Goal: Task Accomplishment & Management: Manage account settings

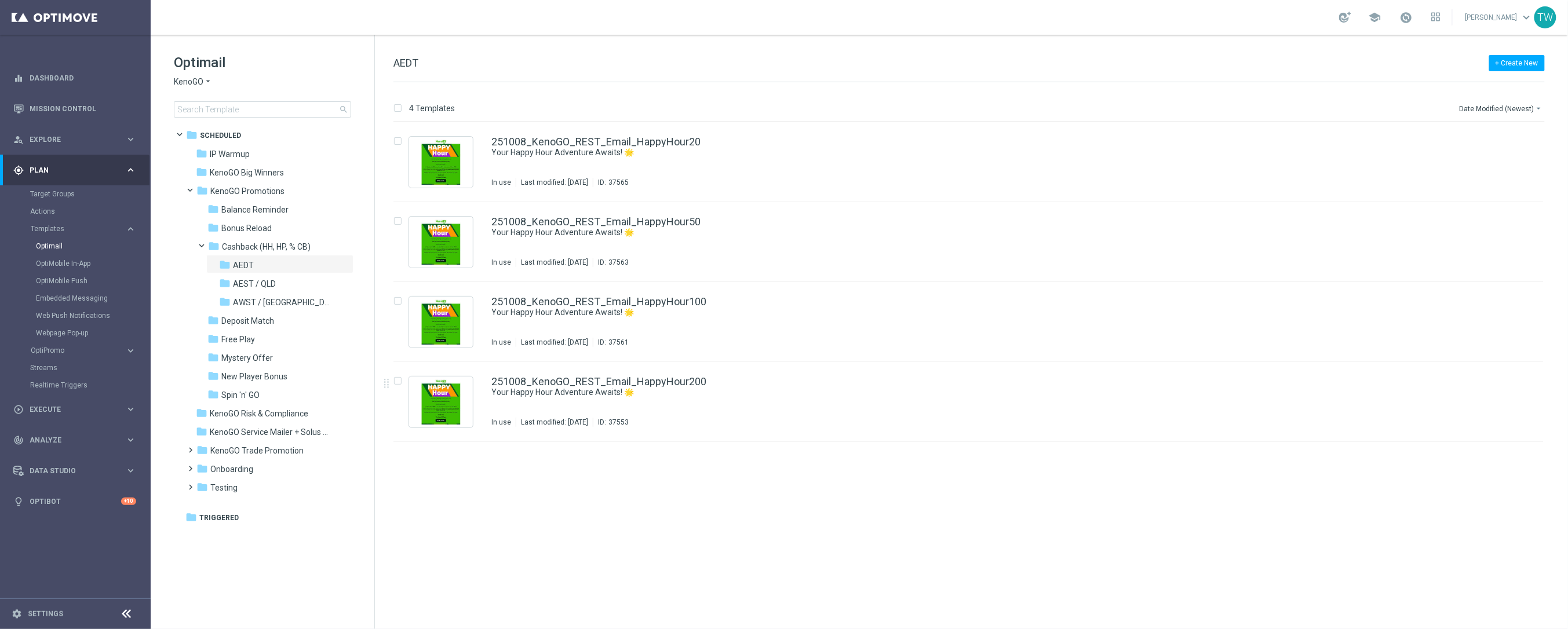
drag, startPoint x: 1192, startPoint y: 524, endPoint x: 1144, endPoint y: 520, distance: 48.2
click at [1192, 524] on div "insert_drive_file 251008_KenoGO_REST_Email_HappyHour20 Your Happy Hour Adventur…" at bounding box center [973, 376] width 1183 height 507
click at [1509, 379] on icon "file_copy" at bounding box center [1511, 379] width 10 height 10
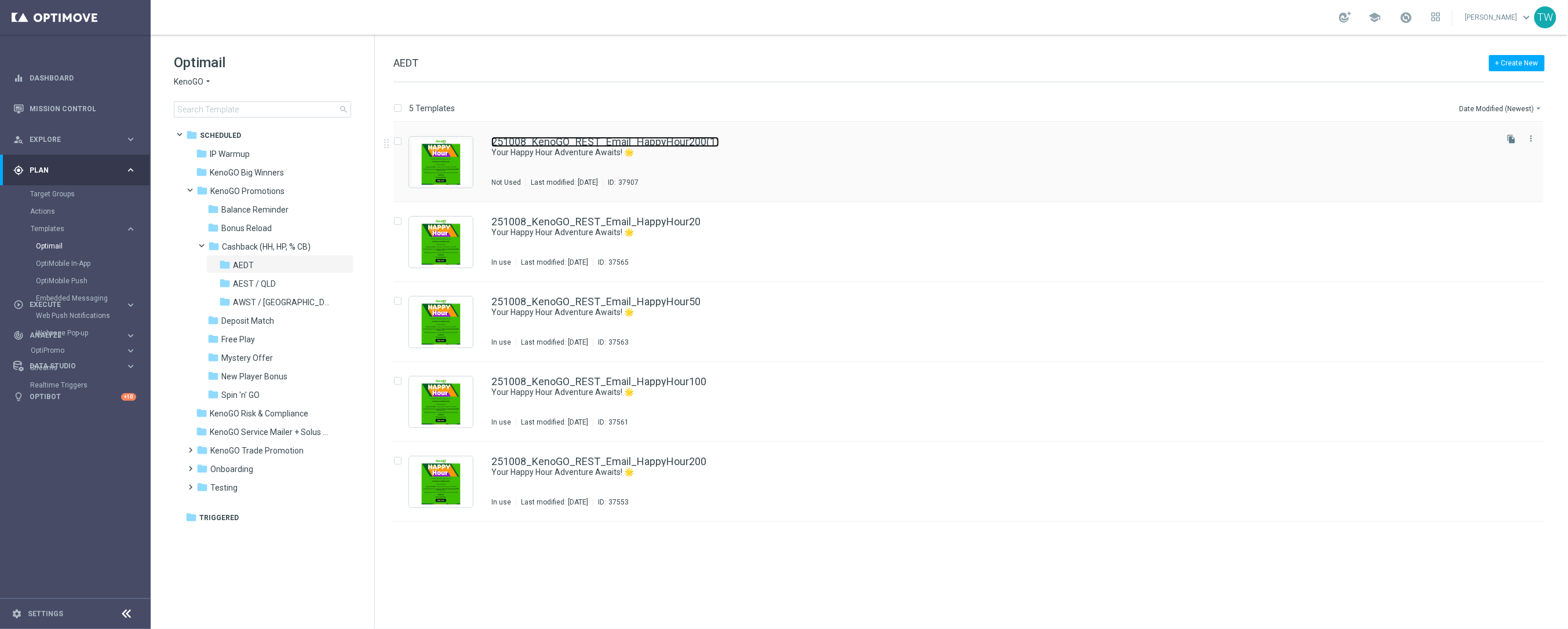
click at [677, 147] on link "251008_KenoGO_REST_Email_HappyHour200(1)" at bounding box center [605, 142] width 228 height 10
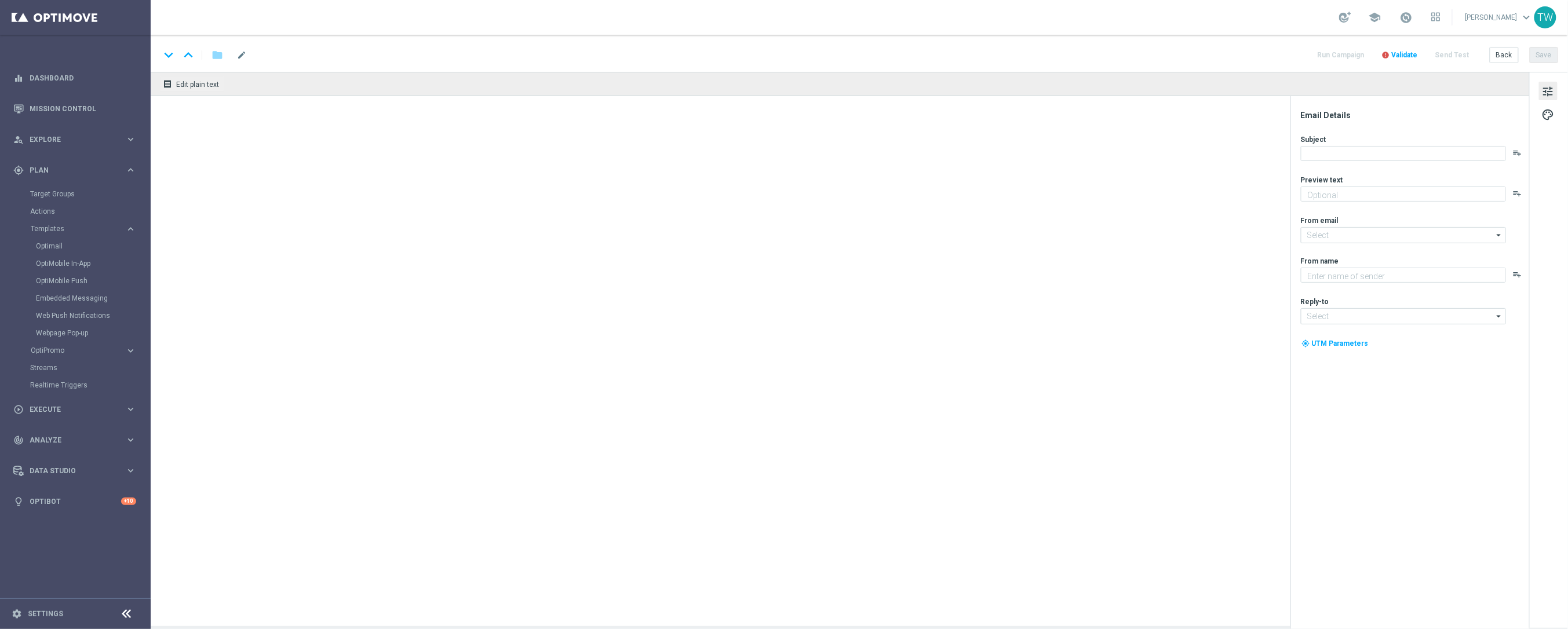
type textarea "Get 50% back in BONUS CASH!"
type textarea "KenoGO"
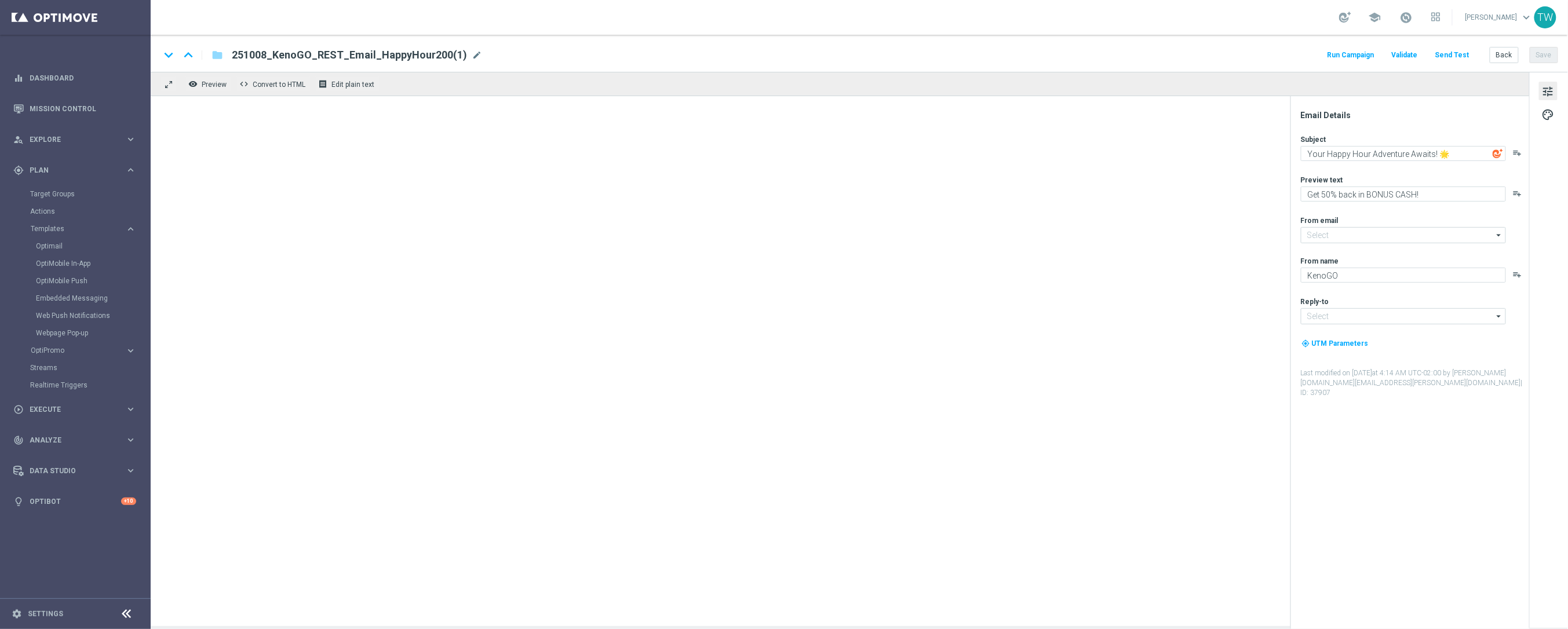
type input "[EMAIL_ADDRESS][DOMAIN_NAME]"
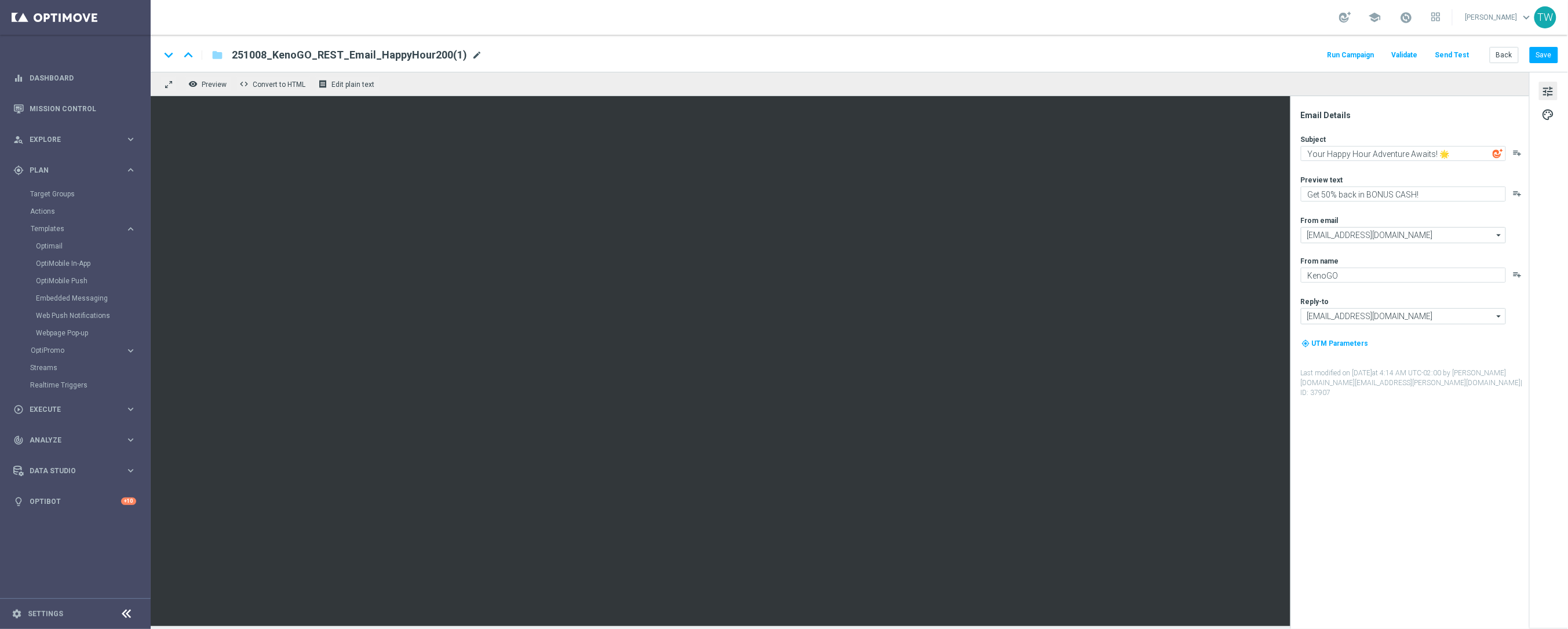
click at [471, 54] on span "mode_edit" at bounding box center [476, 55] width 10 height 10
drag, startPoint x: 265, startPoint y: 54, endPoint x: 256, endPoint y: 53, distance: 9.1
click at [256, 53] on input "251008_KenoGO_REST_Email_HappyHour200" at bounding box center [375, 55] width 287 height 15
click at [658, 65] on div "keyboard_arrow_down keyboard_arrow_up folder 251031_KenoGO_REST_Email_HappyHour…" at bounding box center [859, 53] width 1417 height 37
click at [613, 48] on div "keyboard_arrow_down keyboard_arrow_up folder 251031_KenoGO_REST_Email_HappyHour…" at bounding box center [859, 55] width 1398 height 15
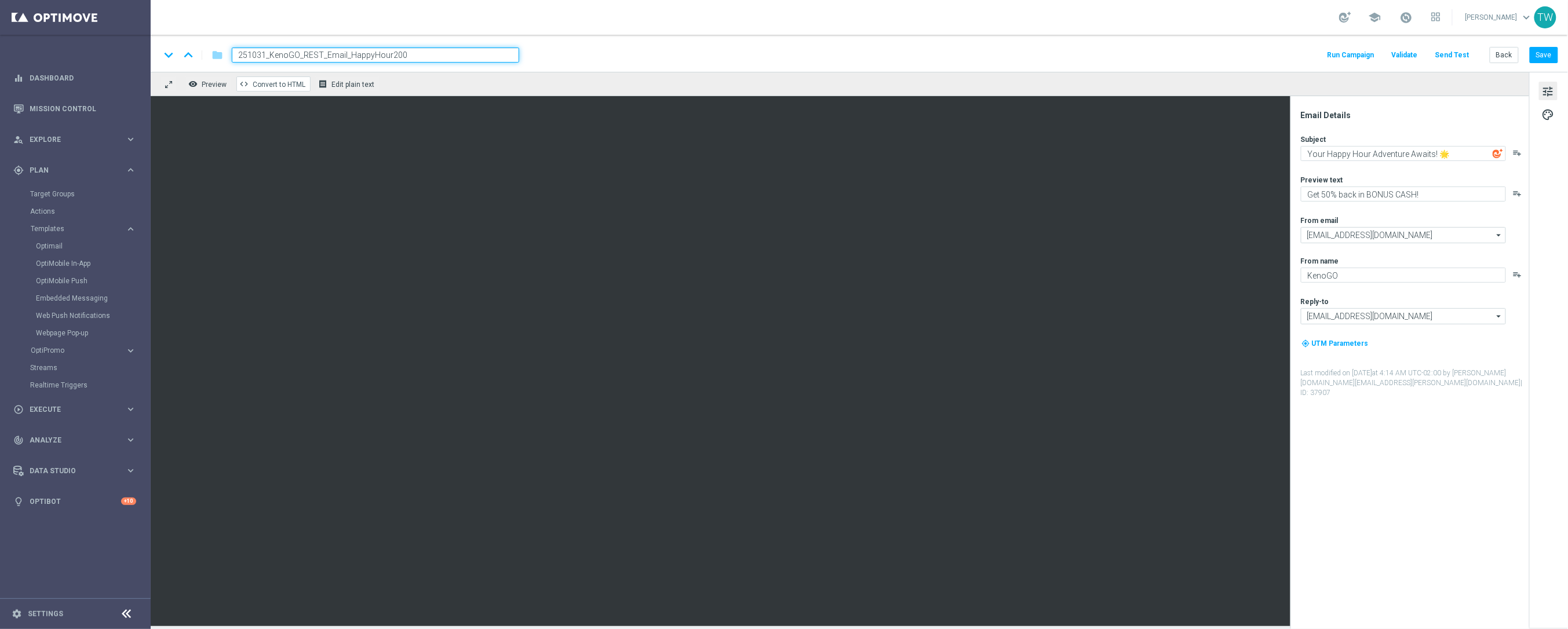
drag, startPoint x: 262, startPoint y: 53, endPoint x: 300, endPoint y: 88, distance: 51.7
click at [263, 53] on input "251031_KenoGO_REST_Email_HappyHour200" at bounding box center [375, 55] width 287 height 15
type input "251014_KenoGO_REST_Email_HappyHour200"
drag, startPoint x: 1194, startPoint y: 32, endPoint x: 1360, endPoint y: 145, distance: 200.8
click at [1231, 73] on section "school Tina Wang keyboard_arrow_down TW keyboard_arrow_down keyboard_arrow_up f…" at bounding box center [859, 314] width 1417 height 629
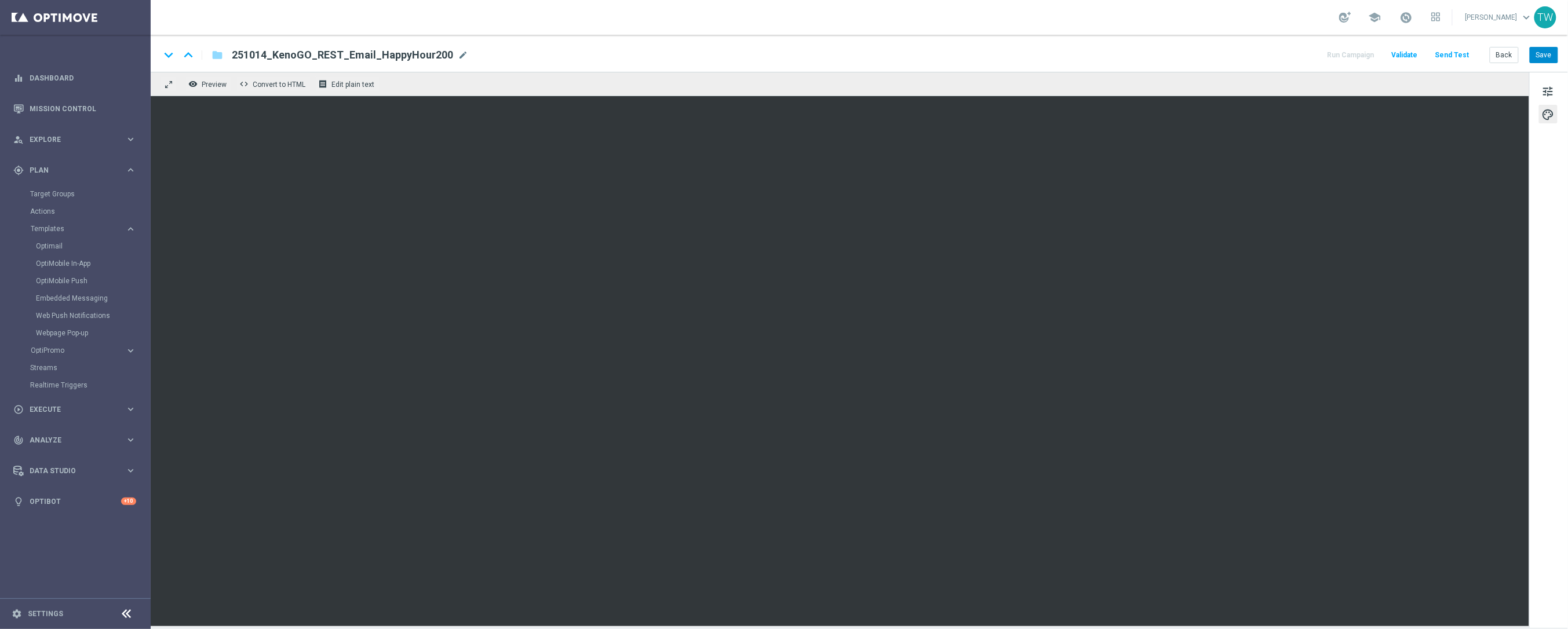
drag, startPoint x: 1558, startPoint y: 51, endPoint x: 1551, endPoint y: 54, distance: 7.6
click at [1558, 51] on div "keyboard_arrow_down keyboard_arrow_up folder 251014_KenoGO_REST_Email_HappyHour…" at bounding box center [859, 53] width 1417 height 37
click at [1550, 54] on button "Save" at bounding box center [1543, 55] width 29 height 16
click at [1548, 87] on span "tune" at bounding box center [1547, 91] width 12 height 15
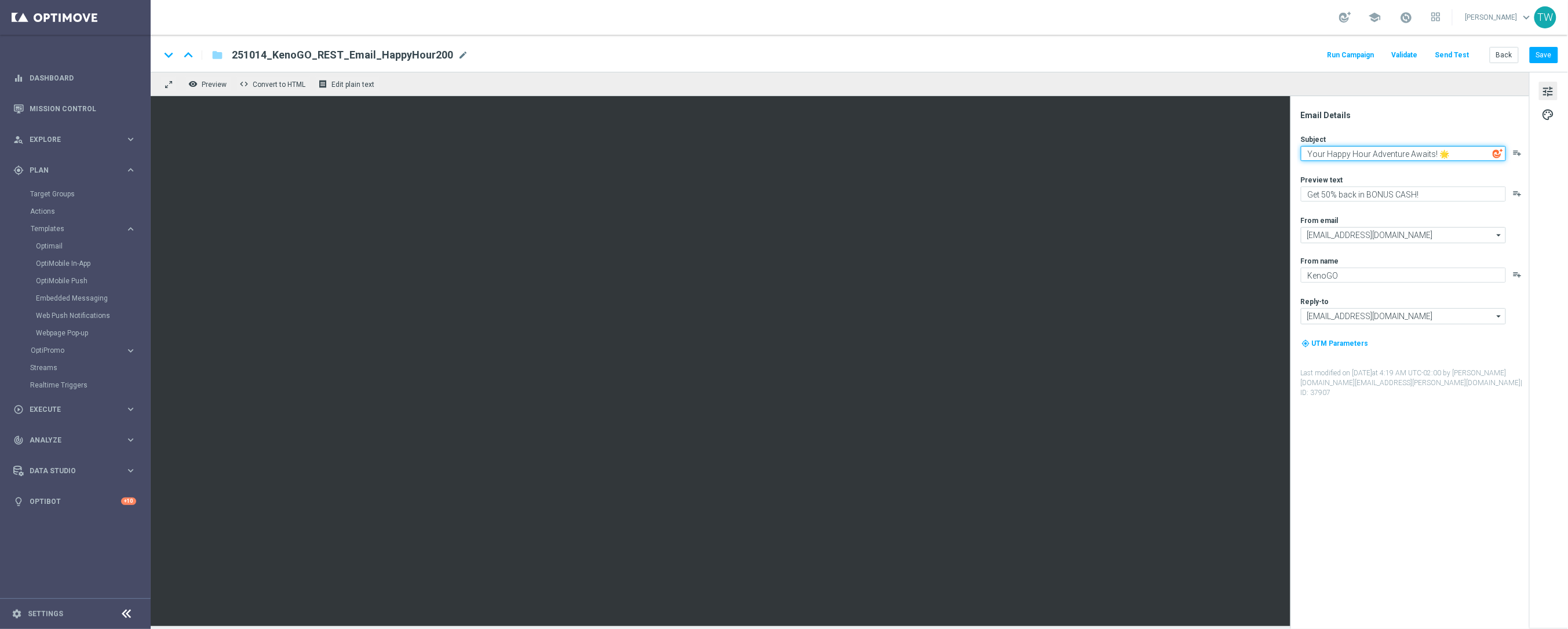
paste textarea "⏰ It's Happy Hour Time!"
type textarea "⏰ It's Happy Hour Time!"
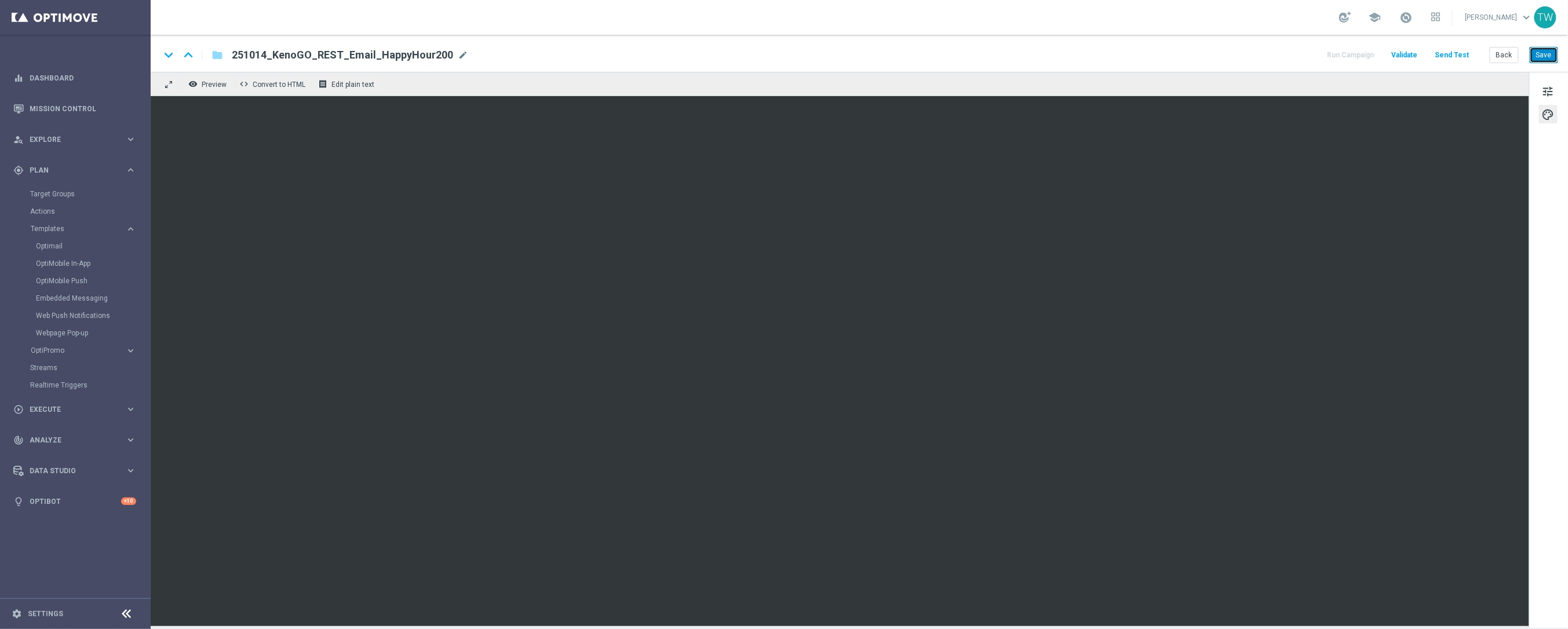
click at [1547, 57] on button "Save" at bounding box center [1543, 55] width 29 height 16
click at [1511, 57] on button "Back" at bounding box center [1503, 55] width 29 height 16
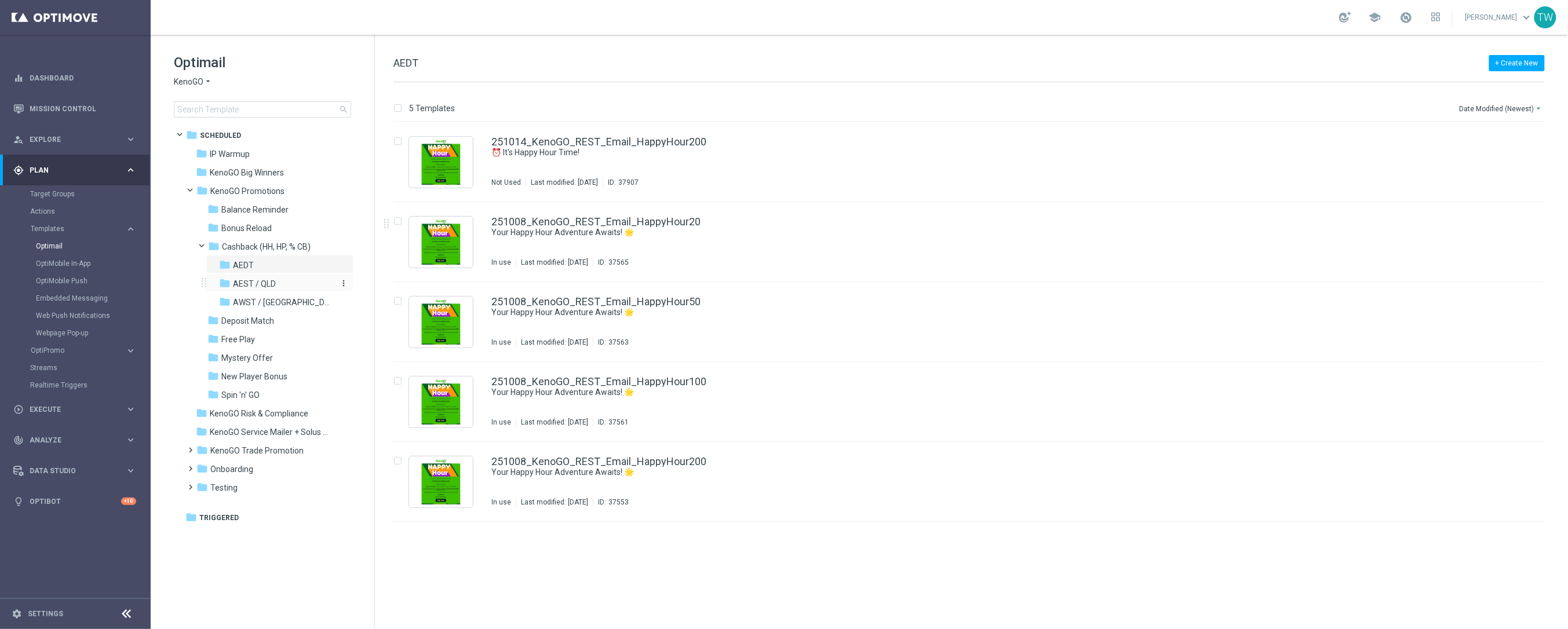
click at [268, 287] on span "AEST / QLD" at bounding box center [254, 284] width 43 height 10
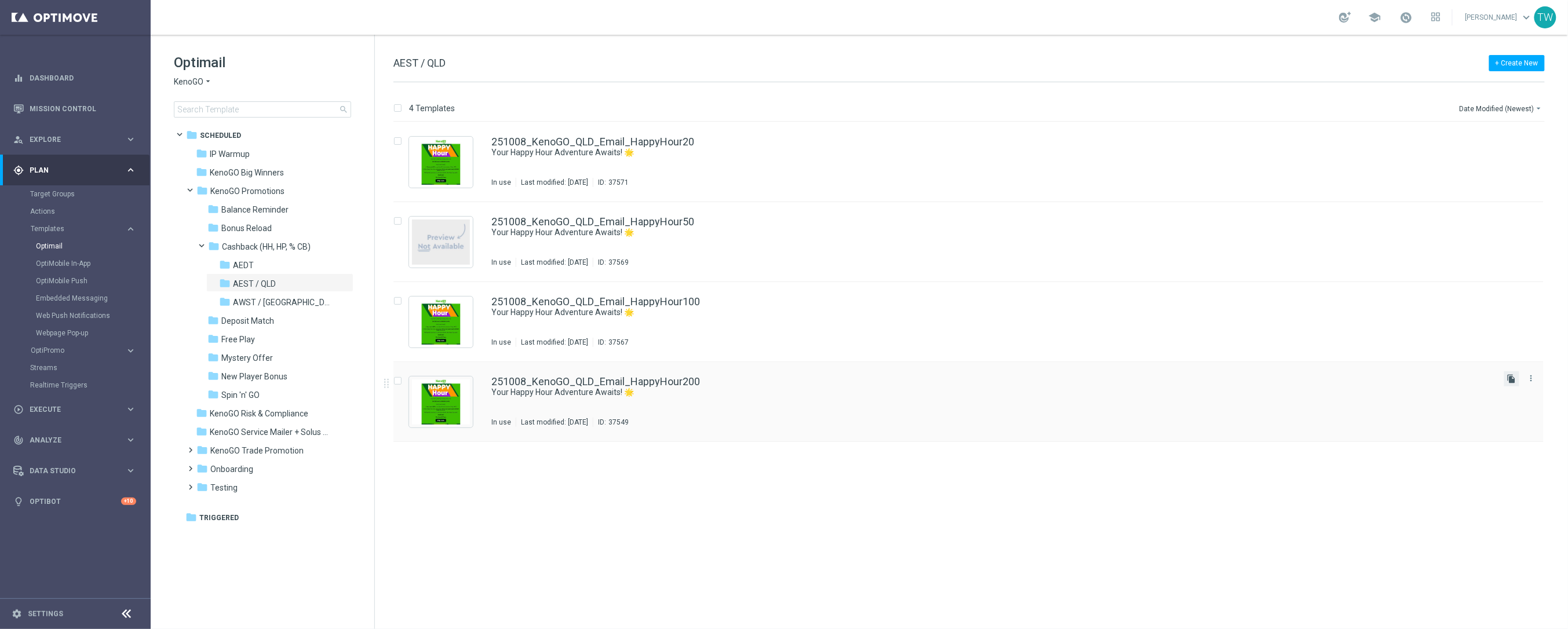
click at [1514, 382] on icon "file_copy" at bounding box center [1511, 379] width 10 height 10
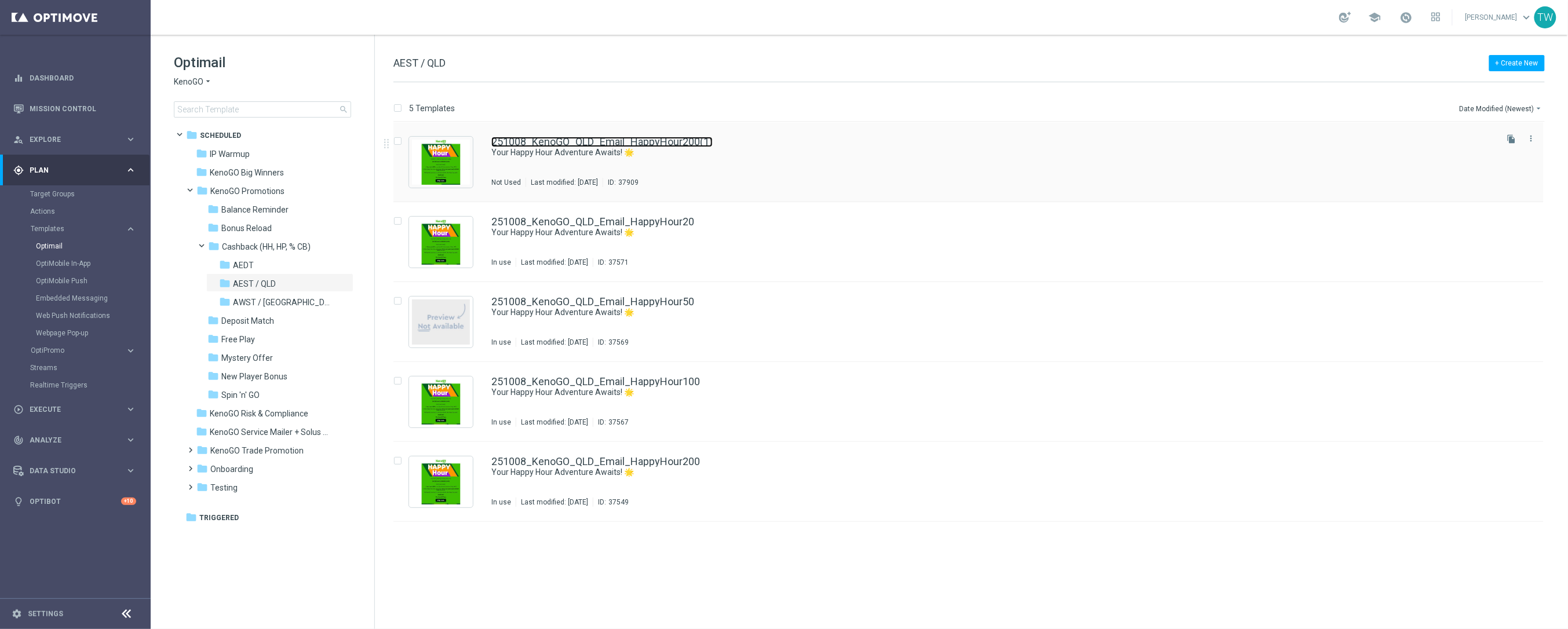
click at [642, 147] on link "251008_KenoGO_QLD_Email_HappyHour200(1)" at bounding box center [601, 142] width 221 height 10
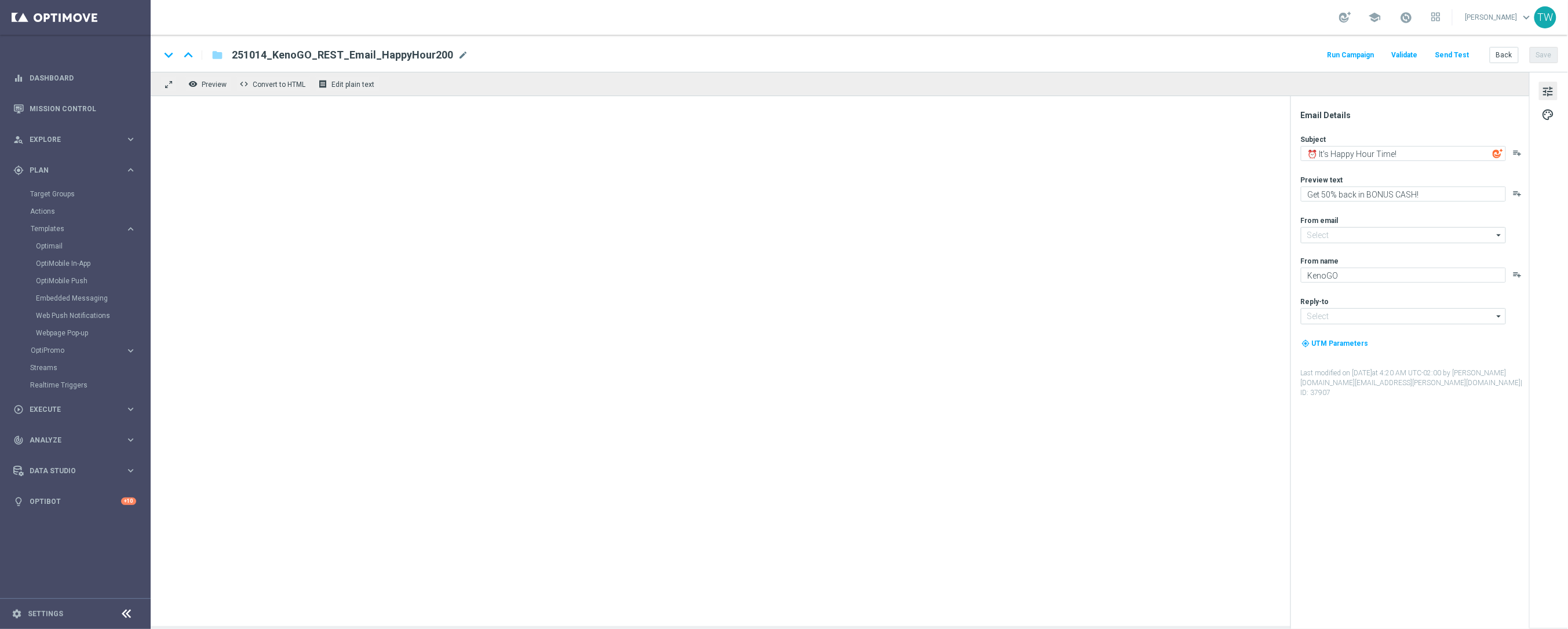
type input "[EMAIL_ADDRESS][DOMAIN_NAME]"
type textarea "Your Happy Hour Adventure Awaits! 🌟"
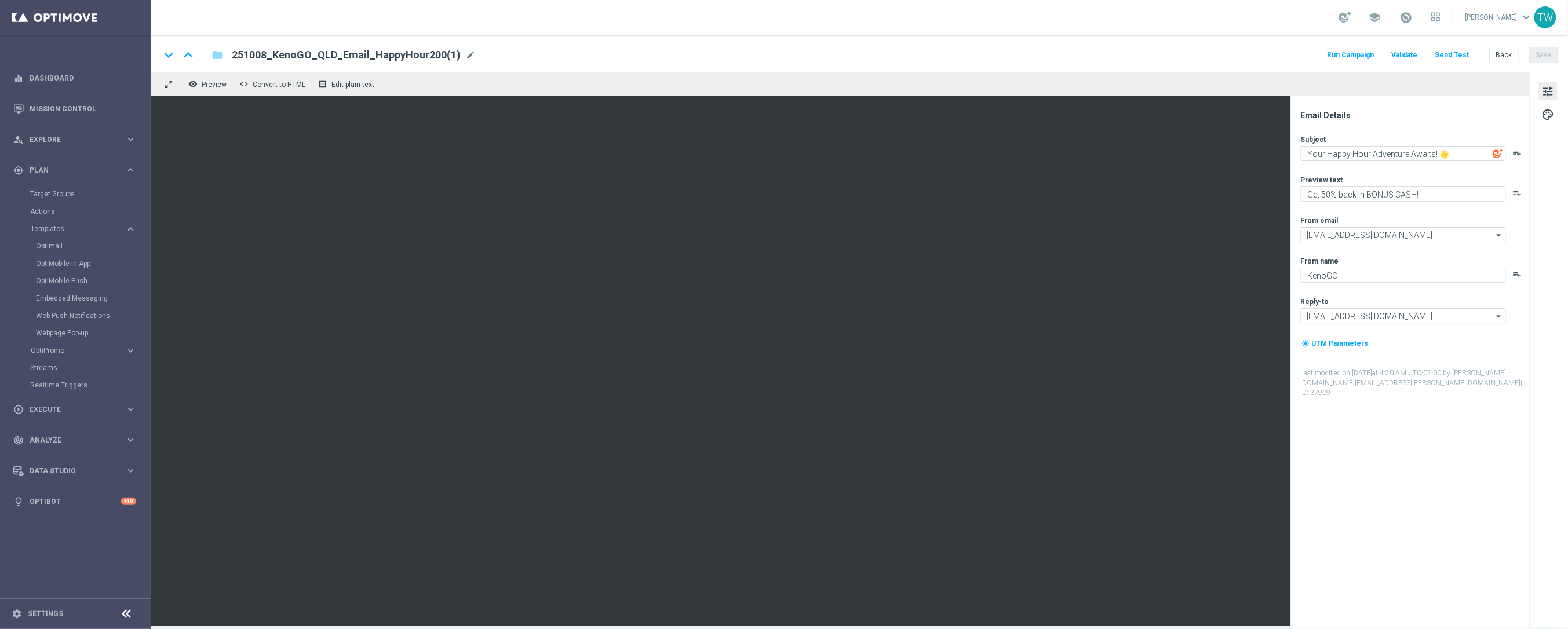
click at [469, 57] on div "keyboard_arrow_down keyboard_arrow_up folder 251008_KenoGO_QLD_Email_HappyHour2…" at bounding box center [859, 55] width 1398 height 15
click at [465, 56] on span "mode_edit" at bounding box center [471, 55] width 10 height 10
type input "251014_KenoGO_QLD_Email_HappyHour200"
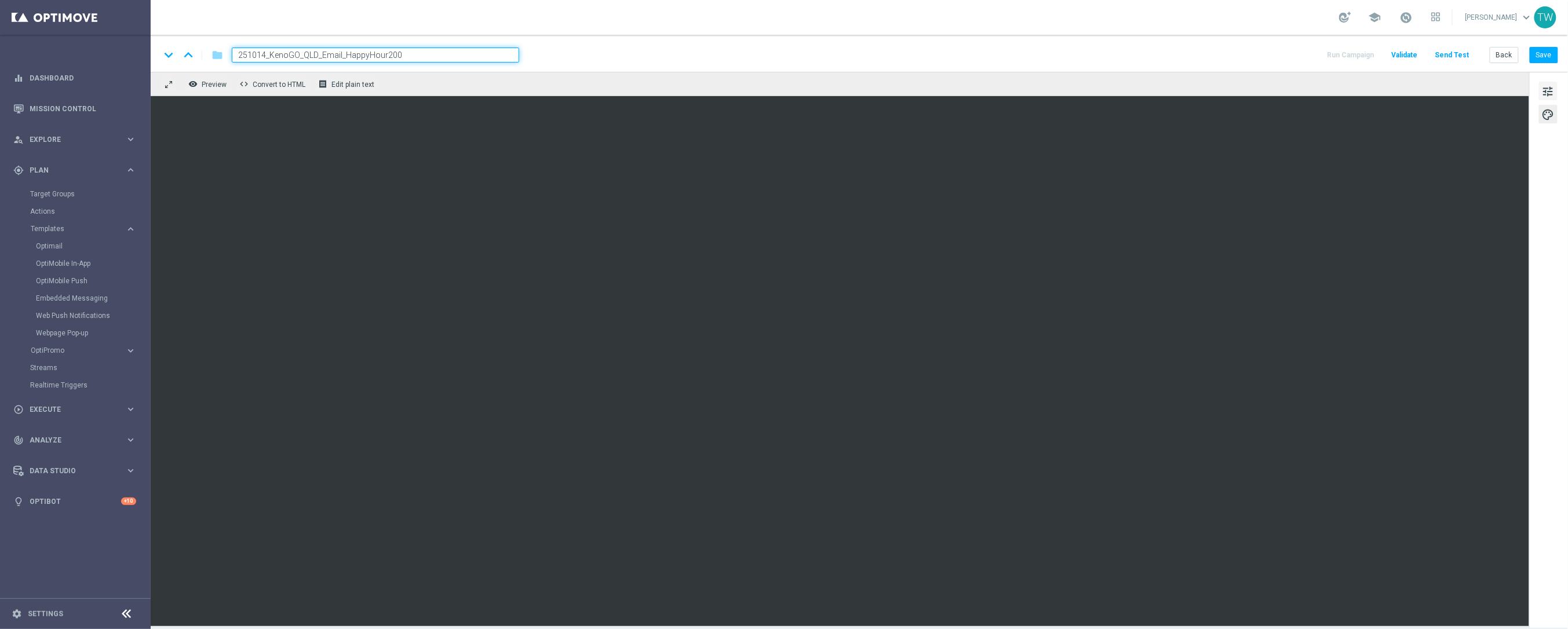
click at [1539, 90] on button "tune" at bounding box center [1547, 90] width 18 height 18
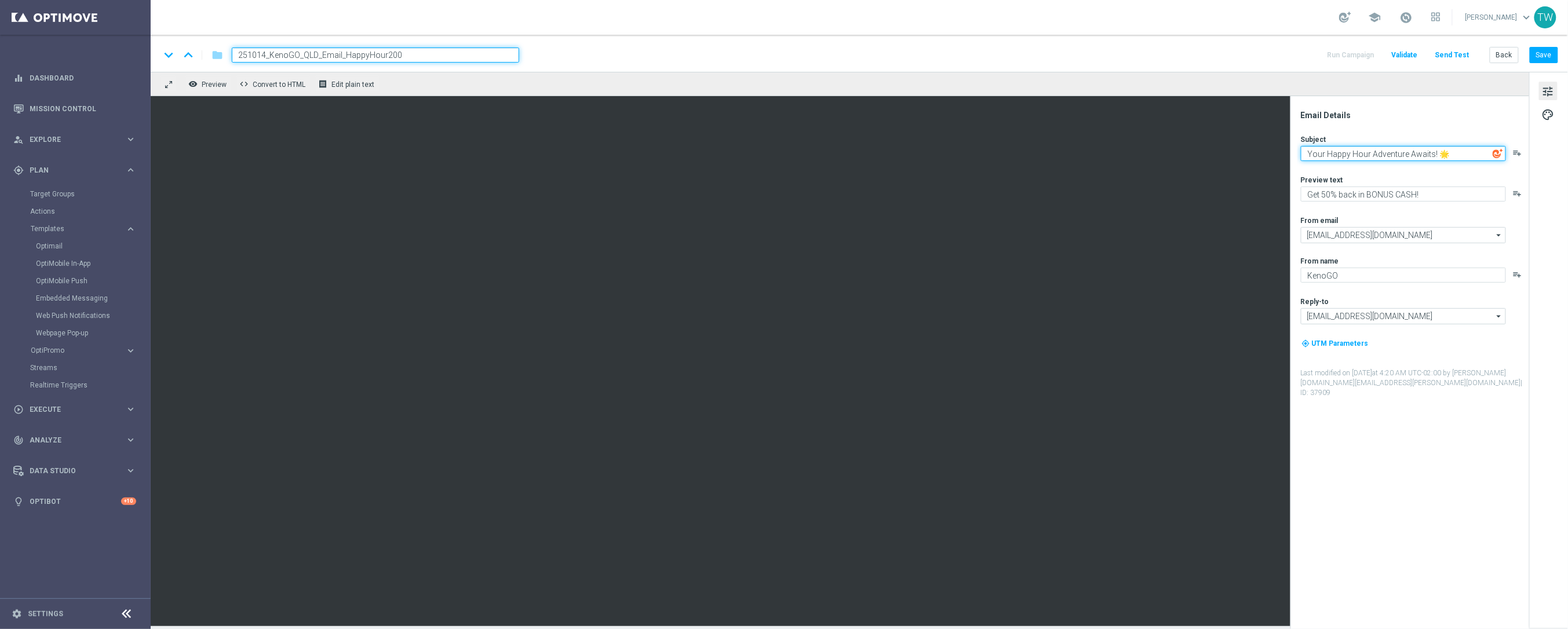
click at [1474, 158] on textarea "Your Happy Hour Adventure Awaits! 🌟" at bounding box center [1403, 153] width 205 height 15
paste textarea "⏰ It's Happy Hour Time!"
type textarea "⏰ It's Happy Hour Time!"
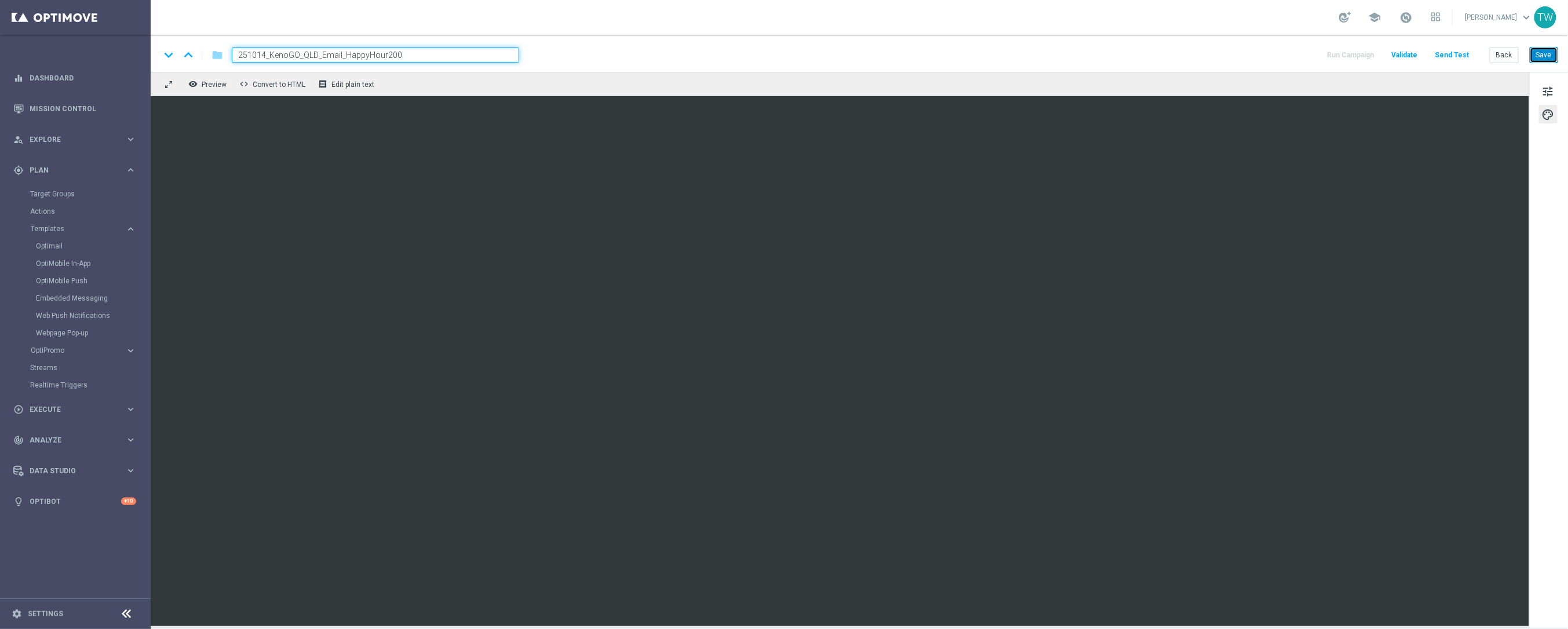
click at [1550, 57] on button "Save" at bounding box center [1543, 55] width 29 height 16
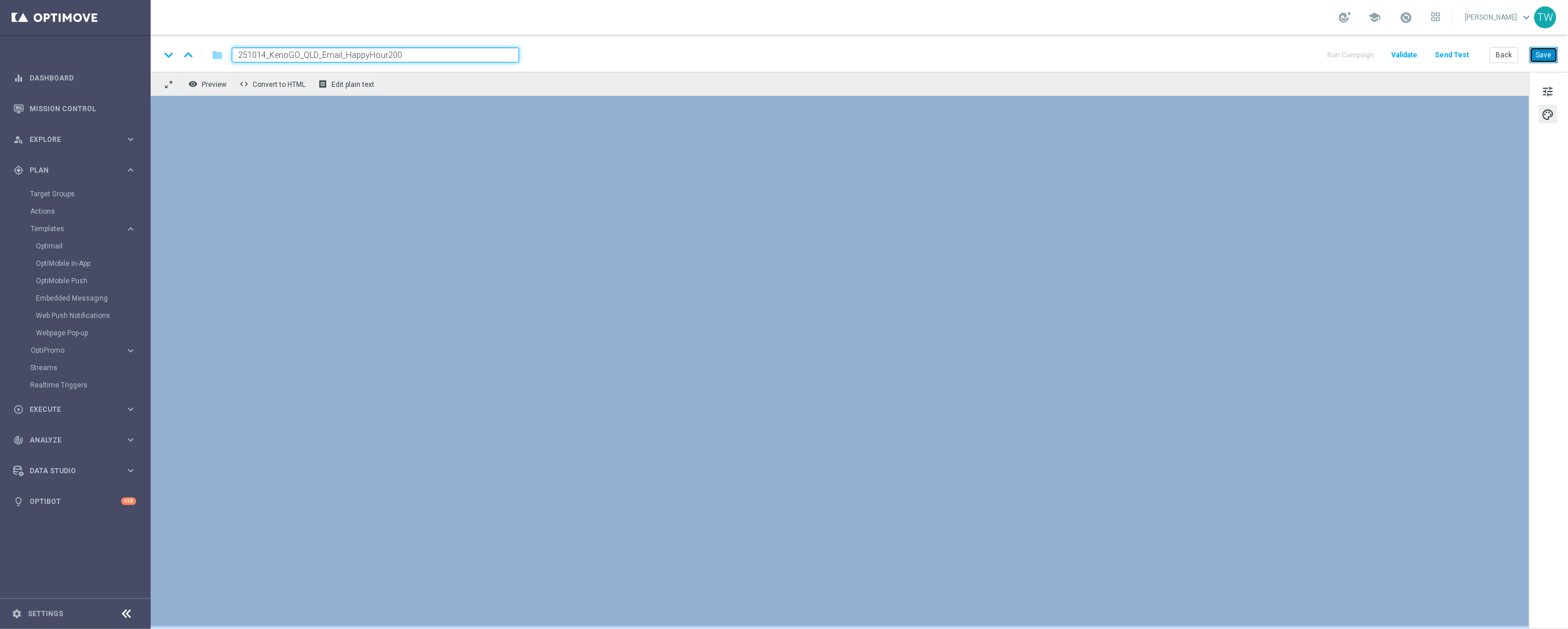
click at [1538, 57] on button "Save" at bounding box center [1543, 55] width 29 height 16
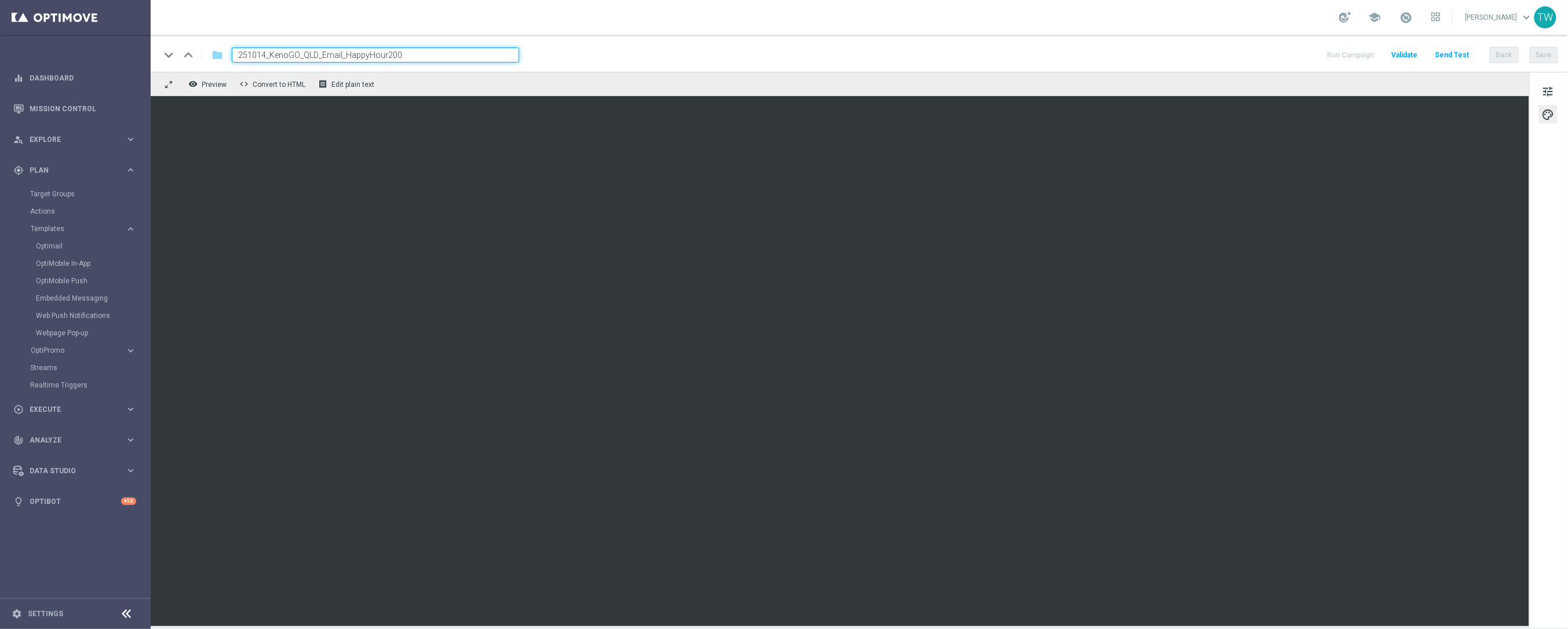
click at [1522, 84] on div "remove_red_eye Preview code Convert to HTML receipt Edit plain text" at bounding box center [840, 84] width 1379 height 24
click at [1505, 62] on button "Back" at bounding box center [1503, 55] width 29 height 16
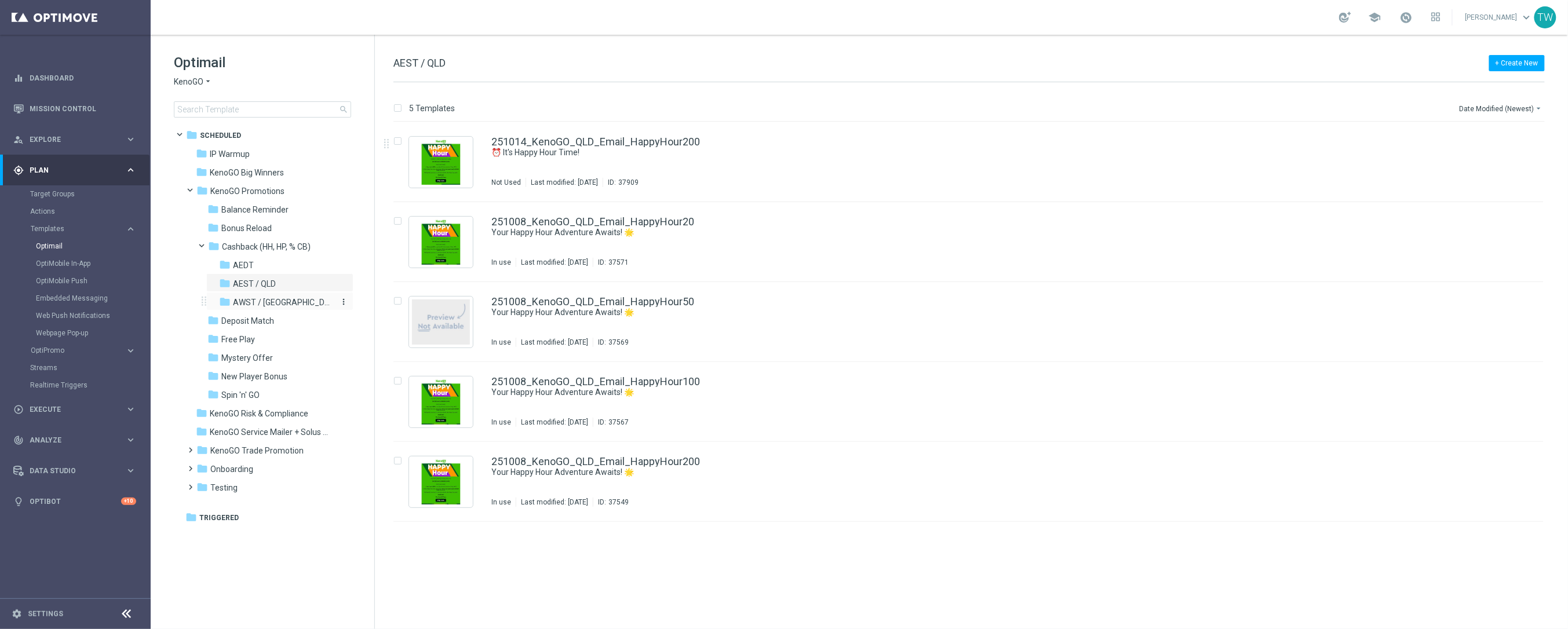
click at [296, 299] on div "folder AWST / WA" at bounding box center [275, 302] width 114 height 13
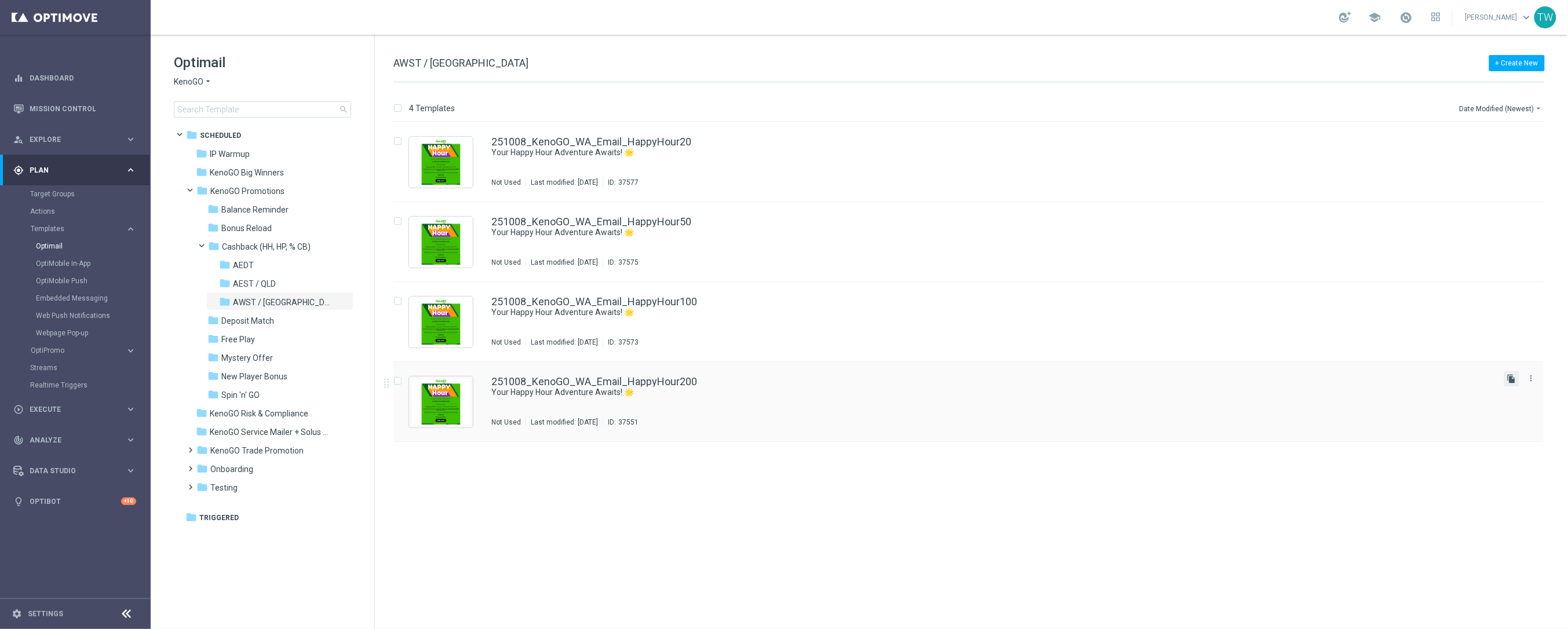
click at [1516, 382] on icon "file_copy" at bounding box center [1511, 379] width 10 height 10
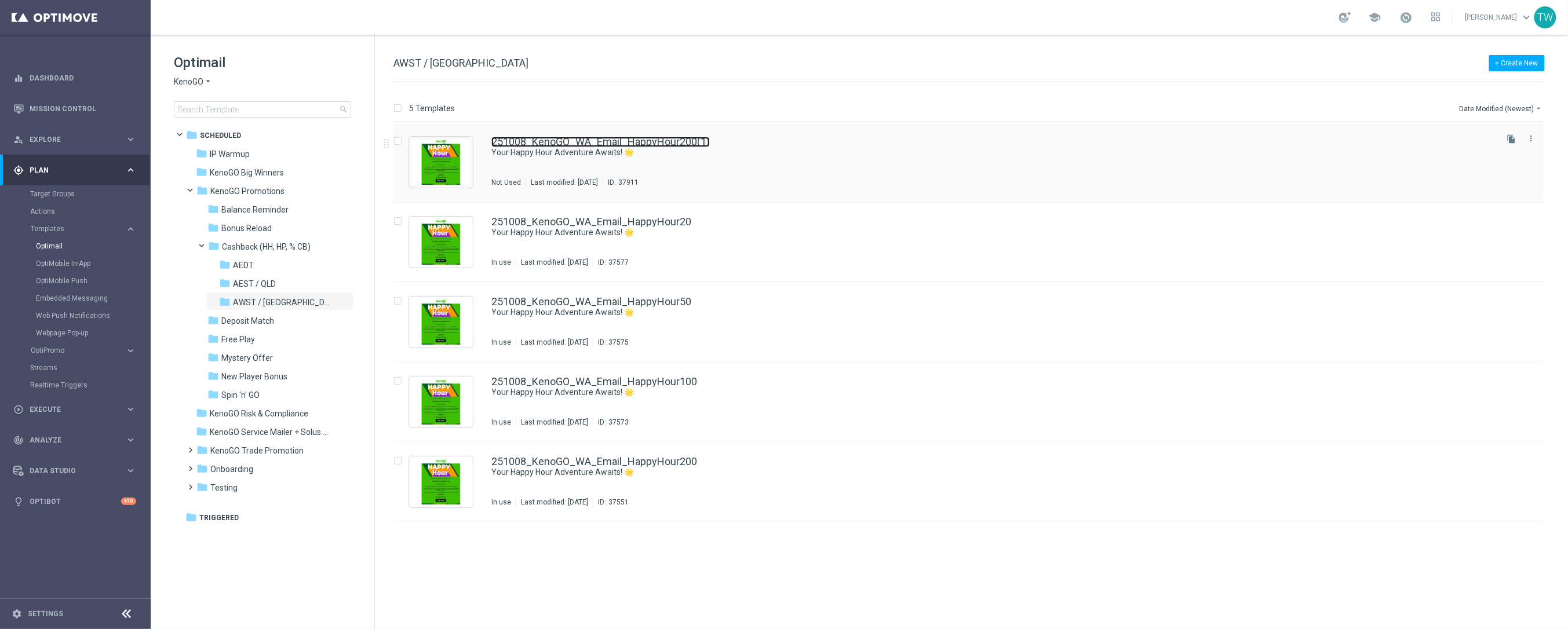
click at [623, 143] on link "251008_KenoGO_WA_Email_HappyHour200(1)" at bounding box center [600, 142] width 219 height 10
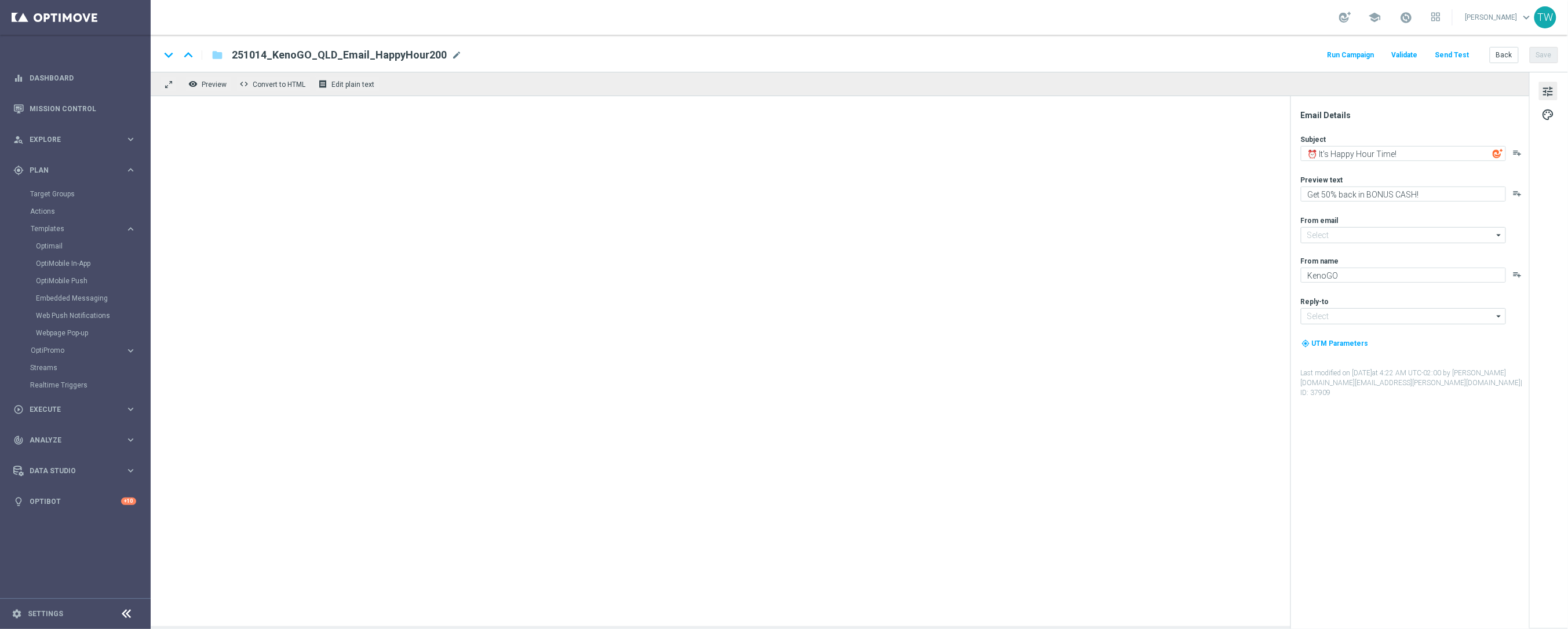
type input "[EMAIL_ADDRESS][DOMAIN_NAME]"
drag, startPoint x: 455, startPoint y: 55, endPoint x: 411, endPoint y: 55, distance: 44.0
click at [455, 55] on span "mode_edit" at bounding box center [457, 55] width 10 height 10
type input "251008_KenoGO_WA_Email_HappyHour200(1)"
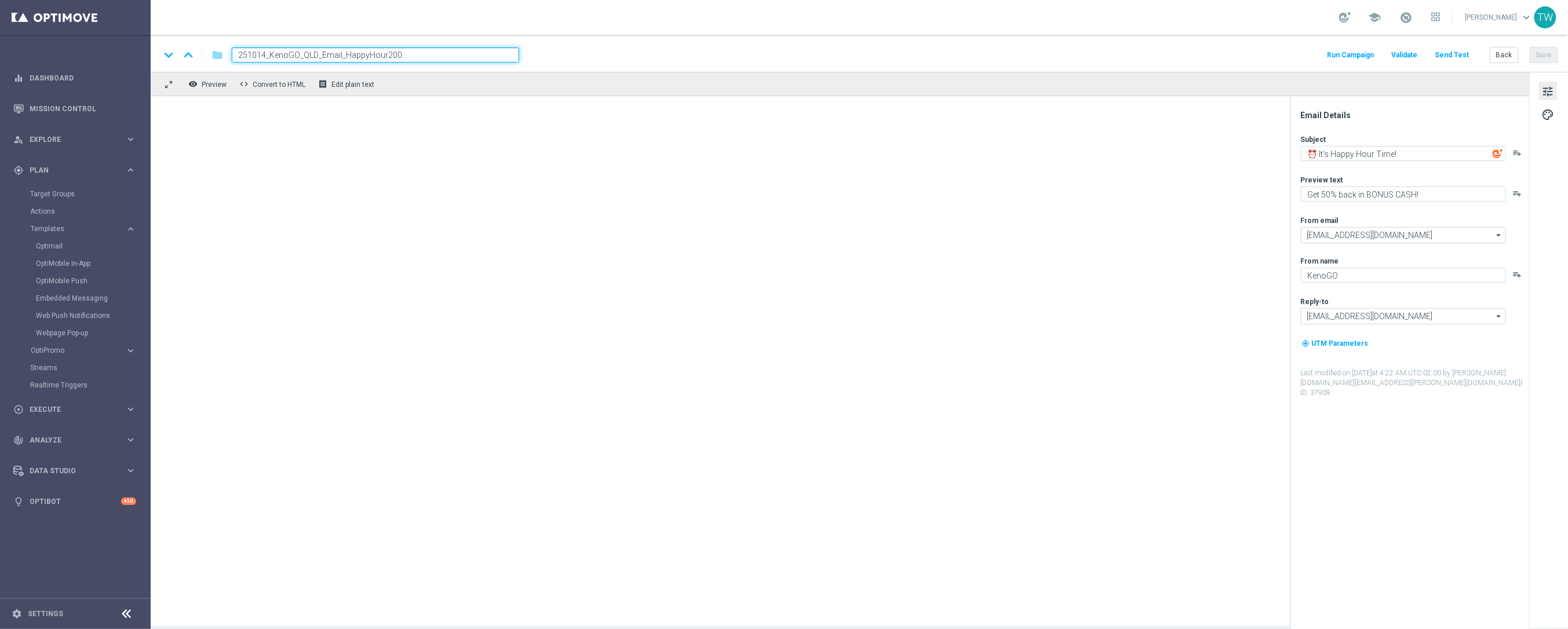
type textarea "Your Happy Hour Adventure Awaits! 🌟"
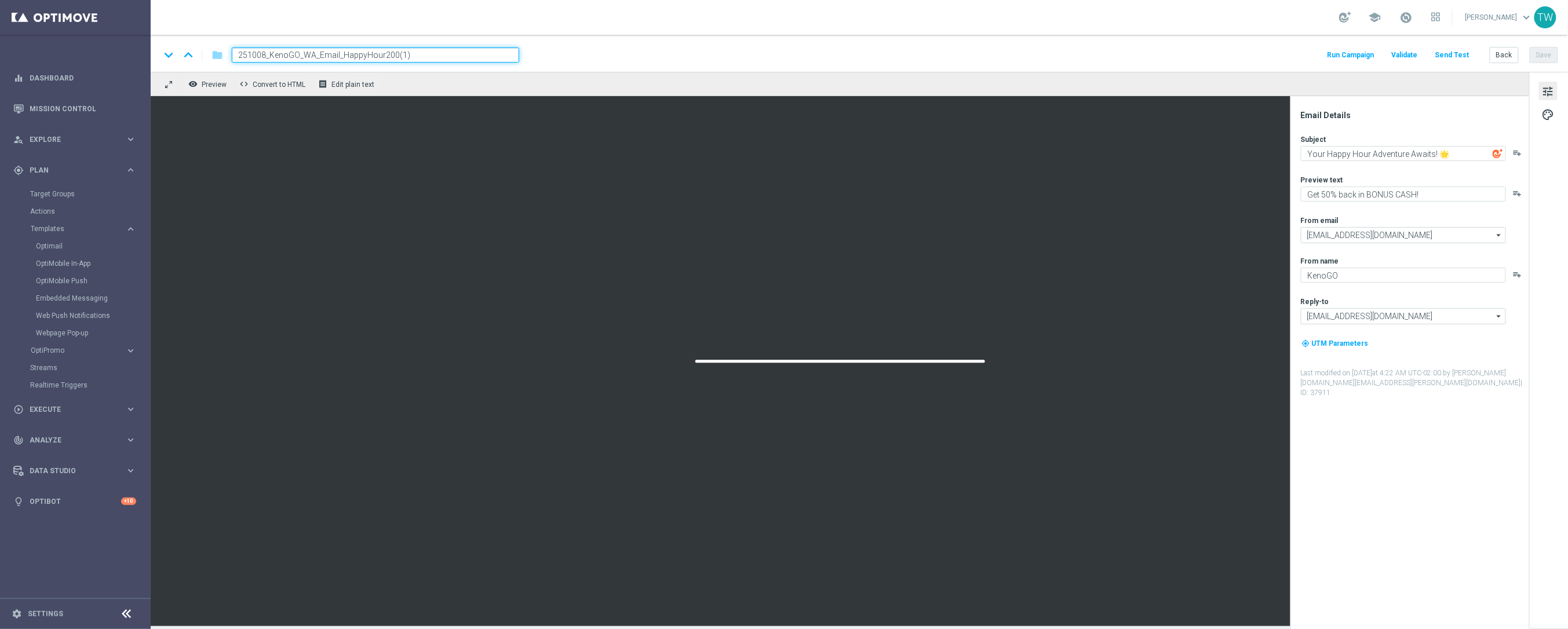
drag, startPoint x: 265, startPoint y: 56, endPoint x: 256, endPoint y: 57, distance: 9.1
click at [256, 57] on input "251008_KenoGO_WA_Email_HappyHour200(1)" at bounding box center [375, 55] width 287 height 15
click at [421, 62] on input "251014_KenoGO_WA_Email_HappyHour200(1)" at bounding box center [375, 55] width 287 height 15
type input "251014_KenoGO_WA_Email_HappyHour200"
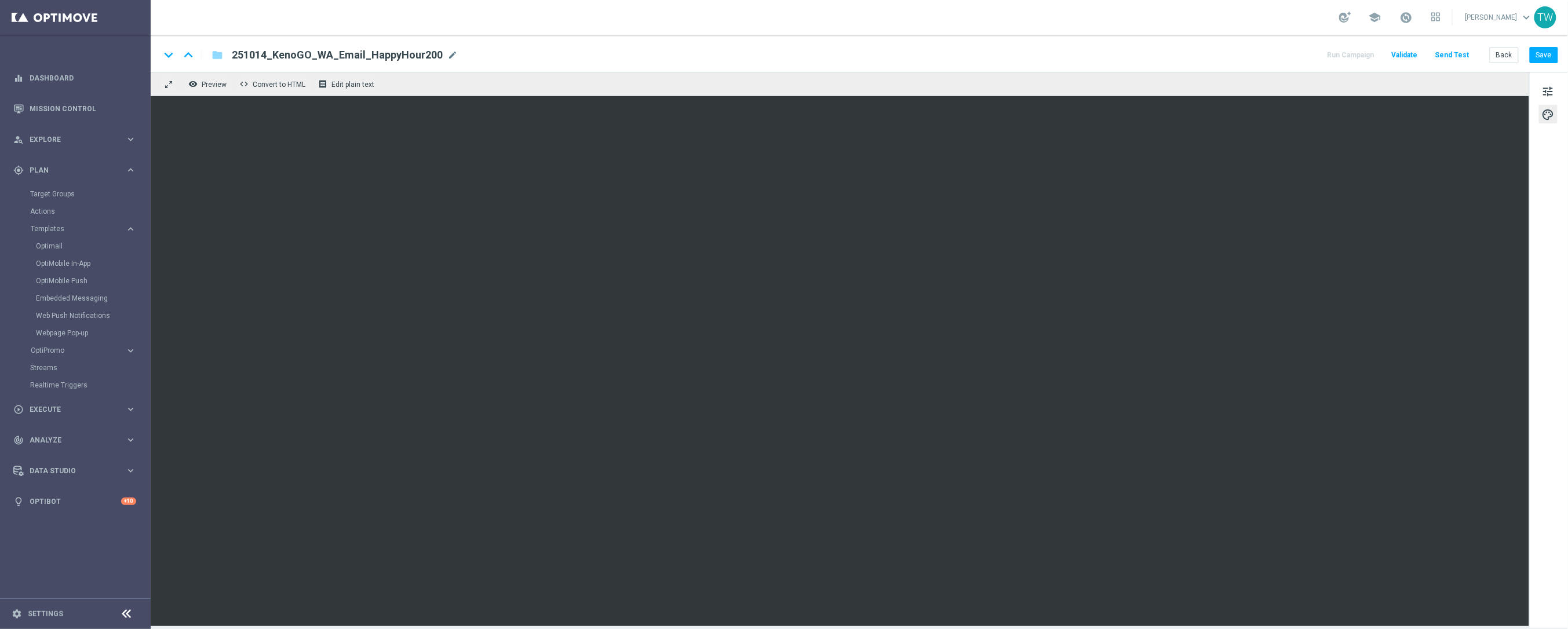
drag, startPoint x: 1551, startPoint y: 90, endPoint x: 1510, endPoint y: 107, distance: 44.4
click at [1551, 90] on span "tune" at bounding box center [1547, 91] width 12 height 15
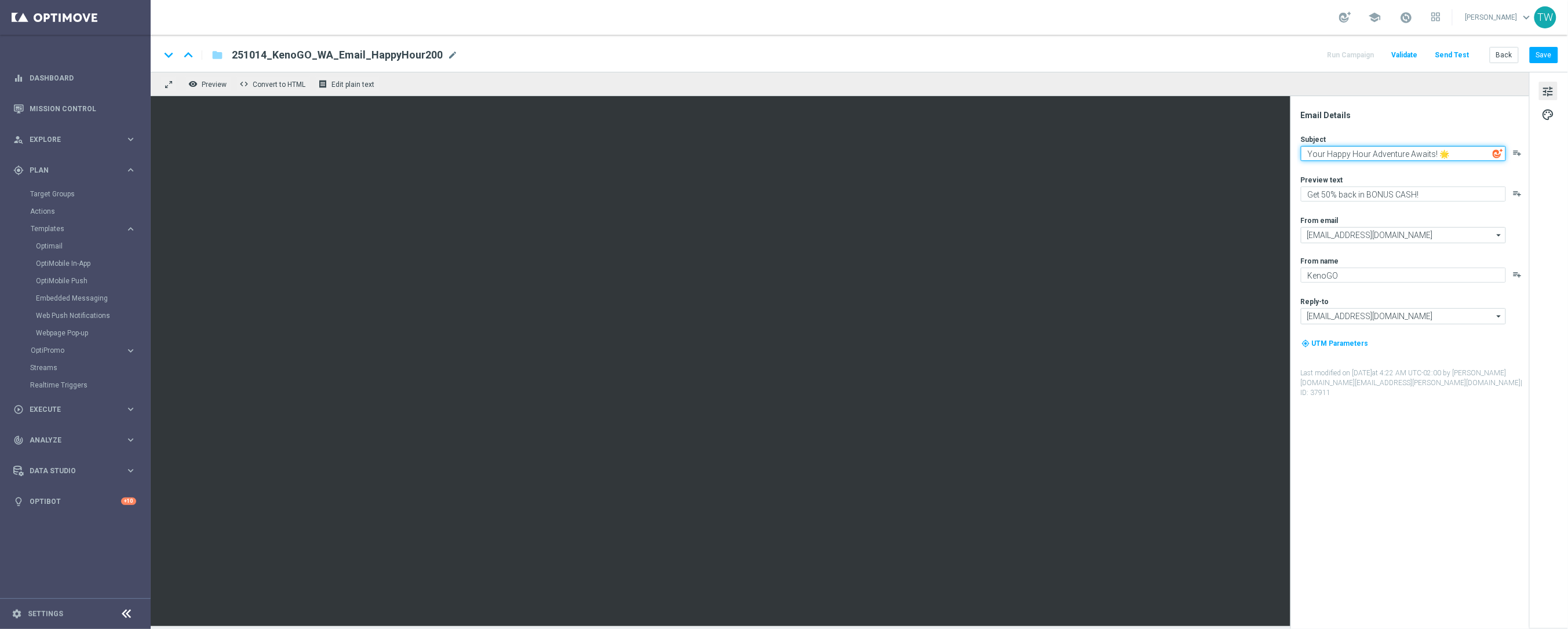
paste textarea "⏰ It's Happy Hour Time!"
type textarea "⏰ It's Happy Hour Time!"
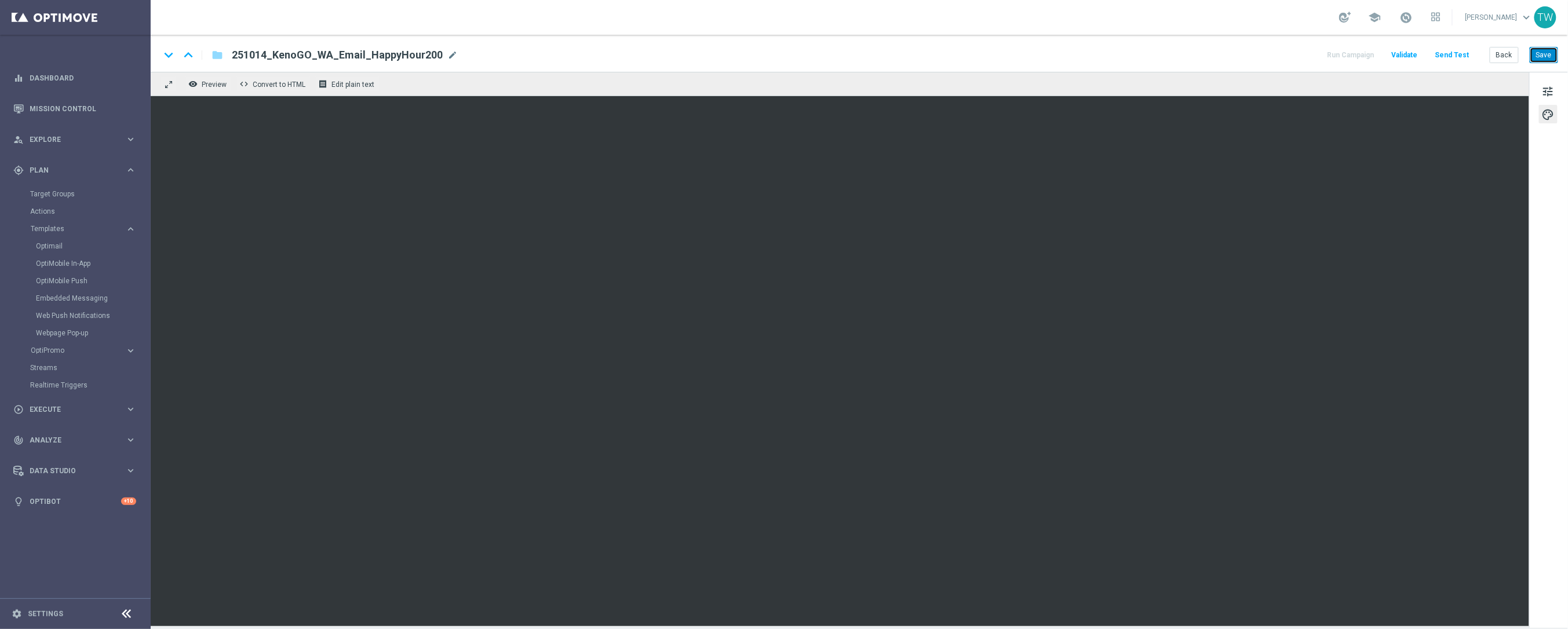
click at [1555, 57] on button "Save" at bounding box center [1543, 55] width 29 height 16
drag, startPoint x: 1520, startPoint y: 58, endPoint x: 1505, endPoint y: 57, distance: 15.0
click at [1508, 57] on div "Back Save" at bounding box center [1523, 55] width 68 height 16
click at [1505, 57] on button "Back" at bounding box center [1503, 55] width 29 height 16
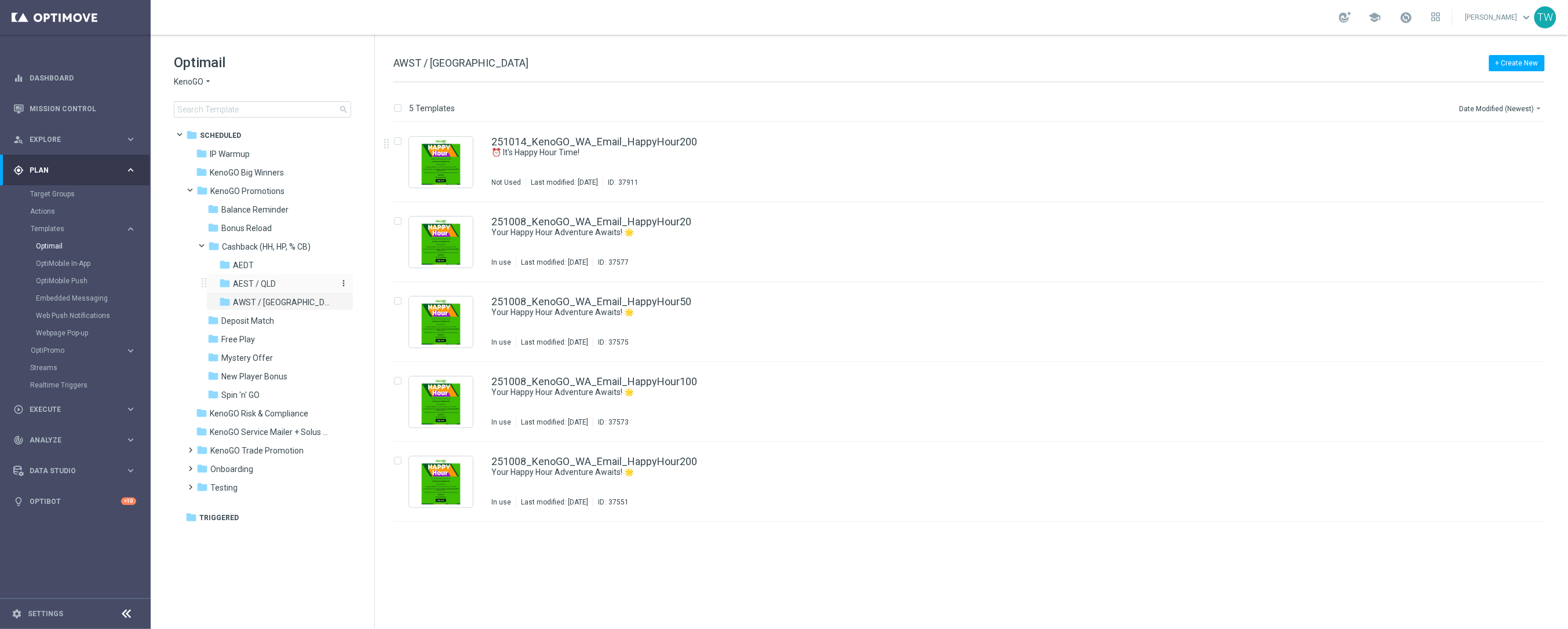
click at [275, 285] on div "folder AEST / QLD" at bounding box center [275, 284] width 114 height 13
click at [291, 266] on div "folder AEDT" at bounding box center [275, 266] width 114 height 13
click at [79, 280] on link "OptiMobile Push" at bounding box center [78, 280] width 84 height 10
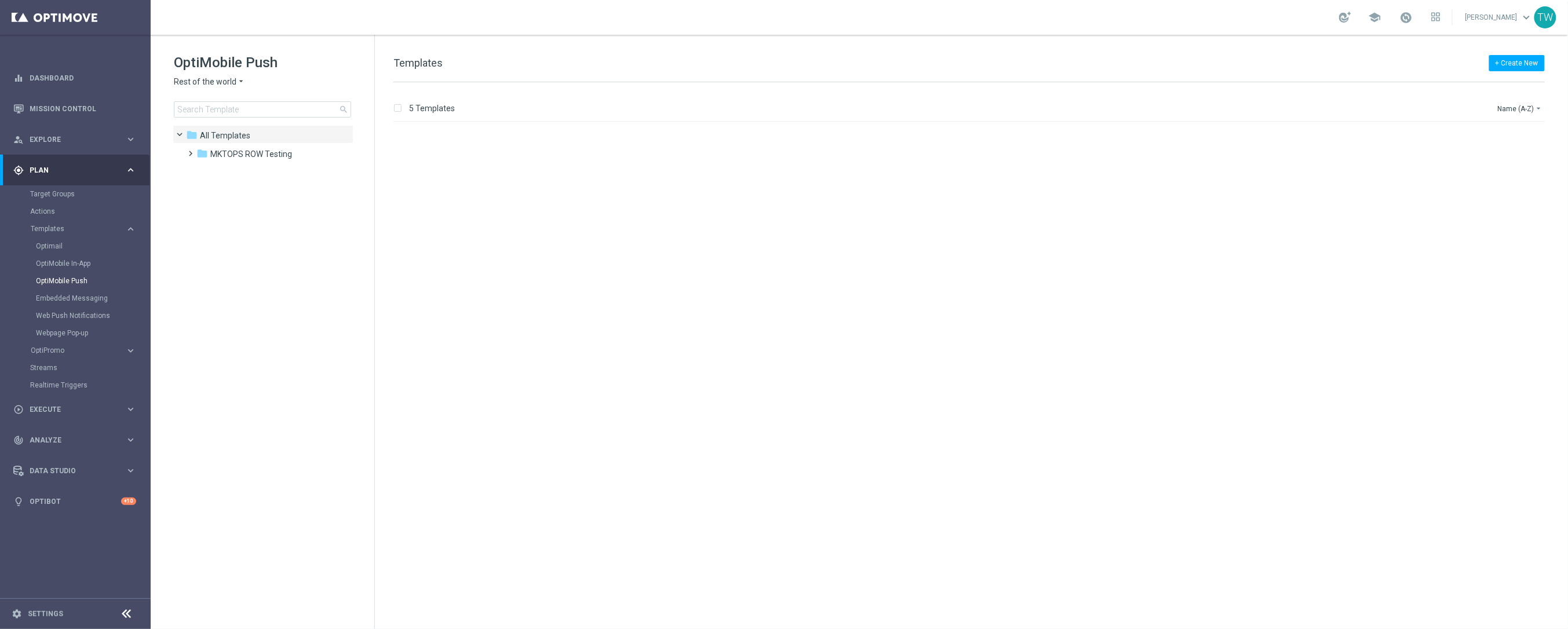
click at [215, 87] on div "OptiMobile Push Rest of the world arrow_drop_down × Rest of the world search" at bounding box center [274, 86] width 200 height 65
drag, startPoint x: 221, startPoint y: 81, endPoint x: 225, endPoint y: 87, distance: 7.2
click at [221, 81] on span "Rest of the world" at bounding box center [205, 81] width 62 height 11
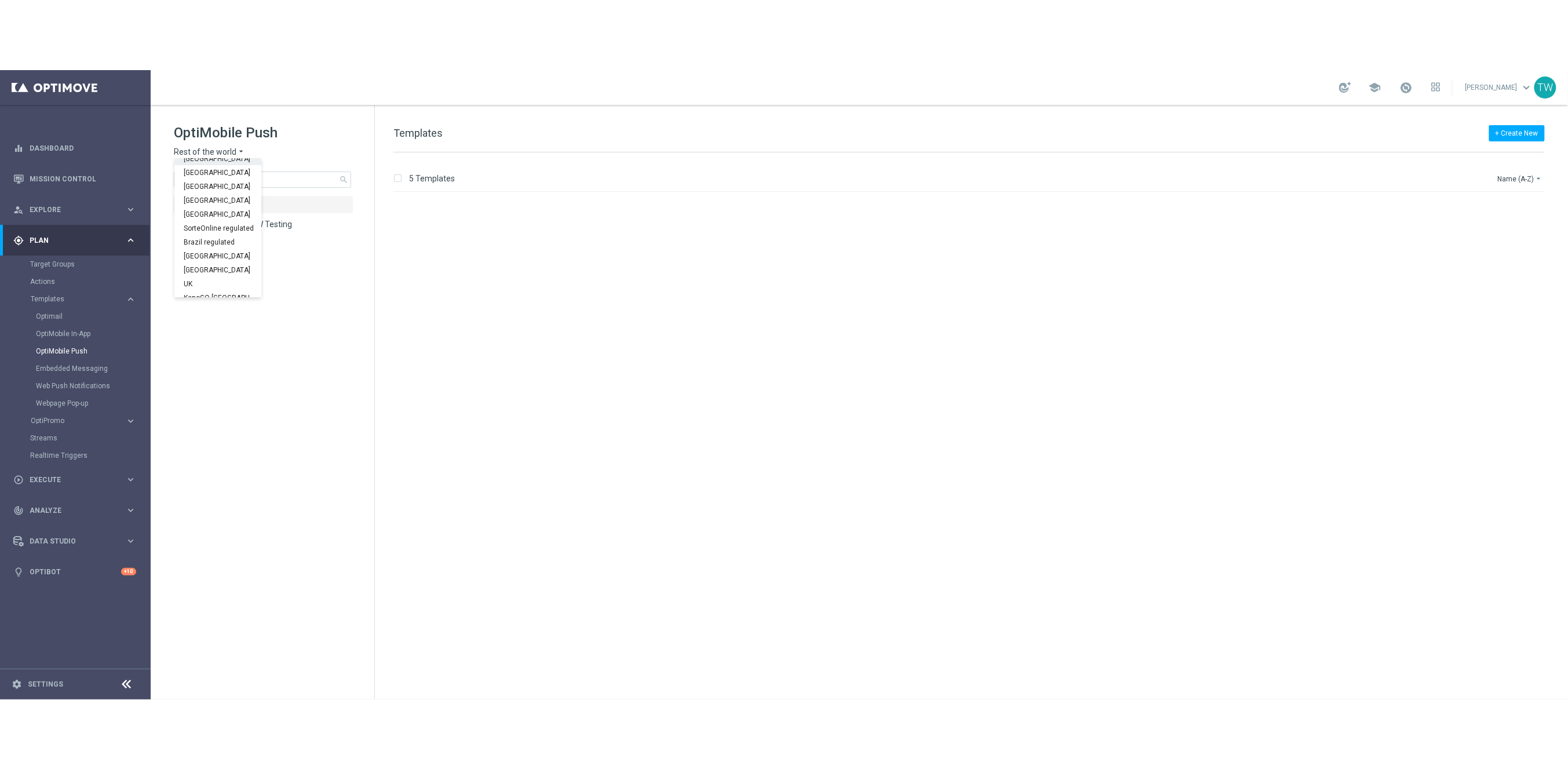
scroll to position [361, 0]
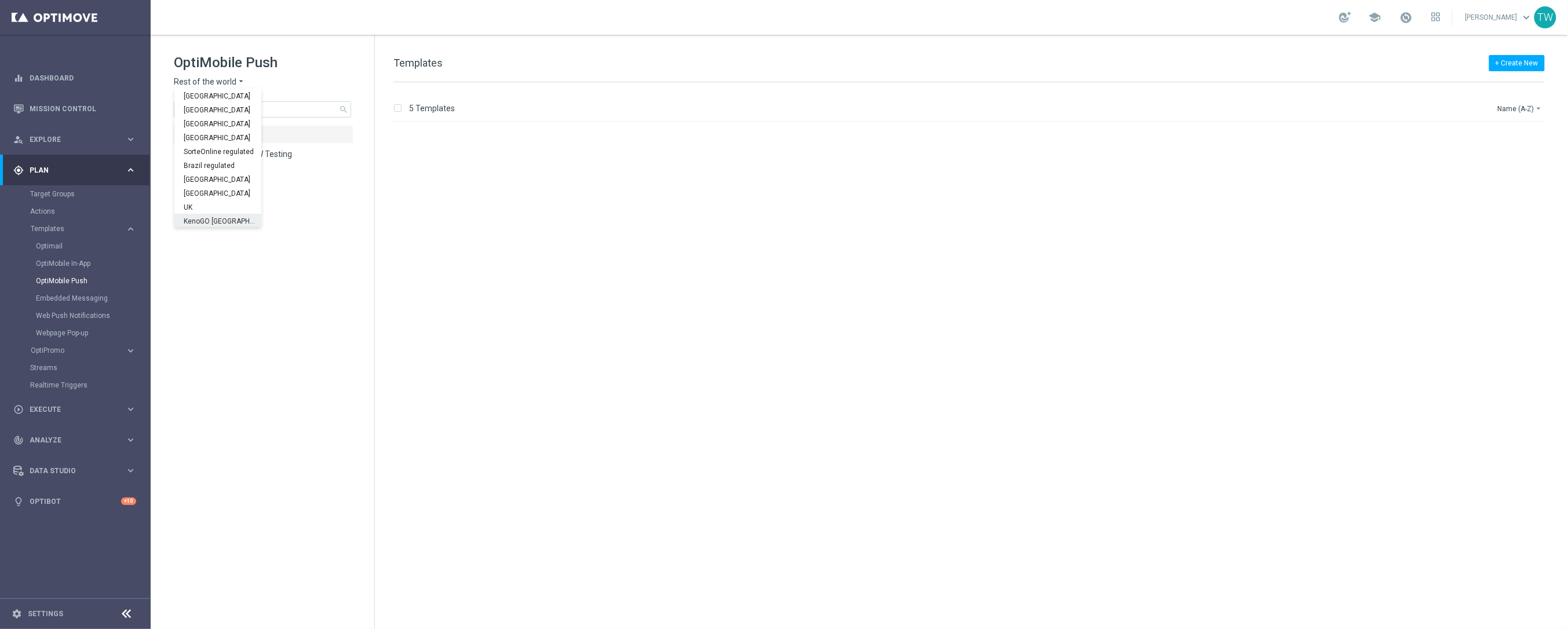
click at [0, 0] on span "KenoGO Australia" at bounding box center [0, 0] width 0 height 0
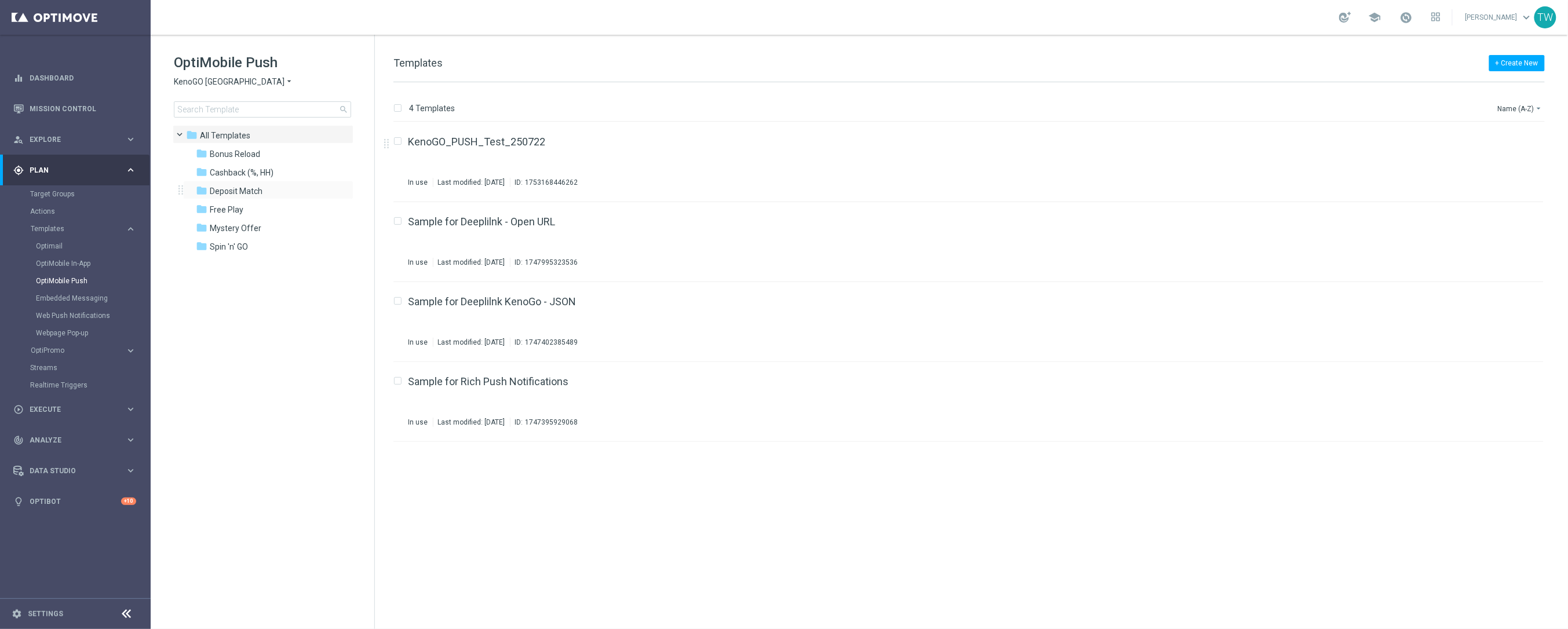
click at [269, 181] on div "folder Deposit Match more_vert" at bounding box center [268, 189] width 170 height 18
click at [272, 170] on span "Cashback (%, HH)" at bounding box center [242, 172] width 64 height 10
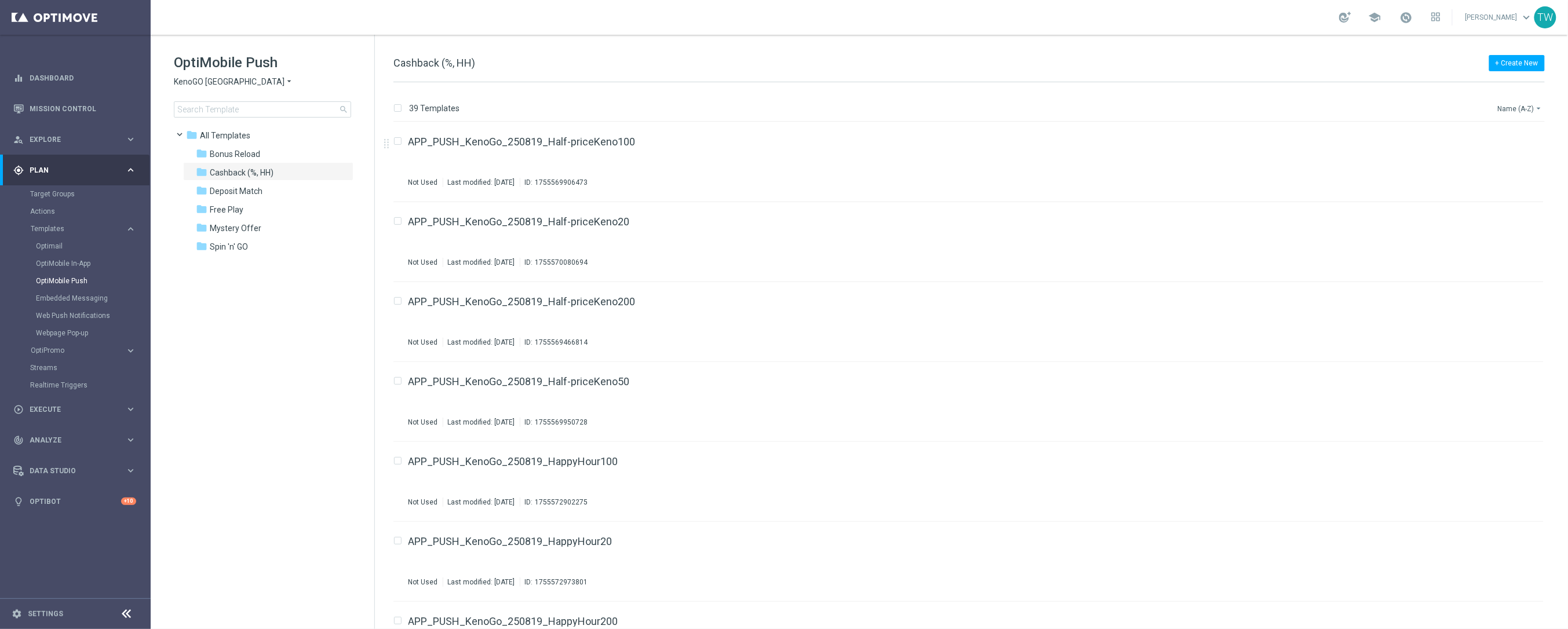
click at [1502, 107] on button "Name (A-Z) arrow_drop_down" at bounding box center [1520, 108] width 48 height 14
click at [1511, 158] on span "Date Modified (Newest)" at bounding box center [1500, 159] width 78 height 8
click at [1518, 109] on button "Date Modified (Newest) arrow_drop_down" at bounding box center [1501, 108] width 87 height 14
click at [1517, 142] on div "Name (Z-A)" at bounding box center [1500, 143] width 79 height 8
click at [1515, 219] on button "file_copy" at bounding box center [1511, 219] width 15 height 15
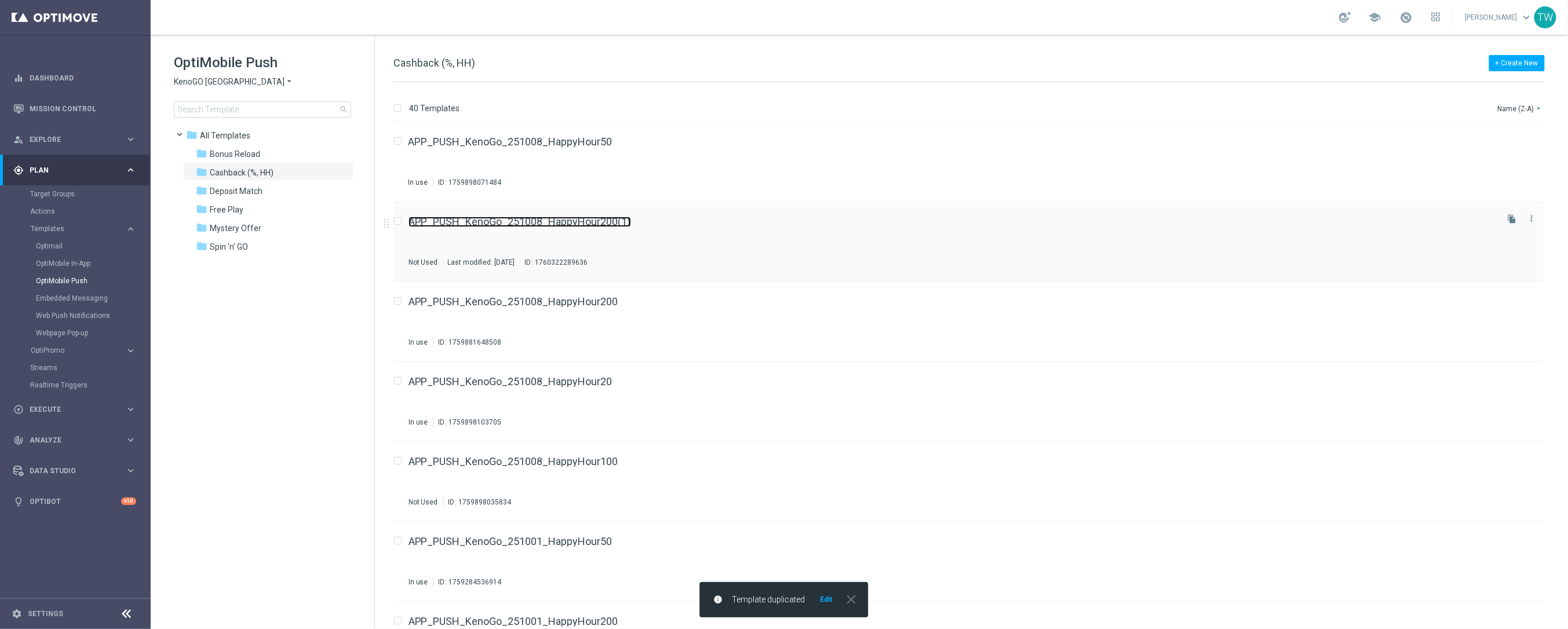
click at [606, 225] on link "APP_PUSH_KenoGo_251008_HappyHour200(1)" at bounding box center [519, 222] width 222 height 10
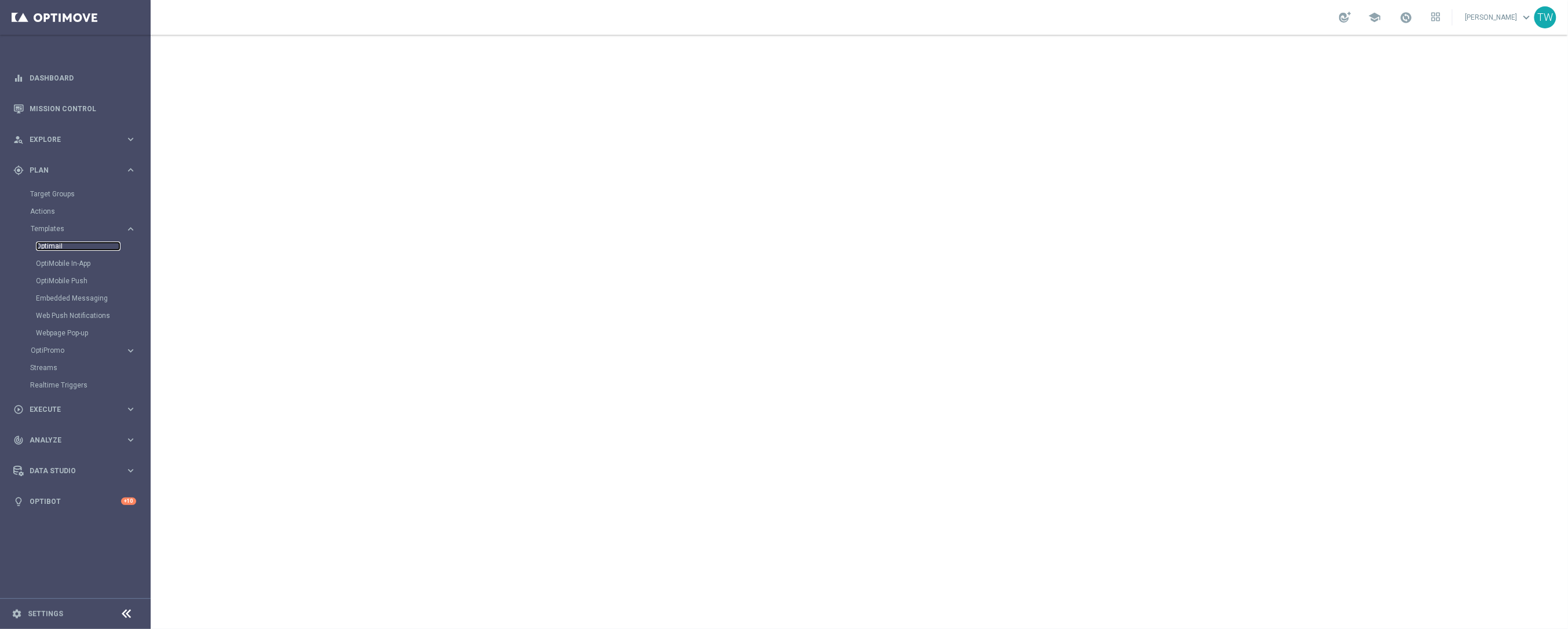
click at [48, 241] on link "Optimail" at bounding box center [78, 246] width 84 height 10
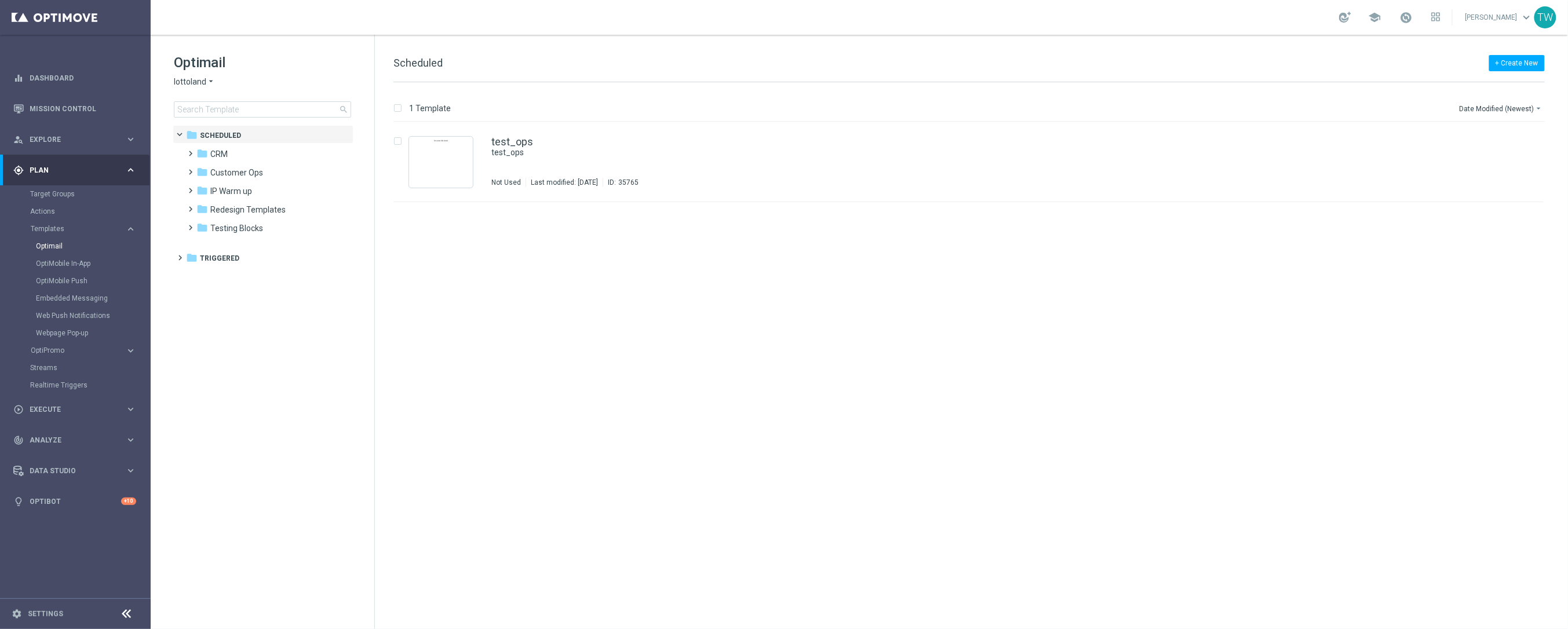
click at [206, 87] on icon "arrow_drop_down" at bounding box center [211, 81] width 10 height 11
click at [210, 110] on div "KenoGO" at bounding box center [218, 109] width 87 height 14
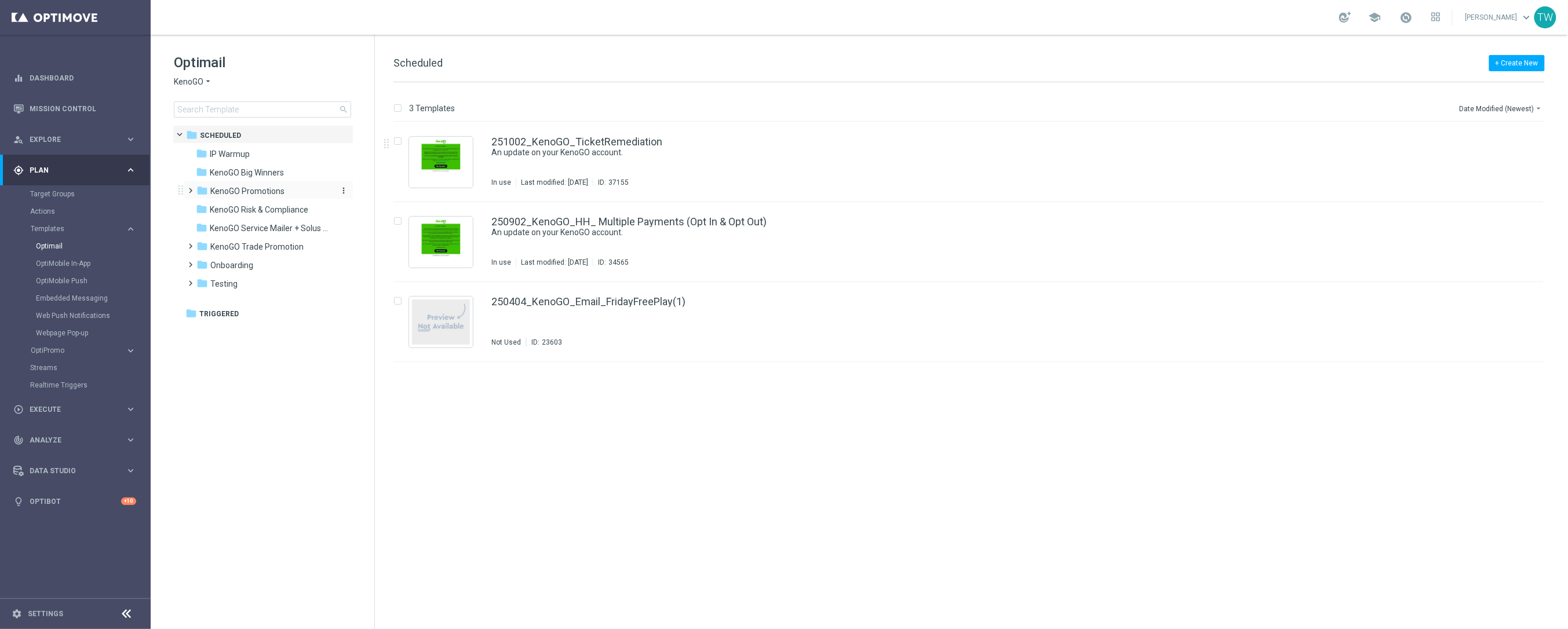
click at [297, 188] on div "folder KenoGO Promotions" at bounding box center [264, 192] width 134 height 13
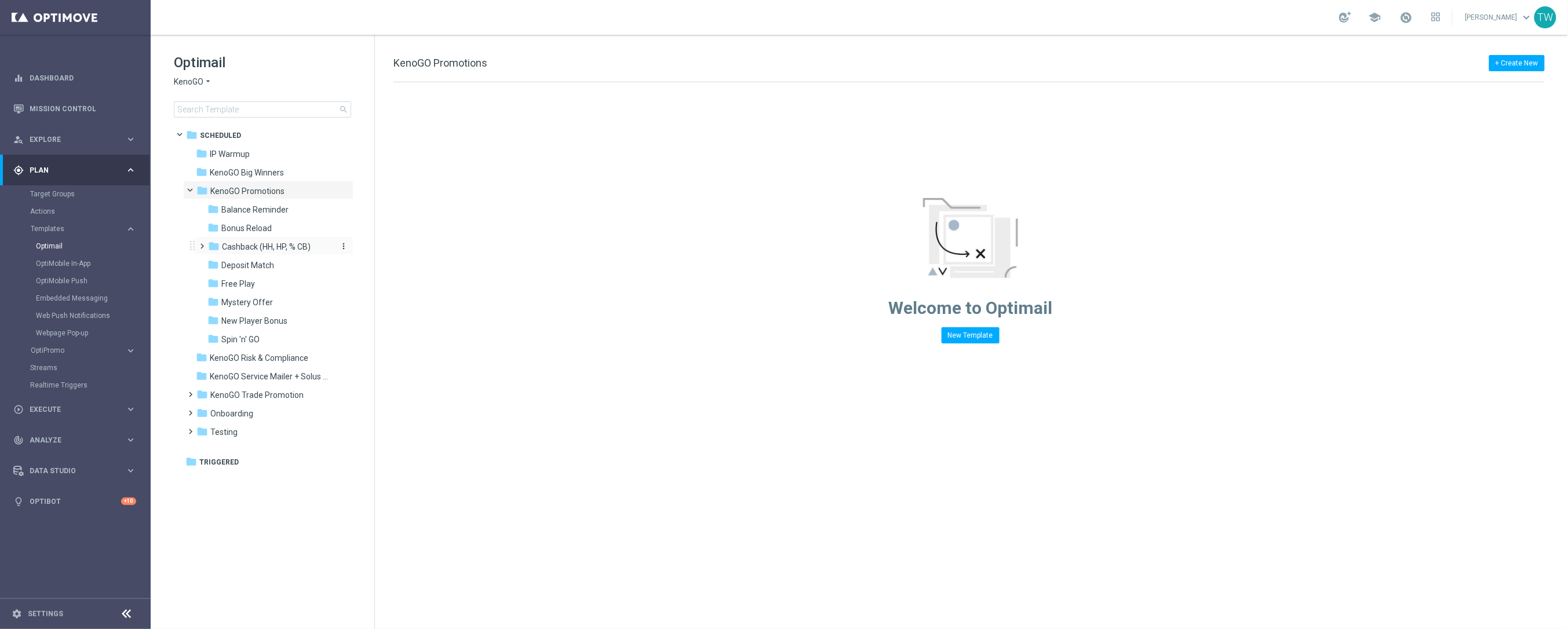
click at [298, 248] on span "Cashback (HH, HP, % CB)" at bounding box center [266, 247] width 89 height 10
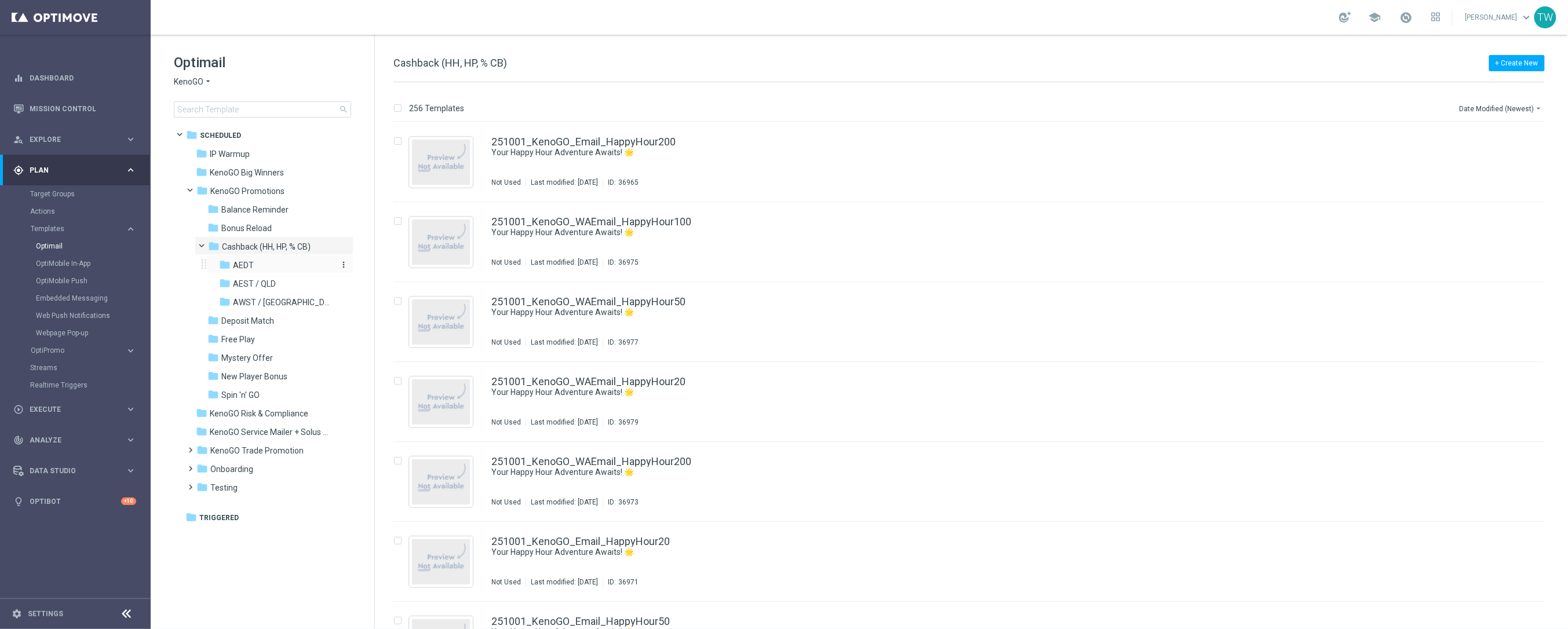
click at [282, 271] on div "folder AEDT" at bounding box center [275, 266] width 114 height 13
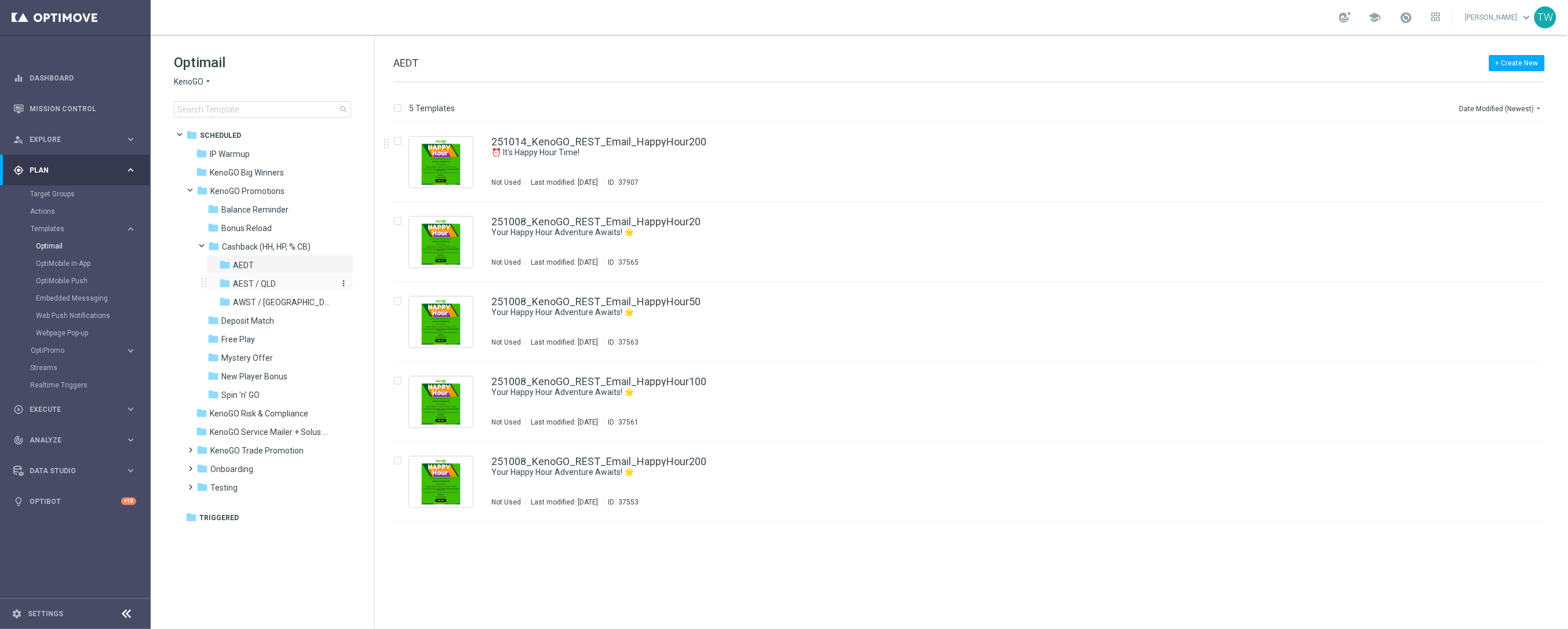
click at [261, 284] on span "AEST / QLD" at bounding box center [254, 284] width 43 height 10
click at [265, 306] on span "AWST / WA" at bounding box center [283, 302] width 101 height 10
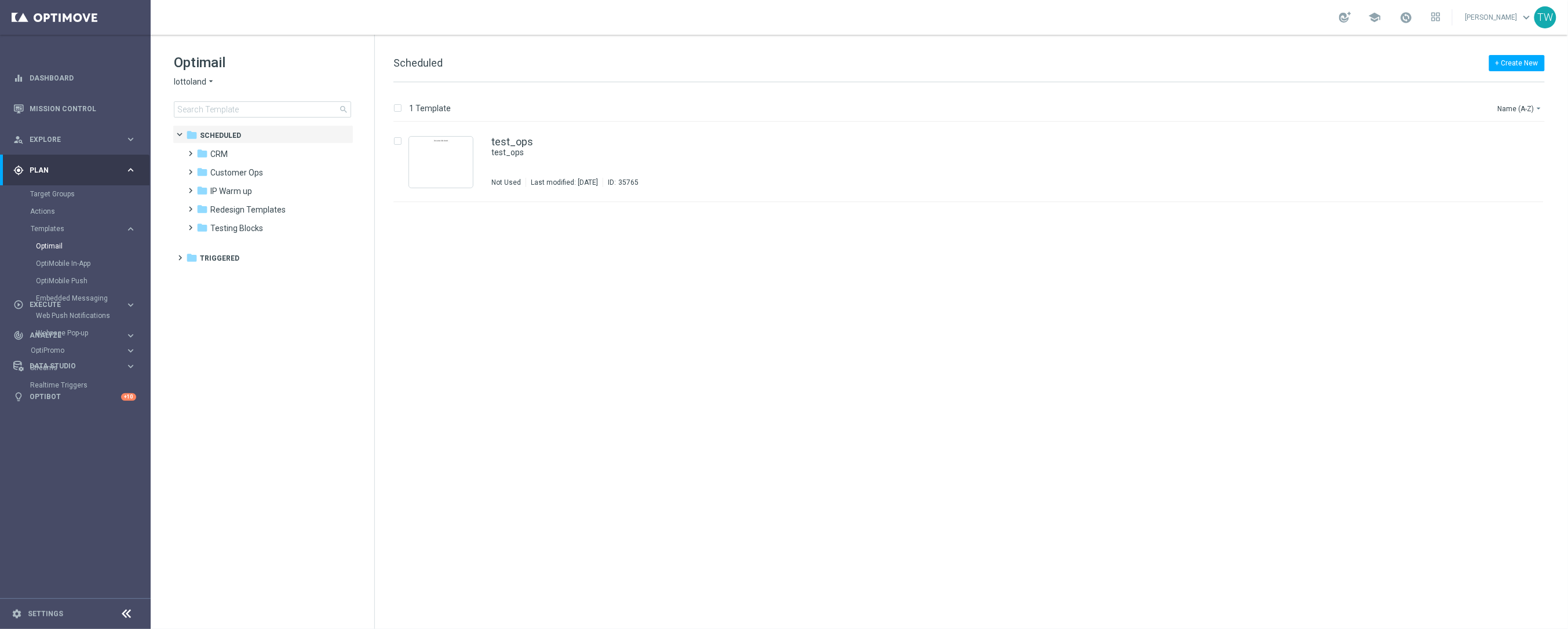
click at [191, 82] on span "lottoland" at bounding box center [190, 81] width 32 height 11
click at [0, 0] on span "KenoGO" at bounding box center [0, 0] width 0 height 0
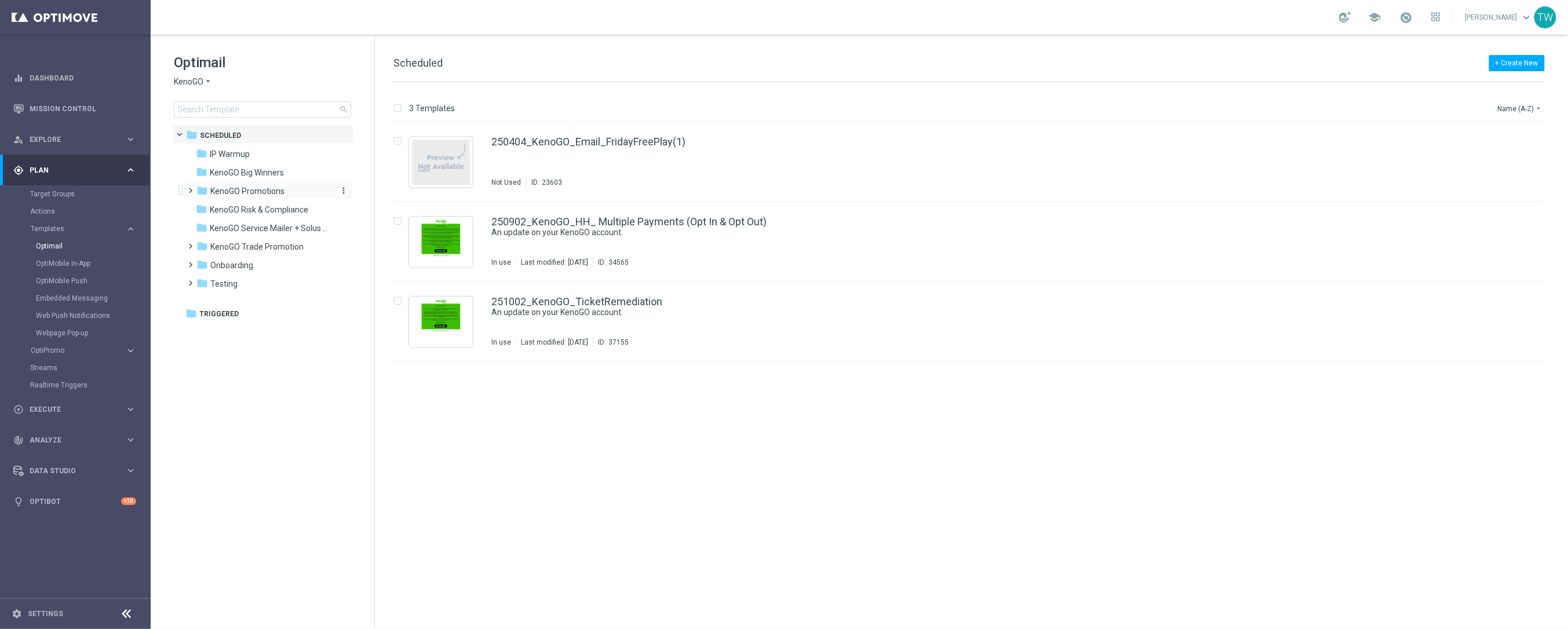
click at [281, 189] on span "KenoGO Promotions" at bounding box center [247, 191] width 74 height 10
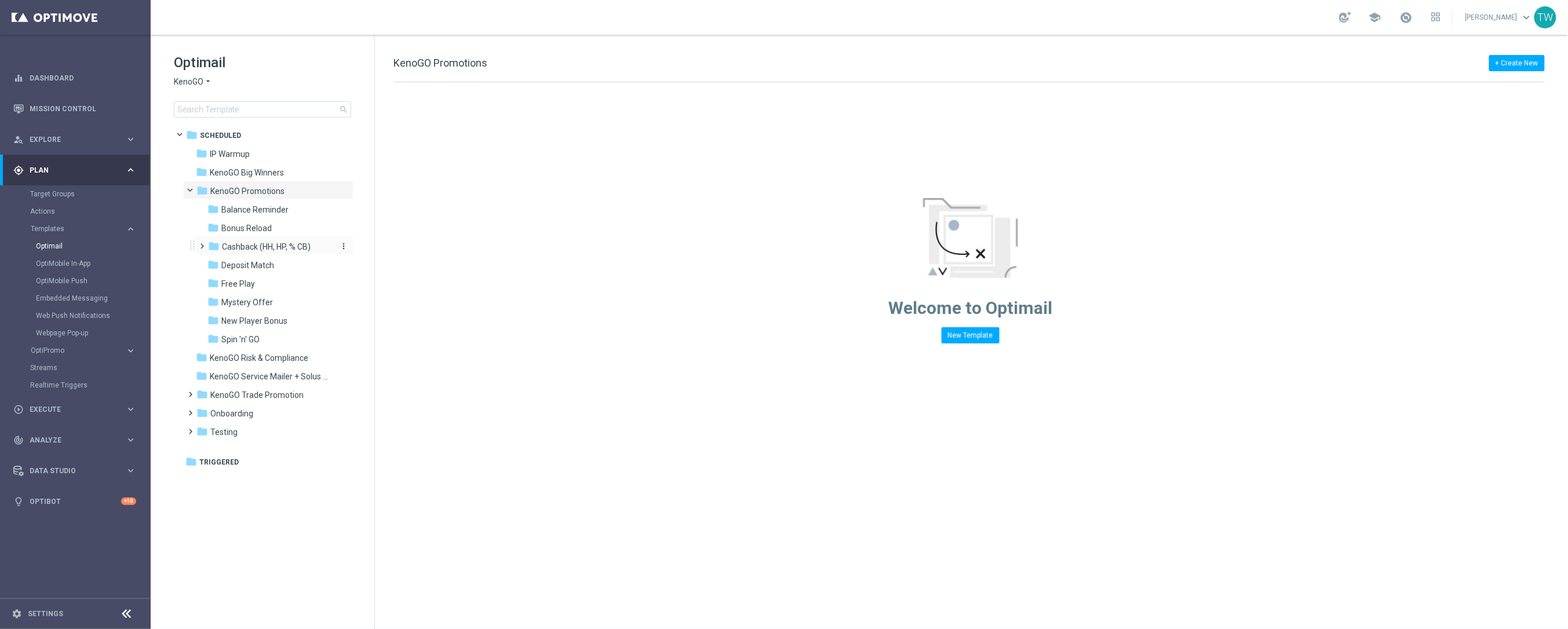
click at [287, 244] on span "Cashback (HH, HP, % CB)" at bounding box center [266, 247] width 89 height 10
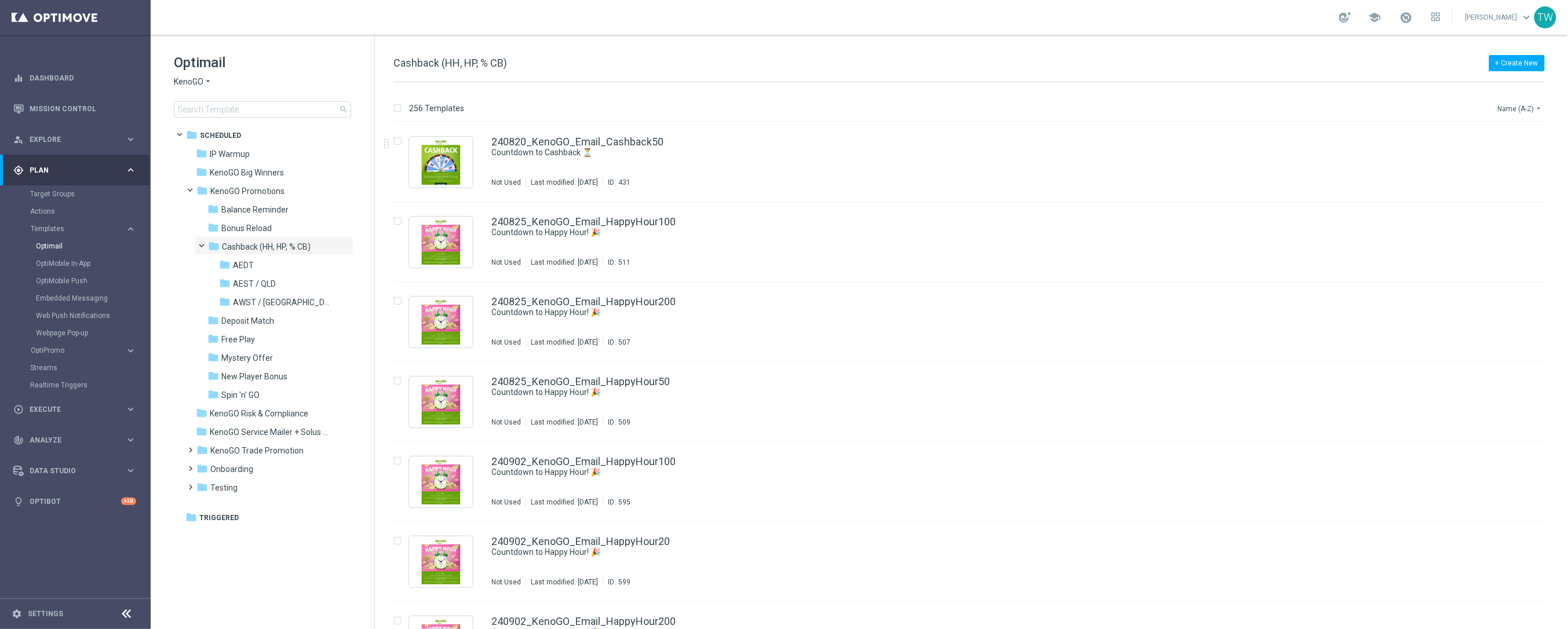
click at [1524, 109] on button "Name (A-Z) arrow_drop_down" at bounding box center [1520, 108] width 48 height 14
click at [1527, 156] on span "Date Modified (Newest)" at bounding box center [1500, 159] width 78 height 8
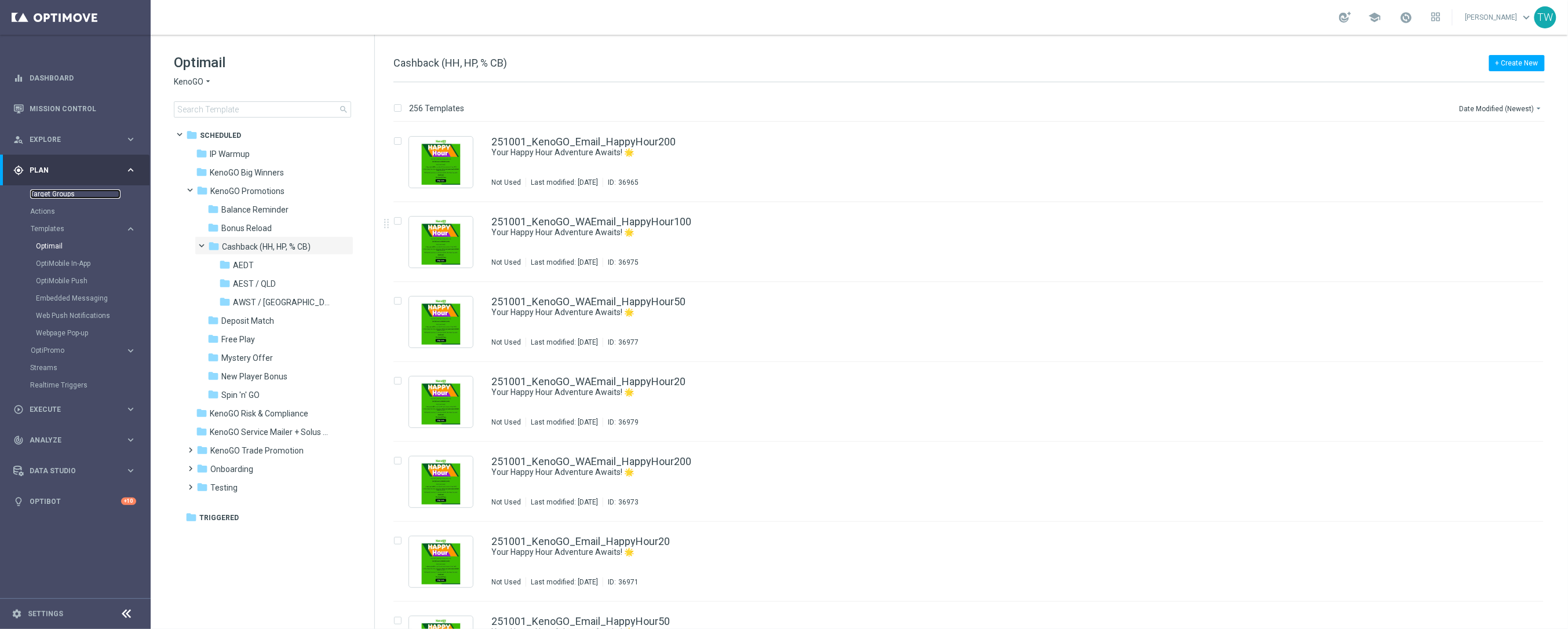
click at [65, 191] on link "Target Groups" at bounding box center [75, 194] width 90 height 10
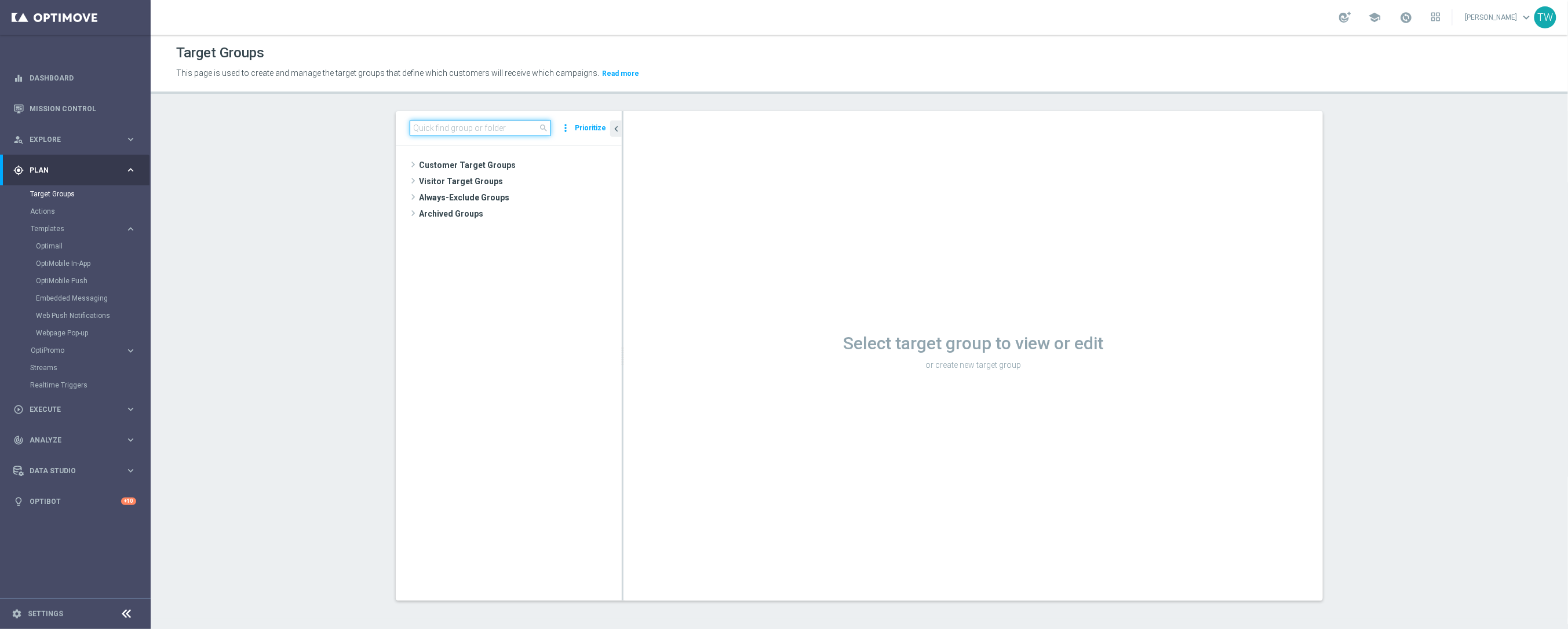
click at [467, 126] on input at bounding box center [480, 128] width 142 height 16
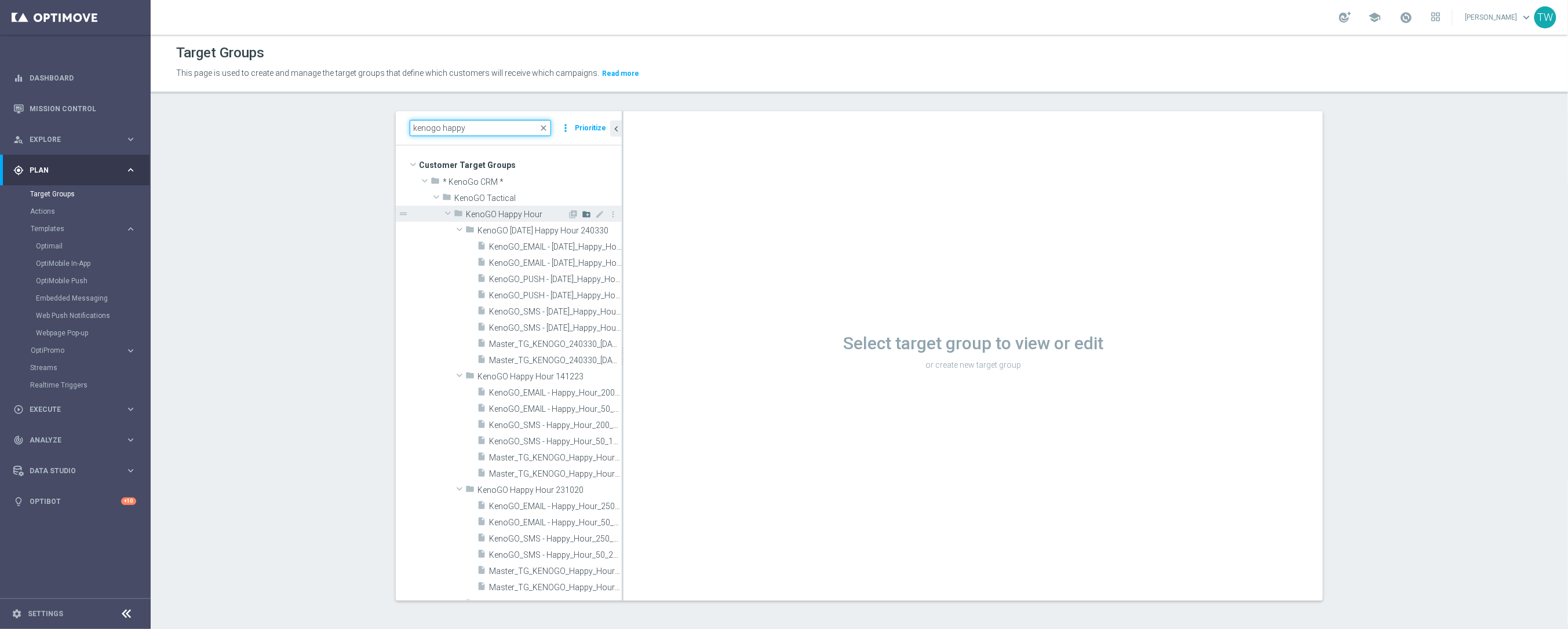
type input "kenogo happy"
click at [587, 214] on icon "create_new_folder" at bounding box center [586, 214] width 10 height 10
click at [518, 228] on input "text" at bounding box center [535, 229] width 116 height 12
type input "KenoGO Happy Hour 251014"
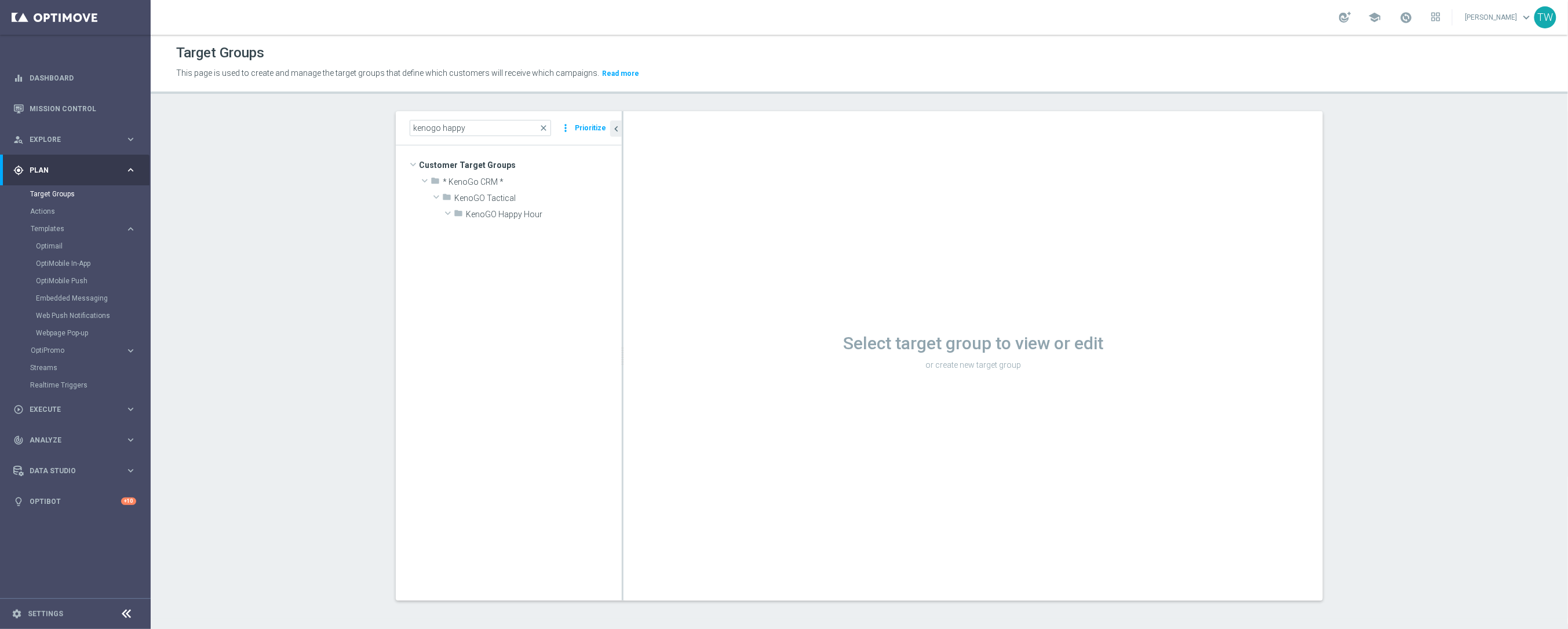
scroll to position [15389, 0]
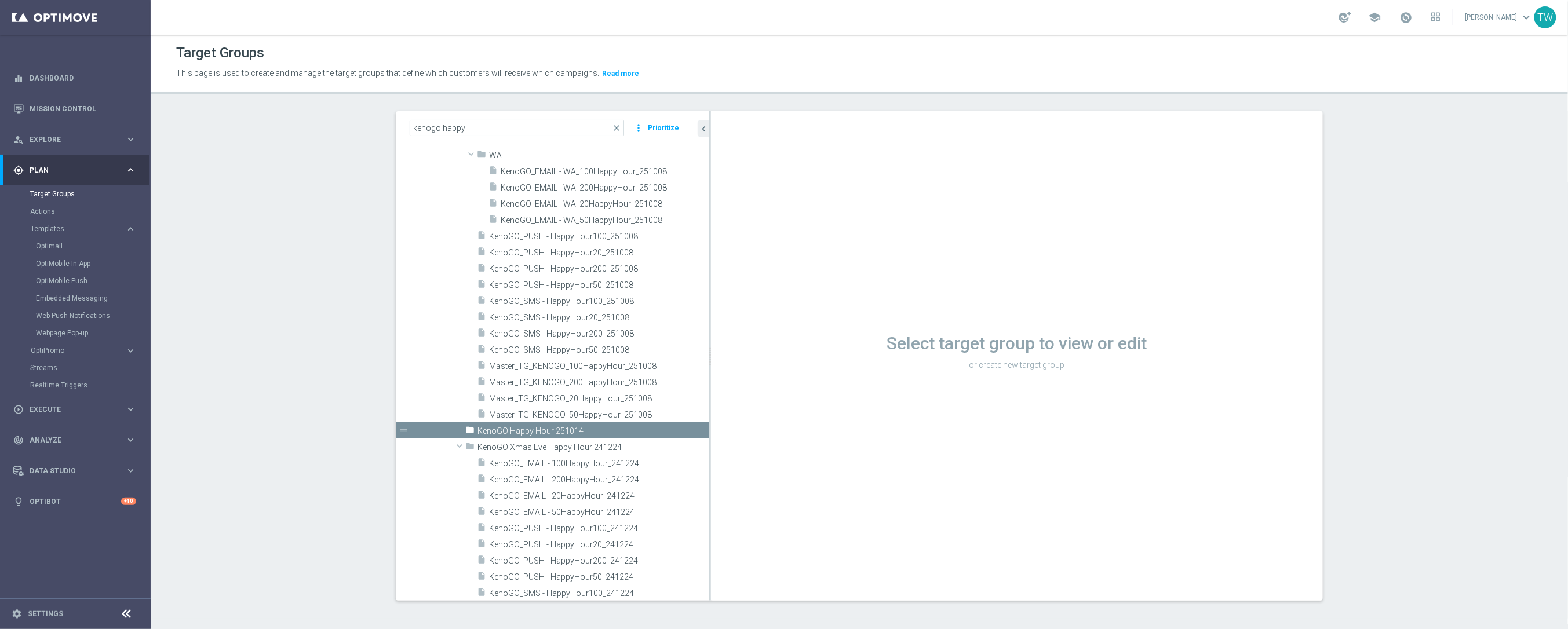
drag, startPoint x: 623, startPoint y: 291, endPoint x: 710, endPoint y: 291, distance: 87.0
click at [710, 291] on div at bounding box center [710, 356] width 1 height 490
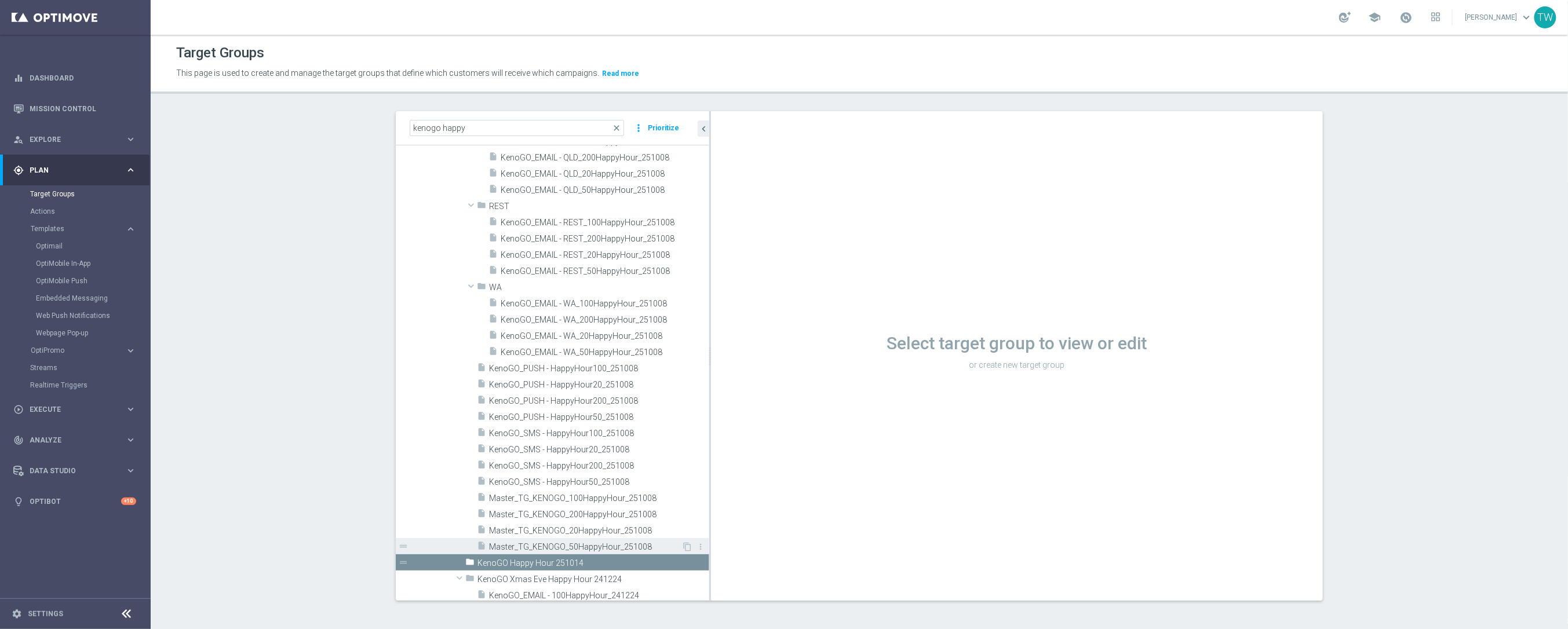
scroll to position [15259, 0]
click at [637, 515] on span "Master_TG_KENOGO_200HappyHour_251008" at bounding box center [585, 512] width 192 height 10
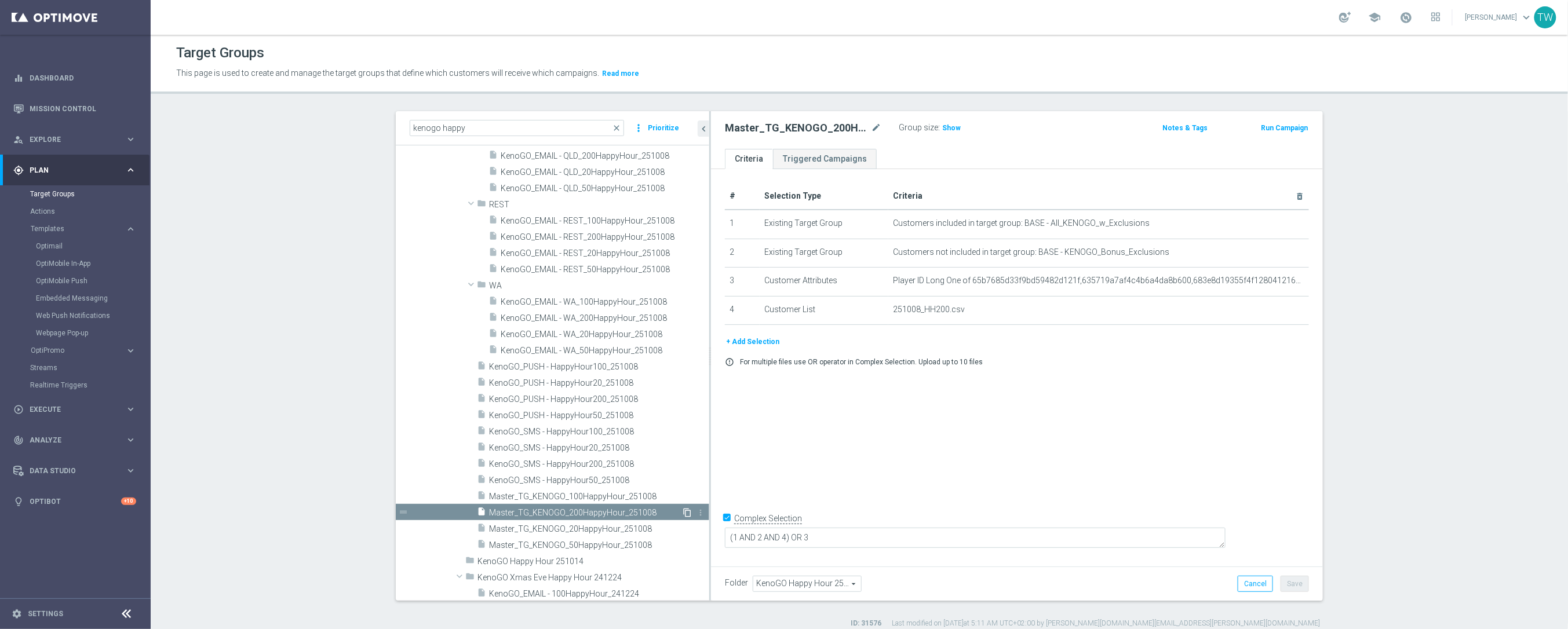
click at [686, 512] on icon "content_copy" at bounding box center [687, 512] width 10 height 10
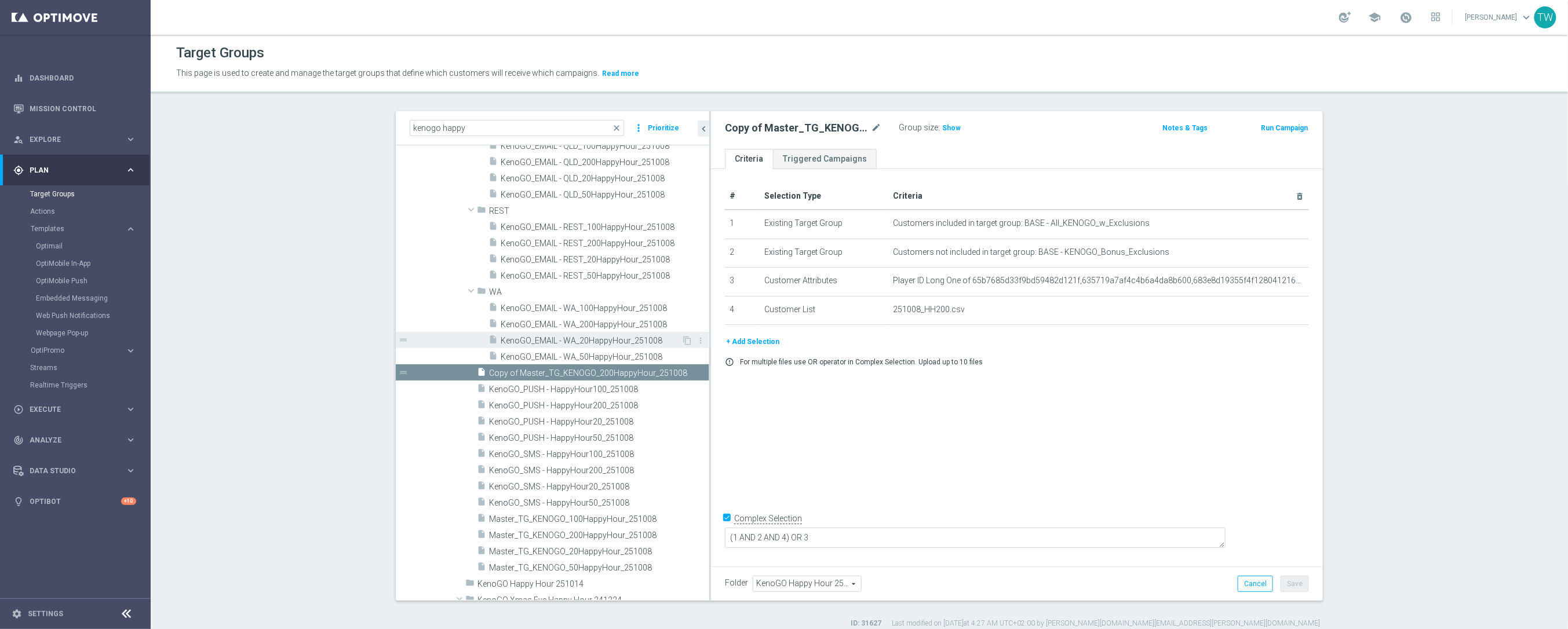
scroll to position [15318, 0]
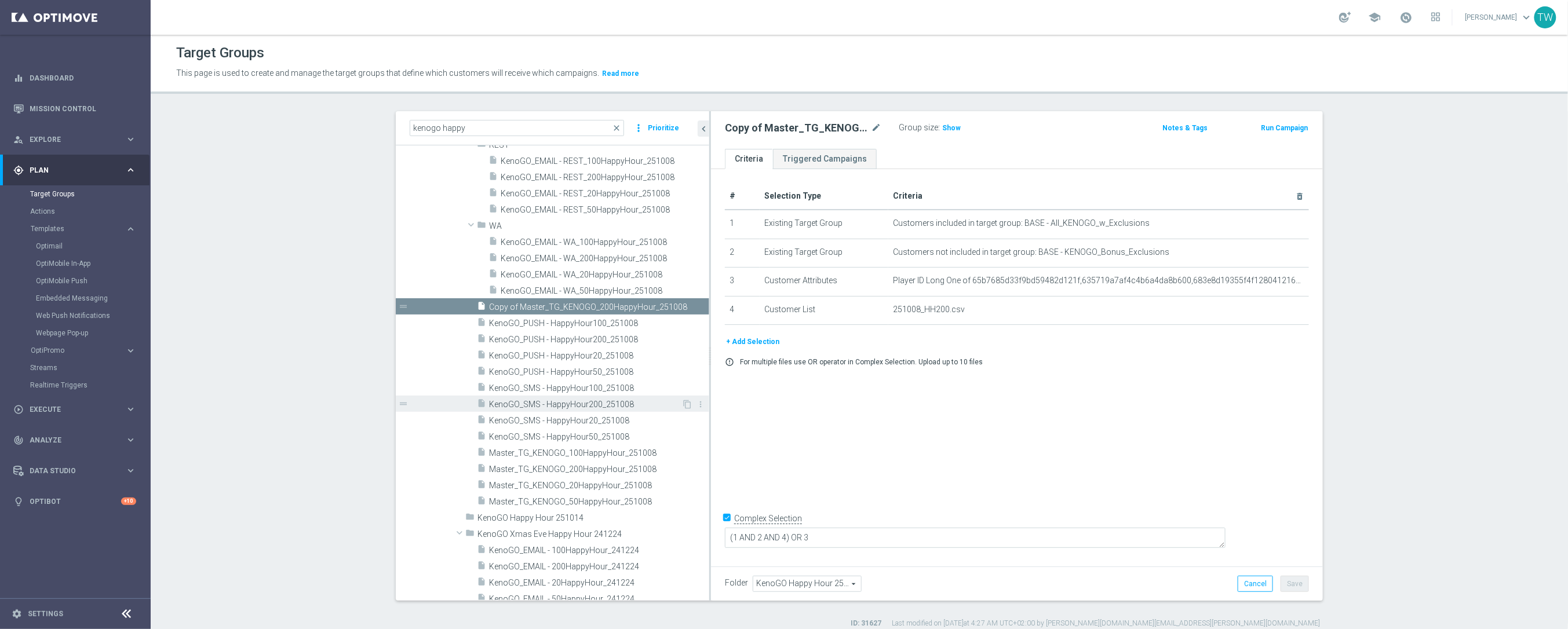
click at [642, 403] on span "KenoGO_SMS - HappyHour200_251008" at bounding box center [585, 404] width 192 height 10
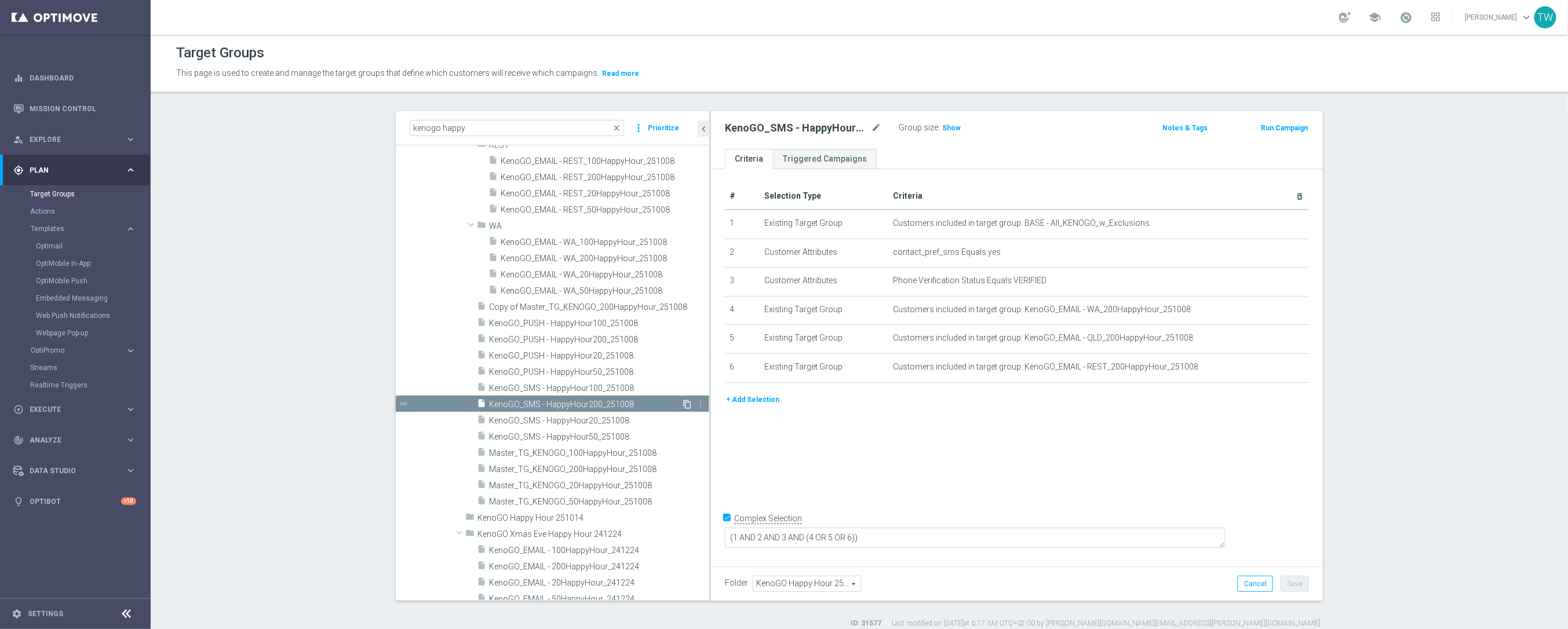
click at [688, 404] on icon "content_copy" at bounding box center [687, 404] width 10 height 10
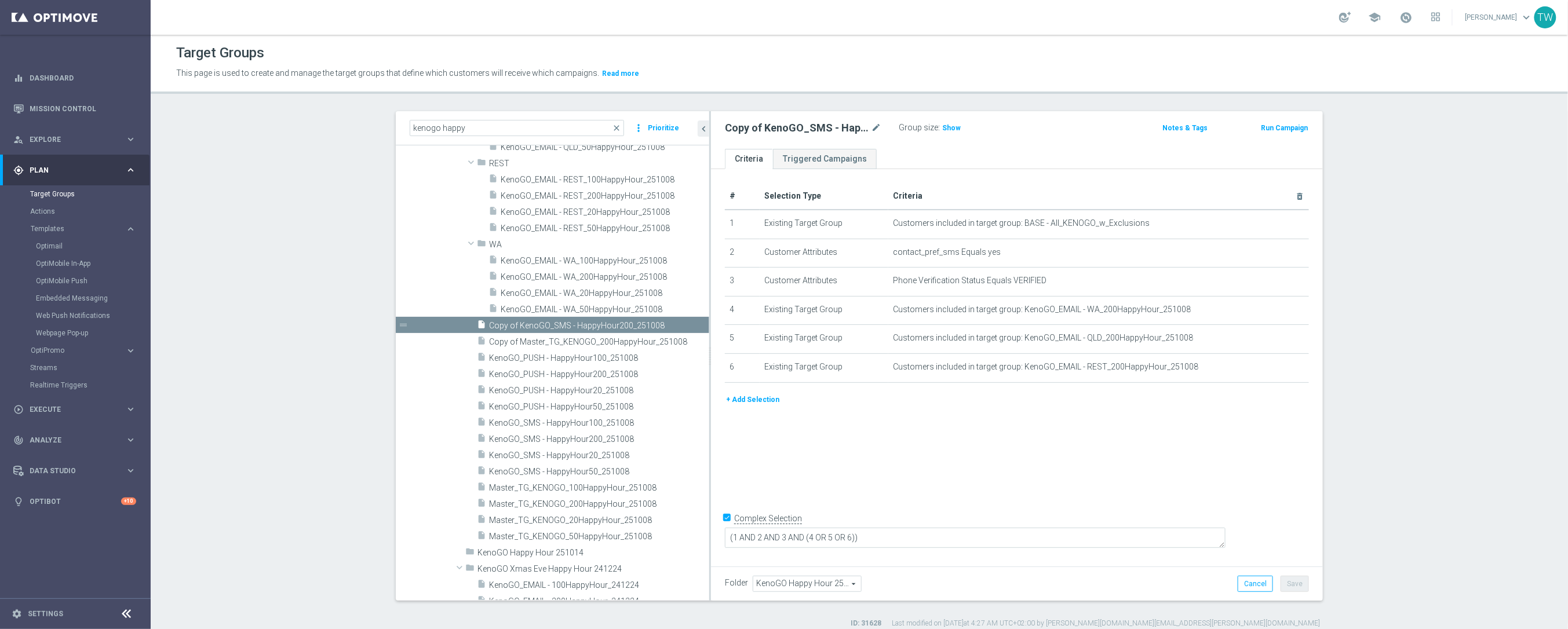
scroll to position [15208, 0]
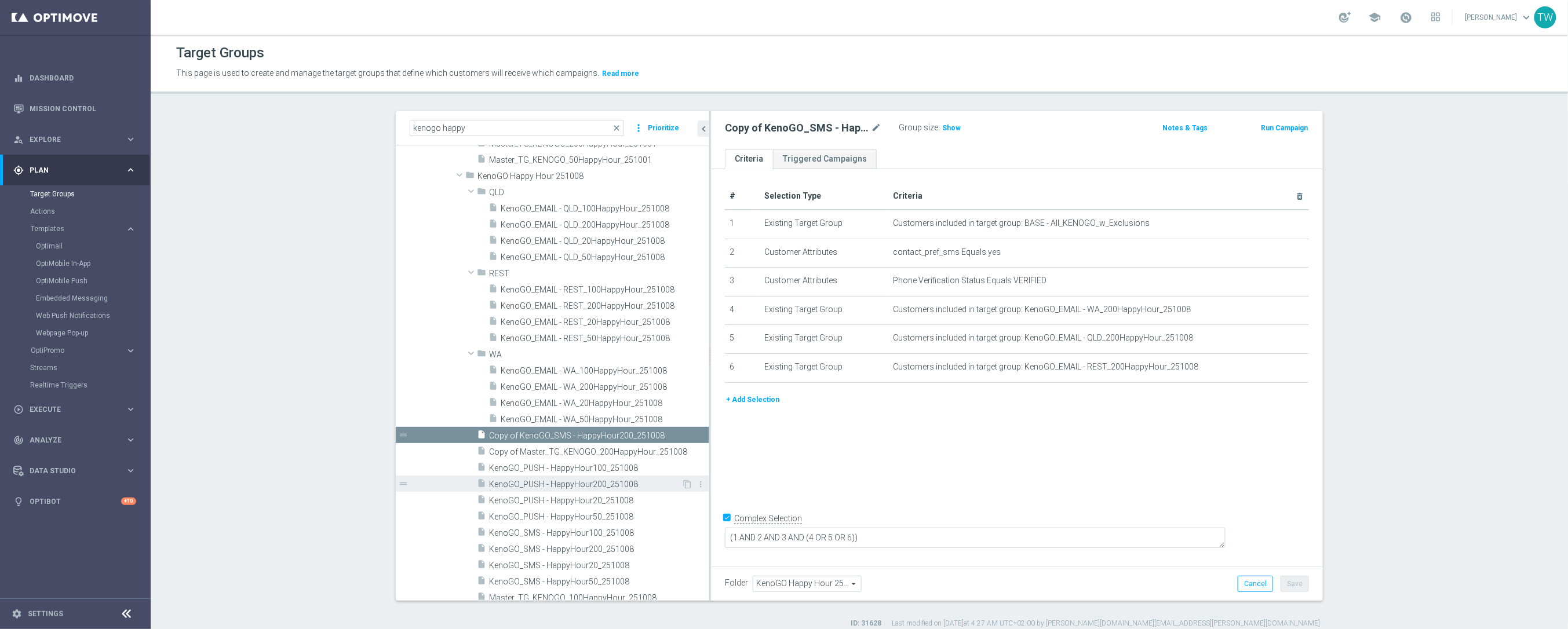
click at [667, 484] on span "KenoGO_PUSH - HappyHour200_251008" at bounding box center [585, 484] width 192 height 10
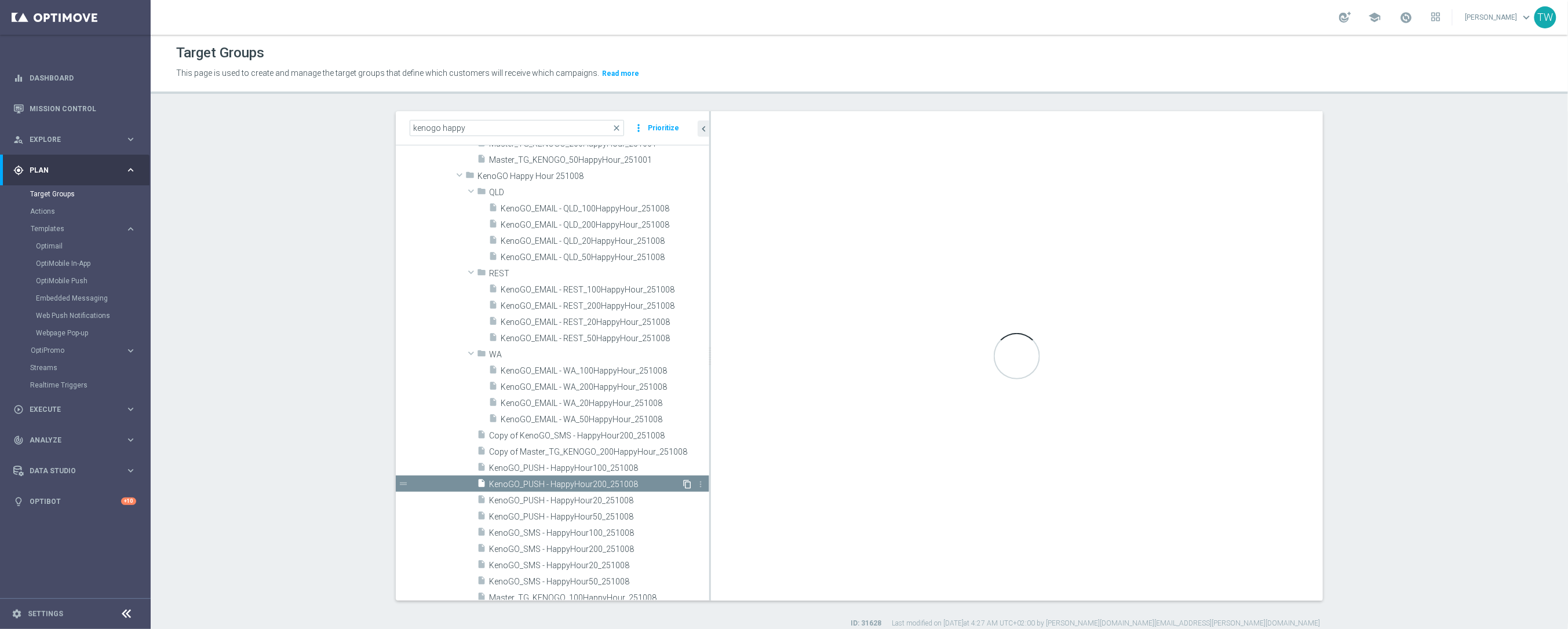
type textarea "(1 AND 2 AND 3 AND 4 AND 5 AND 6) OR 7"
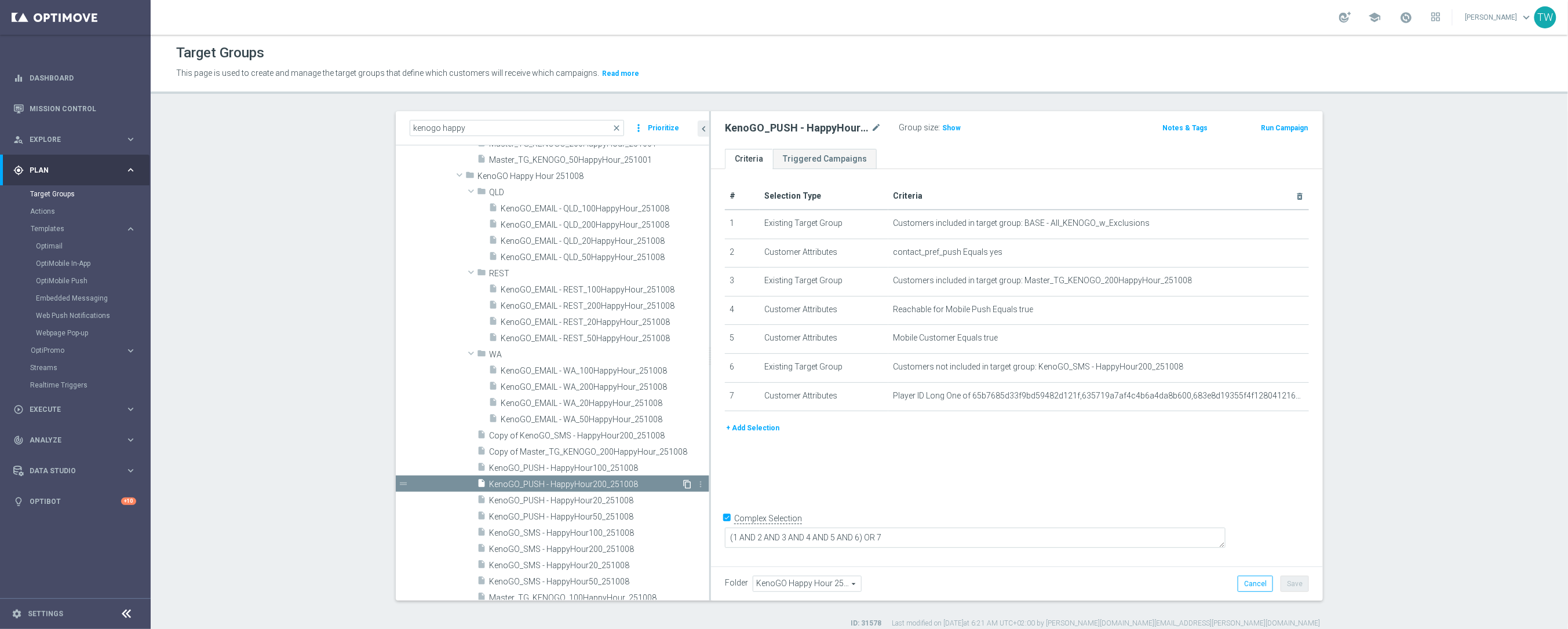
click at [685, 482] on icon "content_copy" at bounding box center [687, 484] width 10 height 10
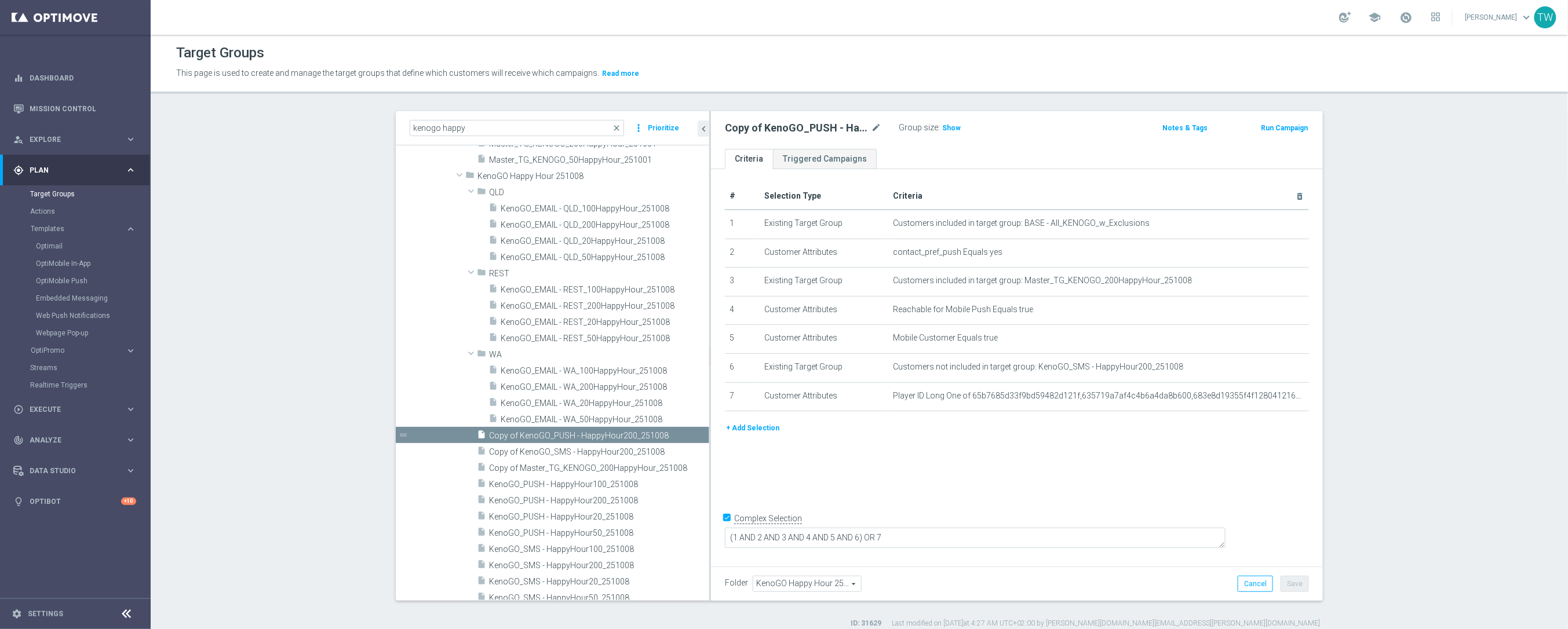
scroll to position [15208, 0]
click at [669, 388] on span "KenoGO_EMAIL - WA_200HappyHour_251008" at bounding box center [591, 387] width 181 height 10
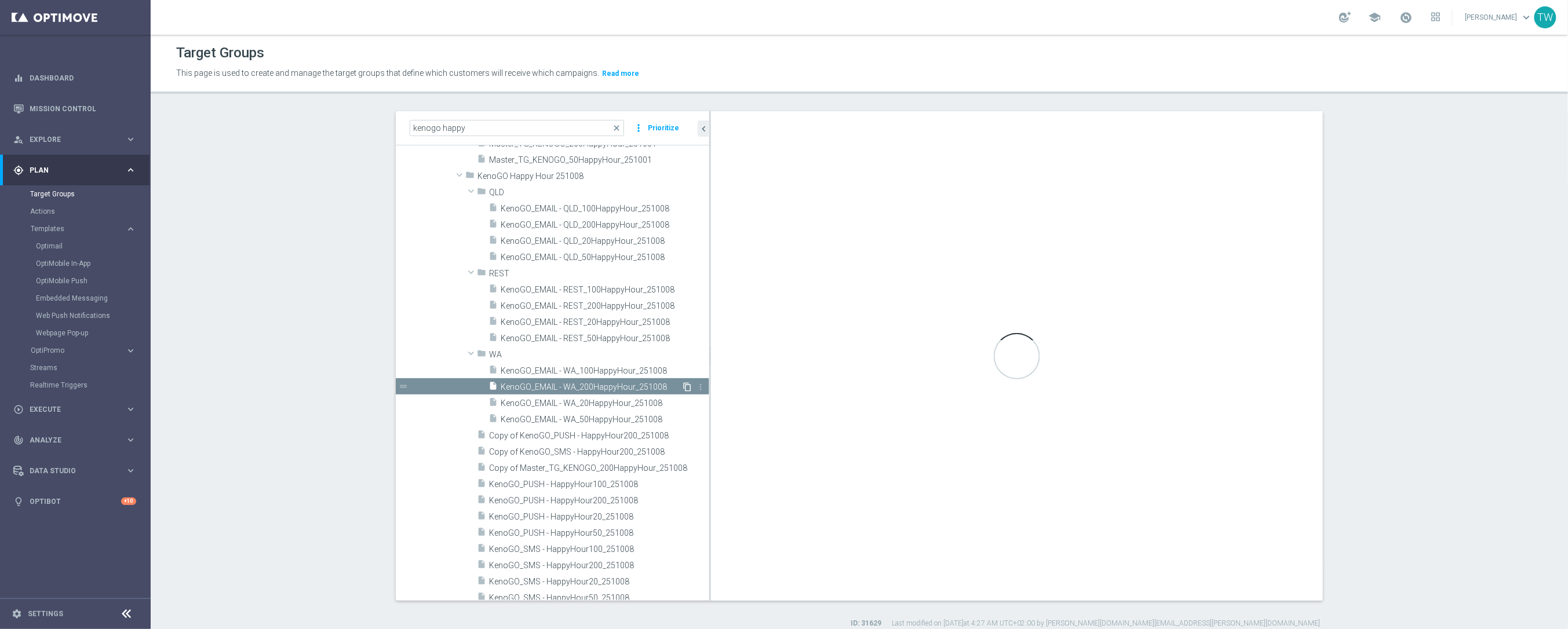
checkbox input "false"
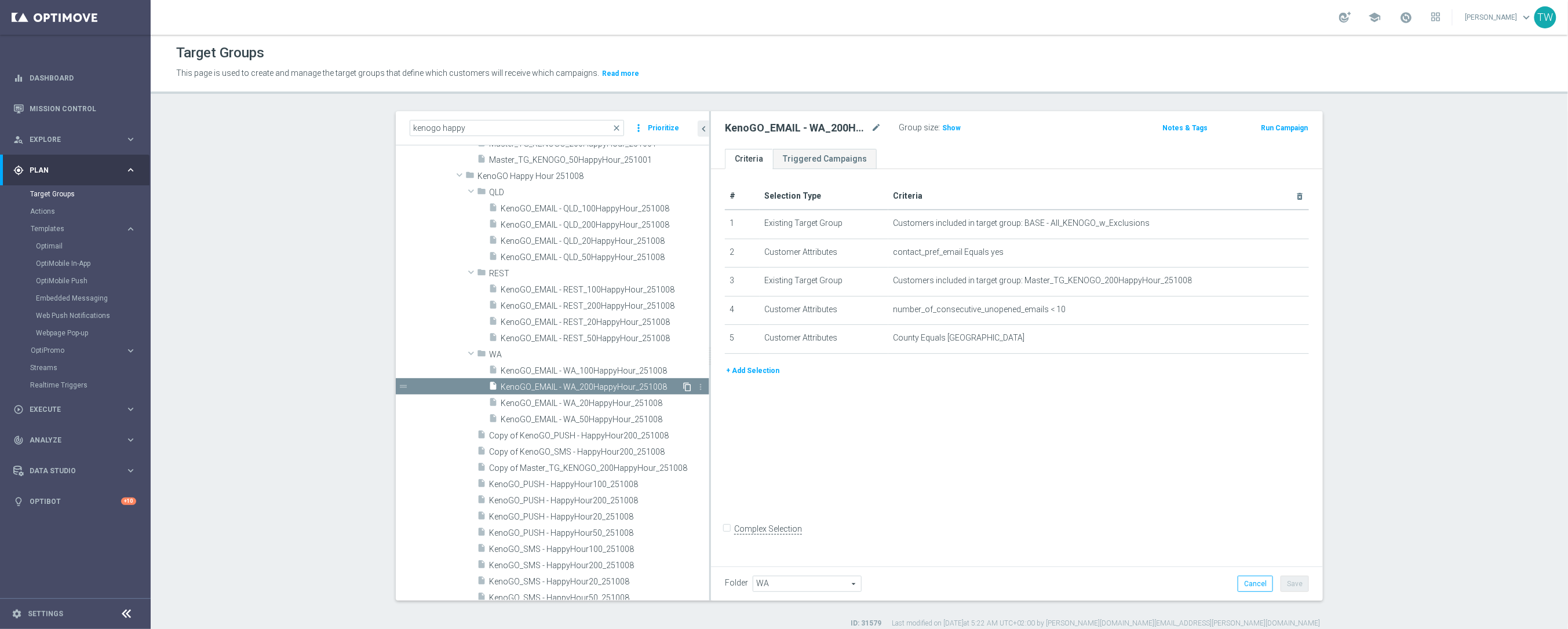
click at [686, 387] on icon "content_copy" at bounding box center [687, 387] width 10 height 10
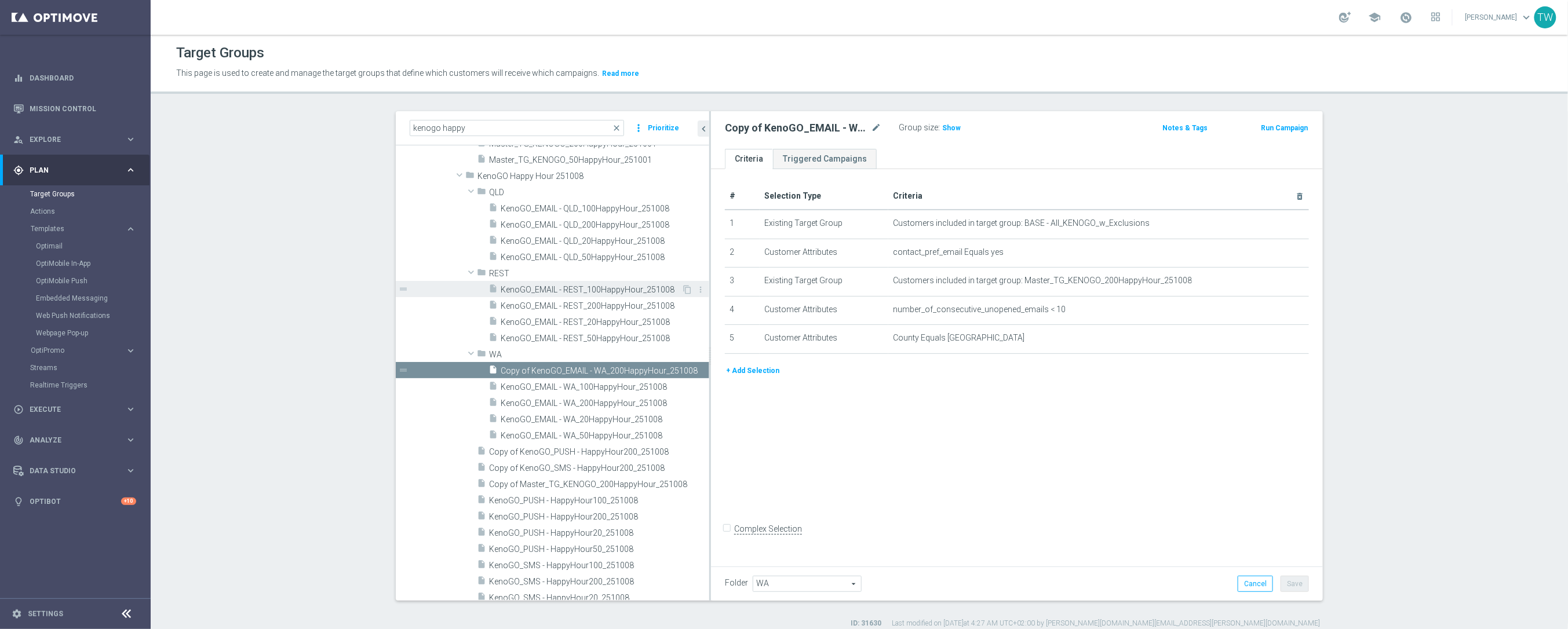
scroll to position [15149, 0]
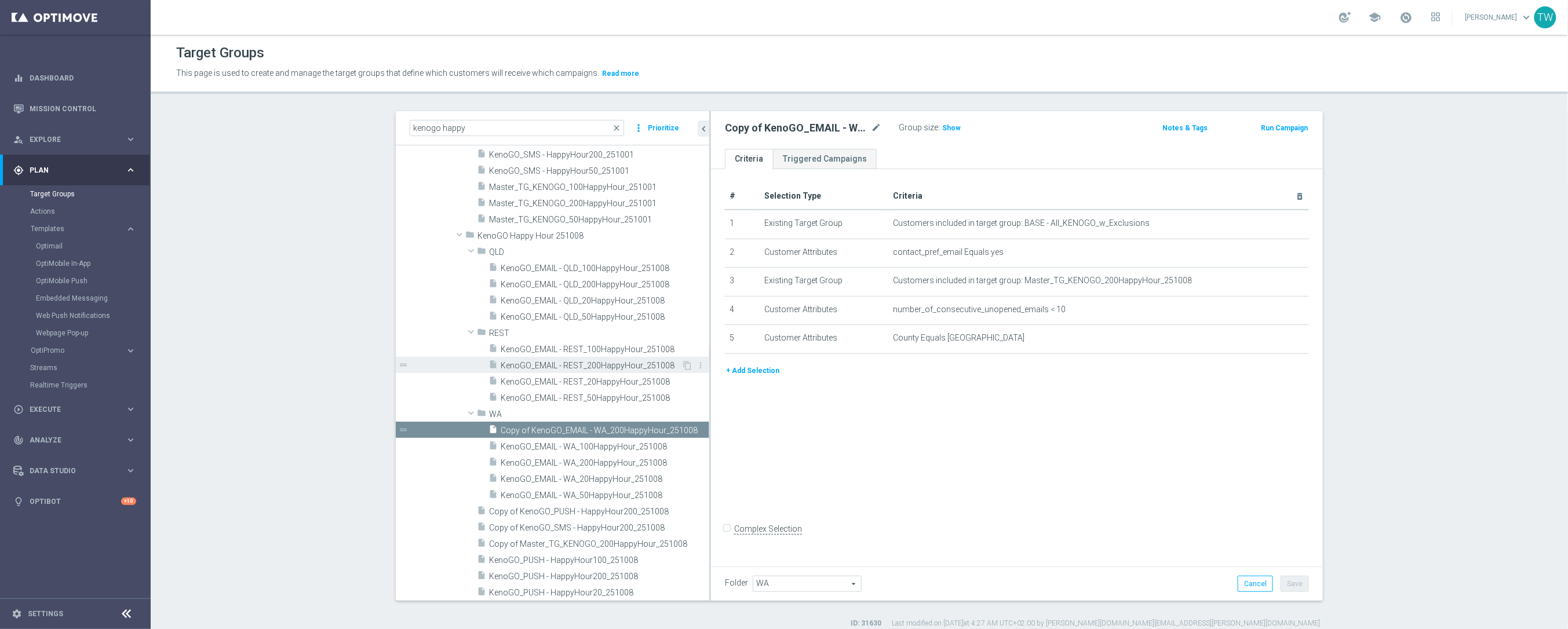
click at [655, 367] on span "KenoGO_EMAIL - REST_200HappyHour_251008" at bounding box center [591, 366] width 181 height 10
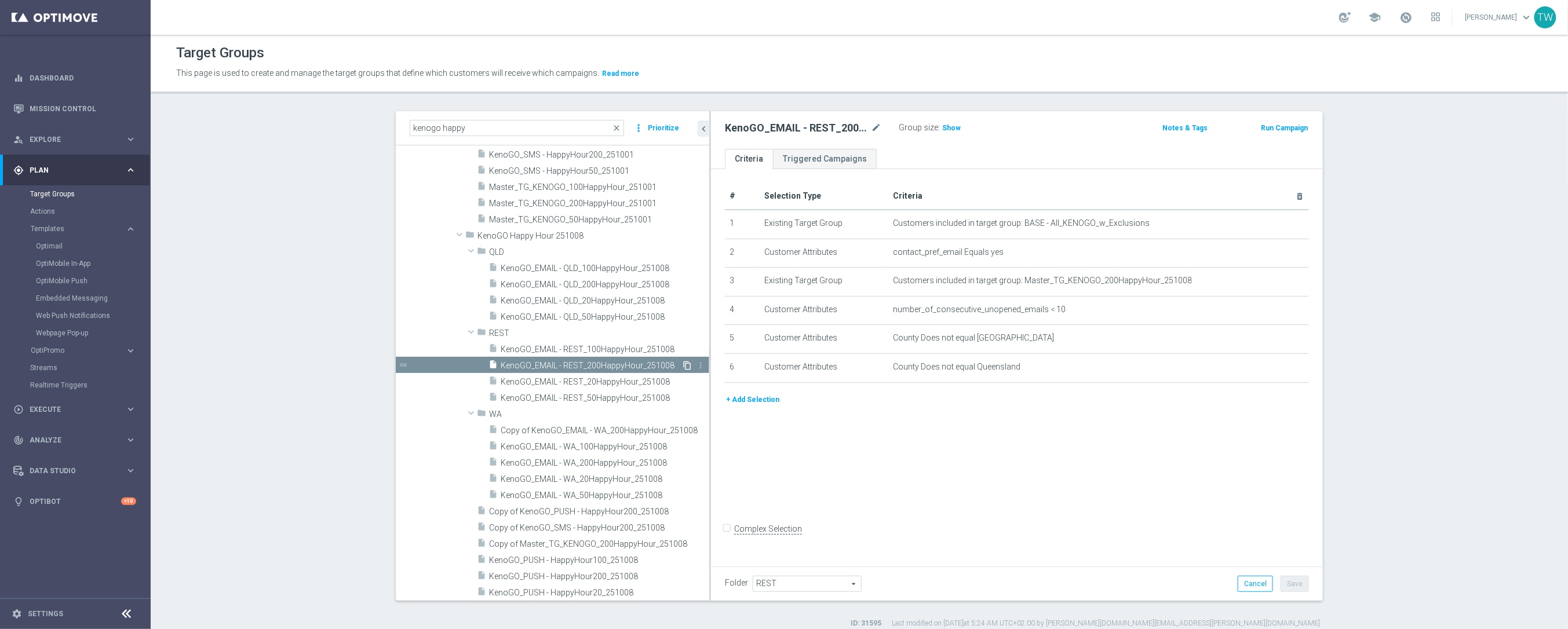
click at [687, 366] on icon "content_copy" at bounding box center [687, 366] width 10 height 10
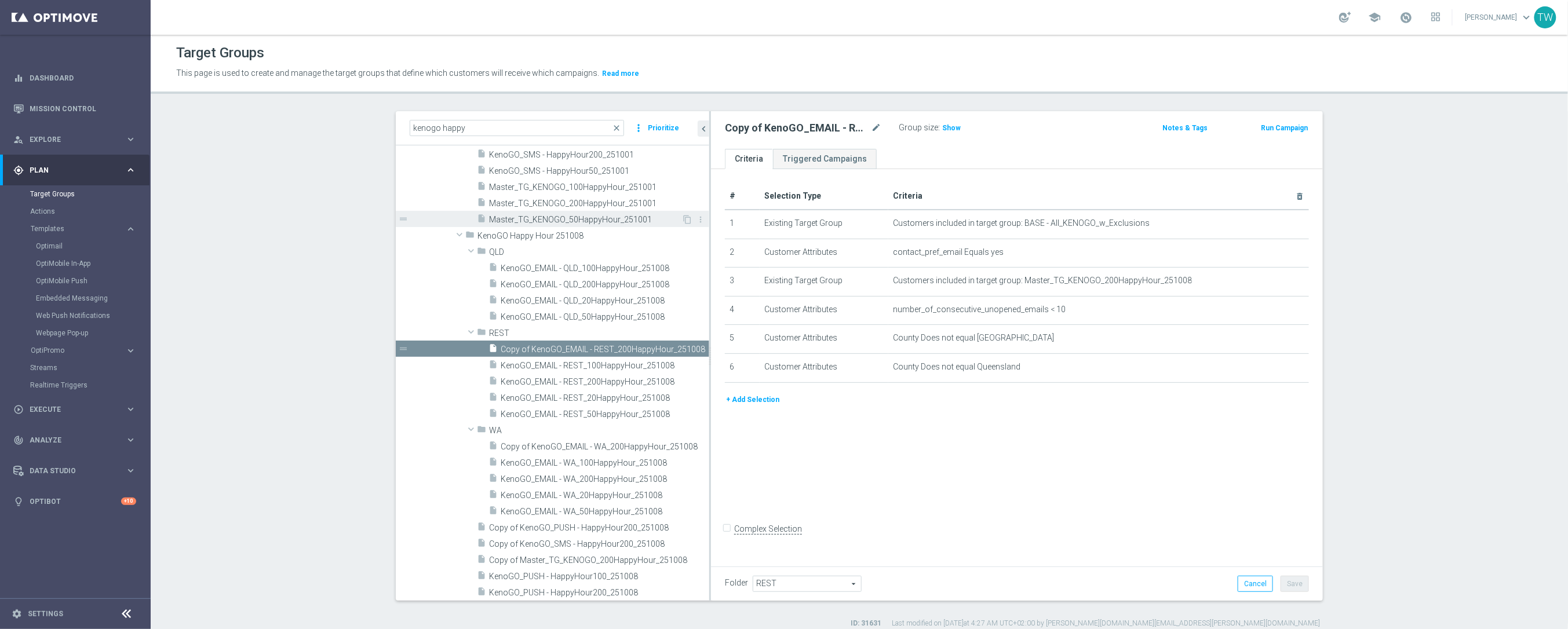
scroll to position [15073, 0]
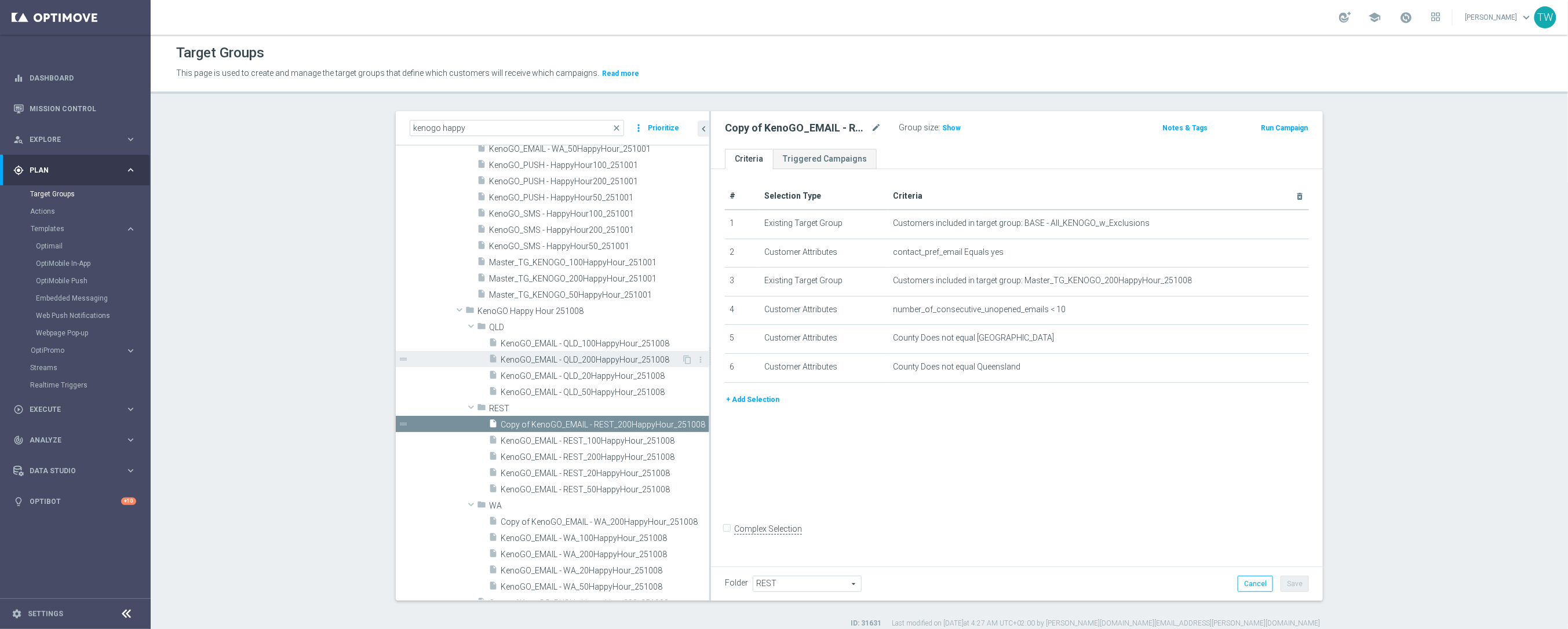
click at [634, 355] on span "KenoGO_EMAIL - QLD_200HappyHour_251008" at bounding box center [591, 360] width 181 height 10
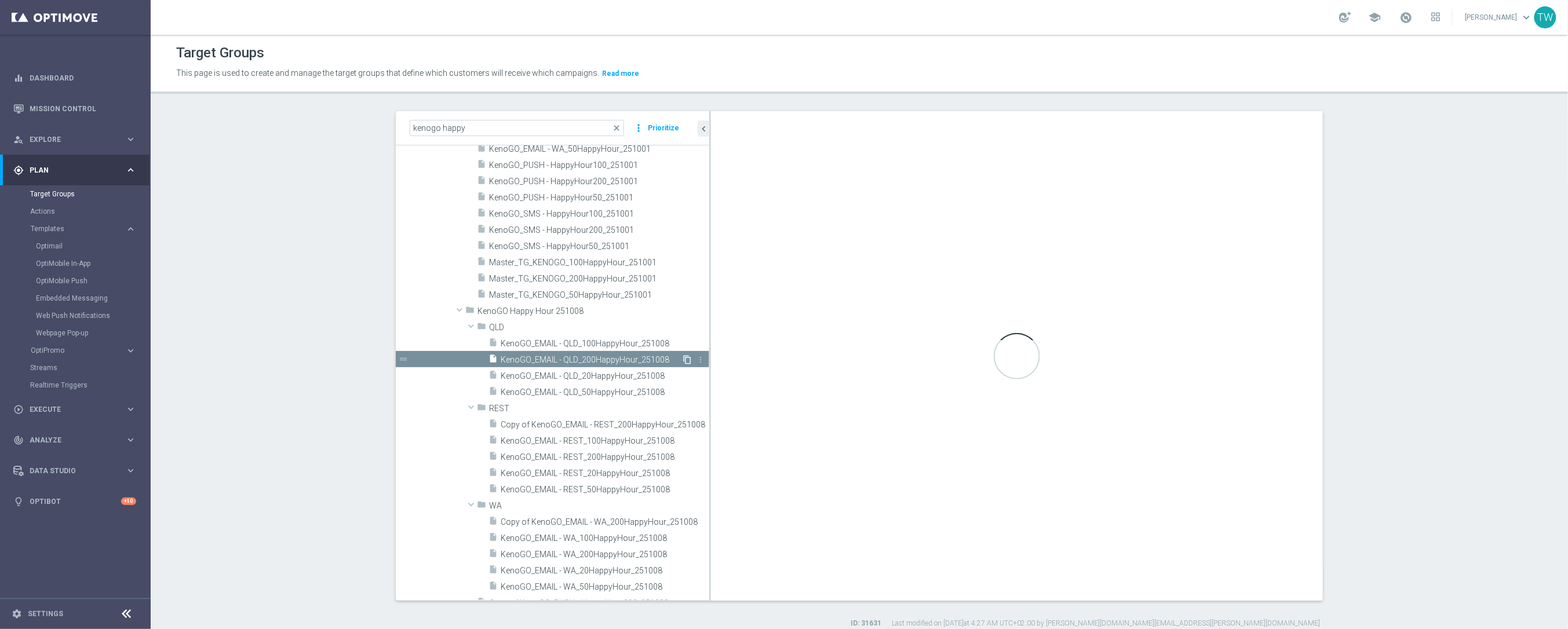
type input "QLD"
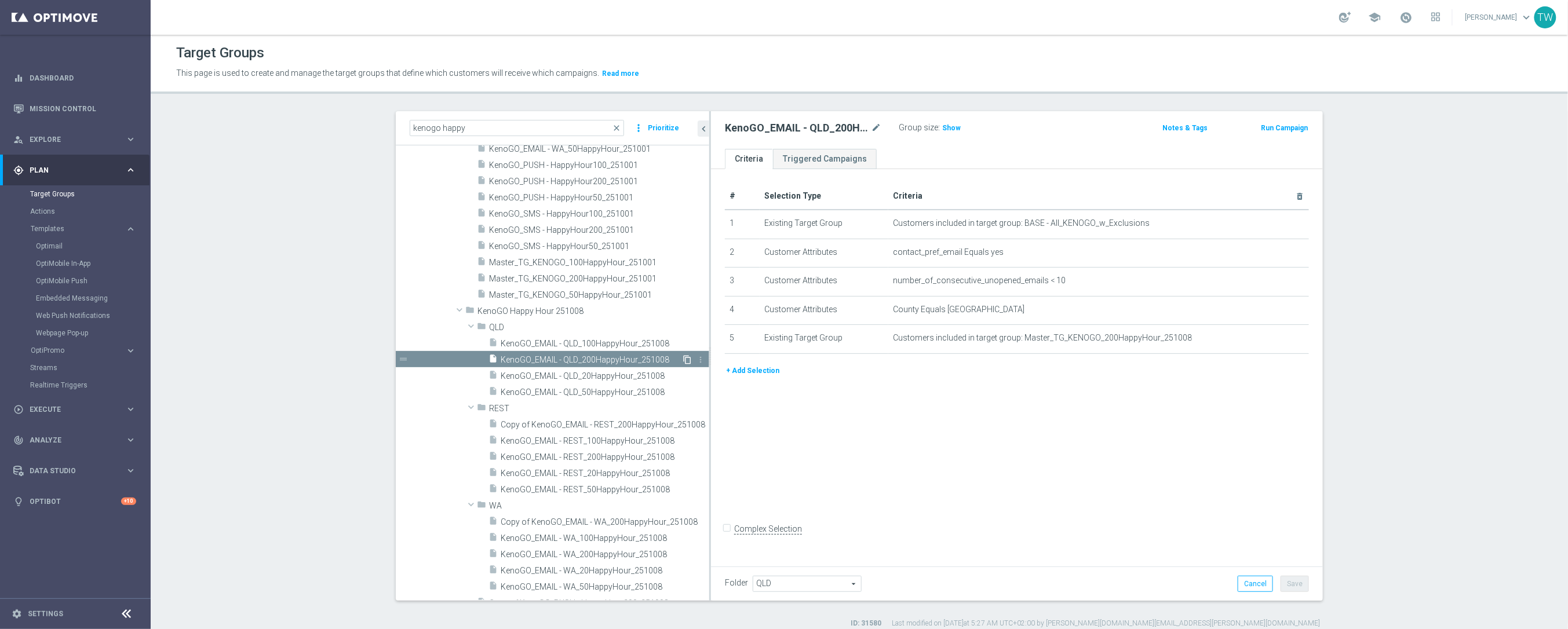
click at [689, 359] on icon "content_copy" at bounding box center [687, 360] width 10 height 10
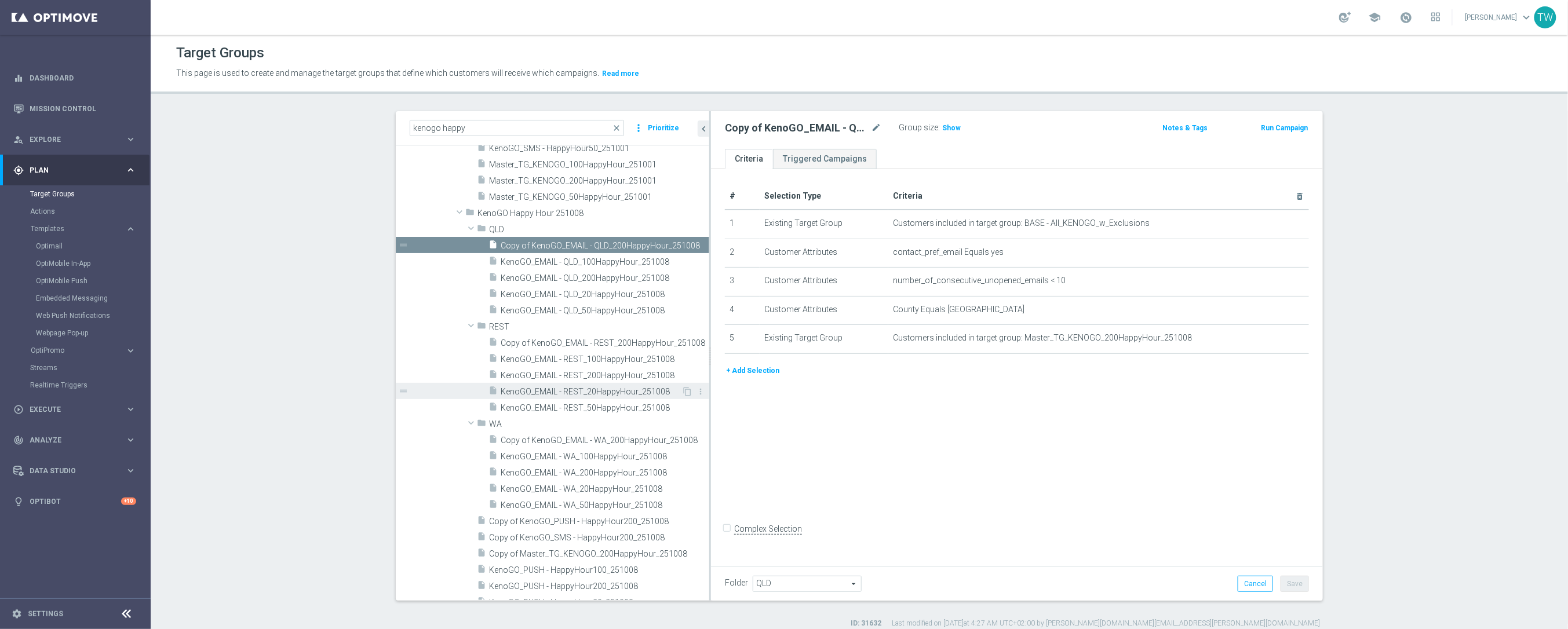
scroll to position [15222, 0]
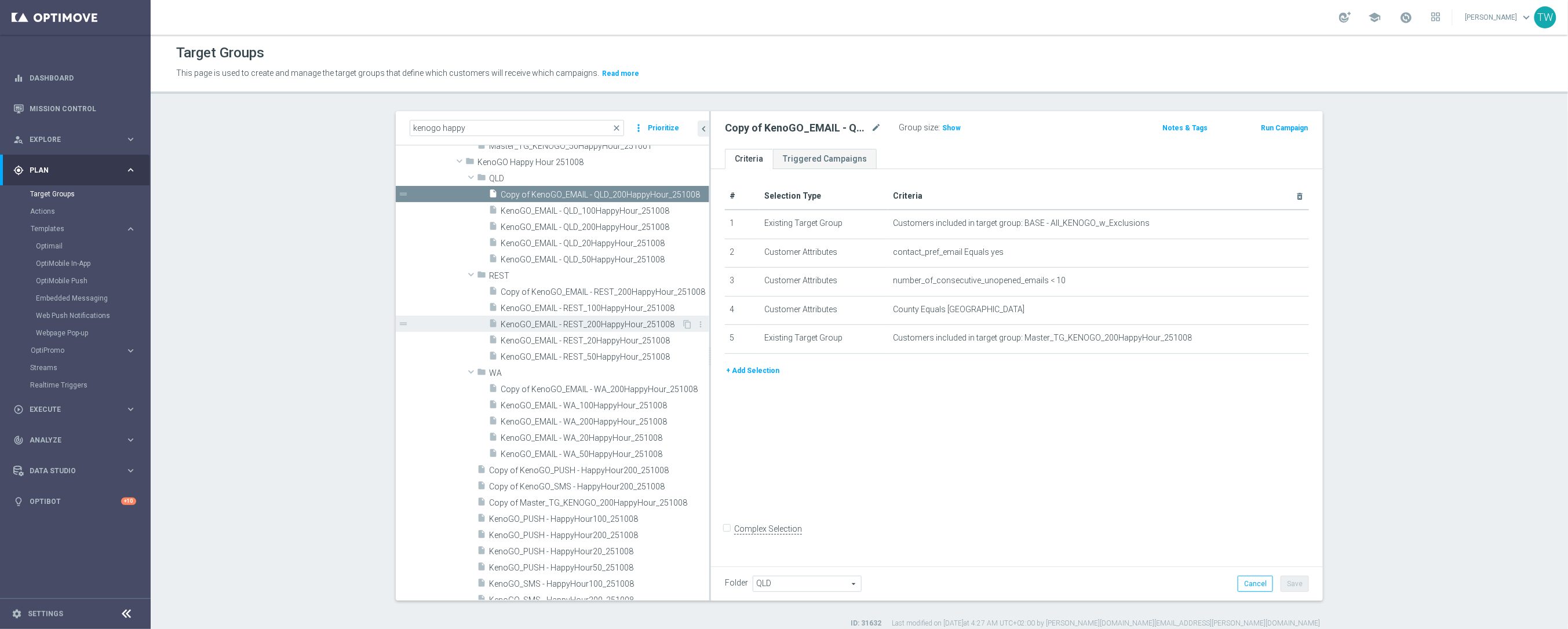
drag, startPoint x: 595, startPoint y: 293, endPoint x: 585, endPoint y: 330, distance: 38.3
click at [595, 293] on span "Copy of KenoGO_EMAIL - REST_200HappyHour_251008" at bounding box center [605, 291] width 208 height 10
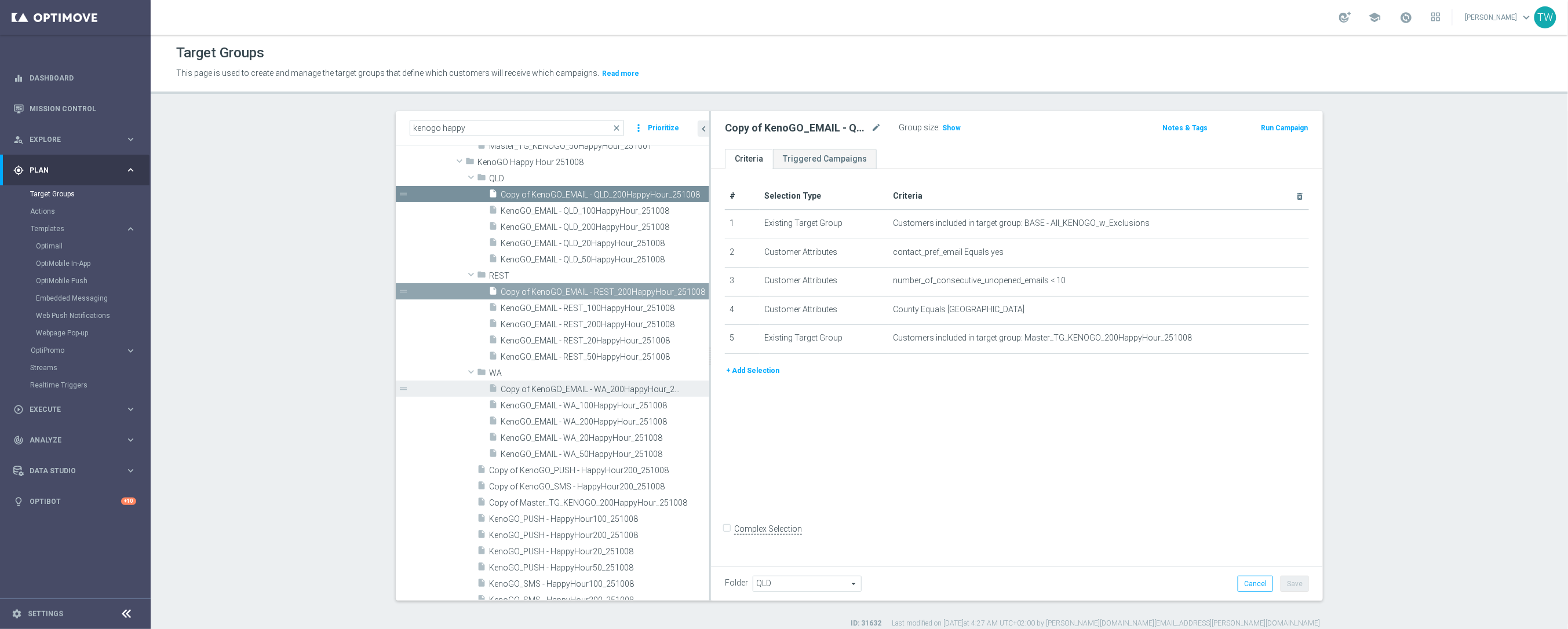
click at [569, 387] on span "Copy of KenoGO_EMAIL - WA_200HappyHour_251008" at bounding box center [592, 389] width 183 height 10
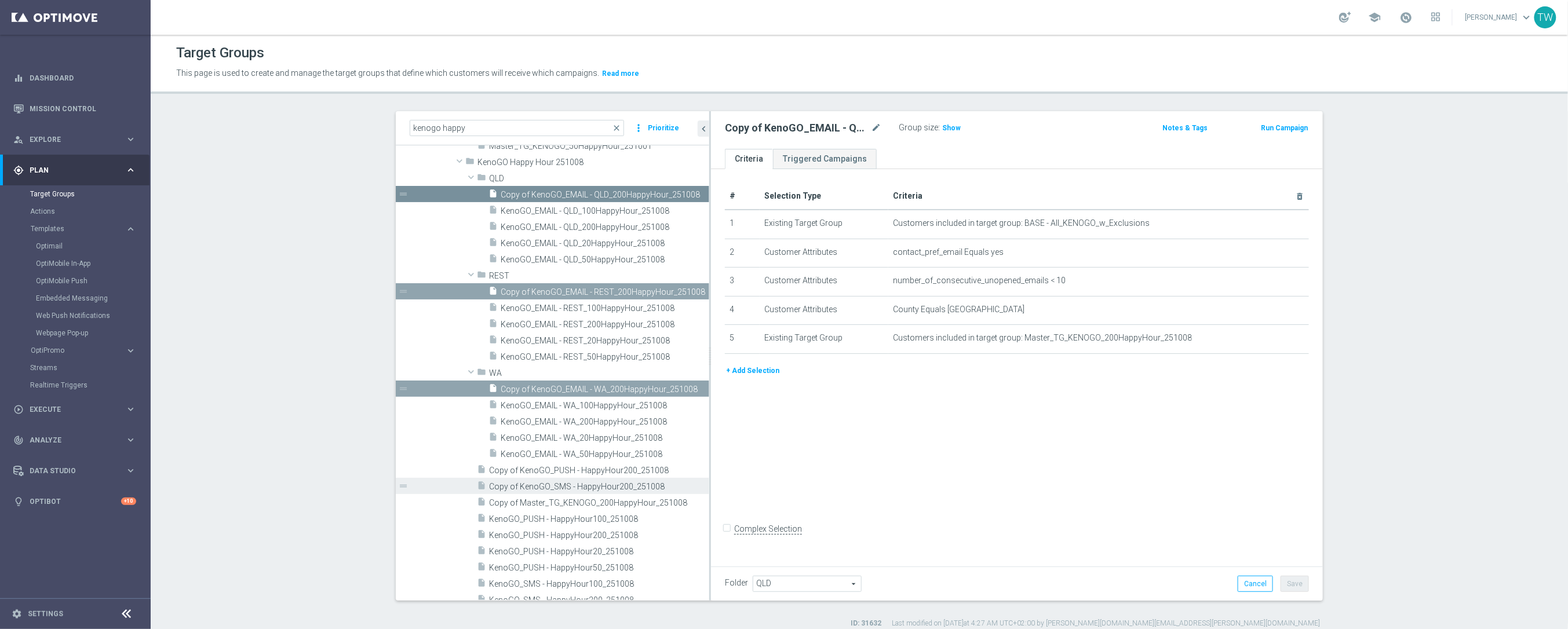
drag, startPoint x: 556, startPoint y: 467, endPoint x: 554, endPoint y: 490, distance: 23.1
click at [556, 468] on span "Copy of KenoGO_PUSH - HappyHour200_251008" at bounding box center [599, 470] width 220 height 10
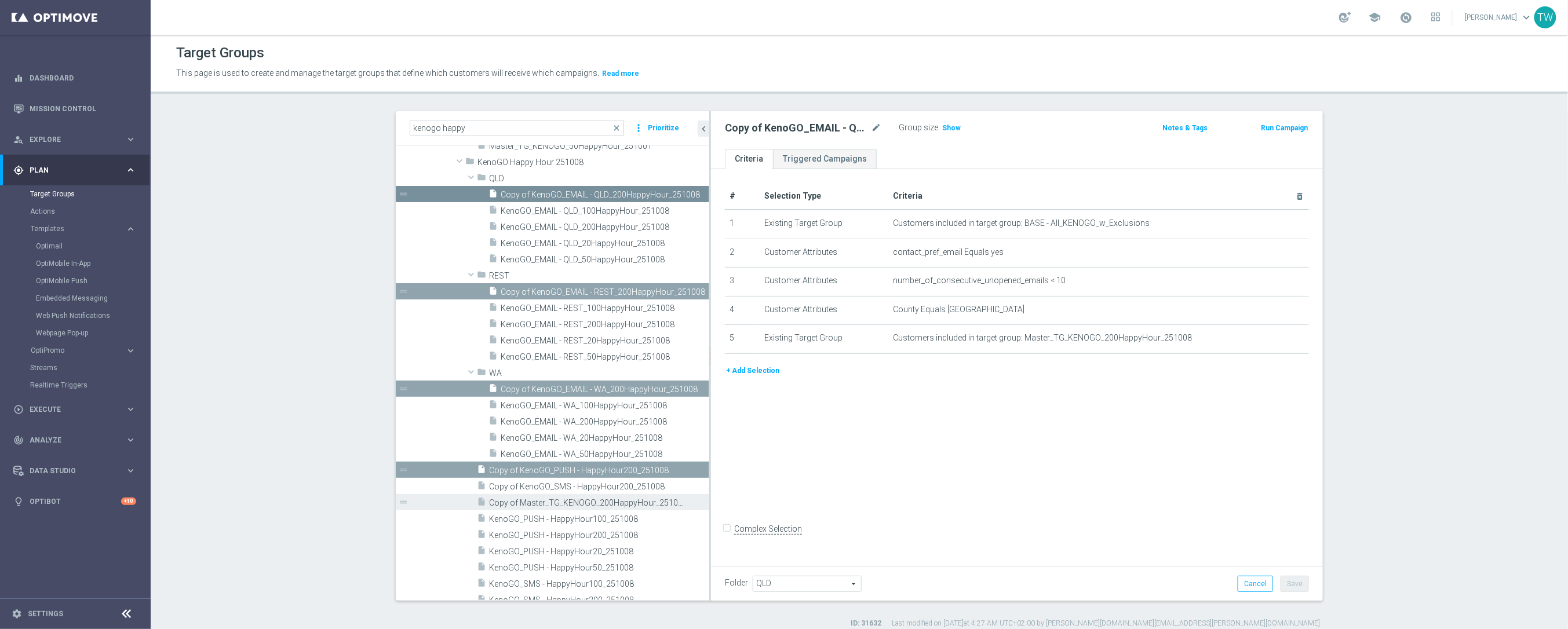
click at [556, 505] on span "Copy of Master_TG_KENOGO_200HappyHour_251008" at bounding box center [586, 503] width 194 height 10
click at [556, 491] on div "insert_drive_file Copy of KenoGO_SMS - HappyHour200_251008" at bounding box center [580, 486] width 206 height 16
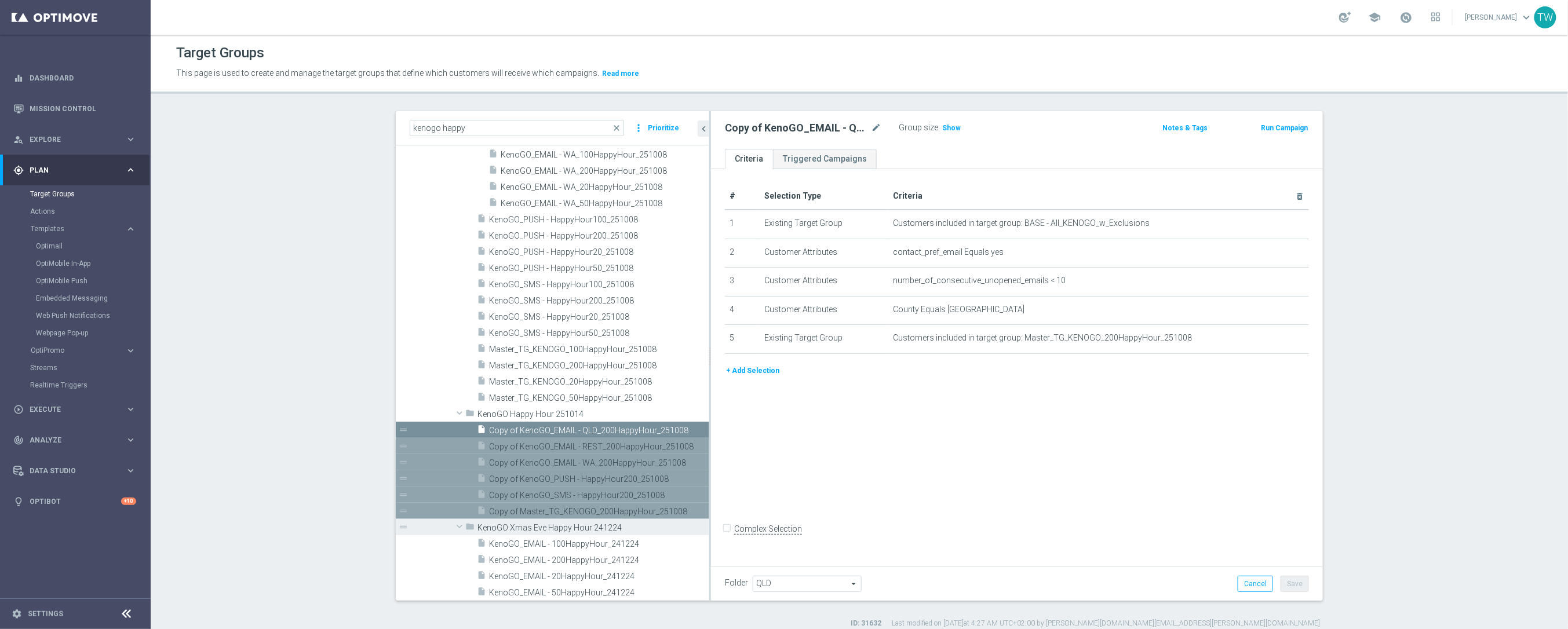
scroll to position [15405, 0]
click at [631, 416] on span "KenoGO Happy Hour 251014" at bounding box center [566, 415] width 178 height 10
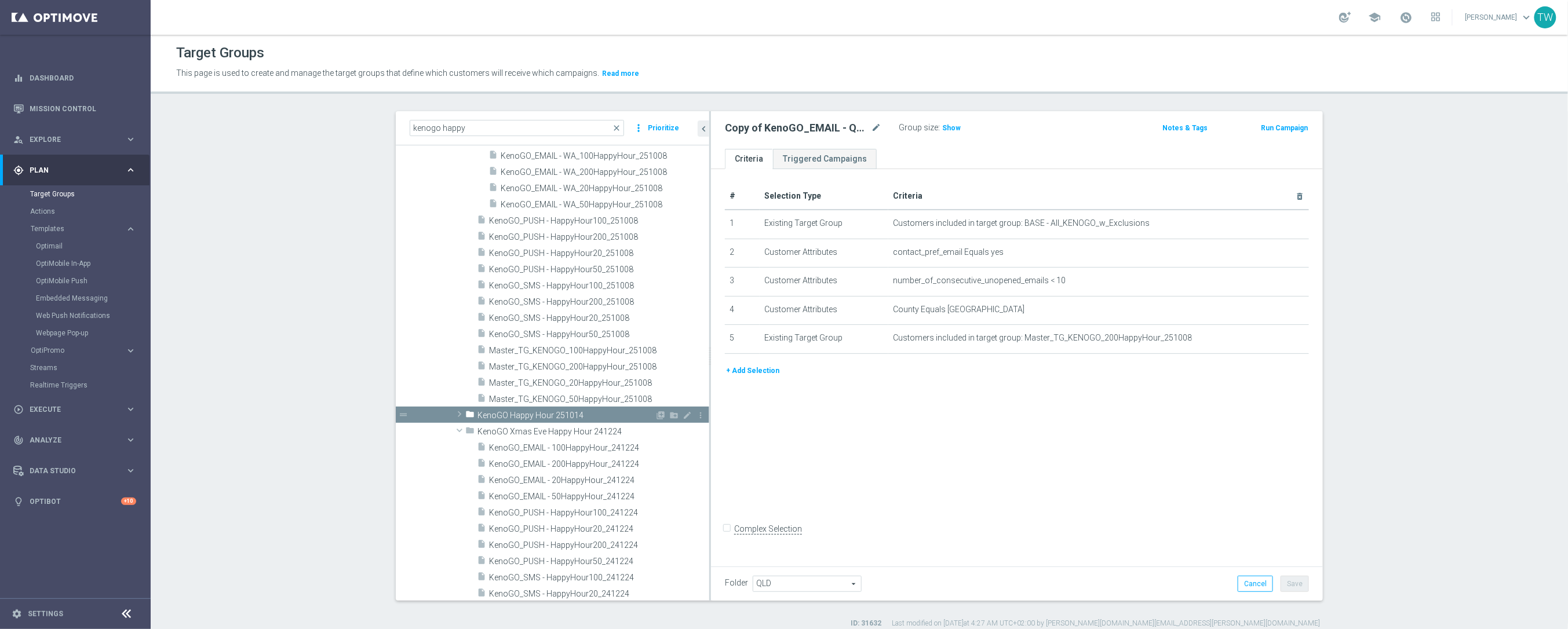
click at [620, 415] on span "KenoGO Happy Hour 251014" at bounding box center [565, 415] width 177 height 10
click at [672, 414] on icon "create_new_folder" at bounding box center [674, 415] width 10 height 10
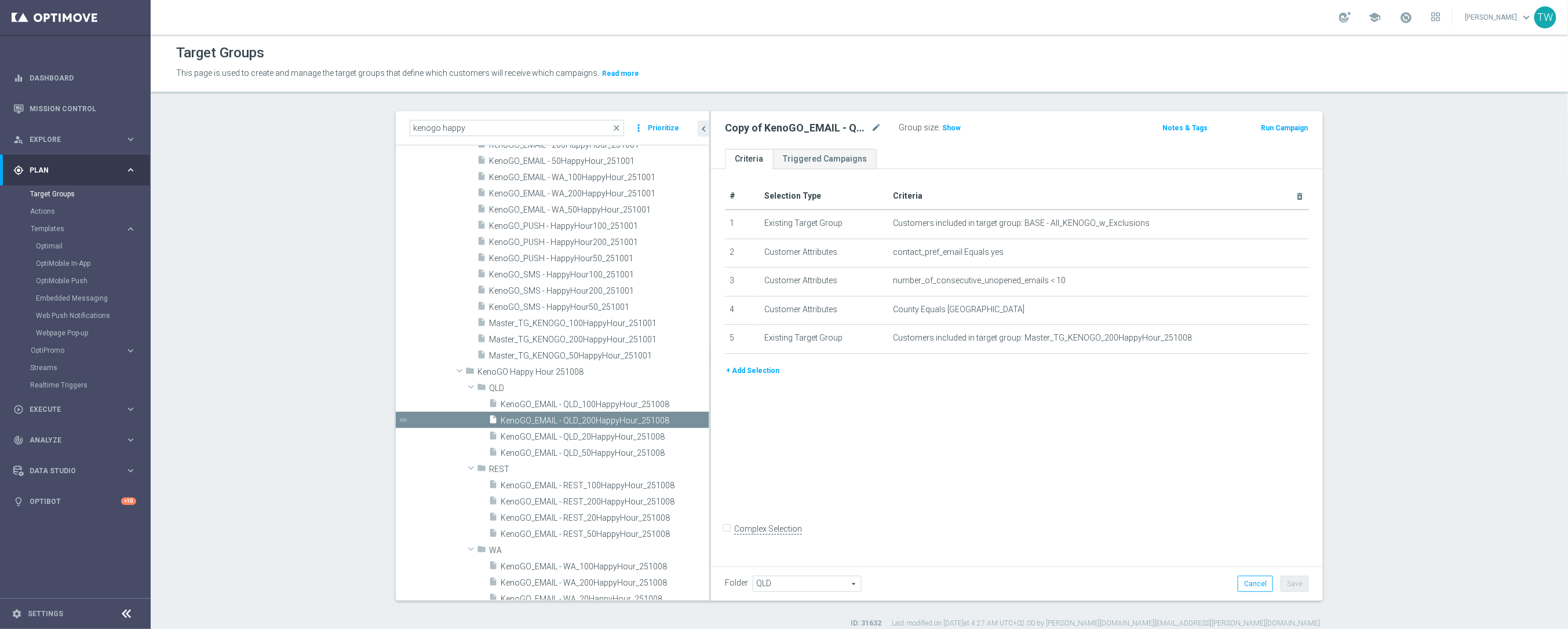
scroll to position [15480, 0]
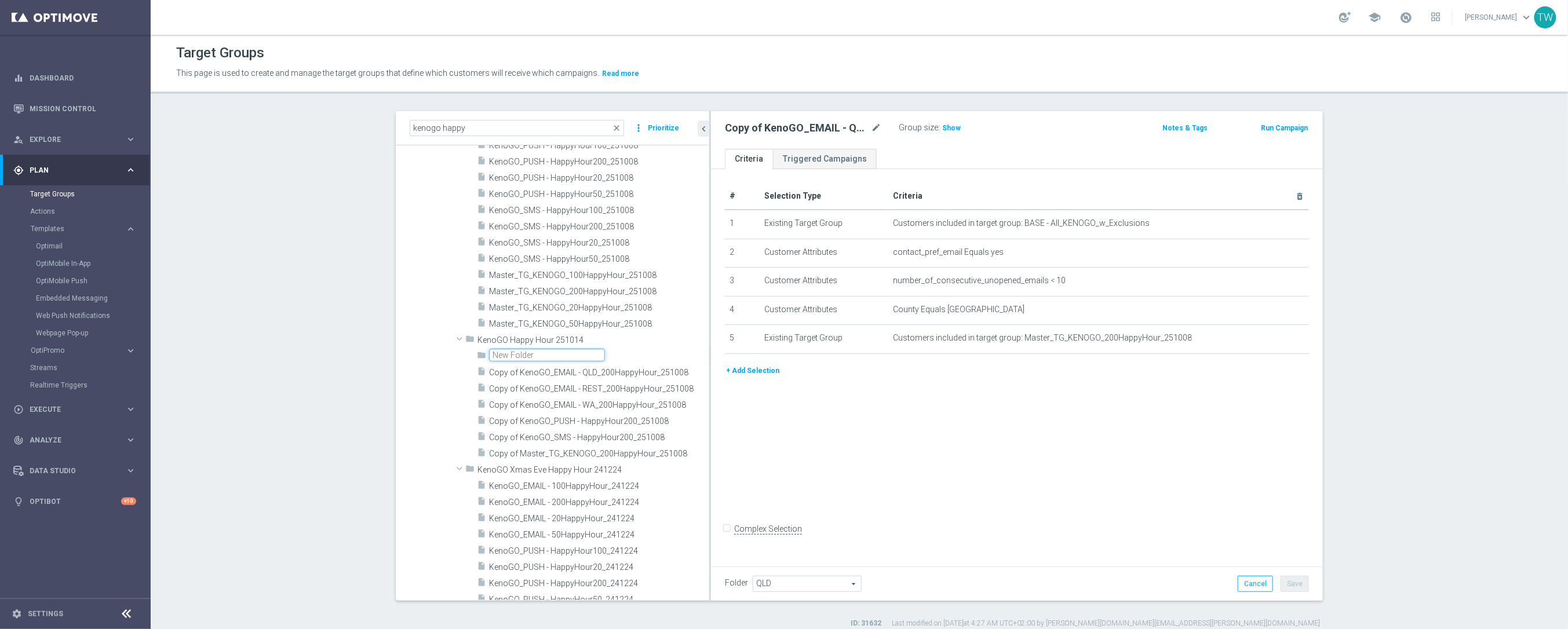
click at [540, 357] on input "text" at bounding box center [547, 355] width 116 height 12
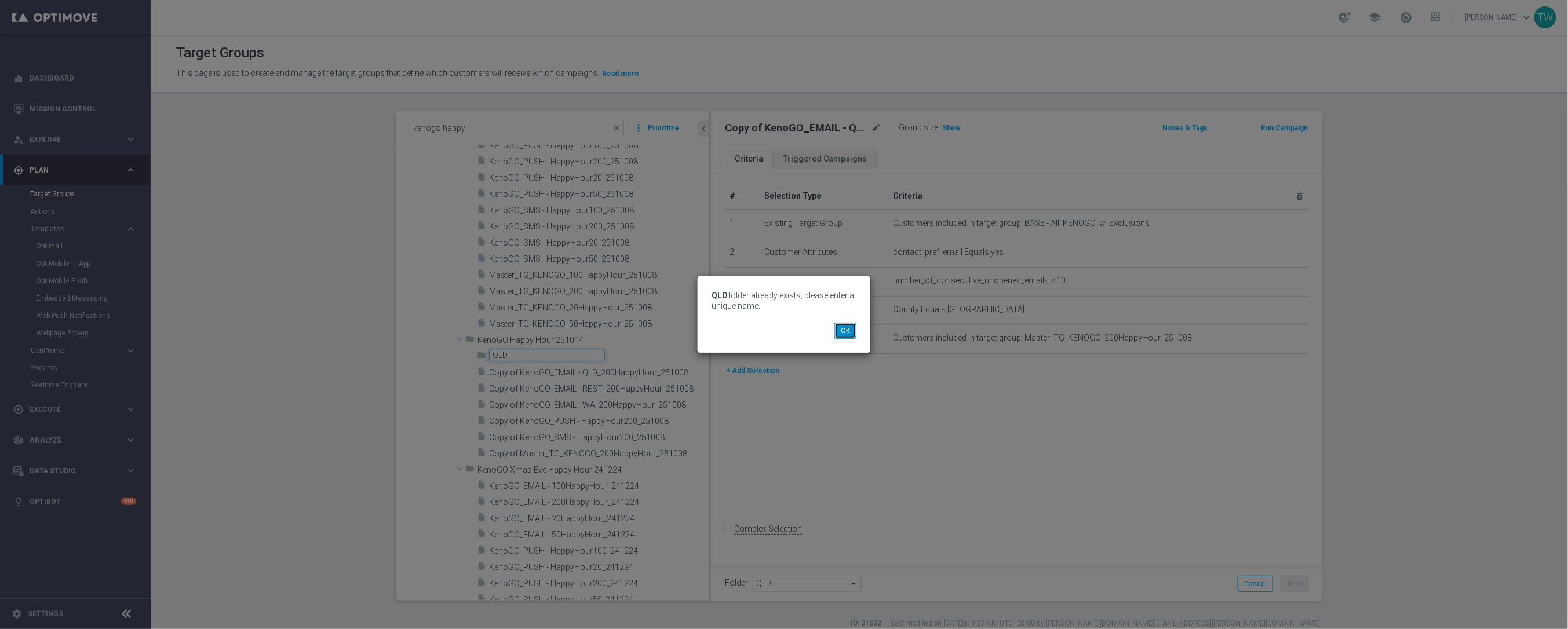
click at [848, 335] on button "OK" at bounding box center [845, 331] width 22 height 16
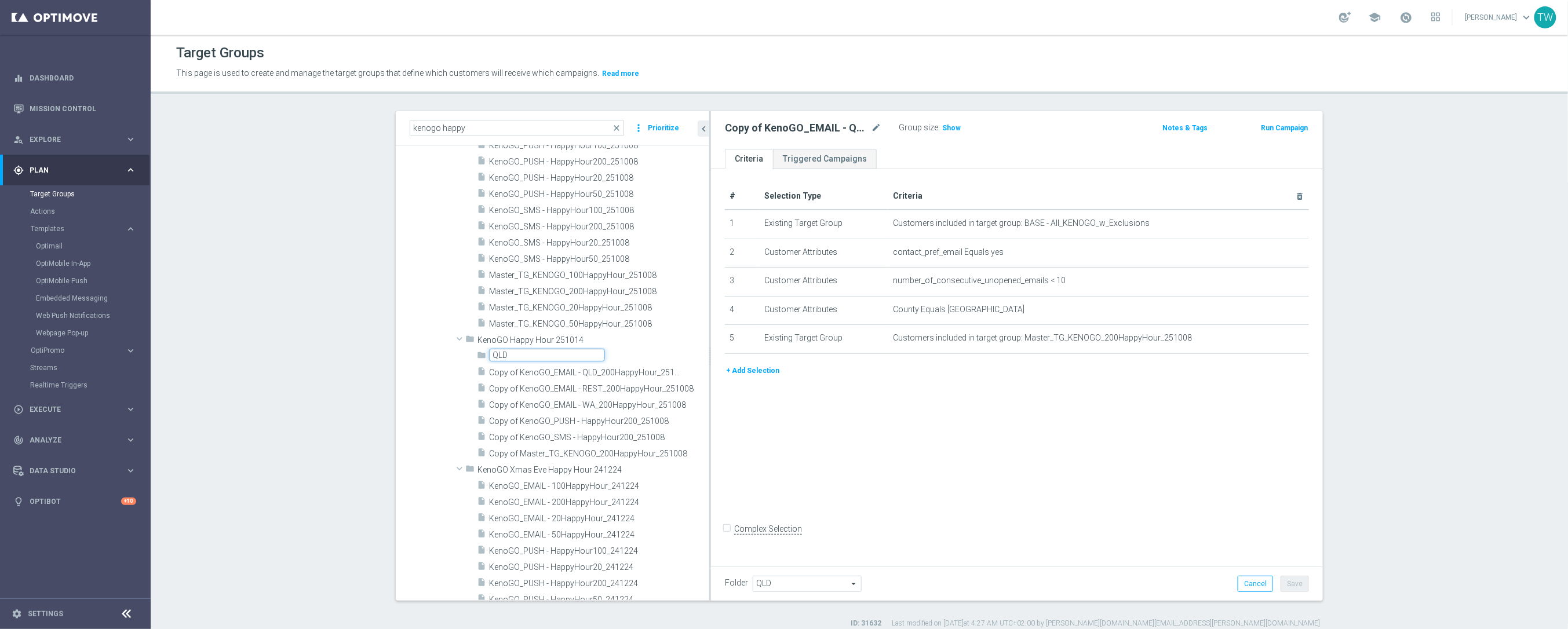
click at [553, 368] on span "Copy of KenoGO_EMAIL - QLD_200HappyHour_251008" at bounding box center [586, 372] width 194 height 10
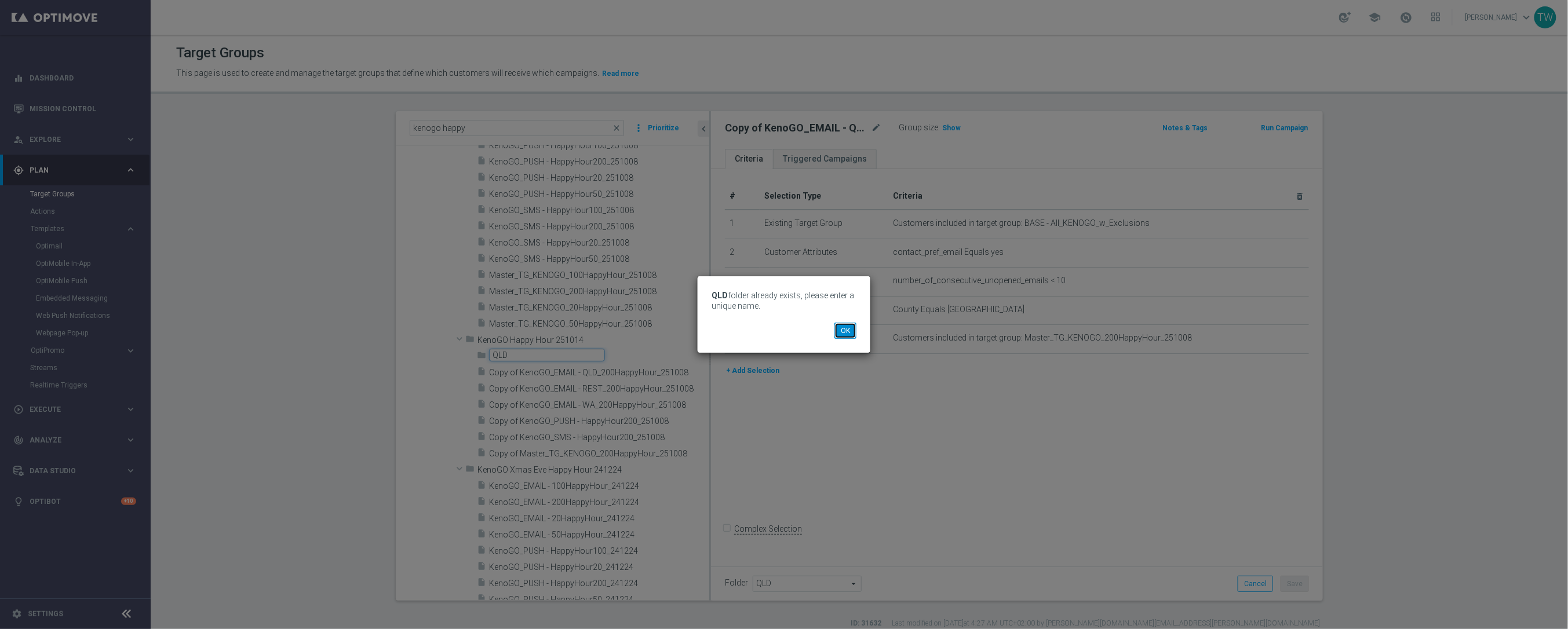
click at [850, 335] on button "OK" at bounding box center [845, 331] width 22 height 16
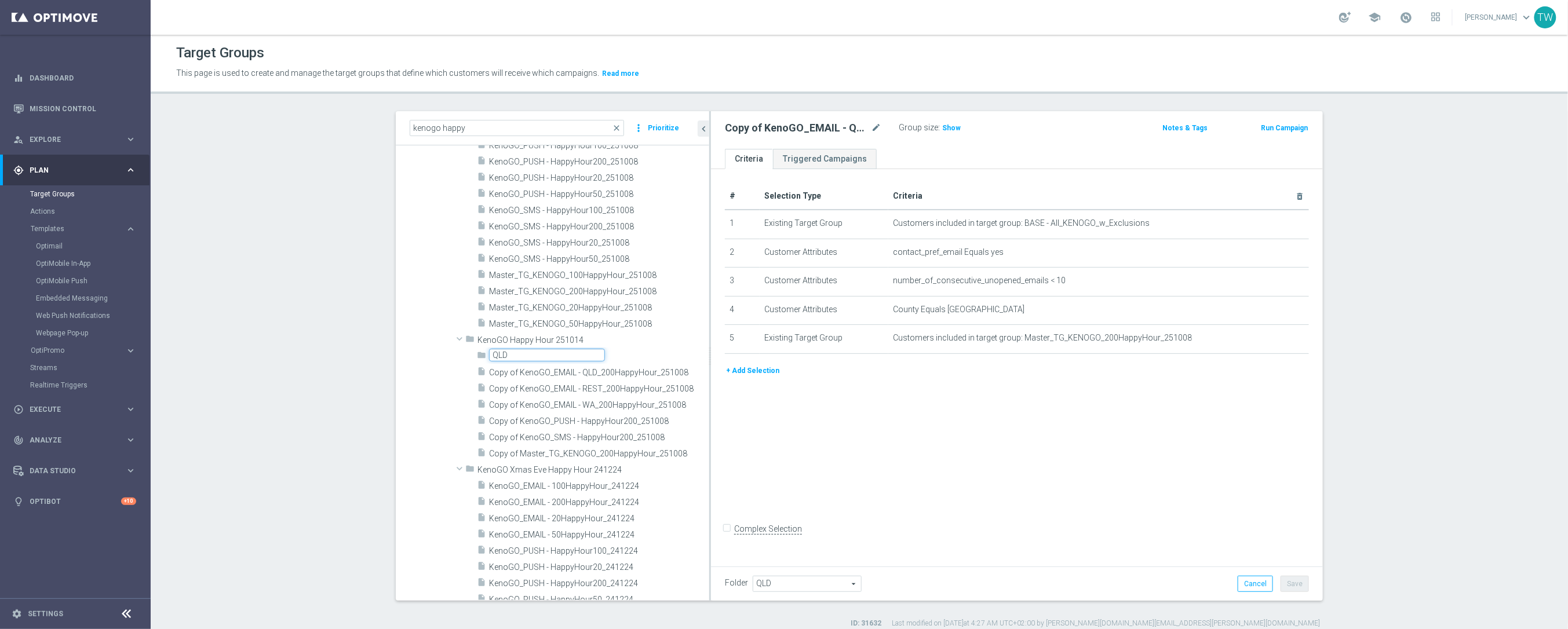
click at [569, 358] on input "QLD" at bounding box center [547, 355] width 116 height 12
type input "QLD 251014"
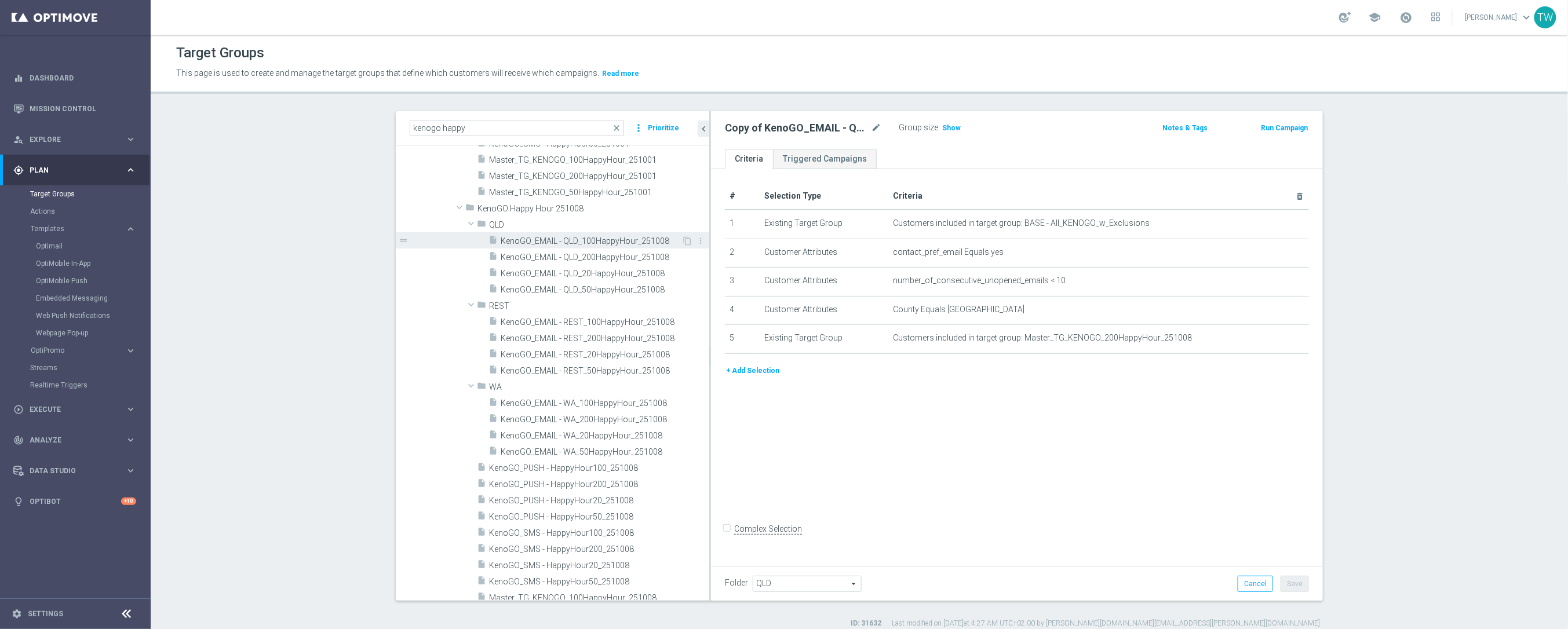
scroll to position [15175, 0]
click at [683, 223] on icon "mode_edit" at bounding box center [687, 225] width 10 height 10
click at [562, 226] on input "QLD" at bounding box center [547, 225] width 116 height 12
type input "QLD 251008"
drag, startPoint x: 686, startPoint y: 305, endPoint x: 640, endPoint y: 315, distance: 47.1
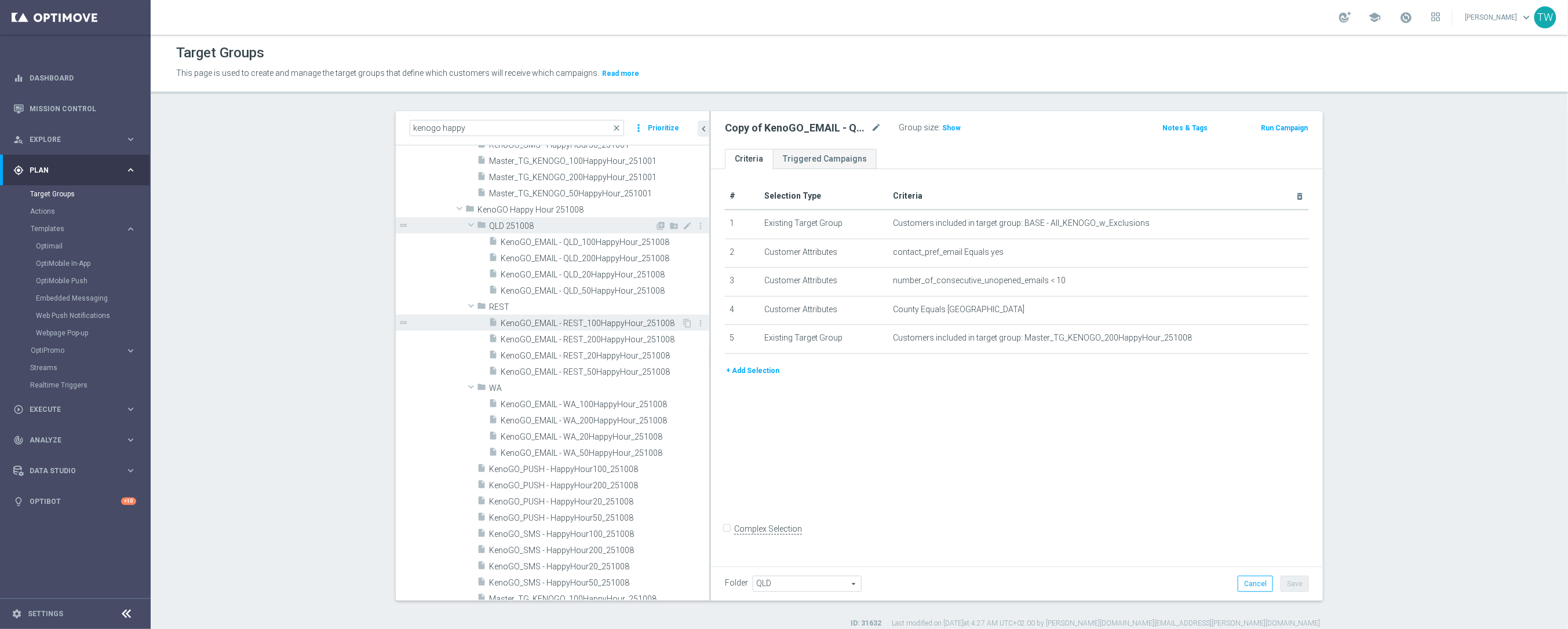
click at [0, 0] on icon "mode_edit" at bounding box center [0, 0] width 0 height 0
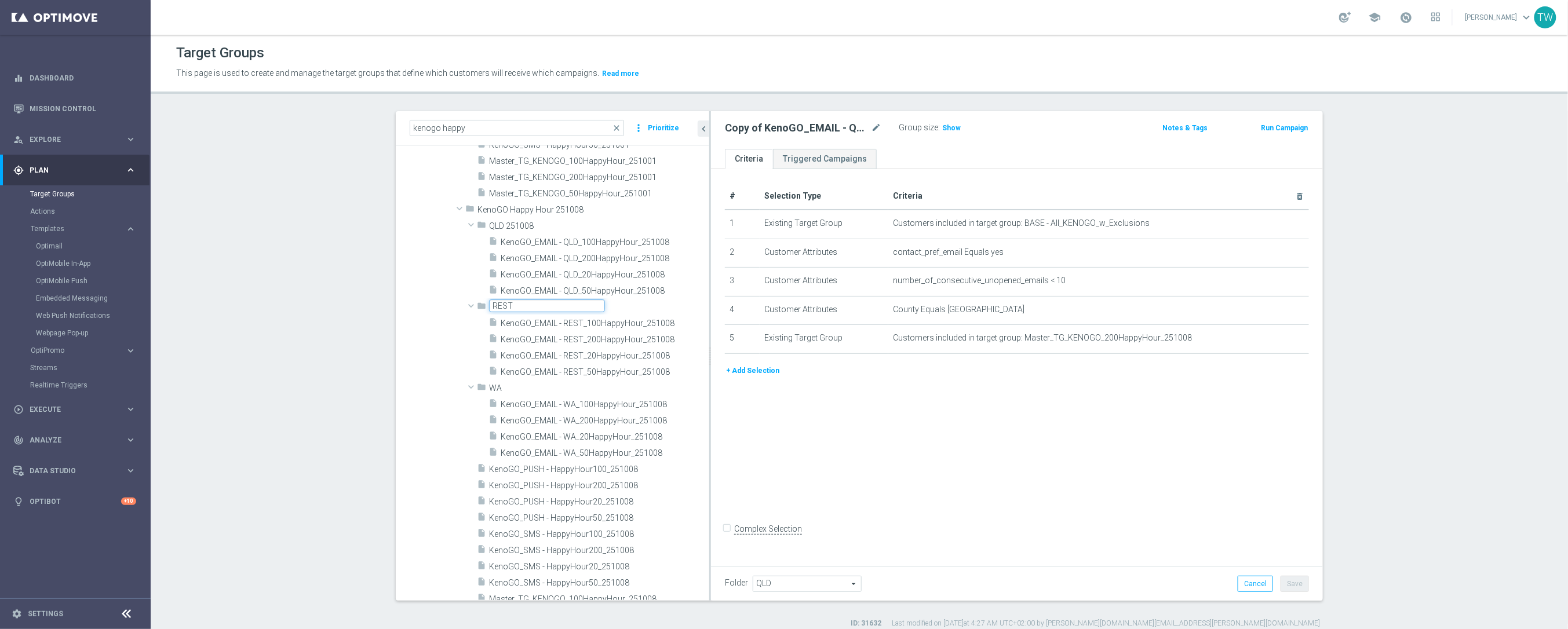
click at [561, 303] on input "REST" at bounding box center [547, 305] width 116 height 12
type input "REST 251008"
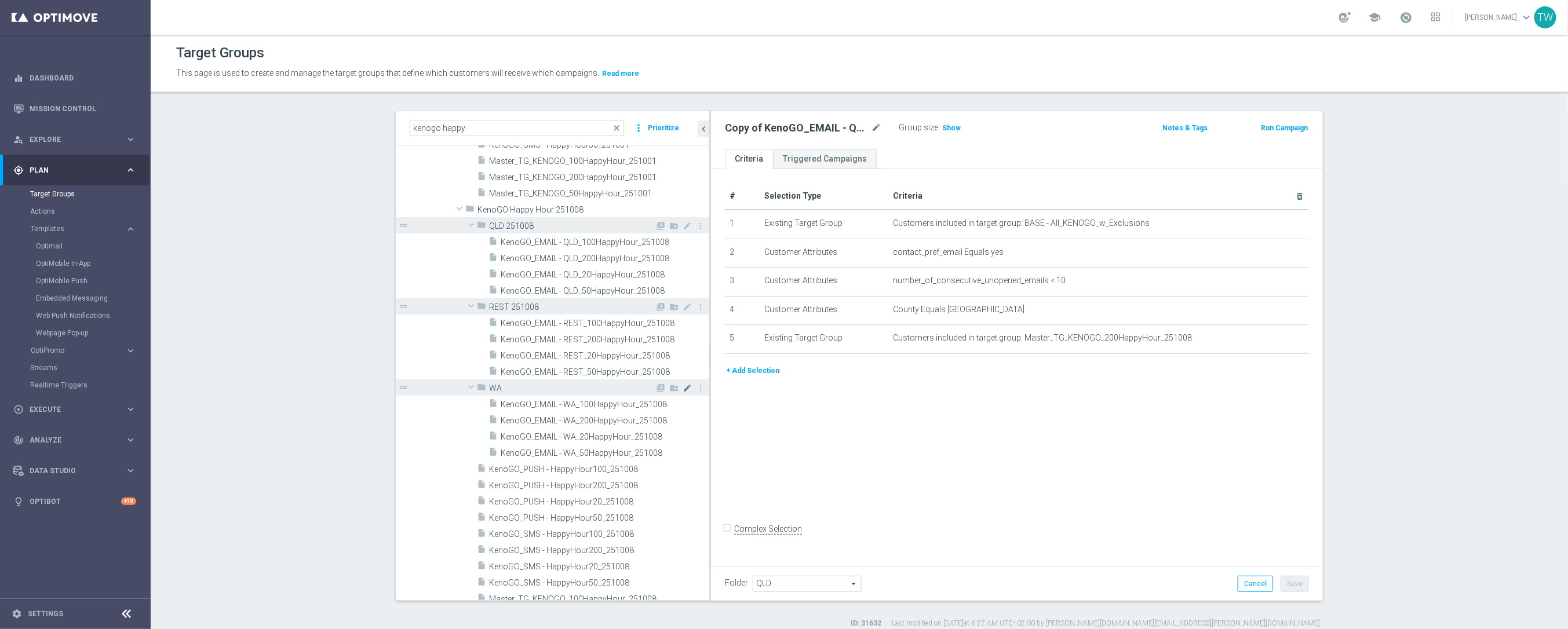
click at [684, 387] on icon "mode_edit" at bounding box center [687, 388] width 10 height 10
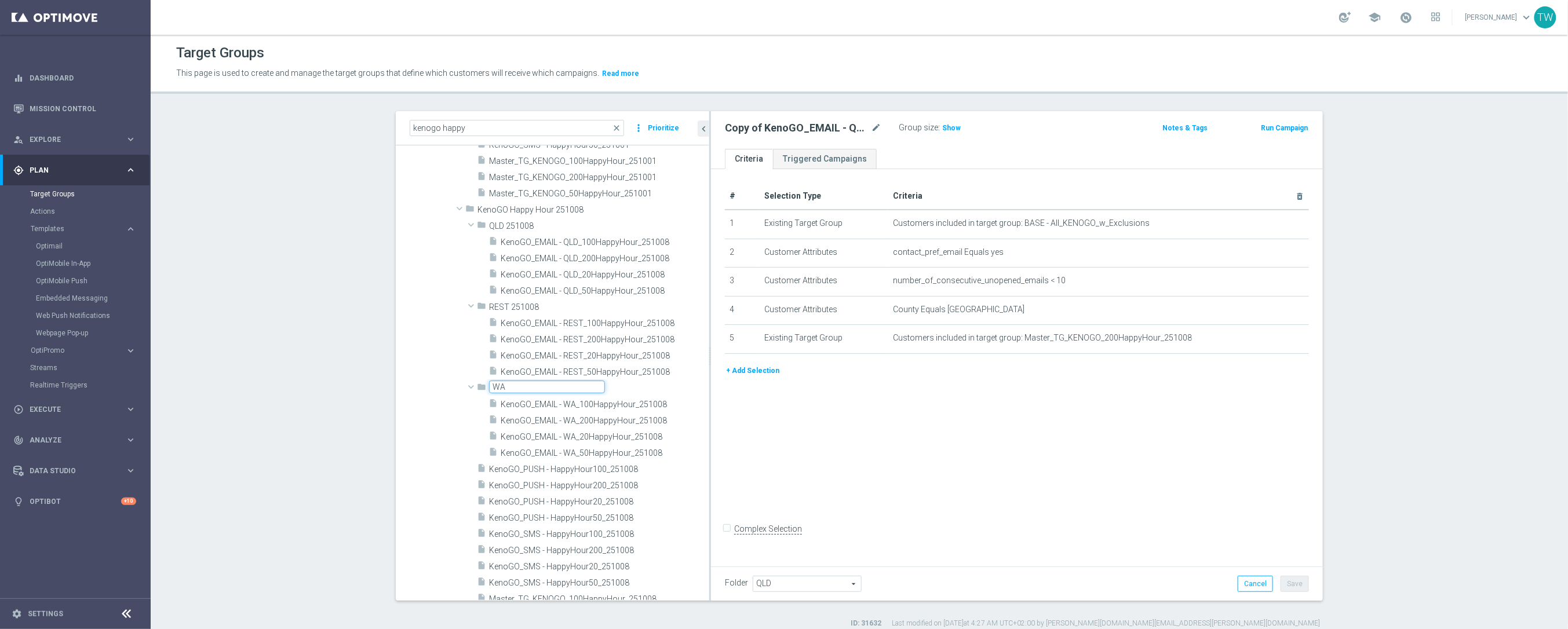
click at [573, 383] on input "WA" at bounding box center [547, 387] width 116 height 12
type input "WA 251008"
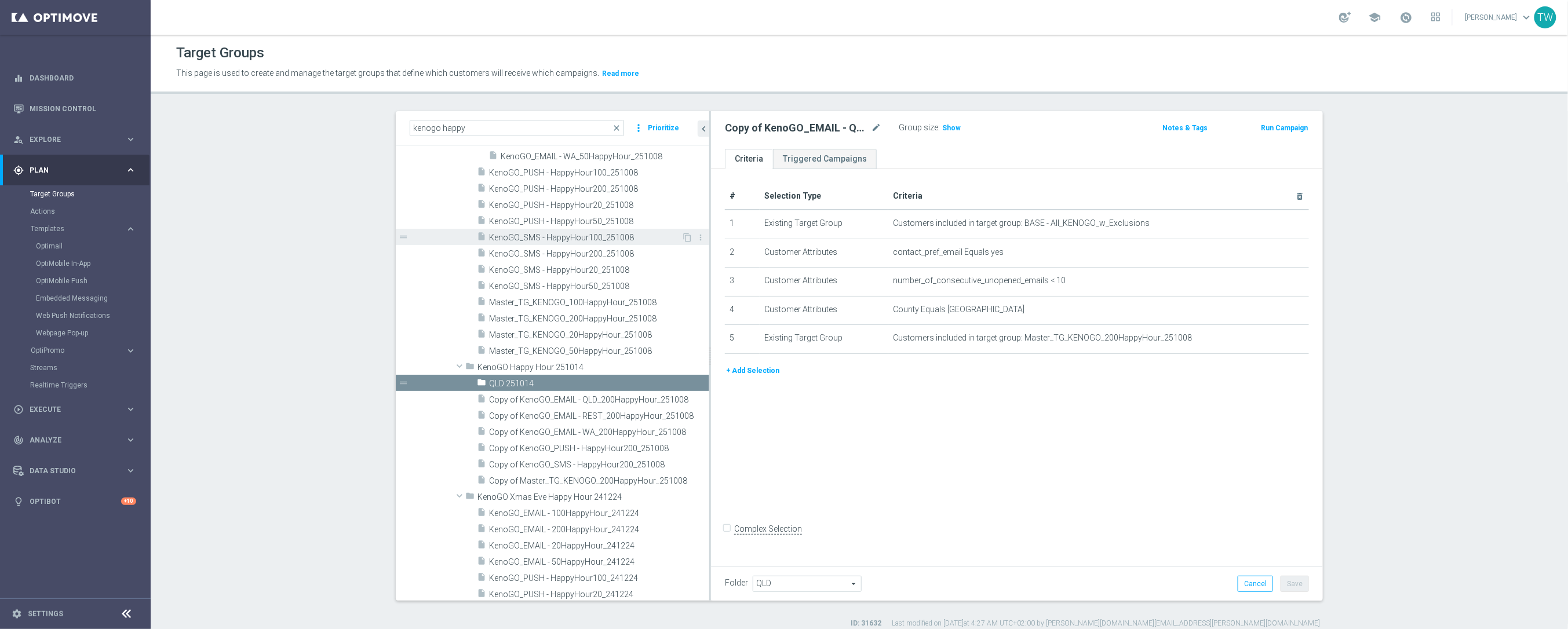
scroll to position [15520, 0]
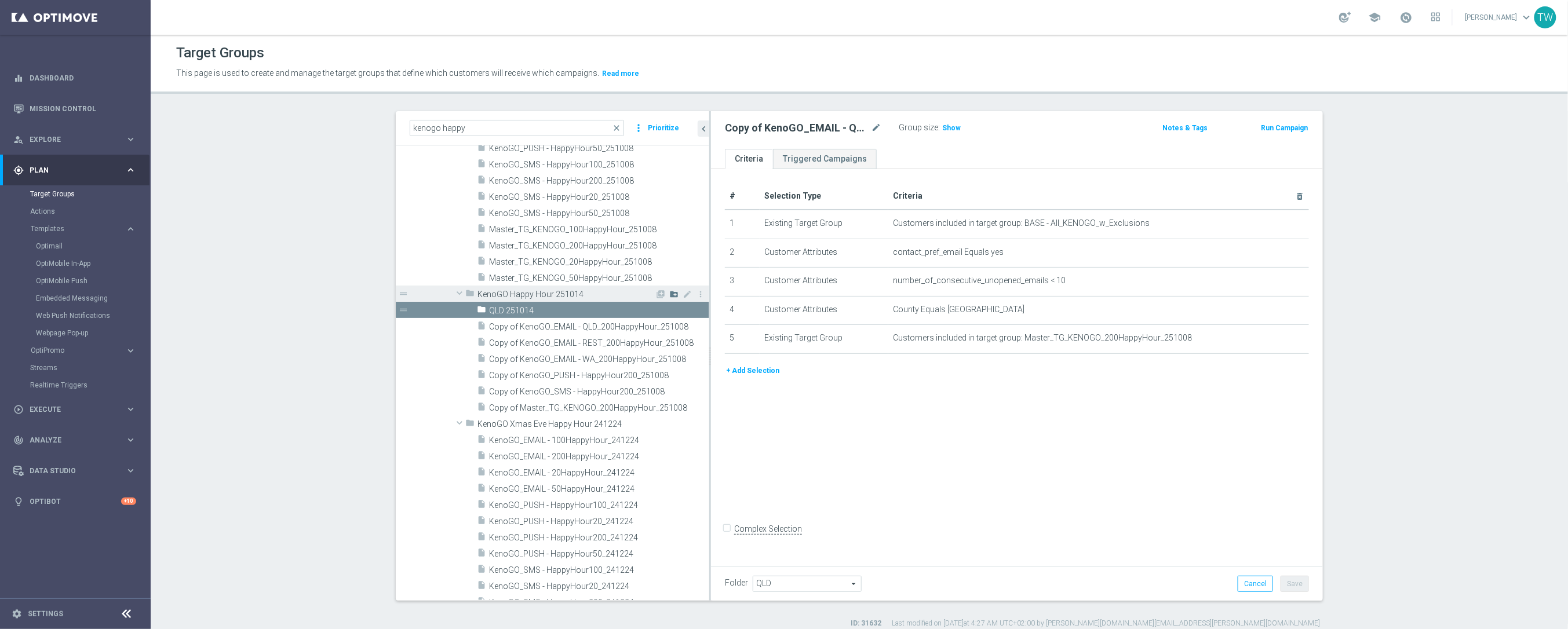
click at [674, 293] on icon "create_new_folder" at bounding box center [674, 294] width 10 height 10
type input "QLD 251008"
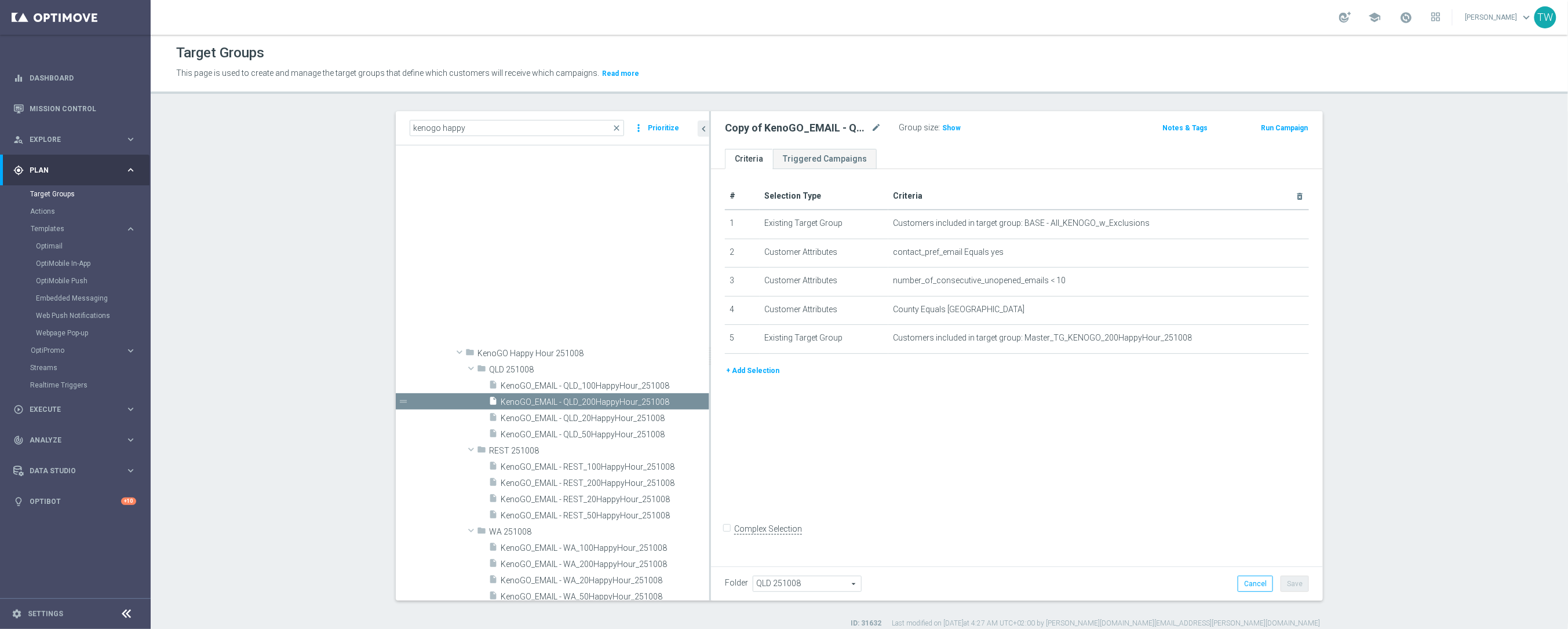
scroll to position [15480, 0]
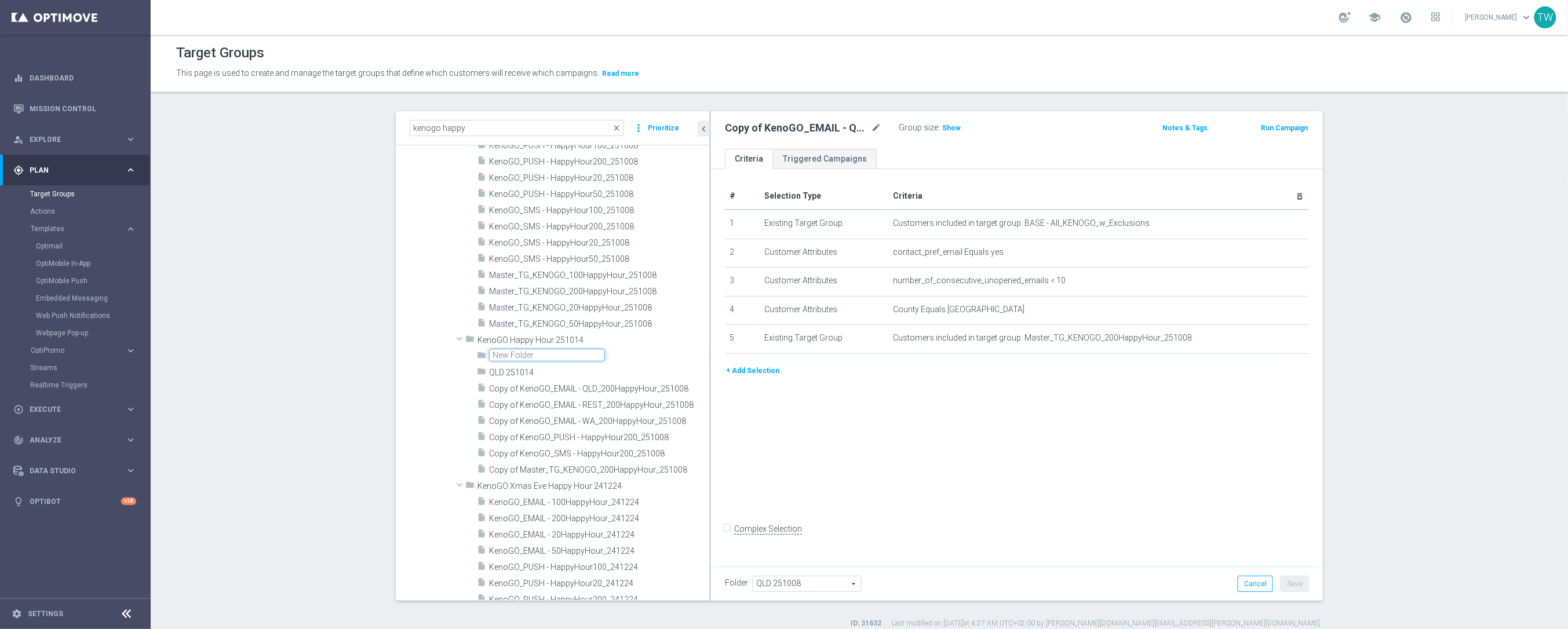
click at [519, 353] on input "text" at bounding box center [547, 355] width 116 height 12
type input "WA 251014"
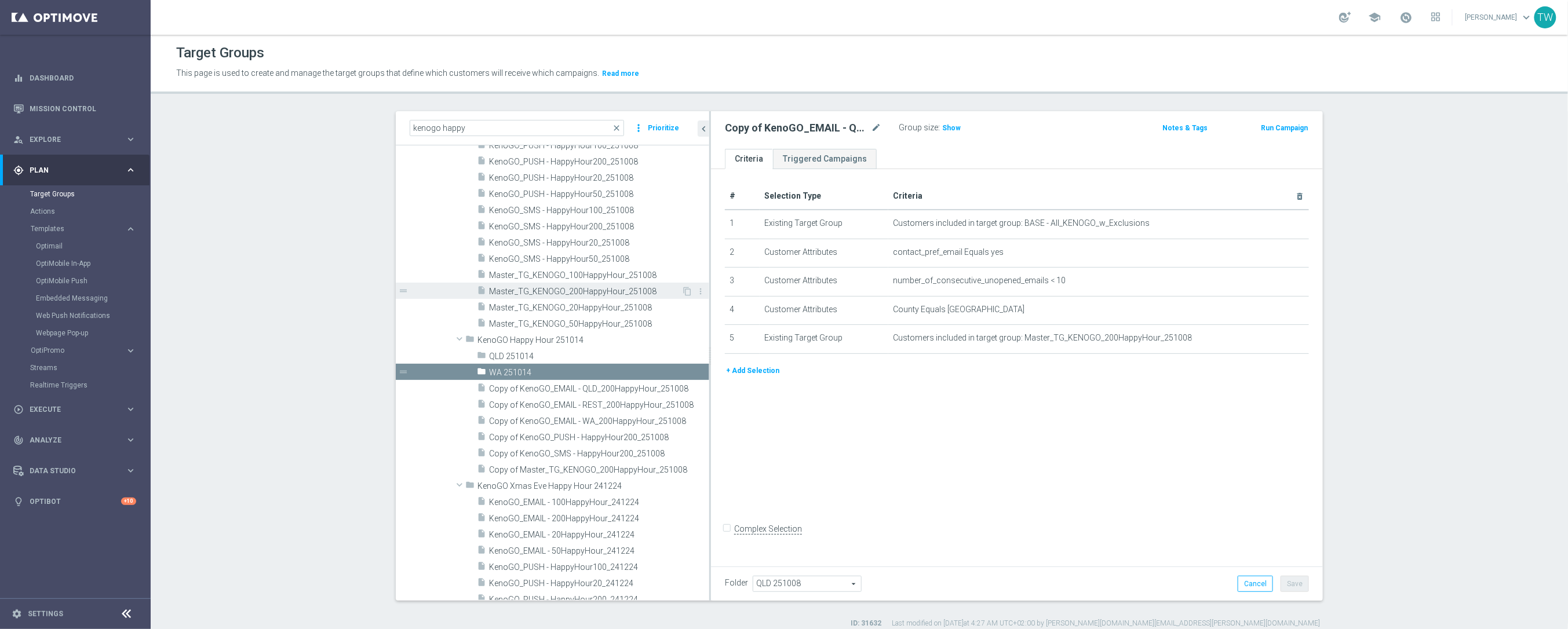
scroll to position [15420, 0]
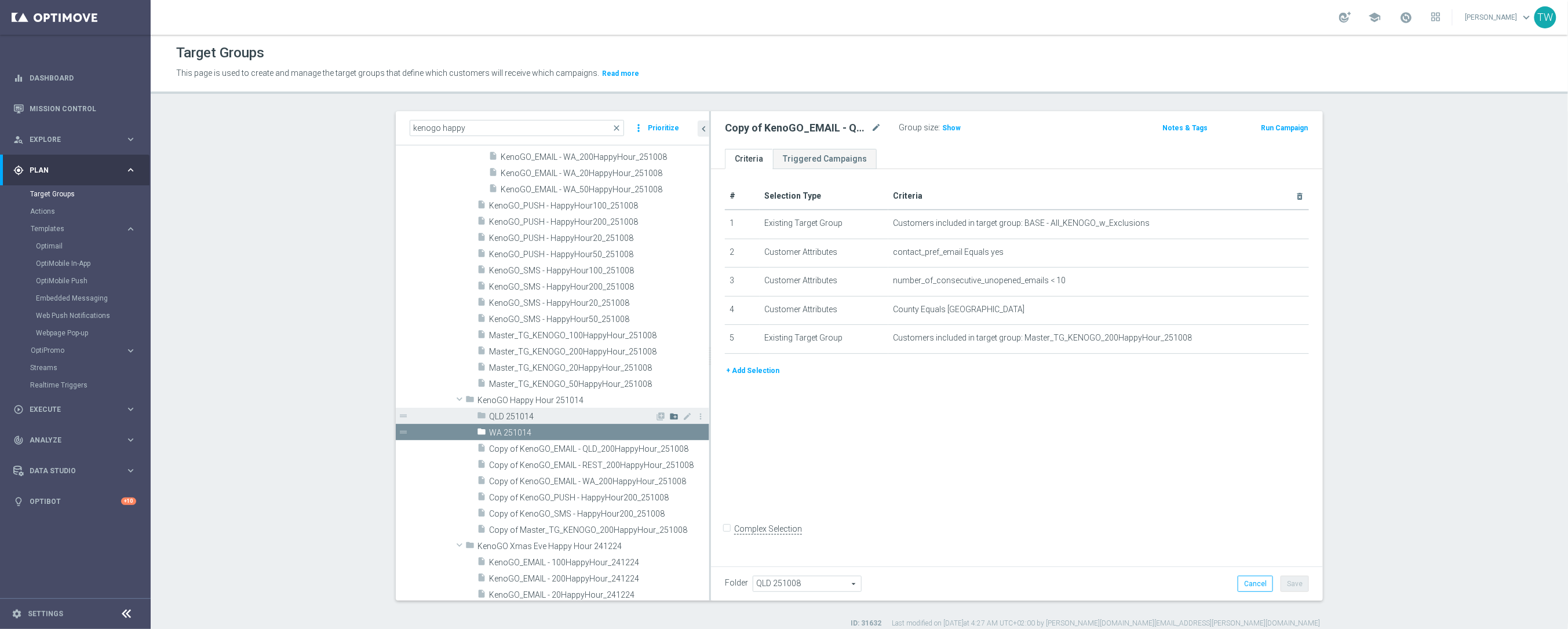
click at [675, 416] on icon "create_new_folder" at bounding box center [674, 416] width 10 height 10
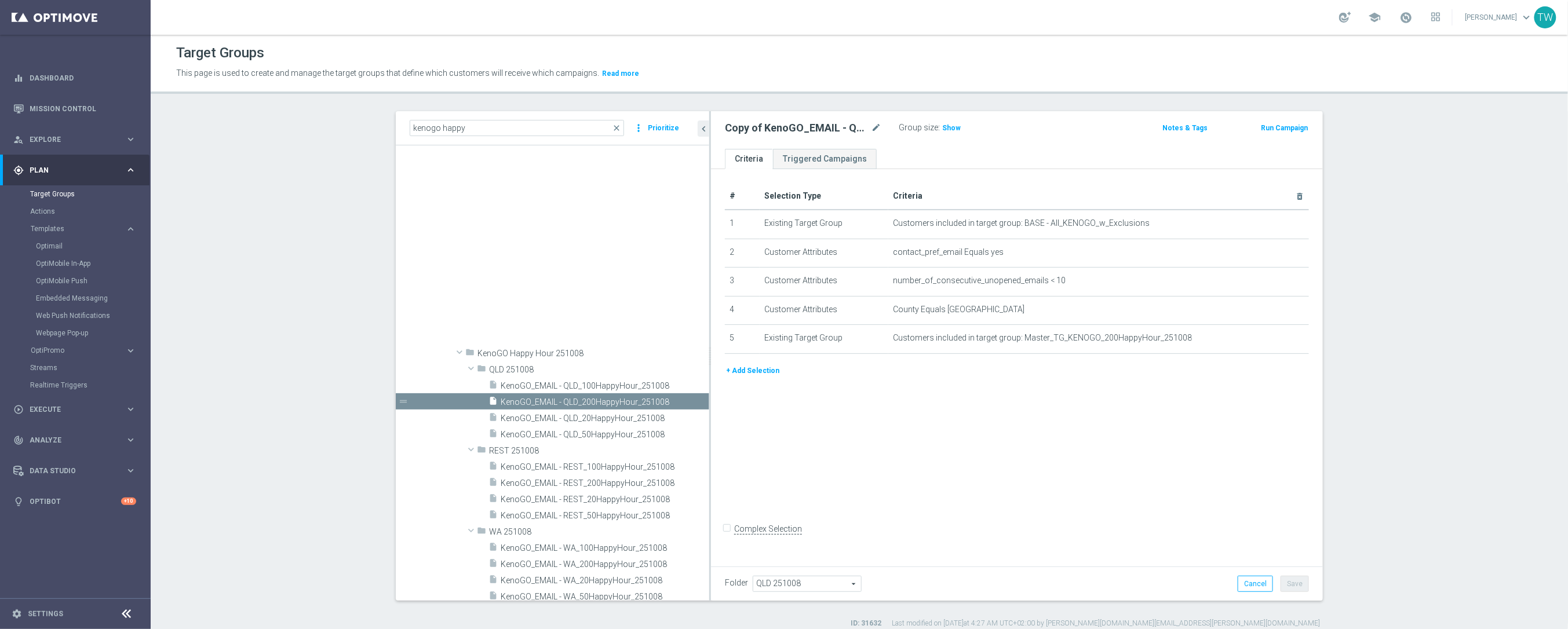
scroll to position [15496, 0]
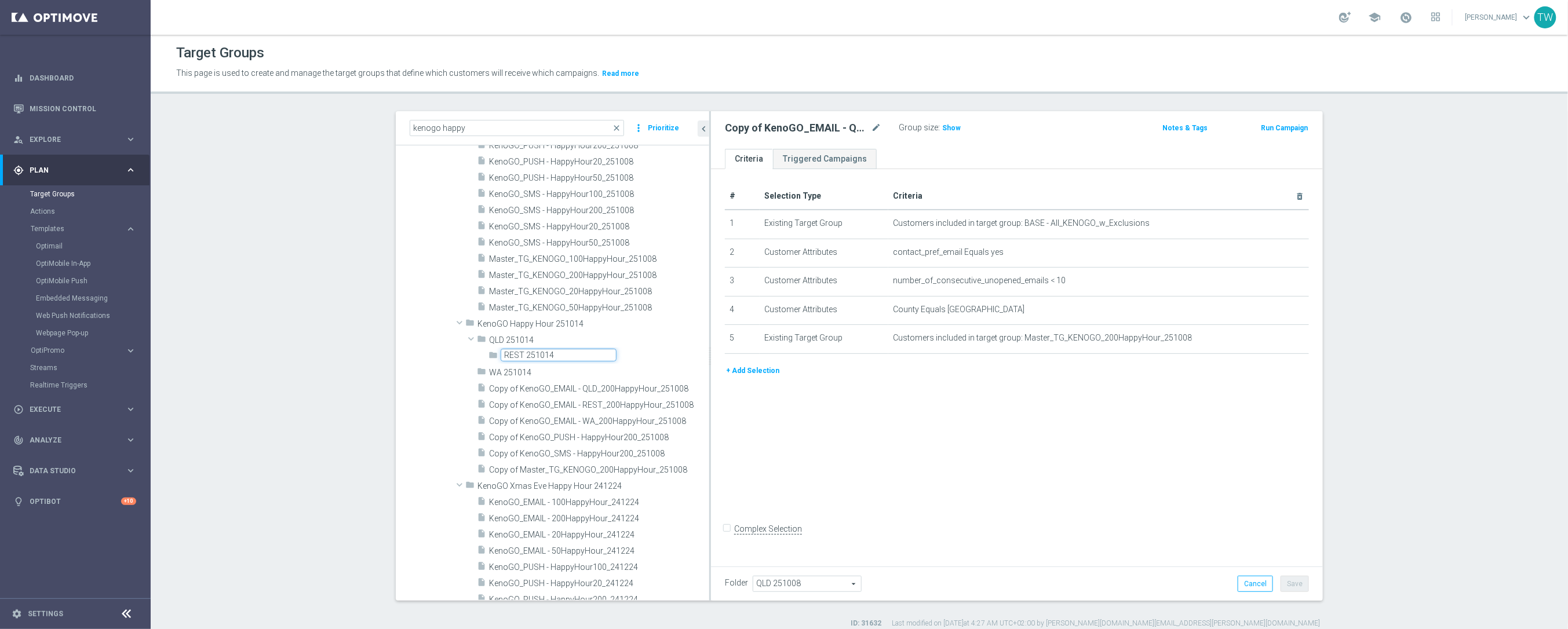
type input "REST 251014"
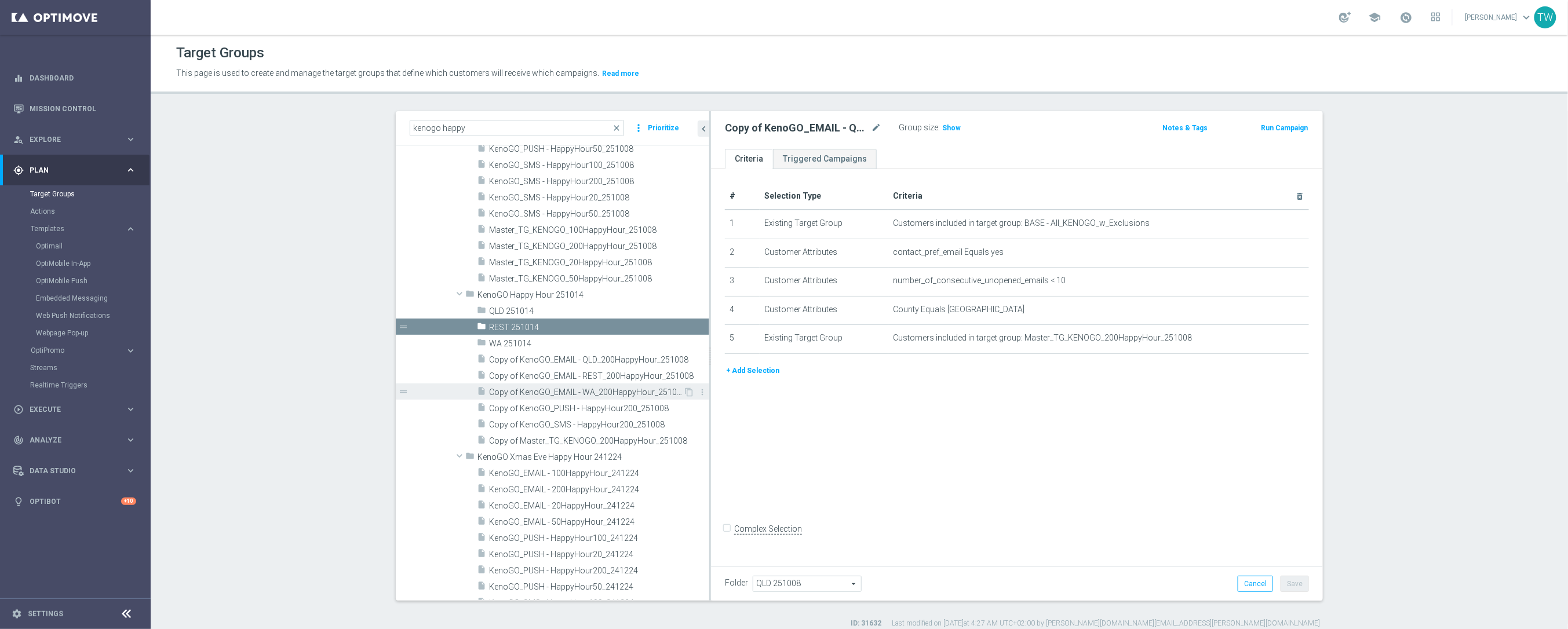
scroll to position [15521, 0]
click at [531, 389] on span "Copy of KenoGO_EMAIL - WA_200HappyHour_251008" at bounding box center [586, 390] width 194 height 10
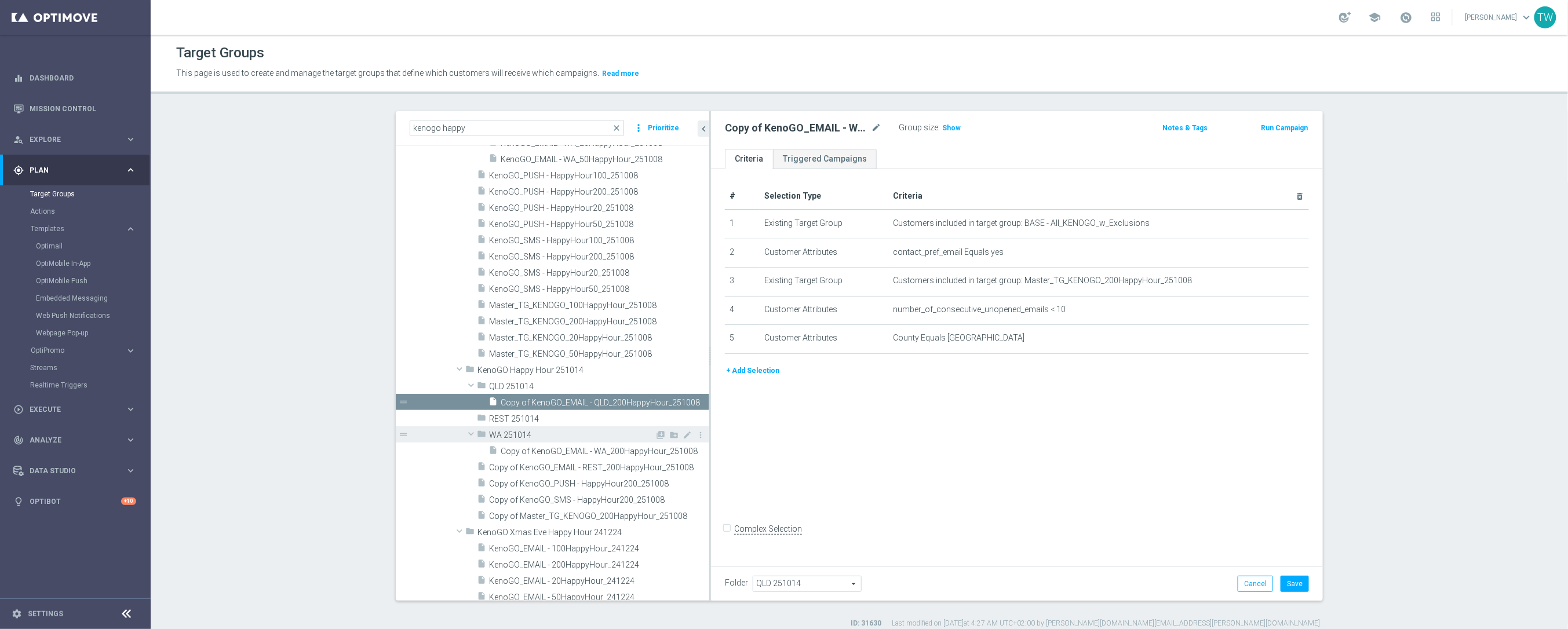
scroll to position [15420, 0]
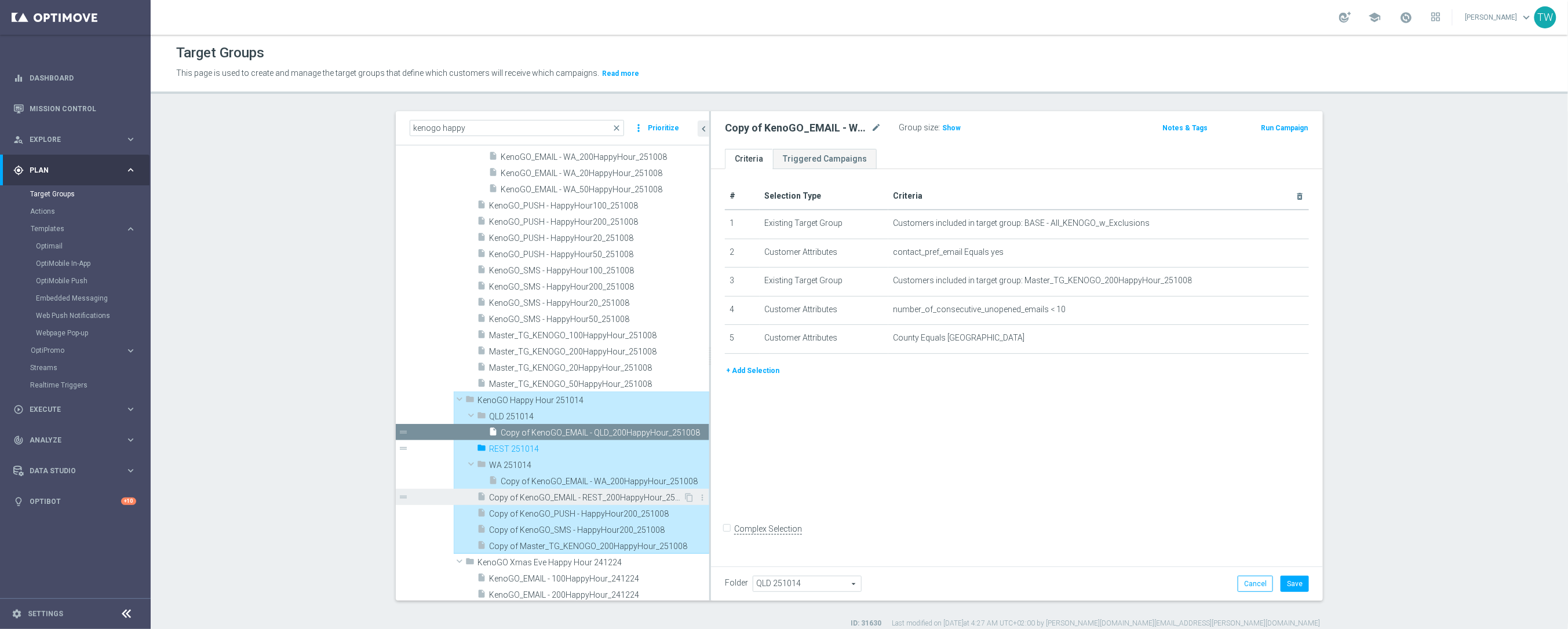
type input "REST 251014"
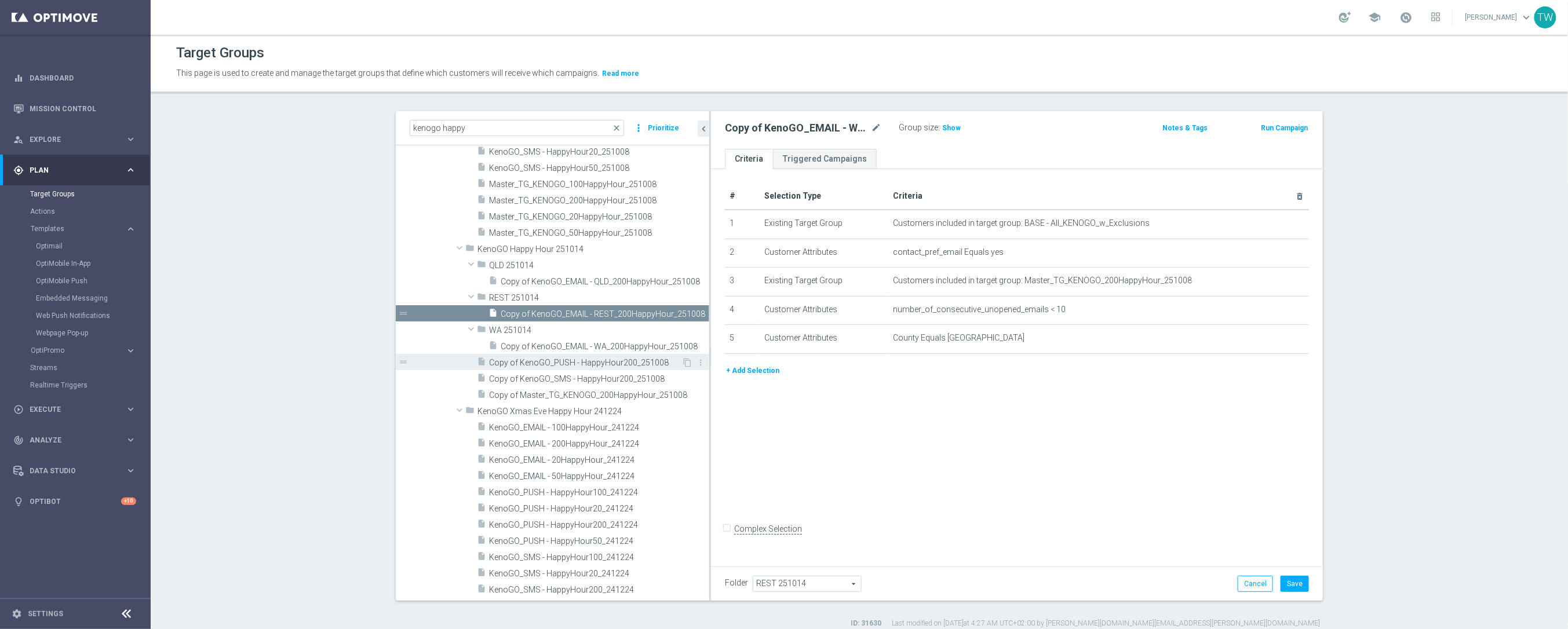
scroll to position [15570, 0]
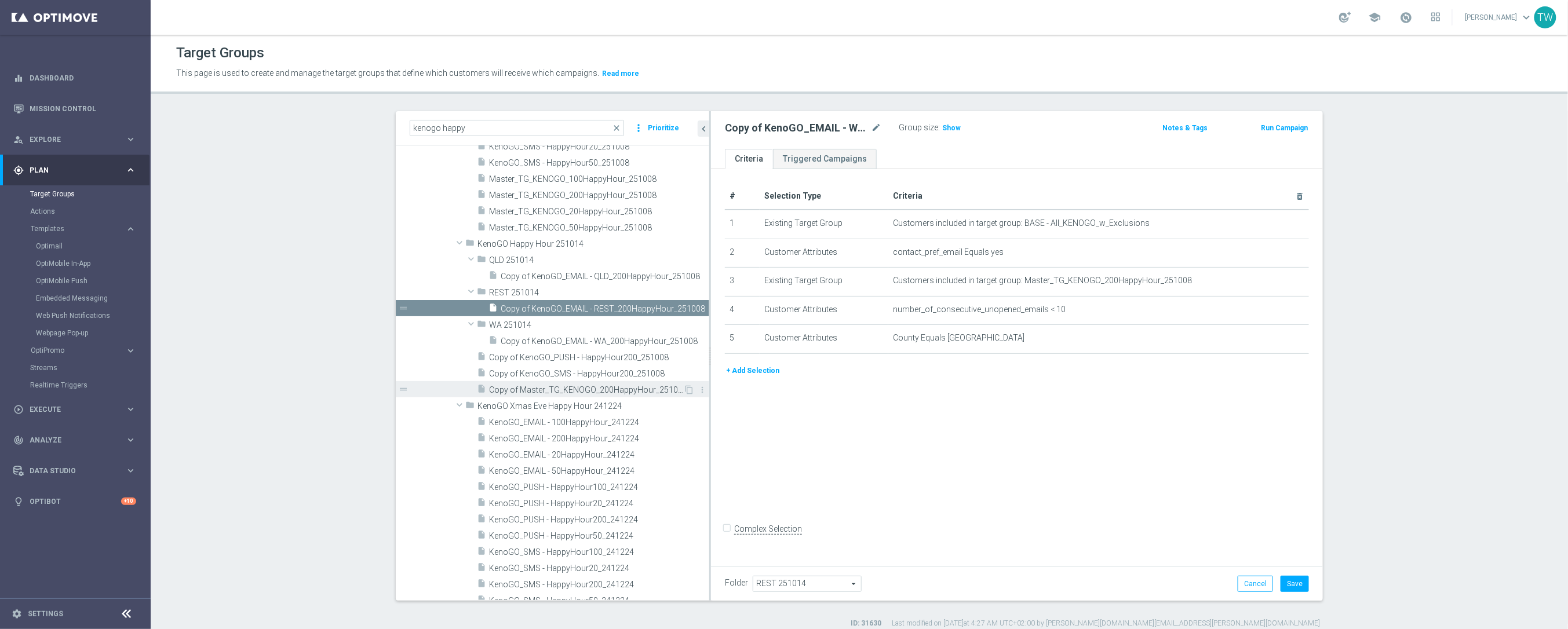
click at [583, 386] on span "Copy of Master_TG_KENOGO_200HappyHour_251008" at bounding box center [586, 390] width 194 height 10
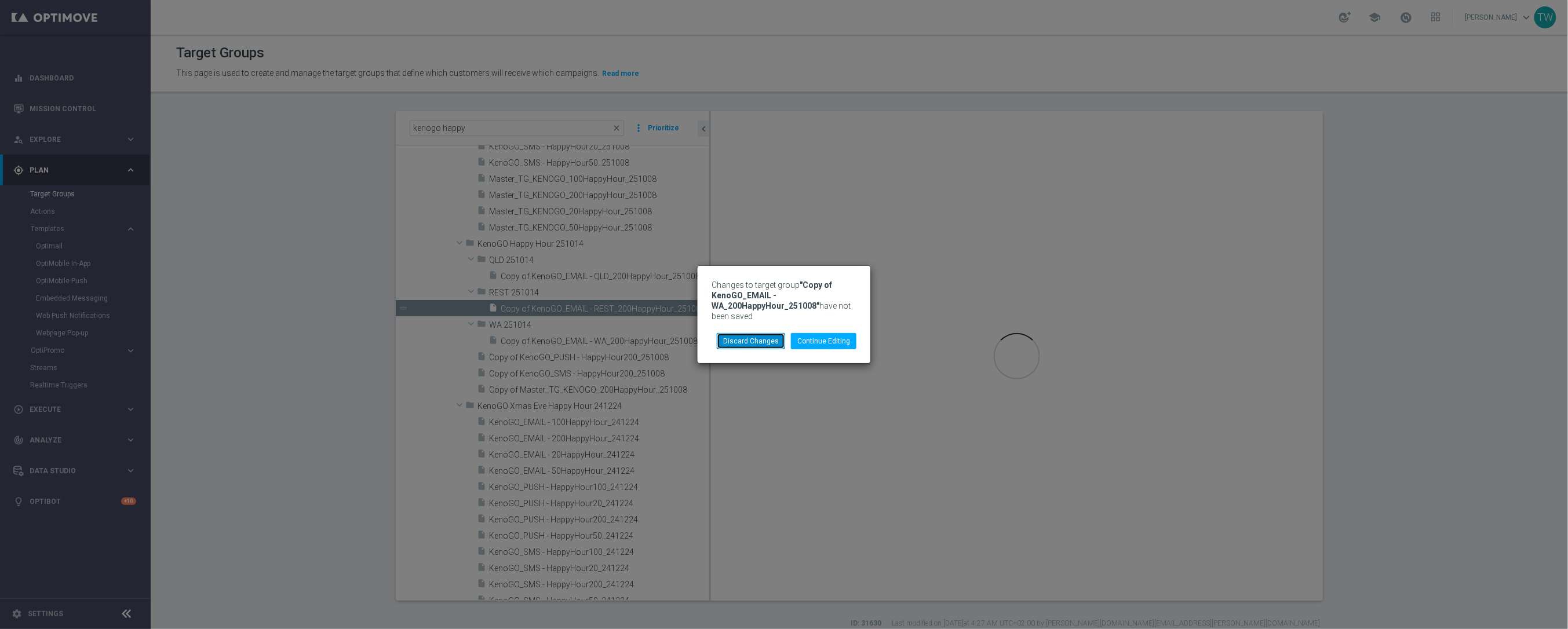
click at [755, 342] on button "Discard Changes" at bounding box center [750, 341] width 68 height 16
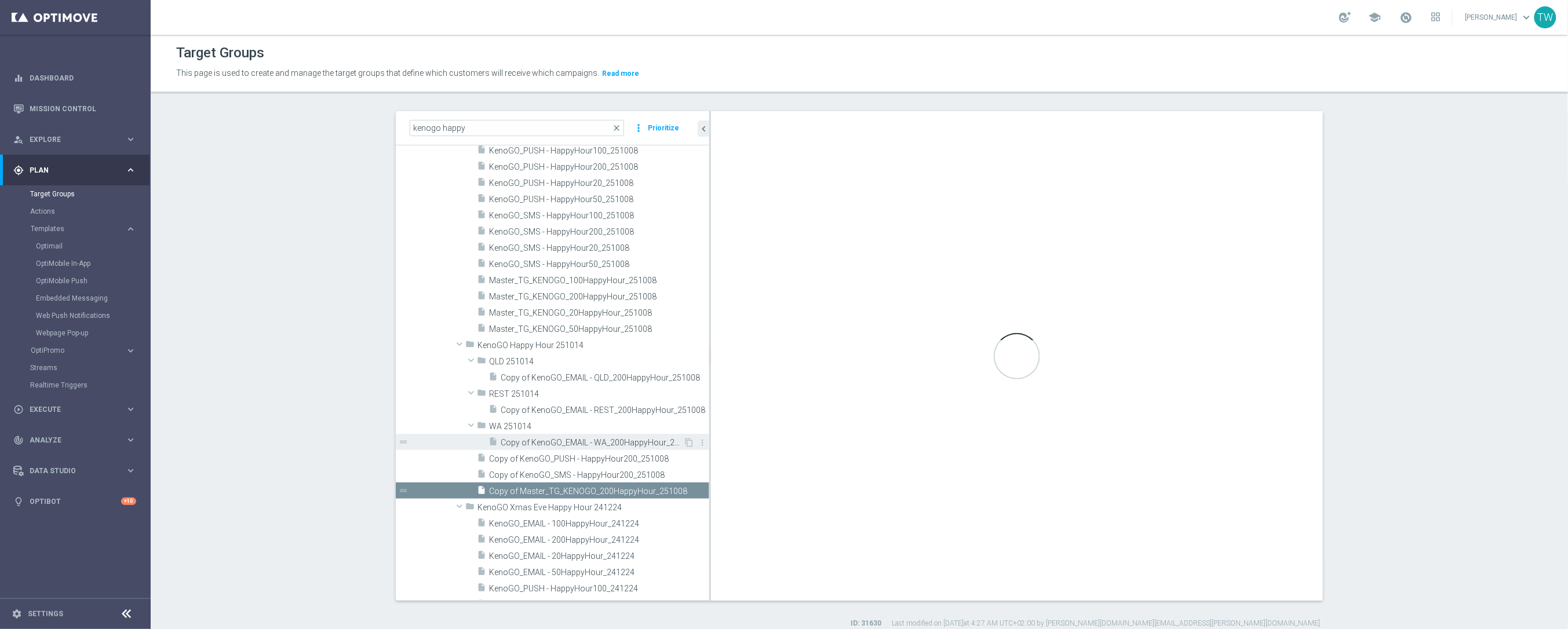
scroll to position [15460, 0]
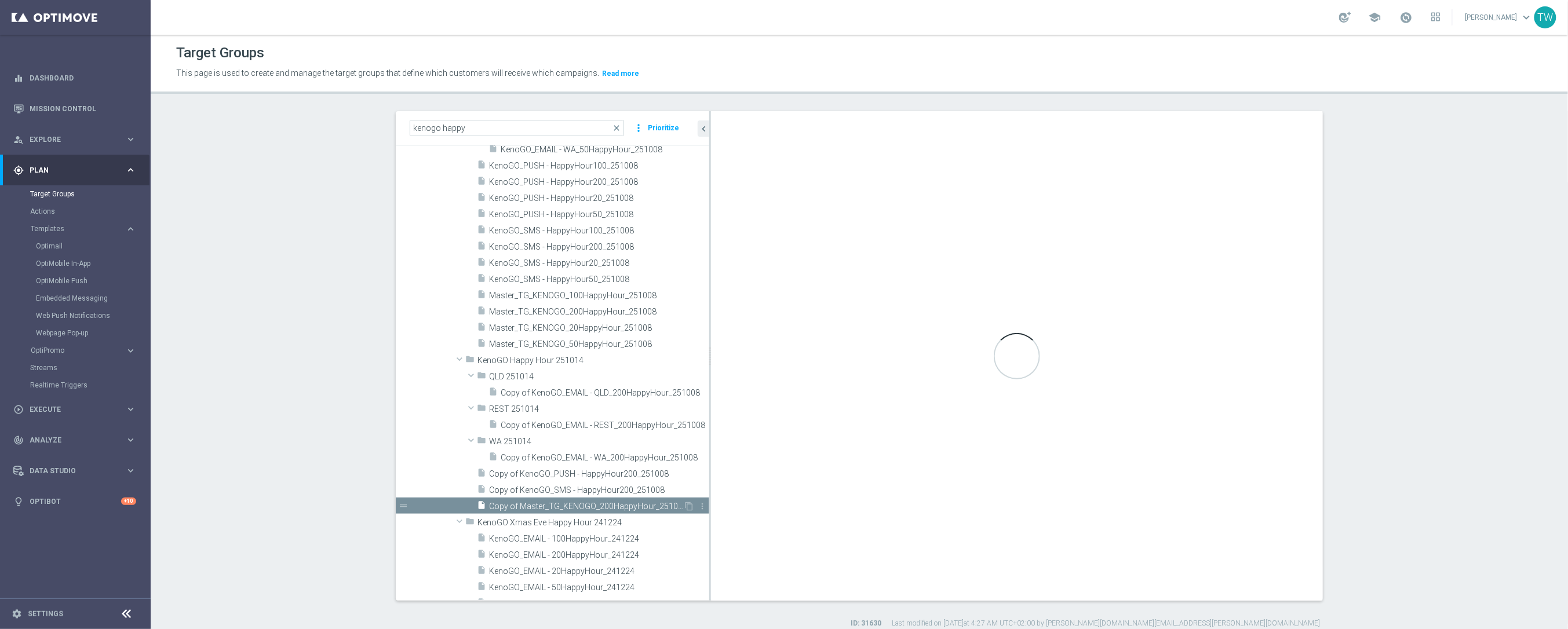
click at [599, 503] on span "Copy of Master_TG_KENOGO_200HappyHour_251008" at bounding box center [586, 506] width 194 height 10
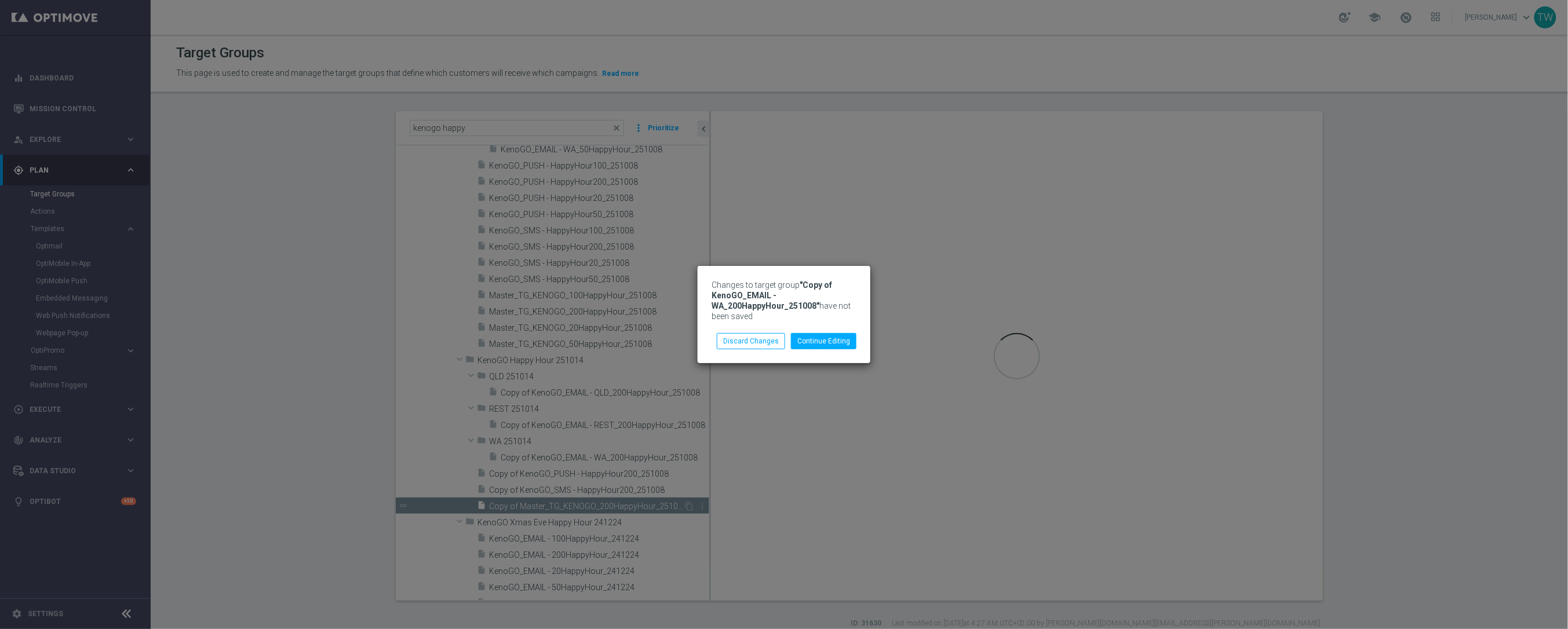
checkbox input "true"
type input "KenoGO Happy Hour 251014"
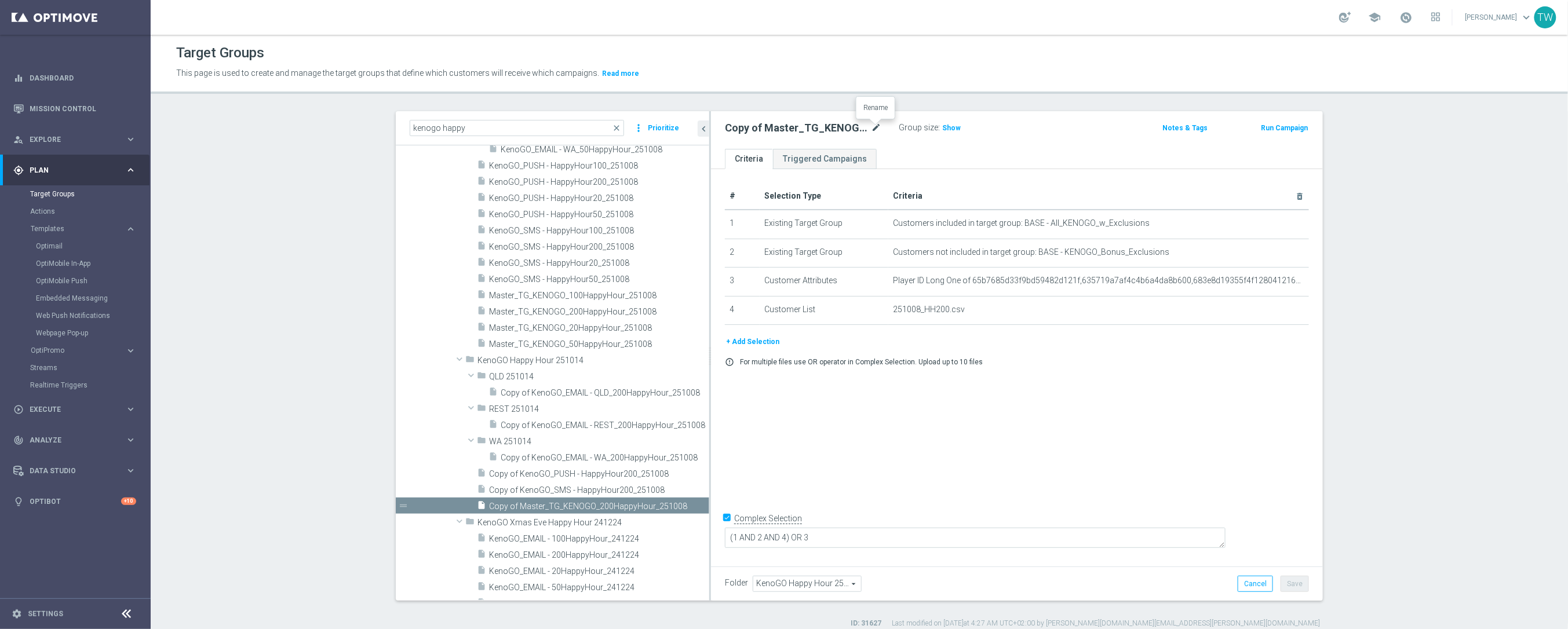
click at [874, 128] on icon "mode_edit" at bounding box center [876, 128] width 10 height 14
type input "Master_TG_KENOGO_200HappyHour_251014"
click at [1266, 375] on div "# Selection Type Criteria delete_forever 1 Existing Target Group Customers incl…" at bounding box center [1016, 366] width 611 height 393
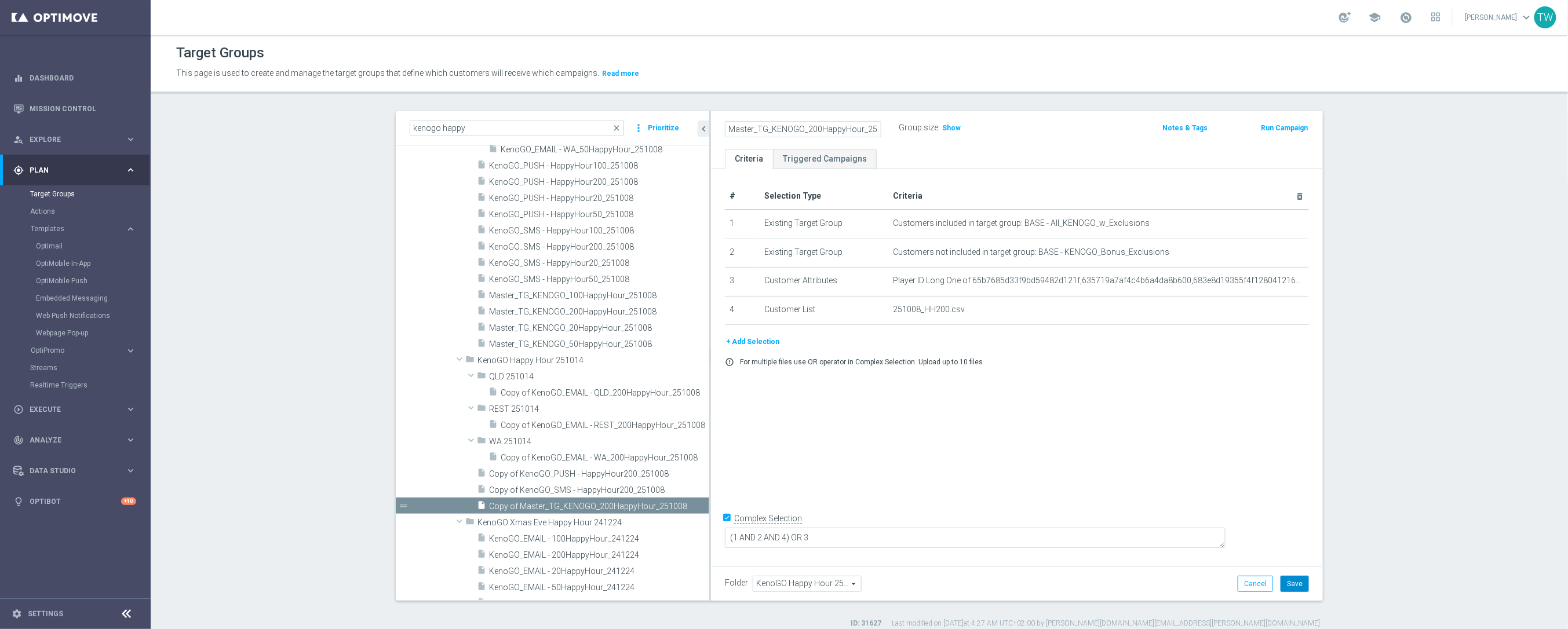
click at [1302, 588] on button "Save" at bounding box center [1294, 583] width 29 height 16
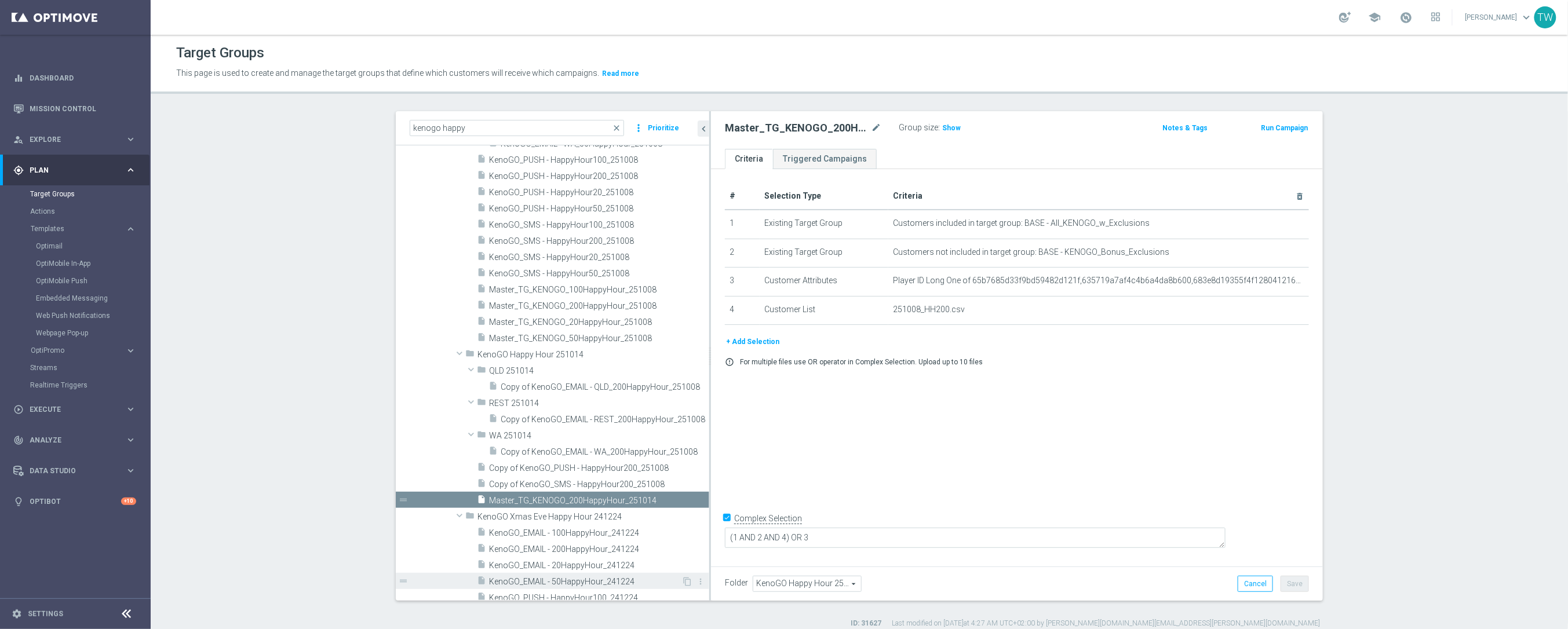
scroll to position [15525, 0]
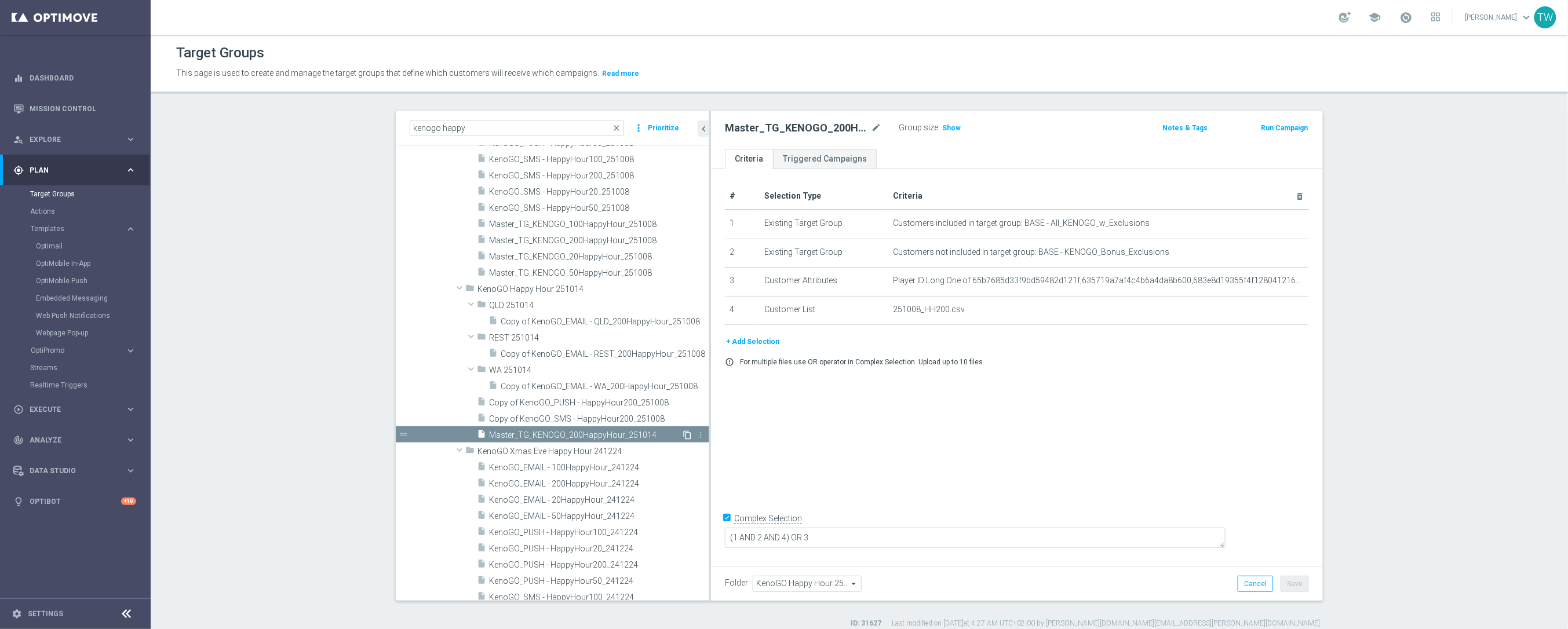
click at [686, 435] on icon "content_copy" at bounding box center [687, 435] width 10 height 10
click at [870, 128] on div "Copy of Master_TG_KENOGO_200HappyHour_251014 mode_edit" at bounding box center [802, 128] width 156 height 14
click at [881, 127] on icon "mode_edit" at bounding box center [876, 128] width 10 height 14
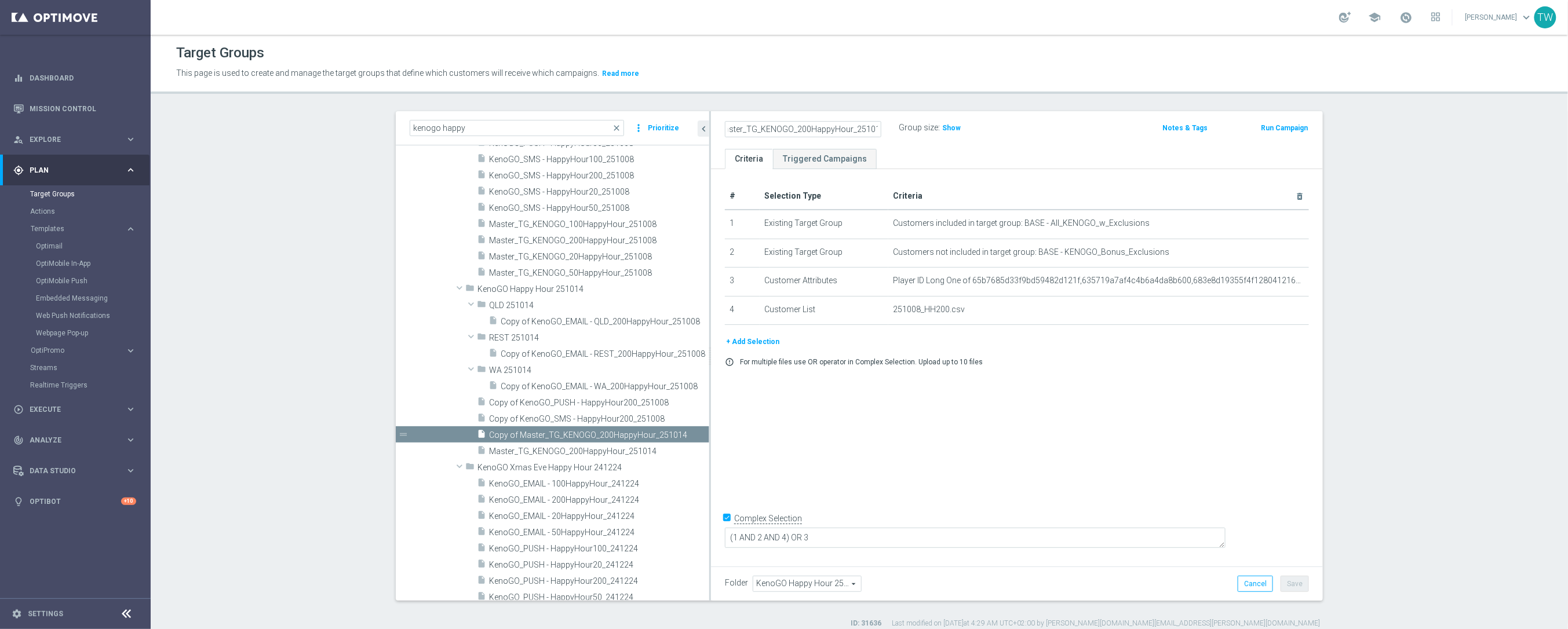
click at [799, 126] on input "Copy of Master_TG_KENOGO_200HappyHour_251014" at bounding box center [802, 129] width 156 height 16
type input "Master_TG_KENOGO_100HappyHour_251014"
drag, startPoint x: 1292, startPoint y: 581, endPoint x: 1287, endPoint y: 578, distance: 5.8
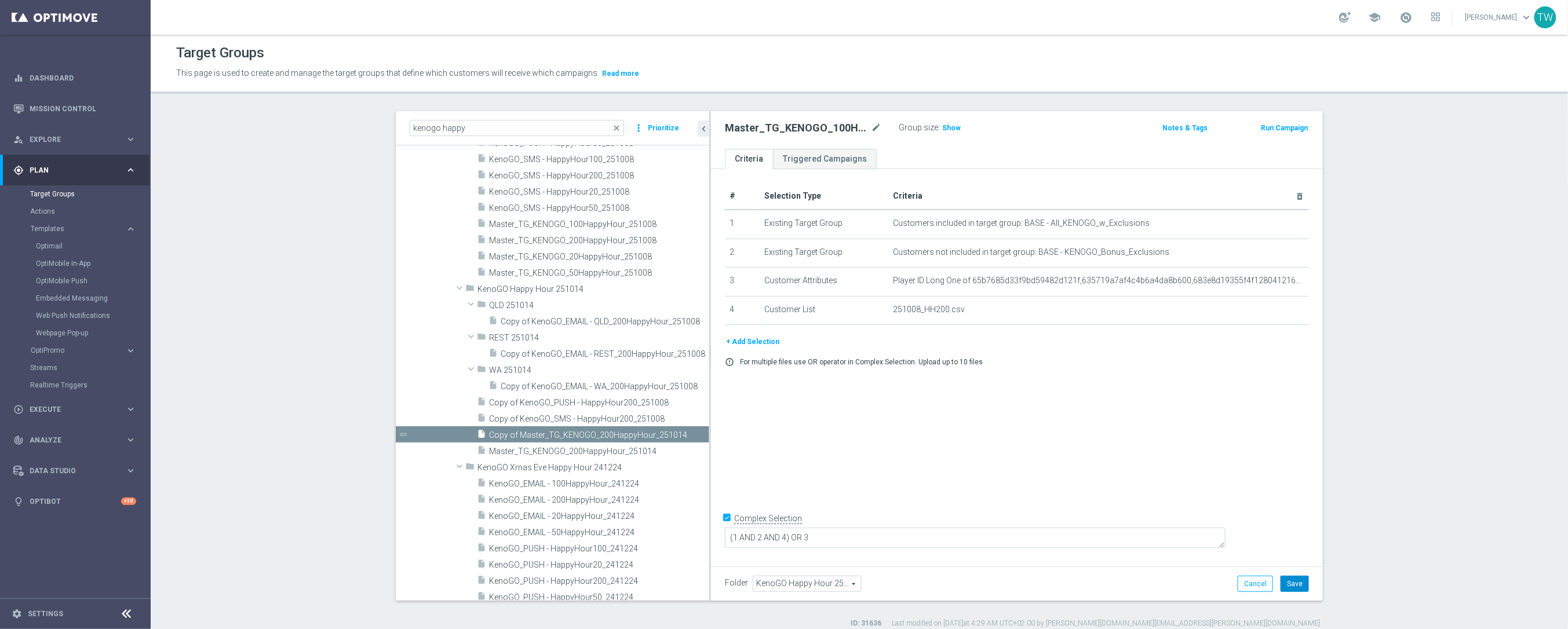
click at [1291, 581] on button "Save" at bounding box center [1294, 583] width 29 height 16
drag, startPoint x: 1291, startPoint y: 280, endPoint x: 1211, endPoint y: 292, distance: 80.9
click at [1290, 280] on icon "delete_forever" at bounding box center [1289, 280] width 10 height 10
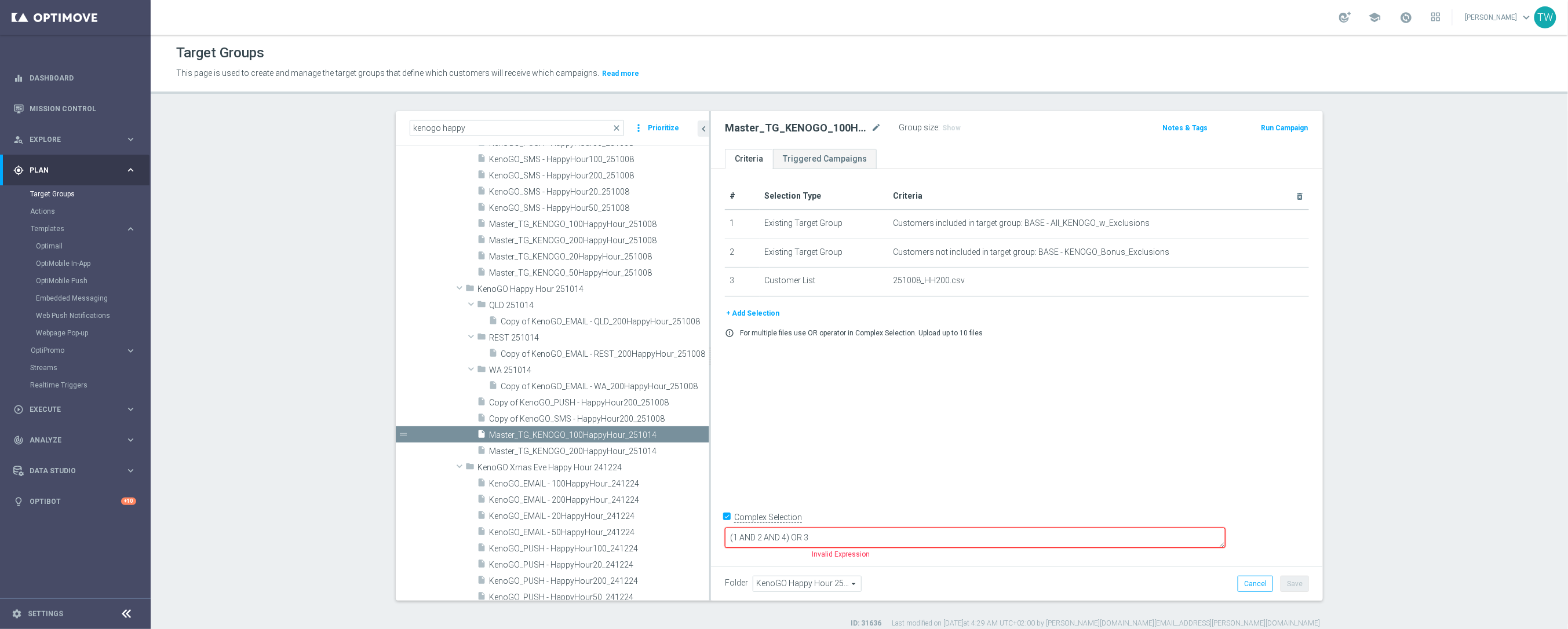
drag, startPoint x: 729, startPoint y: 537, endPoint x: 1039, endPoint y: 552, distance: 310.4
click at [729, 526] on input "Complex Selection" at bounding box center [728, 518] width 7 height 16
checkbox input "false"
click at [1291, 578] on button "Save" at bounding box center [1294, 583] width 29 height 16
click at [686, 432] on icon "content_copy" at bounding box center [687, 435] width 10 height 10
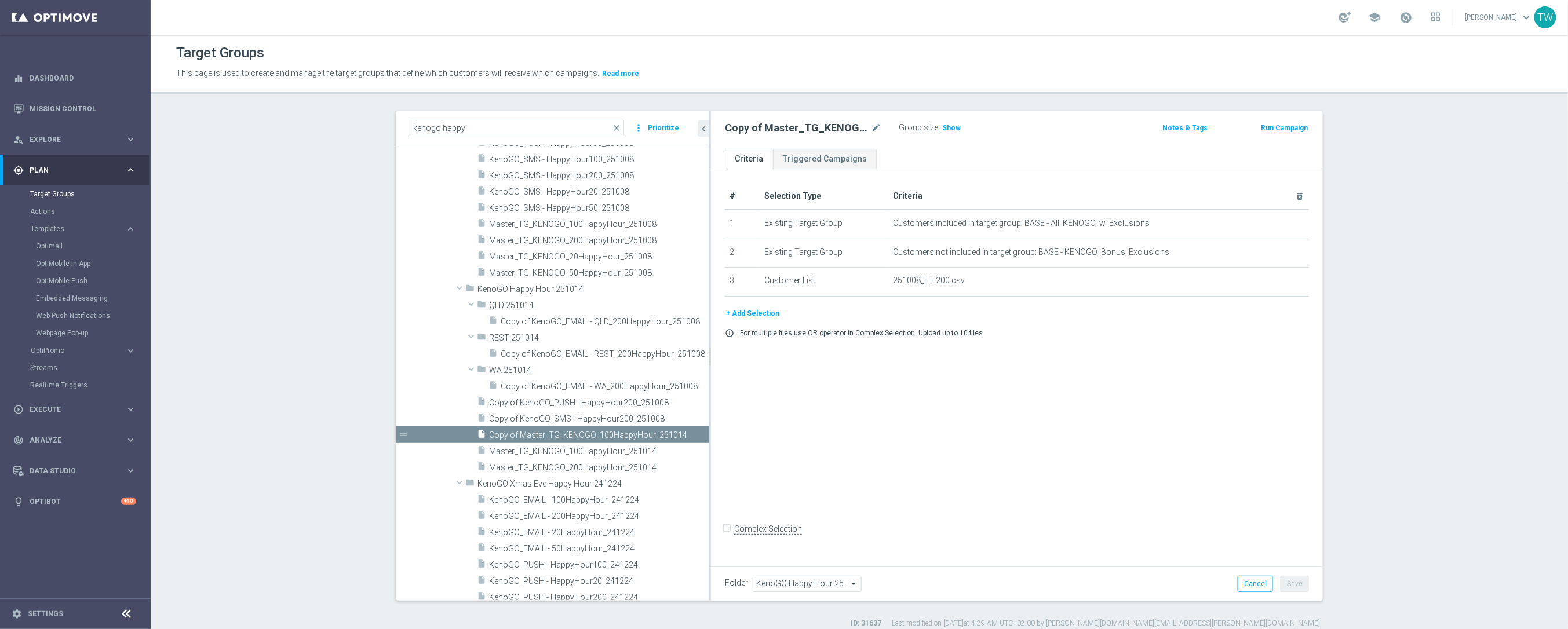
scroll to position [15525, 0]
click at [875, 125] on icon "mode_edit" at bounding box center [876, 128] width 10 height 14
click at [805, 128] on input "Copy of Master_TG_KENOGO_100HappyHour_251014" at bounding box center [802, 129] width 156 height 16
click at [803, 128] on input "Copy of Master_TG_KENOGO_100HappyHour_251014" at bounding box center [802, 129] width 156 height 16
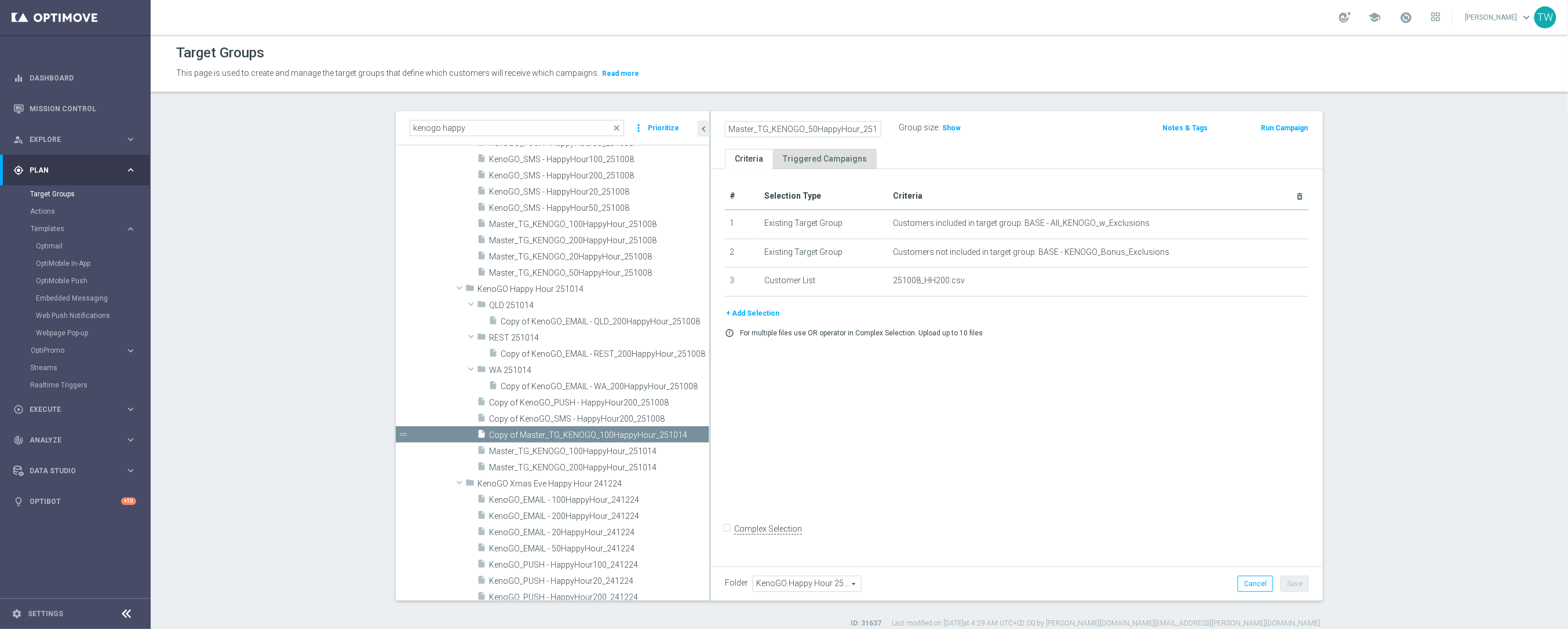
scroll to position [0, 8]
type input "Master_TG_KENOGO_50HappyHour_251014"
drag, startPoint x: 1003, startPoint y: 350, endPoint x: 1288, endPoint y: 531, distance: 337.6
click at [1005, 350] on div "# Selection Type Criteria delete_forever 1 Existing Target Group Customers incl…" at bounding box center [1016, 366] width 611 height 393
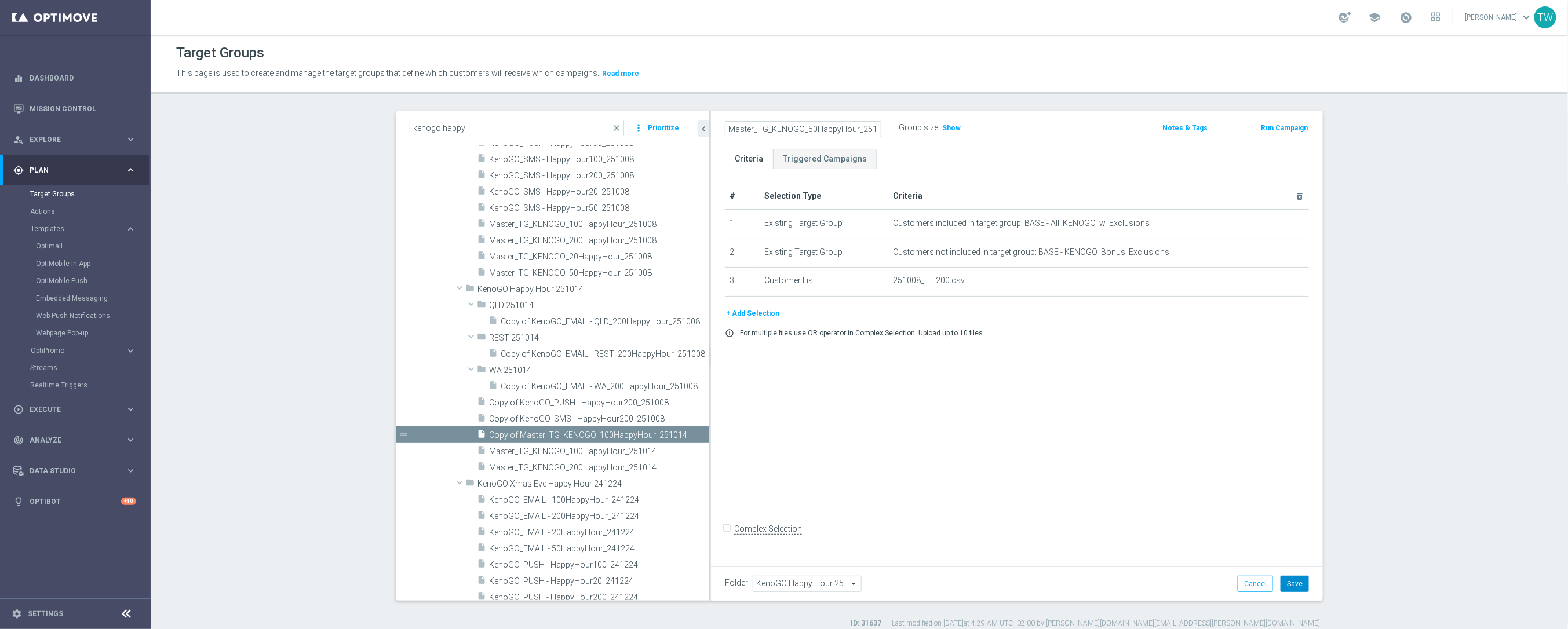
click at [1291, 584] on button "Save" at bounding box center [1294, 583] width 29 height 16
click at [686, 433] on icon "content_copy" at bounding box center [687, 435] width 10 height 10
click at [872, 125] on icon "mode_edit" at bounding box center [876, 128] width 10 height 14
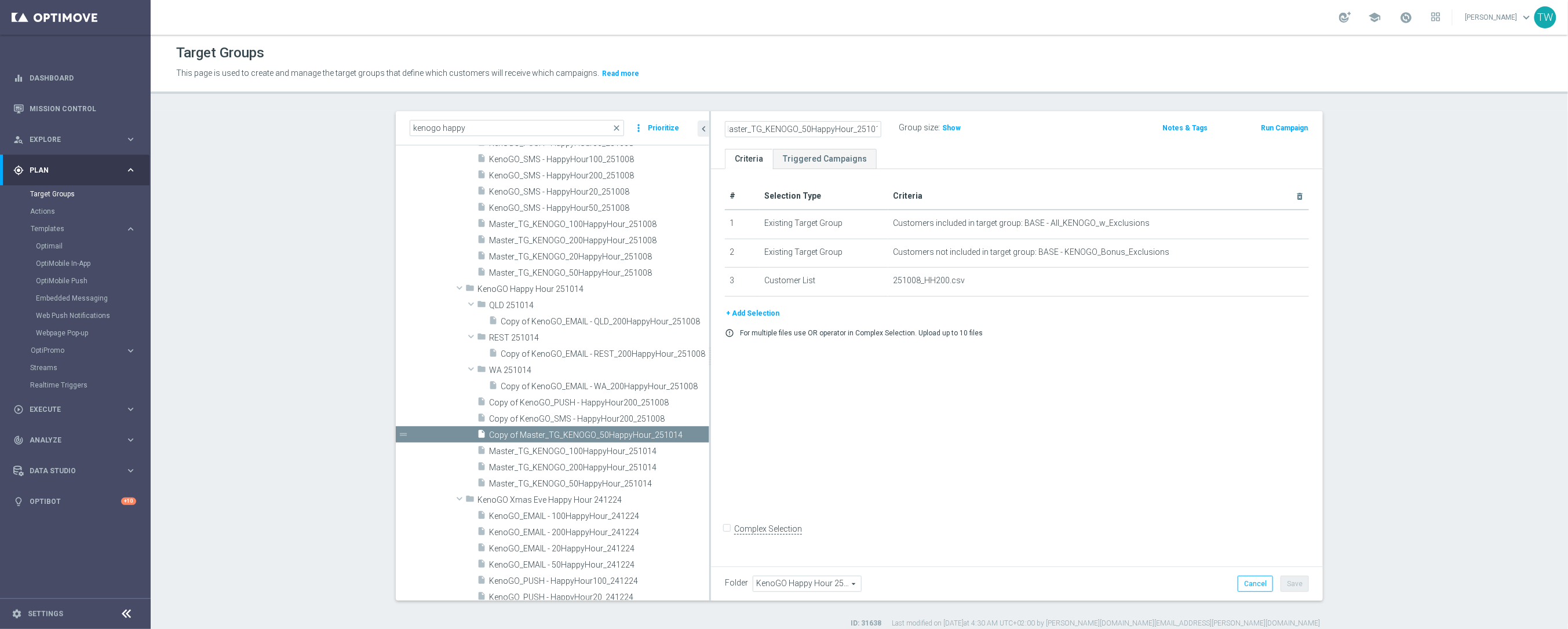
click at [801, 128] on input "Copy of Master_TG_KENOGO_50HappyHour_251014" at bounding box center [802, 129] width 156 height 16
type input "Master_TG_KENOGO_20HappyHour_251014"
drag, startPoint x: 1125, startPoint y: 386, endPoint x: 1245, endPoint y: 548, distance: 201.6
click at [1130, 394] on div "# Selection Type Criteria delete_forever 1 Existing Target Group Customers incl…" at bounding box center [1016, 366] width 611 height 393
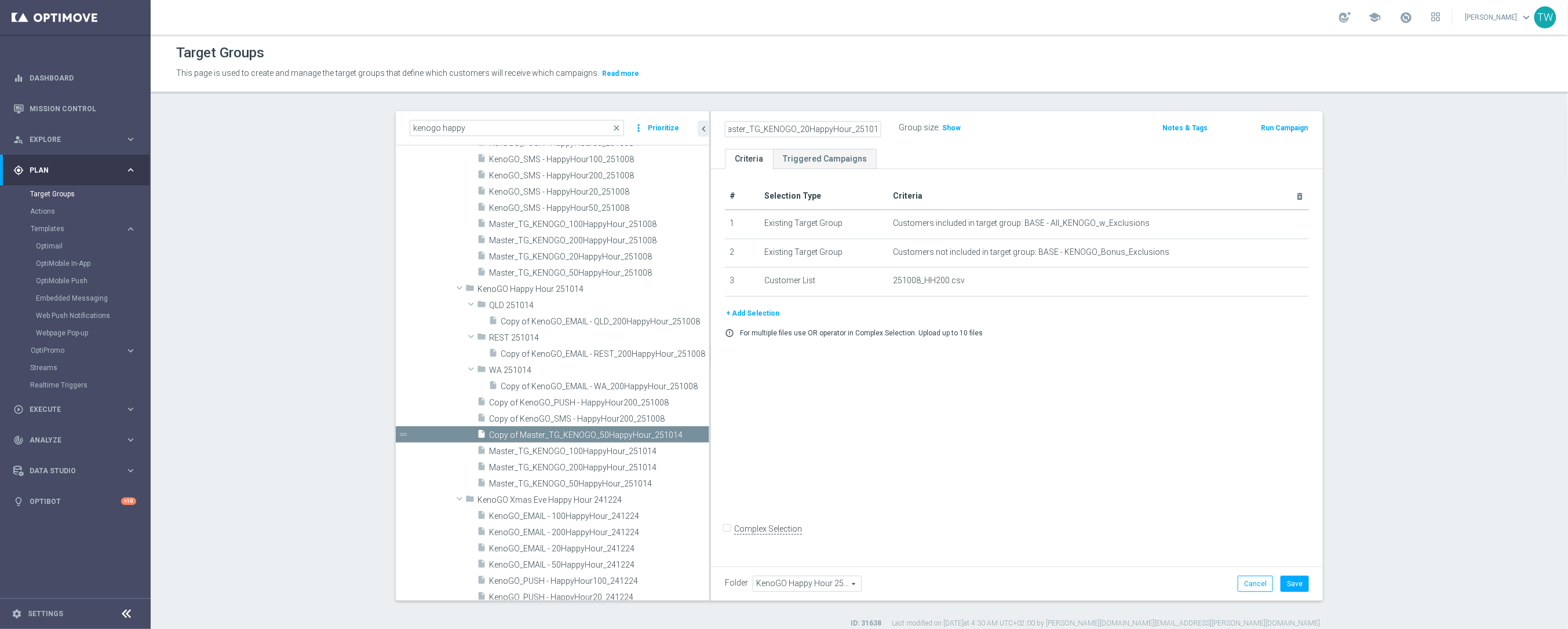
scroll to position [0, 0]
click at [1295, 587] on button "Save" at bounding box center [1294, 583] width 29 height 16
click at [614, 419] on span "Copy of KenoGO_SMS - HappyHour200_251008" at bounding box center [585, 418] width 192 height 10
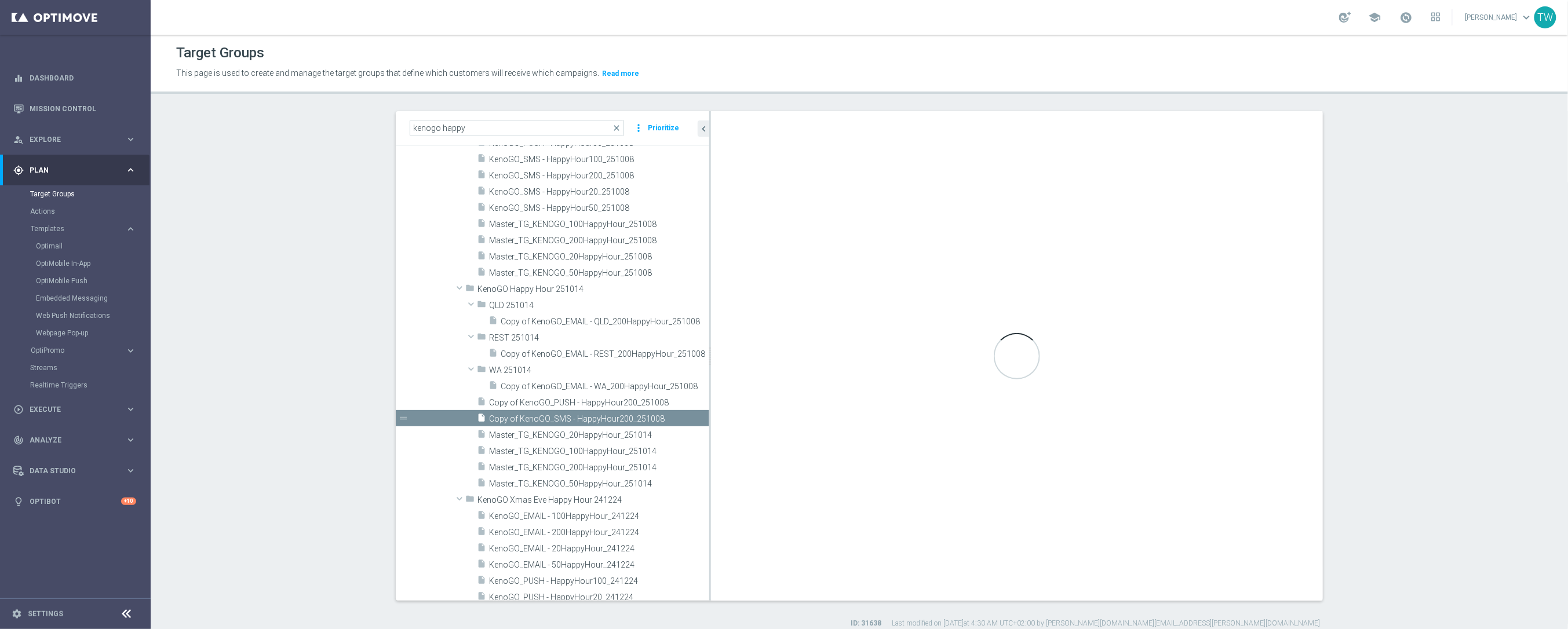
checkbox input "true"
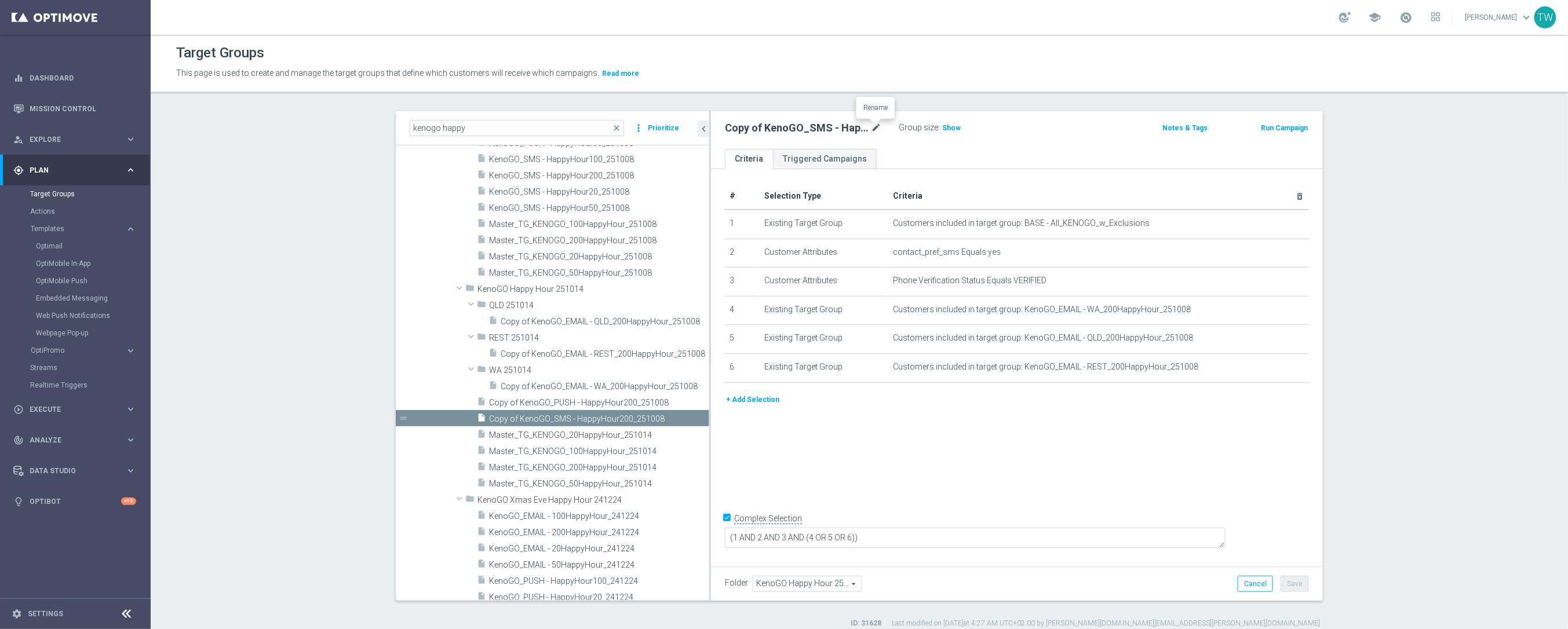
click at [874, 126] on icon "mode_edit" at bounding box center [876, 128] width 10 height 14
click at [838, 126] on input "Copy of KenoGO_SMS - HappyHour200_251008" at bounding box center [802, 129] width 156 height 16
type input "KenoGO_SMS - HappyHour200_251014"
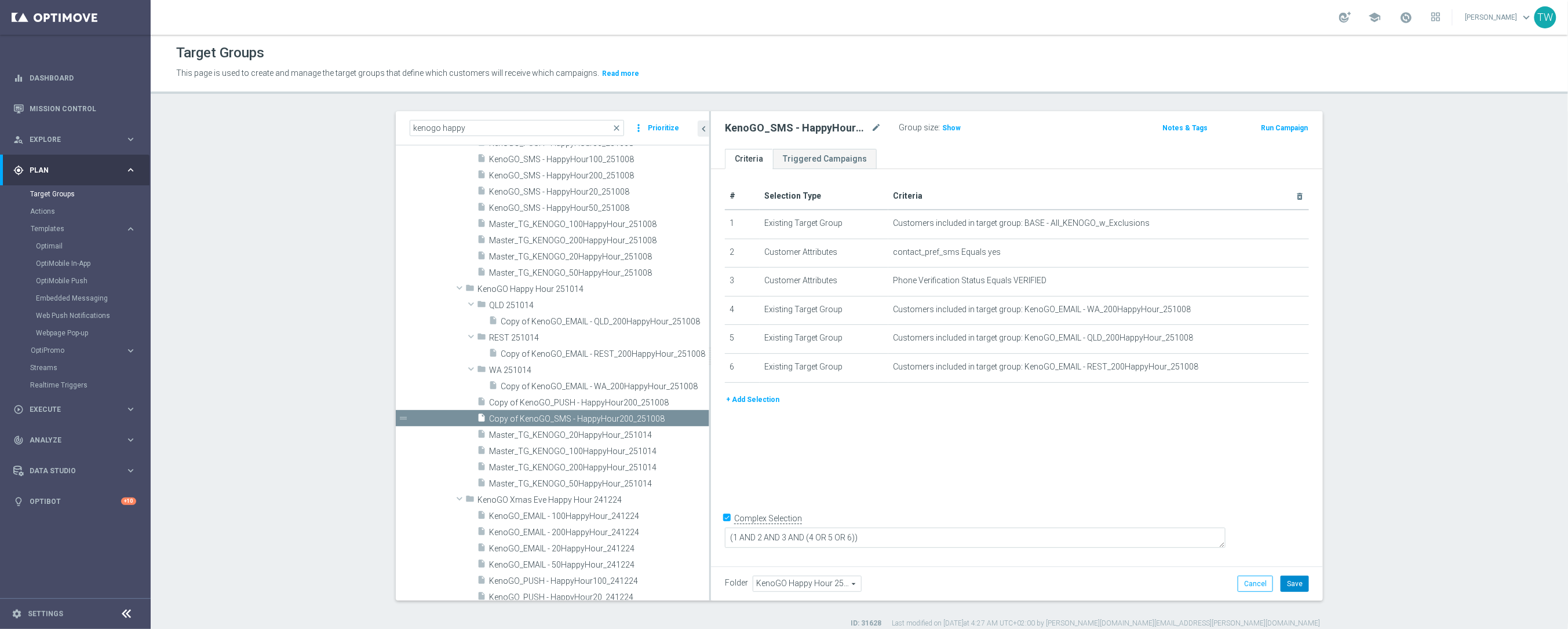
click at [1301, 578] on button "Save" at bounding box center [1294, 583] width 29 height 16
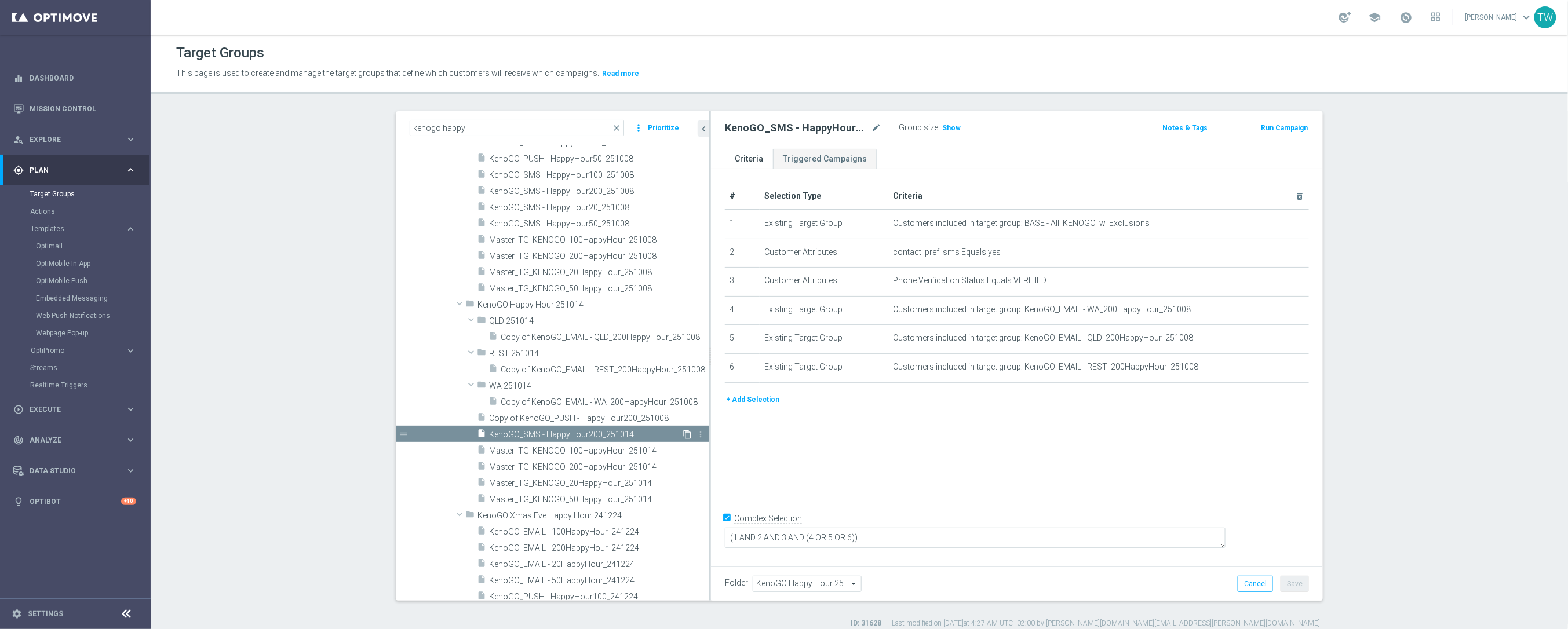
click at [686, 434] on icon "content_copy" at bounding box center [687, 435] width 10 height 10
click at [875, 128] on icon "mode_edit" at bounding box center [876, 128] width 10 height 14
click at [838, 125] on input "Copy of KenoGO_SMS - HappyHour200_251014" at bounding box center [802, 129] width 156 height 16
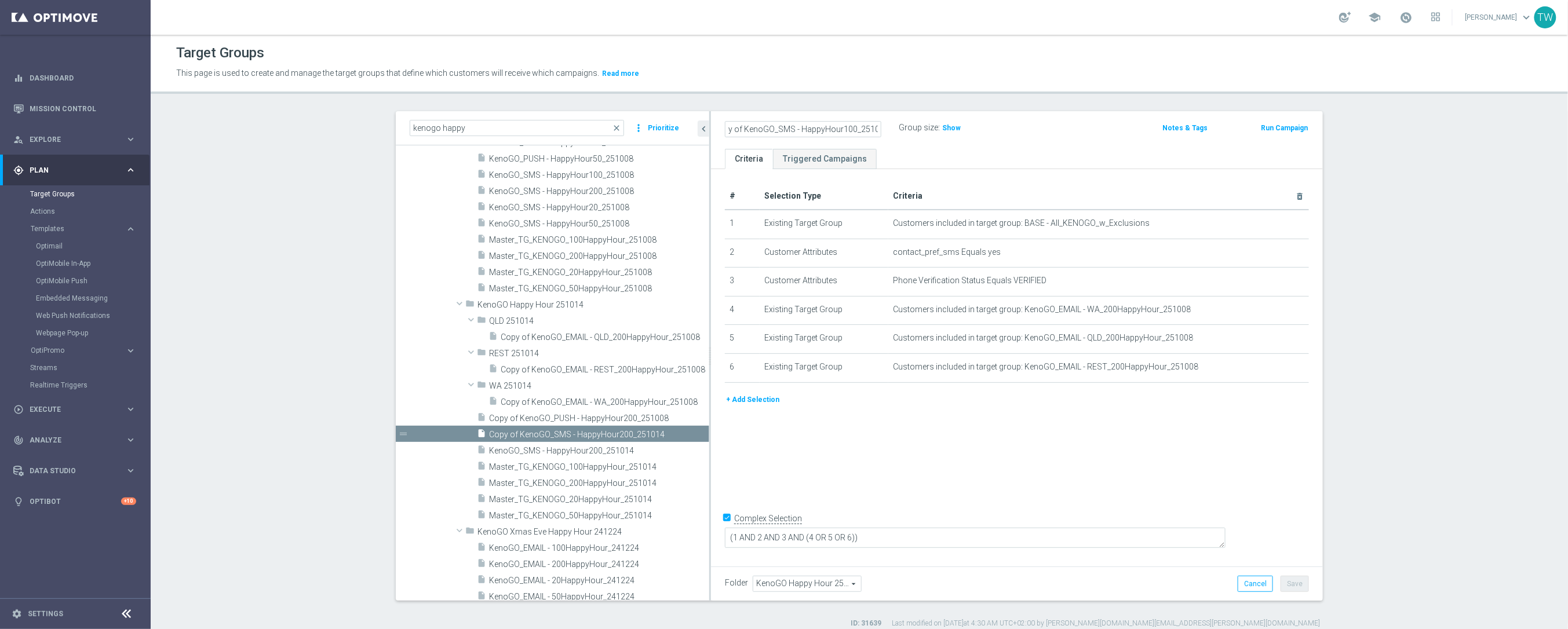
scroll to position [0, 0]
type input "KenoGO_SMS - HappyHour100_251014"
click at [1153, 457] on div "# Selection Type Criteria delete_forever 1 Existing Target Group Customers incl…" at bounding box center [1016, 366] width 611 height 393
click at [1299, 586] on button "Save" at bounding box center [1294, 583] width 29 height 16
click at [686, 431] on icon "content_copy" at bounding box center [687, 435] width 10 height 10
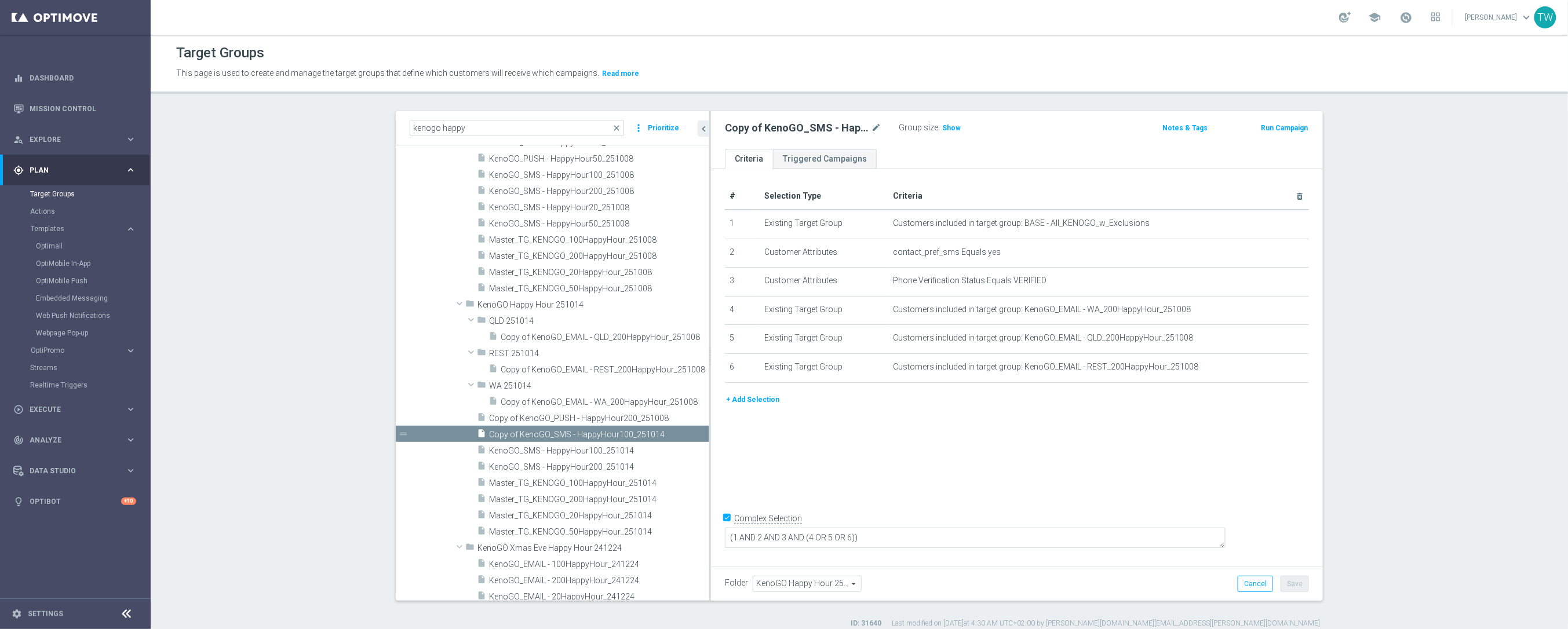
scroll to position [15510, 0]
click at [879, 129] on icon "mode_edit" at bounding box center [876, 128] width 10 height 14
click at [842, 127] on input "Copy of KenoGO_SMS - HappyHour100_251014" at bounding box center [802, 129] width 156 height 16
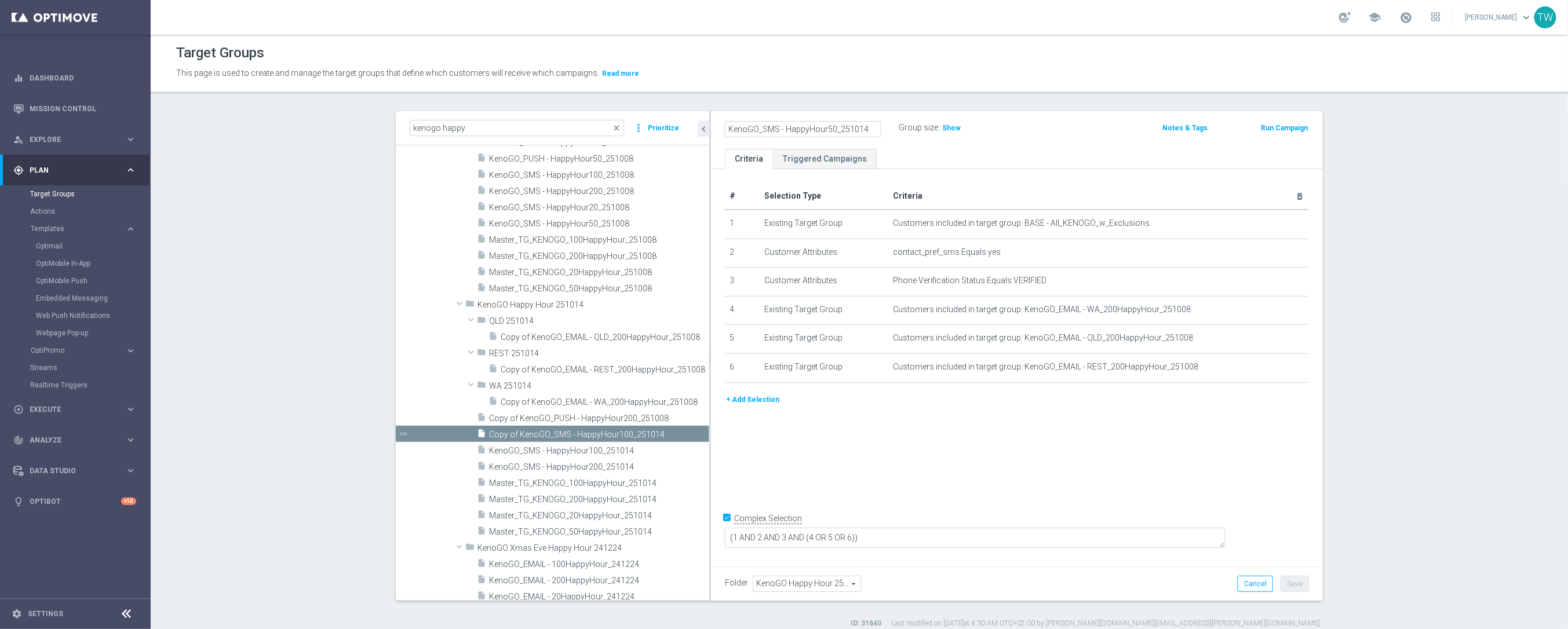
type input "KenoGO_SMS - HappyHour50_251014"
click at [1133, 443] on div "# Selection Type Criteria delete_forever 1 Existing Target Group Customers incl…" at bounding box center [1016, 366] width 611 height 393
click at [1302, 585] on button "Save" at bounding box center [1294, 583] width 29 height 16
click at [686, 433] on icon "content_copy" at bounding box center [687, 435] width 10 height 10
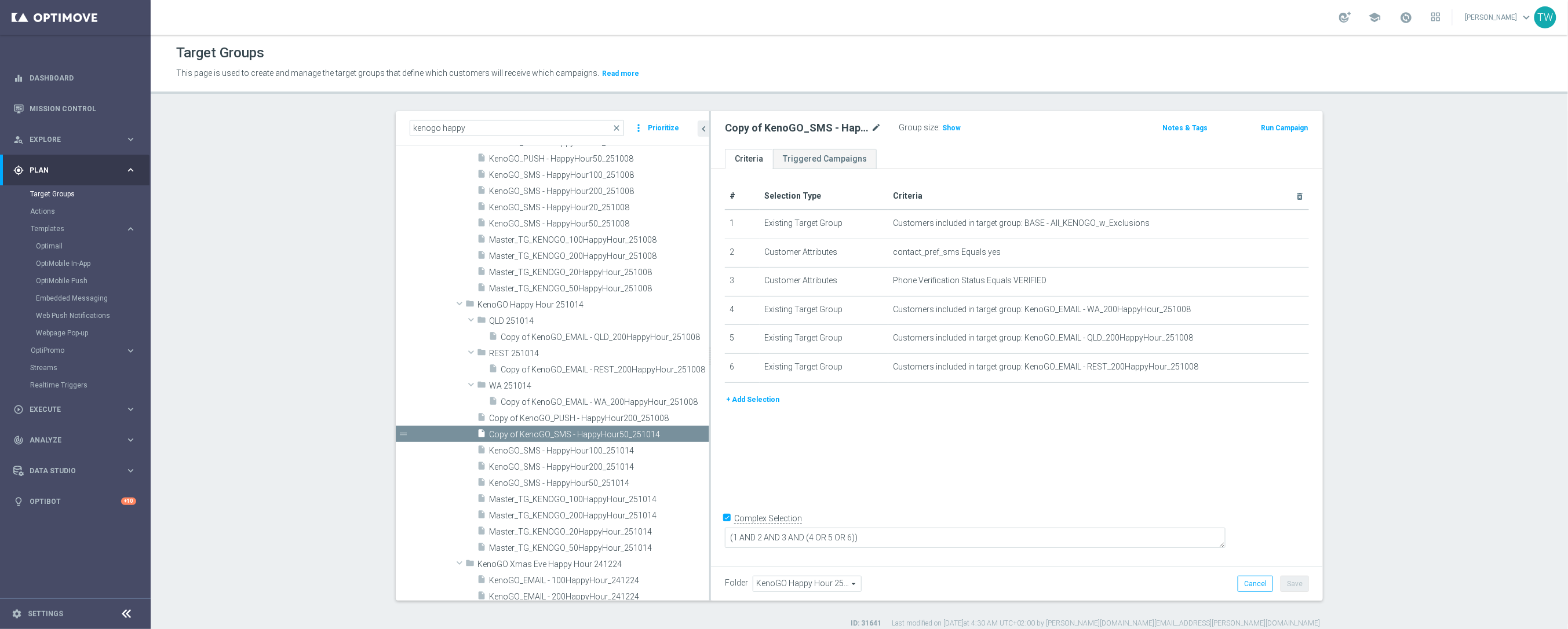
click at [878, 125] on icon "mode_edit" at bounding box center [876, 128] width 10 height 14
click at [843, 126] on input "Copy of KenoGO_SMS - HappyHour50_251014" at bounding box center [802, 129] width 156 height 16
type input "KenoGO_SMS - HappyHour20_251014"
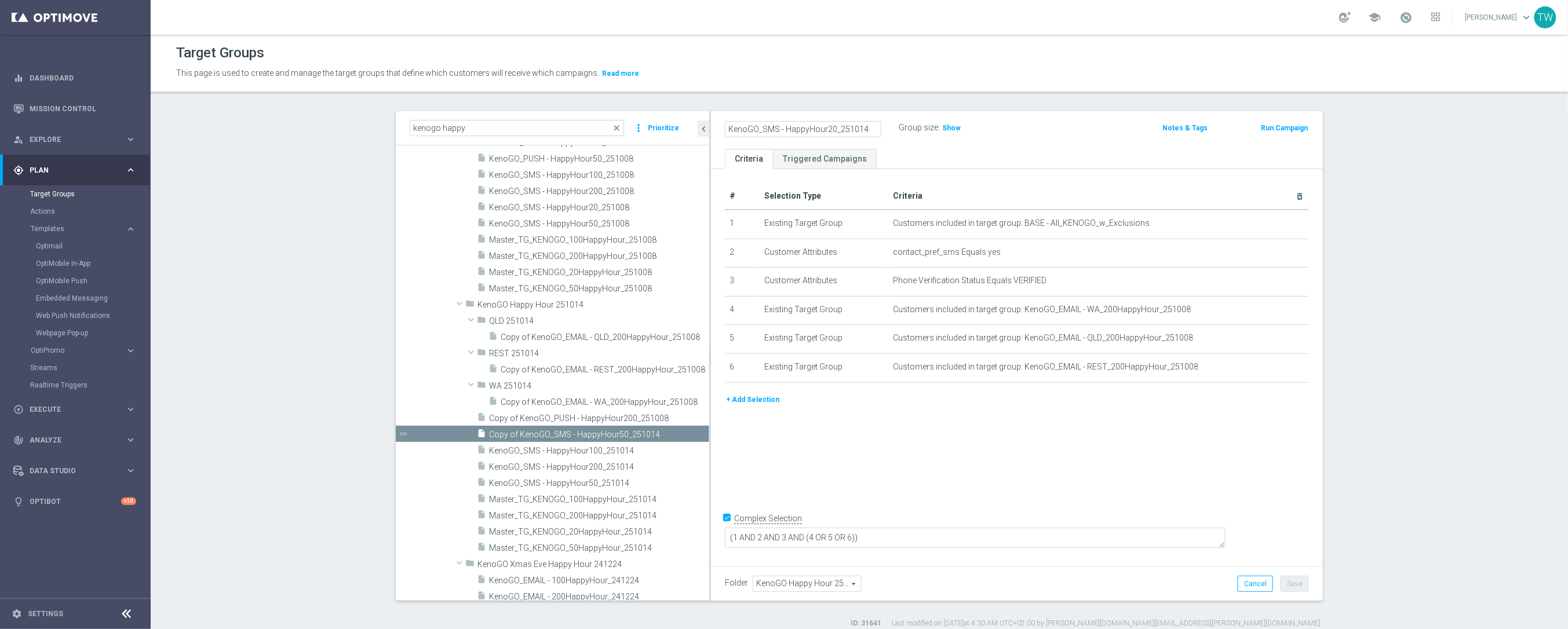
click at [1095, 412] on div "+ Add Selection" at bounding box center [1016, 404] width 601 height 21
click at [1299, 592] on div "Folder KenoGO Happy Hour 251014 KenoGO Happy Hour 251014 arrow_drop_down search…" at bounding box center [1016, 583] width 611 height 34
click at [1299, 586] on button "Save" at bounding box center [1294, 583] width 29 height 16
click at [639, 415] on span "Copy of KenoGO_PUSH - HappyHour200_251008" at bounding box center [585, 418] width 192 height 10
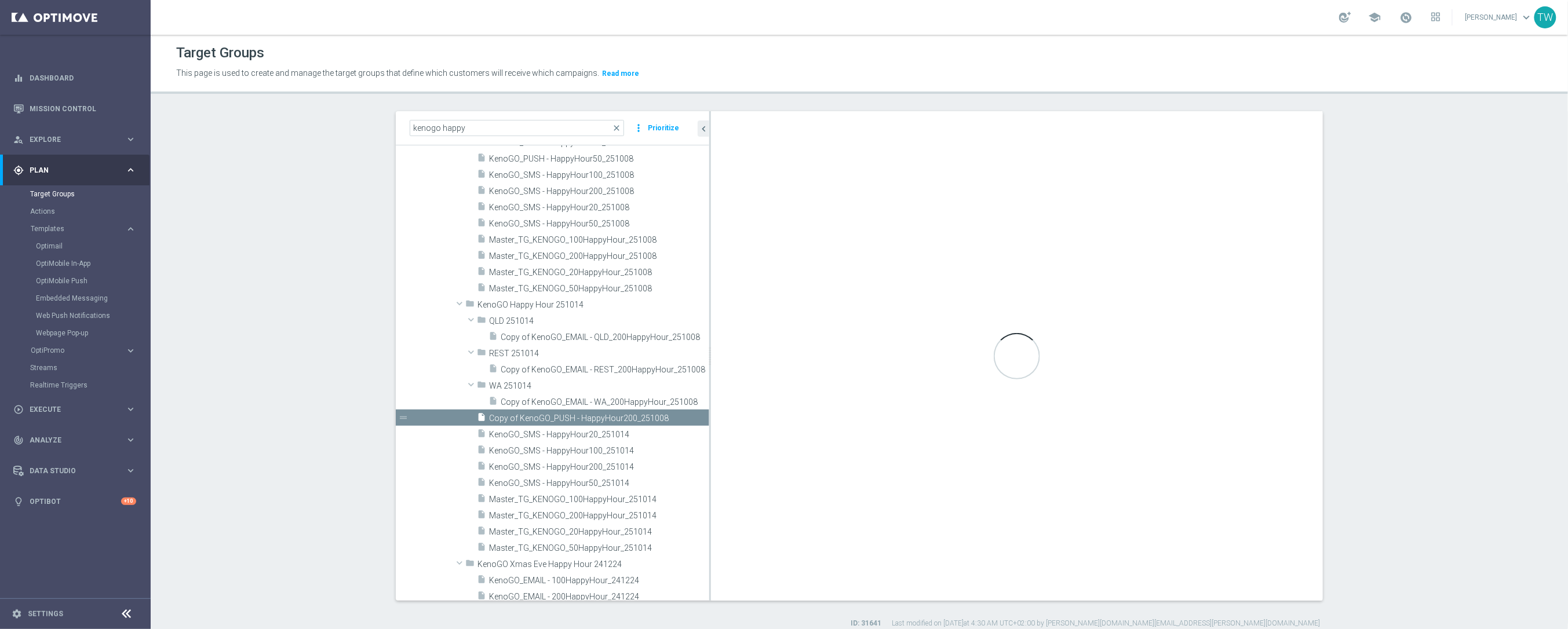
type textarea "(1 AND 2 AND 3 AND 4 AND 5 AND 6) OR 7"
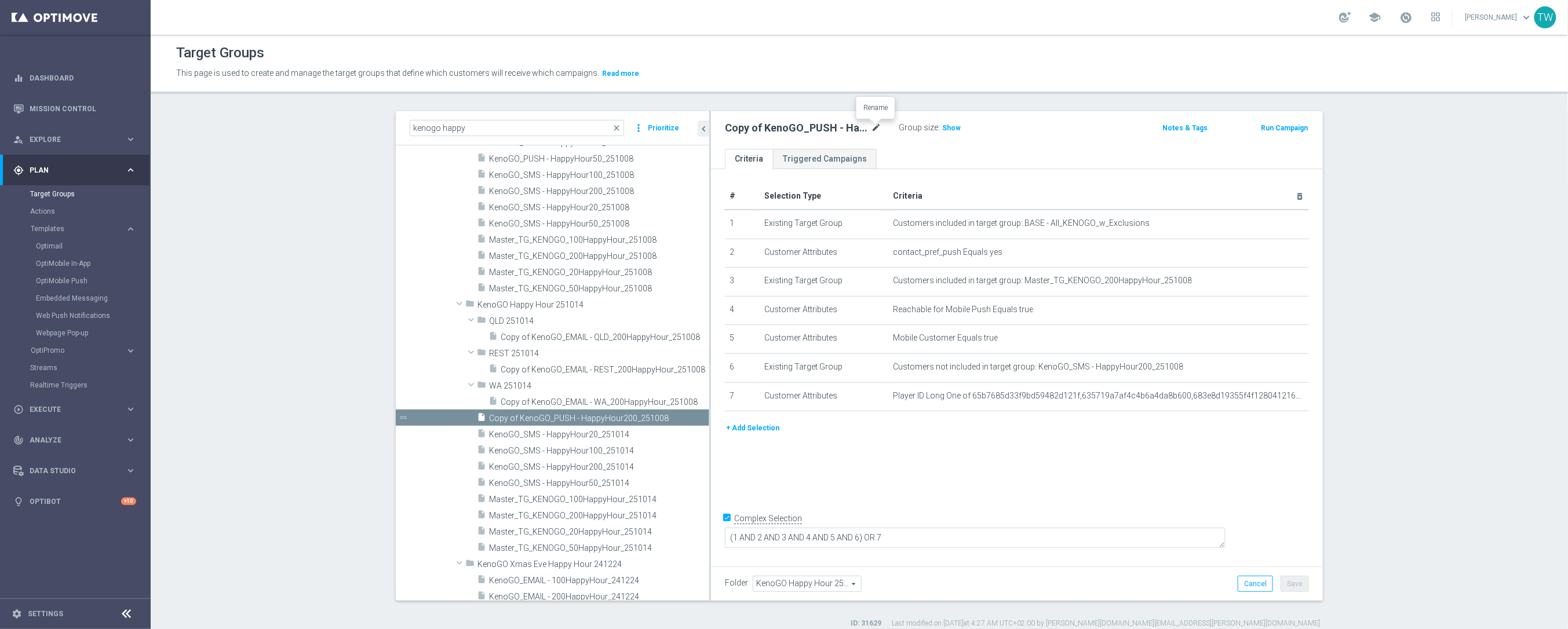
click at [878, 128] on icon "mode_edit" at bounding box center [876, 128] width 10 height 14
type input "KenoGO_PUSH - HappyHour200_251014"
click at [1252, 474] on div "# Selection Type Criteria delete_forever 1 Existing Target Group Customers incl…" at bounding box center [1016, 366] width 611 height 393
click at [1275, 277] on icon "mode_edit" at bounding box center [1275, 280] width 10 height 10
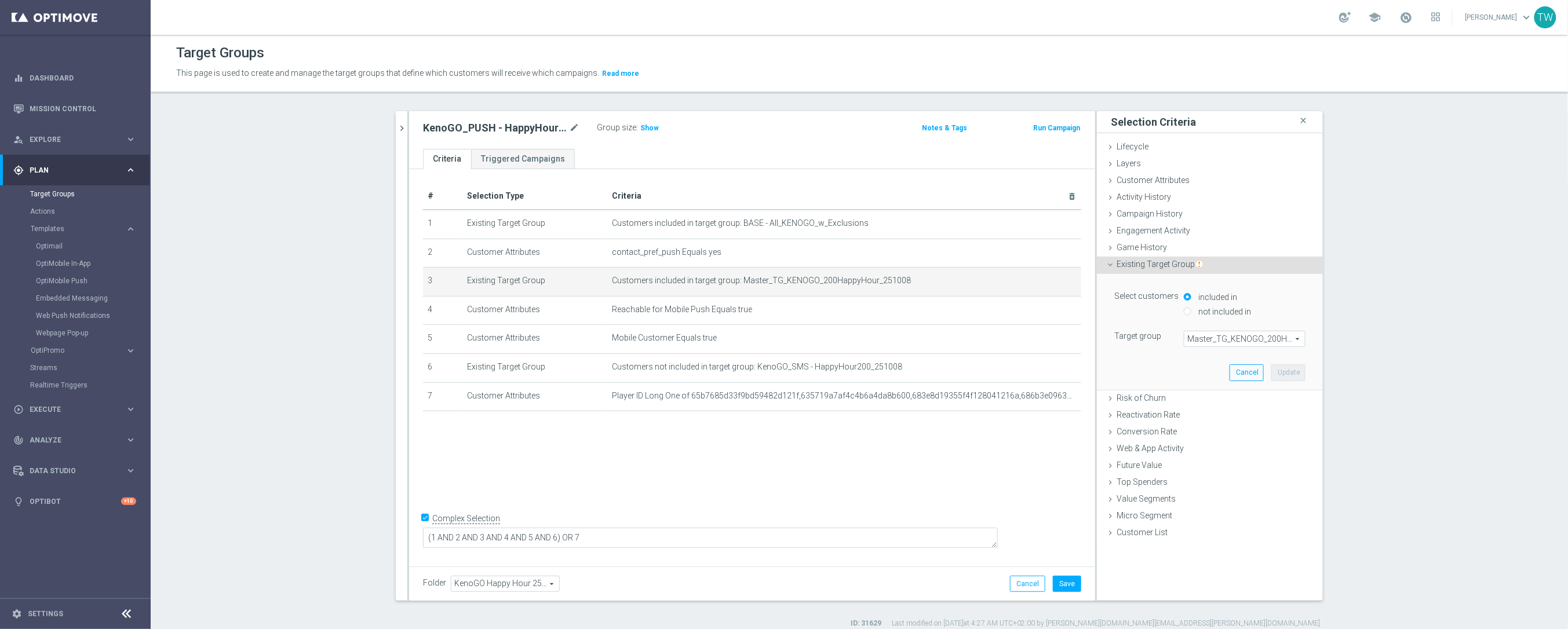
click at [1263, 332] on span "Master_TG_KENOGO_200HappyHour_251008" at bounding box center [1244, 338] width 120 height 15
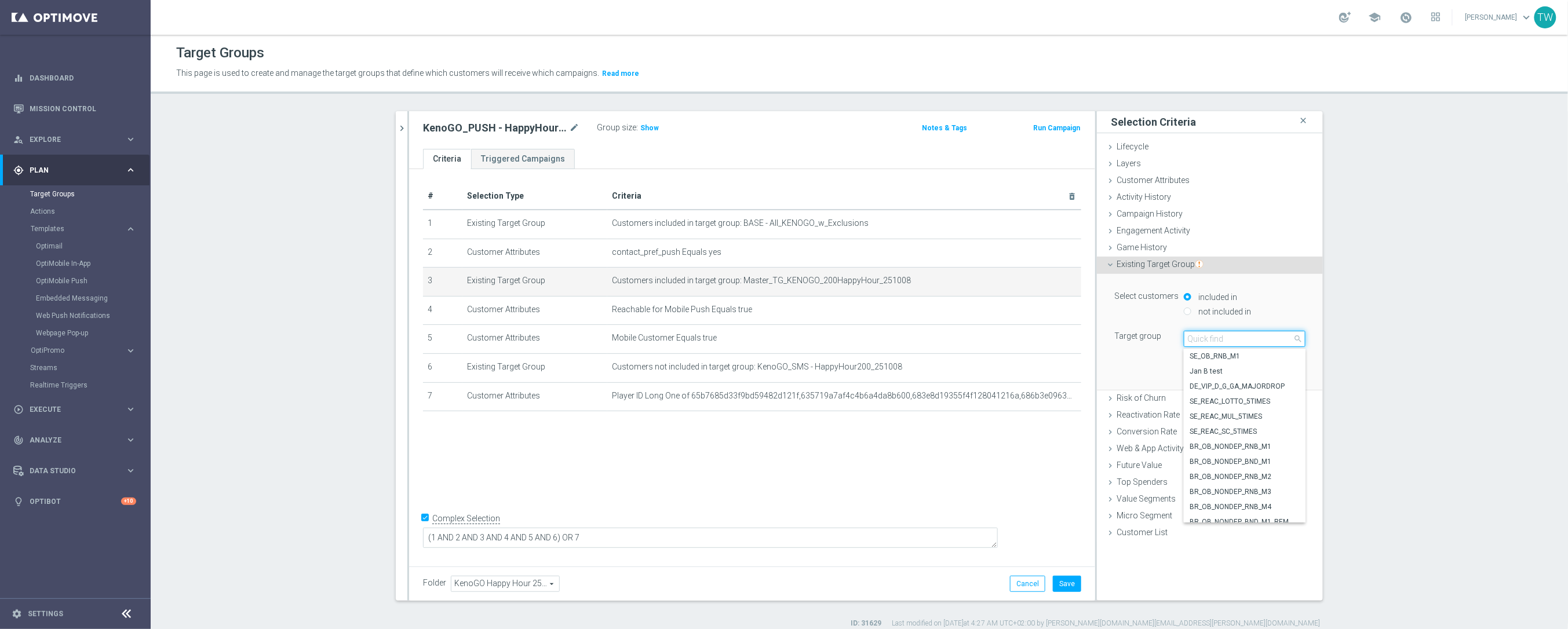
click at [1259, 336] on input "search" at bounding box center [1244, 339] width 122 height 16
type input "251014"
click at [1251, 350] on label "Master_TG_KENOGO_200HappyHour_251014" at bounding box center [1244, 356] width 122 height 15
type input "Master_TG_KENOGO_200HappyHour_251014"
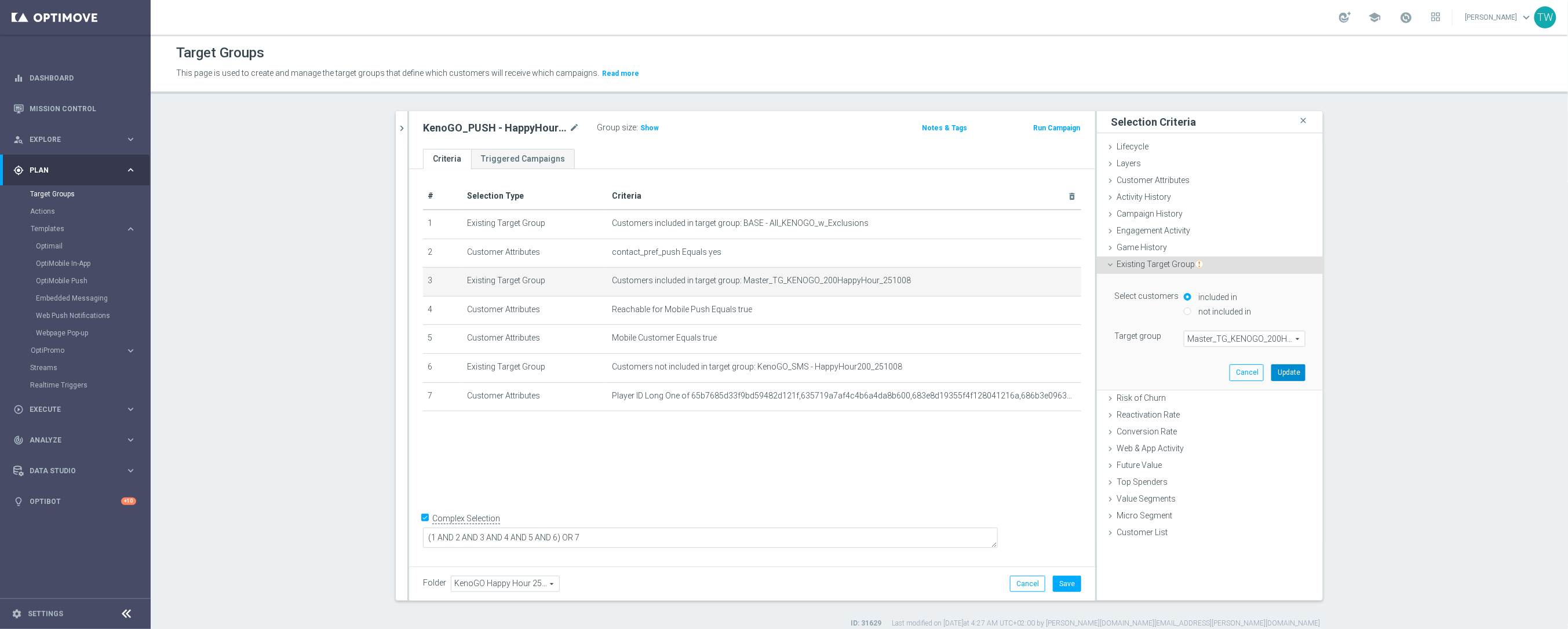
click at [1293, 372] on button "Update" at bounding box center [1288, 372] width 35 height 16
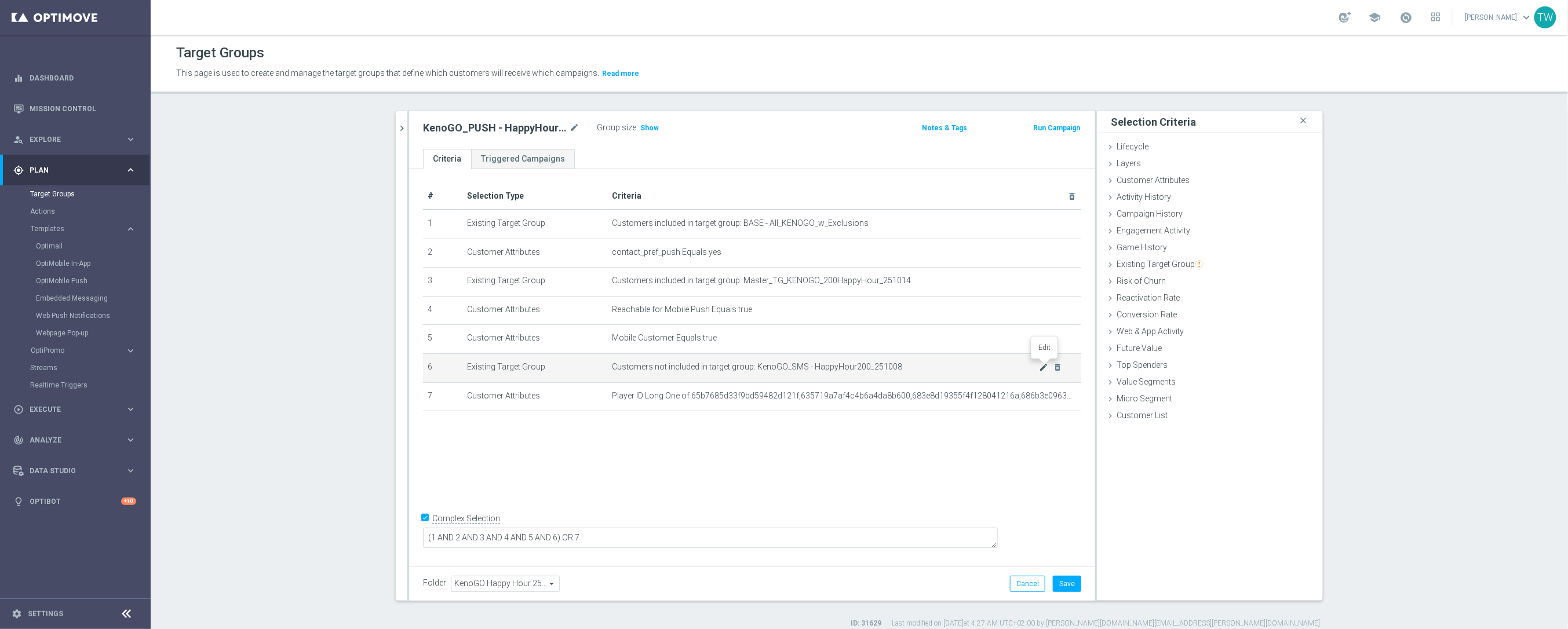
click at [1043, 366] on icon "mode_edit" at bounding box center [1044, 367] width 10 height 10
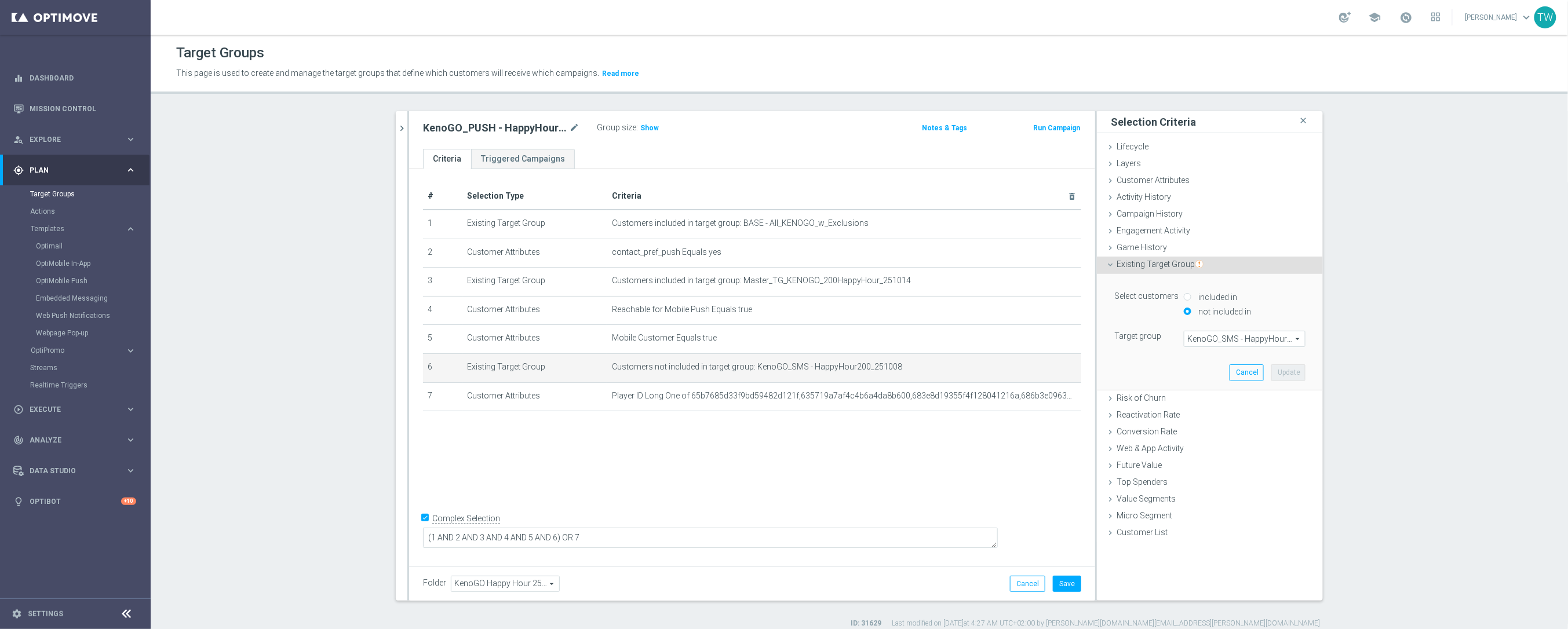
click at [1217, 338] on span "KenoGO_SMS - HappyHour200_251008" at bounding box center [1244, 338] width 120 height 15
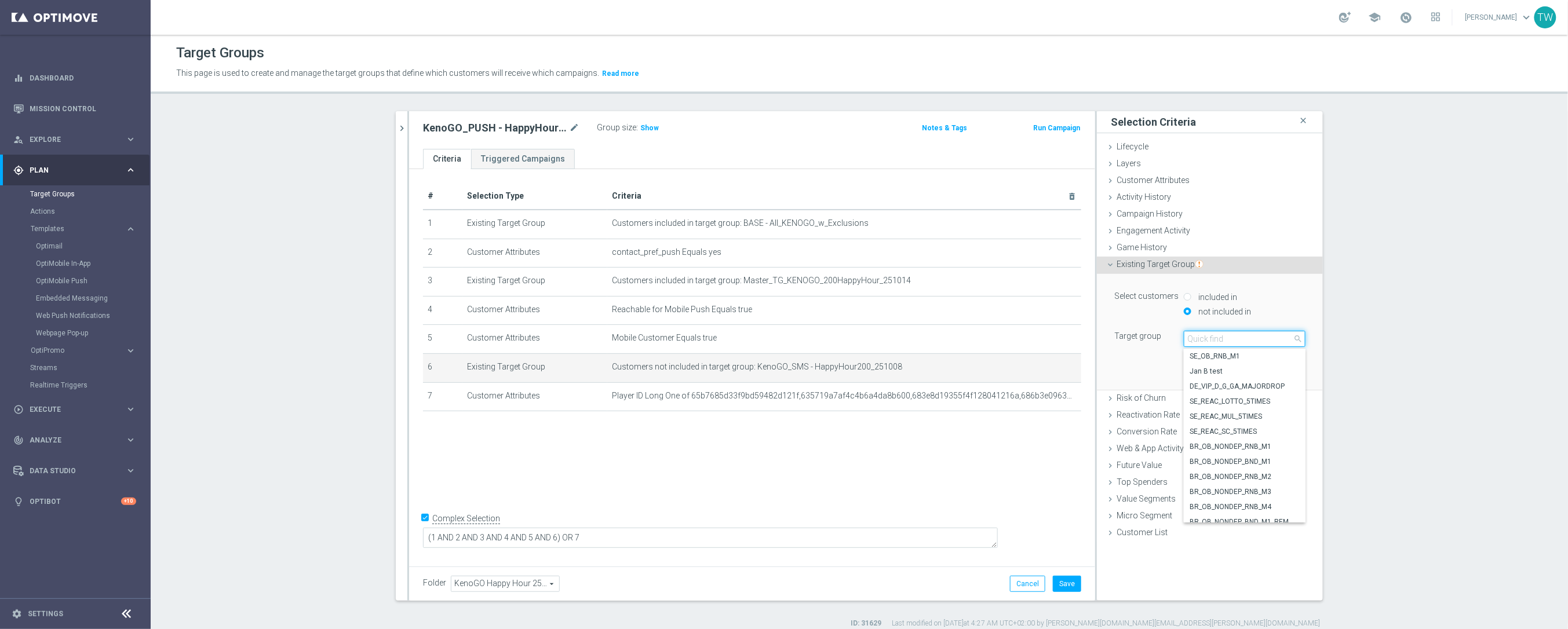
click at [1217, 338] on input "search" at bounding box center [1244, 339] width 122 height 16
type input "251014"
click at [1279, 374] on span "KenoGO_SMS - HappyHour200_251014" at bounding box center [1244, 371] width 110 height 10
type input "KenoGO_SMS - HappyHour200_251014"
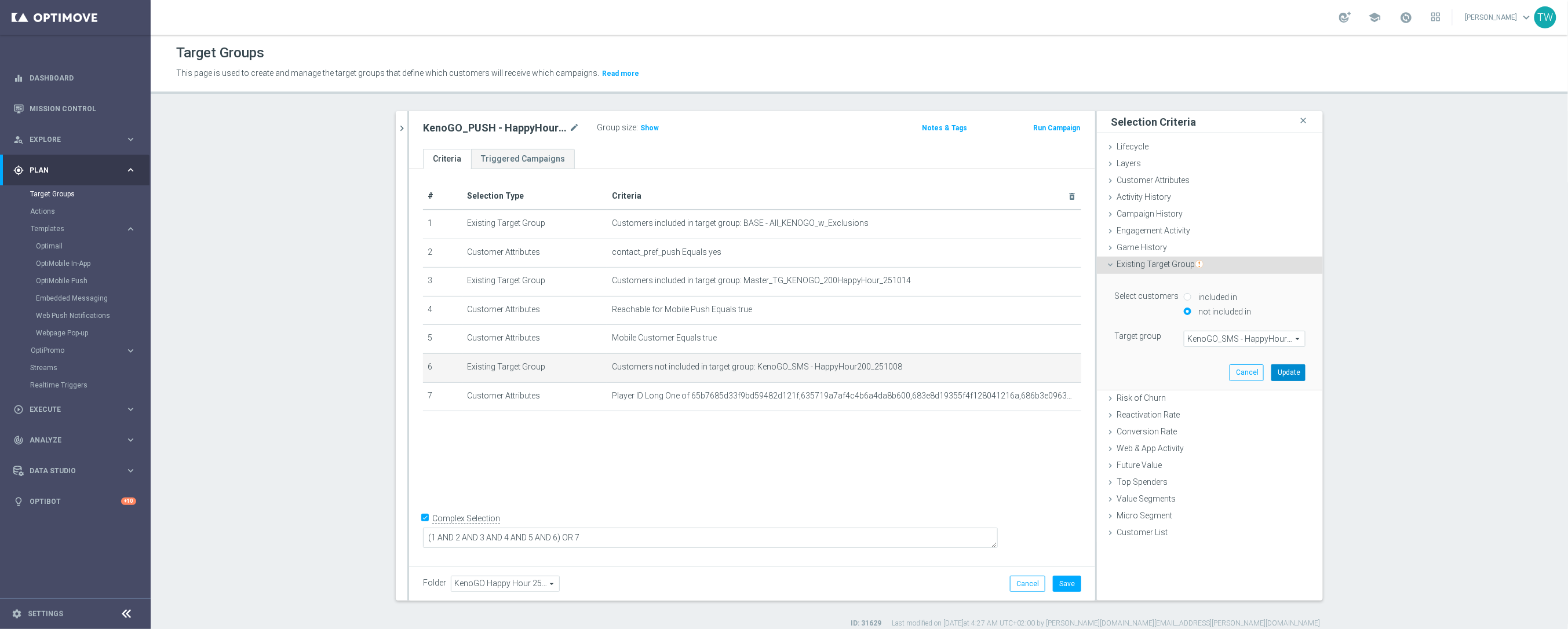
click at [1280, 368] on button "Update" at bounding box center [1288, 372] width 35 height 16
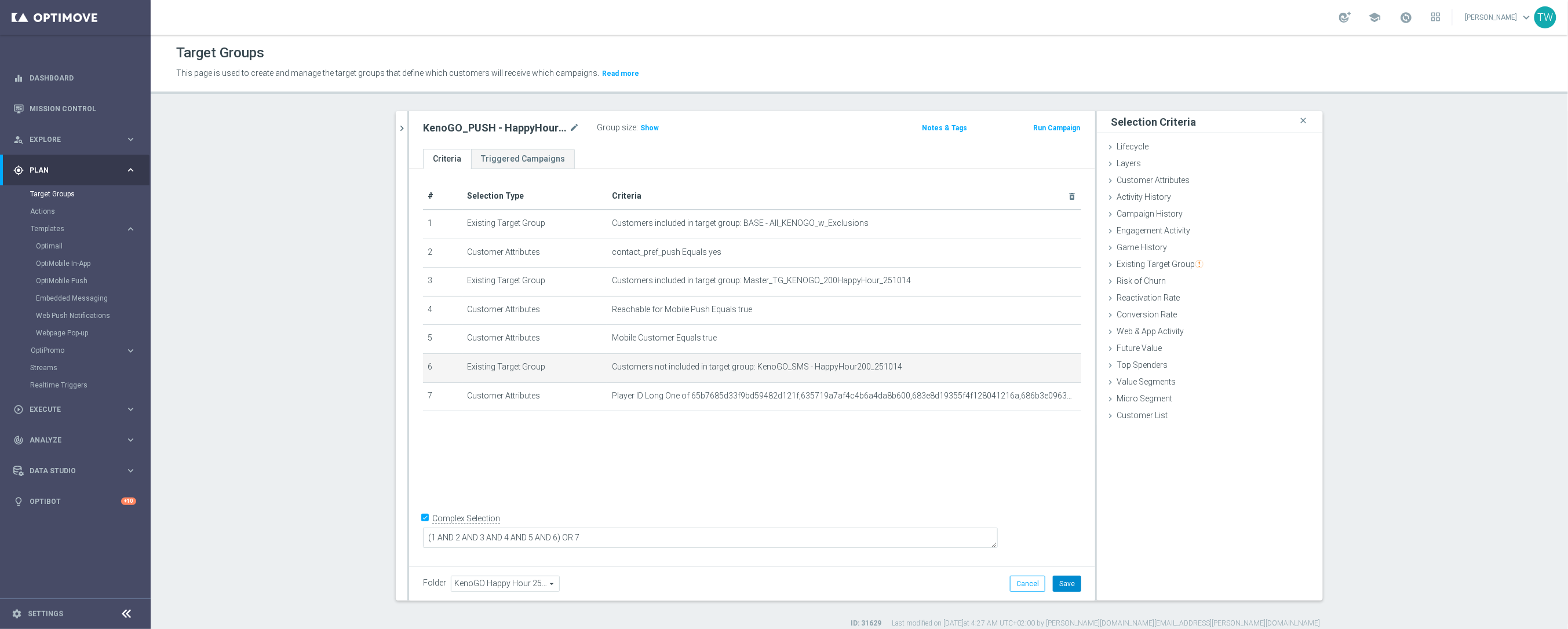
click at [1076, 575] on button "Save" at bounding box center [1067, 583] width 29 height 16
click at [1073, 578] on div "Cancel Save Saving..." at bounding box center [1039, 583] width 84 height 16
click at [401, 126] on icon "chevron_right" at bounding box center [402, 128] width 11 height 11
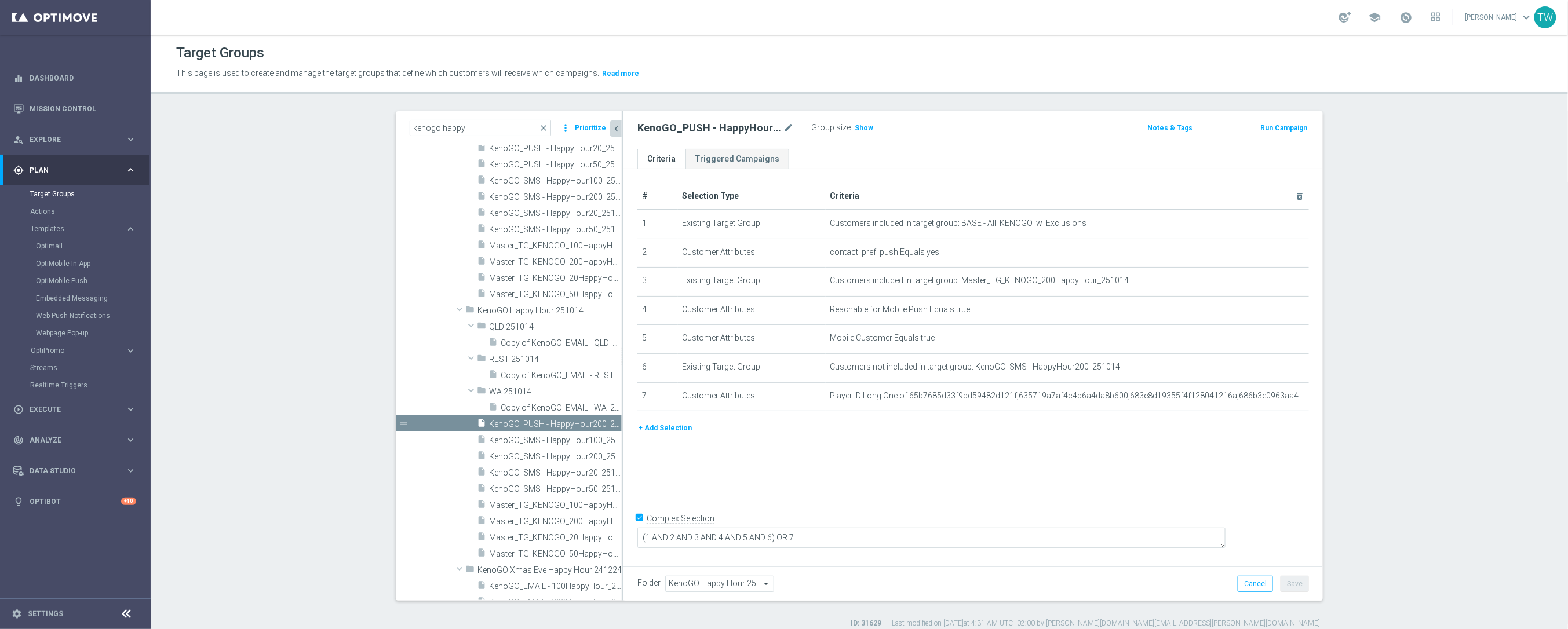
scroll to position [15495, 0]
click at [603, 436] on icon "content_copy" at bounding box center [601, 438] width 10 height 10
click at [787, 125] on icon "mode_edit" at bounding box center [788, 128] width 10 height 14
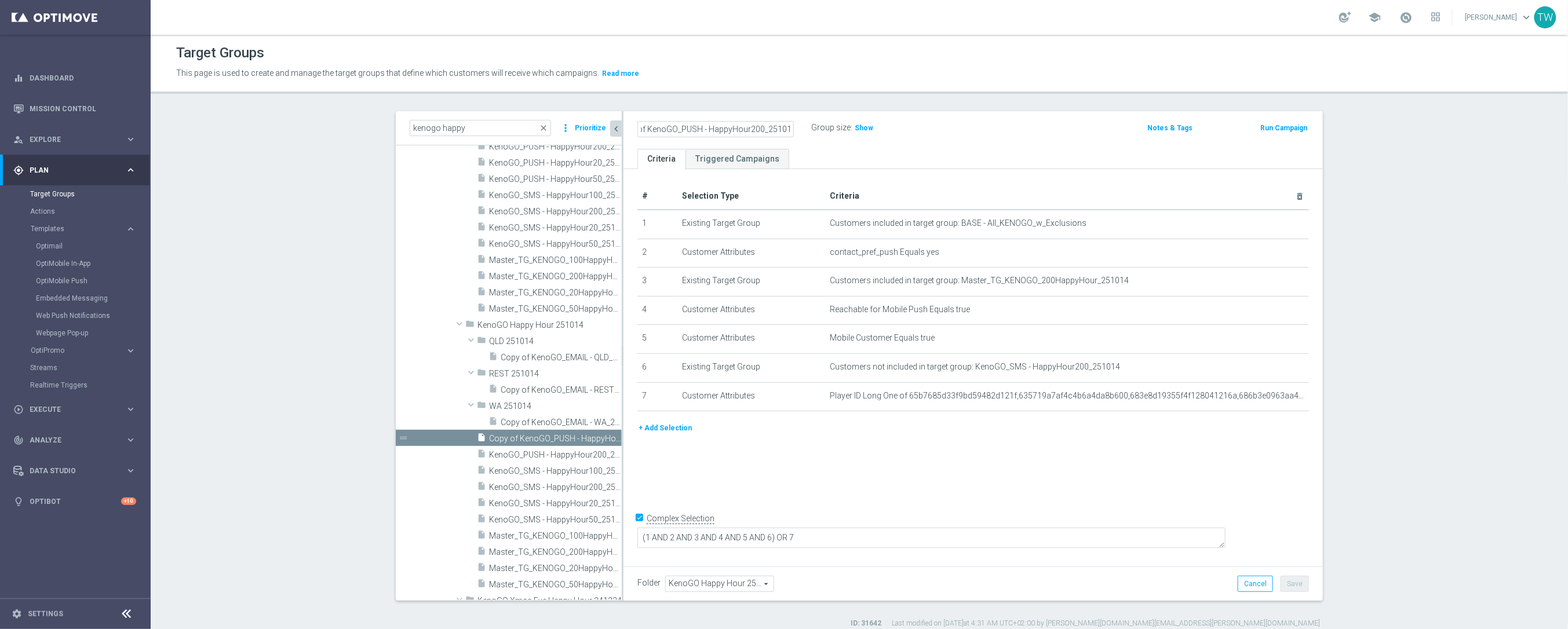
click at [752, 128] on input "Copy of KenoGO_PUSH - HappyHour200_251014" at bounding box center [715, 129] width 156 height 16
type input "KenoGO_PUSH - HappyHour100_251014"
click at [1268, 282] on icon "mode_edit" at bounding box center [1271, 280] width 10 height 10
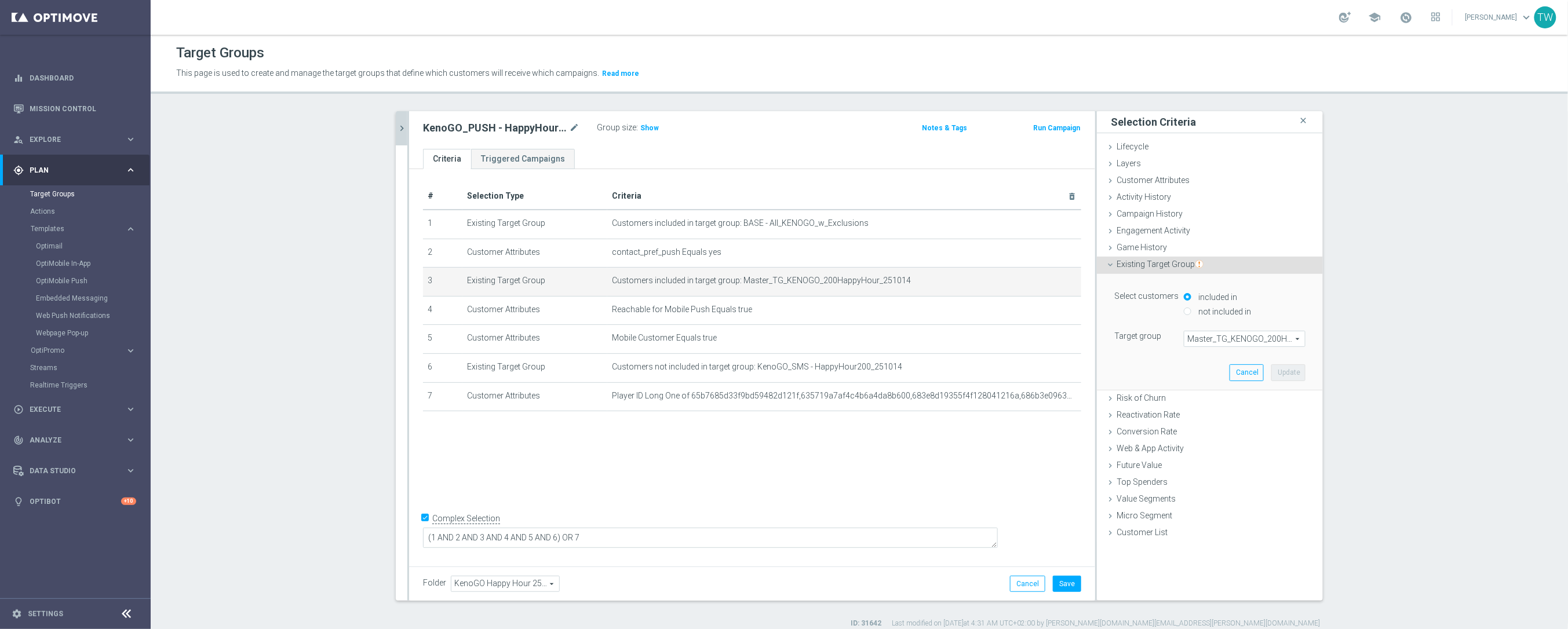
click at [1271, 337] on span "Master_TG_KENOGO_200HappyHour_251014" at bounding box center [1244, 338] width 120 height 15
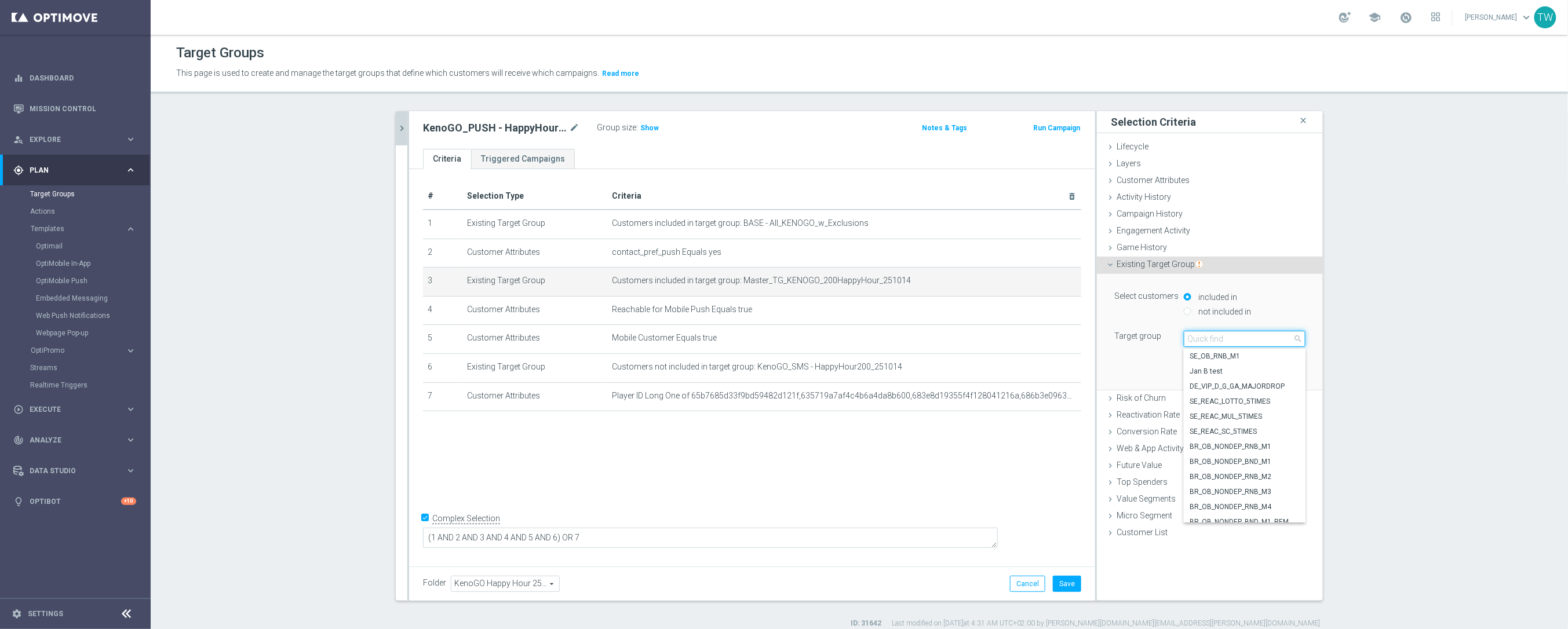
click at [1271, 334] on input "search" at bounding box center [1244, 339] width 122 height 16
type input "5"
type input "251014"
click at [1282, 405] on span "Master_TG_KENOGO_100HappyHour_251014" at bounding box center [1244, 401] width 110 height 10
type input "Master_TG_KENOGO_100HappyHour_251014"
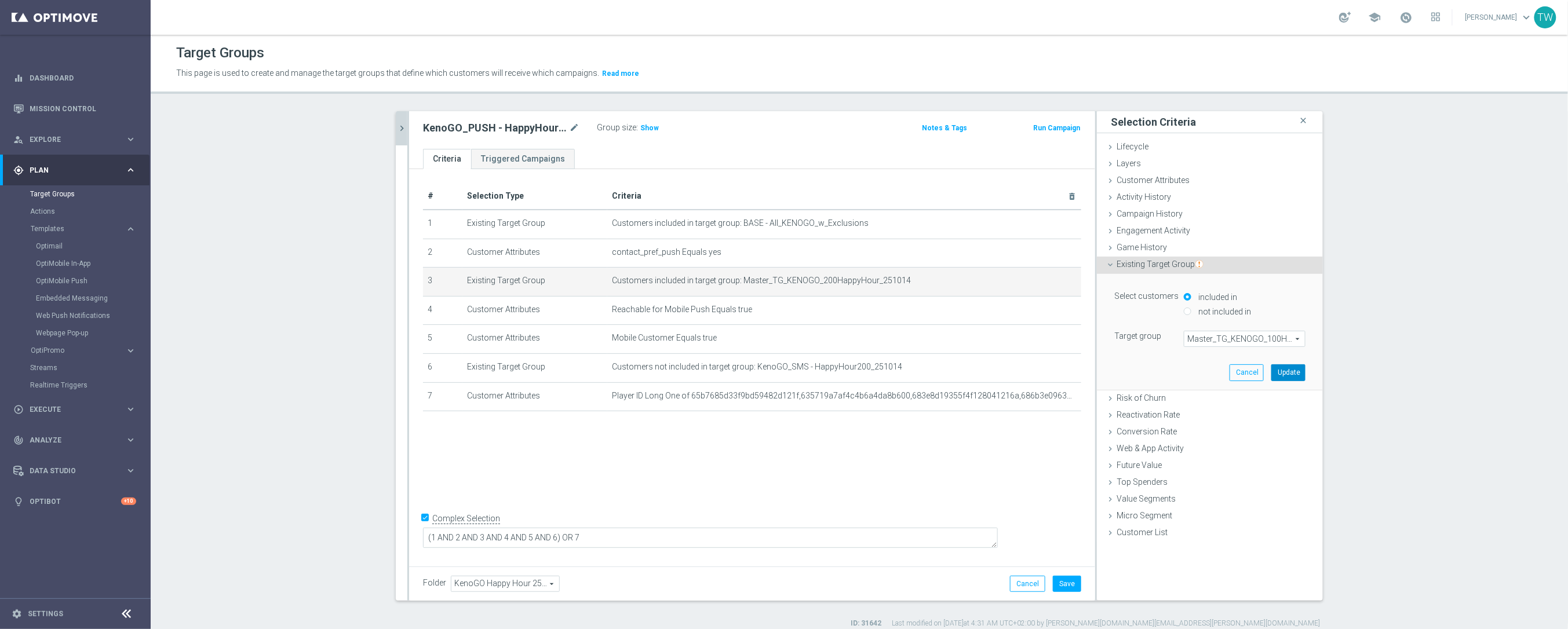
click at [1287, 377] on button "Update" at bounding box center [1288, 372] width 35 height 16
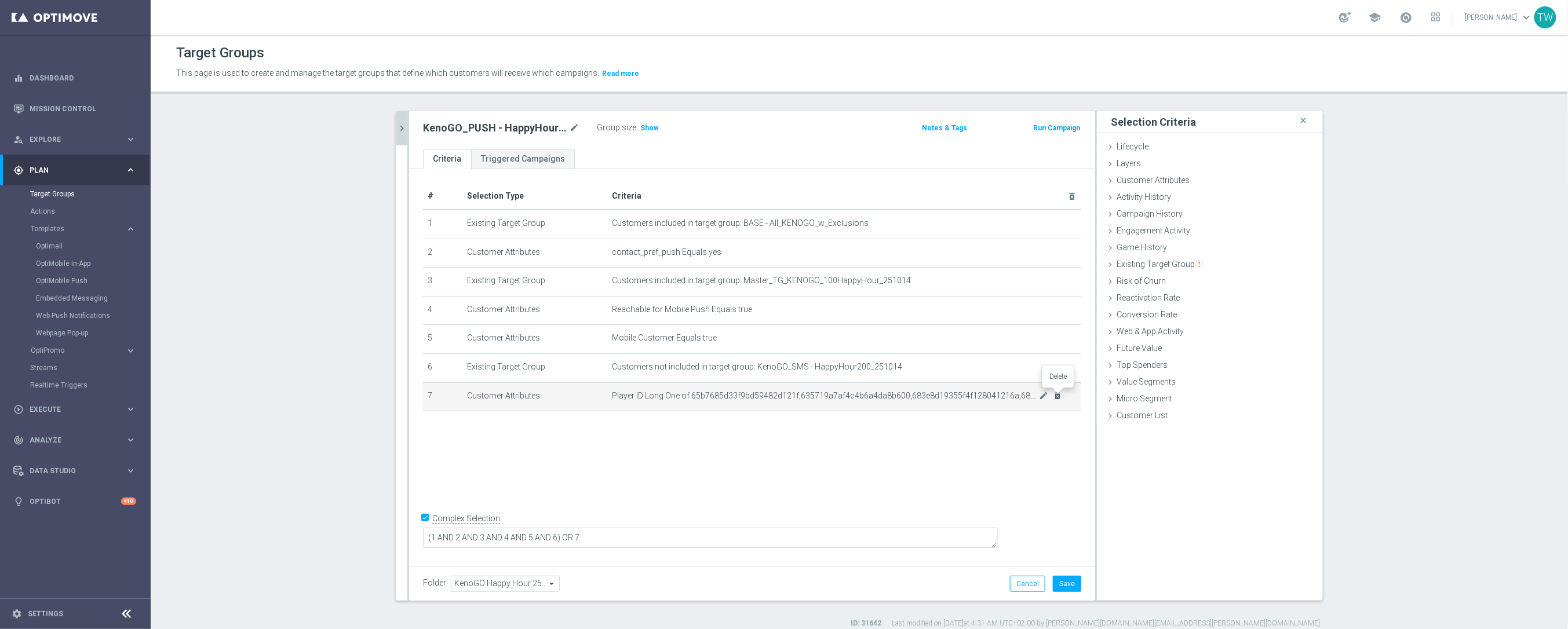
click at [1059, 396] on icon "delete_forever" at bounding box center [1058, 396] width 10 height 10
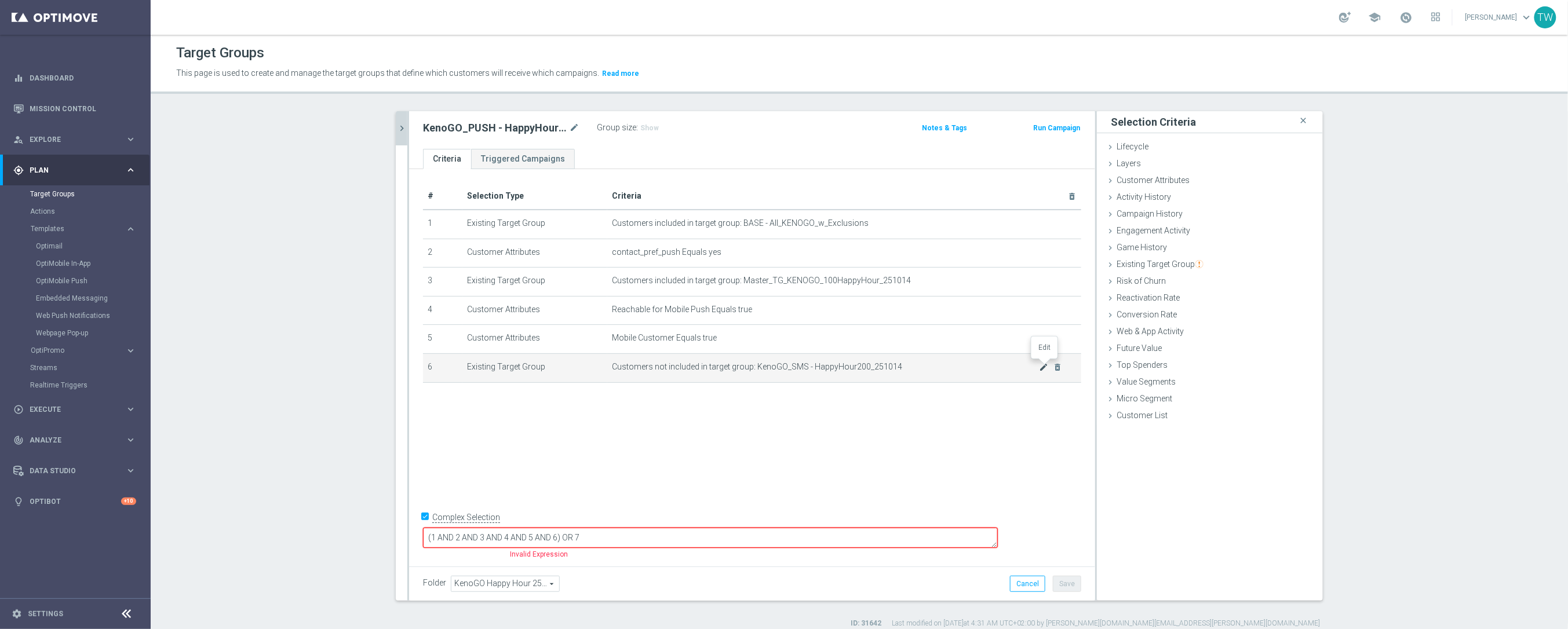
click at [1040, 368] on icon "mode_edit" at bounding box center [1044, 367] width 10 height 10
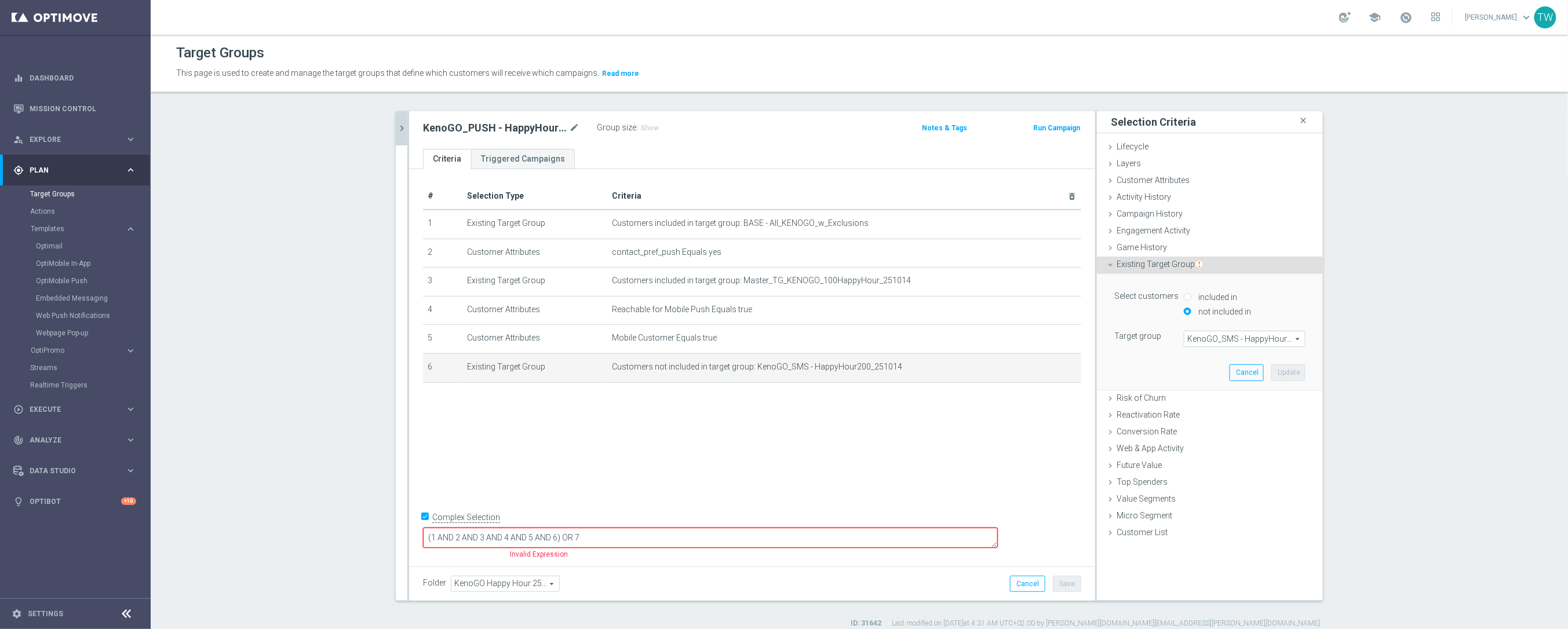
drag, startPoint x: 1219, startPoint y: 345, endPoint x: 1224, endPoint y: 343, distance: 5.4
click at [1222, 343] on span "KenoGO_SMS - HappyHour200_251014" at bounding box center [1244, 338] width 120 height 15
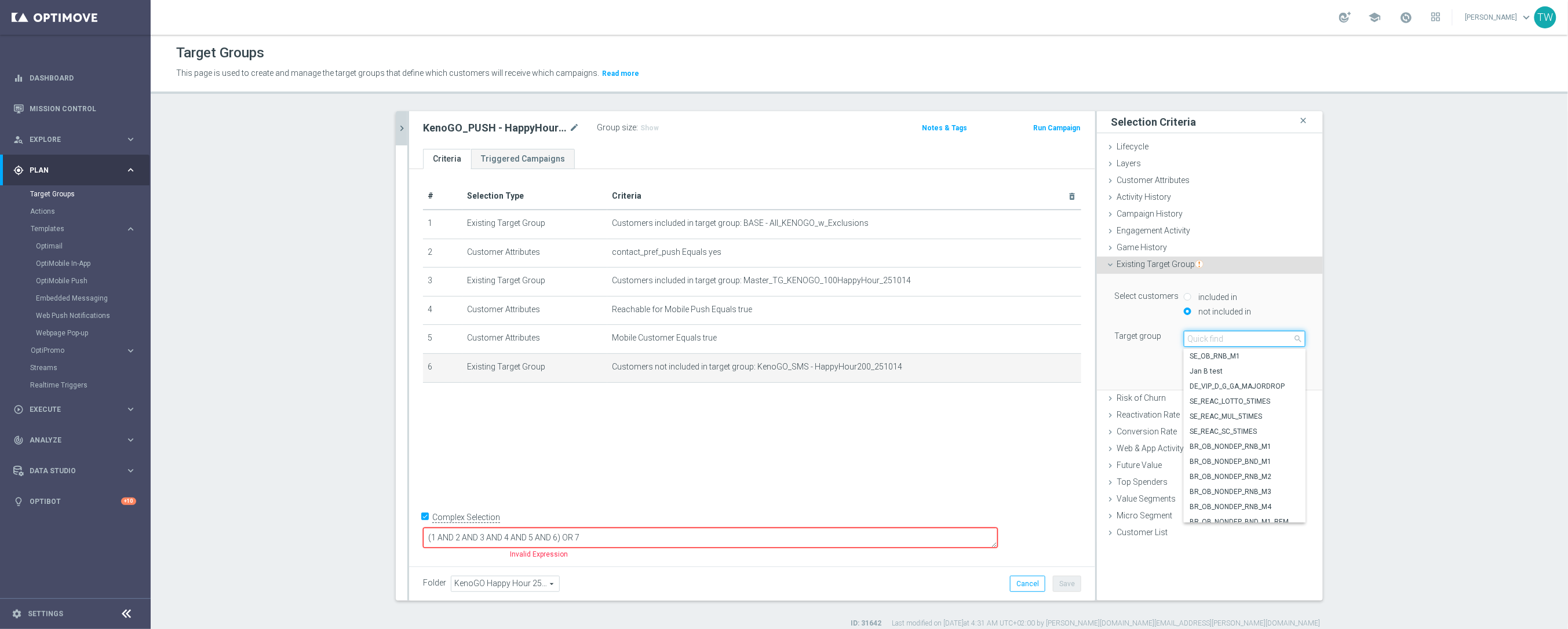
click at [1224, 343] on input "search" at bounding box center [1244, 339] width 122 height 16
type input "251014"
drag, startPoint x: 1288, startPoint y: 446, endPoint x: 1293, endPoint y: 396, distance: 50.2
click at [1289, 446] on span "KenoGO_SMS - HappyHour100_251014" at bounding box center [1244, 446] width 110 height 10
type input "KenoGO_SMS - HappyHour100_251014"
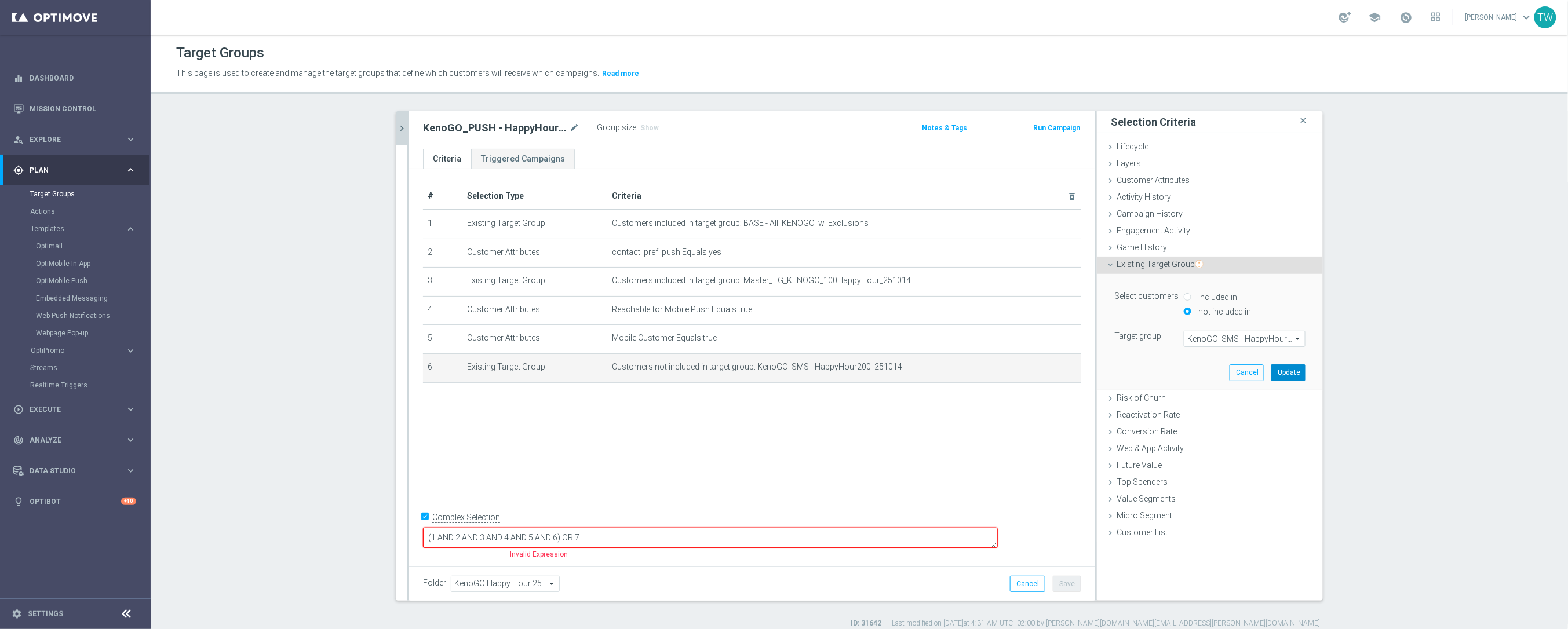
click at [1292, 378] on button "Update" at bounding box center [1288, 372] width 35 height 16
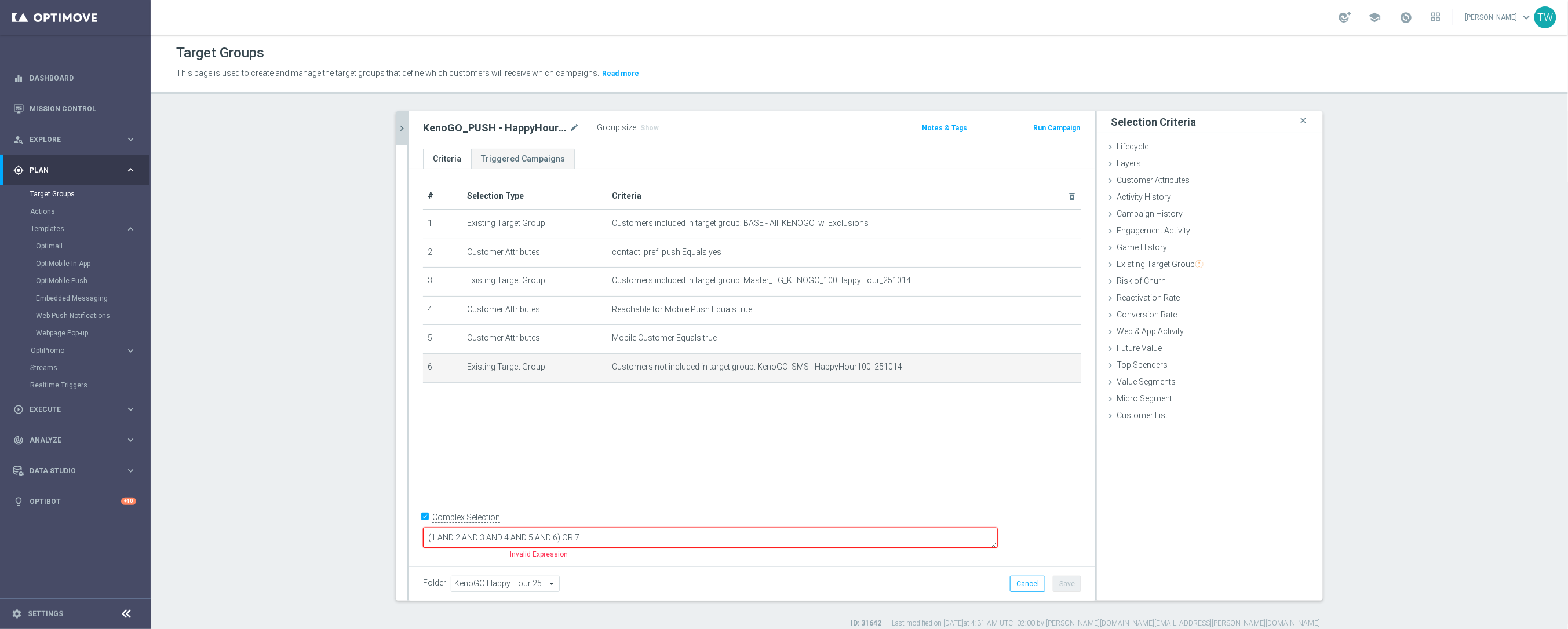
click at [427, 526] on input "Complex Selection" at bounding box center [427, 518] width 7 height 16
checkbox input "false"
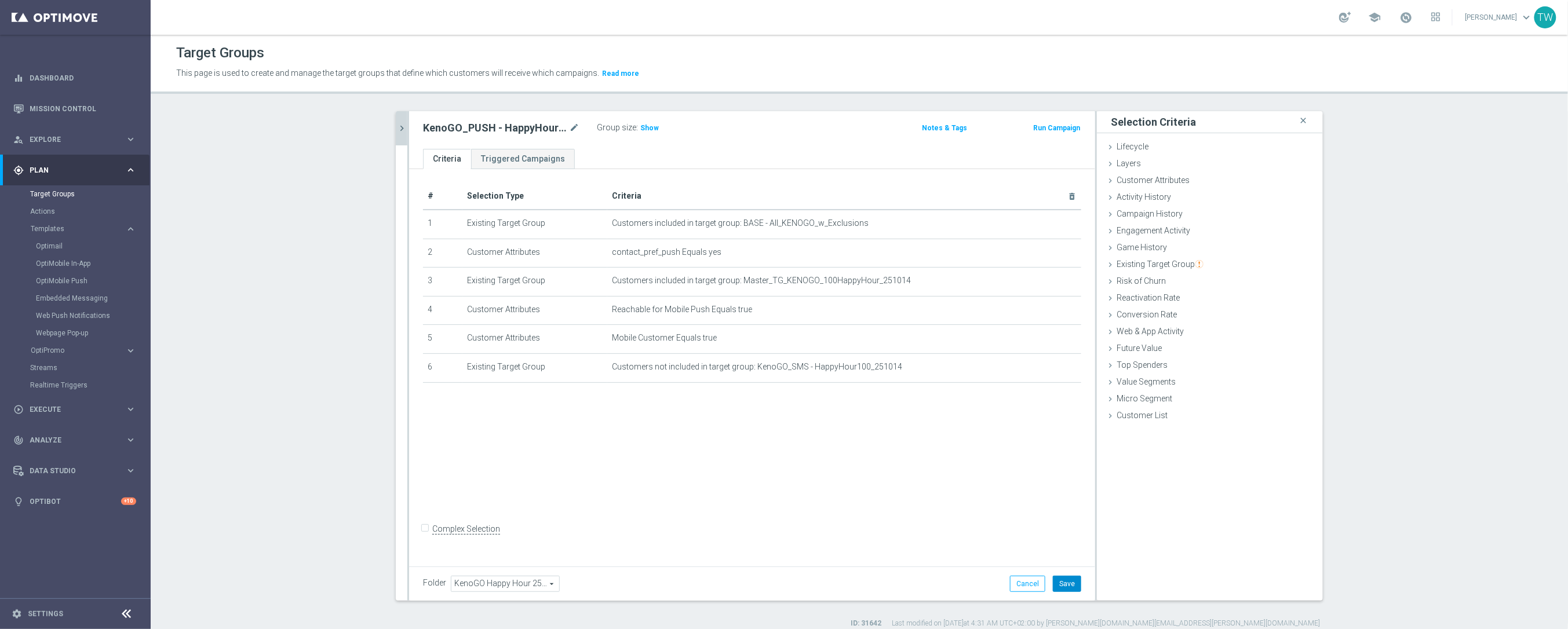
click at [1059, 584] on button "Save" at bounding box center [1067, 583] width 29 height 16
click at [402, 125] on icon "chevron_right" at bounding box center [402, 128] width 11 height 11
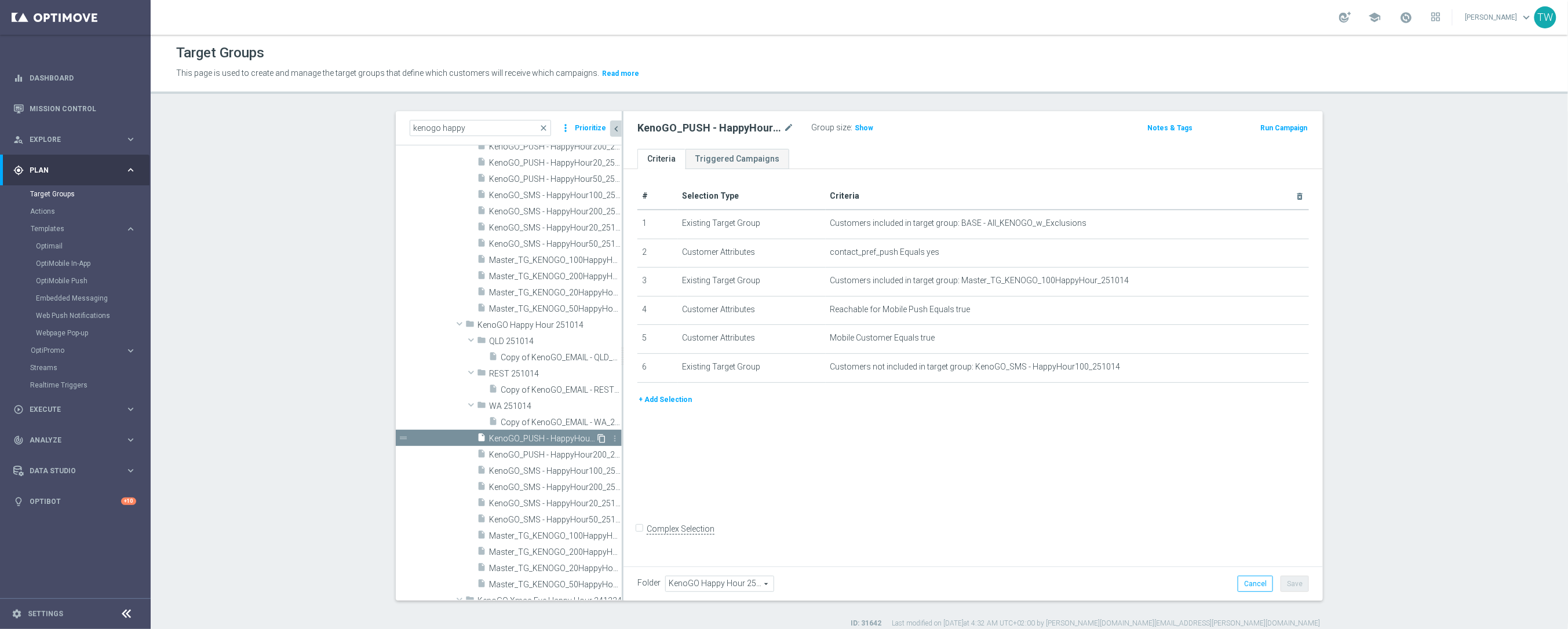
click at [599, 436] on icon "content_copy" at bounding box center [601, 438] width 10 height 10
click at [791, 126] on icon "mode_edit" at bounding box center [788, 128] width 10 height 14
click at [753, 126] on input "Copy of KenoGO_PUSH - HappyHour100_251014" at bounding box center [715, 129] width 156 height 16
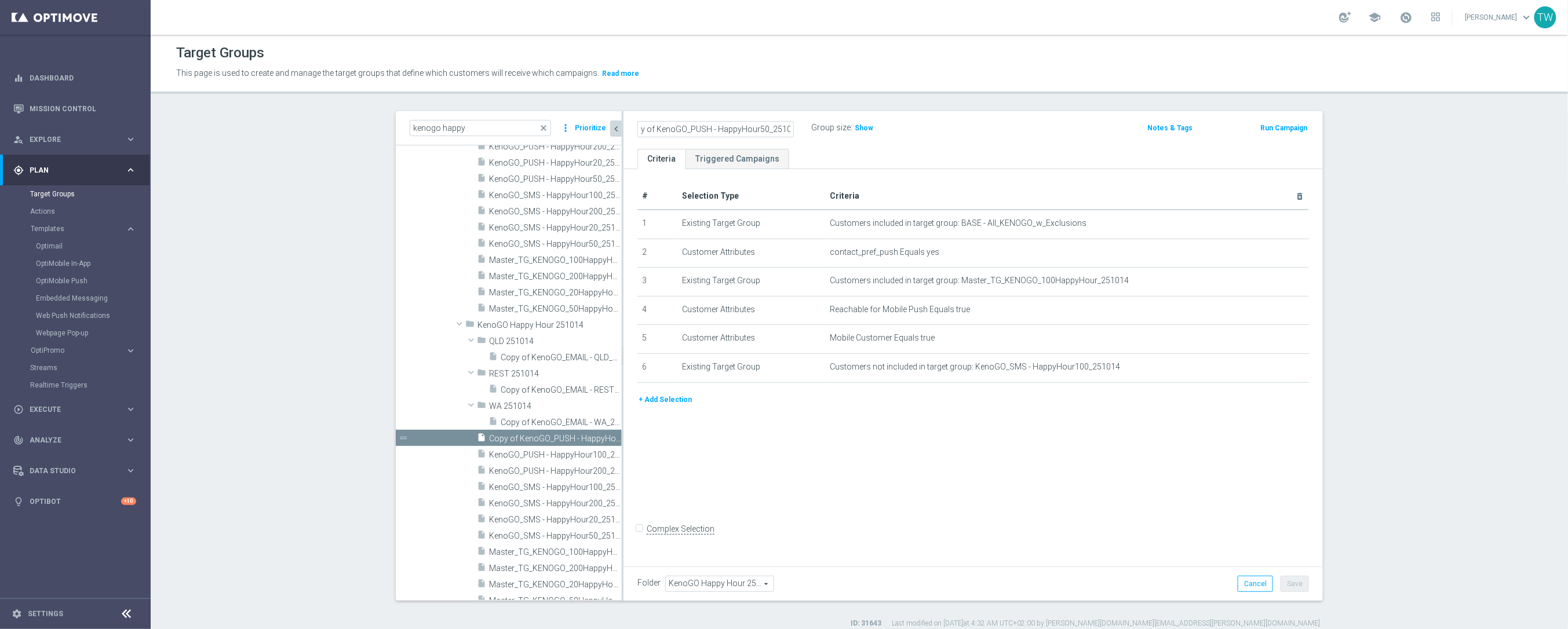
scroll to position [0, 0]
type input "KenoGO_PUSH - HappyHour50_251014"
drag, startPoint x: 1270, startPoint y: 279, endPoint x: 1271, endPoint y: 287, distance: 8.1
click at [1270, 279] on icon "mode_edit" at bounding box center [1271, 280] width 10 height 10
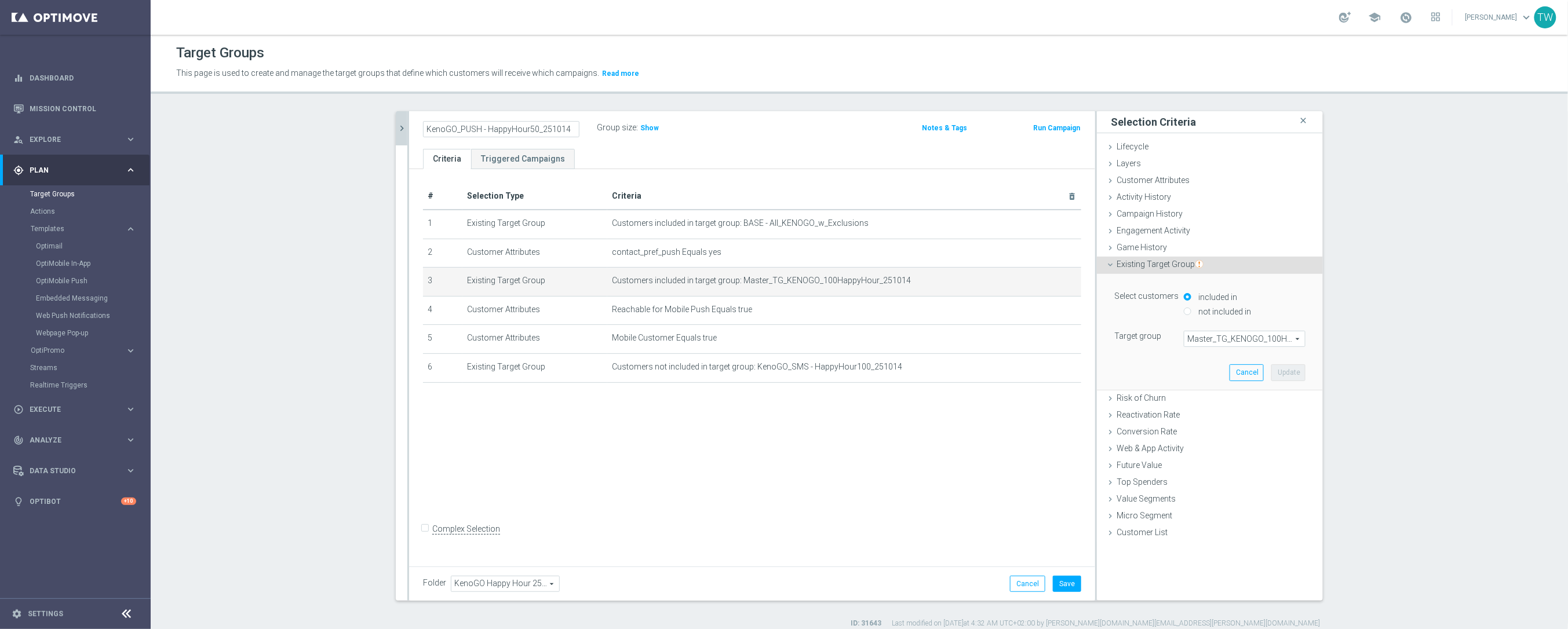
click at [1263, 343] on span "Master_TG_KENOGO_100HappyHour_251014" at bounding box center [1244, 338] width 120 height 15
click at [0, 0] on input "search" at bounding box center [0, 0] width 0 height 0
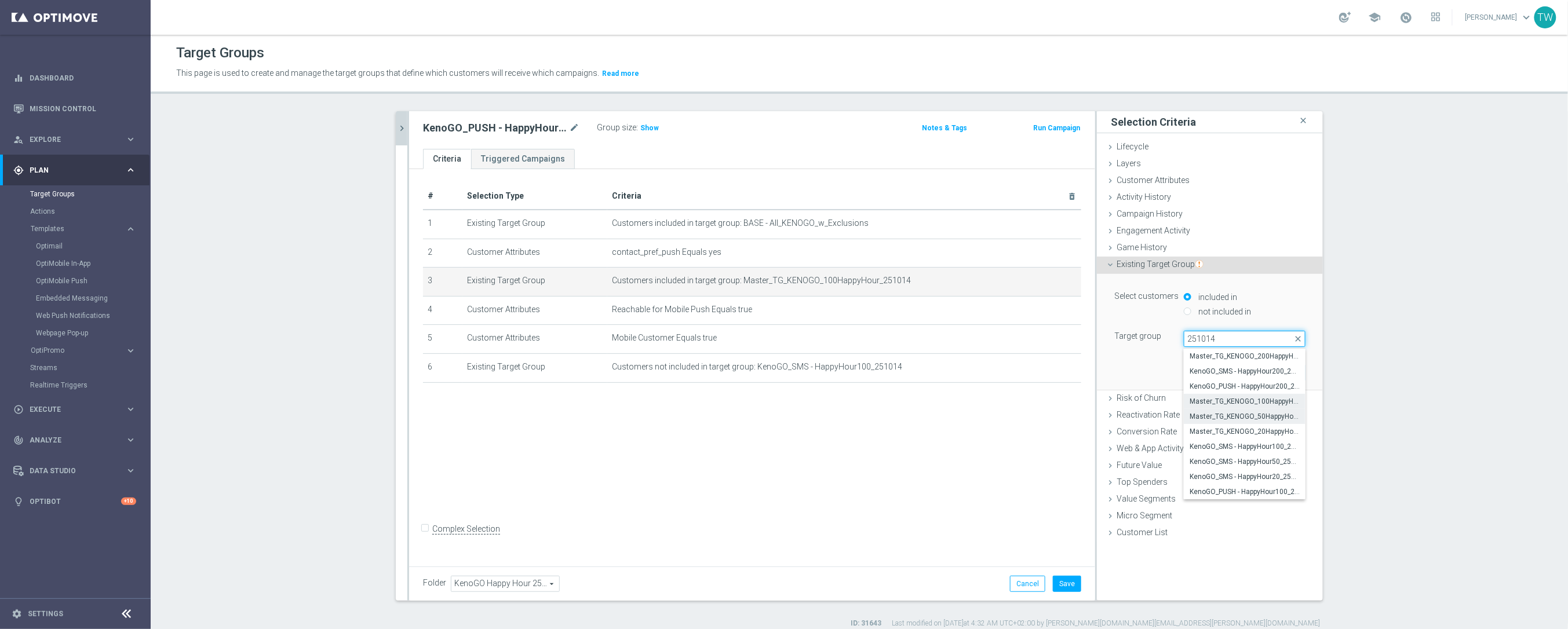
type input "251014"
drag, startPoint x: 1277, startPoint y: 416, endPoint x: 1291, endPoint y: 378, distance: 40.5
click at [1277, 416] on span "Master_TG_KENOGO_50HappyHour_251014" at bounding box center [1244, 416] width 110 height 10
type input "Master_TG_KENOGO_50HappyHour_251014"
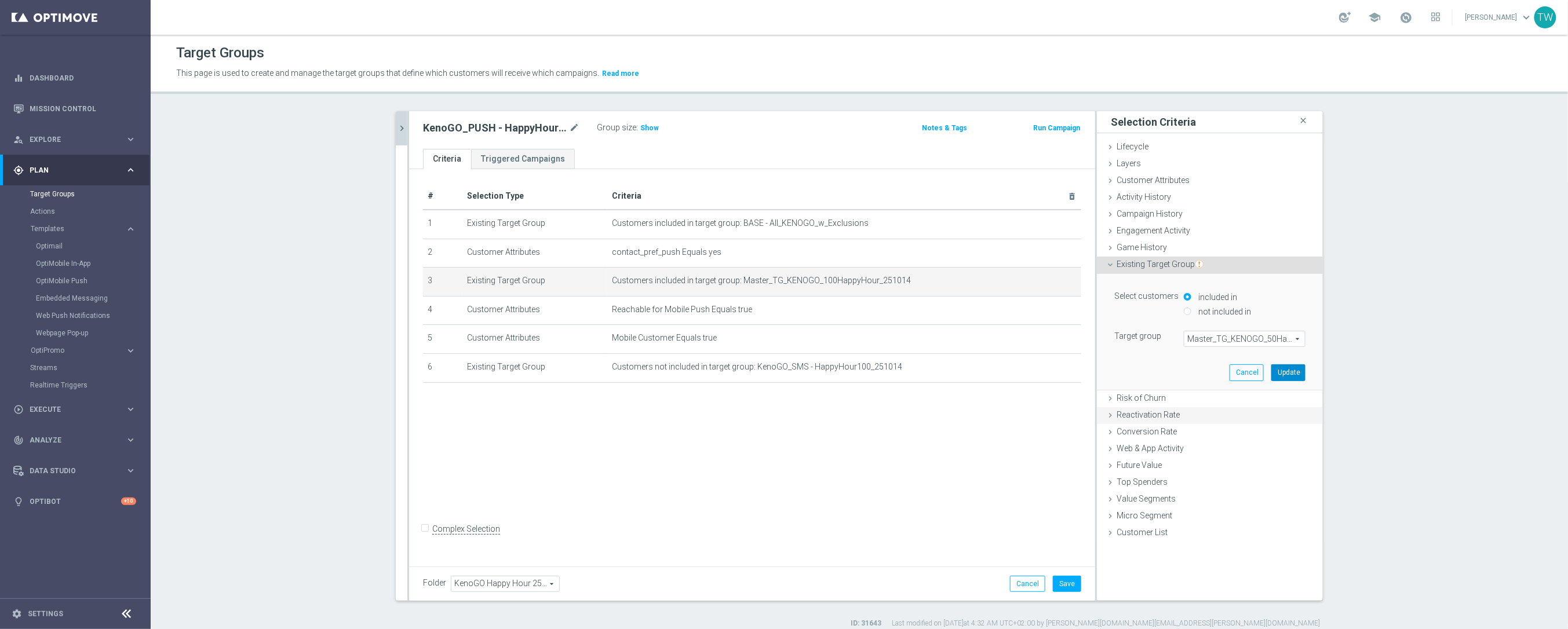
drag, startPoint x: 1291, startPoint y: 372, endPoint x: 1147, endPoint y: 384, distance: 144.5
click at [1291, 372] on button "Update" at bounding box center [1288, 372] width 35 height 16
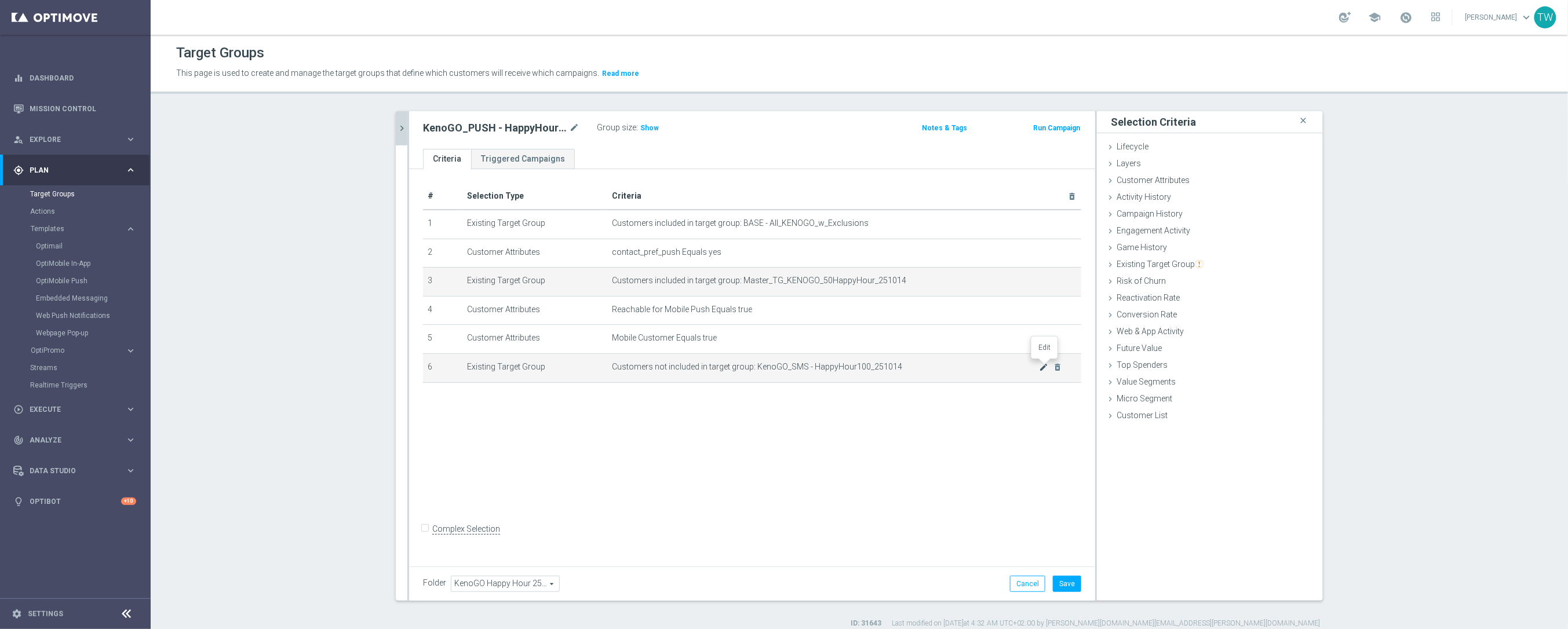
click at [1046, 365] on icon "mode_edit" at bounding box center [1044, 367] width 10 height 10
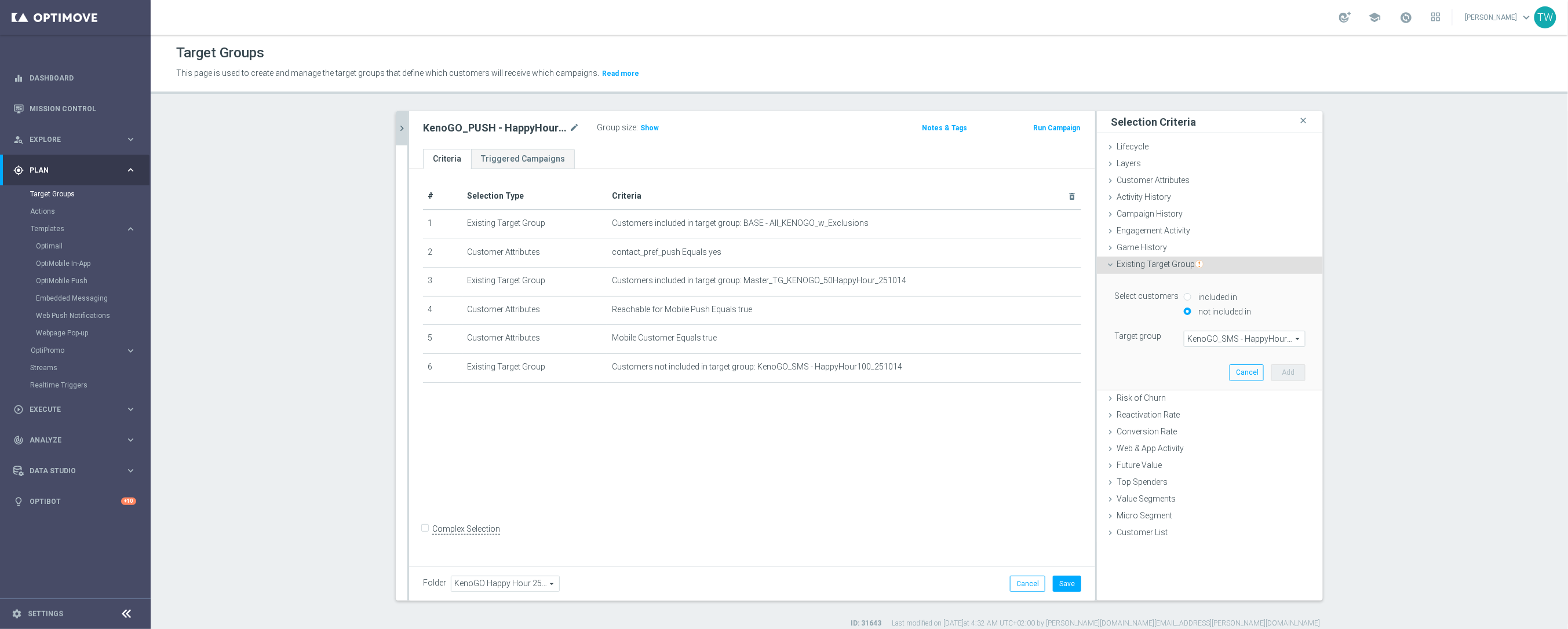
click at [1255, 338] on span "KenoGO_SMS - HappyHour100_251014" at bounding box center [1244, 338] width 120 height 15
click at [1255, 339] on span at bounding box center [1244, 338] width 120 height 15
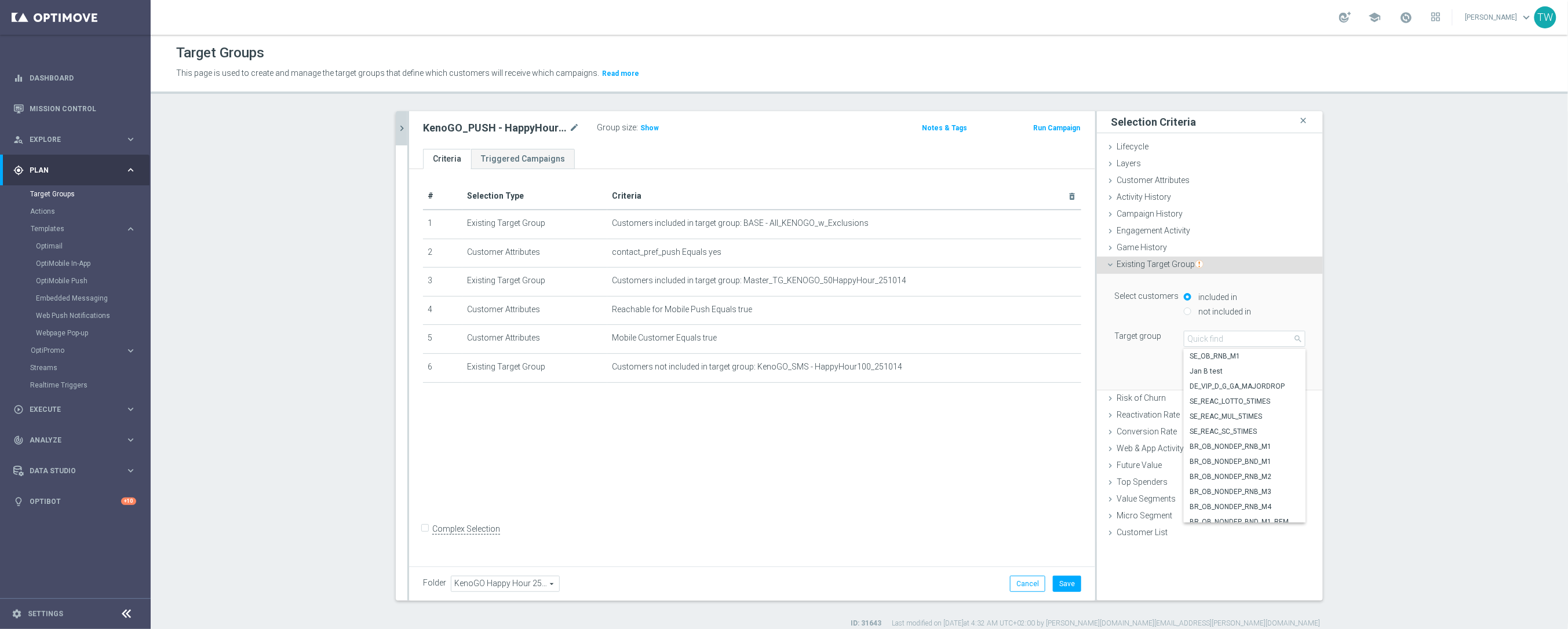
drag, startPoint x: 1357, startPoint y: 342, endPoint x: 1322, endPoint y: 364, distance: 41.3
click at [1357, 344] on section "kenogo happy close more_vert Prioritize Customer Target Groups library_add crea…" at bounding box center [859, 370] width 1417 height 517
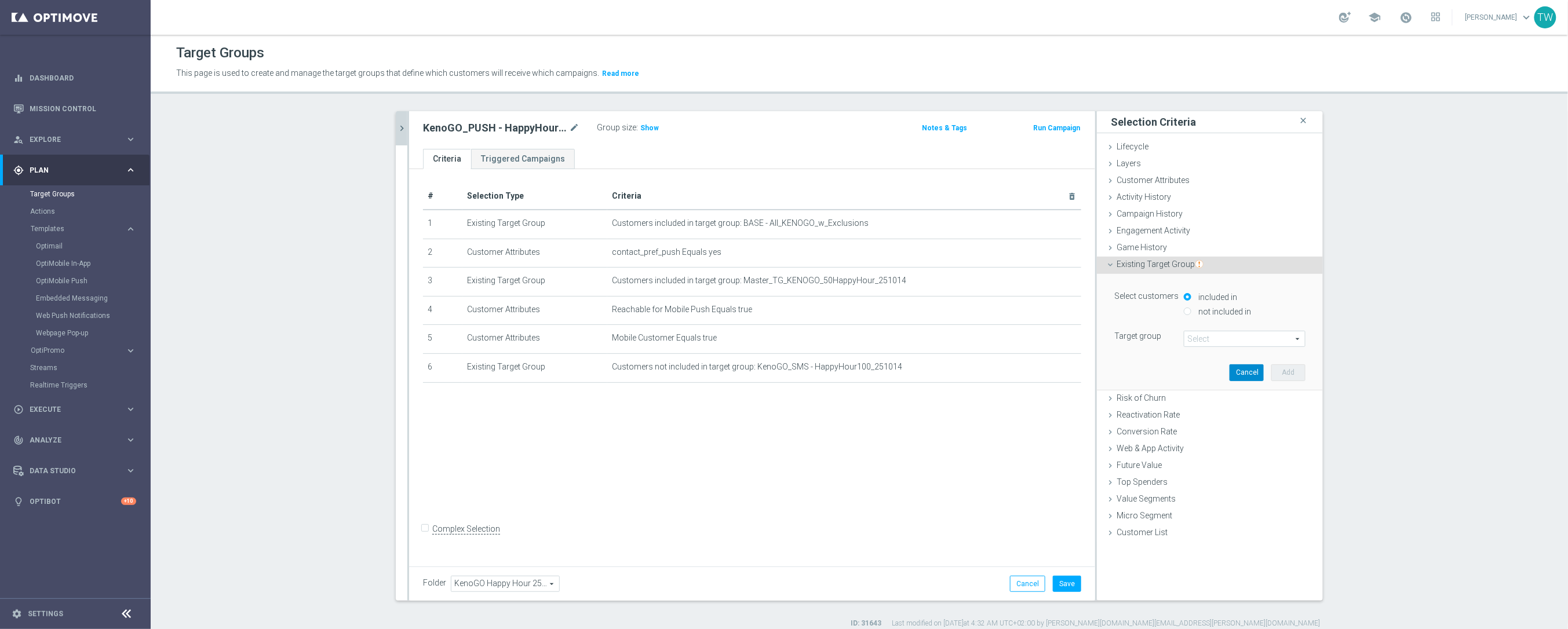
drag, startPoint x: 1253, startPoint y: 372, endPoint x: 999, endPoint y: 367, distance: 254.0
click at [1252, 372] on button "Cancel" at bounding box center [1246, 372] width 35 height 16
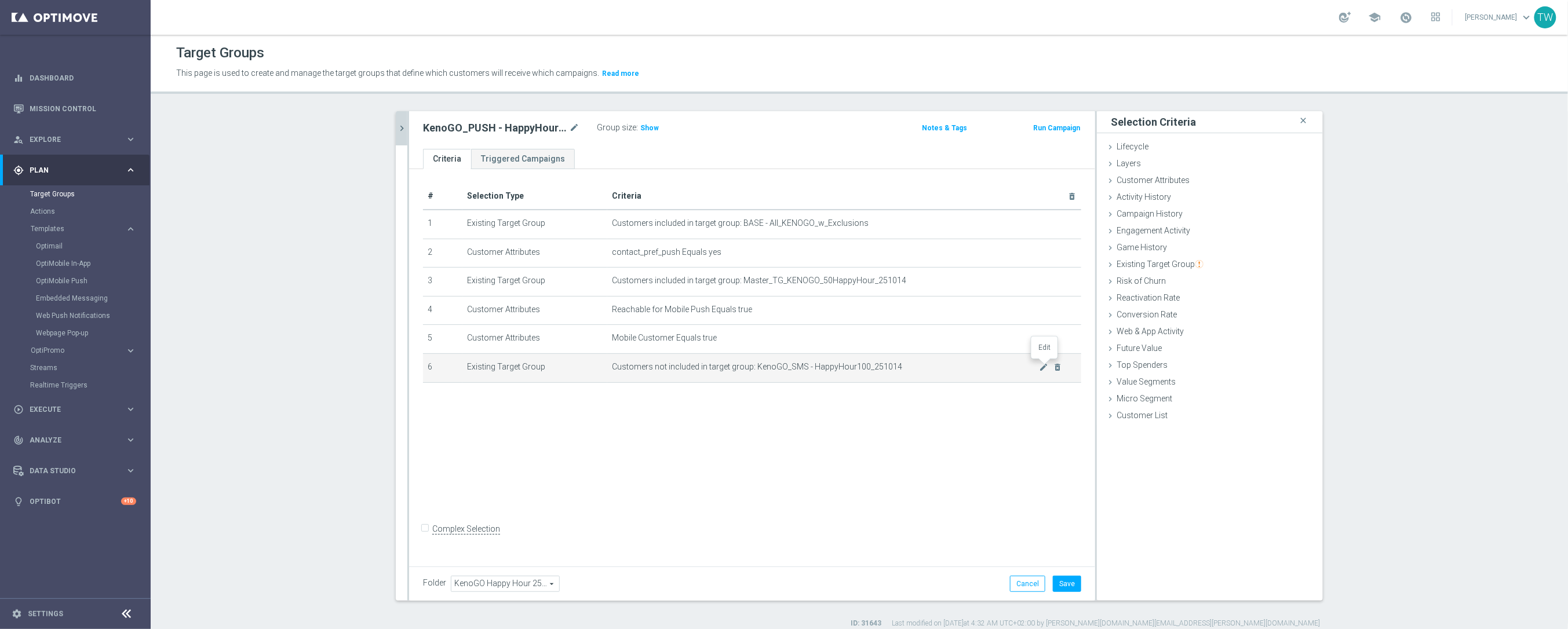
click at [1039, 365] on icon "mode_edit" at bounding box center [1044, 367] width 10 height 10
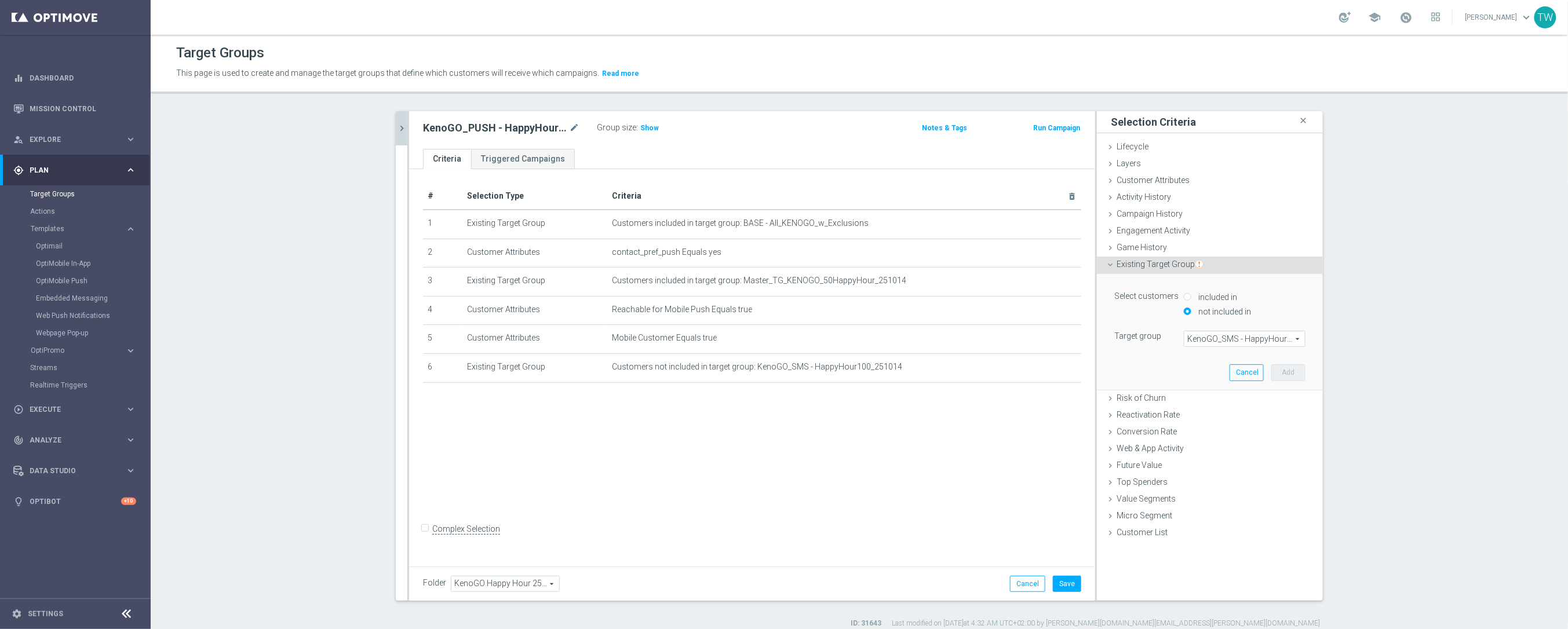
click at [1233, 339] on span "KenoGO_SMS - HappyHour100_251014" at bounding box center [1244, 338] width 120 height 15
click at [1233, 339] on span at bounding box center [1244, 338] width 120 height 15
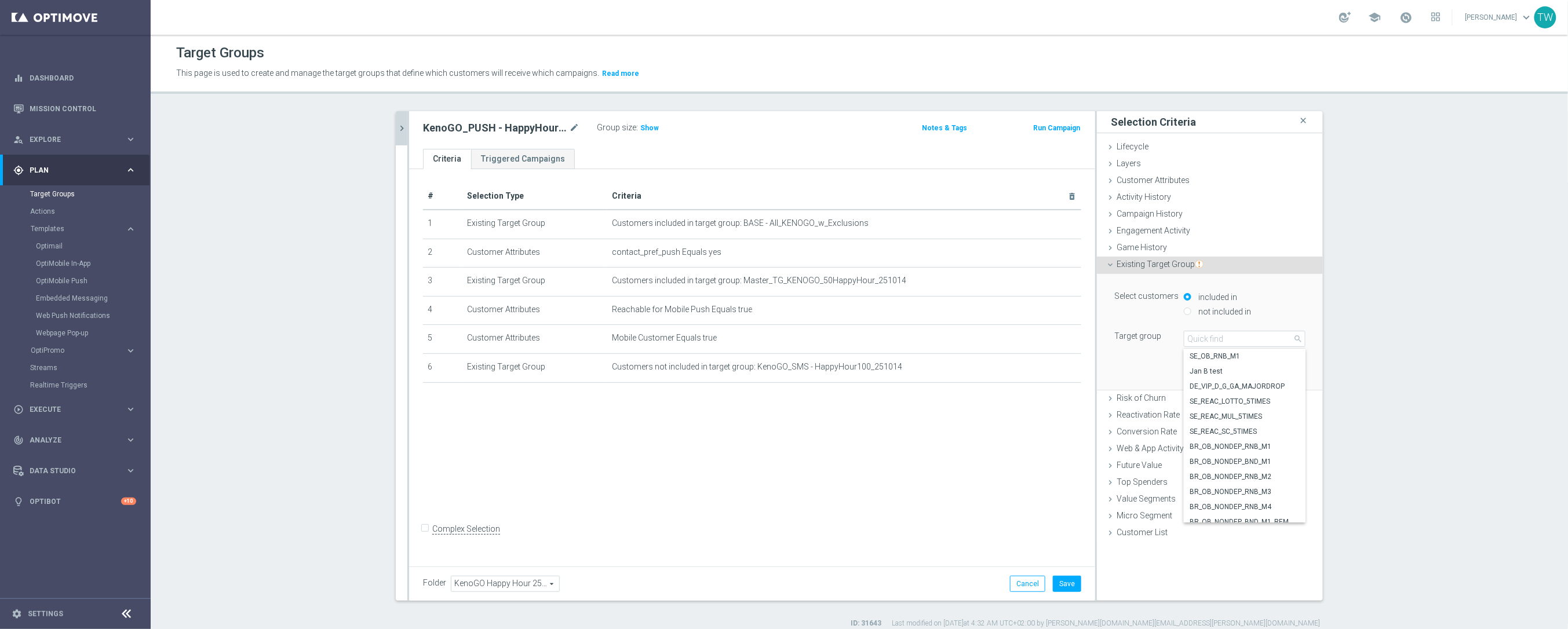
click at [1362, 346] on section "kenogo happy close more_vert Prioritize Customer Target Groups library_add crea…" at bounding box center [859, 370] width 1417 height 517
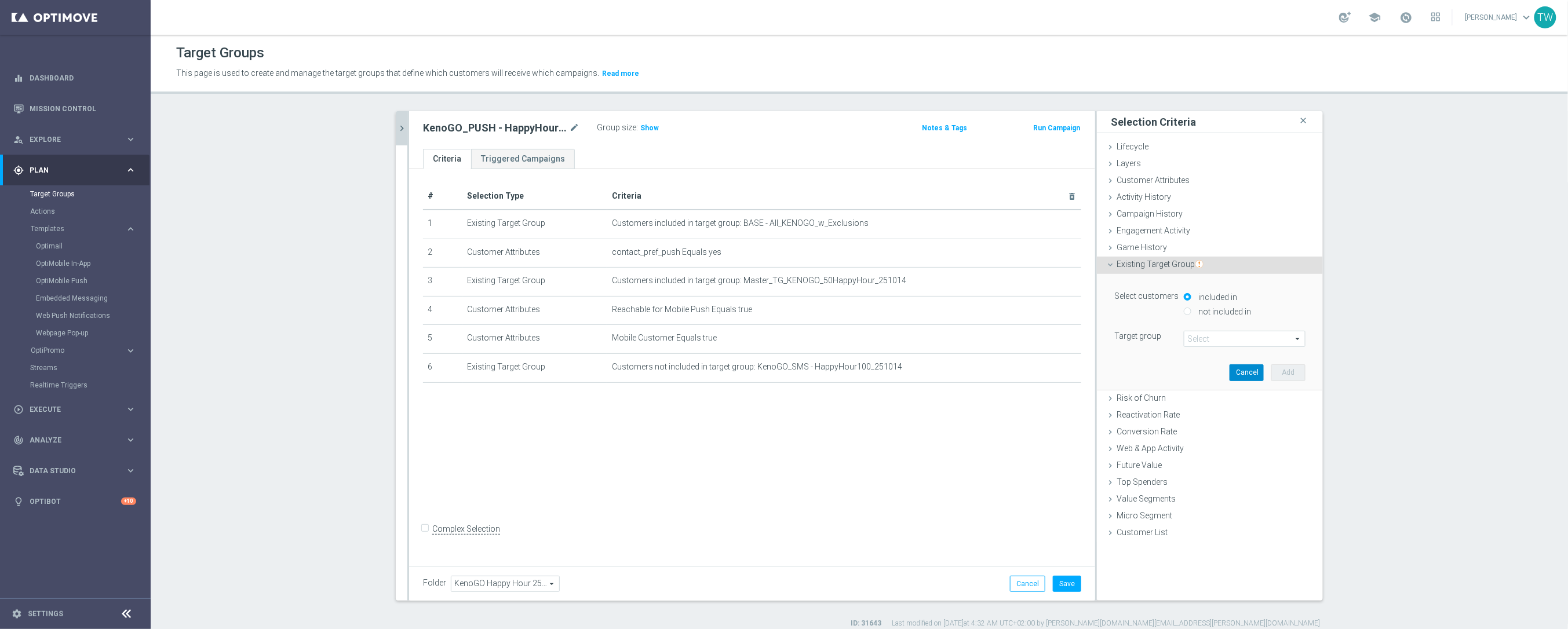
click at [1255, 370] on button "Cancel" at bounding box center [1246, 372] width 35 height 16
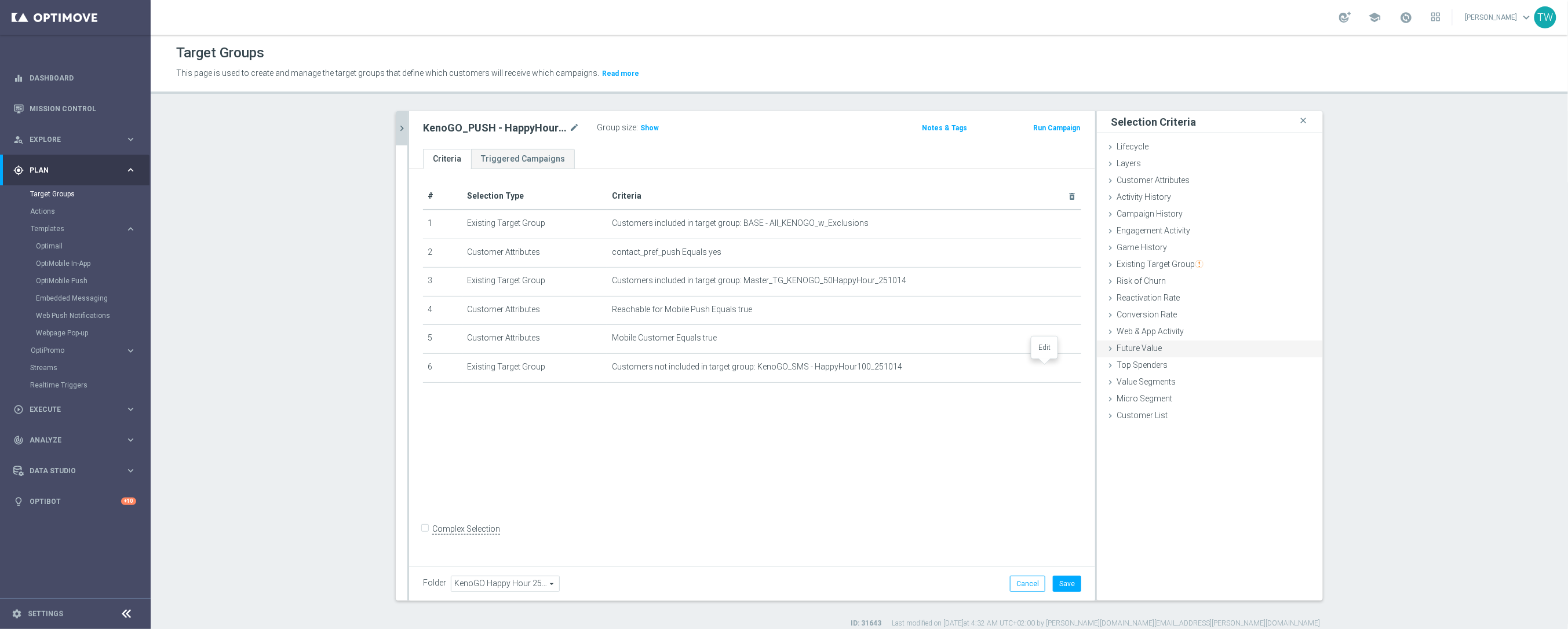
drag, startPoint x: 1040, startPoint y: 364, endPoint x: 1185, endPoint y: 363, distance: 145.0
click at [0, 0] on icon "mode_edit" at bounding box center [0, 0] width 0 height 0
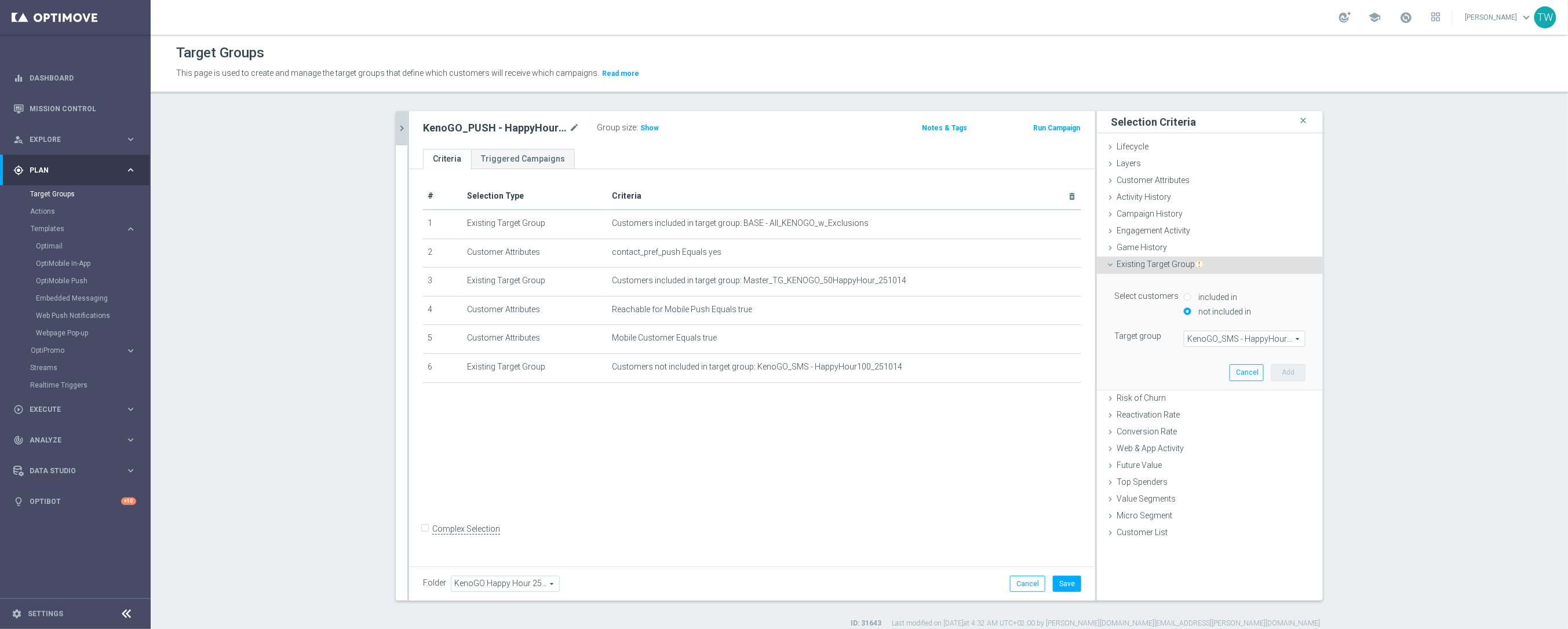
click at [1299, 339] on span "KenoGO_SMS - HappyHour100_251014" at bounding box center [1244, 338] width 120 height 15
drag, startPoint x: 1285, startPoint y: 340, endPoint x: 1276, endPoint y: 340, distance: 9.0
click at [1285, 340] on span at bounding box center [1244, 338] width 120 height 15
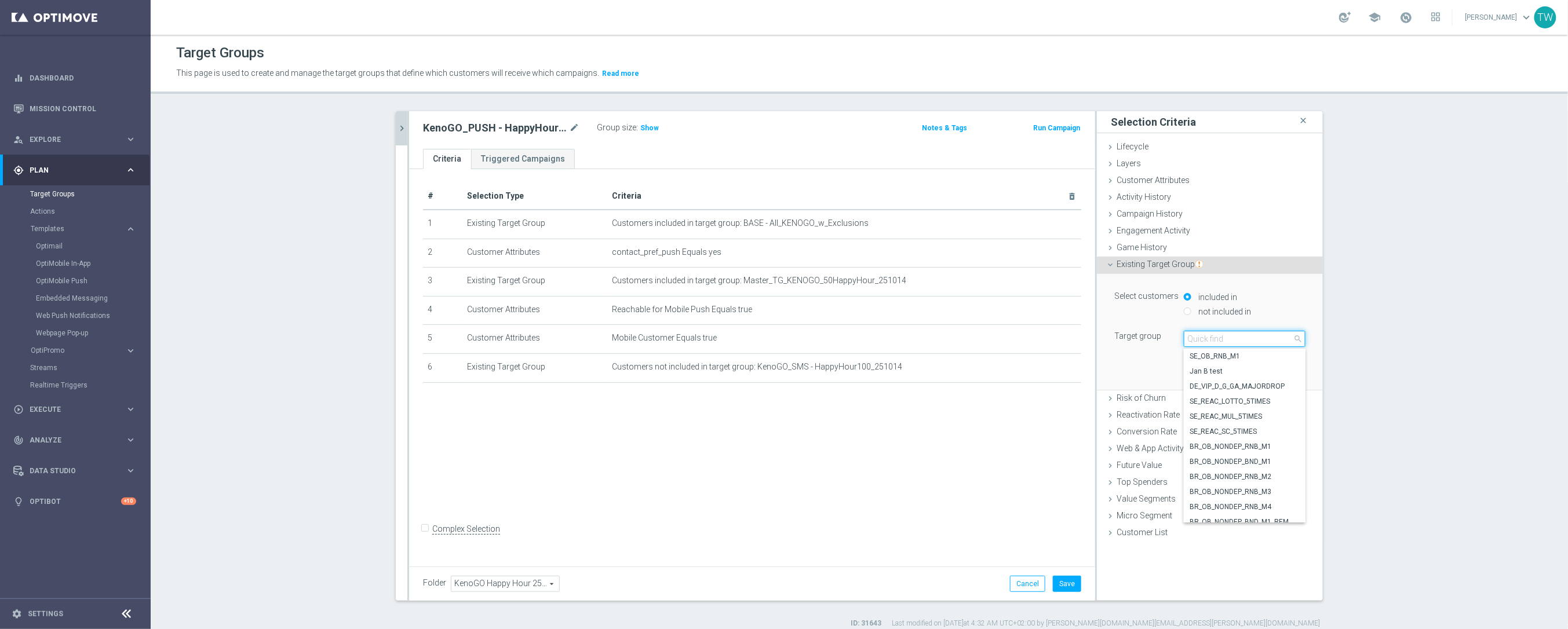
click at [1235, 341] on input "search" at bounding box center [1244, 339] width 122 height 16
type input "251014"
drag, startPoint x: 1272, startPoint y: 463, endPoint x: 1309, endPoint y: 402, distance: 71.3
click at [1274, 463] on span "KenoGO_SMS - HappyHour50_251014" at bounding box center [1244, 462] width 110 height 10
type input "KenoGO_SMS - HappyHour50_251014"
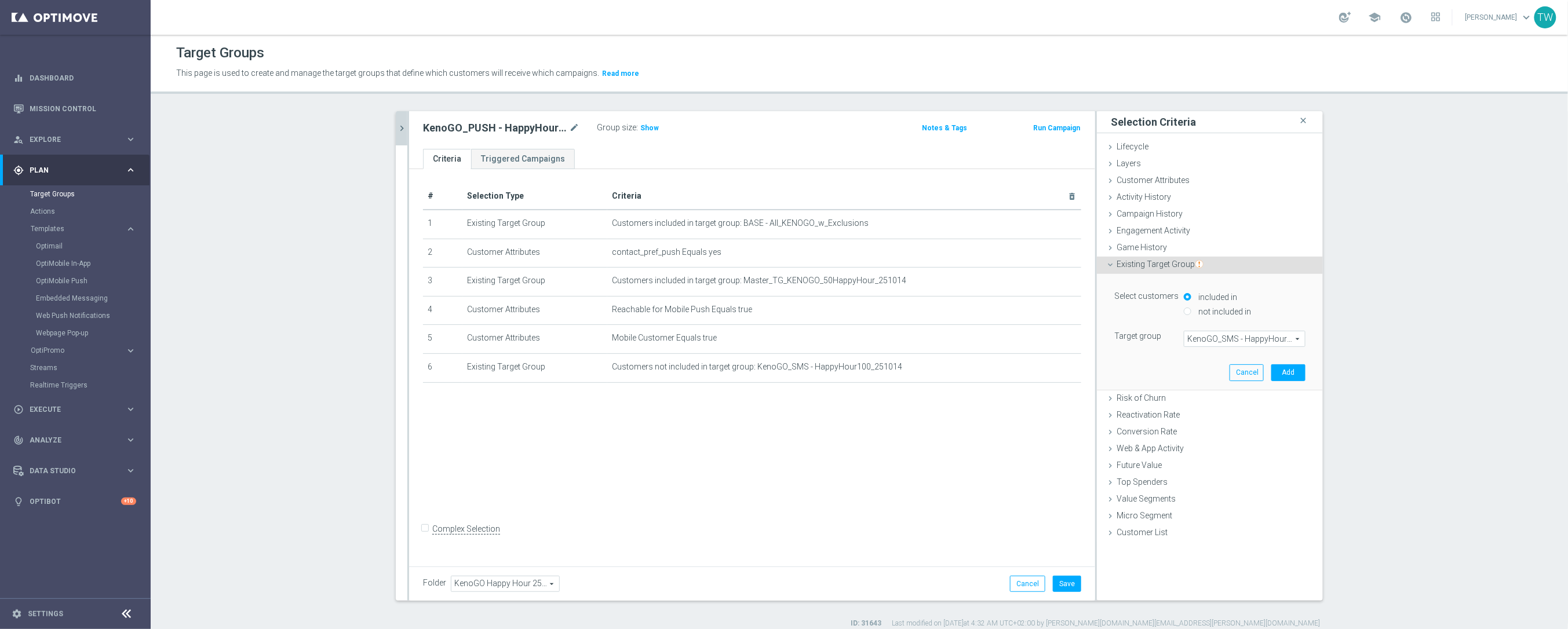
drag, startPoint x: 1221, startPoint y: 309, endPoint x: 1261, endPoint y: 328, distance: 44.3
click at [1221, 309] on label "not included in" at bounding box center [1223, 311] width 56 height 10
click at [1191, 309] on input "not included in" at bounding box center [1187, 311] width 7 height 7
radio input "true"
drag, startPoint x: 1296, startPoint y: 371, endPoint x: 1257, endPoint y: 377, distance: 39.5
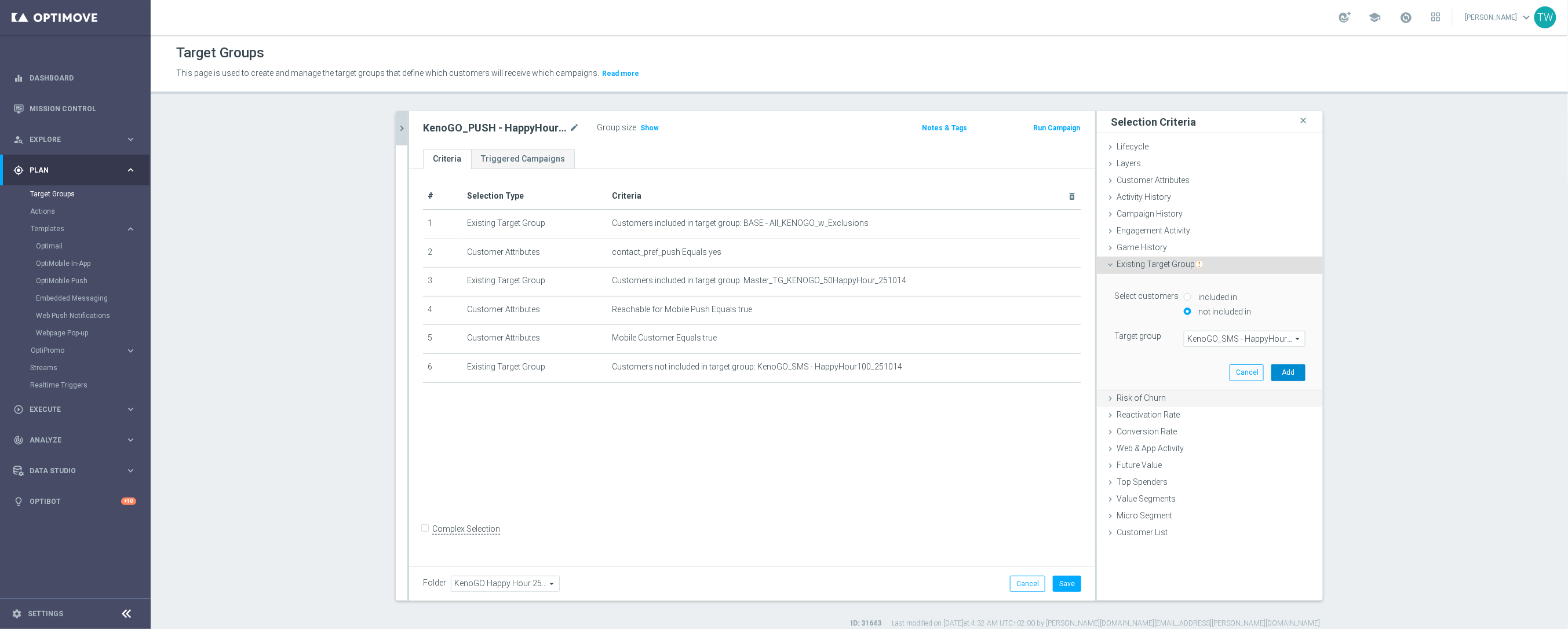
click at [1296, 371] on button "Add" at bounding box center [1288, 372] width 35 height 16
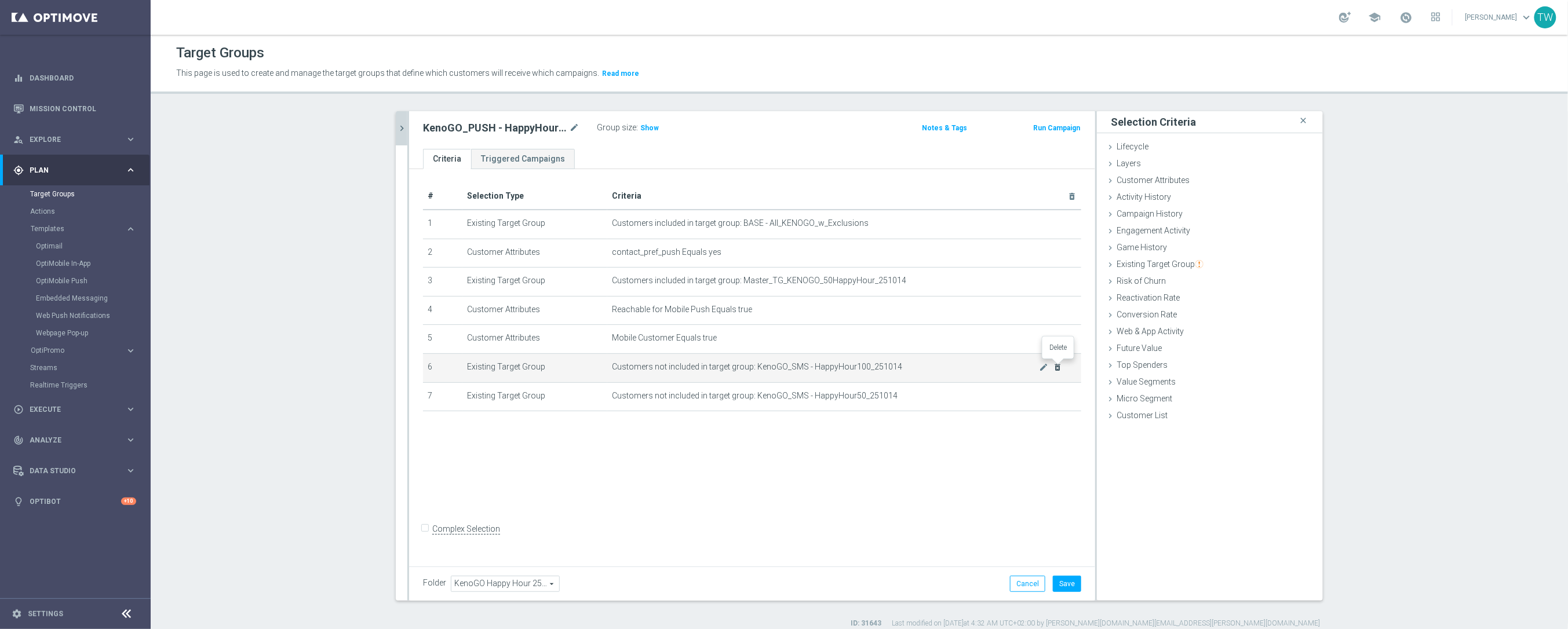
click at [1058, 363] on icon "delete_forever" at bounding box center [1058, 367] width 10 height 10
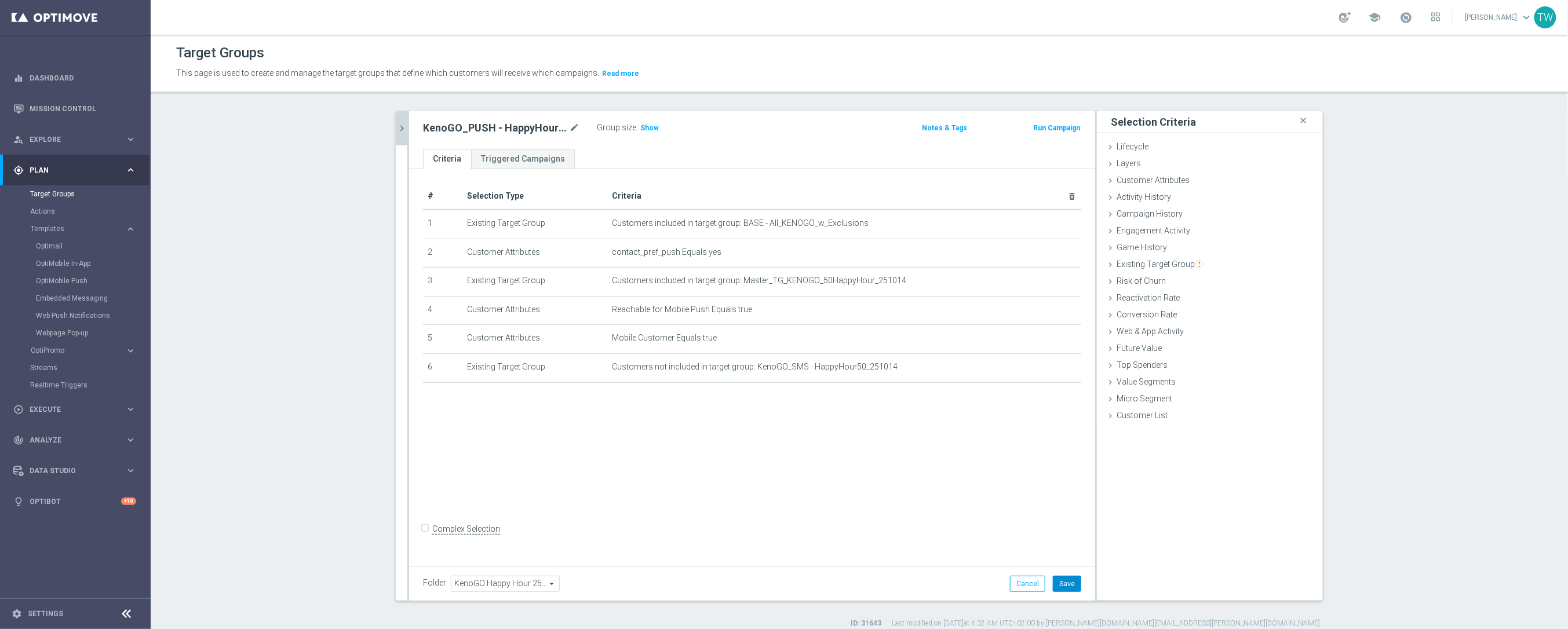
click at [1068, 580] on button "Save" at bounding box center [1067, 583] width 29 height 16
click at [406, 128] on icon "chevron_right" at bounding box center [402, 128] width 11 height 11
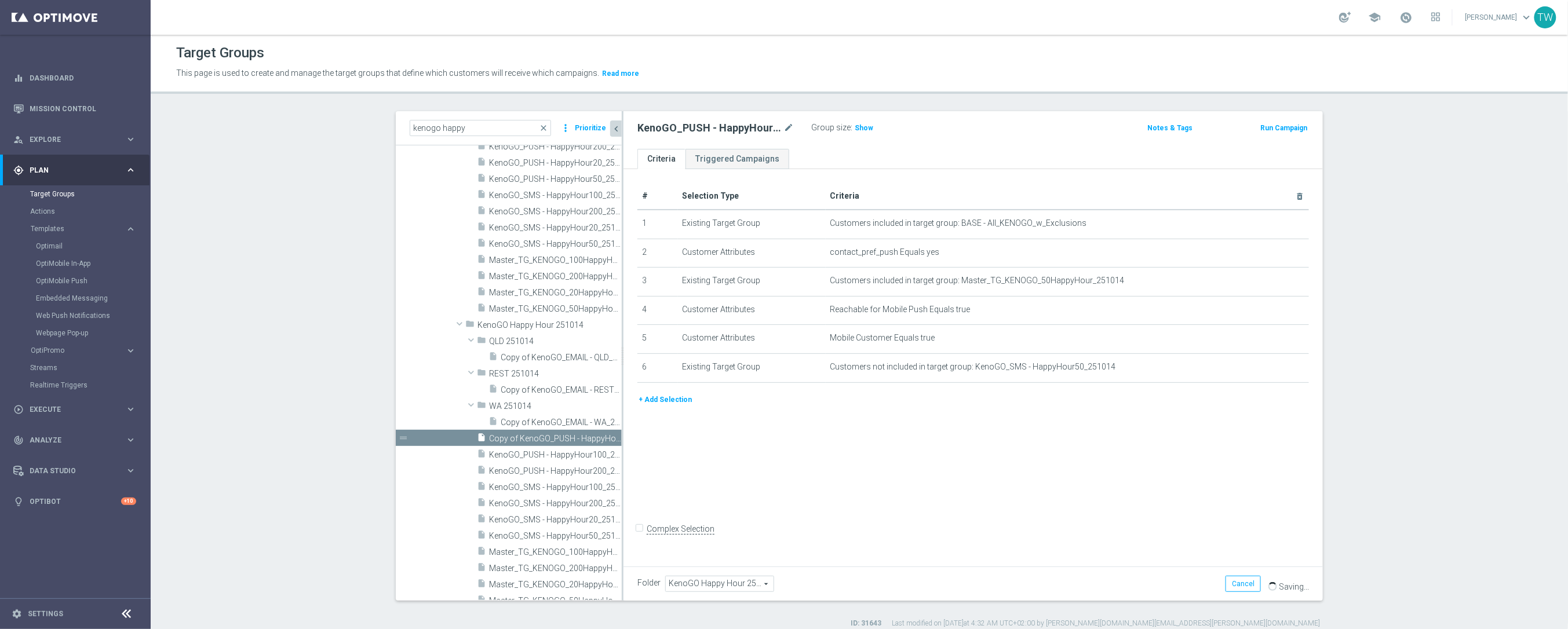
scroll to position [15496, 0]
click at [603, 436] on icon "content_copy" at bounding box center [601, 437] width 10 height 10
click at [787, 126] on icon "mode_edit" at bounding box center [788, 128] width 10 height 14
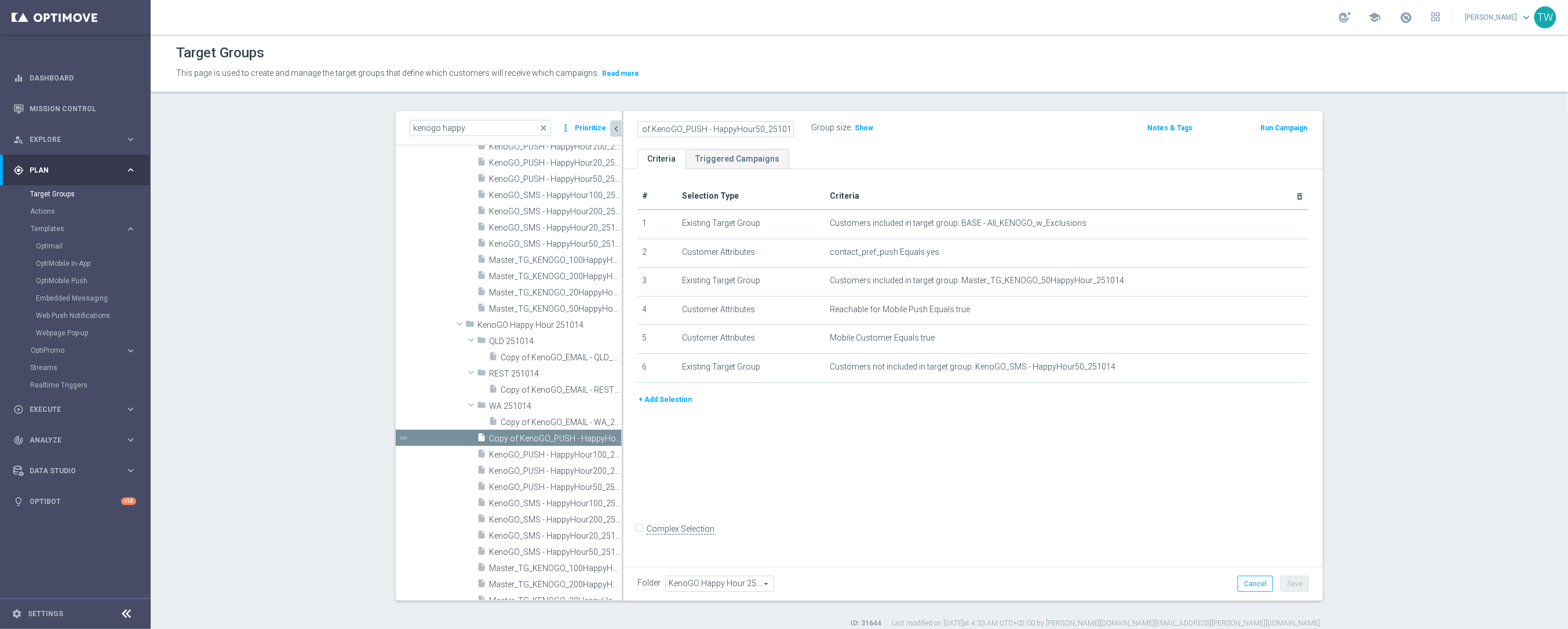
click at [757, 124] on input "Copy of KenoGO_PUSH - HappyHour50_251014" at bounding box center [715, 129] width 156 height 16
click at [757, 131] on input "Copy of KenoGO_PUSH - HappyHour50_251014" at bounding box center [715, 129] width 156 height 16
type input "KenoGO_PUSH - HappyHour20_251014"
click at [1271, 277] on icon "mode_edit" at bounding box center [1271, 280] width 10 height 10
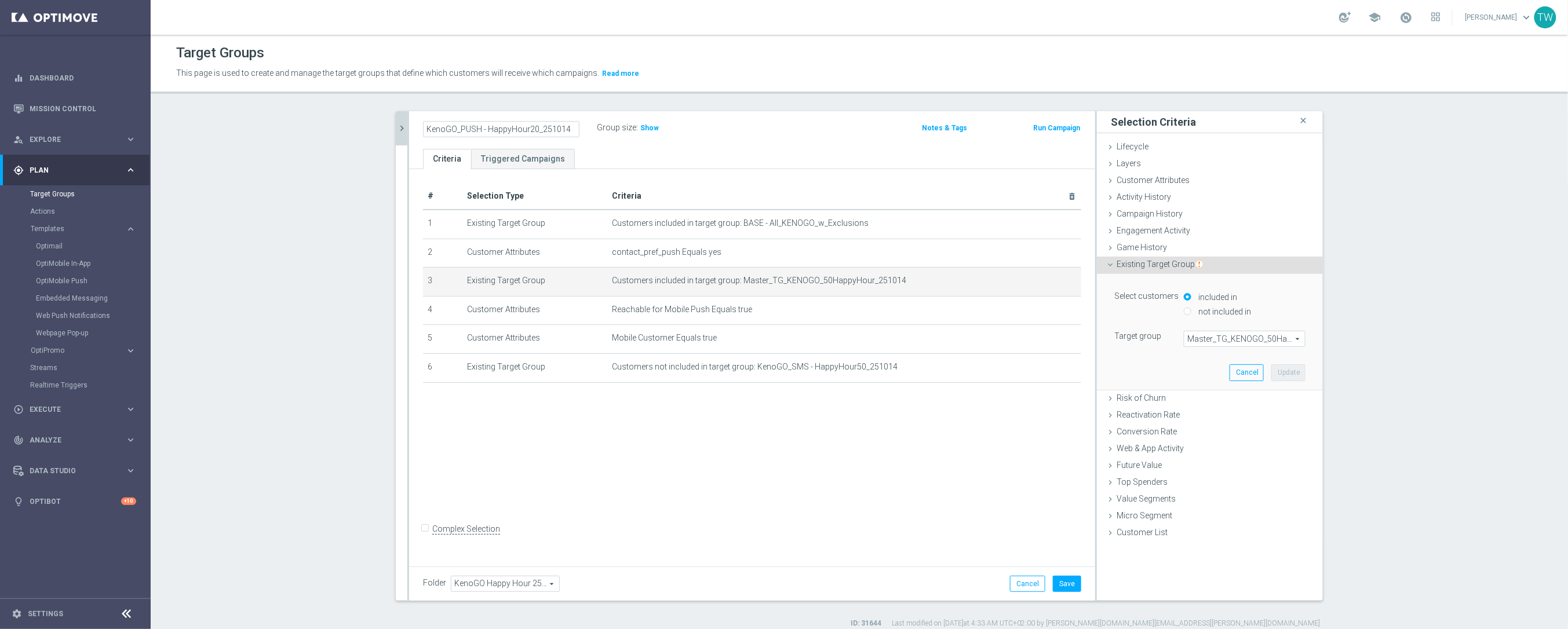
click at [1263, 339] on span "Master_TG_KENOGO_50HappyHour_251014" at bounding box center [1244, 338] width 120 height 15
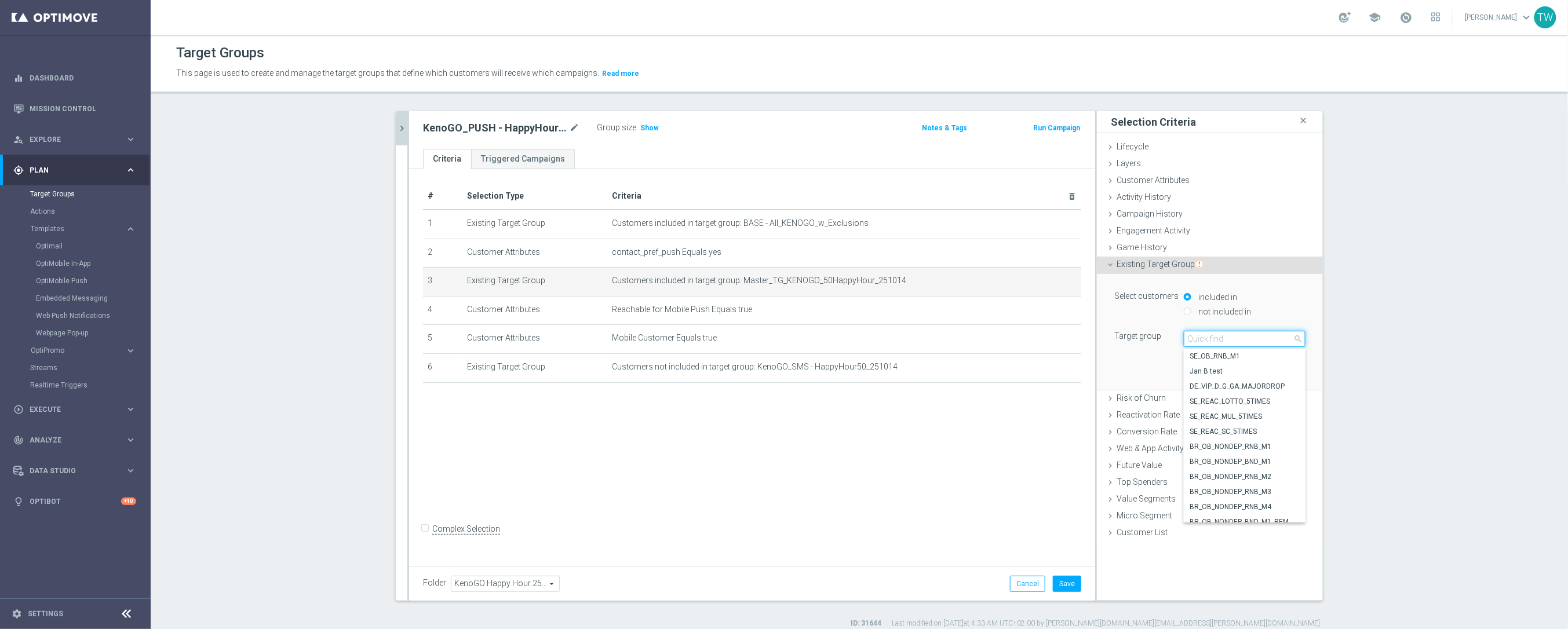
click at [1263, 339] on input "search" at bounding box center [1244, 339] width 122 height 16
type input "251014"
drag, startPoint x: 1261, startPoint y: 427, endPoint x: 1271, endPoint y: 374, distance: 53.9
click at [1261, 427] on span "Master_TG_KENOGO_20HappyHour_251014" at bounding box center [1244, 432] width 110 height 10
type input "Master_TG_KENOGO_20HappyHour_251014"
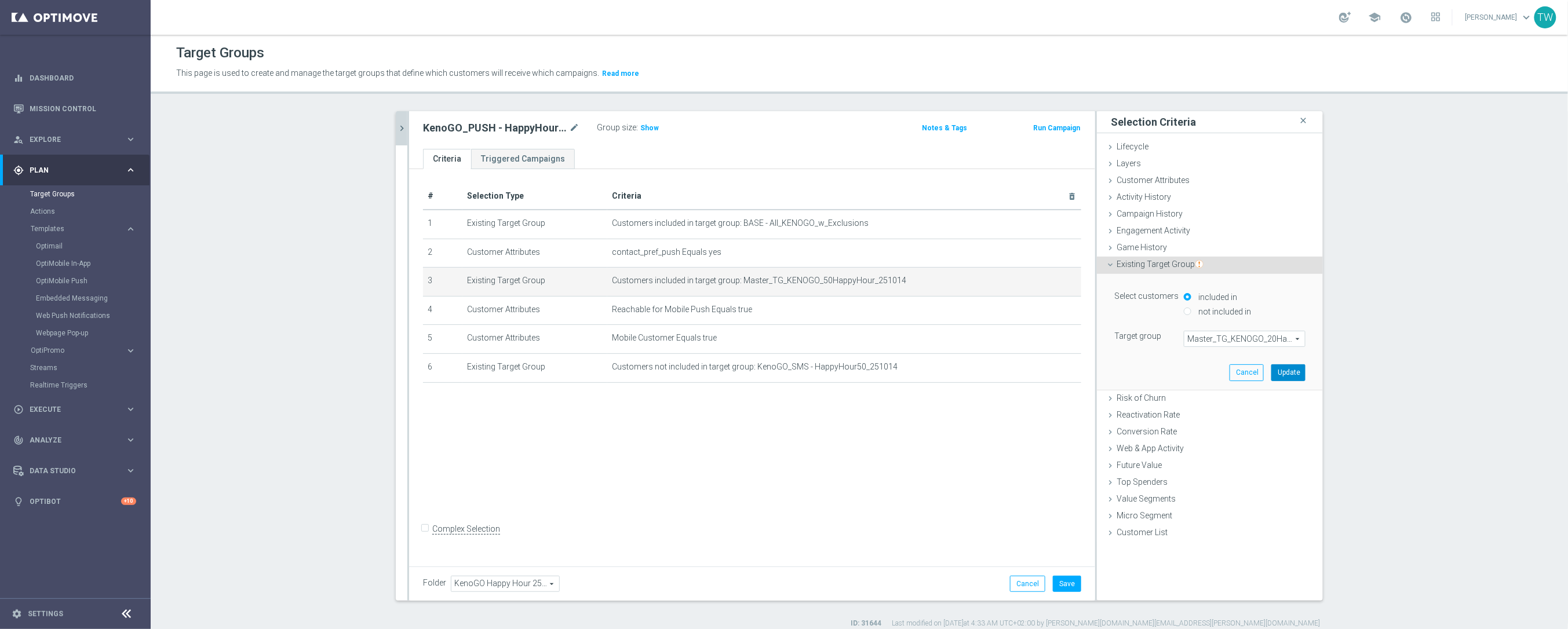
click at [1279, 372] on button "Update" at bounding box center [1288, 372] width 35 height 16
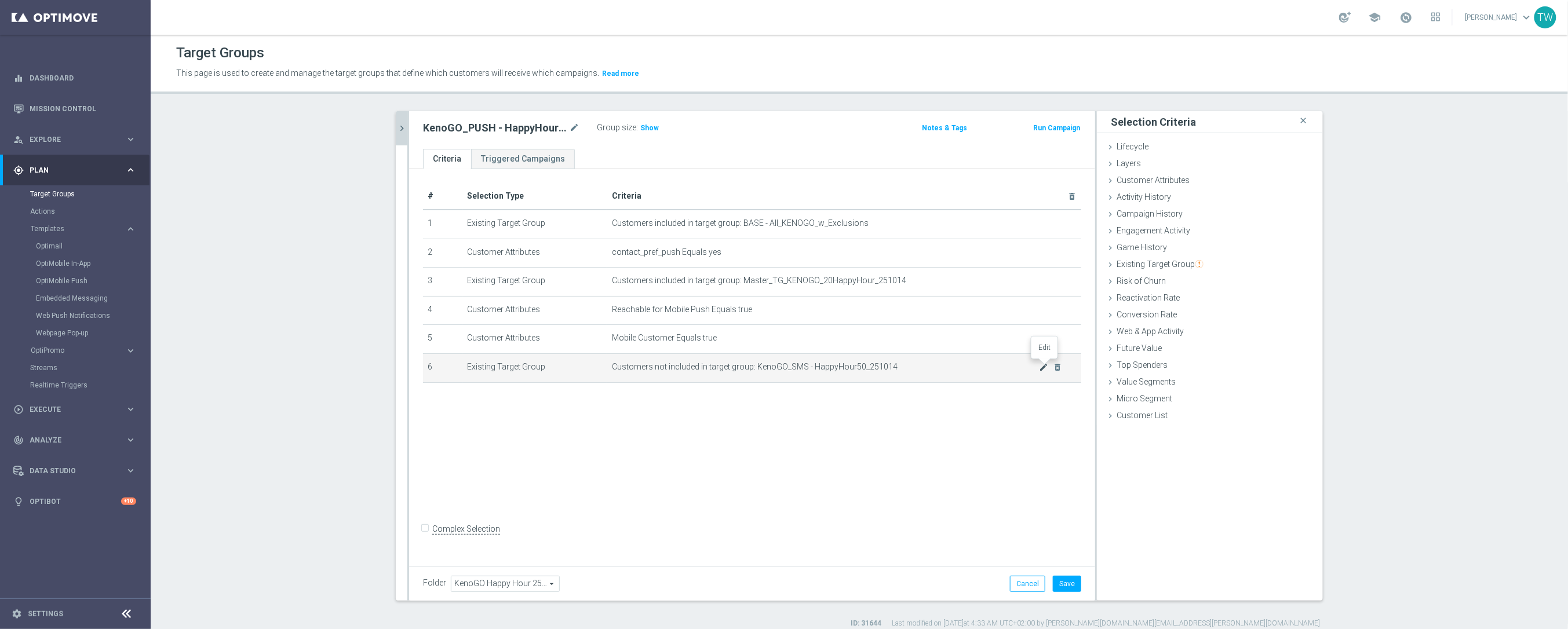
click at [1041, 364] on icon "mode_edit" at bounding box center [1044, 367] width 10 height 10
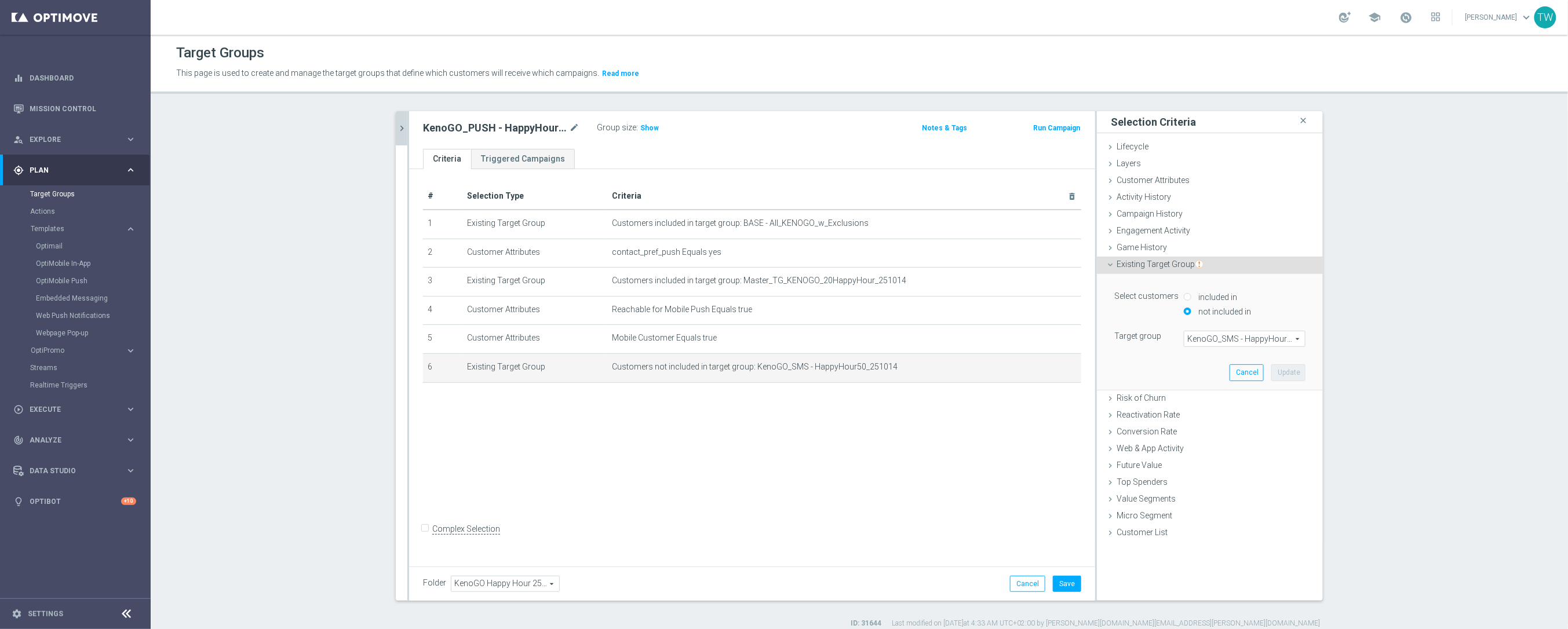
click at [1276, 339] on span "KenoGO_SMS - HappyHour50_251014" at bounding box center [1244, 338] width 120 height 15
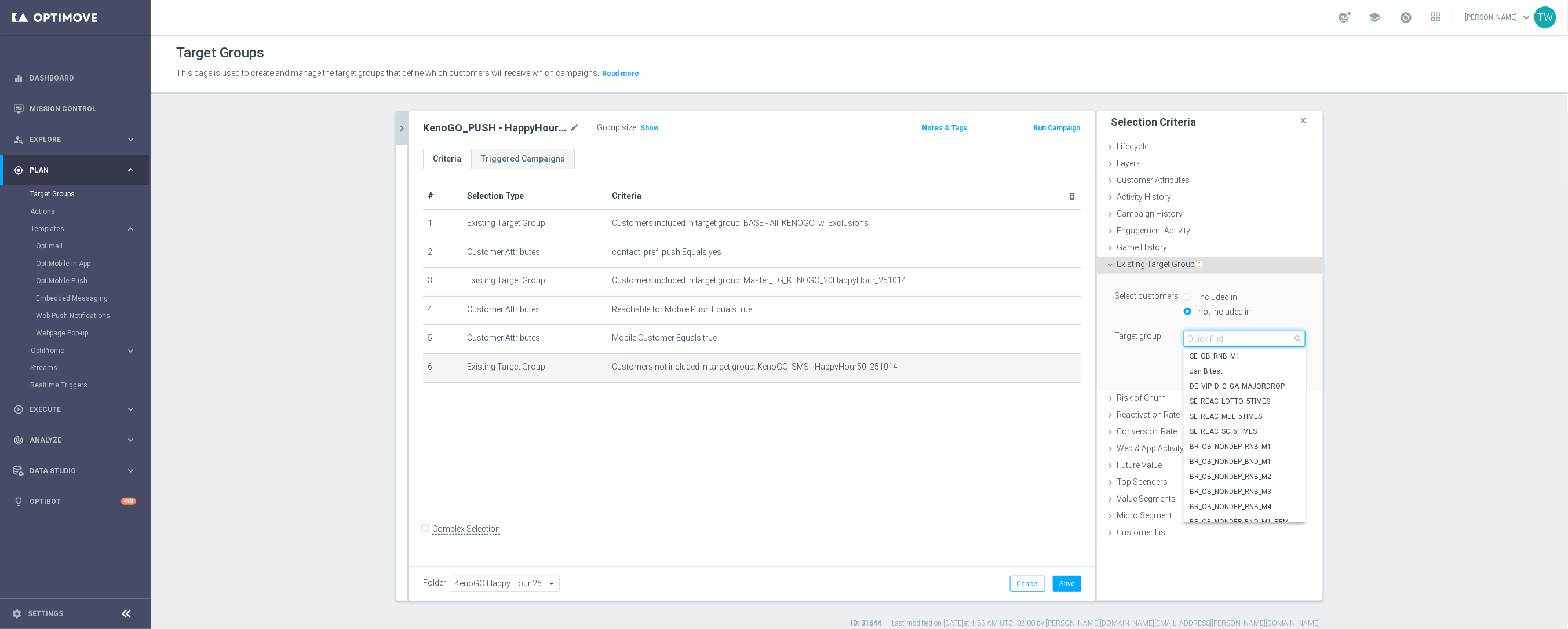
click at [1263, 340] on input "search" at bounding box center [1244, 339] width 122 height 16
type input "251014"
click at [1271, 474] on span "KenoGO_SMS - HappyHour20_251014" at bounding box center [1244, 476] width 110 height 10
type input "KenoGO_SMS - HappyHour20_251014"
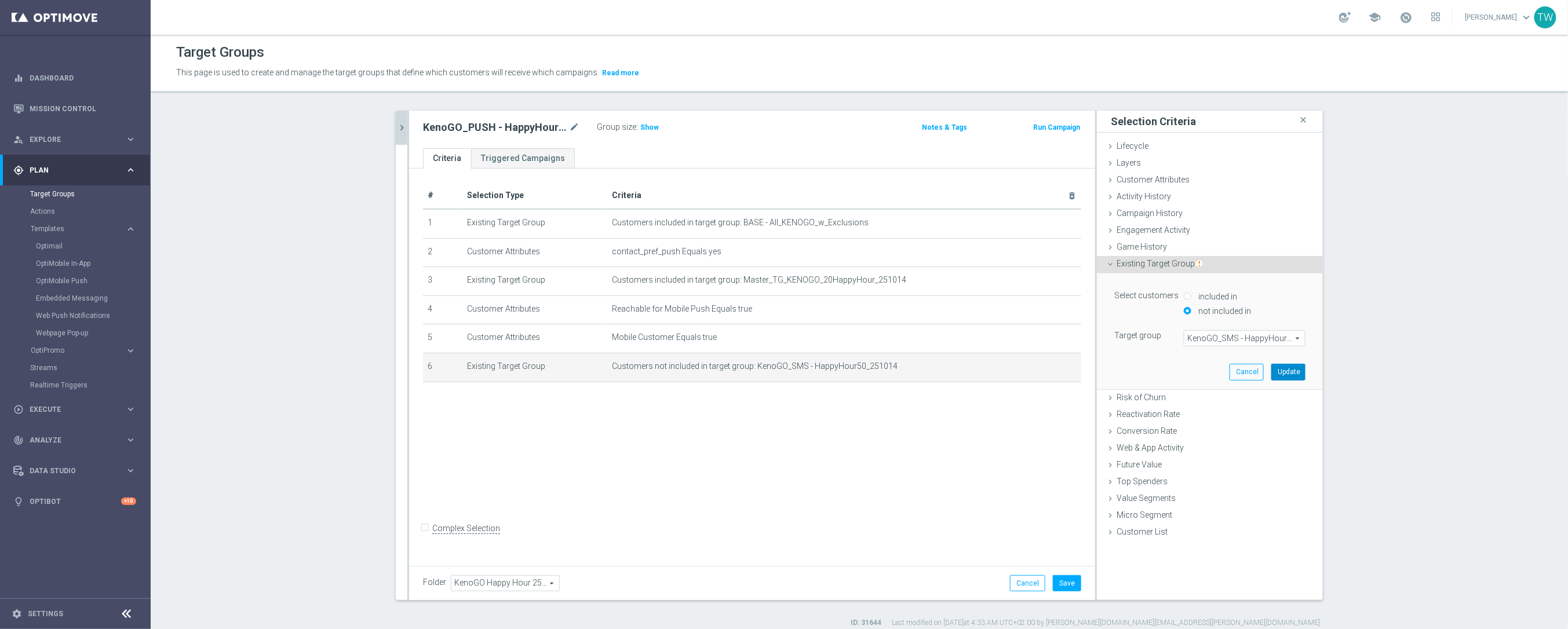
click at [1286, 374] on button "Update" at bounding box center [1288, 372] width 35 height 16
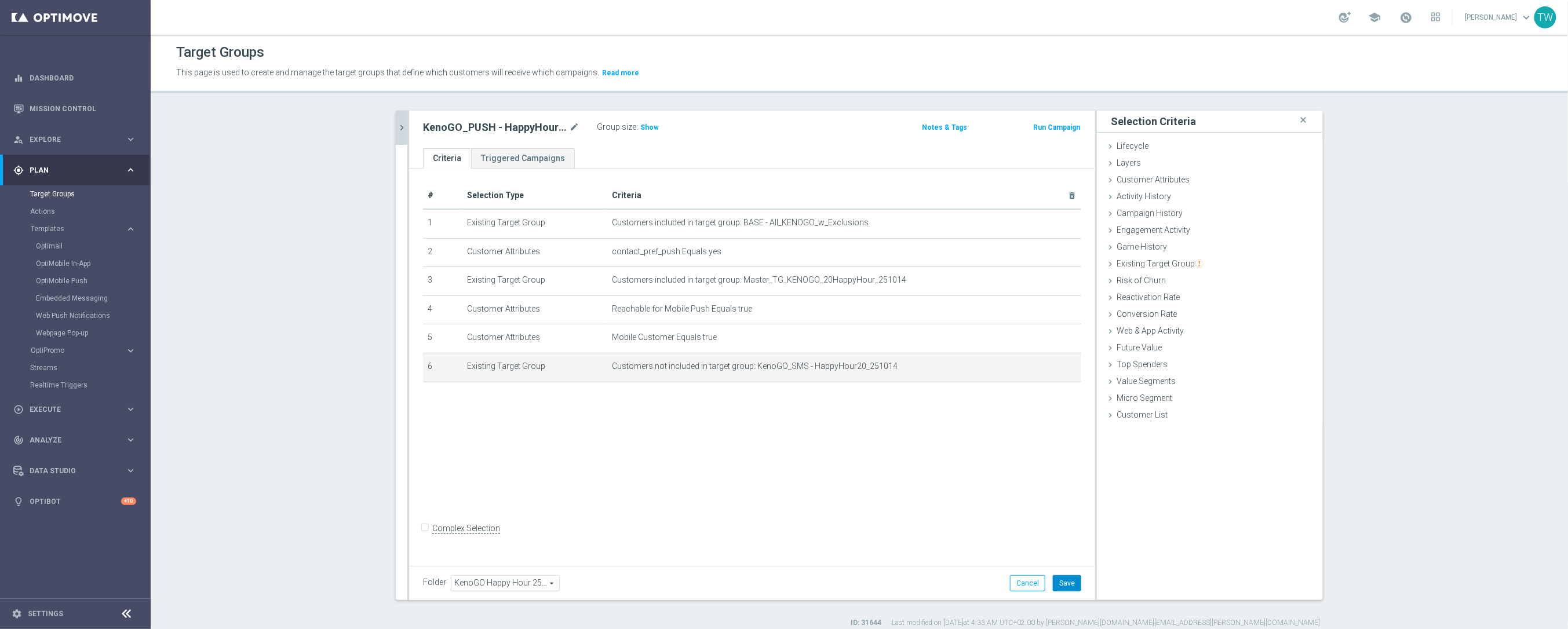
click at [1077, 577] on button "Save" at bounding box center [1067, 583] width 29 height 16
click at [407, 134] on button "chevron_right" at bounding box center [402, 128] width 12 height 34
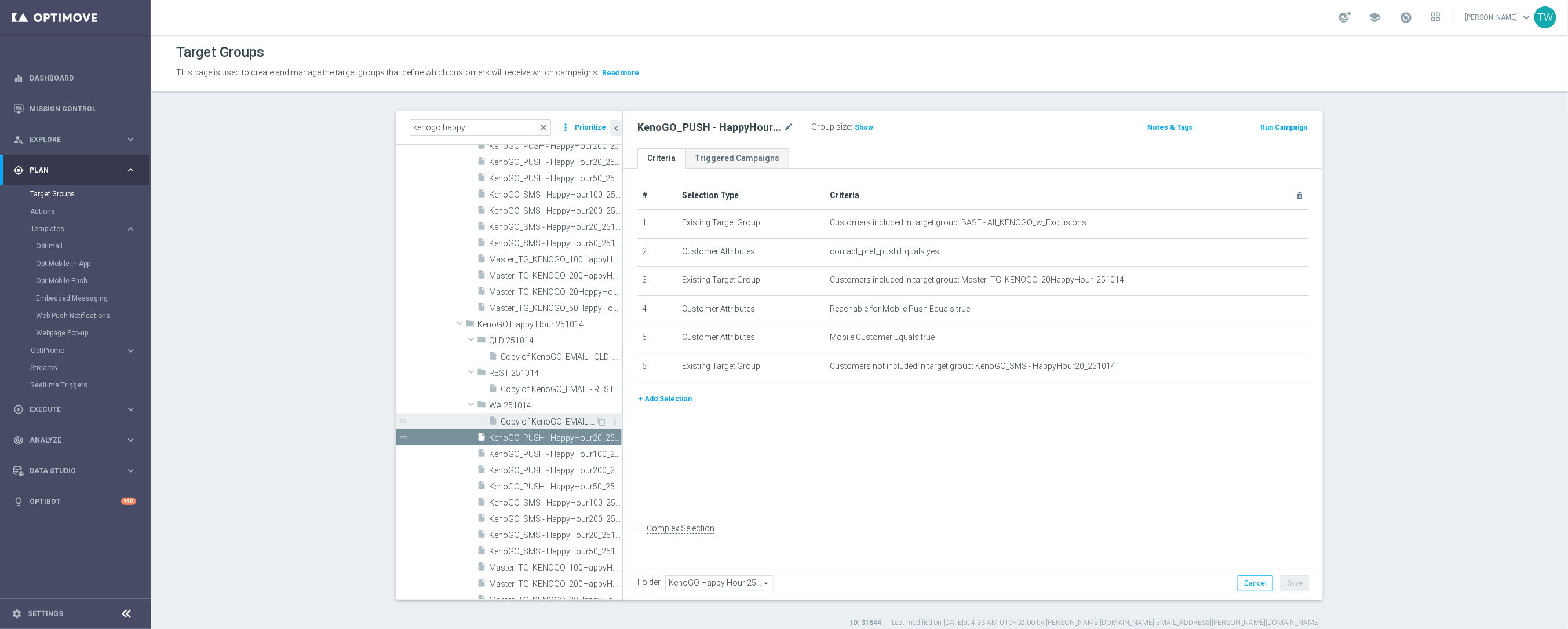
click at [558, 422] on span "Copy of KenoGO_EMAIL - WA_200HappyHour_251008" at bounding box center [548, 421] width 95 height 10
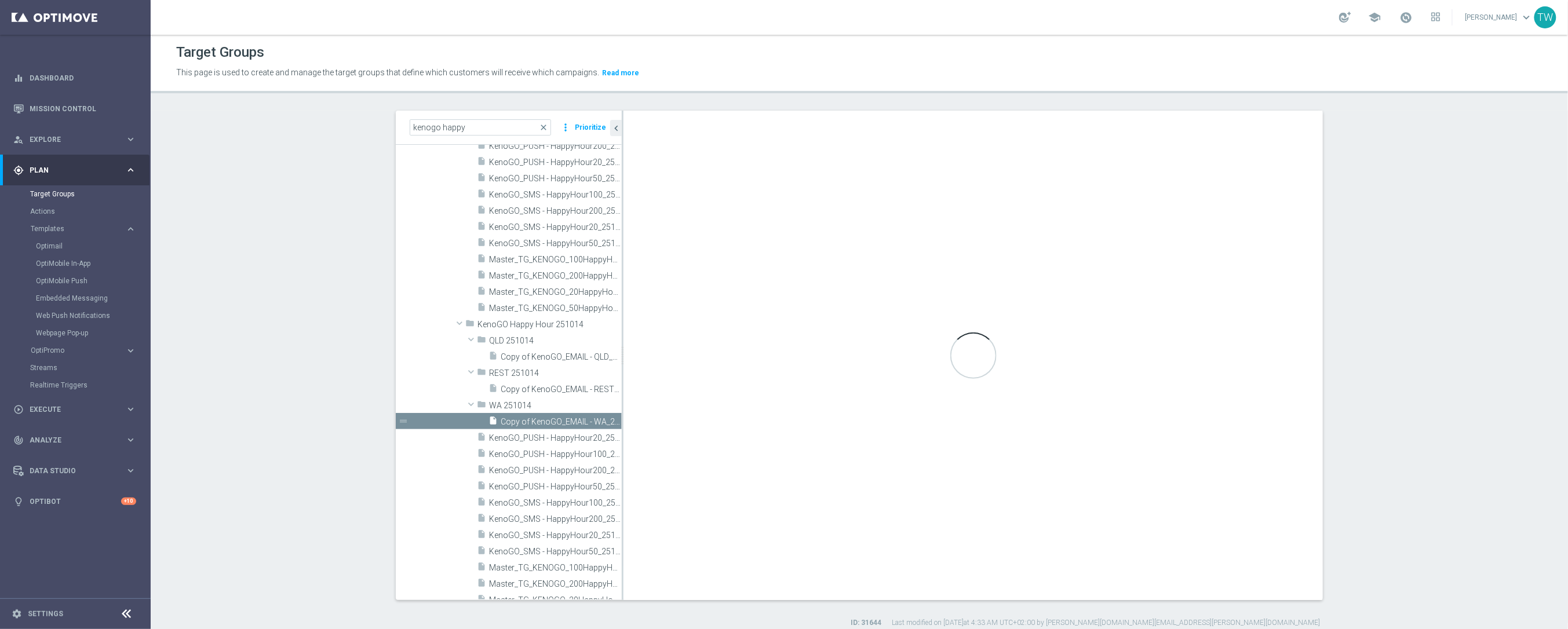
type input "WA 251014"
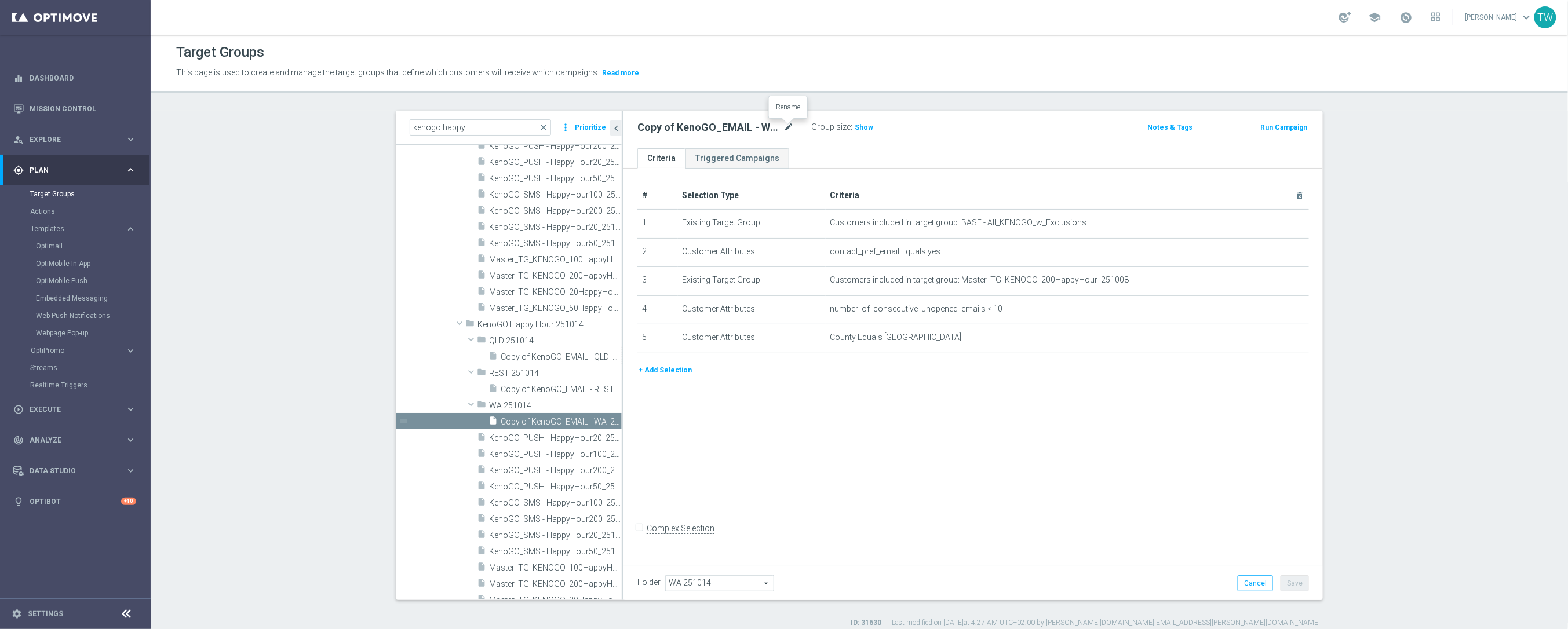
click at [785, 126] on icon "mode_edit" at bounding box center [788, 127] width 10 height 14
type input "KenoGO_EMAIL - WA_200HappyHour_251014"
click at [1268, 276] on icon "mode_edit" at bounding box center [1271, 280] width 10 height 10
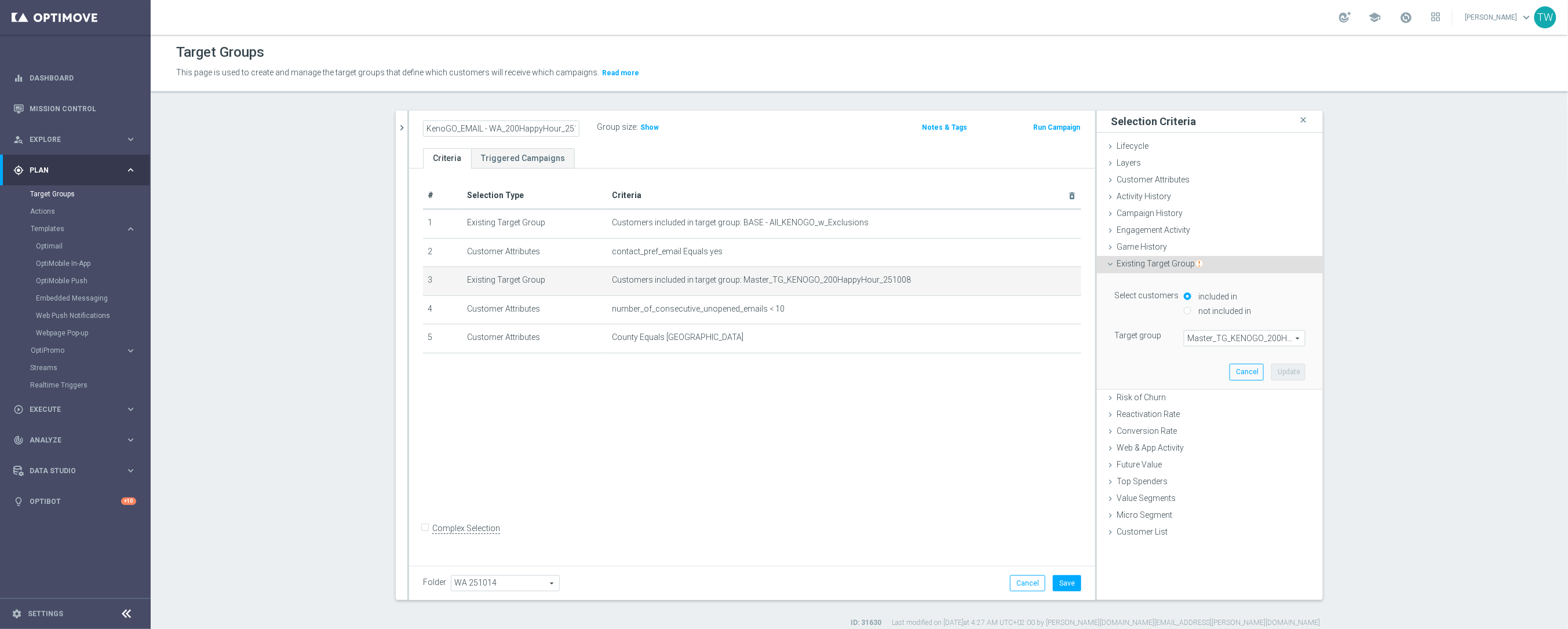
click at [1262, 341] on span "Master_TG_KENOGO_200HappyHour_251008" at bounding box center [1244, 338] width 120 height 15
click at [0, 0] on input "search" at bounding box center [0, 0] width 0 height 0
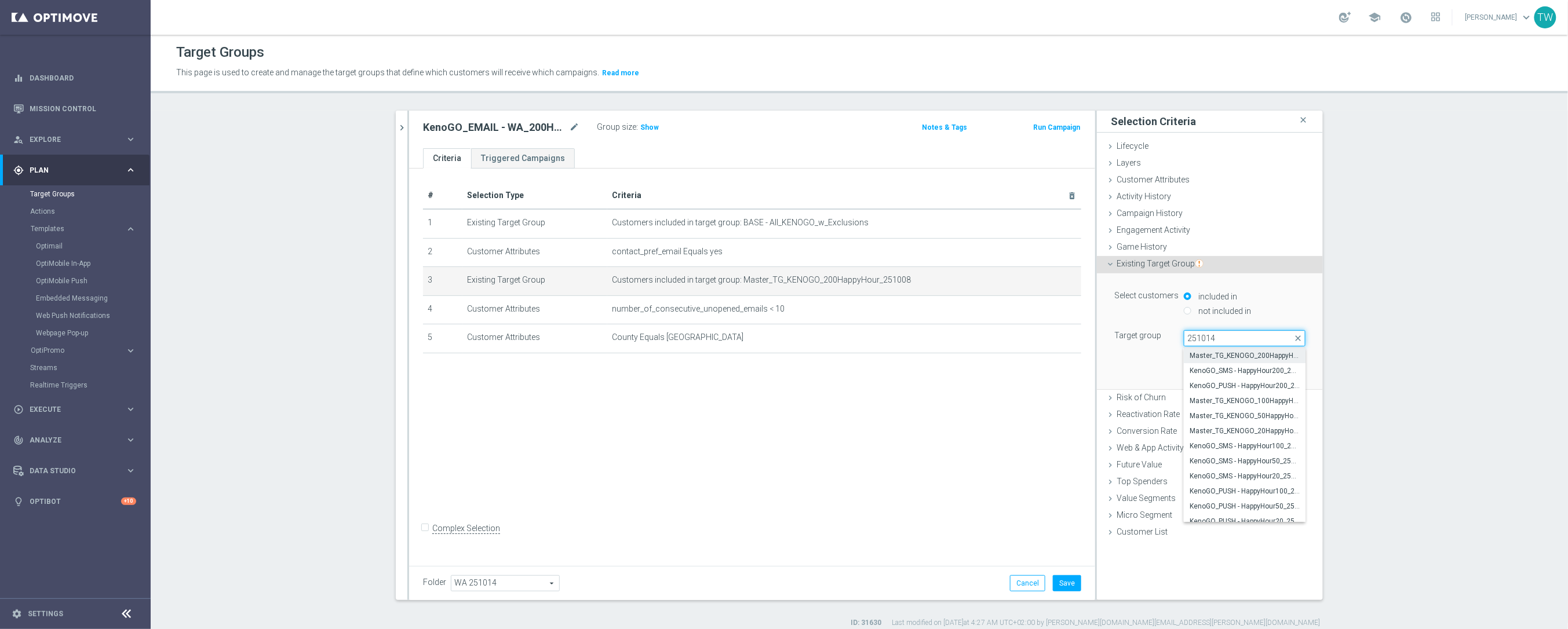
type input "251014"
click at [1274, 356] on span "Master_TG_KENOGO_200HappyHour_251014" at bounding box center [1244, 355] width 110 height 10
type input "Master_TG_KENOGO_200HappyHour_251014"
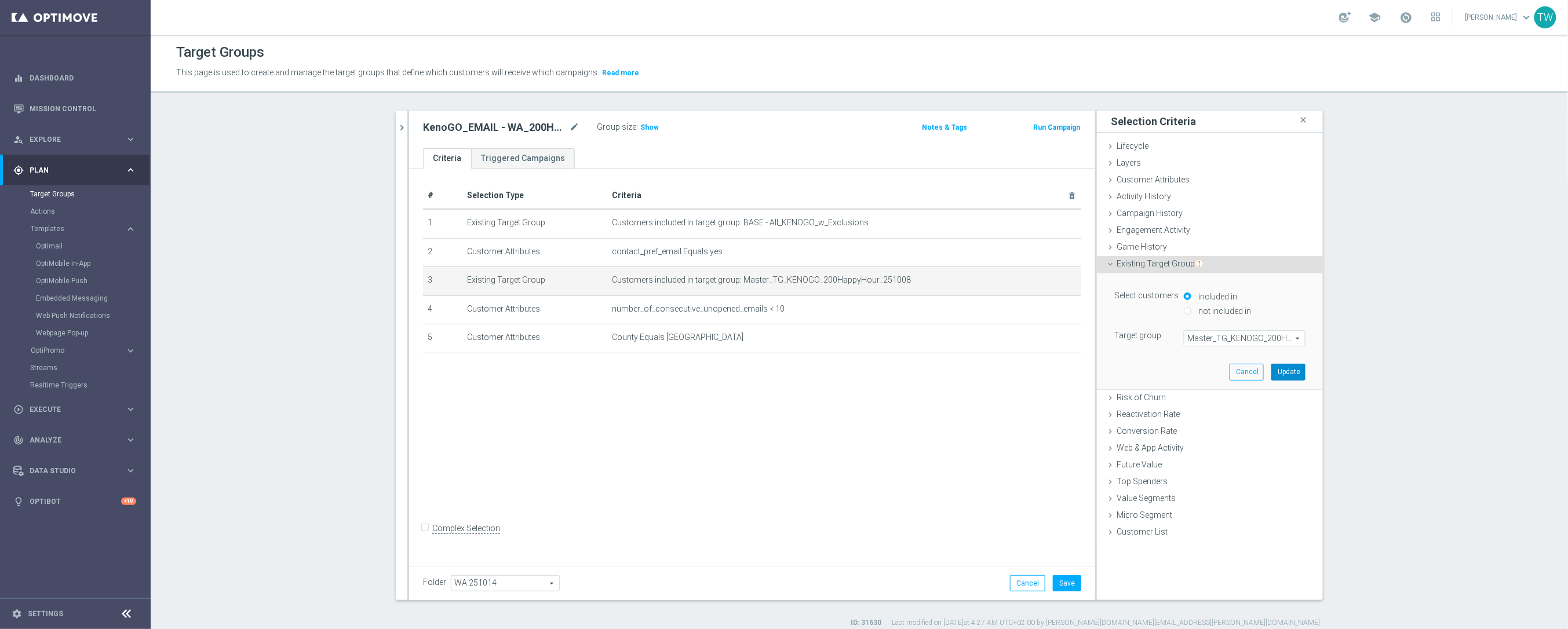
click at [1292, 374] on button "Update" at bounding box center [1288, 372] width 35 height 16
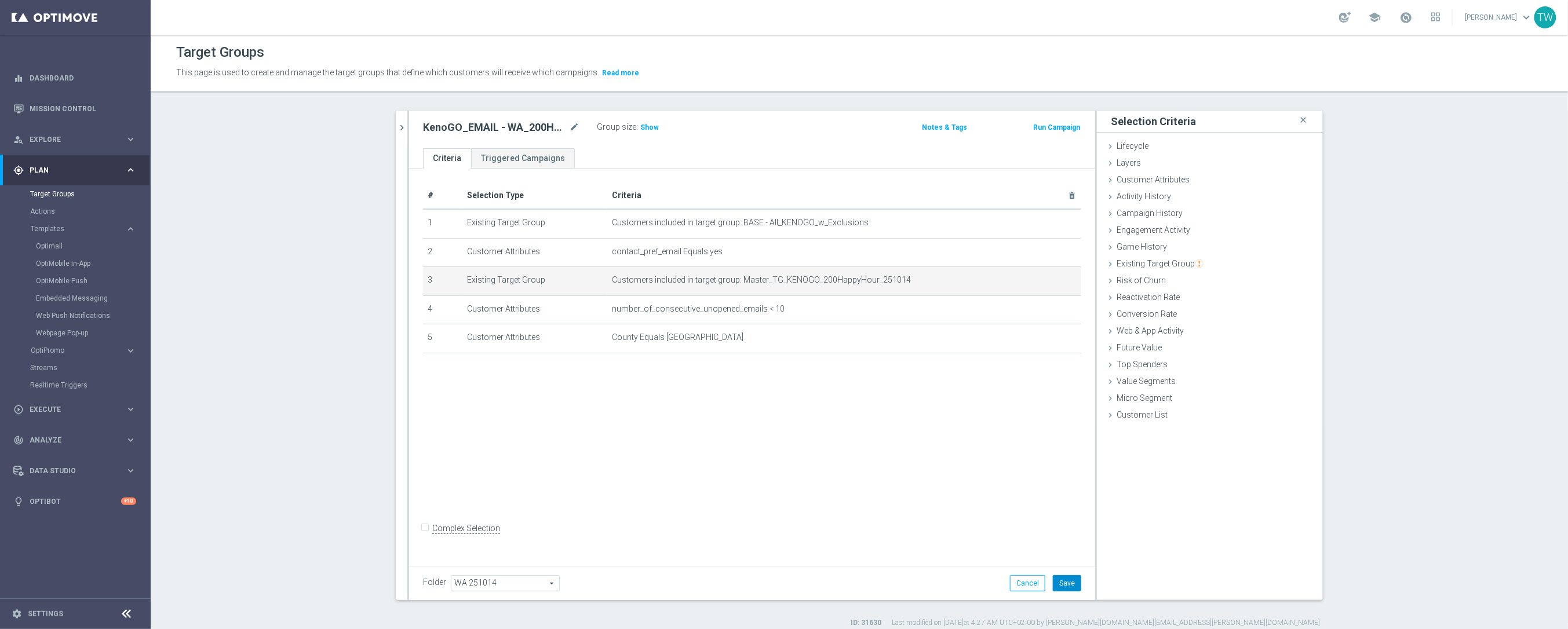
click at [1061, 577] on button "Save" at bounding box center [1067, 583] width 29 height 16
click at [402, 125] on icon "chevron_right" at bounding box center [402, 128] width 11 height 11
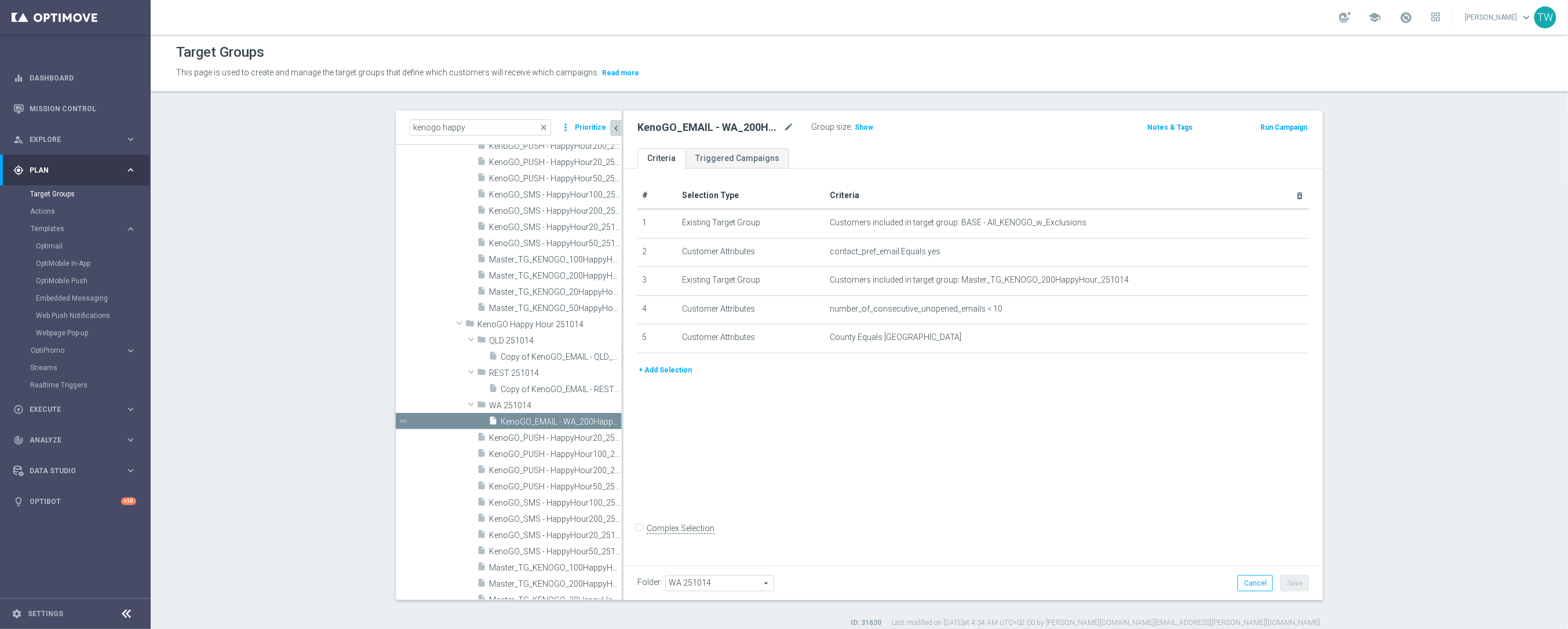
scroll to position [15480, 0]
click at [600, 435] on icon "content_copy" at bounding box center [601, 437] width 10 height 10
click at [790, 125] on icon "mode_edit" at bounding box center [788, 127] width 10 height 14
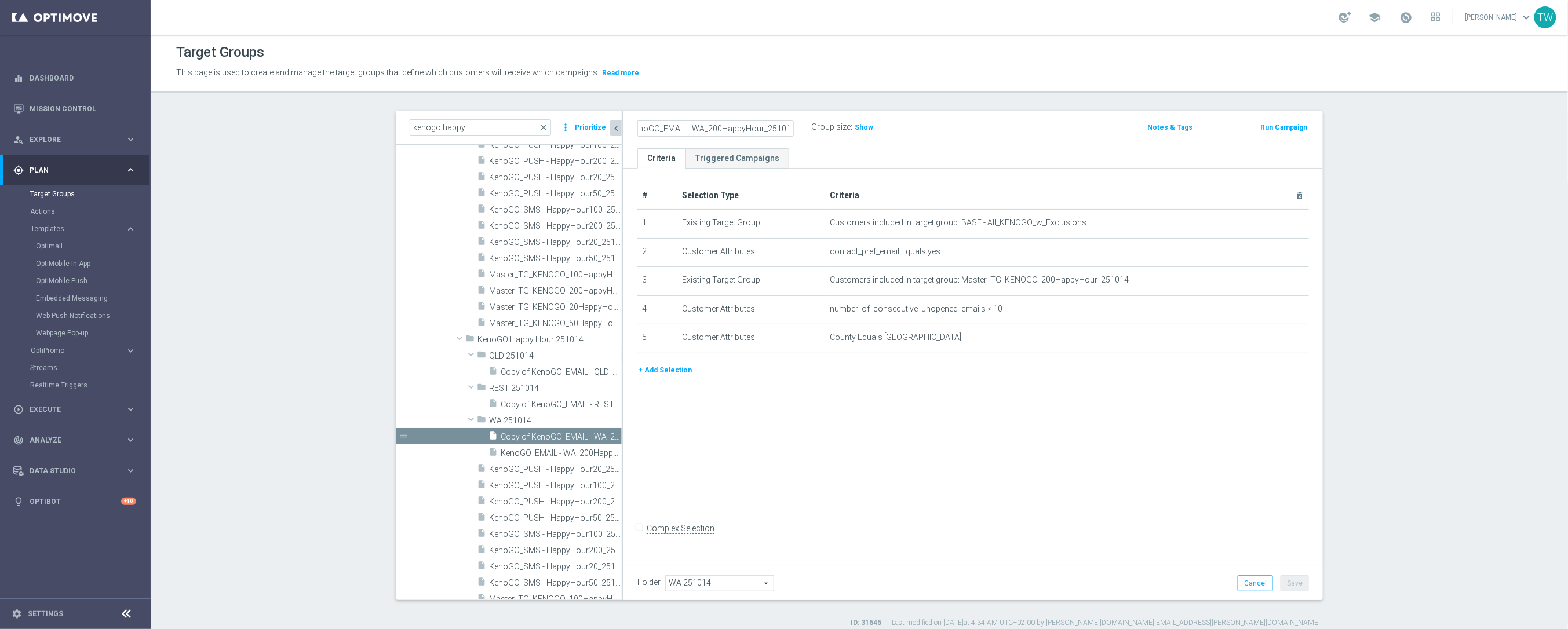
drag, startPoint x: 708, startPoint y: 126, endPoint x: 714, endPoint y: 131, distance: 7.8
click at [708, 126] on input "Copy of KenoGO_EMAIL - WA_200HappyHour_251014" at bounding box center [715, 128] width 156 height 16
type input "KenoGO_EMAIL - WA_100HappyHour_251014"
drag, startPoint x: 1271, startPoint y: 277, endPoint x: 1280, endPoint y: 288, distance: 14.2
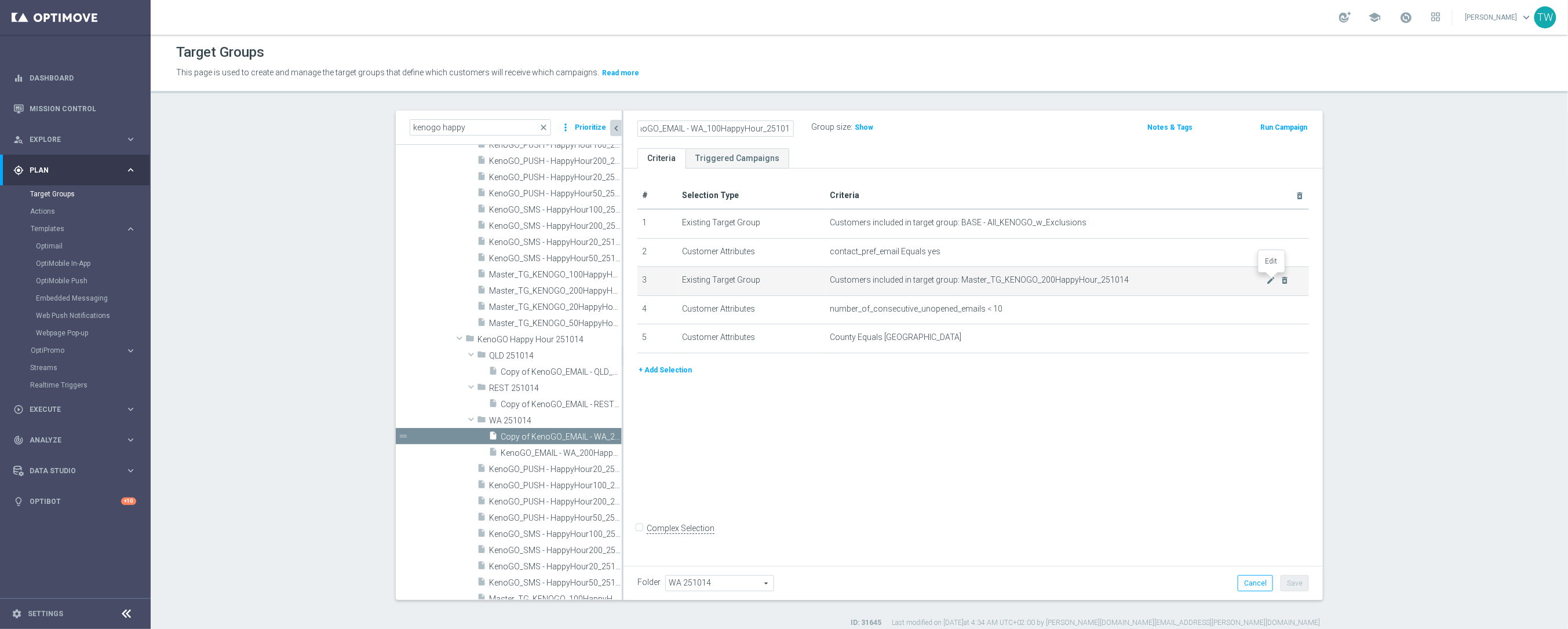
click at [1271, 277] on icon "mode_edit" at bounding box center [1271, 280] width 10 height 10
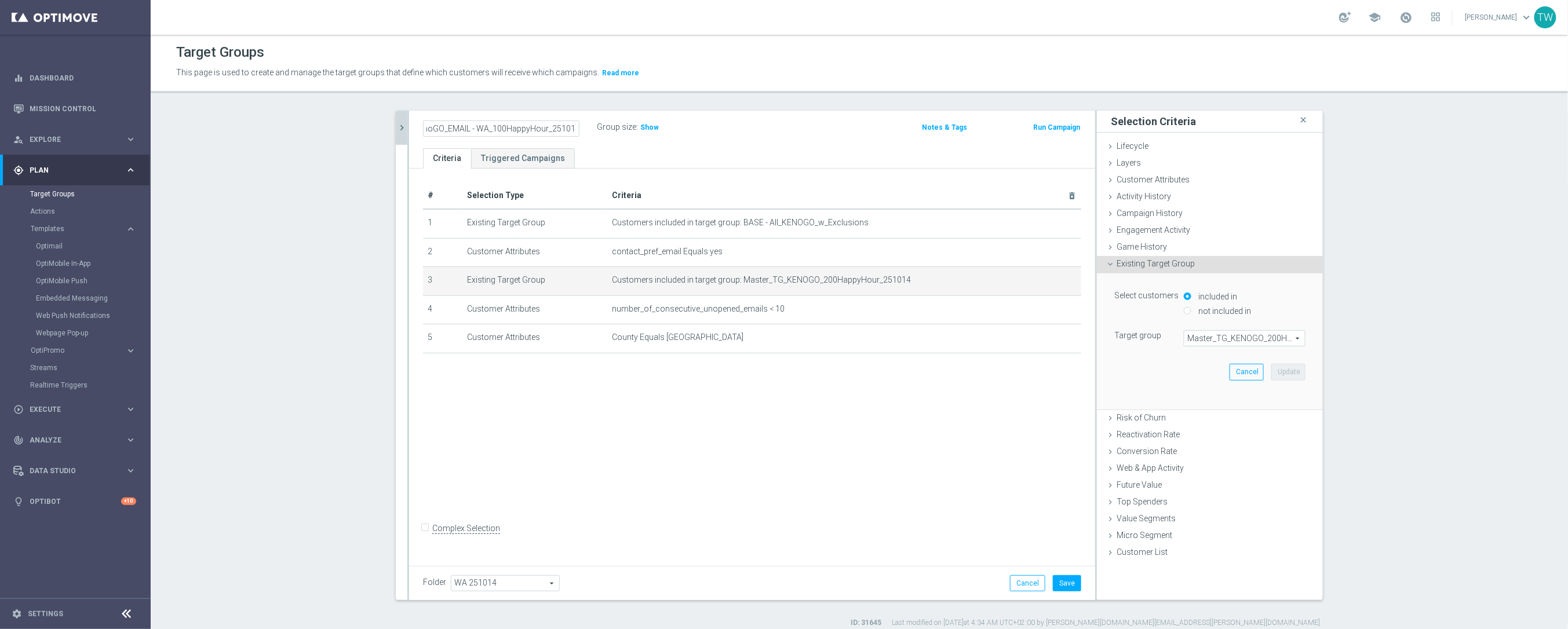
scroll to position [0, 0]
click at [1285, 337] on span "Master_TG_KENOGO_200HappyHour_251014" at bounding box center [1244, 338] width 120 height 15
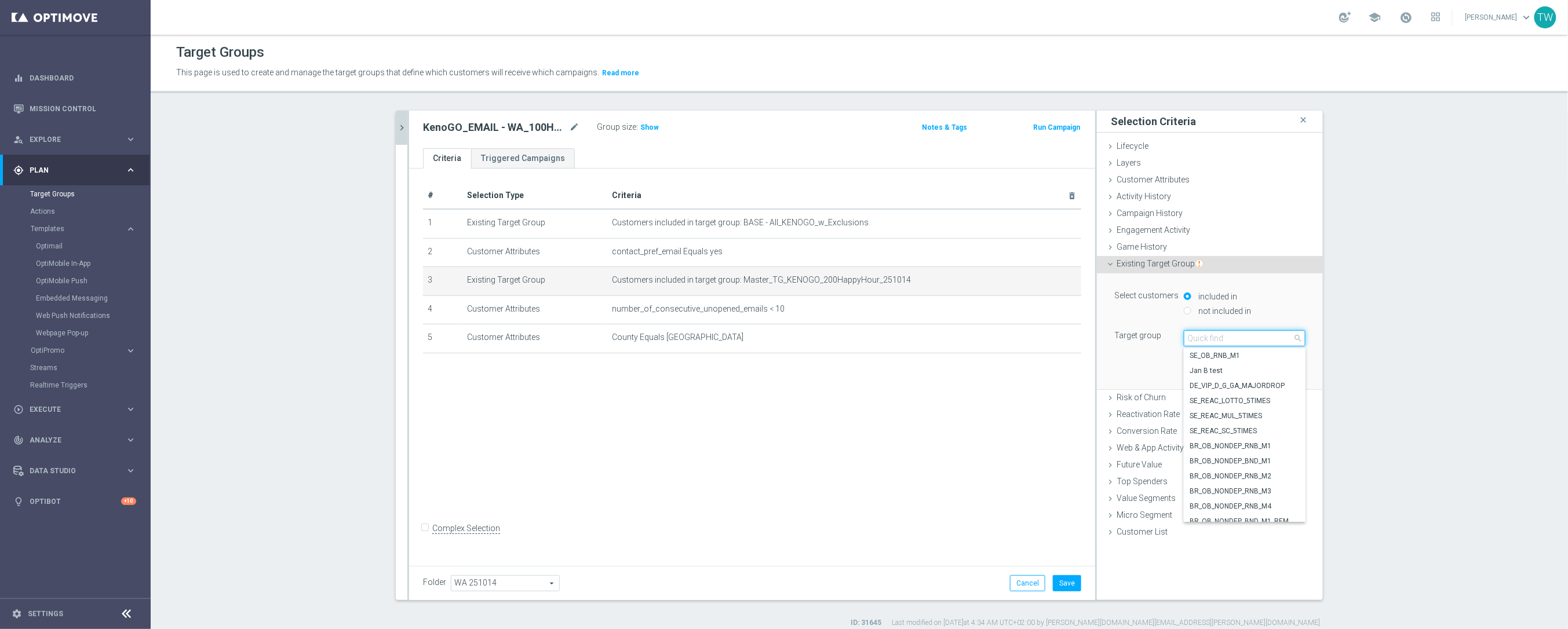
click at [1285, 337] on input "search" at bounding box center [1244, 338] width 122 height 16
type input "251014"
drag, startPoint x: 1278, startPoint y: 419, endPoint x: 1288, endPoint y: 386, distance: 34.5
click at [1279, 418] on span "Master_TG_KENOGO_100HappyHour_251014" at bounding box center [1244, 415] width 110 height 10
type input "Master_TG_KENOGO_100HappyHour_251014"
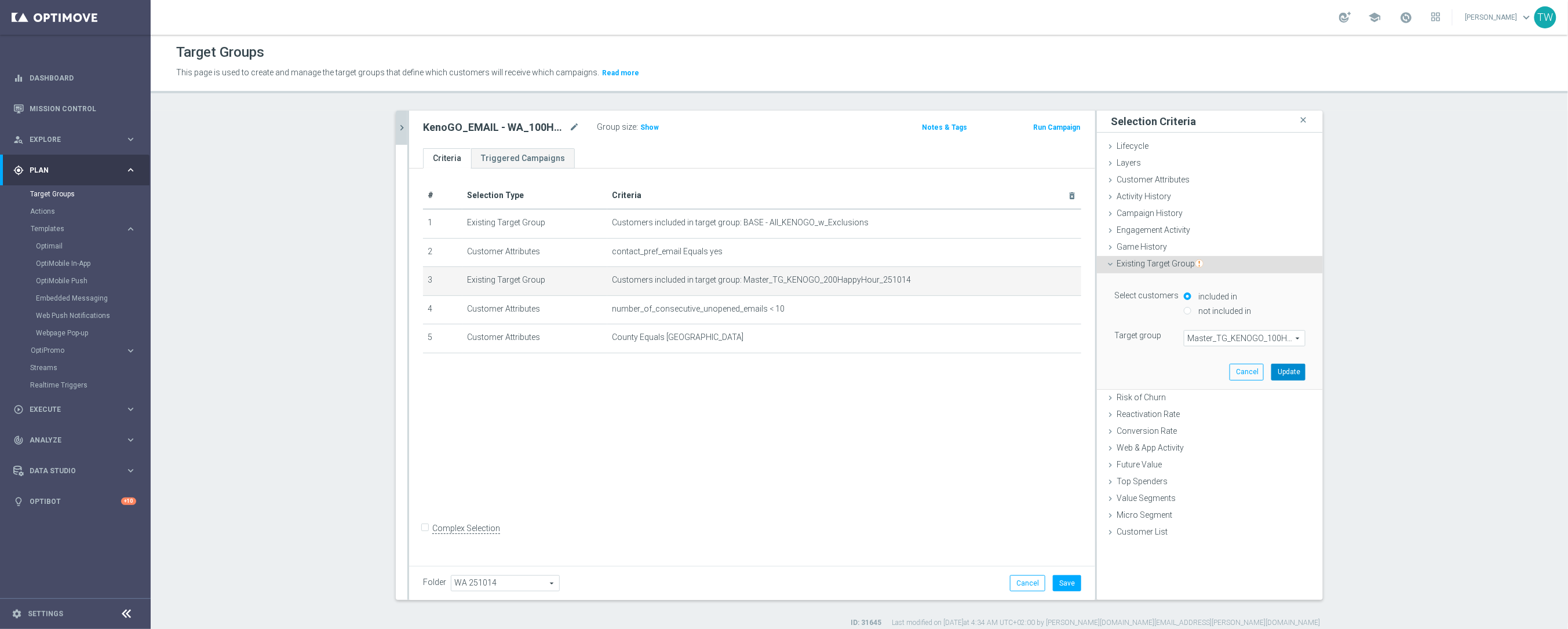
click at [1290, 378] on button "Update" at bounding box center [1288, 372] width 35 height 16
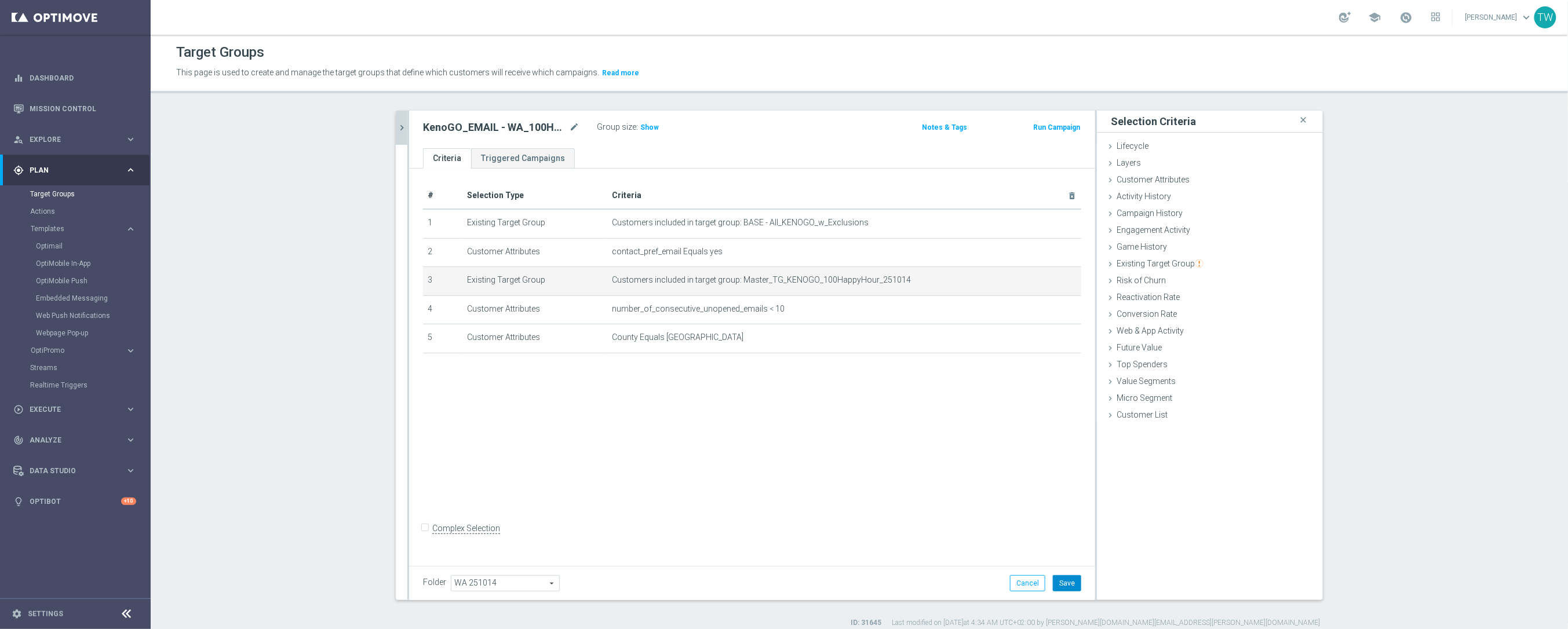
click at [1067, 582] on button "Save" at bounding box center [1067, 583] width 29 height 16
click at [402, 127] on icon "chevron_right" at bounding box center [402, 128] width 11 height 11
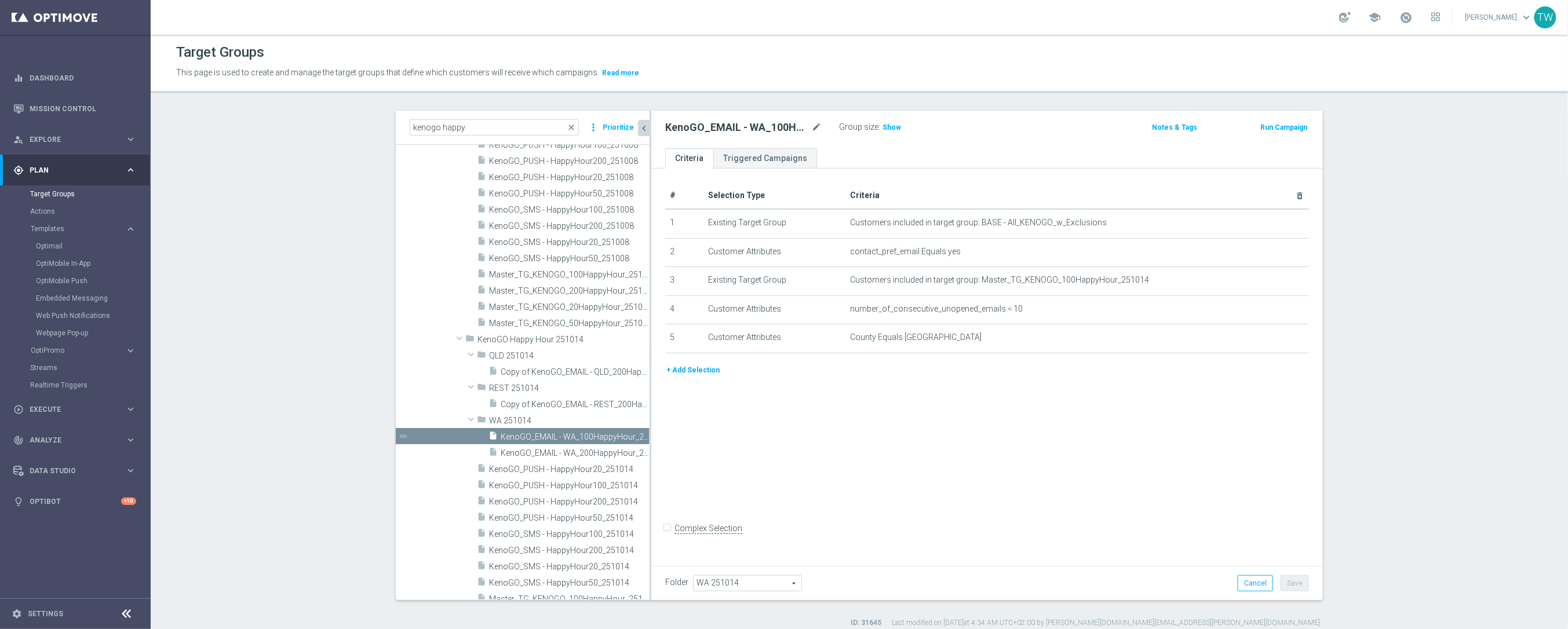
drag, startPoint x: 623, startPoint y: 435, endPoint x: 652, endPoint y: 435, distance: 29.0
click at [651, 435] on div at bounding box center [650, 355] width 1 height 490
click at [633, 435] on icon "content_copy" at bounding box center [631, 437] width 10 height 10
click at [820, 128] on icon "mode_edit" at bounding box center [819, 127] width 10 height 14
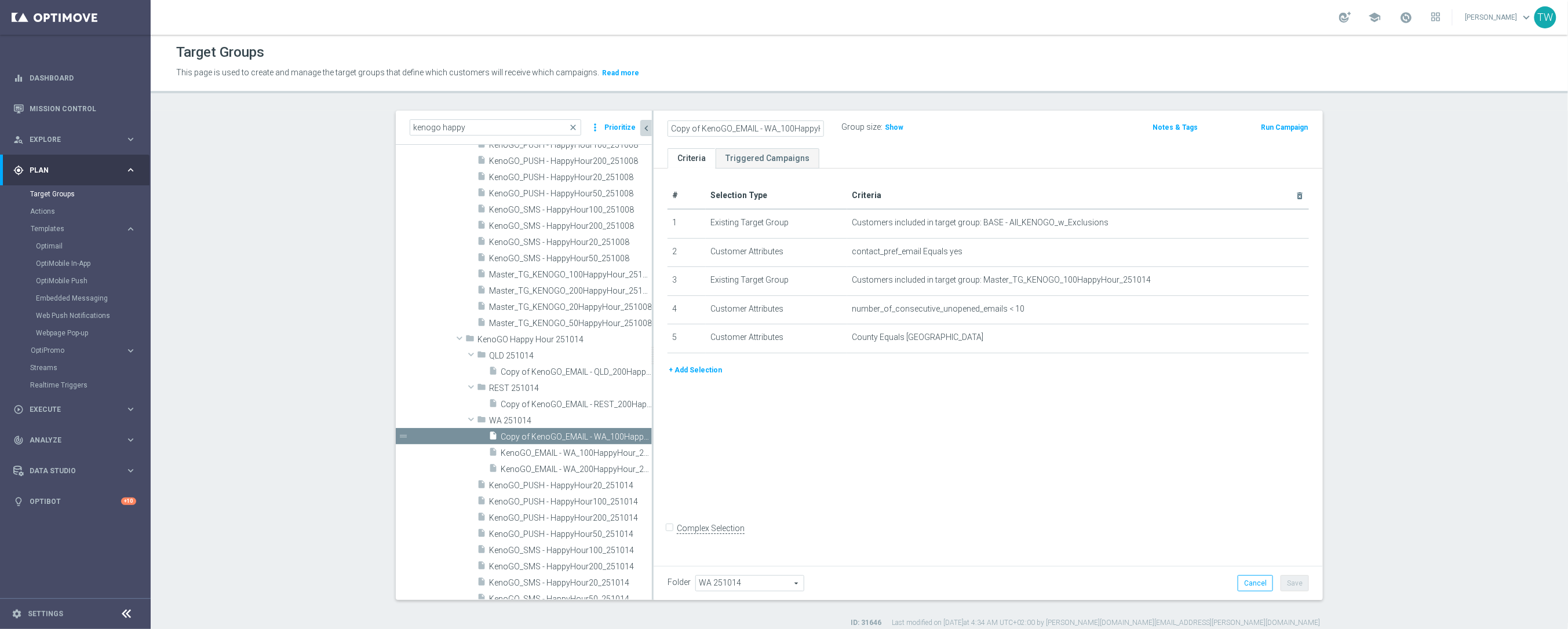
scroll to position [0, 43]
click at [742, 125] on input "Copy of KenoGO_EMAIL - WA_100HappyHour_251014" at bounding box center [745, 128] width 156 height 16
click at [745, 129] on input "Copy of KenoGO_EMAIL - WA_100HappyHour_251014" at bounding box center [745, 128] width 156 height 16
type input "KenoGO_EMAIL - WA_50HappyHour_251014"
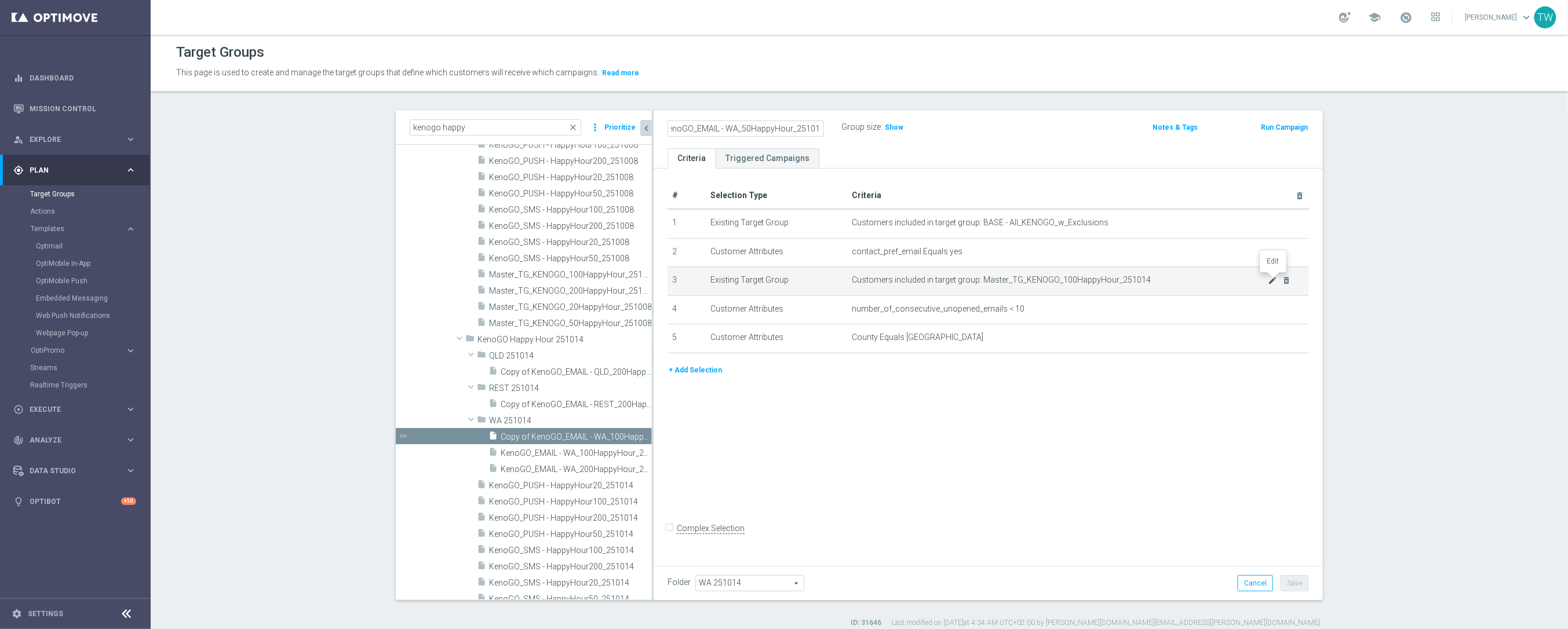
click at [1269, 279] on icon "mode_edit" at bounding box center [1273, 280] width 10 height 10
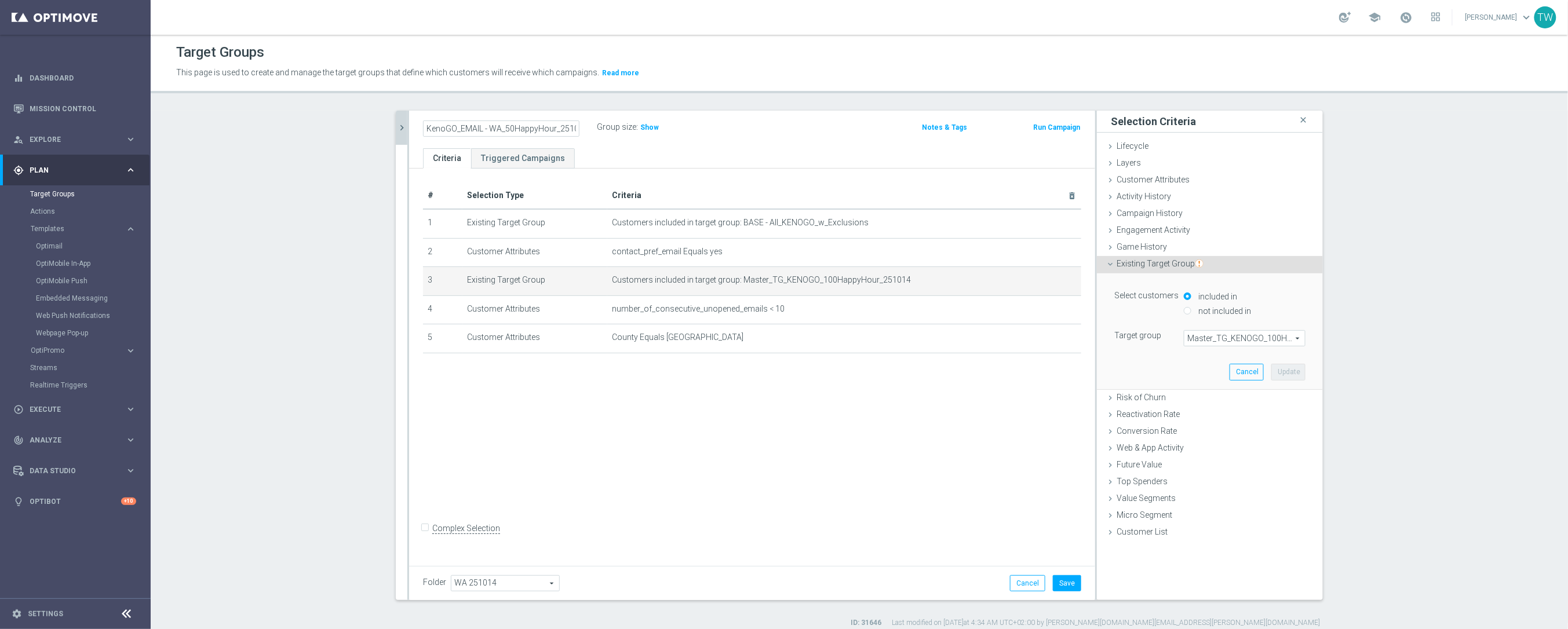
click at [1241, 335] on span "Master_TG_KENOGO_100HappyHour_251014" at bounding box center [1244, 338] width 120 height 15
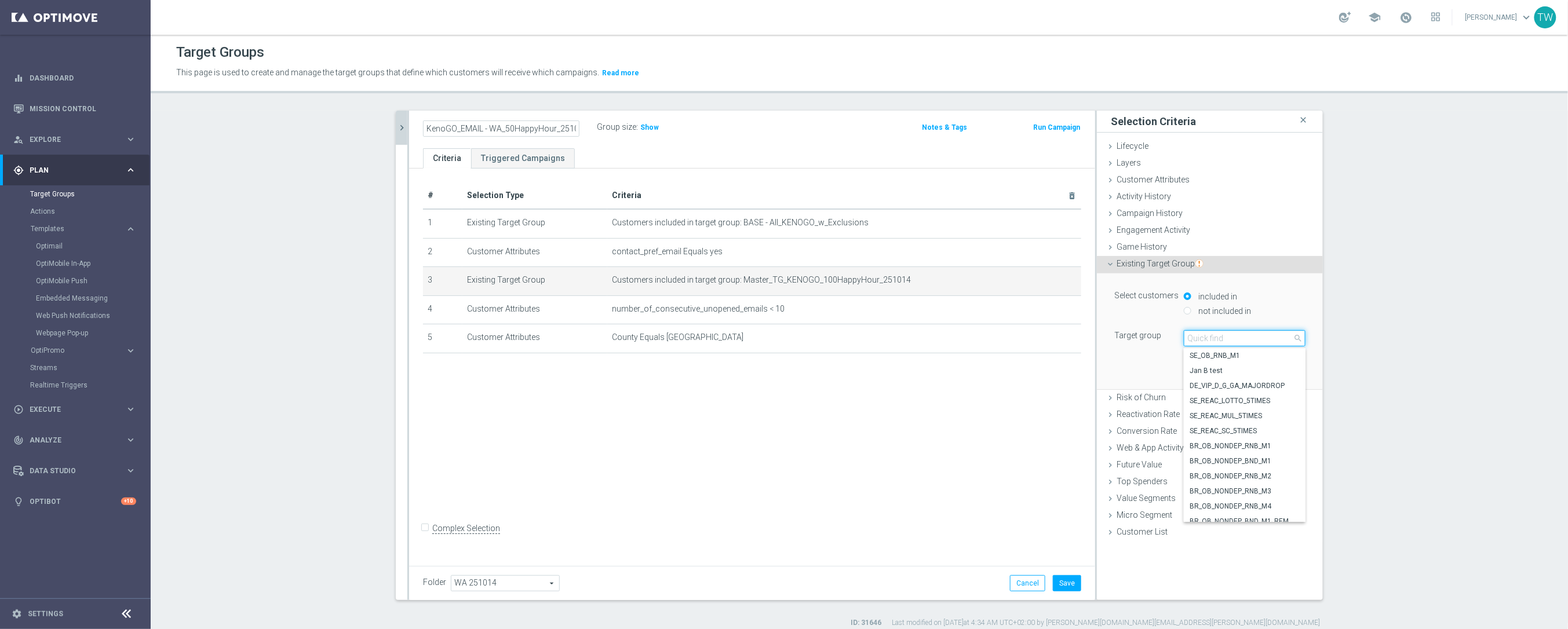
click at [1241, 335] on input "search" at bounding box center [1244, 338] width 122 height 16
type input "251014"
click at [1255, 430] on span "Master_TG_KENOGO_50HappyHour_251014" at bounding box center [1244, 431] width 110 height 10
type input "Master_TG_KENOGO_50HappyHour_251014"
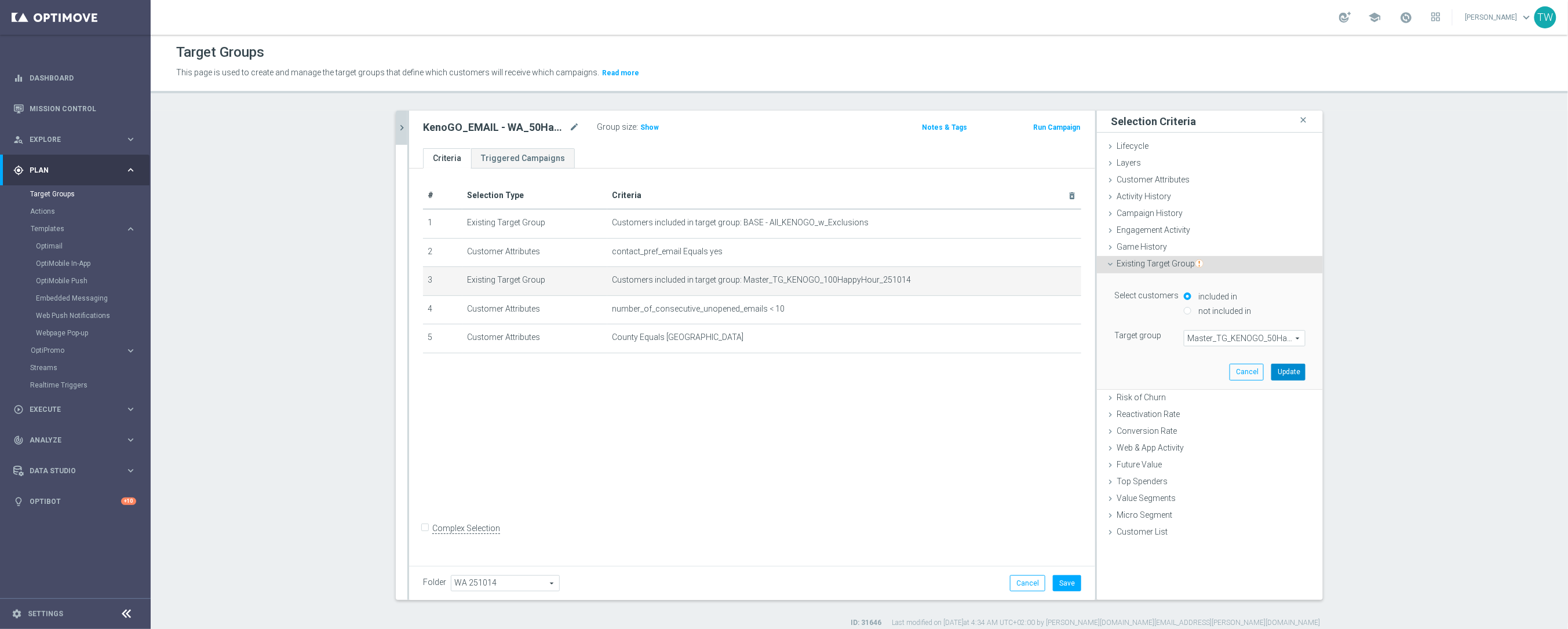
click at [1297, 366] on button "Update" at bounding box center [1288, 372] width 35 height 16
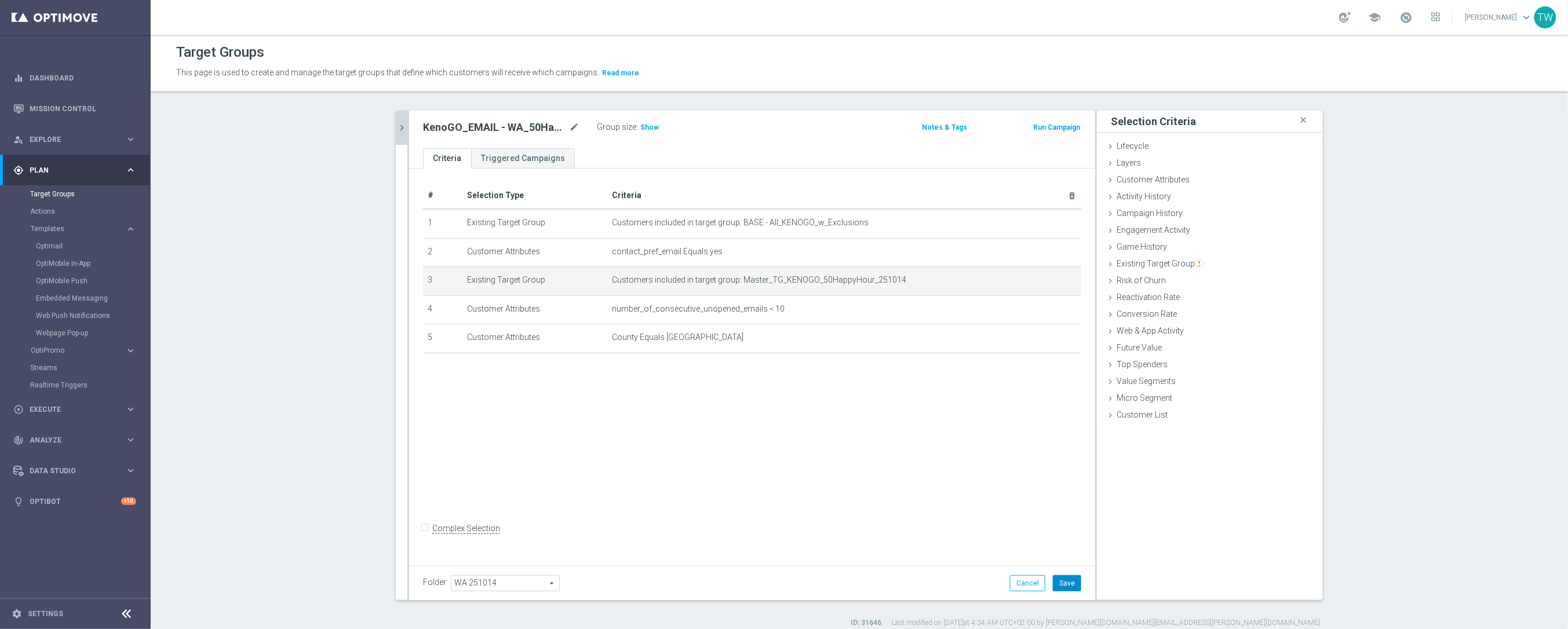
click at [1073, 584] on button "Save" at bounding box center [1067, 583] width 29 height 16
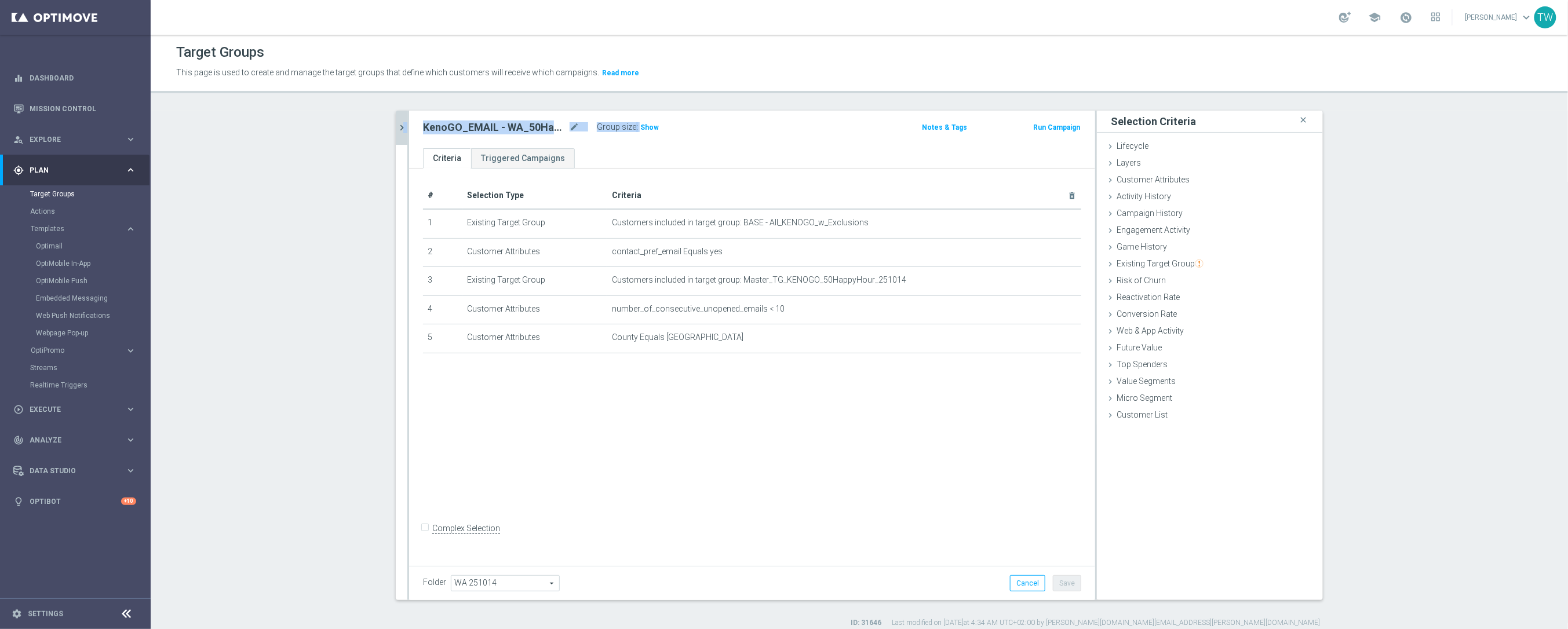
drag, startPoint x: 411, startPoint y: 129, endPoint x: 403, endPoint y: 127, distance: 8.2
click at [403, 127] on as-split "kenogo happy close more_vert Prioritize Customer Target Groups library_add crea…" at bounding box center [859, 355] width 927 height 490
click at [403, 127] on icon "chevron_right" at bounding box center [402, 128] width 11 height 11
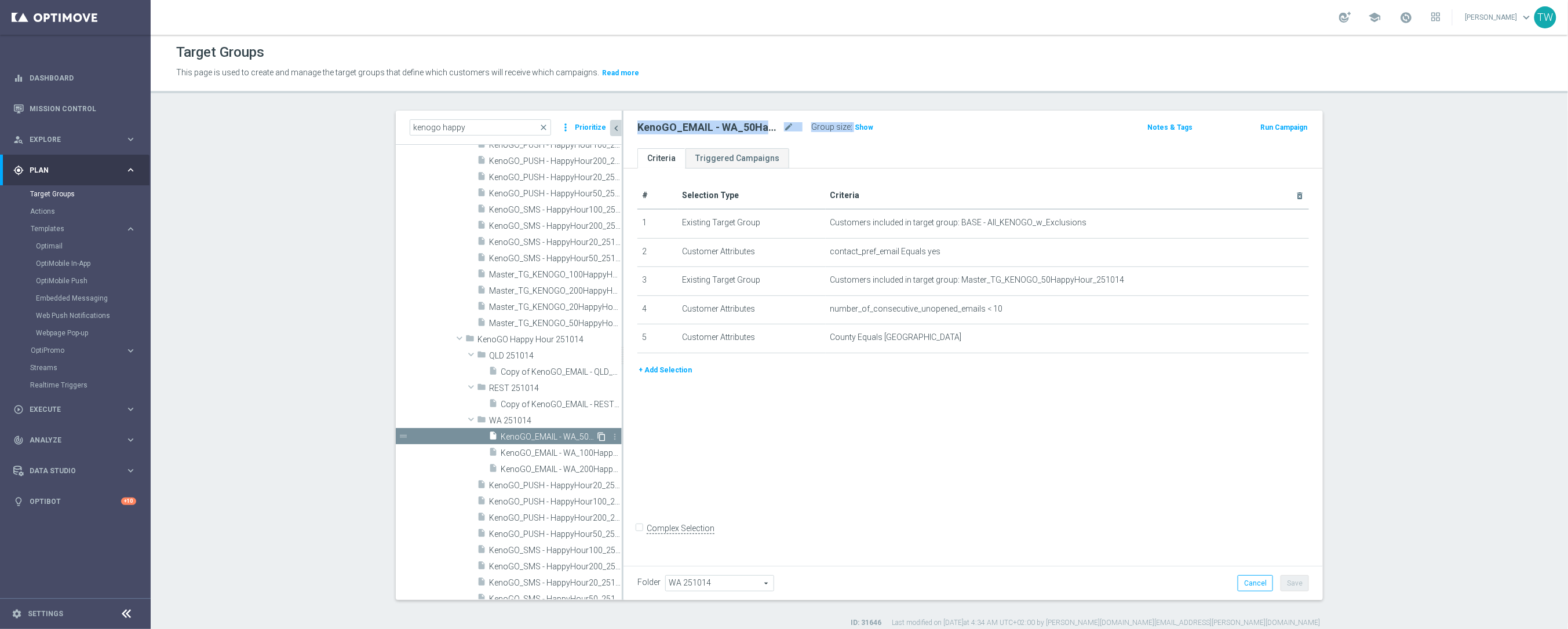
click at [601, 434] on icon "content_copy" at bounding box center [601, 437] width 10 height 10
click at [785, 125] on icon "mode_edit" at bounding box center [788, 127] width 10 height 14
click at [716, 128] on input "Copy of KenoGO_EMAIL - WA_50HappyHour_251014" at bounding box center [715, 128] width 156 height 16
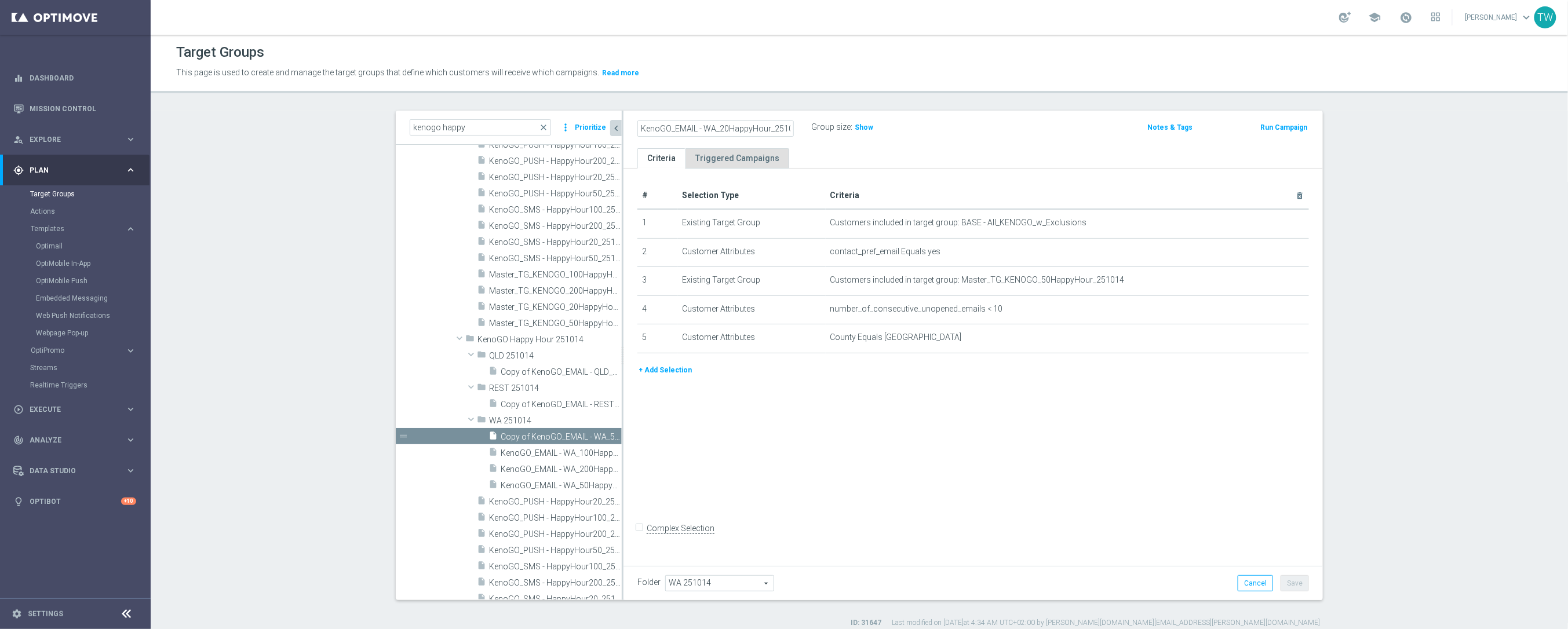
scroll to position [0, 8]
type input "KenoGO_EMAIL - WA_20HappyHour_251014"
click at [1271, 279] on icon "mode_edit" at bounding box center [1271, 280] width 10 height 10
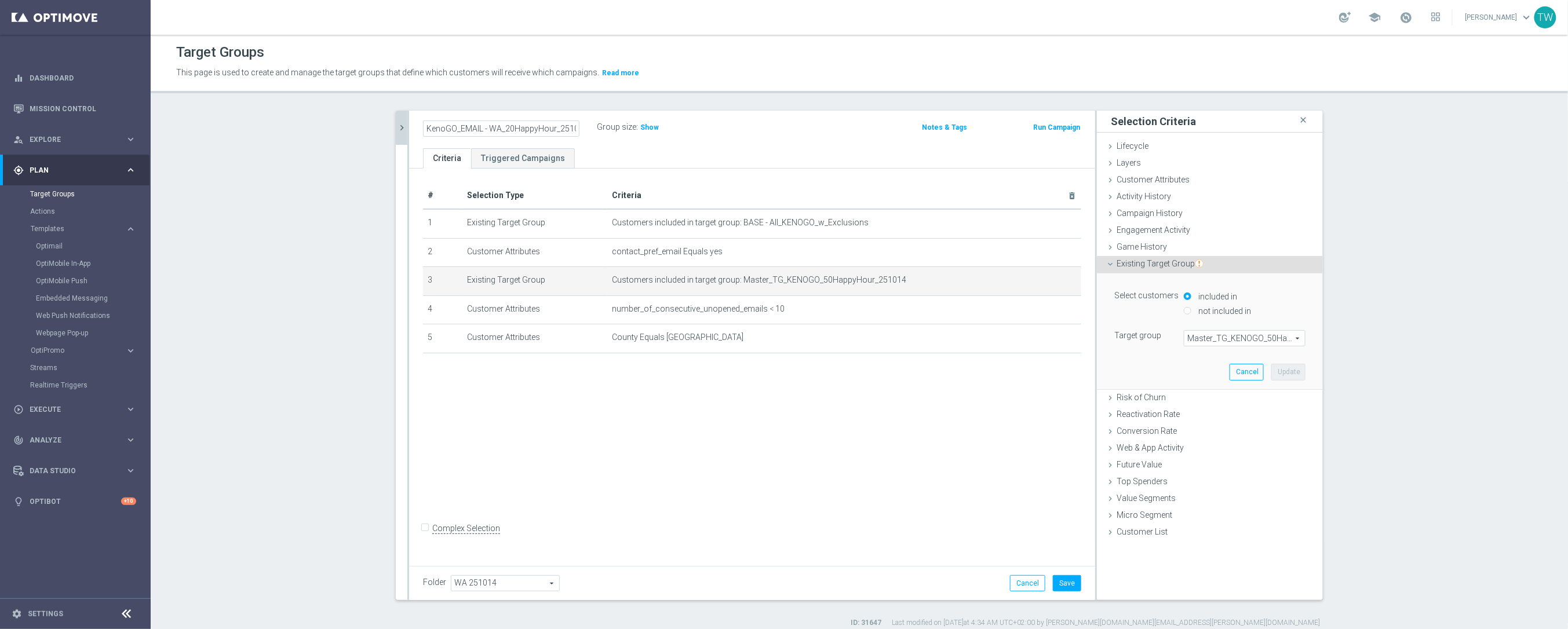
click at [1260, 338] on span "Master_TG_KENOGO_50HappyHour_251014" at bounding box center [1244, 338] width 120 height 15
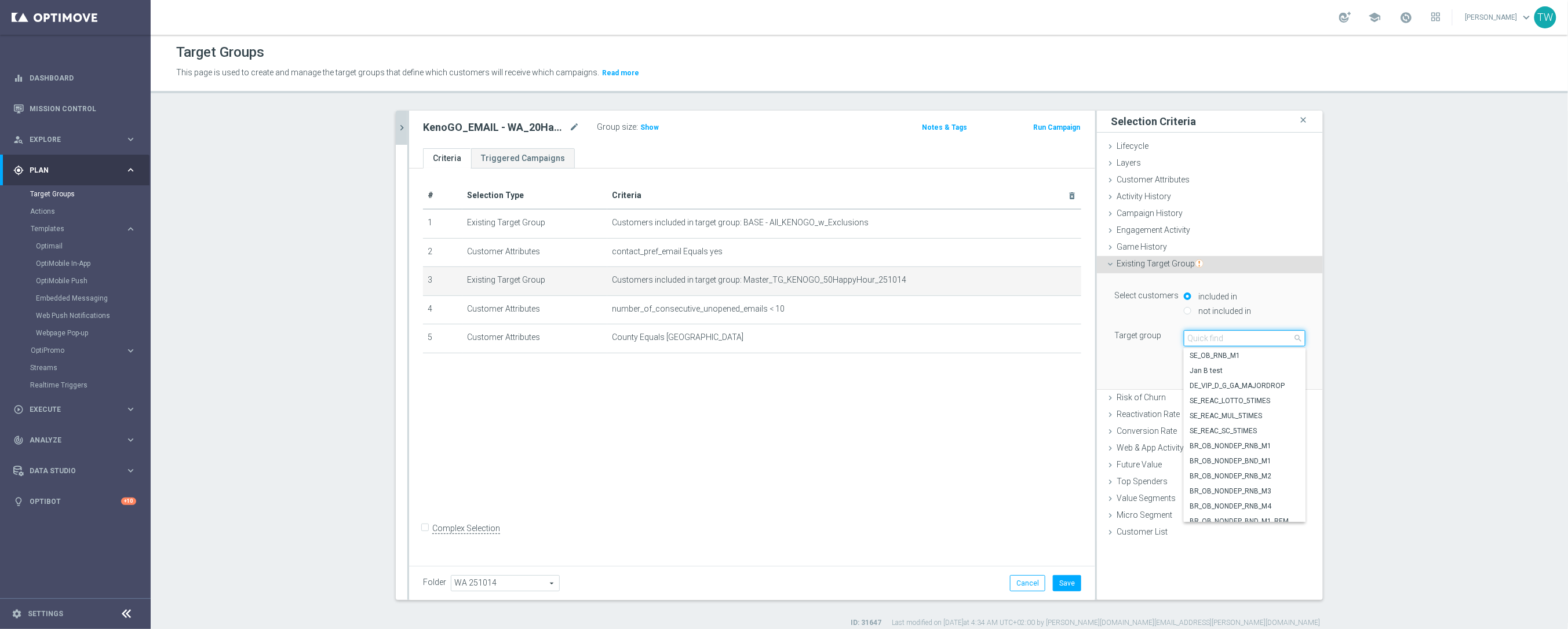
click at [1260, 338] on input "search" at bounding box center [1244, 338] width 122 height 16
type input "251014"
drag, startPoint x: 1264, startPoint y: 444, endPoint x: 1294, endPoint y: 390, distance: 61.8
click at [1264, 444] on span "Master_TG_KENOGO_20HappyHour_251014" at bounding box center [1244, 446] width 110 height 10
type input "Master_TG_KENOGO_20HappyHour_251014"
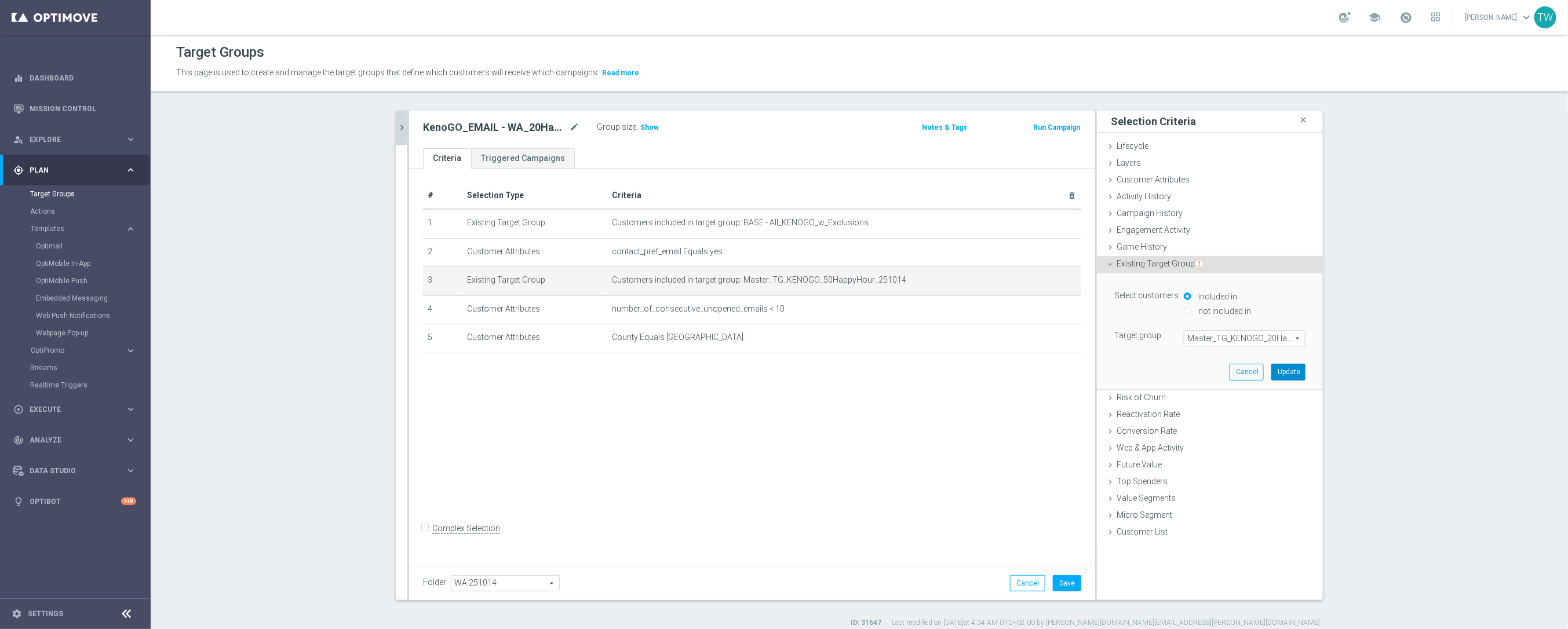
click at [1294, 369] on button "Update" at bounding box center [1288, 372] width 35 height 16
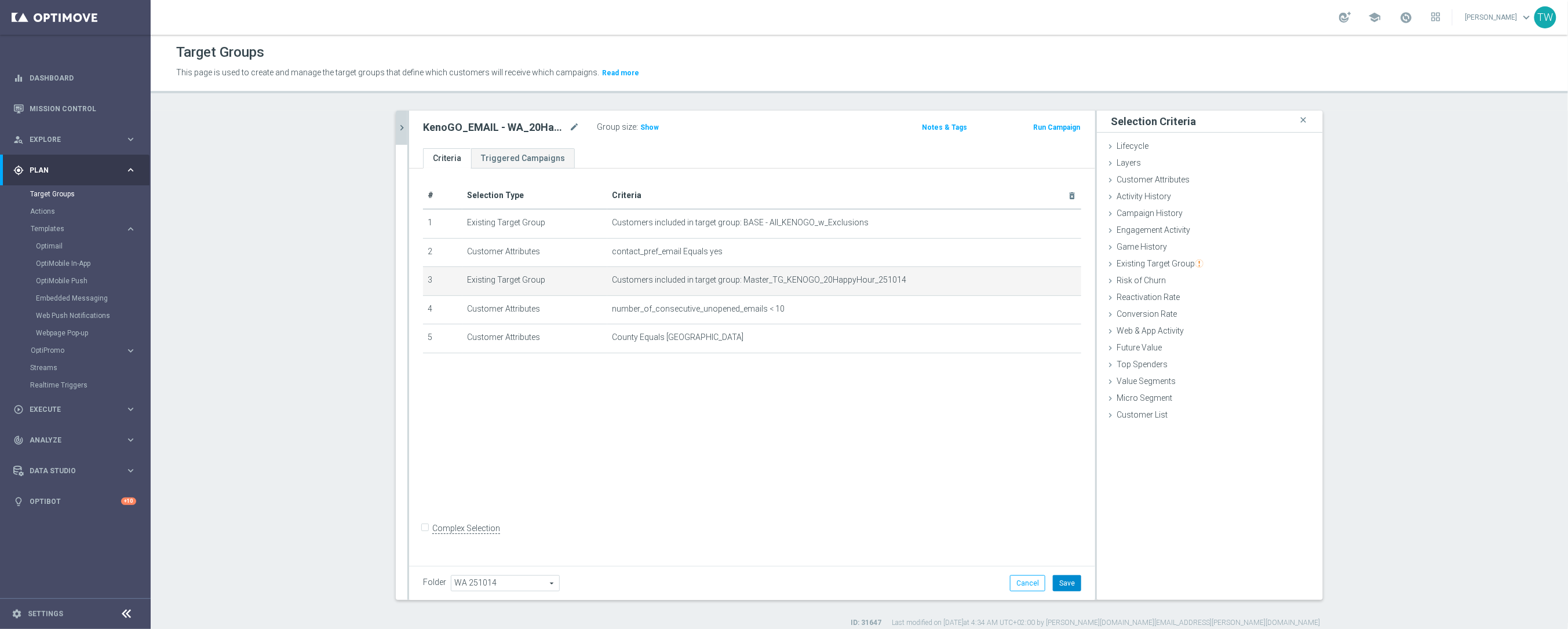
click at [1072, 582] on button "Save" at bounding box center [1067, 583] width 29 height 16
click at [396, 125] on icon "chevron_right" at bounding box center [402, 128] width 11 height 11
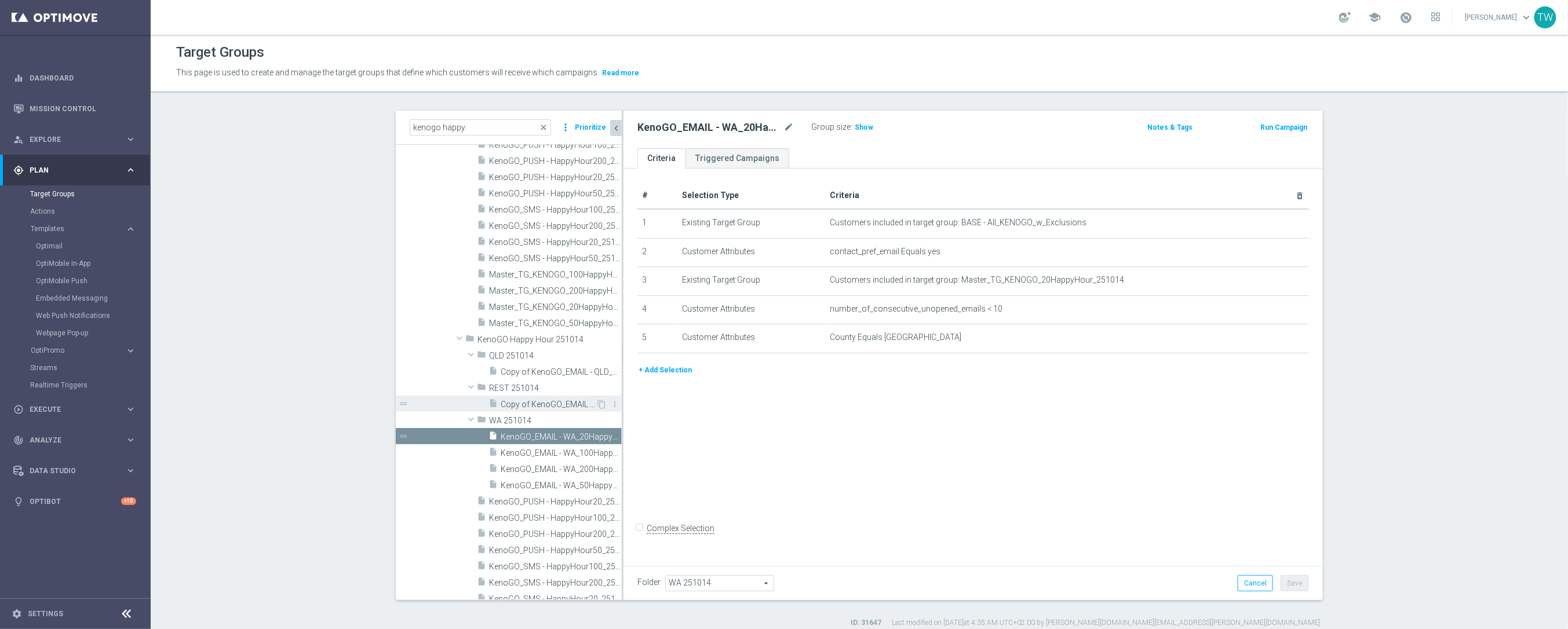
click at [570, 401] on span "Copy of KenoGO_EMAIL - REST_200HappyHour_251008" at bounding box center [548, 404] width 95 height 10
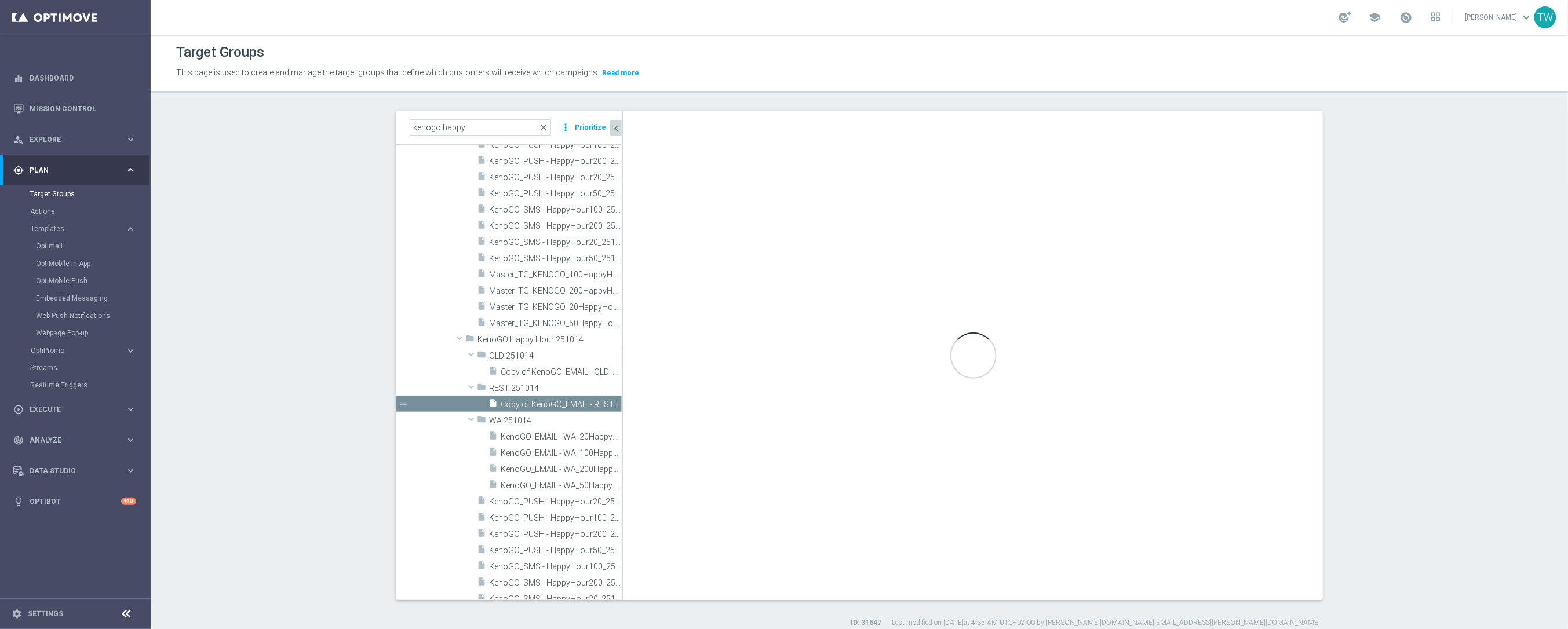
type input "REST 251014"
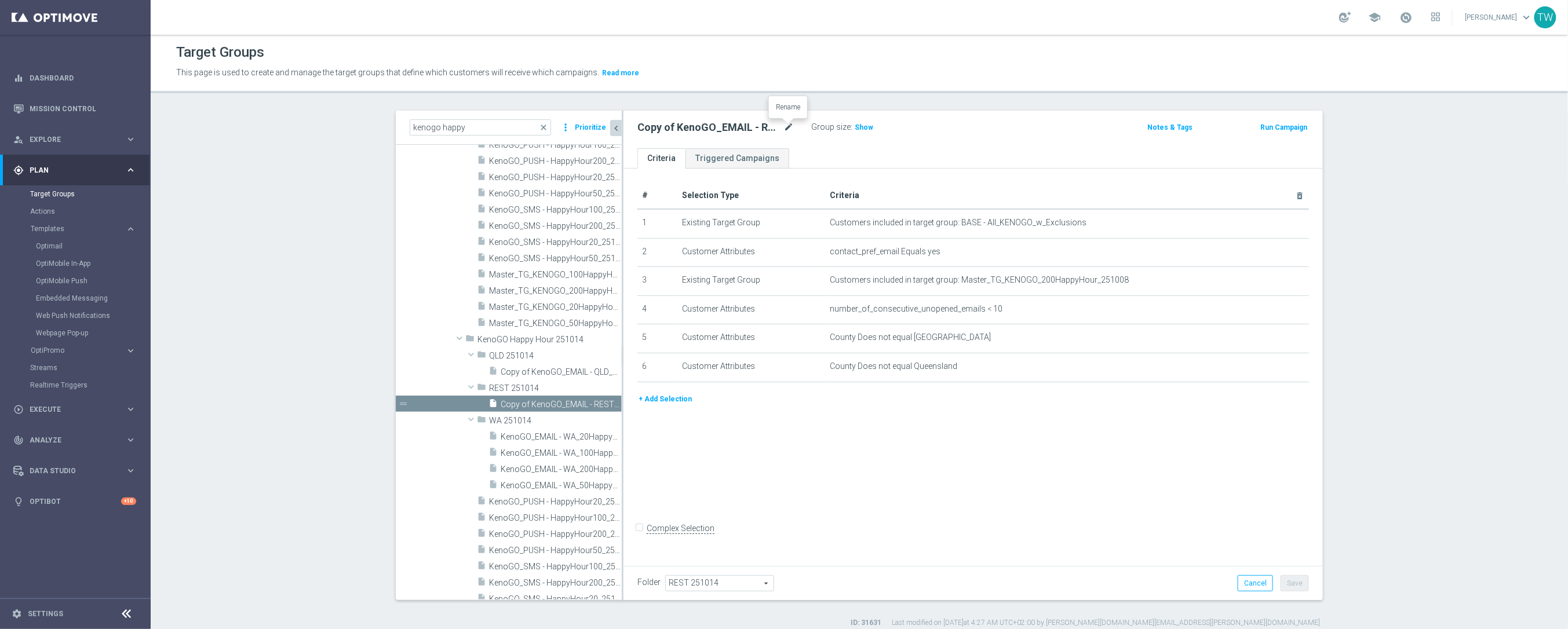
click at [788, 124] on icon "mode_edit" at bounding box center [788, 127] width 10 height 14
type input "KenoGO_EMAIL - REST_200HappyHour_251014"
click at [1271, 280] on icon "mode_edit" at bounding box center [1271, 280] width 10 height 10
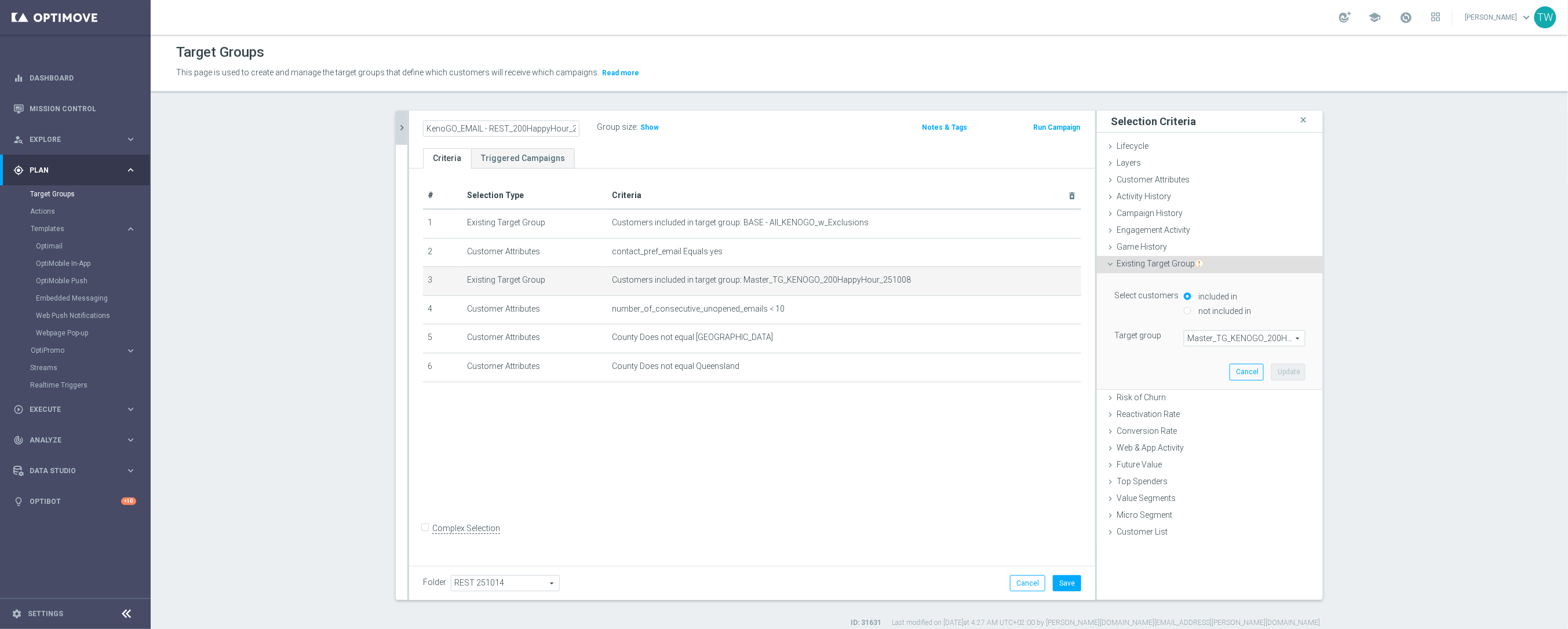
click at [1266, 339] on span "Master_TG_KENOGO_200HappyHour_251008" at bounding box center [1244, 338] width 120 height 15
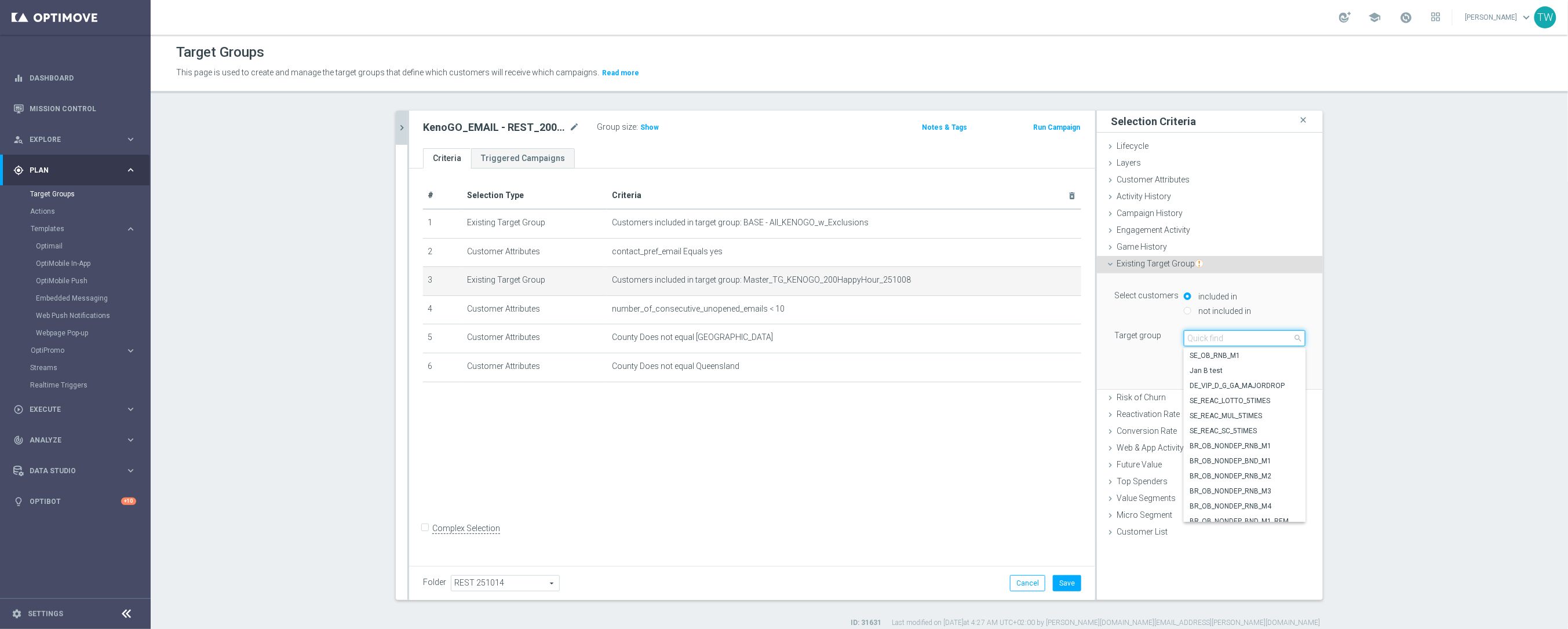
click at [1266, 339] on input "search" at bounding box center [1244, 338] width 122 height 16
type input "251014"
click at [1260, 355] on span "Master_TG_KENOGO_200HappyHour_251014" at bounding box center [1244, 355] width 110 height 10
type input "Master_TG_KENOGO_200HappyHour_251014"
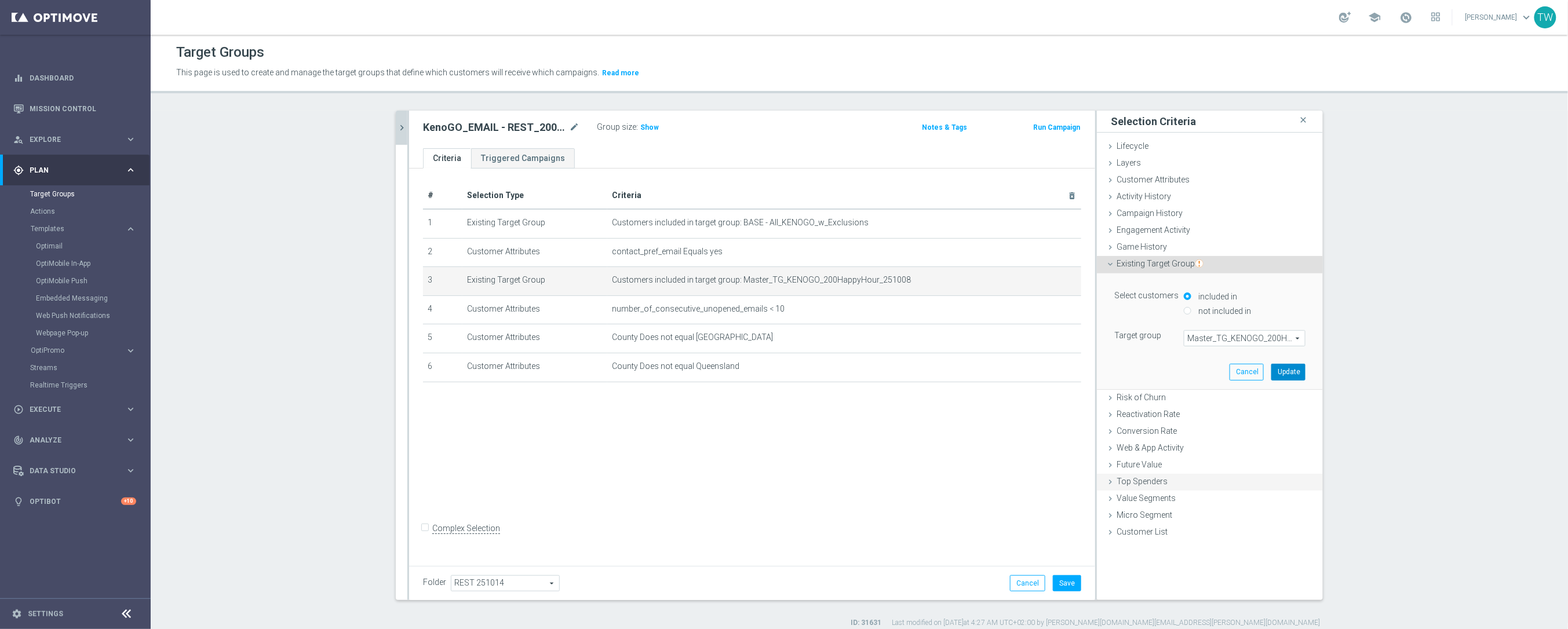
drag, startPoint x: 1297, startPoint y: 371, endPoint x: 1213, endPoint y: 457, distance: 120.2
click at [1297, 371] on button "Update" at bounding box center [1288, 372] width 35 height 16
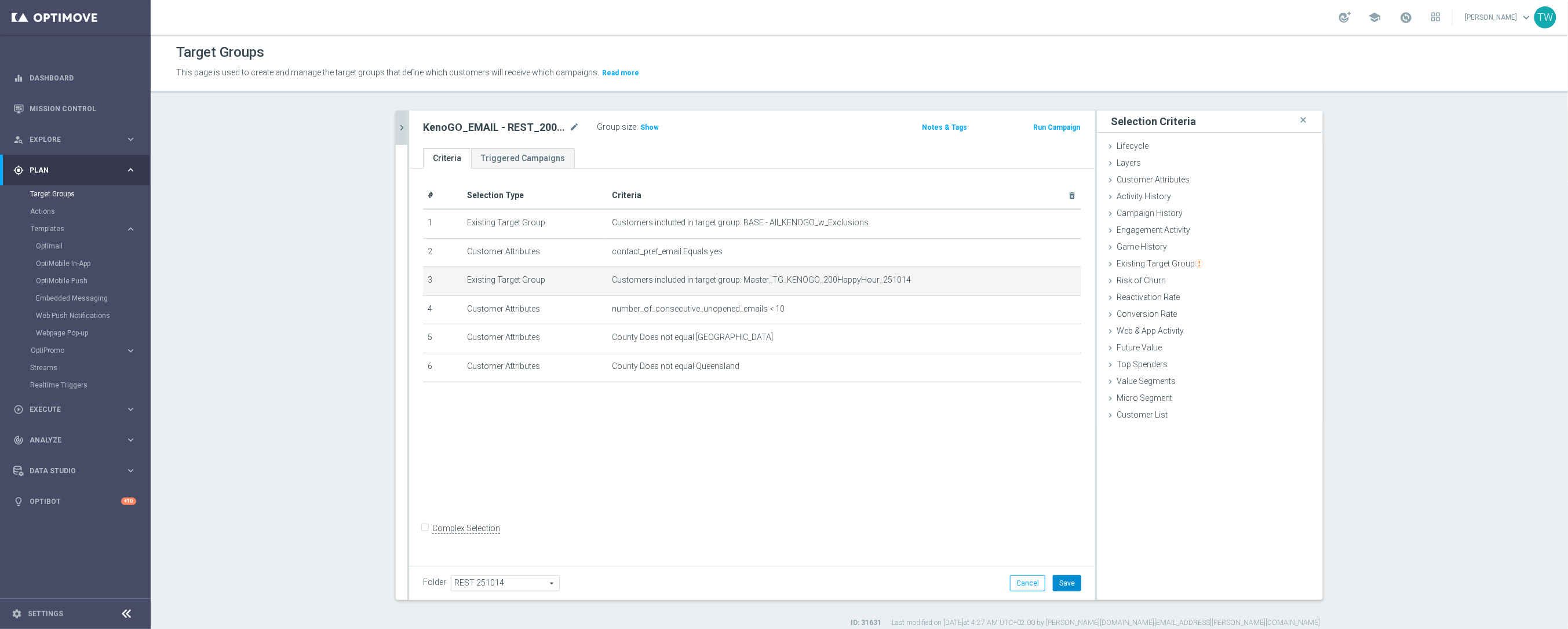
click at [1065, 585] on button "Save" at bounding box center [1067, 583] width 29 height 16
click at [400, 123] on icon "chevron_right" at bounding box center [402, 128] width 11 height 11
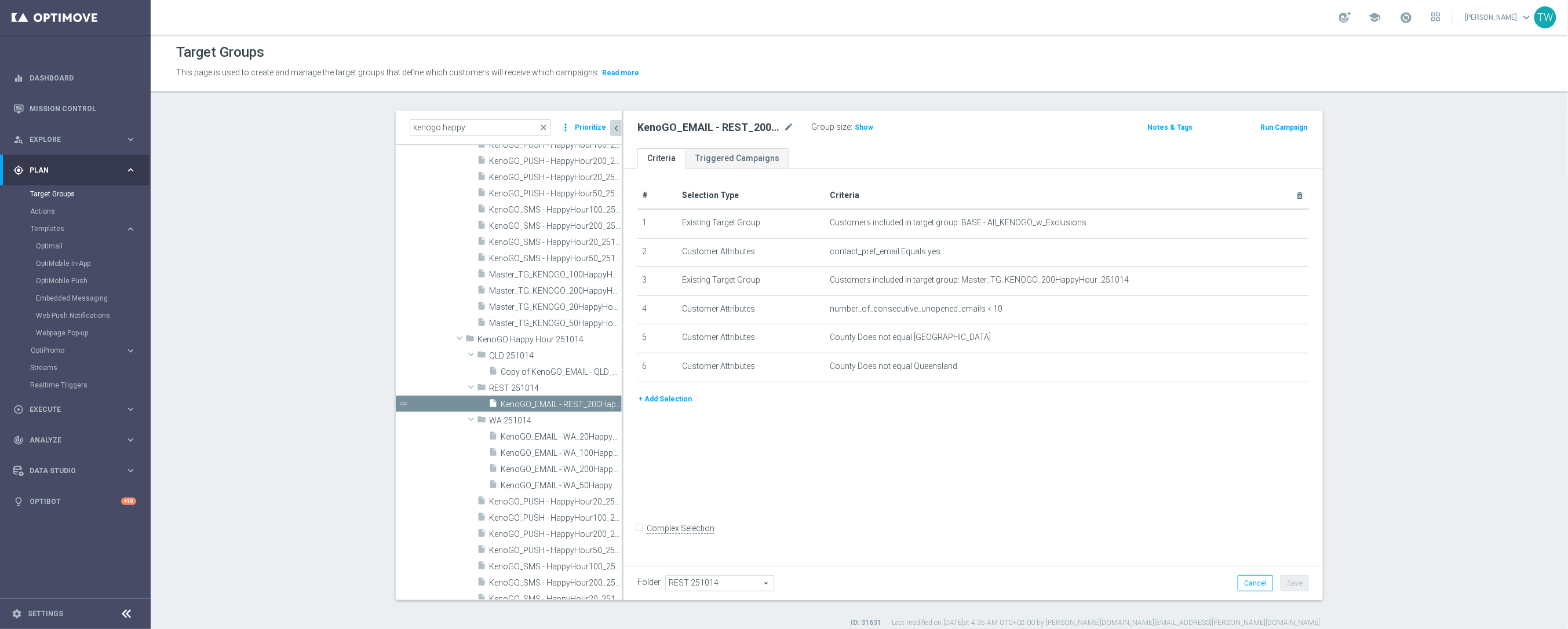
scroll to position [15450, 0]
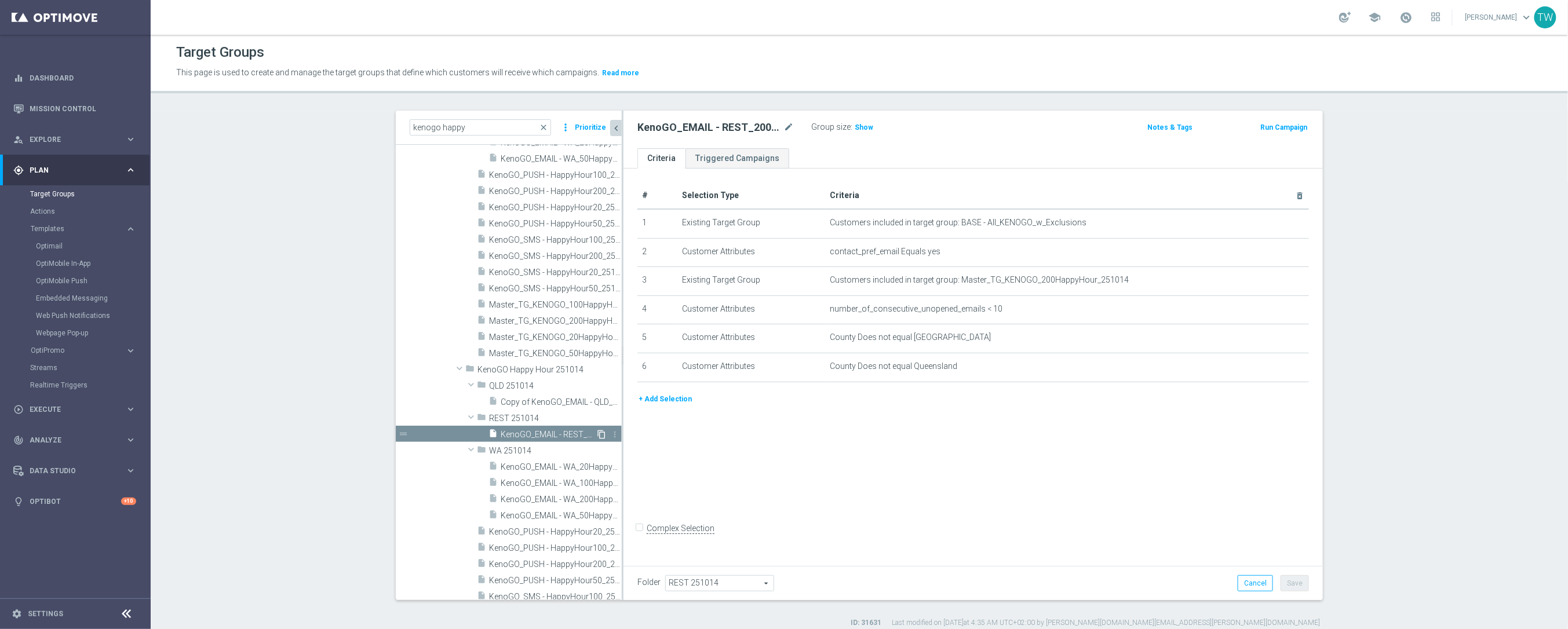
click at [600, 435] on icon "content_copy" at bounding box center [601, 435] width 10 height 10
click at [790, 123] on icon "mode_edit" at bounding box center [788, 127] width 10 height 14
click at [710, 126] on input "Copy of KenoGO_EMAIL - REST_200HappyHour_251014" at bounding box center [715, 128] width 156 height 16
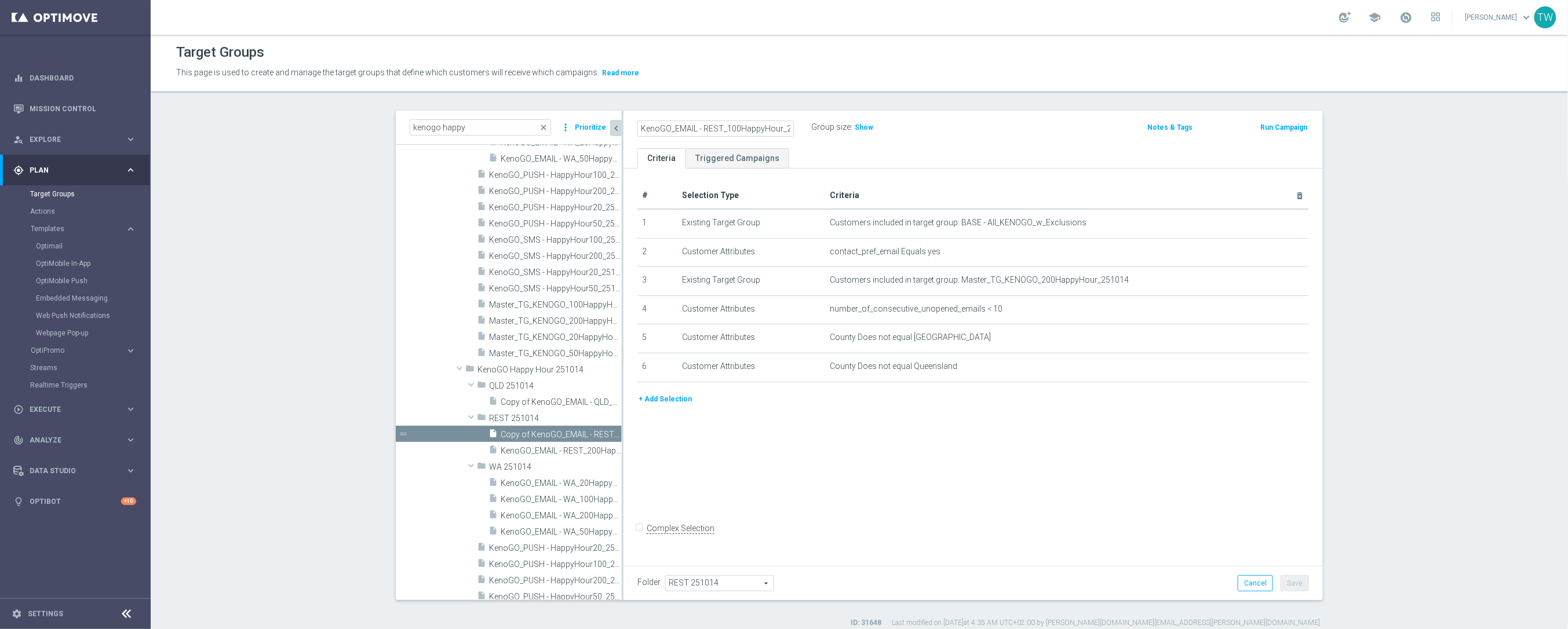
scroll to position [0, 20]
type input "KenoGO_EMAIL - REST_100HappyHour_251014"
click at [1271, 280] on icon "mode_edit" at bounding box center [1271, 280] width 10 height 10
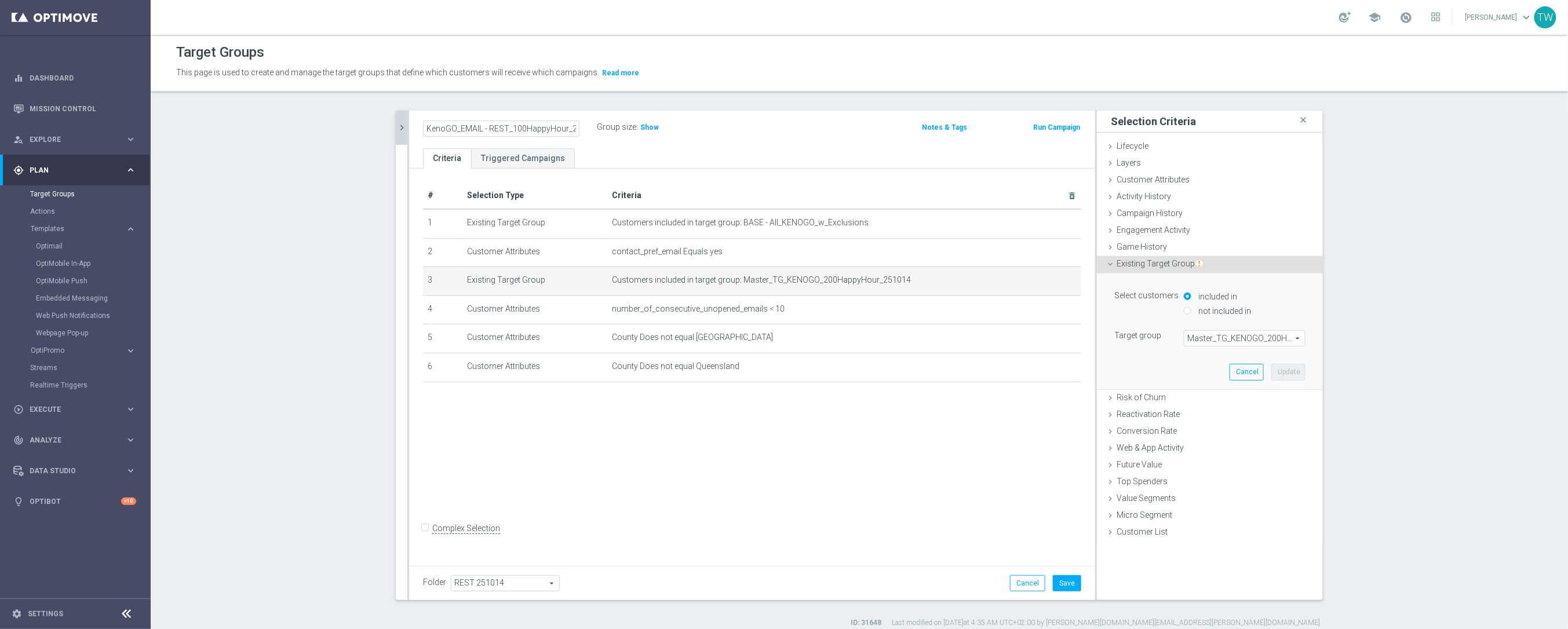
click at [1255, 334] on span "Master_TG_KENOGO_200HappyHour_251014" at bounding box center [1244, 338] width 120 height 15
click at [0, 0] on input "search" at bounding box center [0, 0] width 0 height 0
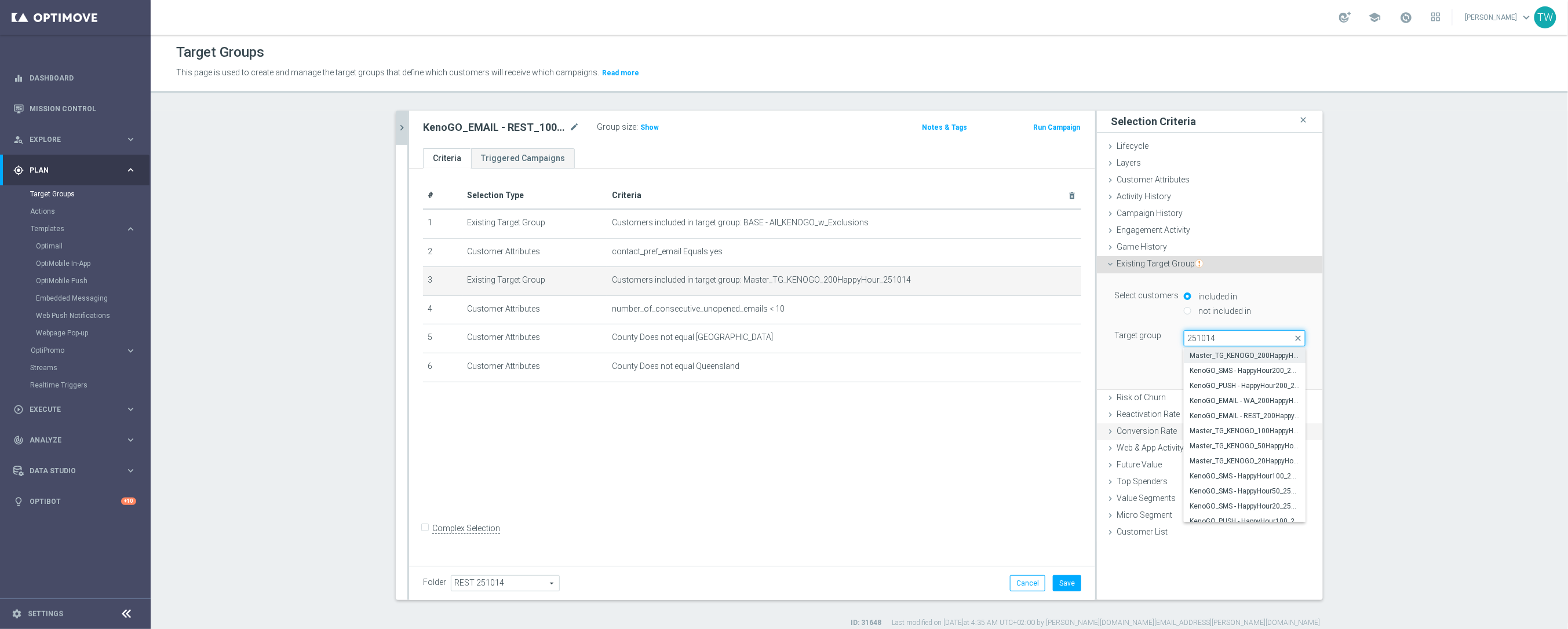
type input "251014"
click at [1272, 435] on span "Master_TG_KENOGO_100HappyHour_251014" at bounding box center [1244, 431] width 110 height 10
type input "Master_TG_KENOGO_100HappyHour_251014"
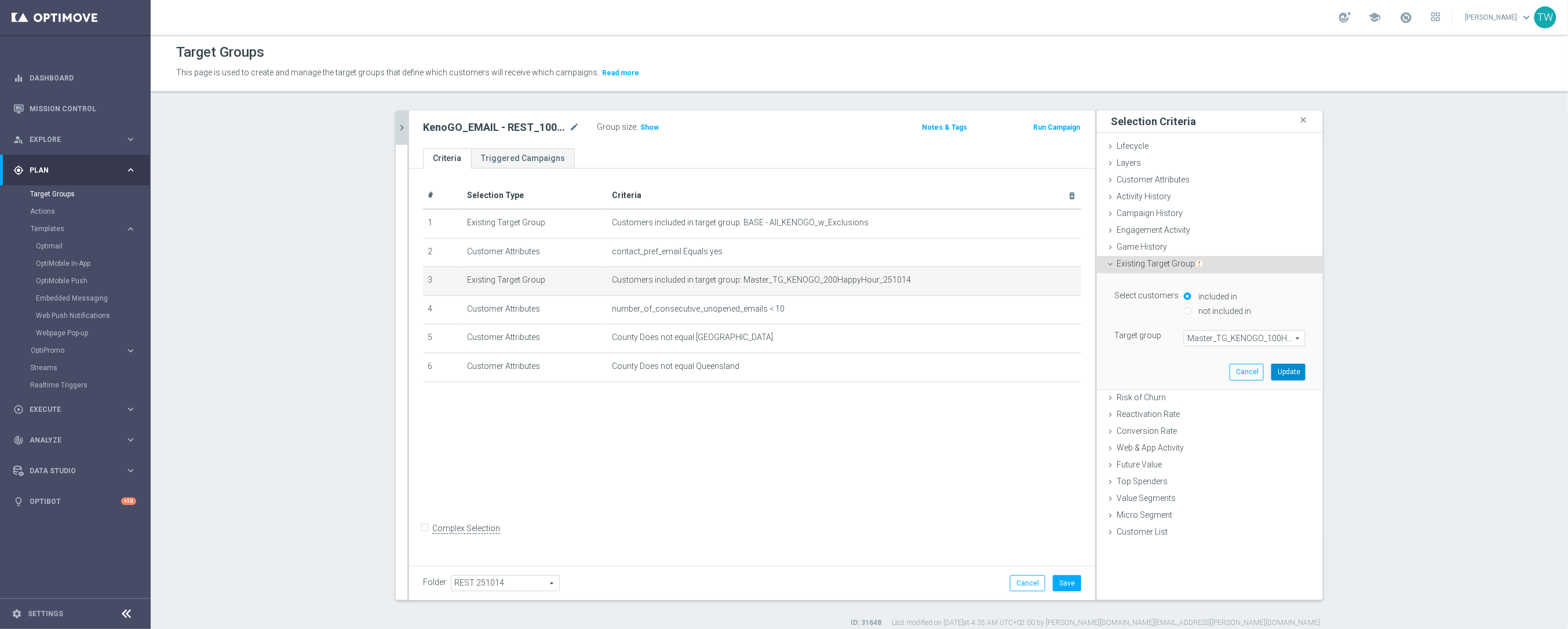
click at [1285, 376] on button "Update" at bounding box center [1288, 372] width 35 height 16
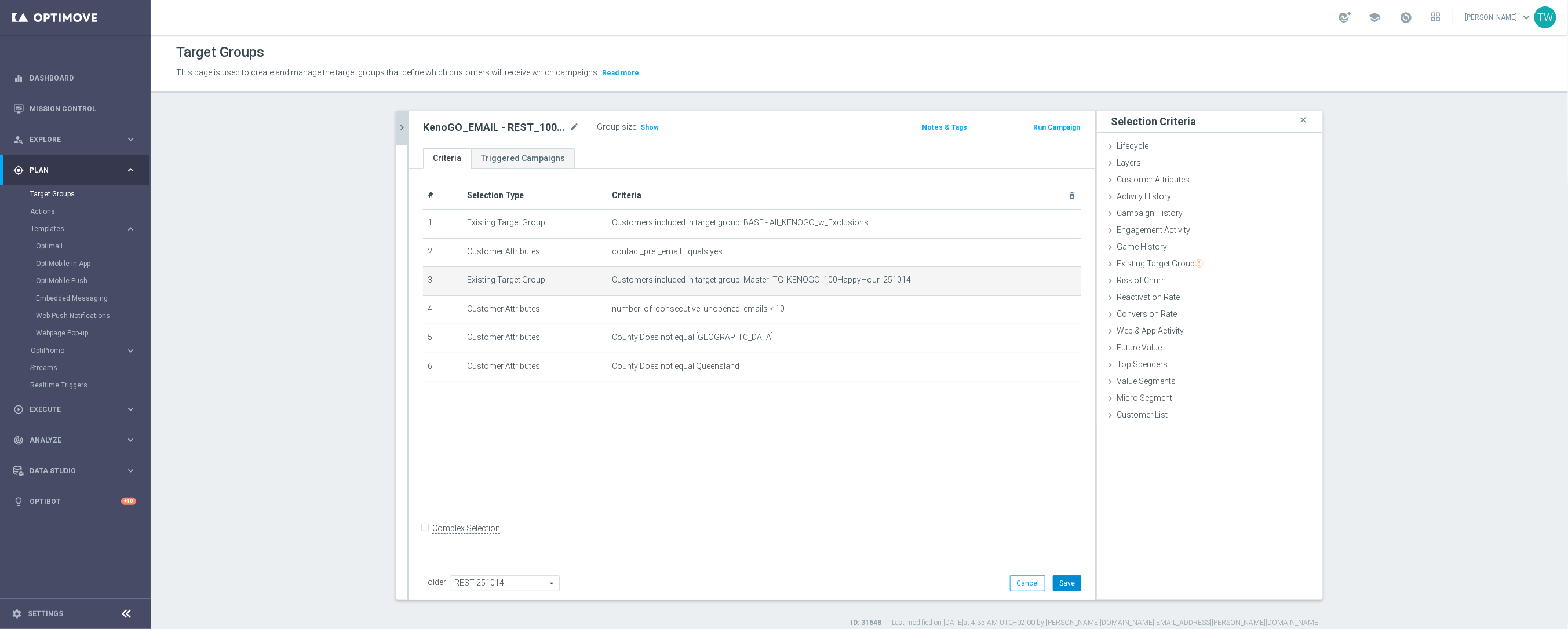
drag, startPoint x: 1067, startPoint y: 578, endPoint x: 1004, endPoint y: 552, distance: 68.2
click at [1067, 578] on button "Save" at bounding box center [1067, 583] width 29 height 16
click at [396, 128] on icon "chevron_right" at bounding box center [402, 128] width 11 height 11
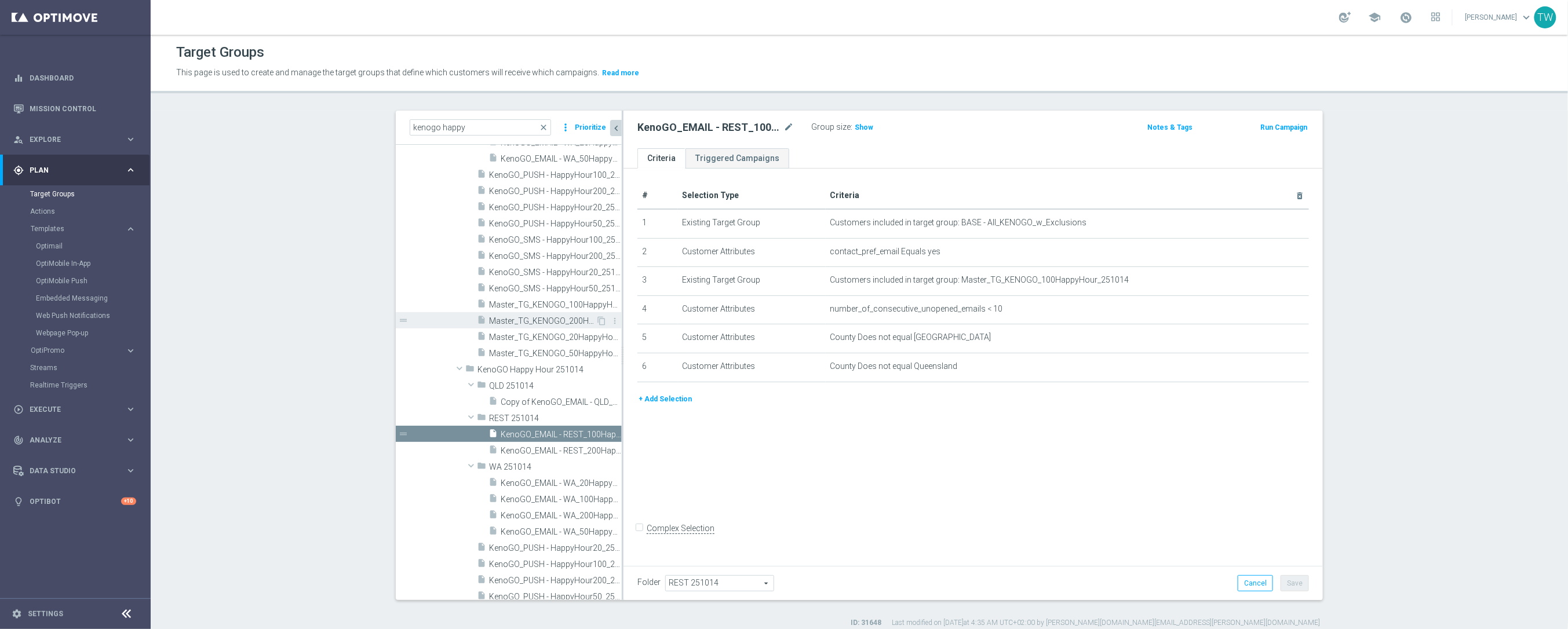
scroll to position [15451, 0]
click at [600, 432] on icon "content_copy" at bounding box center [601, 434] width 10 height 10
click at [788, 127] on icon "mode_edit" at bounding box center [788, 127] width 10 height 14
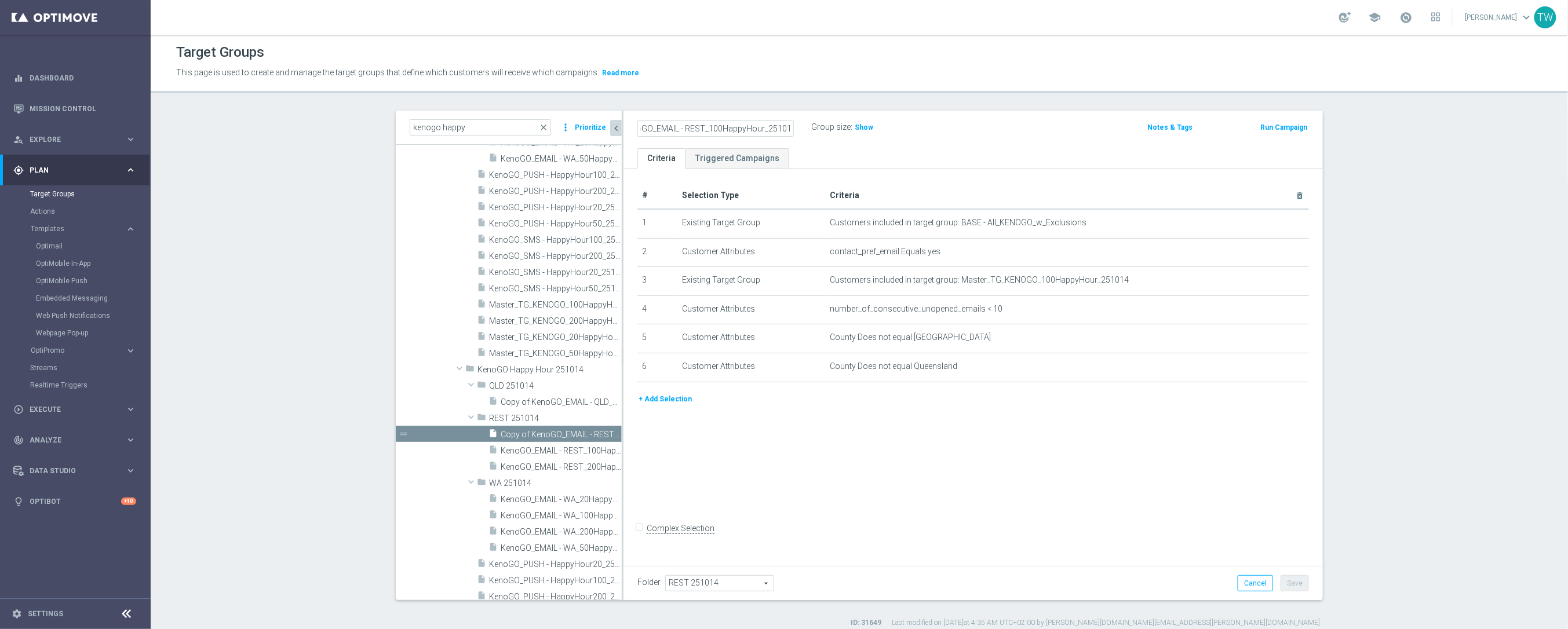
click at [713, 126] on input "Copy of KenoGO_EMAIL - REST_100HappyHour_251014" at bounding box center [715, 128] width 156 height 16
type input "KenoGO_EMAIL - REST_50HappyHour_251014"
click at [0, 0] on icon "mode_edit" at bounding box center [0, 0] width 0 height 0
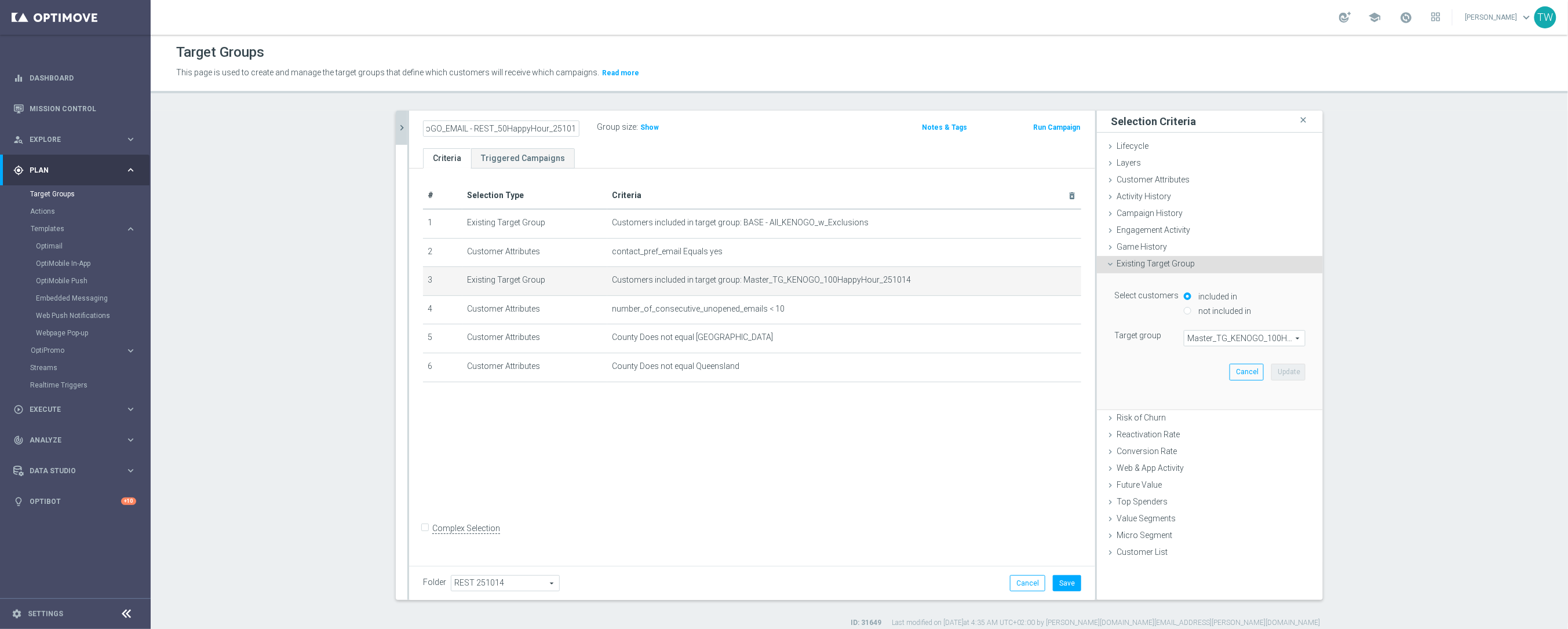
scroll to position [0, 0]
click at [1268, 342] on span "Master_TG_KENOGO_100HappyHour_251014" at bounding box center [1244, 338] width 120 height 15
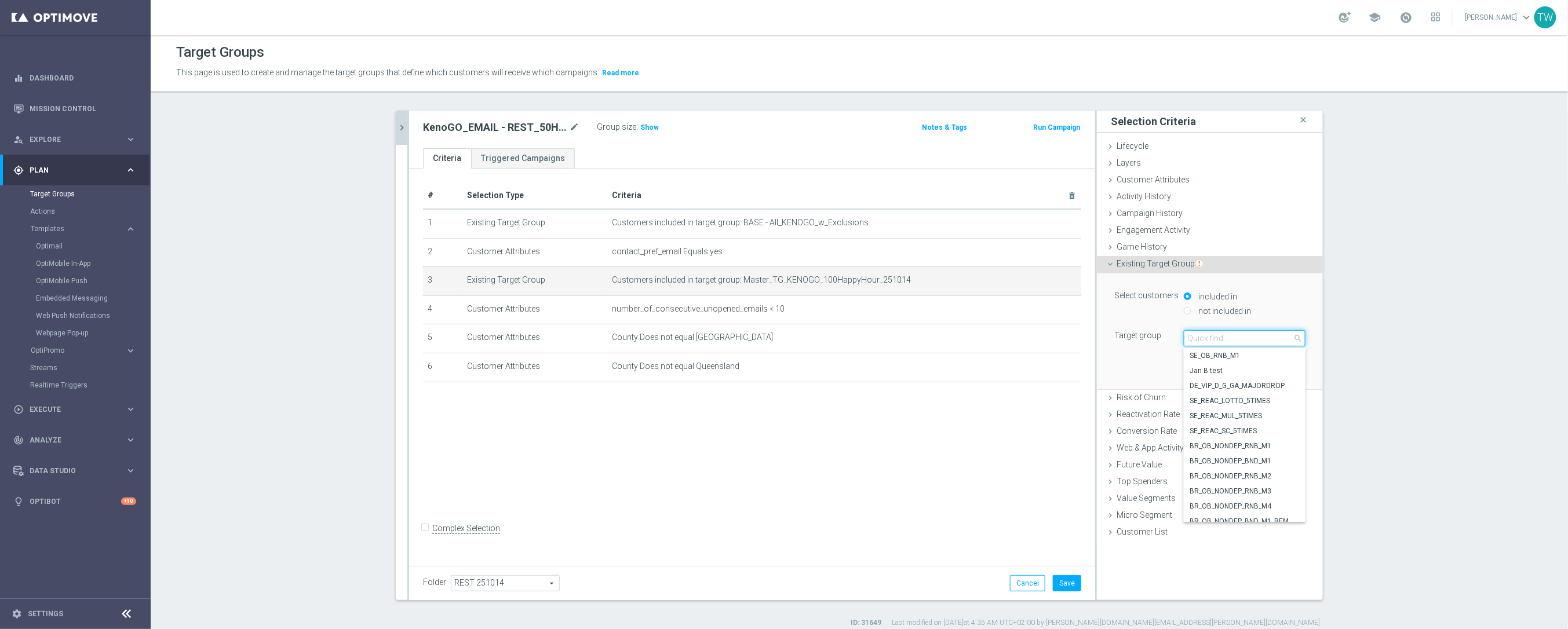
click at [1268, 342] on input "search" at bounding box center [1244, 338] width 122 height 16
type input "251014"
drag, startPoint x: 1262, startPoint y: 448, endPoint x: 1282, endPoint y: 426, distance: 29.7
click at [1262, 448] on span "Master_TG_KENOGO_50HappyHour_251014" at bounding box center [1244, 446] width 110 height 10
type input "Master_TG_KENOGO_50HappyHour_251014"
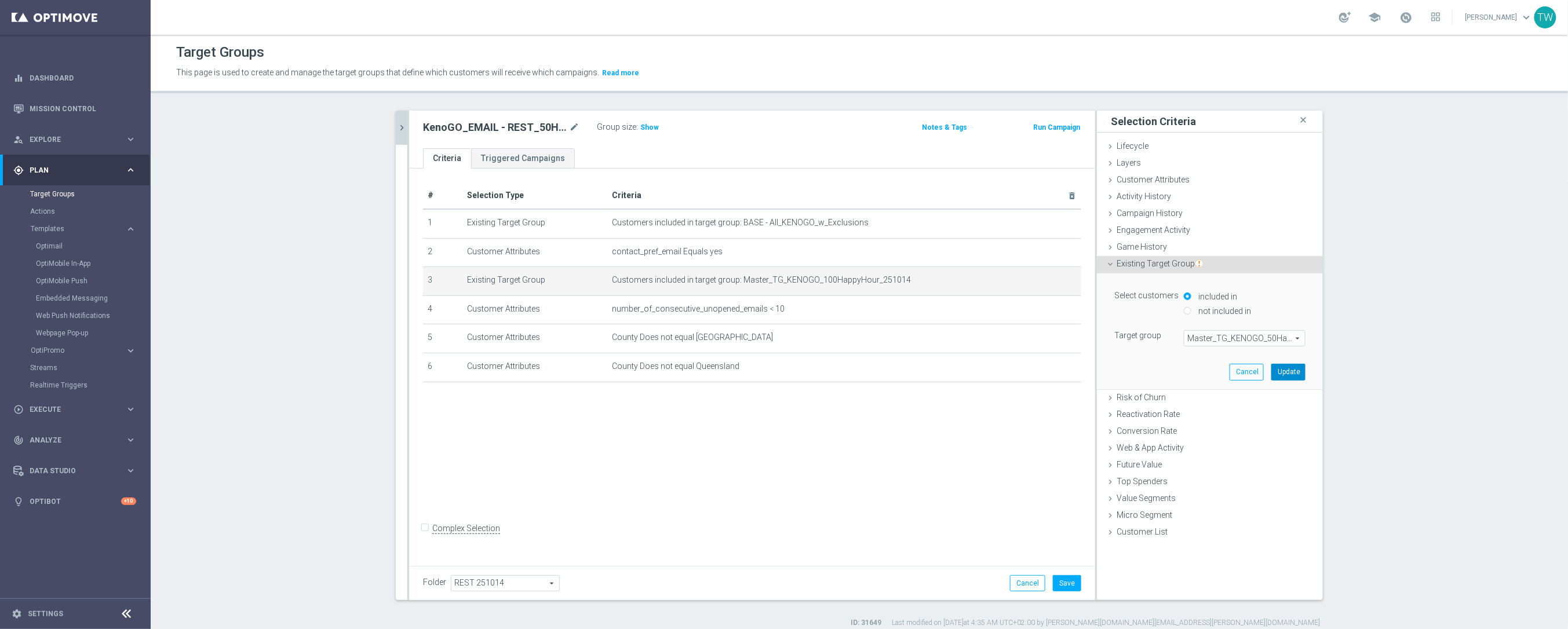
click at [1294, 376] on button "Update" at bounding box center [1288, 372] width 35 height 16
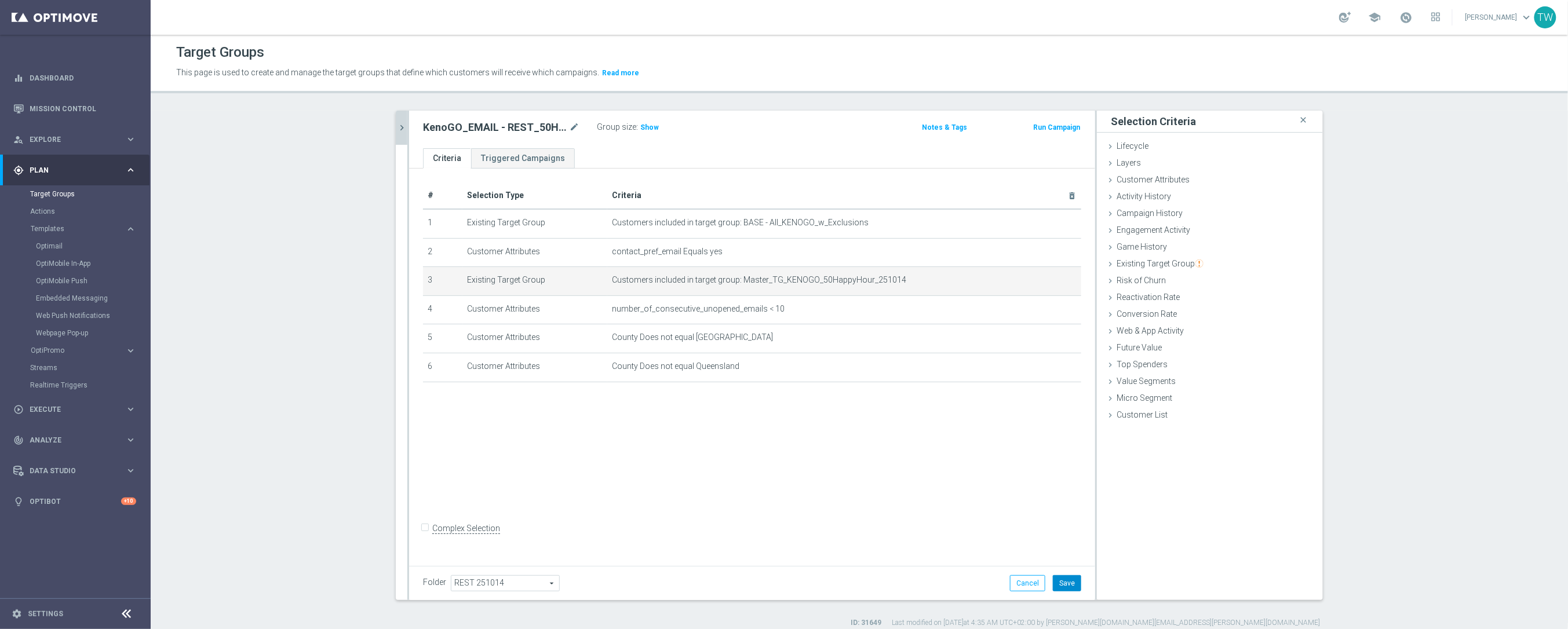
click at [1058, 581] on button "Save" at bounding box center [1067, 583] width 29 height 16
click at [400, 131] on icon "chevron_right" at bounding box center [402, 128] width 11 height 11
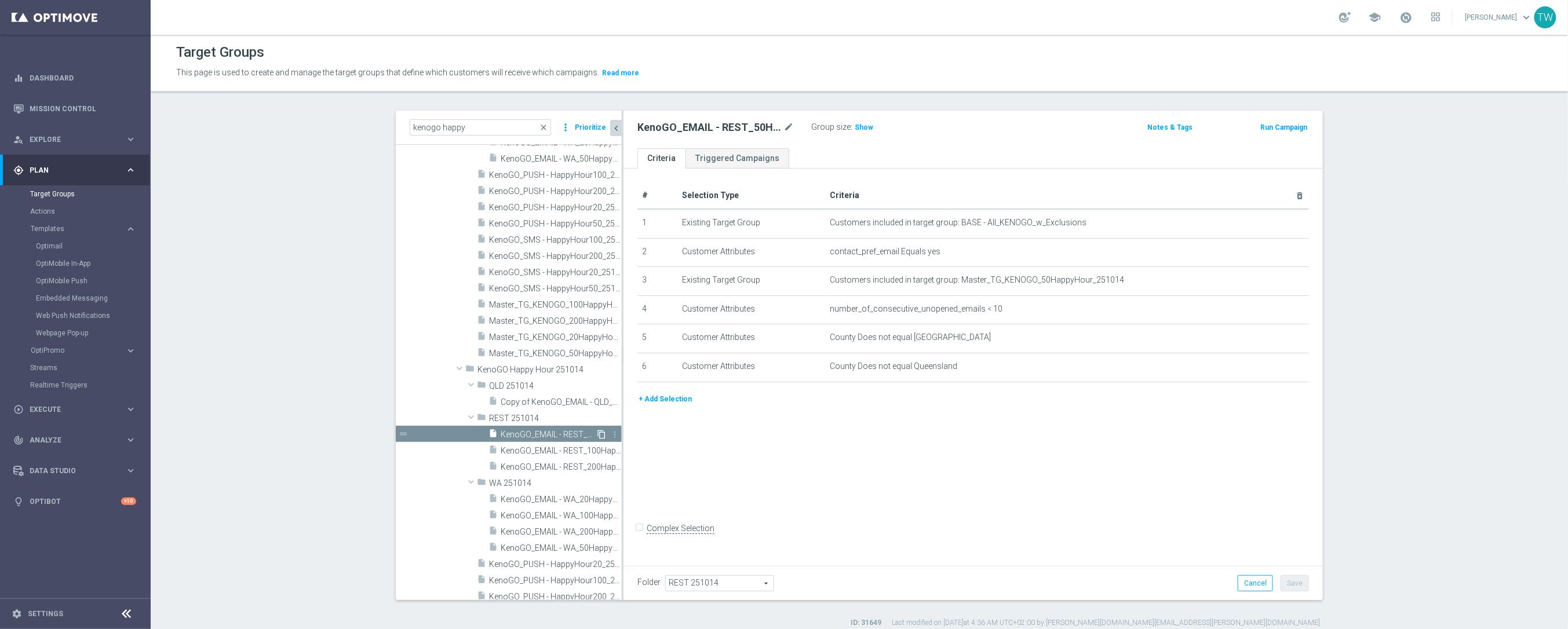
click at [600, 432] on icon "content_copy" at bounding box center [601, 435] width 10 height 10
click at [793, 128] on icon "mode_edit" at bounding box center [788, 127] width 10 height 14
click at [717, 126] on input "Copy of KenoGO_EMAIL - REST_50HappyHour_251014" at bounding box center [715, 128] width 156 height 16
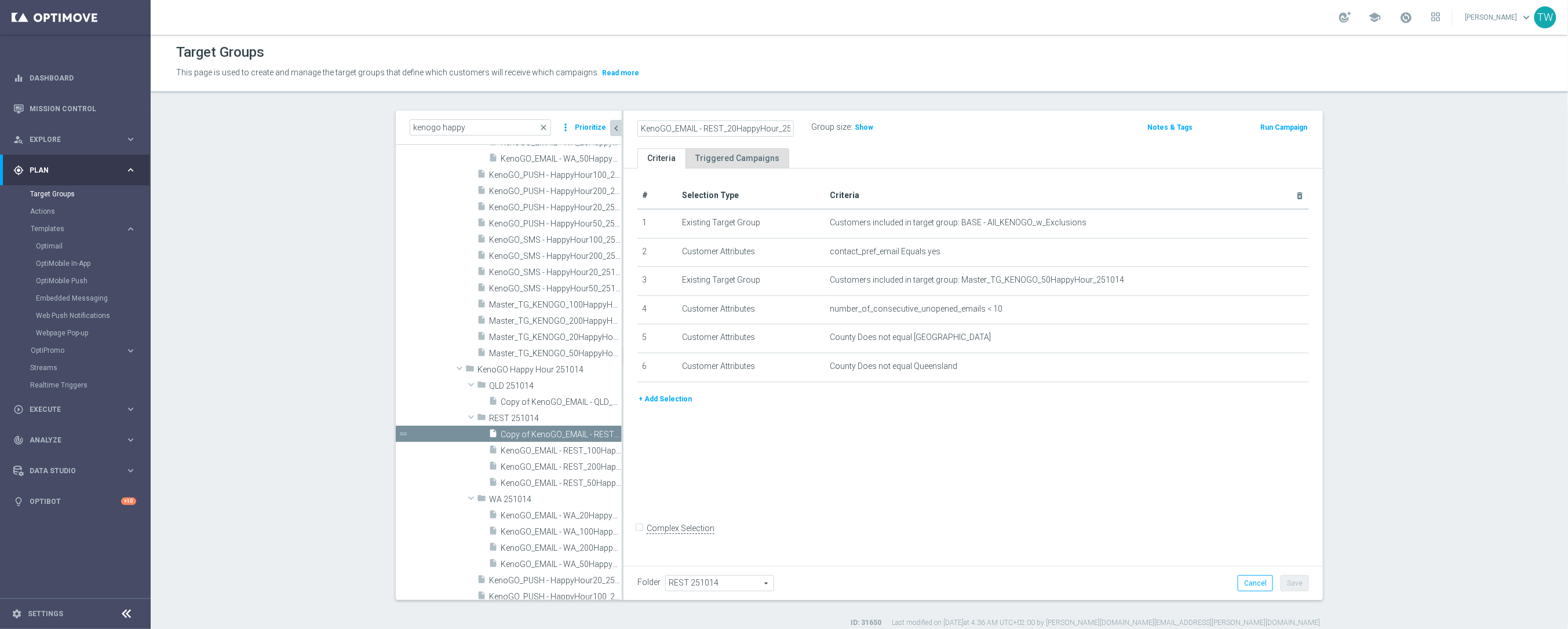
scroll to position [0, 15]
type input "KenoGO_EMAIL - REST_20HappyHour_251014"
click at [1267, 279] on icon "mode_edit" at bounding box center [1271, 280] width 10 height 10
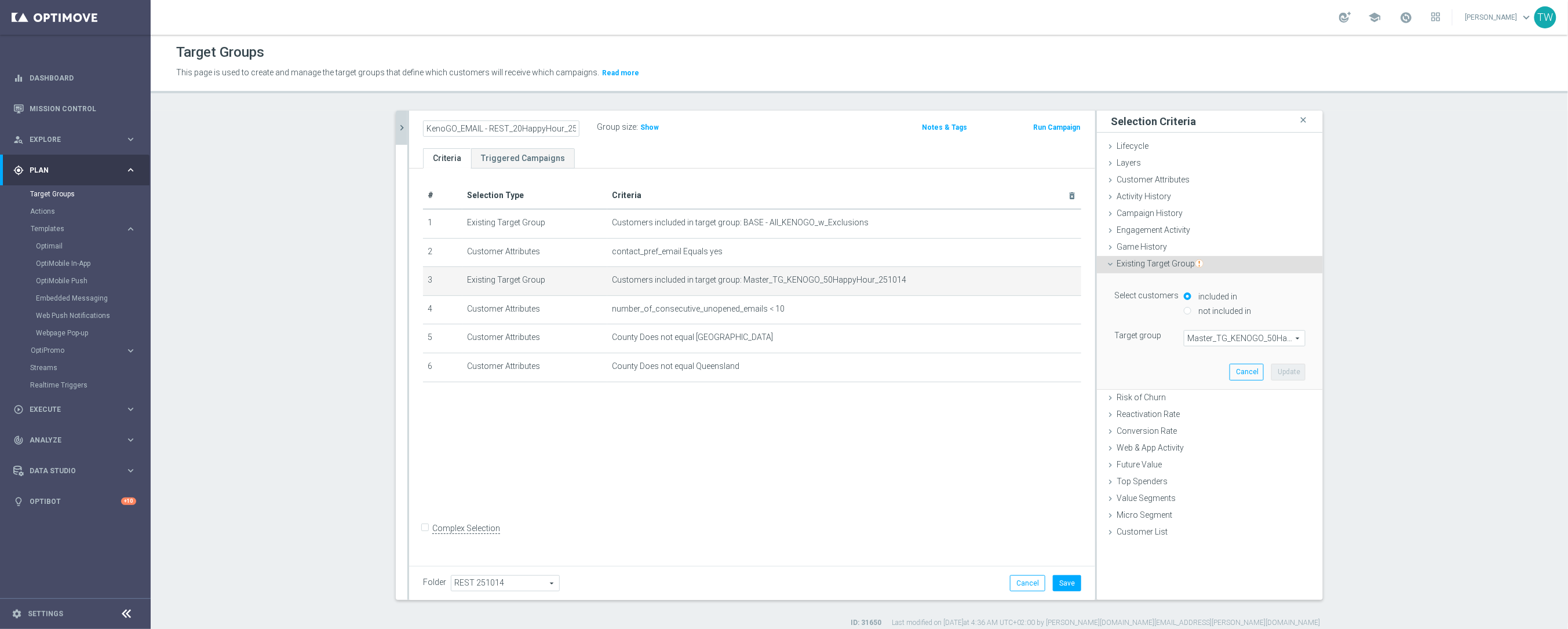
click at [1263, 341] on span "Master_TG_KENOGO_50HappyHour_251014" at bounding box center [1244, 338] width 120 height 15
click at [0, 0] on input "search" at bounding box center [0, 0] width 0 height 0
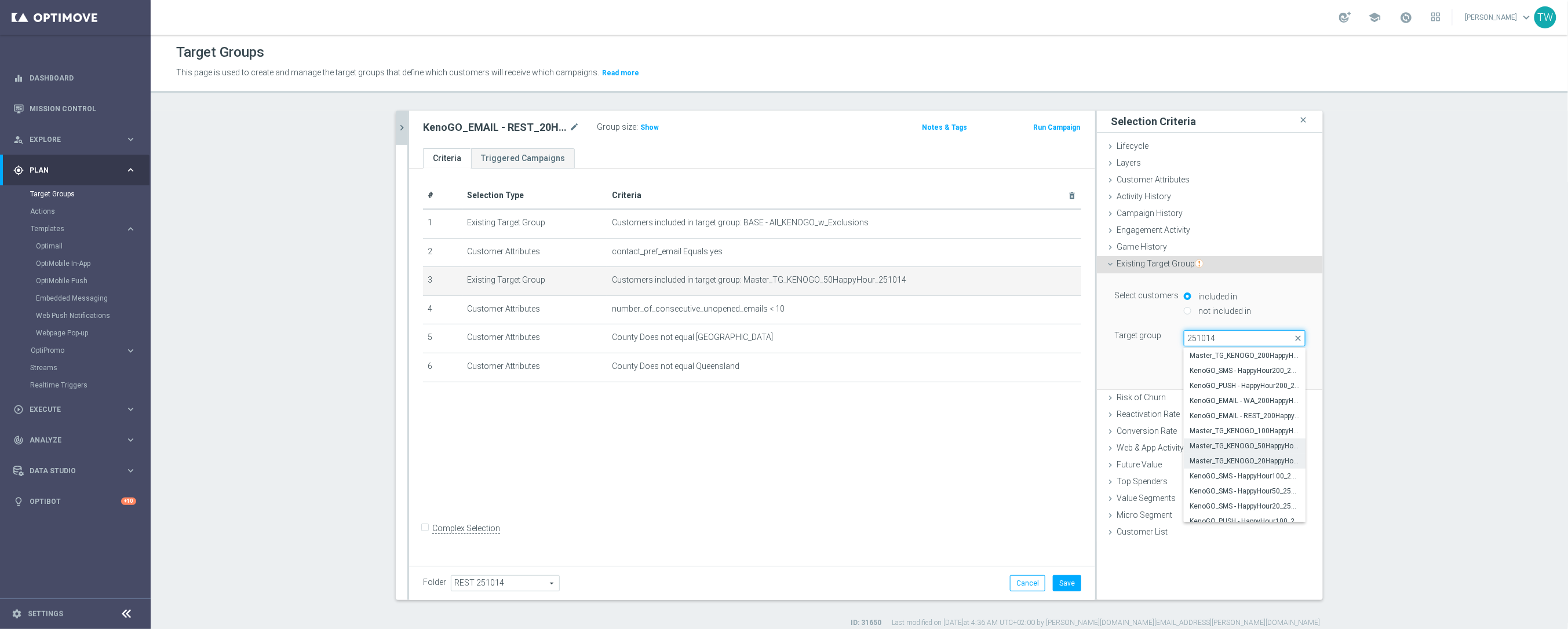
type input "251014"
click at [1267, 461] on span "Master_TG_KENOGO_20HappyHour_251014" at bounding box center [1244, 461] width 110 height 10
type input "Master_TG_KENOGO_20HappyHour_251014"
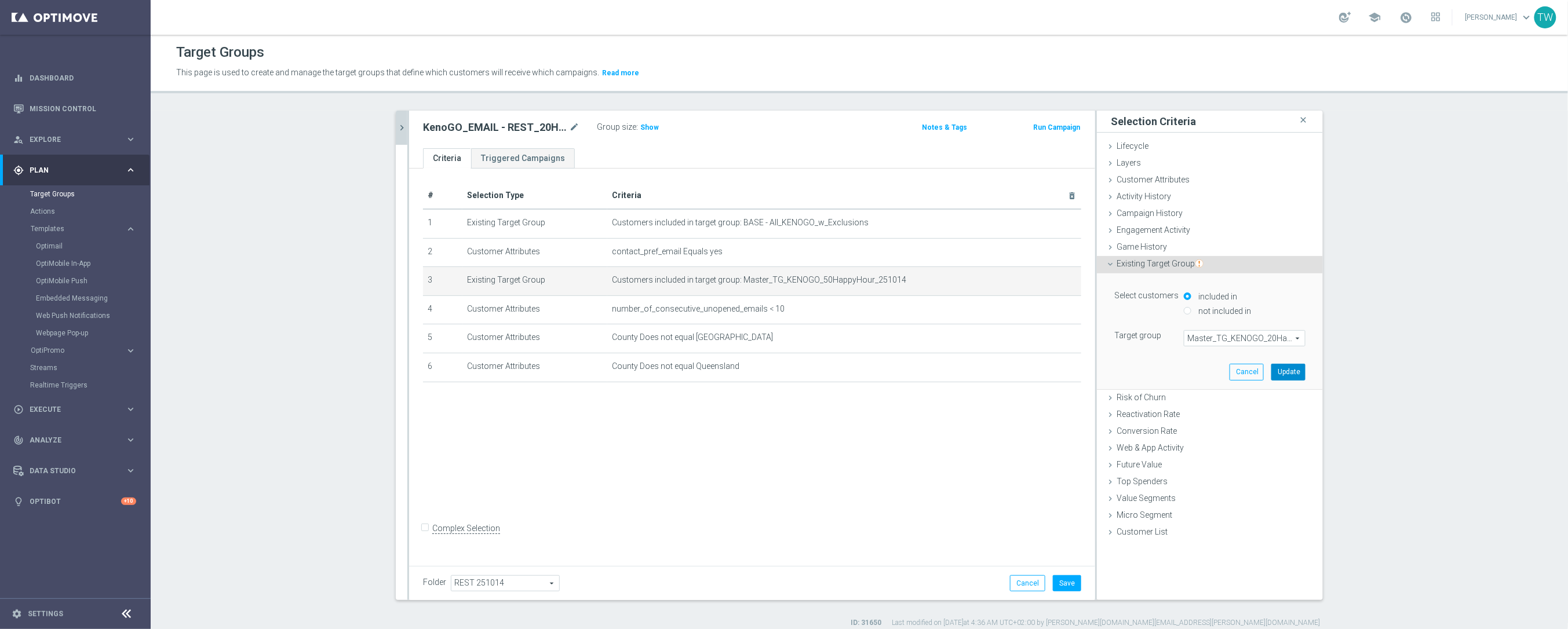
click at [1291, 364] on button "Update" at bounding box center [1288, 372] width 35 height 16
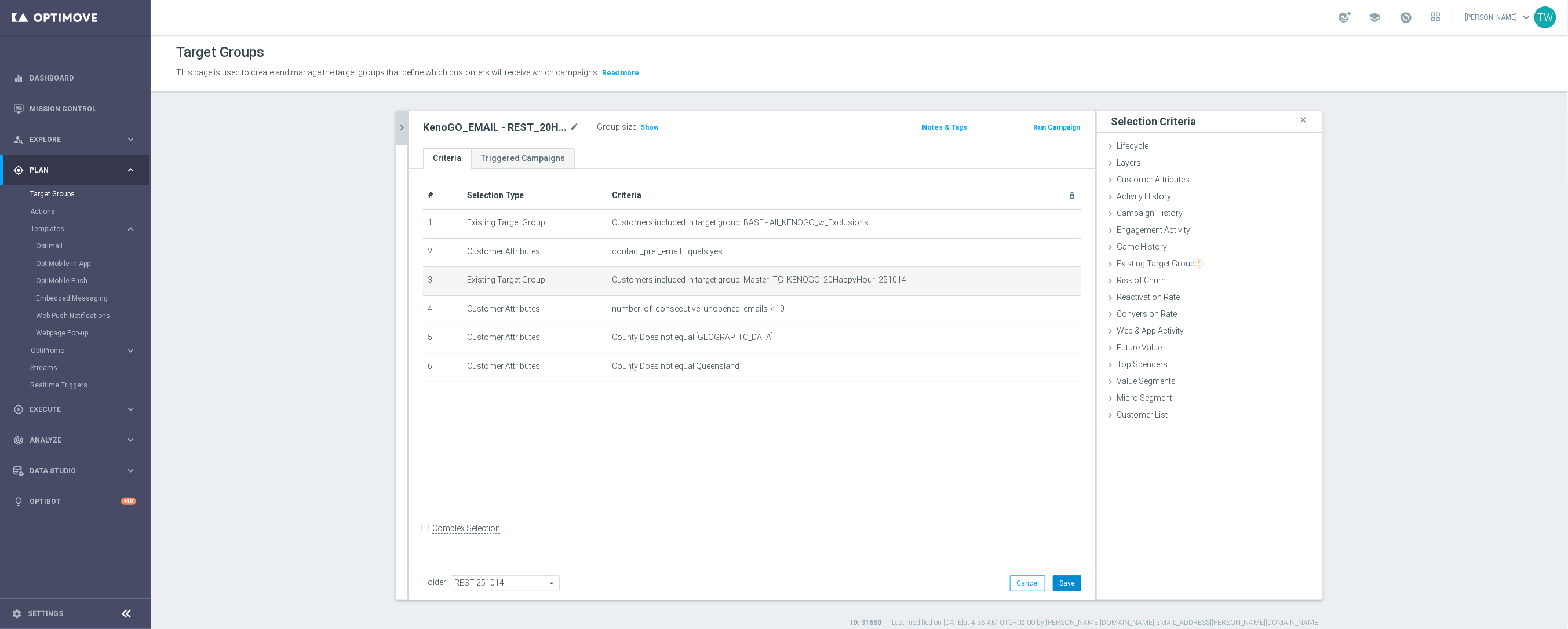
click at [1070, 589] on button "Save" at bounding box center [1067, 583] width 29 height 16
click at [402, 127] on icon "chevron_right" at bounding box center [402, 128] width 11 height 11
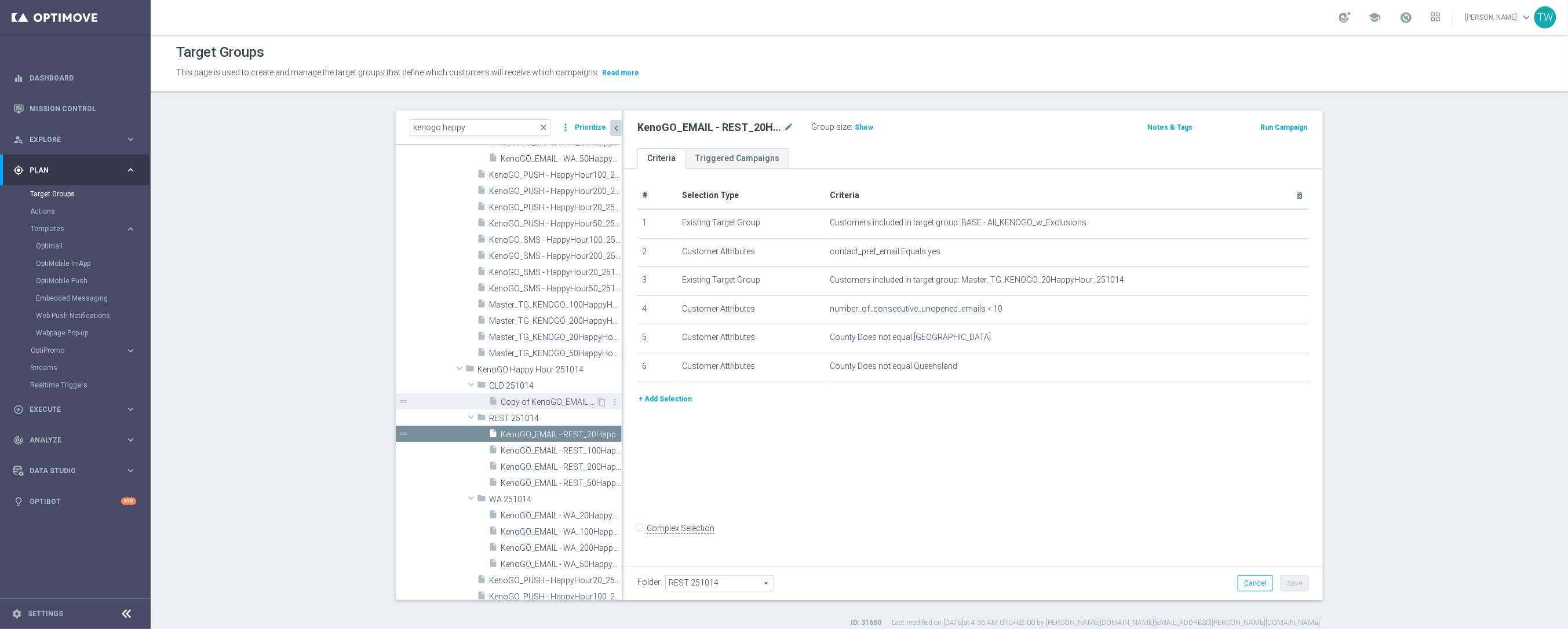
click at [576, 399] on span "Copy of KenoGO_EMAIL - QLD_200HappyHour_251008" at bounding box center [548, 401] width 95 height 10
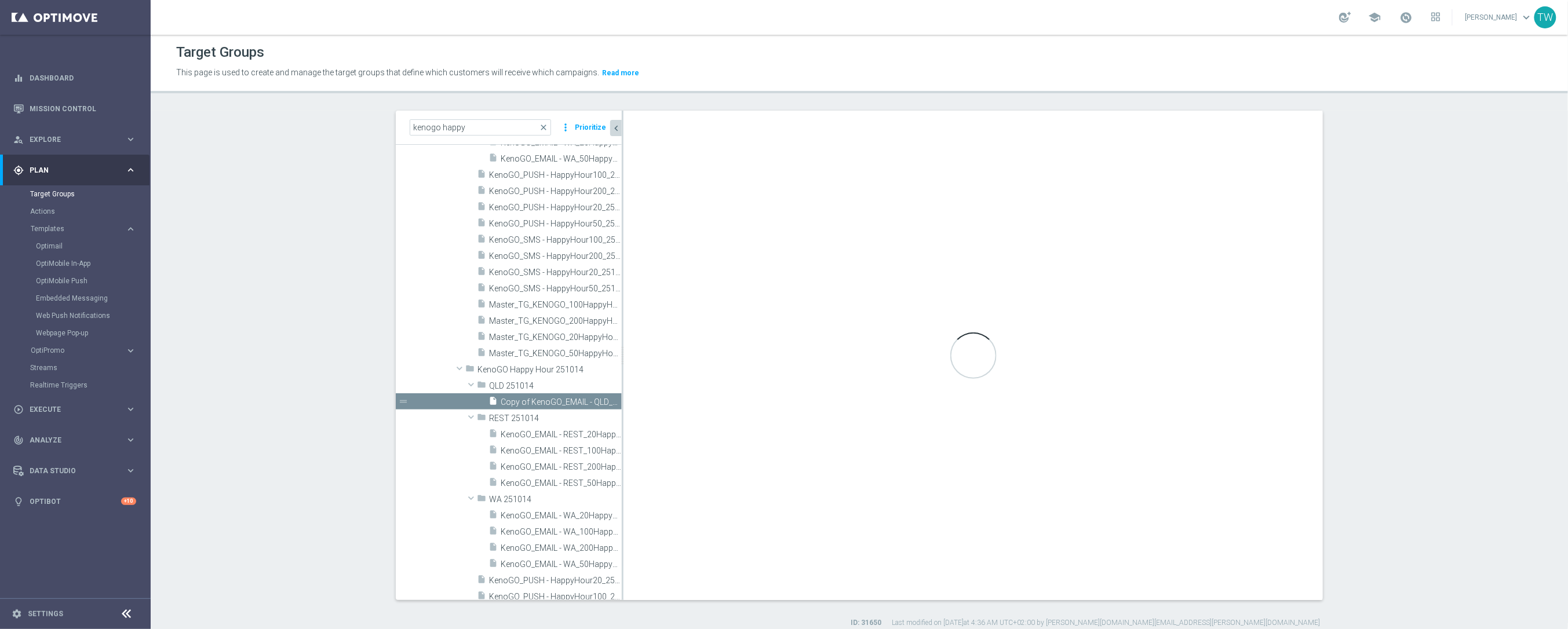
type input "QLD 251014"
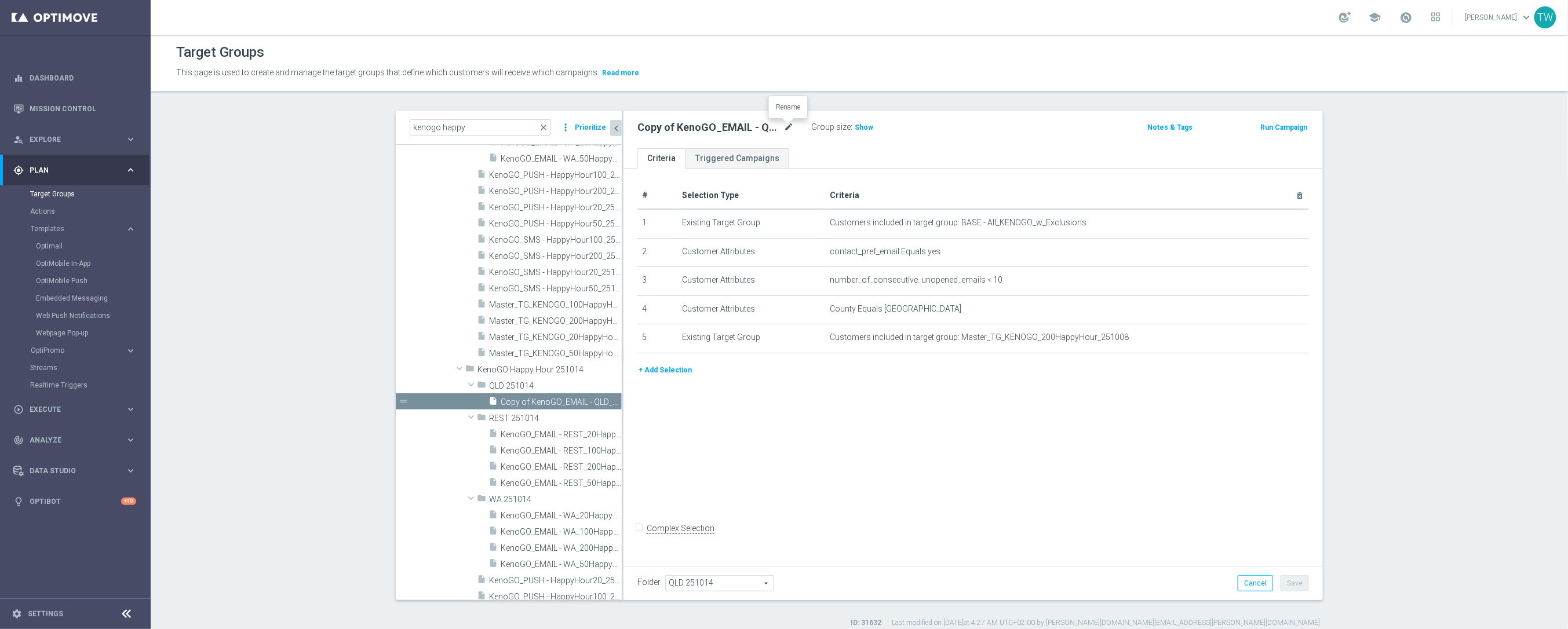
click at [789, 127] on icon "mode_edit" at bounding box center [788, 127] width 10 height 14
click at [711, 128] on input "Copy of KenoGO_EMAIL - QLD_200HappyHour_251008" at bounding box center [715, 128] width 156 height 16
type input "KenoGO_EMAIL - QLD_200HappyHour_251014"
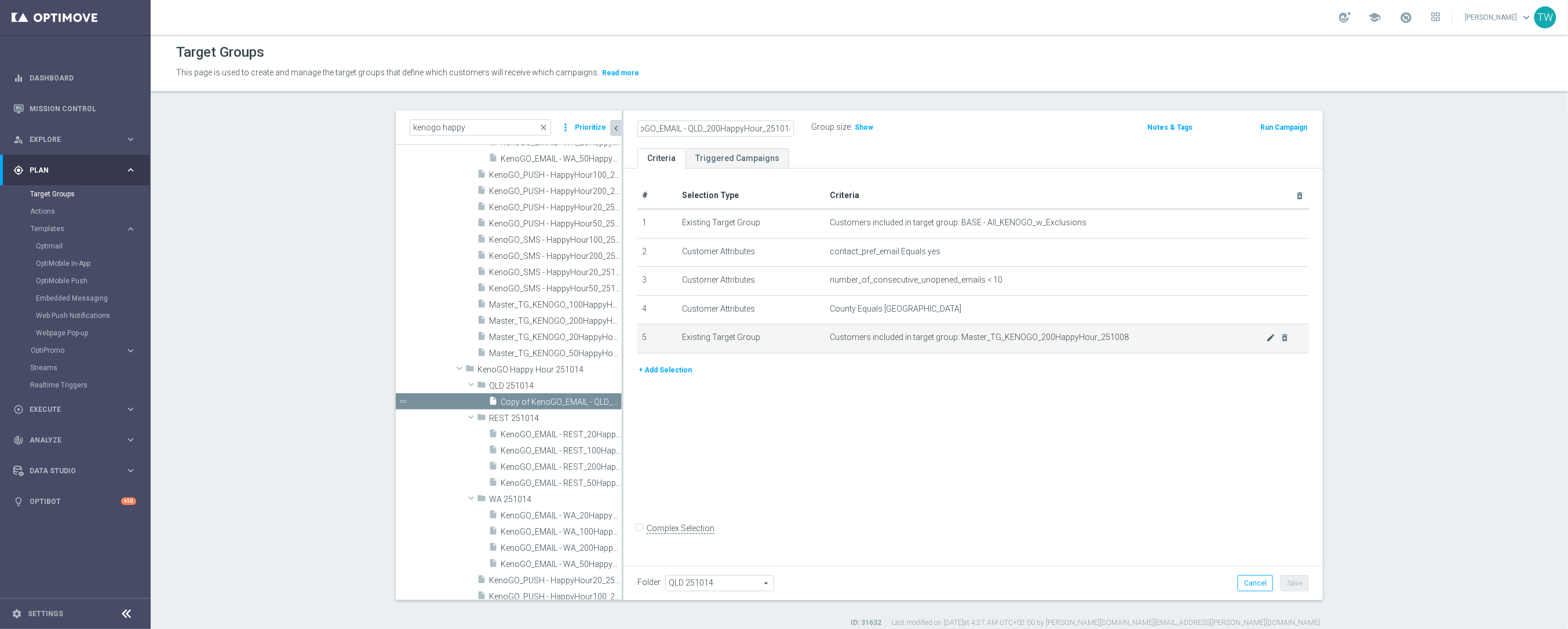
scroll to position [0, 0]
click at [1268, 337] on icon "mode_edit" at bounding box center [1271, 338] width 10 height 10
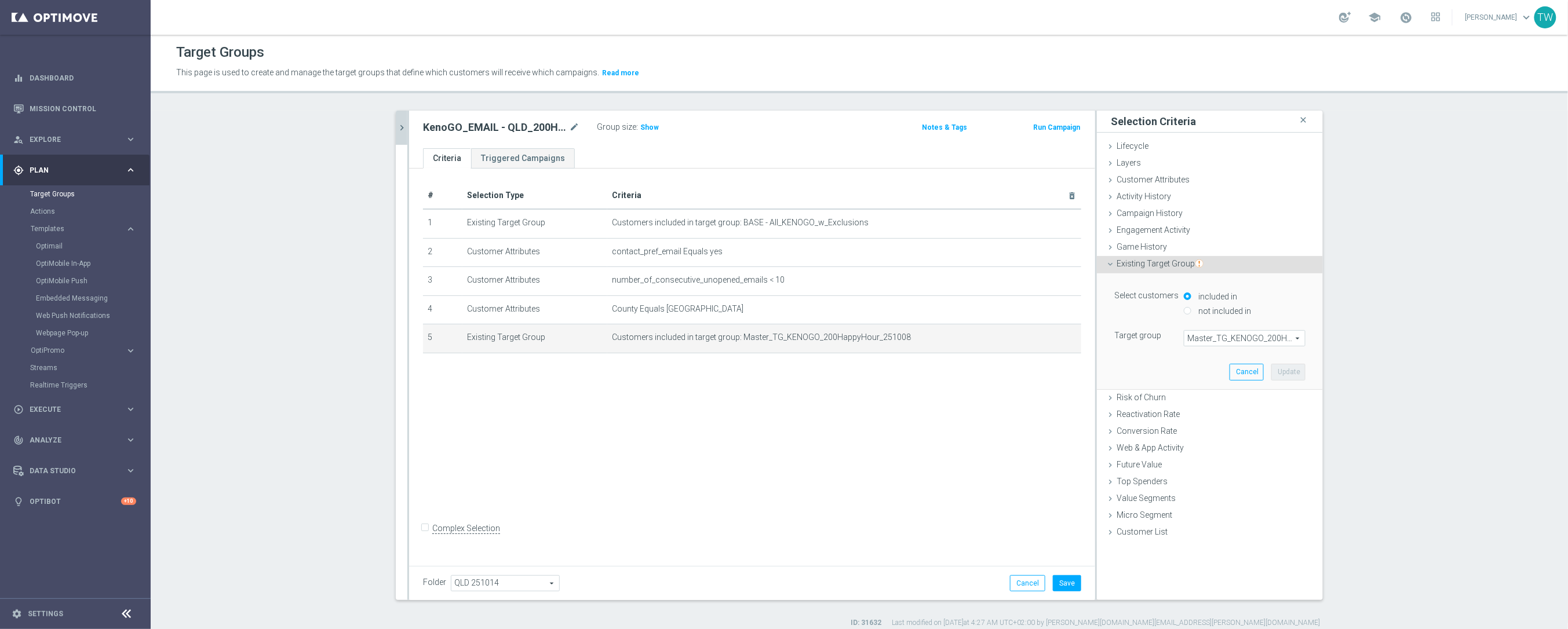
click at [1283, 342] on span "Master_TG_KENOGO_200HappyHour_251008" at bounding box center [1244, 338] width 120 height 15
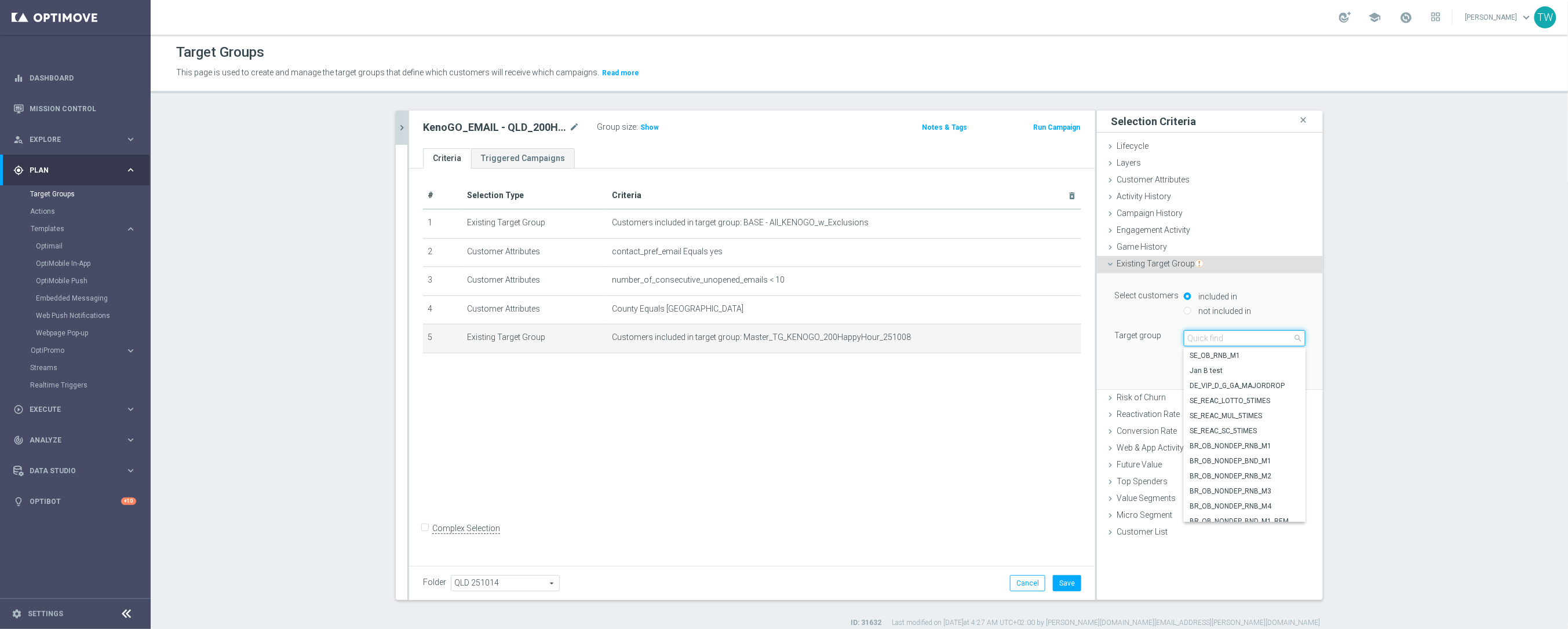
click at [1283, 342] on input "search" at bounding box center [1244, 338] width 122 height 16
type input "251014"
drag, startPoint x: 1246, startPoint y: 357, endPoint x: 1300, endPoint y: 363, distance: 54.3
click at [1247, 357] on span "Master_TG_KENOGO_200HappyHour_251014" at bounding box center [1244, 355] width 110 height 10
type input "Master_TG_KENOGO_200HappyHour_251014"
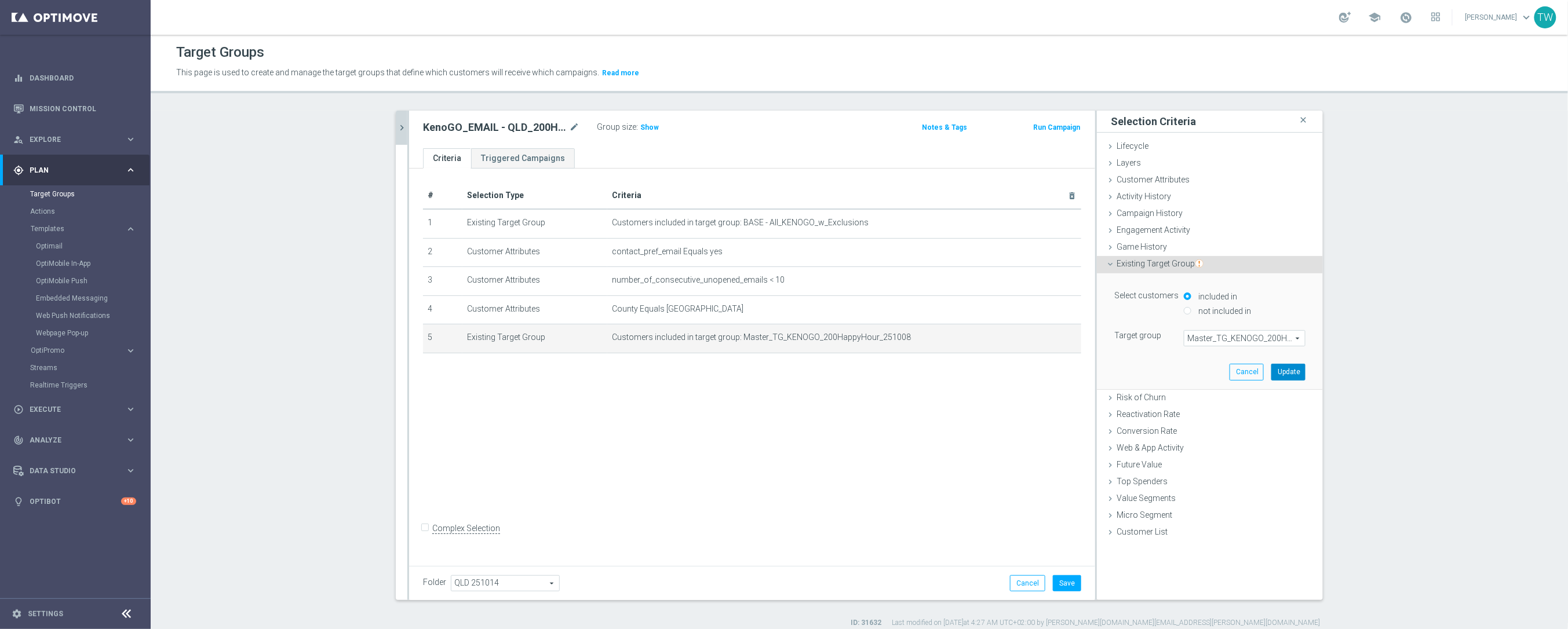
click at [1297, 374] on button "Update" at bounding box center [1288, 372] width 35 height 16
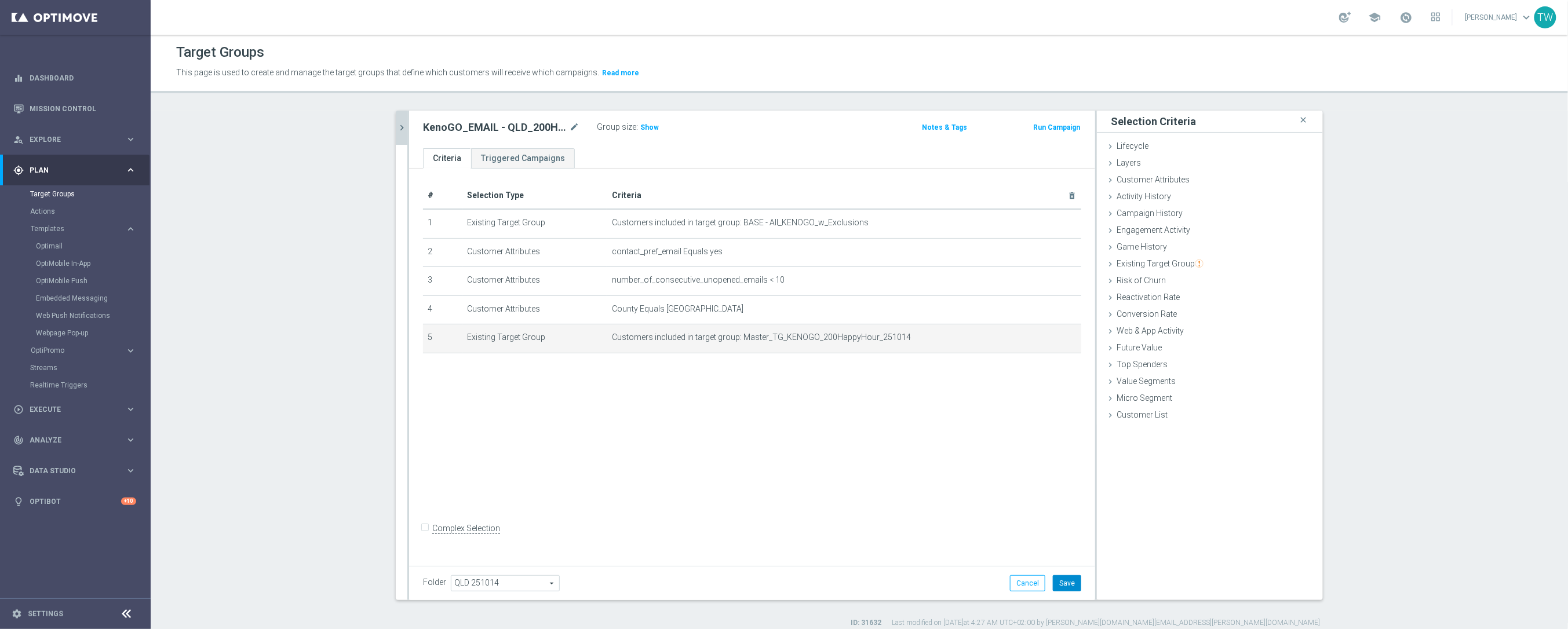
drag, startPoint x: 1075, startPoint y: 576, endPoint x: 1067, endPoint y: 578, distance: 8.2
click at [1072, 577] on button "Save" at bounding box center [1067, 583] width 29 height 16
click at [397, 128] on icon "chevron_right" at bounding box center [402, 128] width 11 height 11
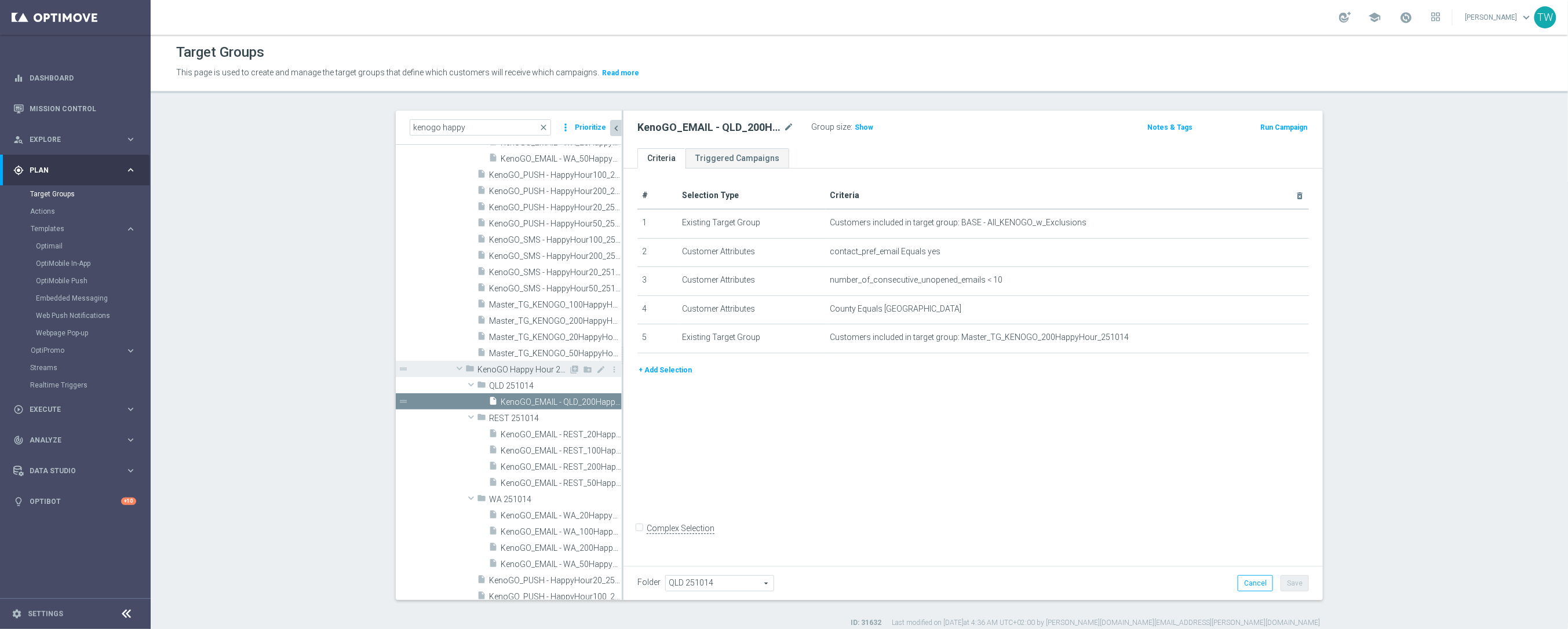
scroll to position [15420, 0]
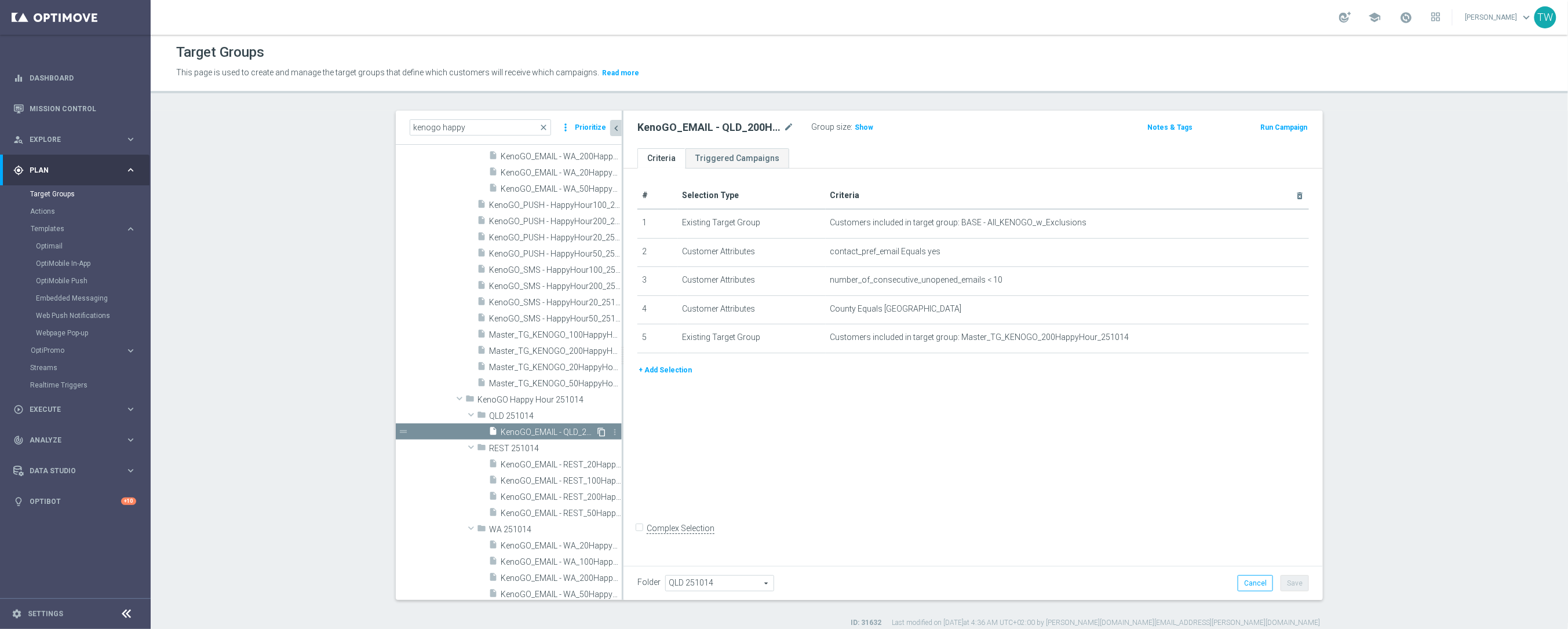
click at [598, 432] on icon "content_copy" at bounding box center [601, 432] width 10 height 10
click at [788, 125] on icon "mode_edit" at bounding box center [788, 127] width 10 height 14
click at [711, 127] on input "Copy of KenoGO_EMAIL - QLD_200HappyHour_251014" at bounding box center [715, 128] width 156 height 16
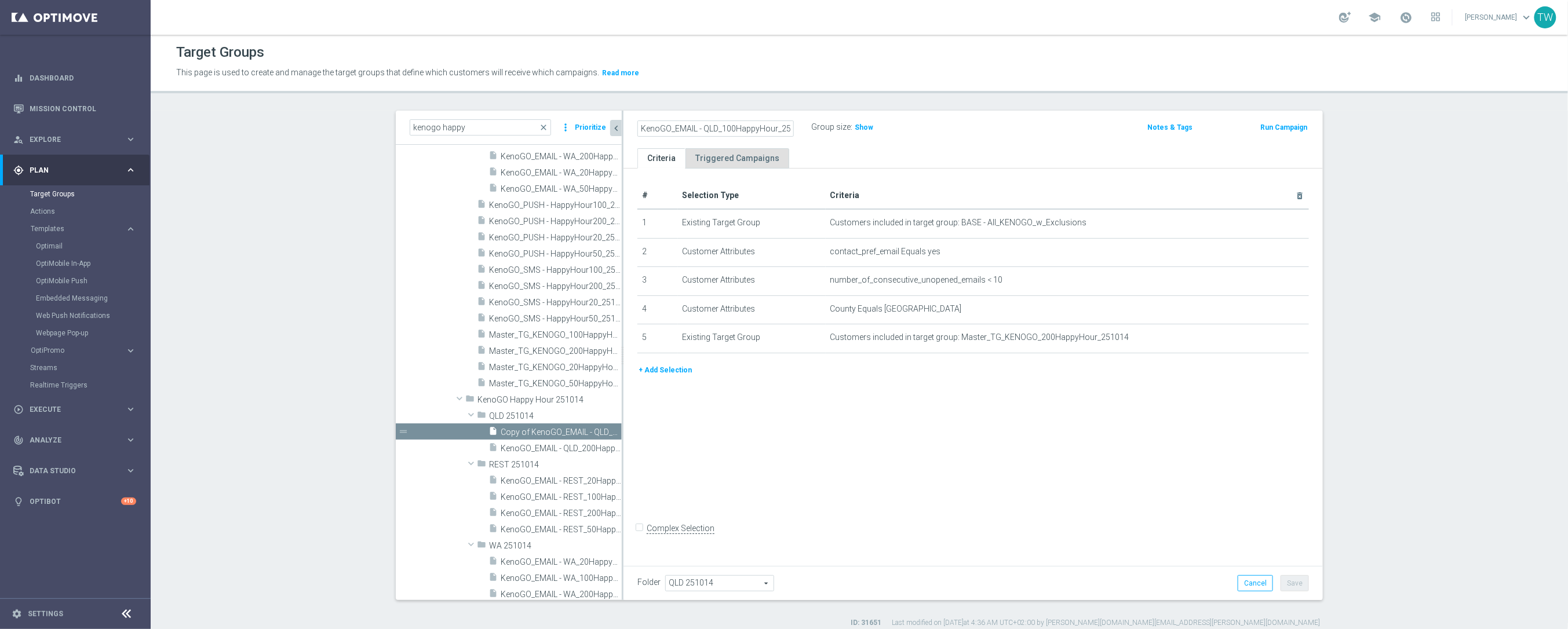
scroll to position [0, 15]
type input "KenoGO_EMAIL - QLD_100HappyHour_251014"
click at [1271, 339] on icon "mode_edit" at bounding box center [1271, 338] width 10 height 10
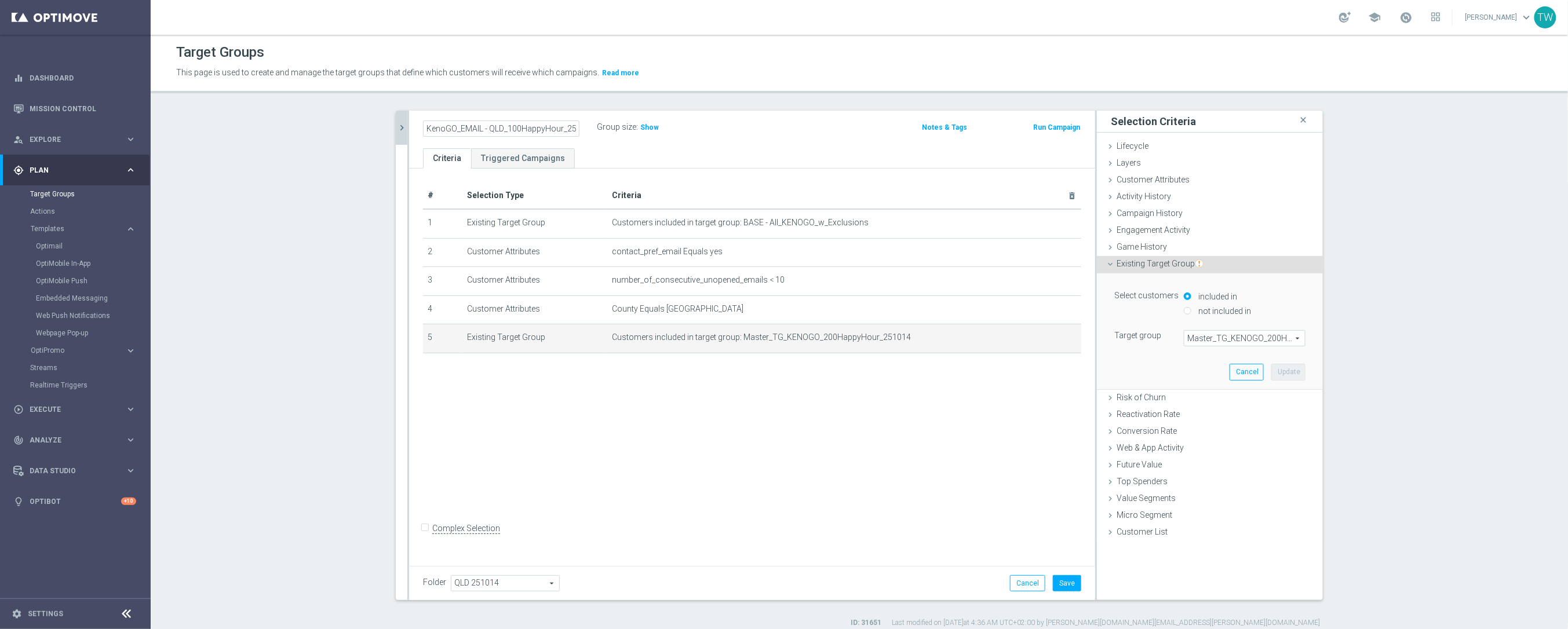
click at [1248, 347] on div "Select customers included in not included in Target group Master_TG_KENOGO_200H…" at bounding box center [1210, 331] width 208 height 115
click at [1249, 342] on span "Master_TG_KENOGO_200HappyHour_251014" at bounding box center [1244, 338] width 120 height 15
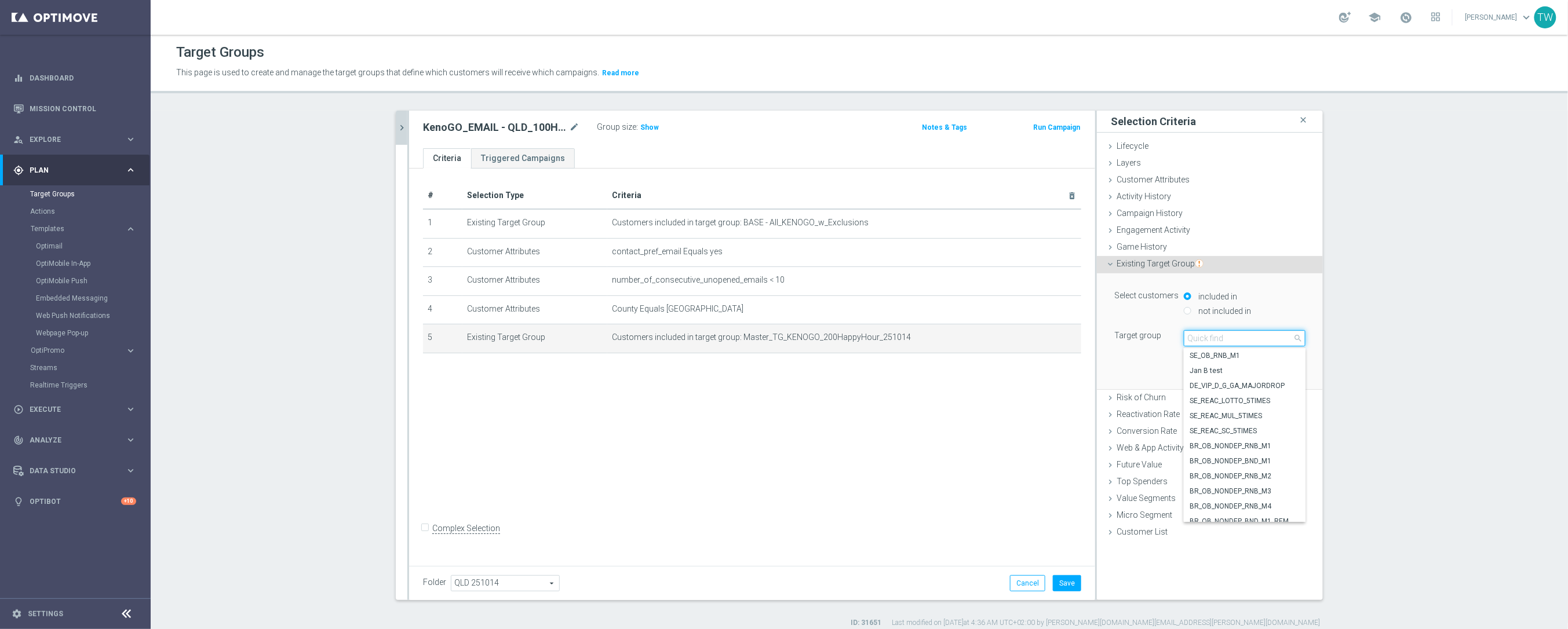
click at [1249, 342] on input "search" at bounding box center [1244, 338] width 122 height 16
type input "251014"
drag, startPoint x: 1258, startPoint y: 448, endPoint x: 1280, endPoint y: 427, distance: 30.4
click at [1260, 446] on span "Master_TG_KENOGO_100HappyHour_251014" at bounding box center [1244, 446] width 110 height 10
type input "Master_TG_KENOGO_100HappyHour_251014"
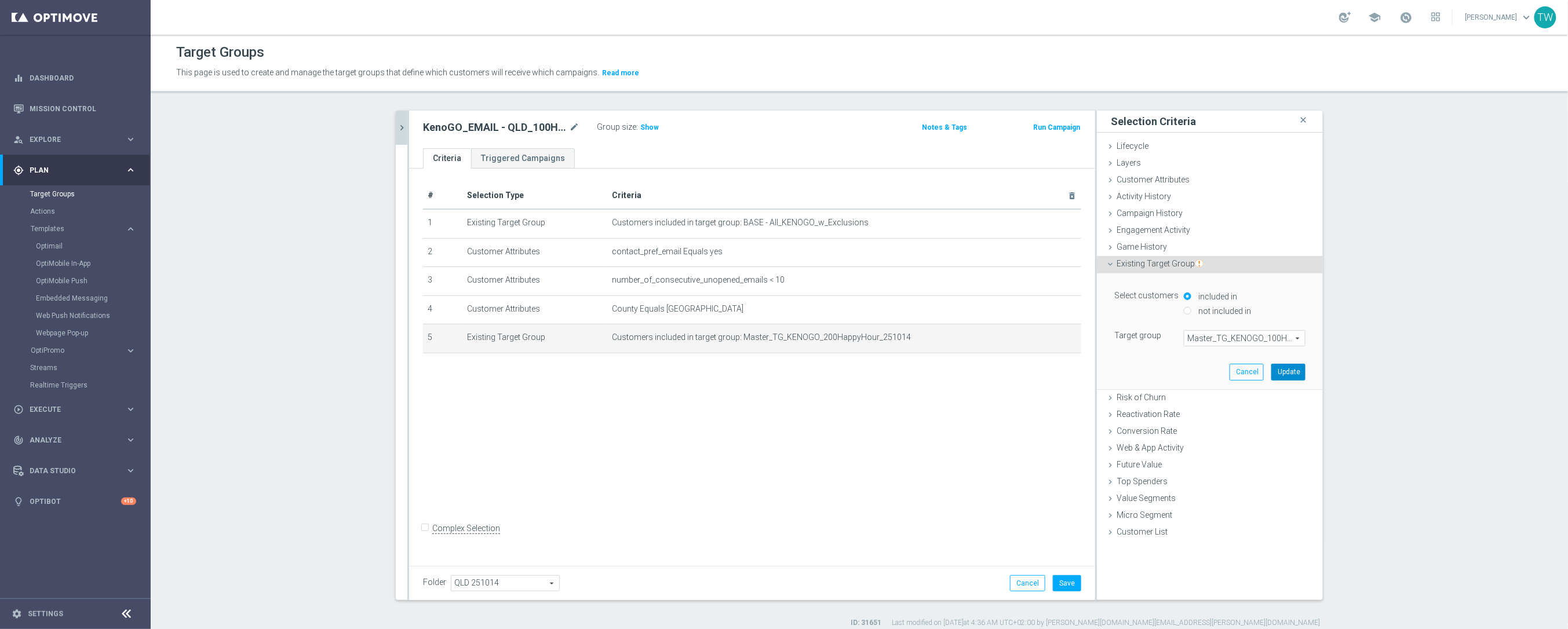
click at [1291, 374] on button "Update" at bounding box center [1288, 372] width 35 height 16
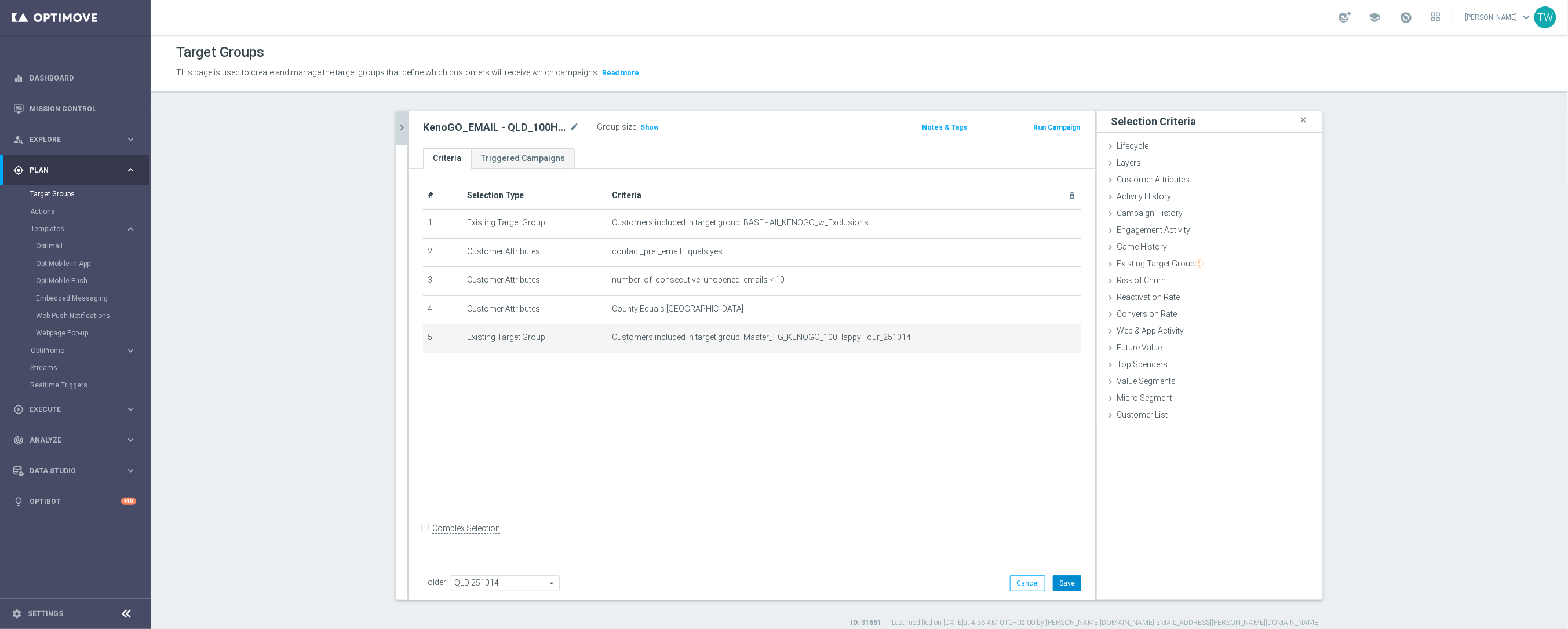
drag, startPoint x: 1070, startPoint y: 581, endPoint x: 907, endPoint y: 506, distance: 179.4
click at [1069, 582] on button "Save" at bounding box center [1067, 583] width 29 height 16
click at [404, 131] on icon "chevron_right" at bounding box center [402, 128] width 11 height 11
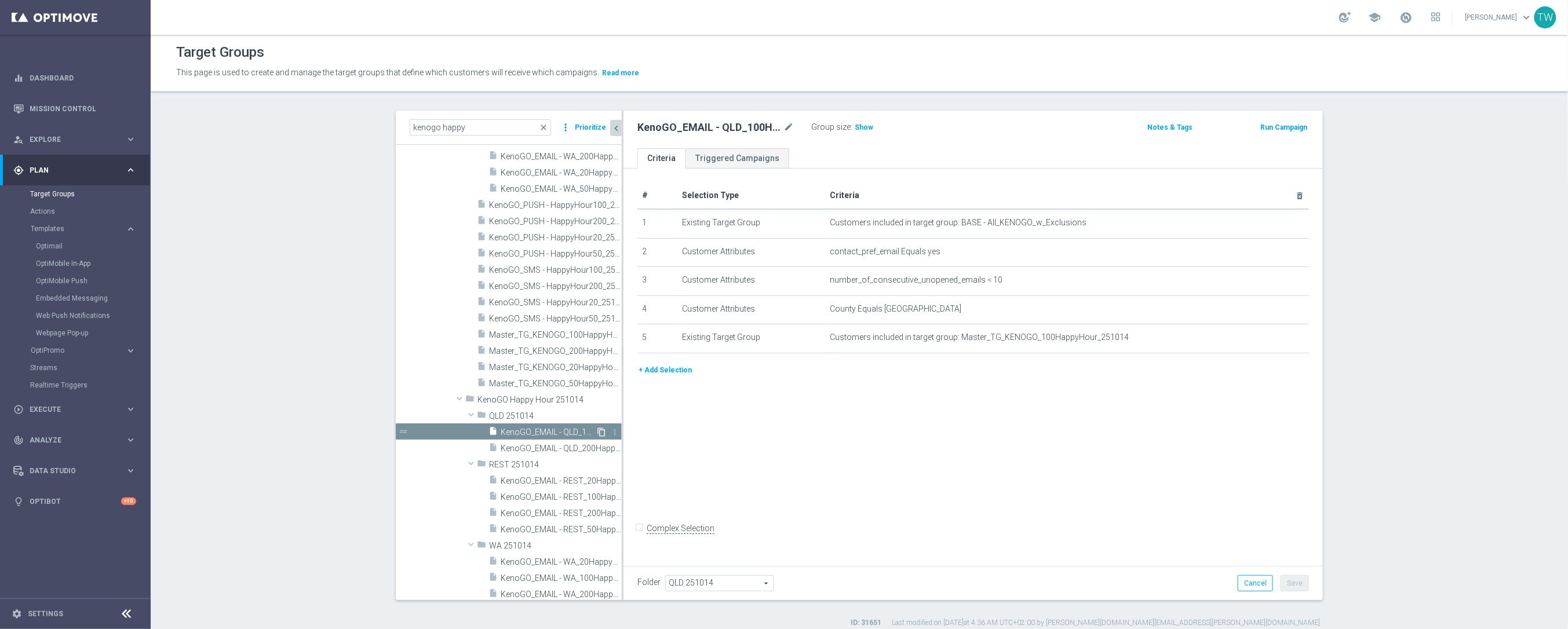
click at [602, 430] on icon "content_copy" at bounding box center [601, 432] width 10 height 10
click at [788, 123] on icon "mode_edit" at bounding box center [788, 127] width 10 height 14
click at [711, 126] on input "Copy of KenoGO_EMAIL - QLD_100HappyHour_251014" at bounding box center [715, 128] width 156 height 16
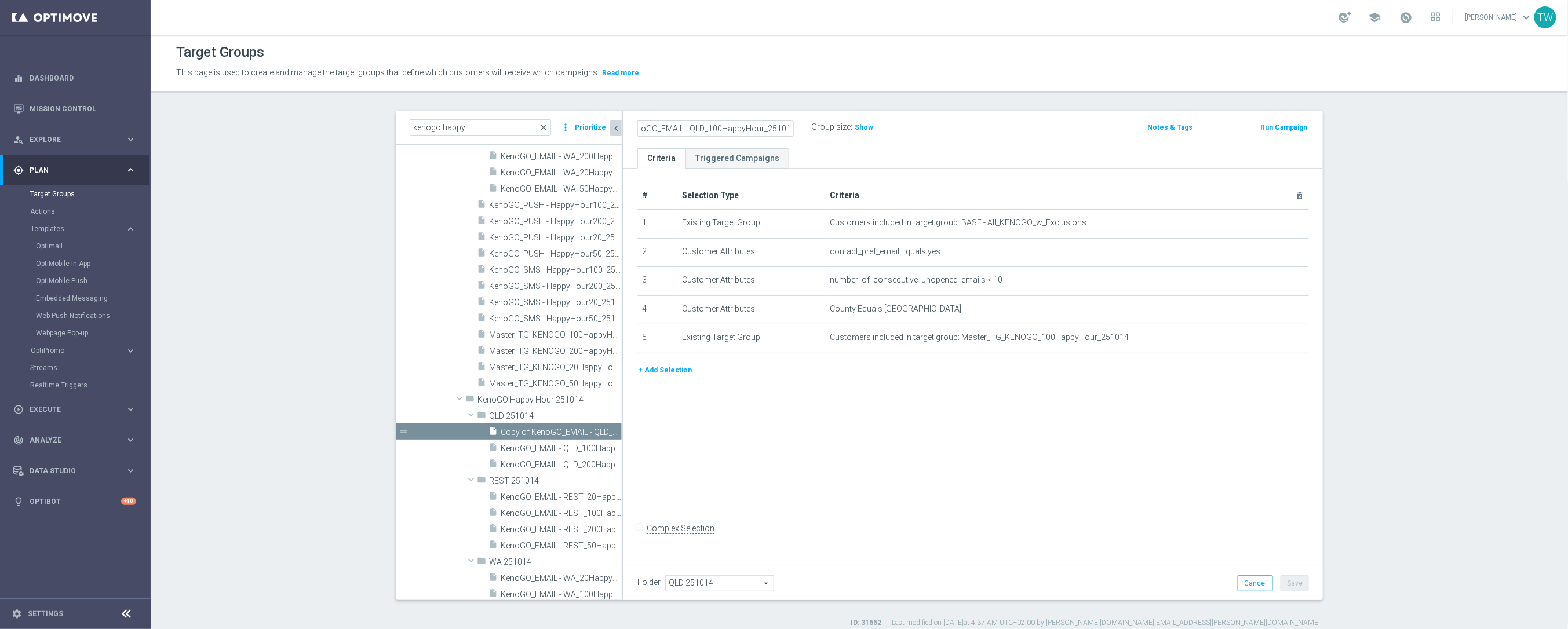
click at [714, 126] on input "Copy of KenoGO_EMAIL - QLD_100HappyHour_251014" at bounding box center [715, 128] width 156 height 16
type input "KenoGO_EMAIL - QLD_50HappyHour_251014"
click at [1268, 339] on icon "mode_edit" at bounding box center [1271, 338] width 10 height 10
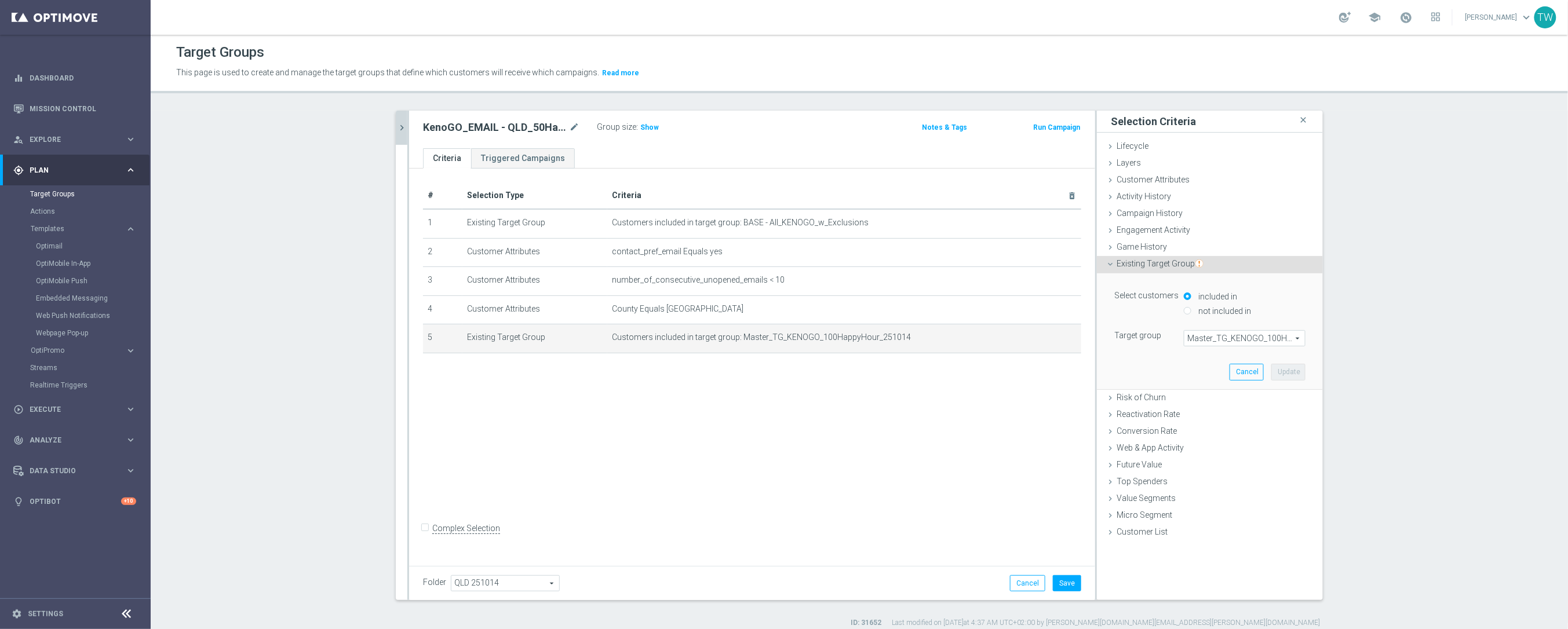
click at [1255, 339] on span "Master_TG_KENOGO_100HappyHour_251014" at bounding box center [1244, 338] width 120 height 15
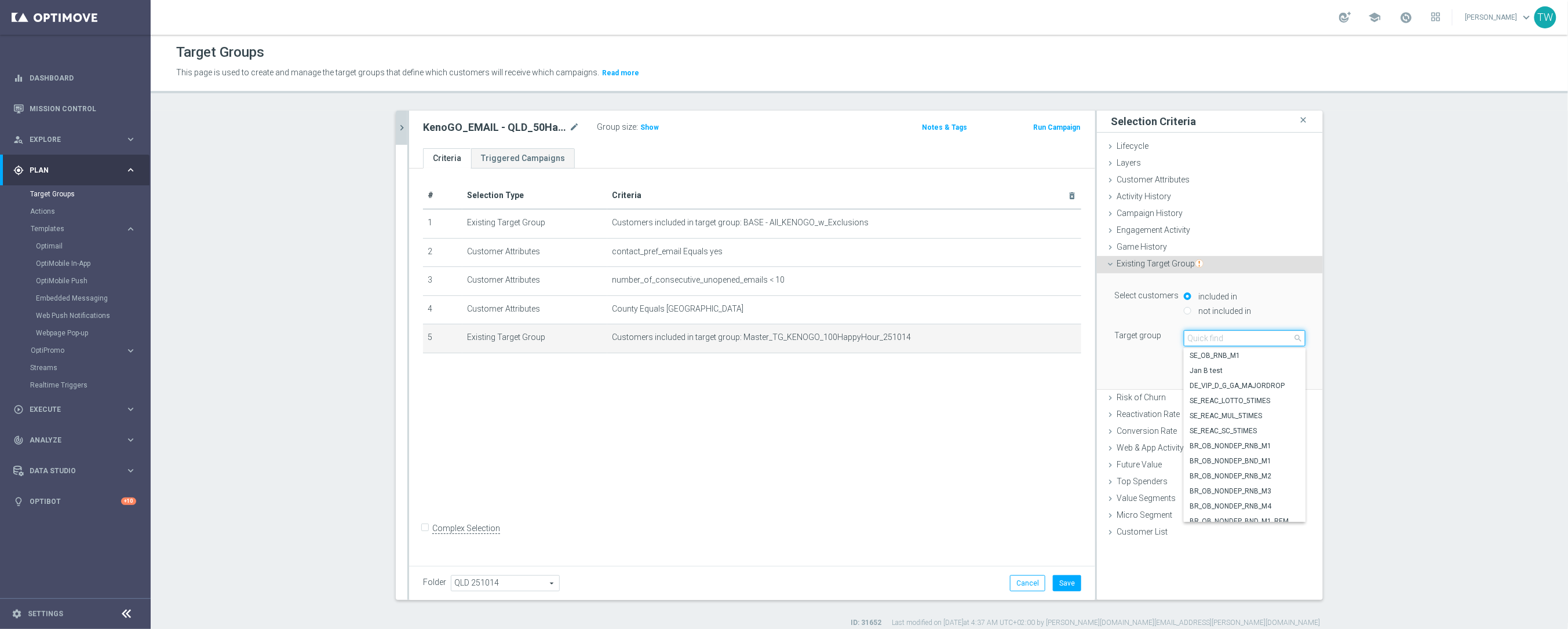
click at [1255, 339] on input "search" at bounding box center [1244, 338] width 122 height 16
type input "251014"
click at [1244, 459] on span "Master_TG_KENOGO_50HappyHour_251014" at bounding box center [1244, 461] width 110 height 10
type input "Master_TG_KENOGO_50HappyHour_251014"
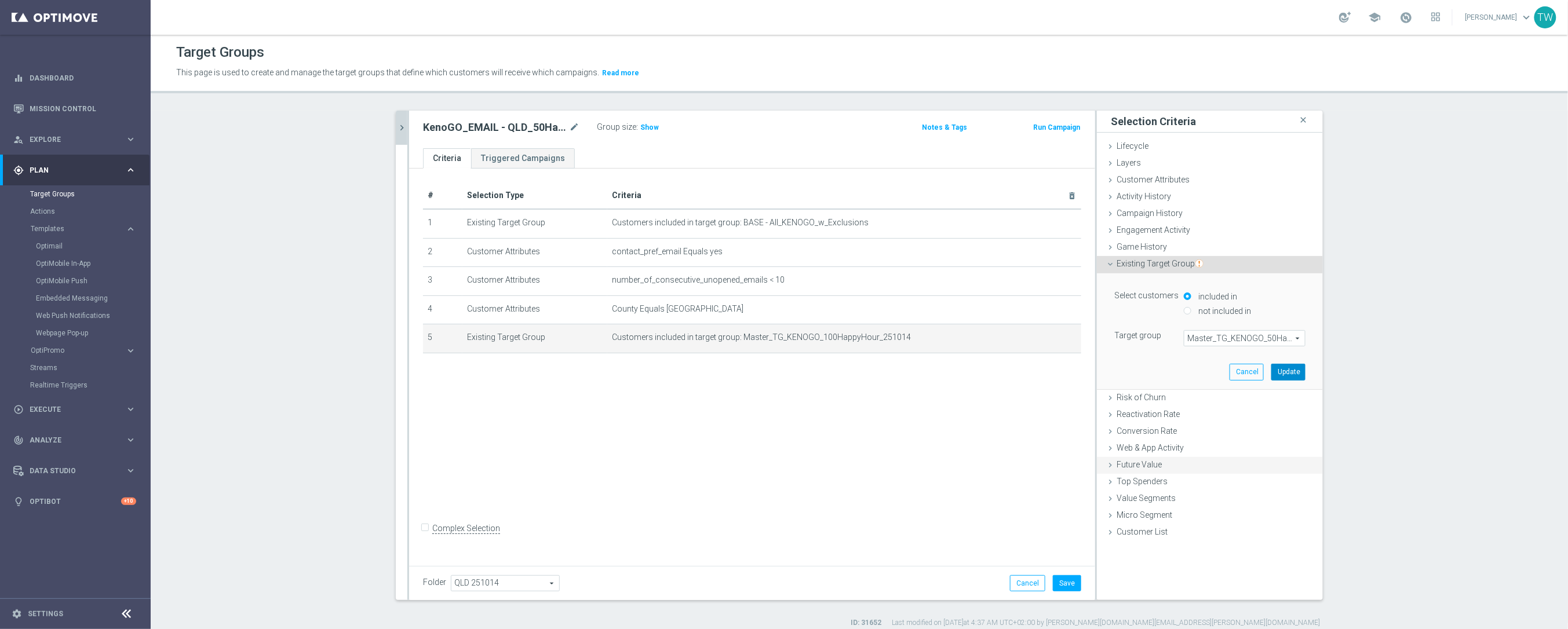
drag, startPoint x: 1291, startPoint y: 373, endPoint x: 1219, endPoint y: 463, distance: 115.3
click at [1291, 374] on button "Update" at bounding box center [1288, 372] width 35 height 16
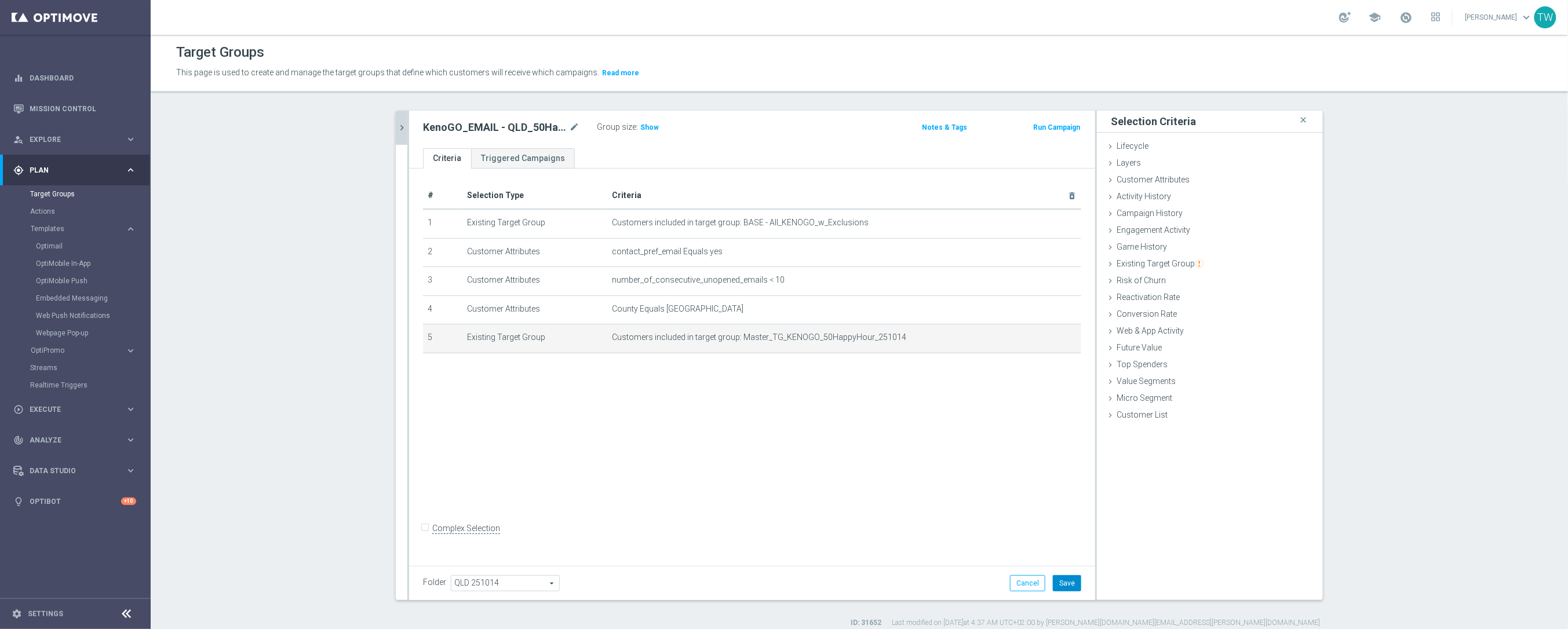
click at [1067, 578] on button "Save" at bounding box center [1067, 583] width 29 height 16
click at [402, 128] on icon "chevron_right" at bounding box center [402, 128] width 11 height 11
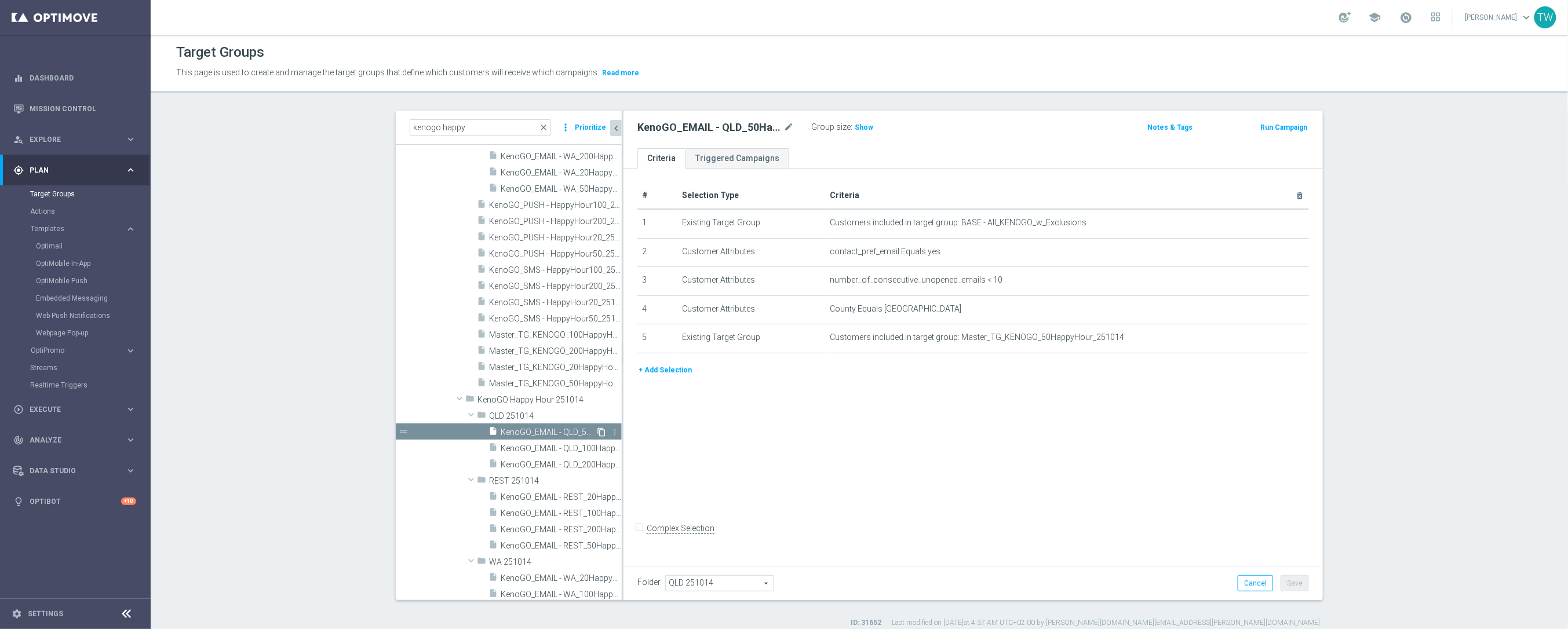
click at [603, 432] on icon "content_copy" at bounding box center [601, 432] width 10 height 10
click at [791, 125] on icon "mode_edit" at bounding box center [788, 127] width 10 height 14
click at [714, 128] on input "Copy of KenoGO_EMAIL - QLD_50HappyHour_251014" at bounding box center [715, 128] width 156 height 16
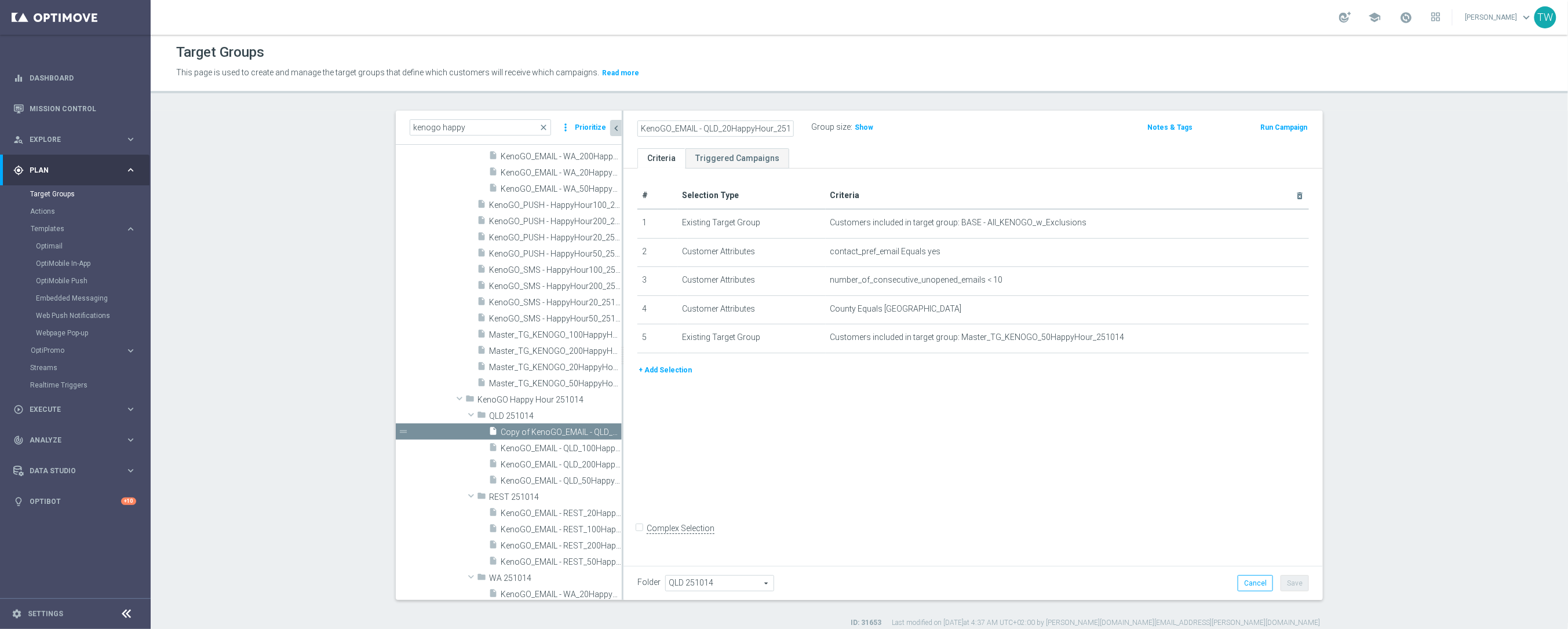
scroll to position [0, 12]
type input "KenoGO_EMAIL - QLD_20HappyHour_251014"
click at [1271, 337] on icon "mode_edit" at bounding box center [1271, 338] width 10 height 10
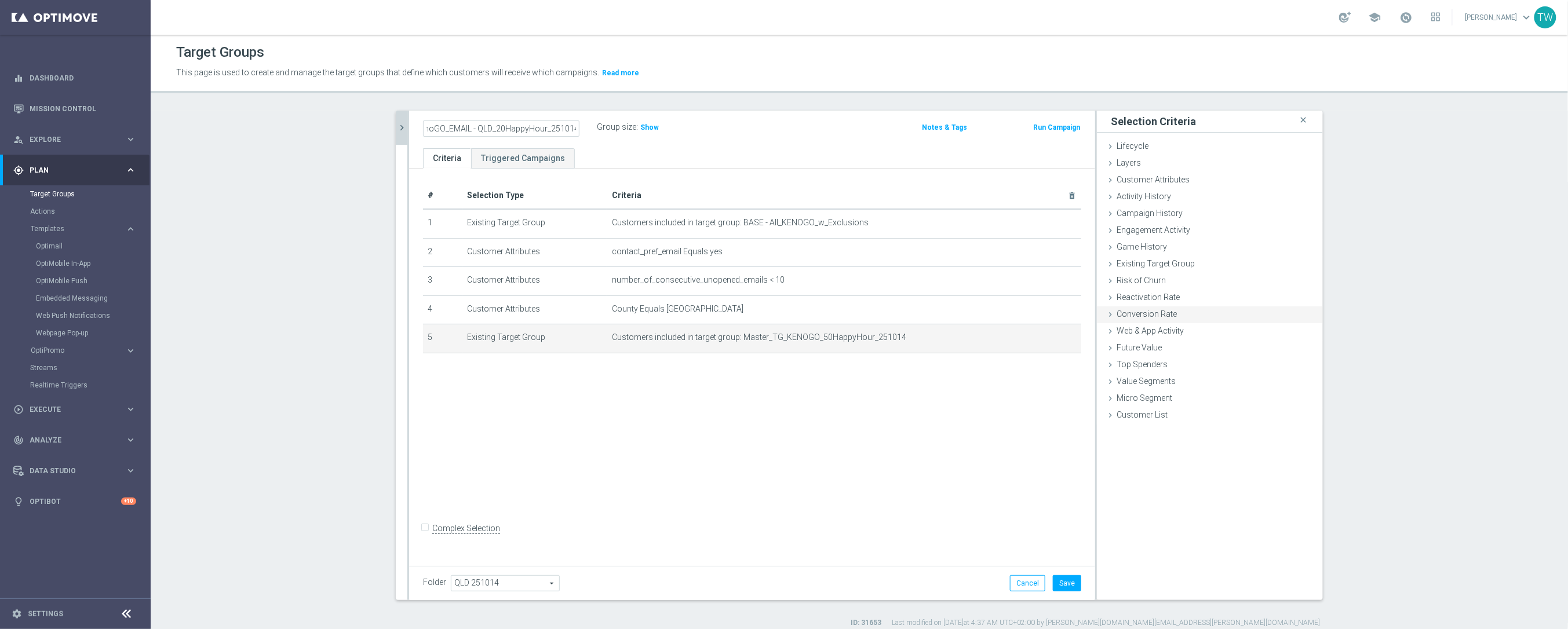
scroll to position [0, 0]
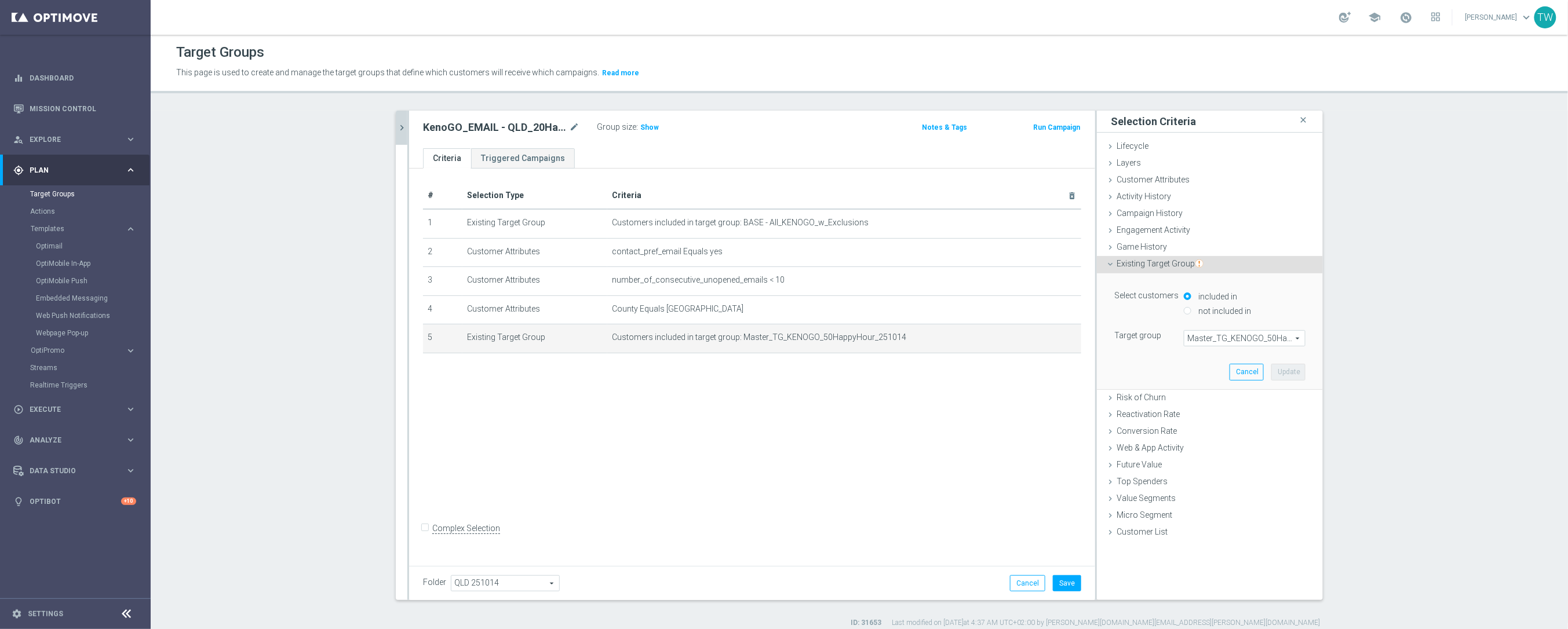
click at [1263, 339] on span "Master_TG_KENOGO_50HappyHour_251014" at bounding box center [1244, 338] width 120 height 15
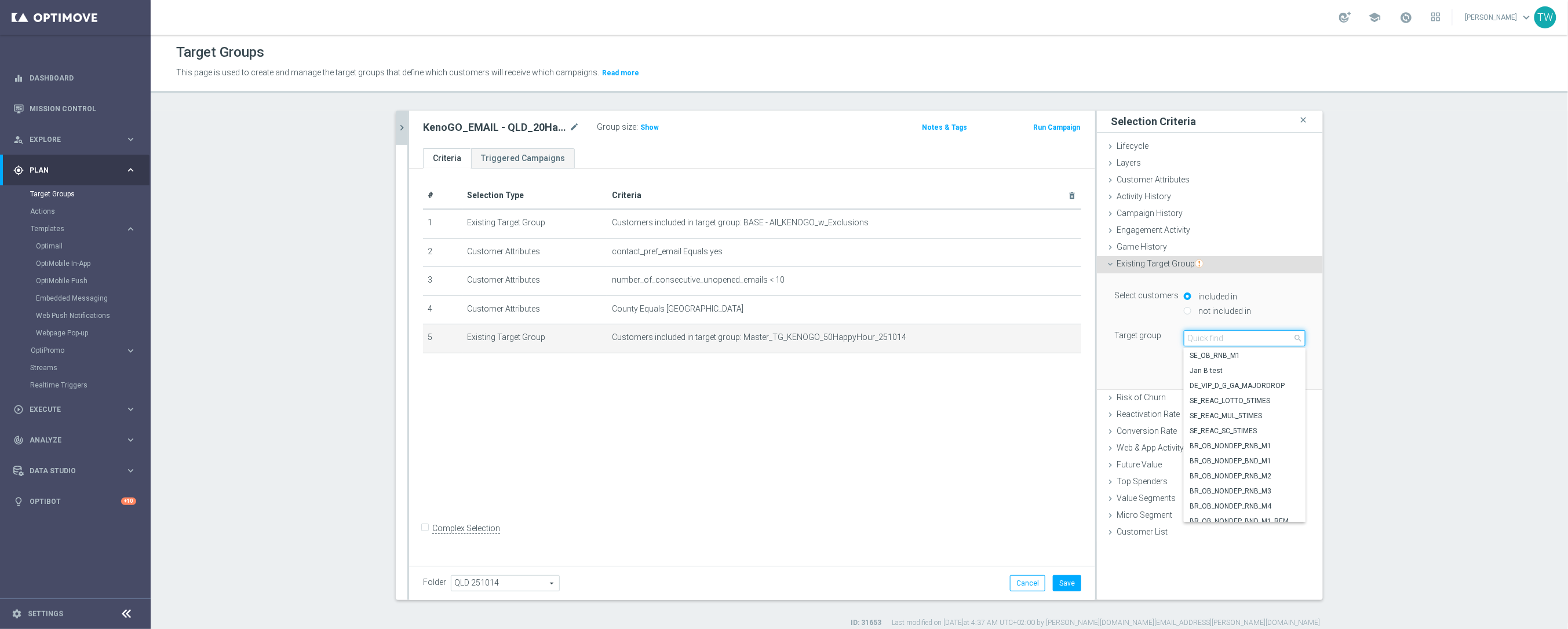
click at [1263, 339] on input "search" at bounding box center [1244, 338] width 122 height 16
type input "251014"
click at [1249, 470] on label "Master_TG_KENOGO_20HappyHour_251014" at bounding box center [1244, 476] width 122 height 15
type input "Master_TG_KENOGO_20HappyHour_251014"
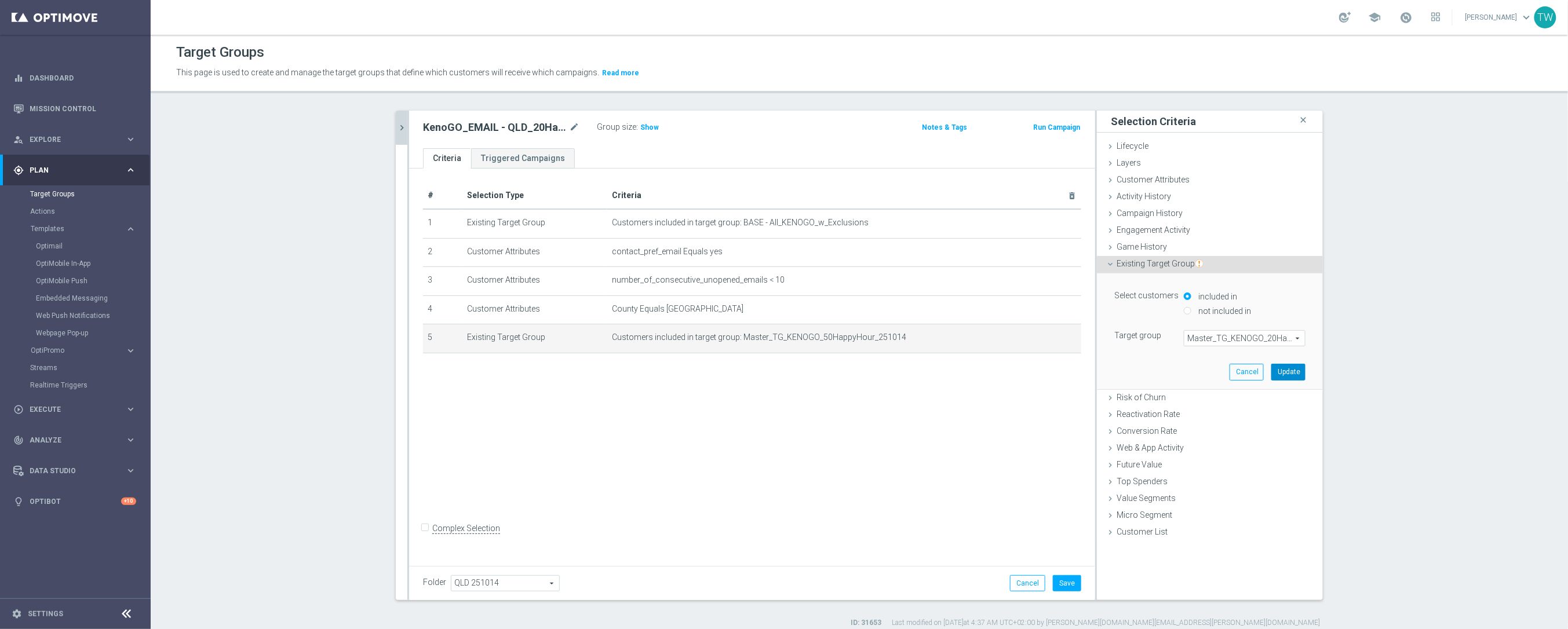
click at [1291, 379] on div "Select customers included in not included in Target group Master_TG_KENOGO_20Ha…" at bounding box center [1210, 331] width 208 height 115
drag, startPoint x: 1291, startPoint y: 375, endPoint x: 1139, endPoint y: 553, distance: 234.1
click at [1289, 378] on button "Update" at bounding box center [1288, 372] width 35 height 16
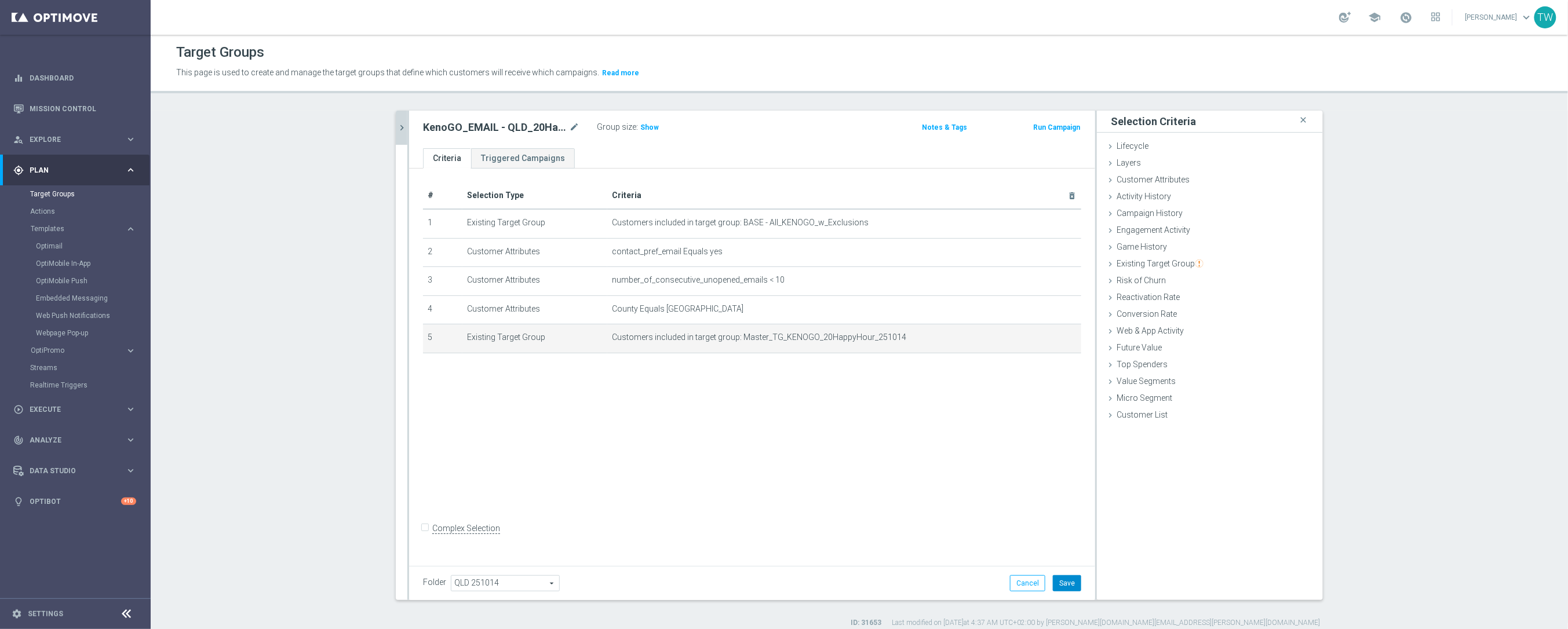
click at [1065, 587] on button "Save" at bounding box center [1067, 583] width 29 height 16
click at [402, 131] on icon "chevron_right" at bounding box center [402, 128] width 11 height 11
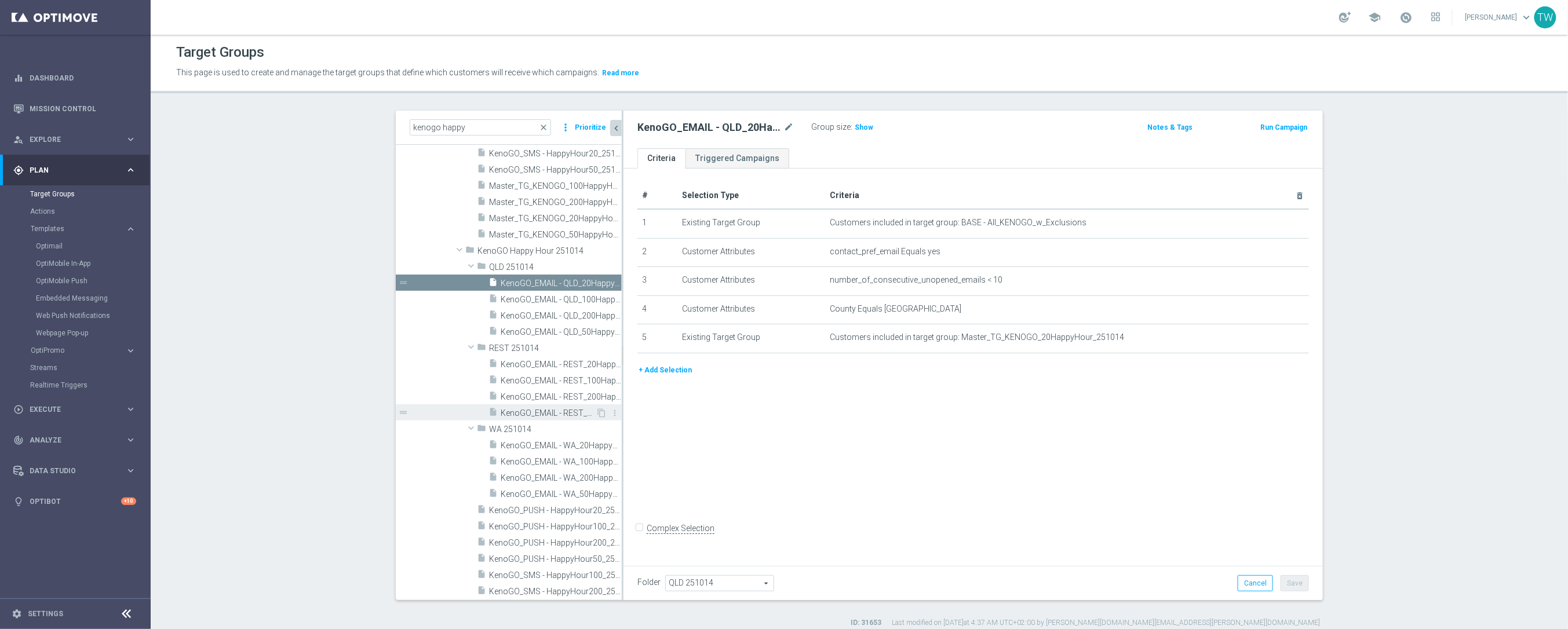
scroll to position [15624, 0]
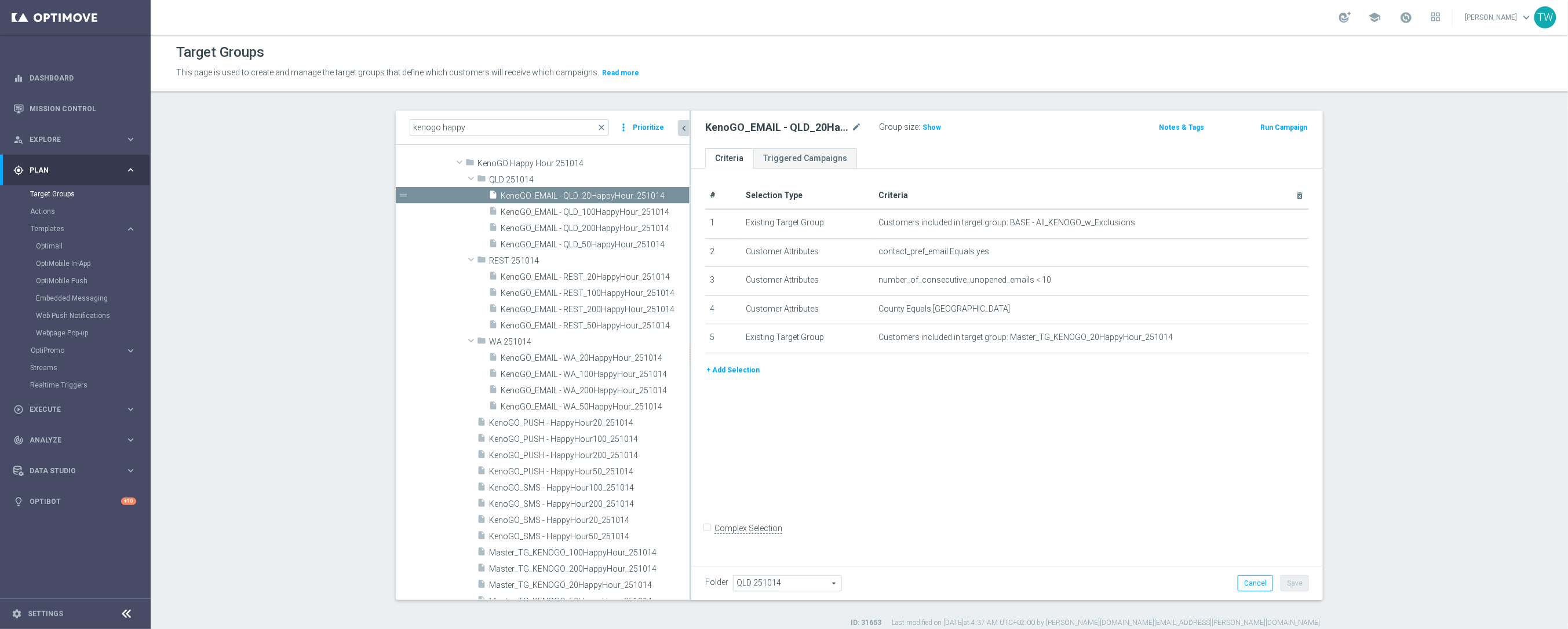
drag, startPoint x: 623, startPoint y: 399, endPoint x: 694, endPoint y: 389, distance: 71.7
click at [690, 393] on div at bounding box center [690, 355] width 1 height 490
click at [637, 508] on span "KenoGO_SMS - HappyHour200_251014" at bounding box center [575, 503] width 173 height 10
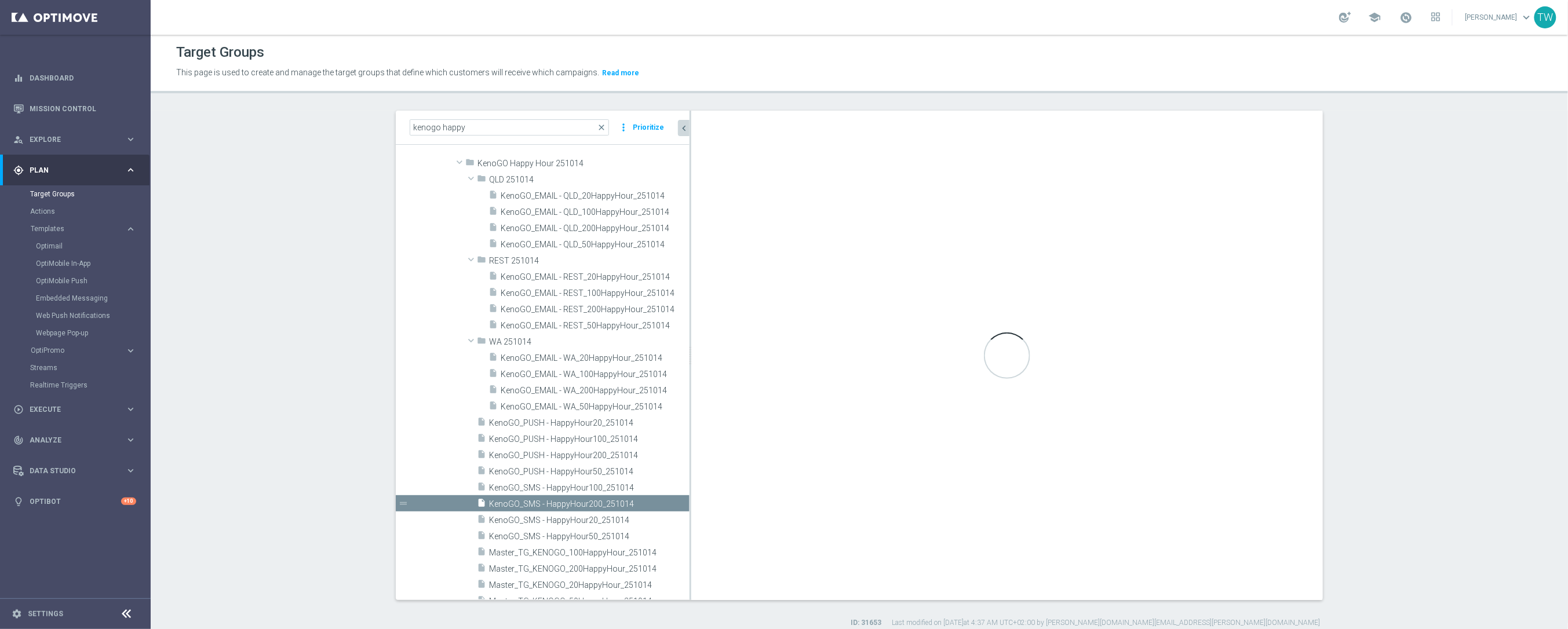
checkbox input "true"
type input "KenoGO Happy Hour 251014"
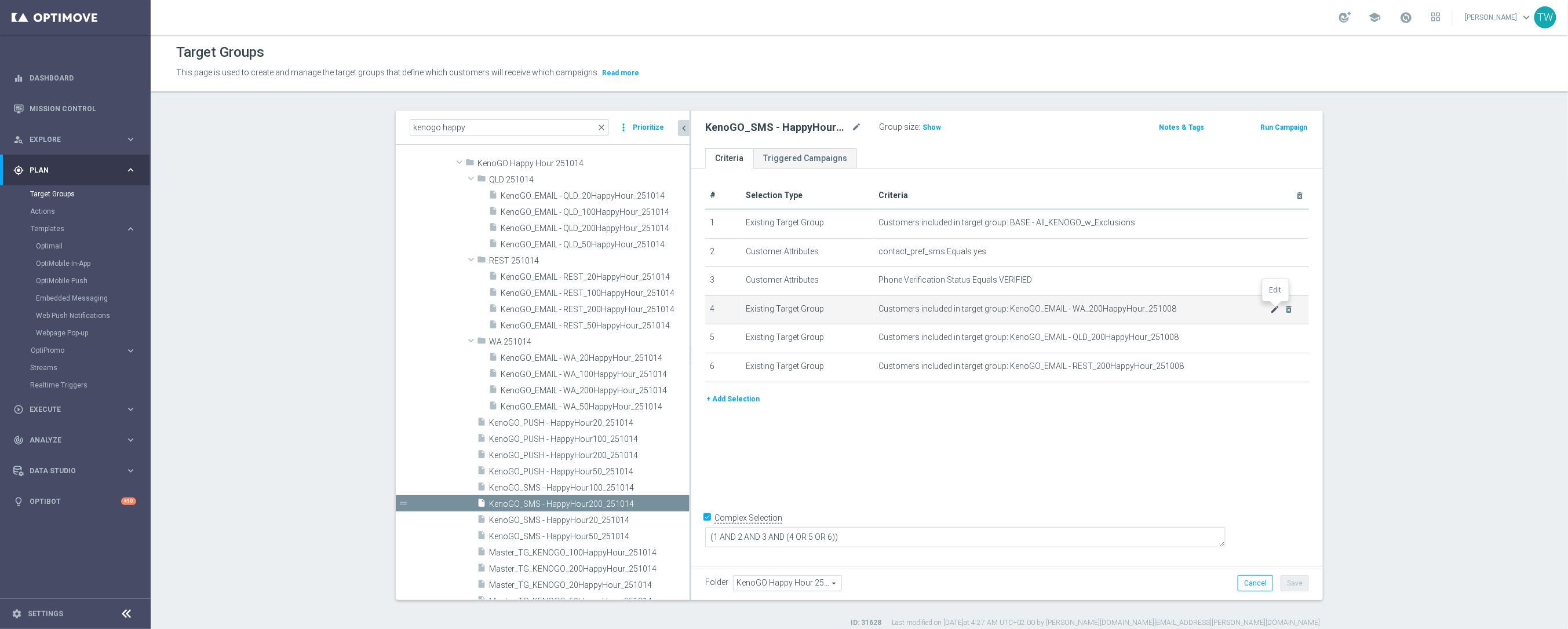
click at [1274, 306] on icon "mode_edit" at bounding box center [1274, 309] width 10 height 10
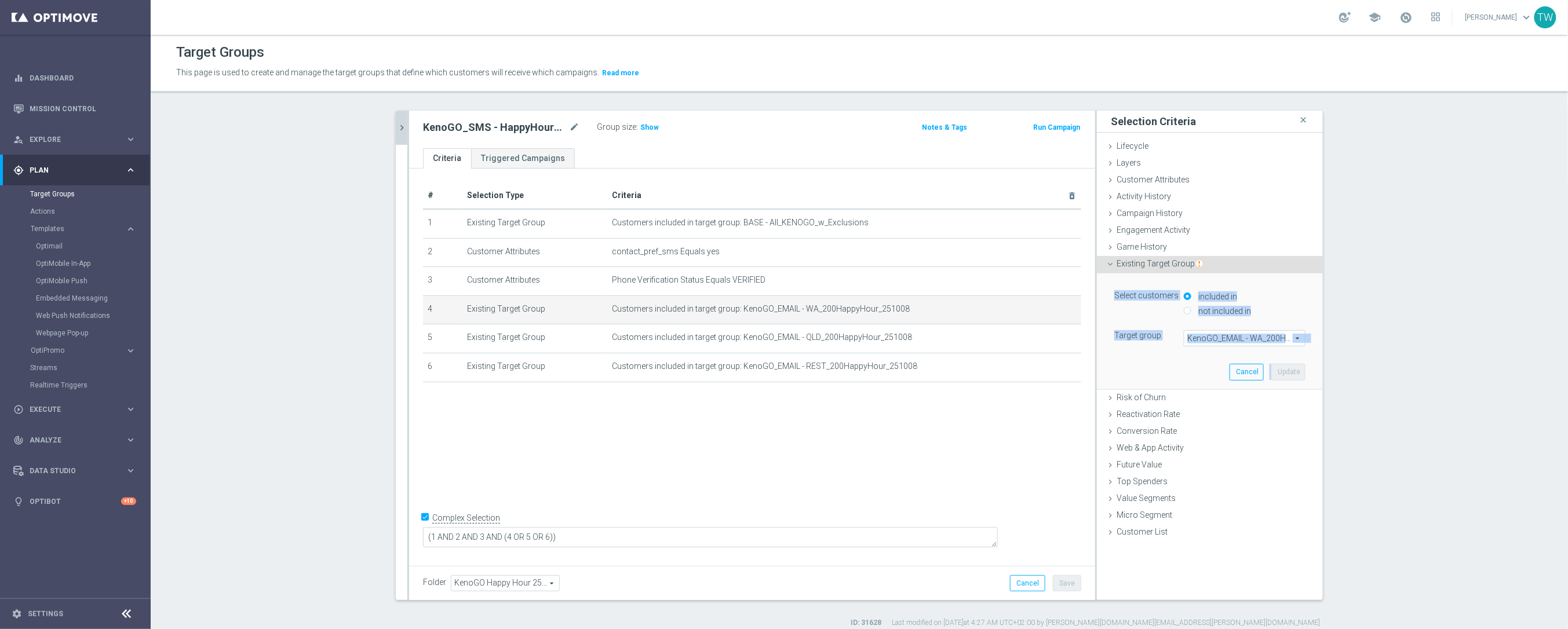
click at [1266, 341] on span "KenoGO_EMAIL - WA_200HappyHour_251008" at bounding box center [1244, 338] width 120 height 15
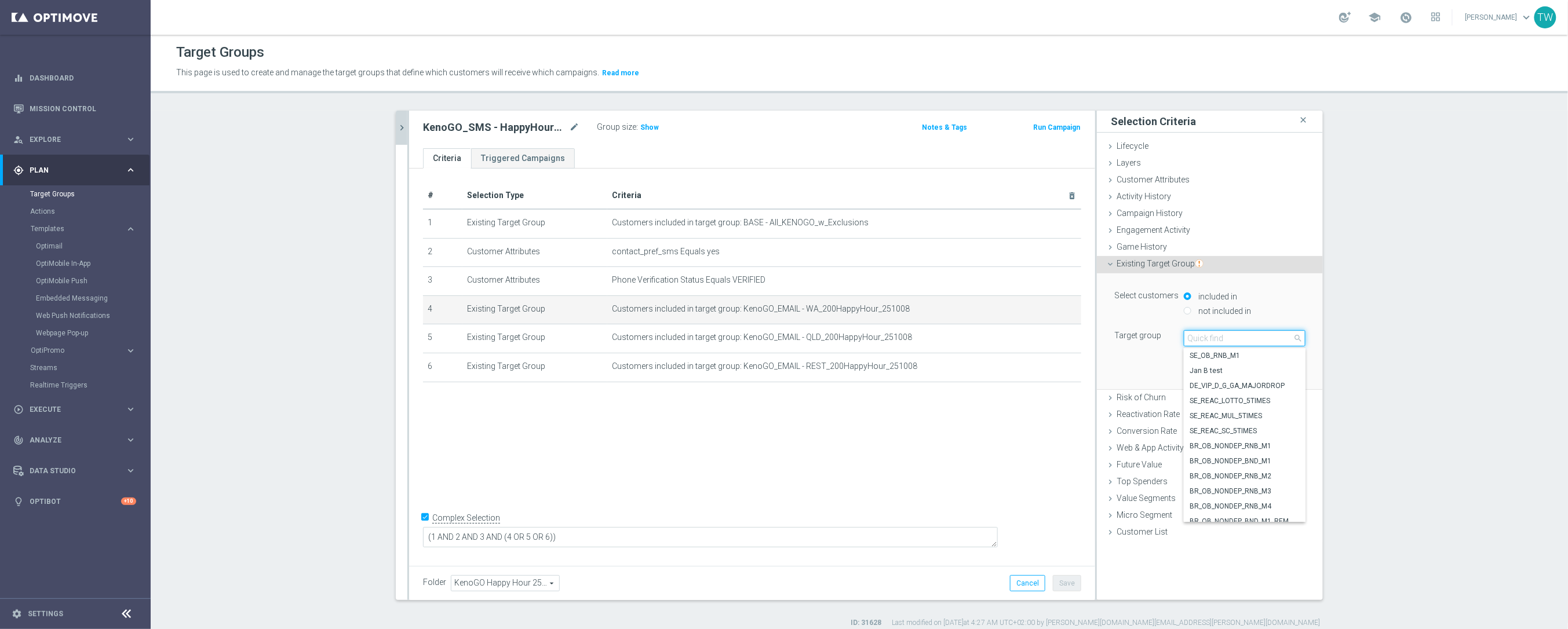
click at [1266, 336] on input "search" at bounding box center [1244, 338] width 122 height 16
type input "251014"
click at [1282, 386] on span "KenoGO_EMAIL - WA_200HappyHour_251014" at bounding box center [1244, 385] width 110 height 10
type input "KenoGO_EMAIL - WA_200HappyHour_251014"
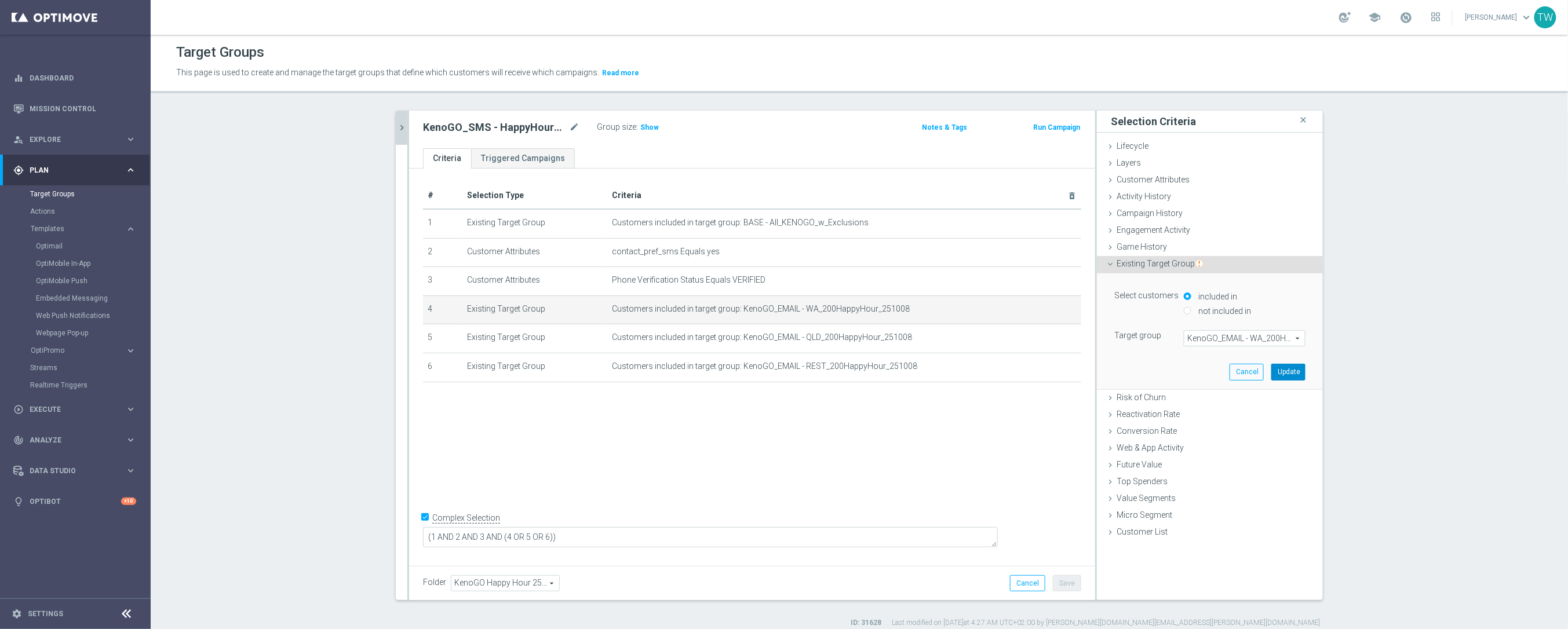
click at [1296, 371] on button "Update" at bounding box center [1288, 372] width 35 height 16
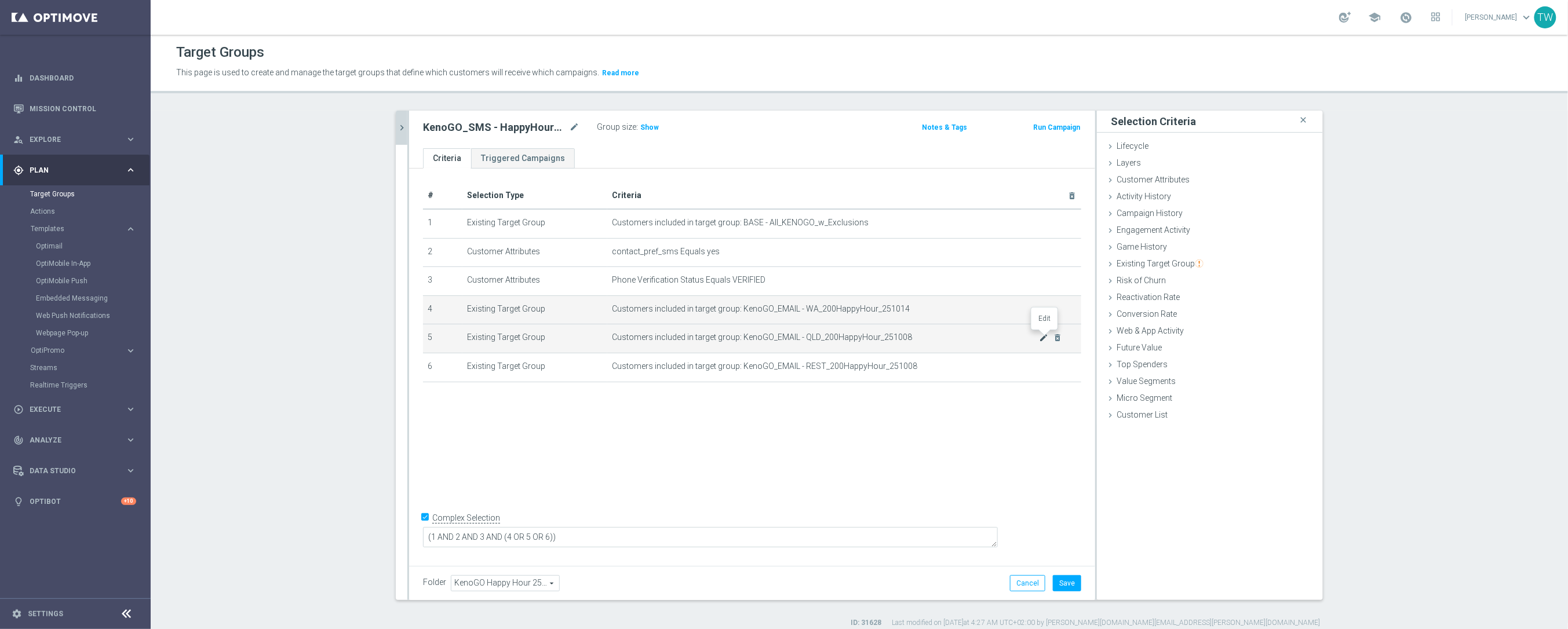
click at [1045, 336] on icon "mode_edit" at bounding box center [1044, 338] width 10 height 10
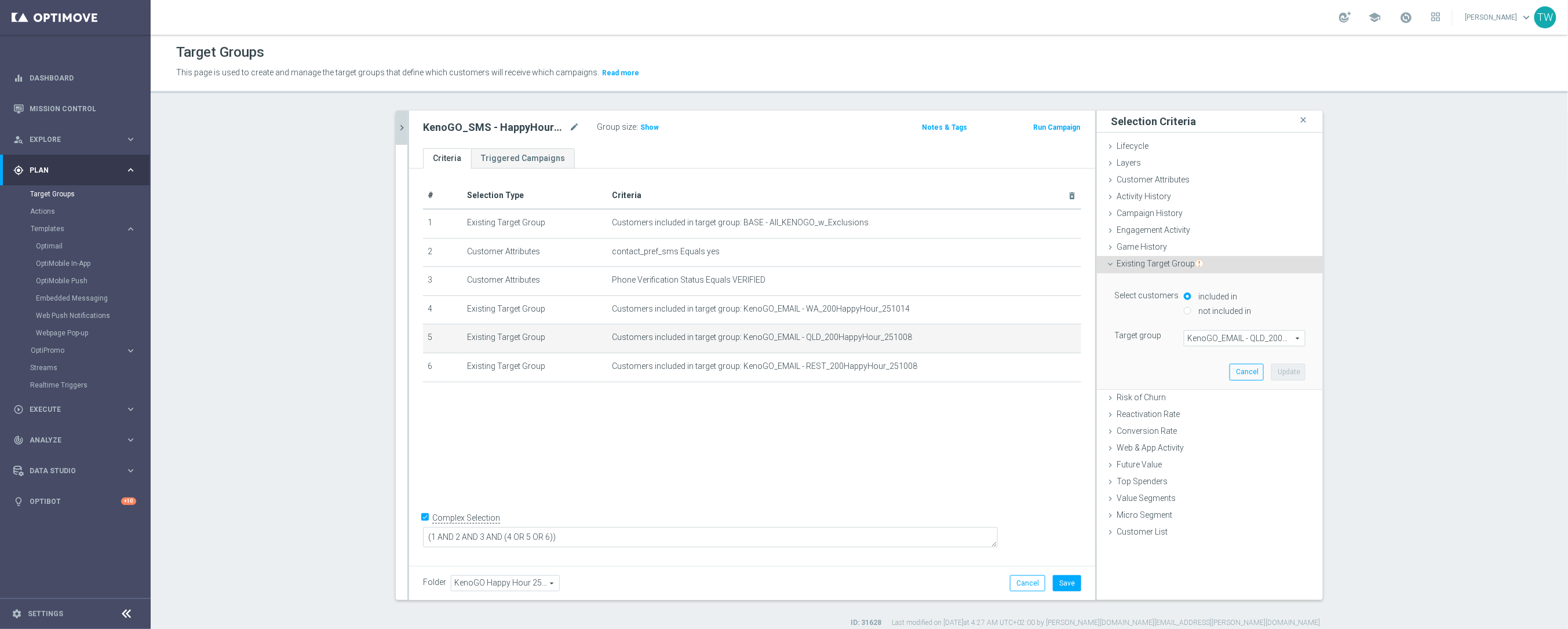
click at [1249, 342] on span "KenoGO_EMAIL - QLD_200HappyHour_251008" at bounding box center [1244, 338] width 120 height 15
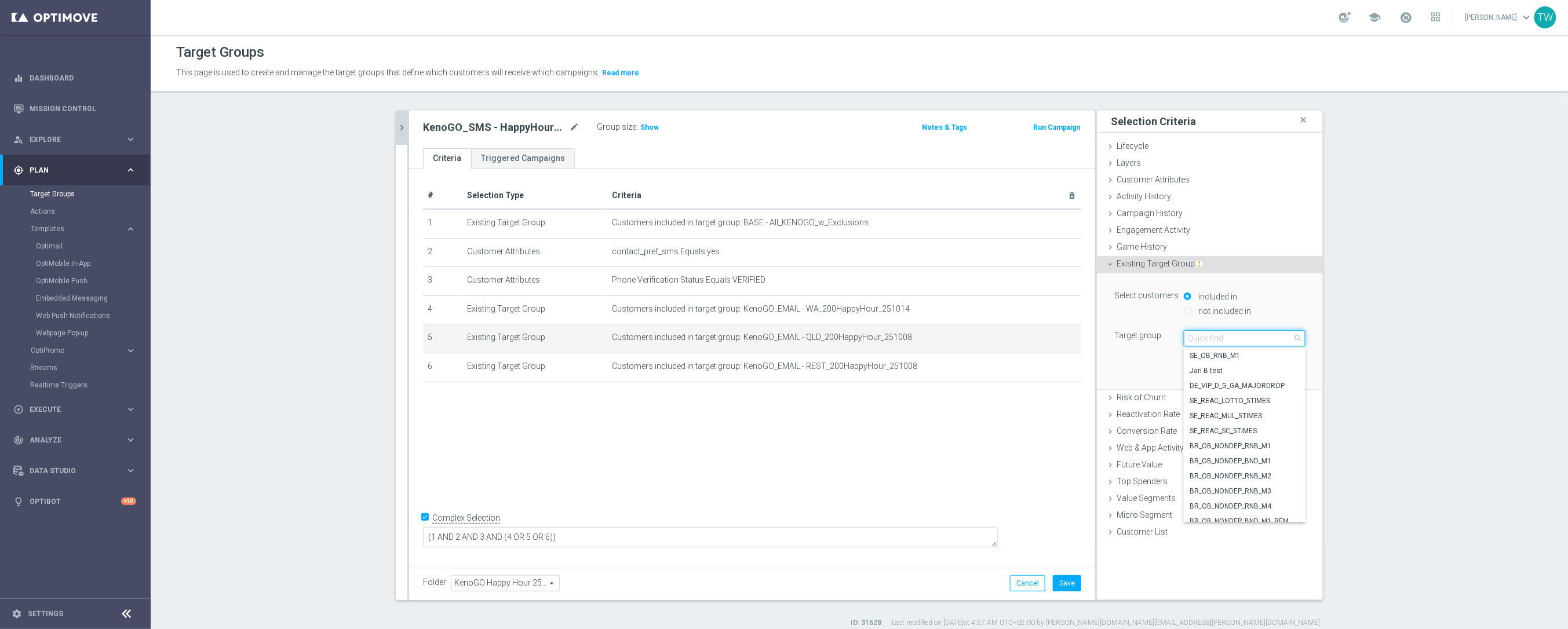
click at [1249, 342] on input "search" at bounding box center [1244, 338] width 122 height 16
type input "251014"
click at [1268, 416] on span "KenoGO_EMAIL - QLD_200HappyHour_251014" at bounding box center [1244, 415] width 110 height 10
type input "KenoGO_EMAIL - QLD_200HappyHour_251014"
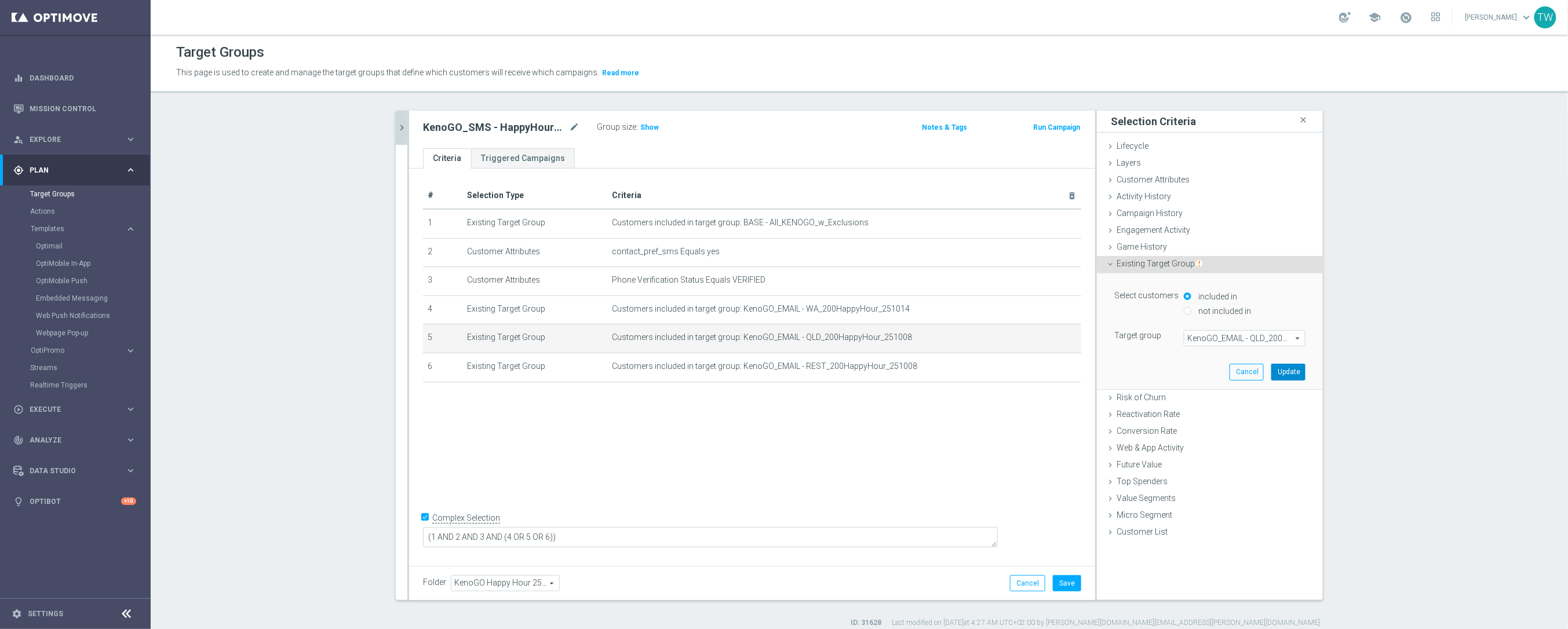
click at [1289, 373] on button "Update" at bounding box center [1288, 372] width 35 height 16
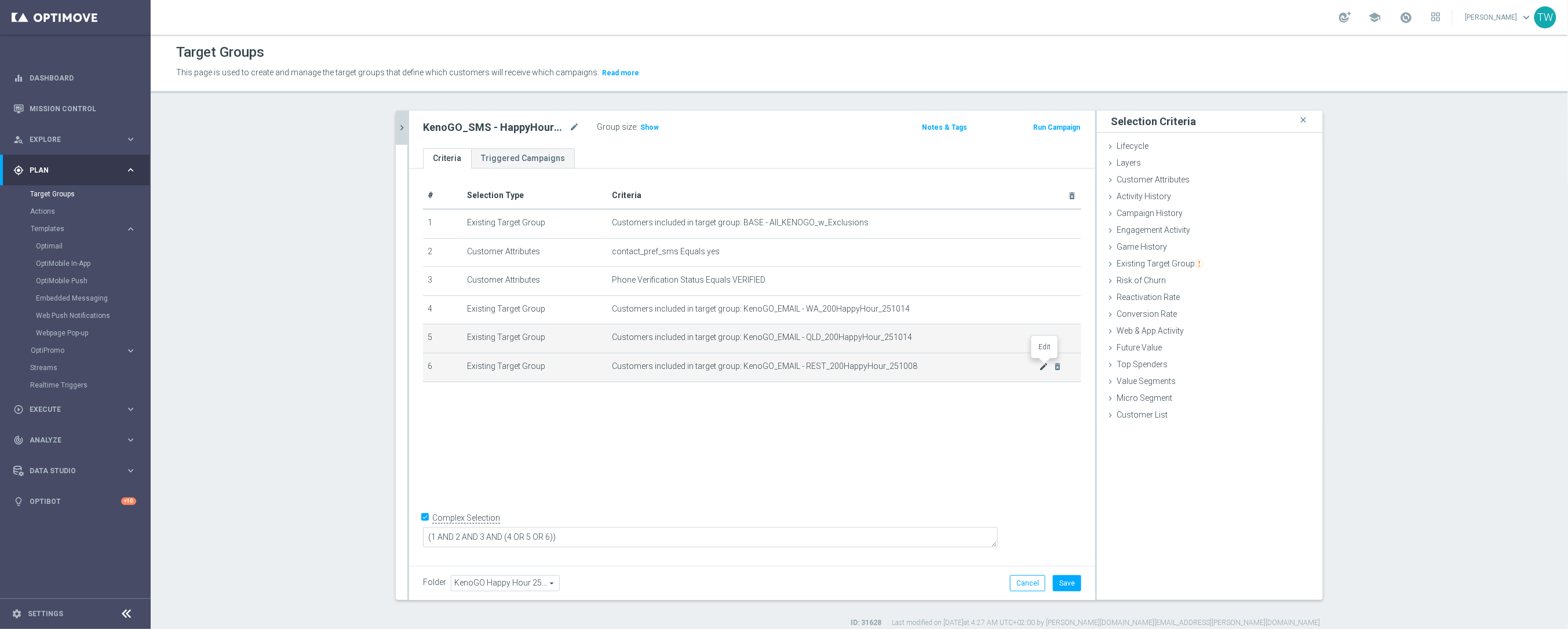
click at [1045, 368] on icon "mode_edit" at bounding box center [1044, 366] width 10 height 10
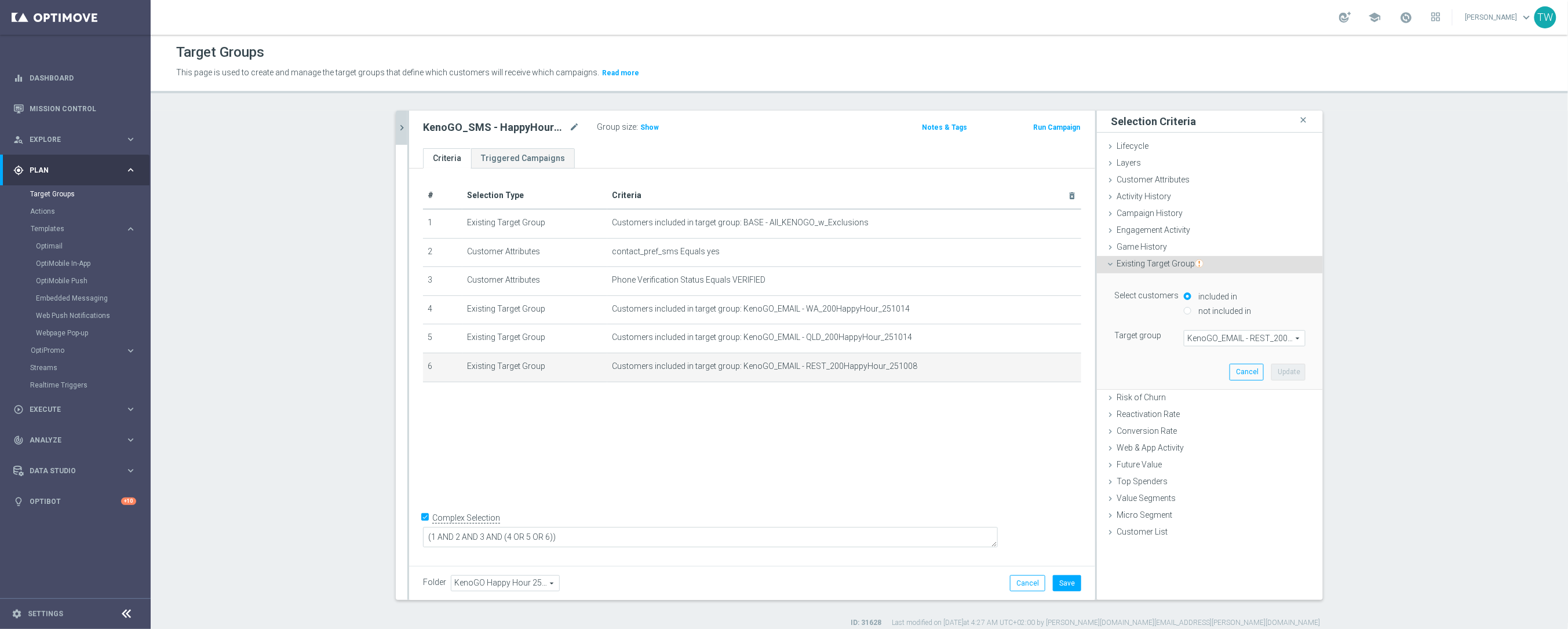
click at [1219, 336] on span "KenoGO_EMAIL - REST_200HappyHour_251008" at bounding box center [1244, 338] width 120 height 15
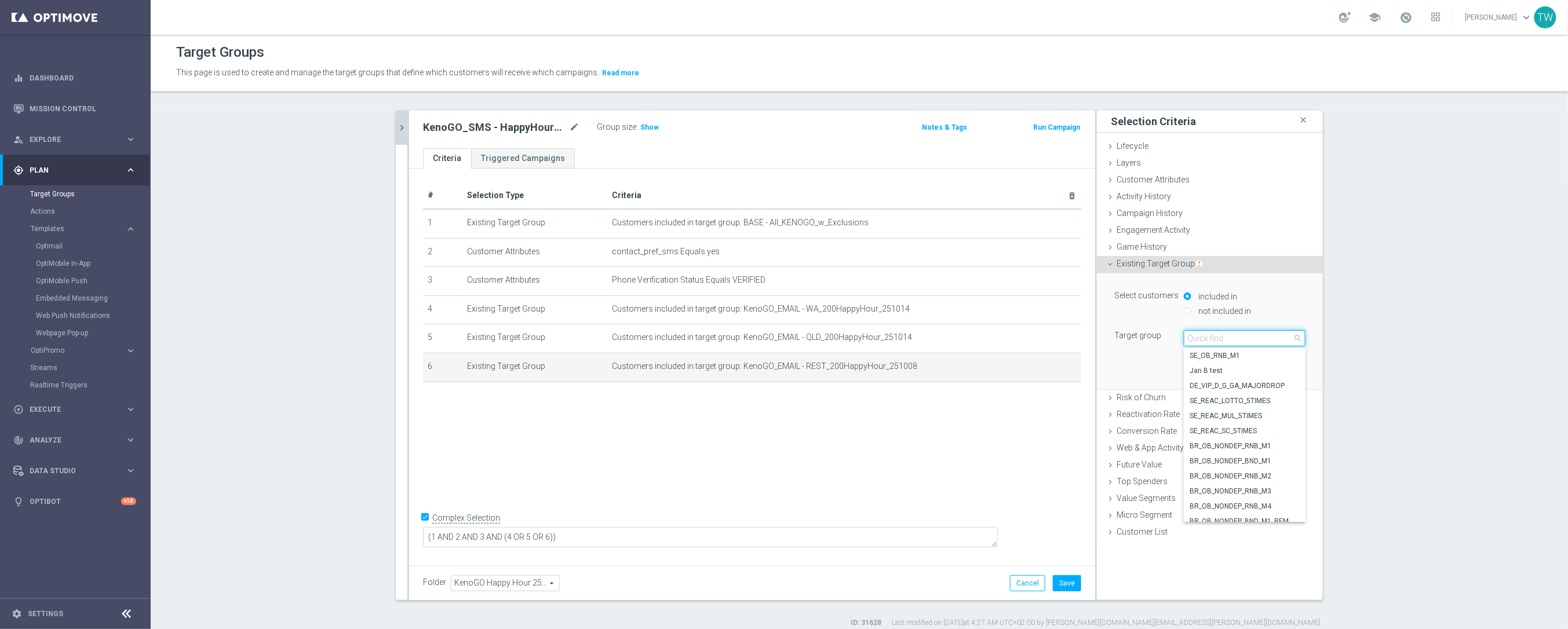
click at [1219, 338] on input "search" at bounding box center [1244, 338] width 122 height 16
type input "251014"
click at [1282, 403] on span "KenoGO_EMAIL - REST_200HappyHour_251014" at bounding box center [1244, 401] width 110 height 10
type input "KenoGO_EMAIL - REST_200HappyHour_251014"
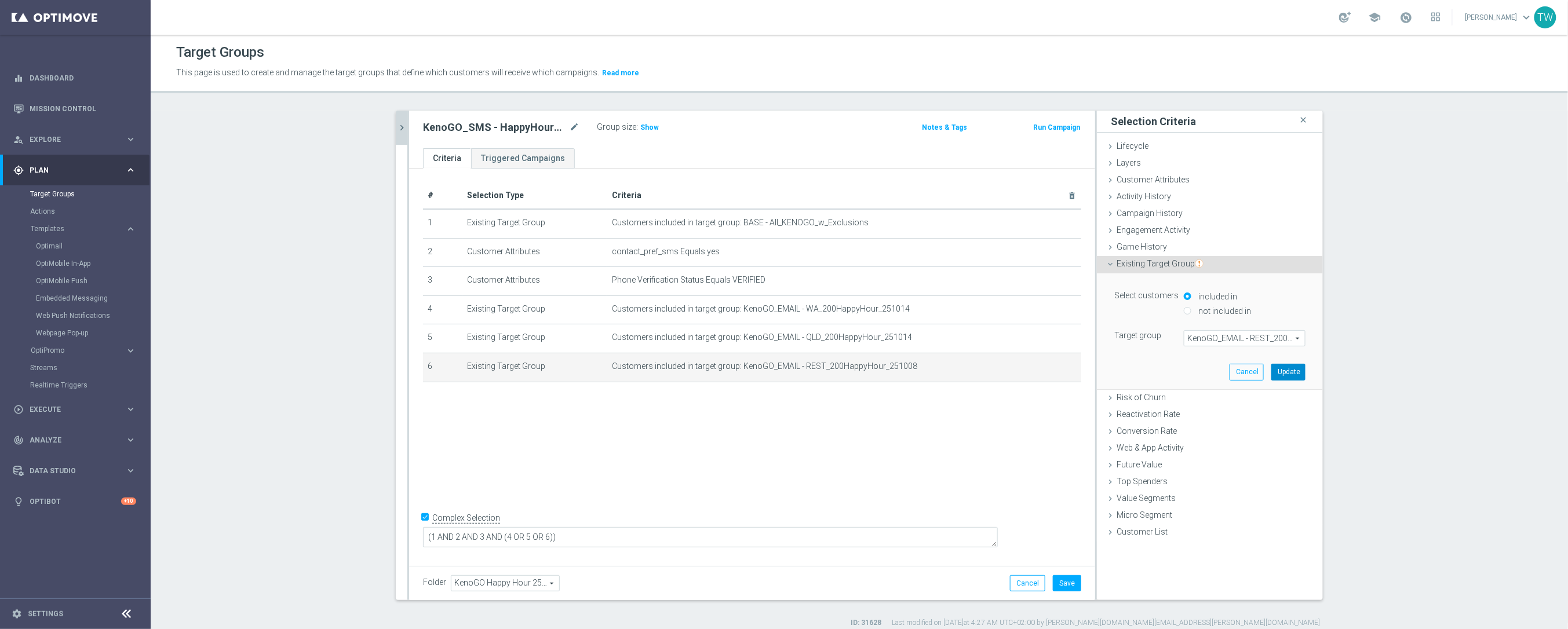
click at [1291, 372] on button "Update" at bounding box center [1288, 372] width 35 height 16
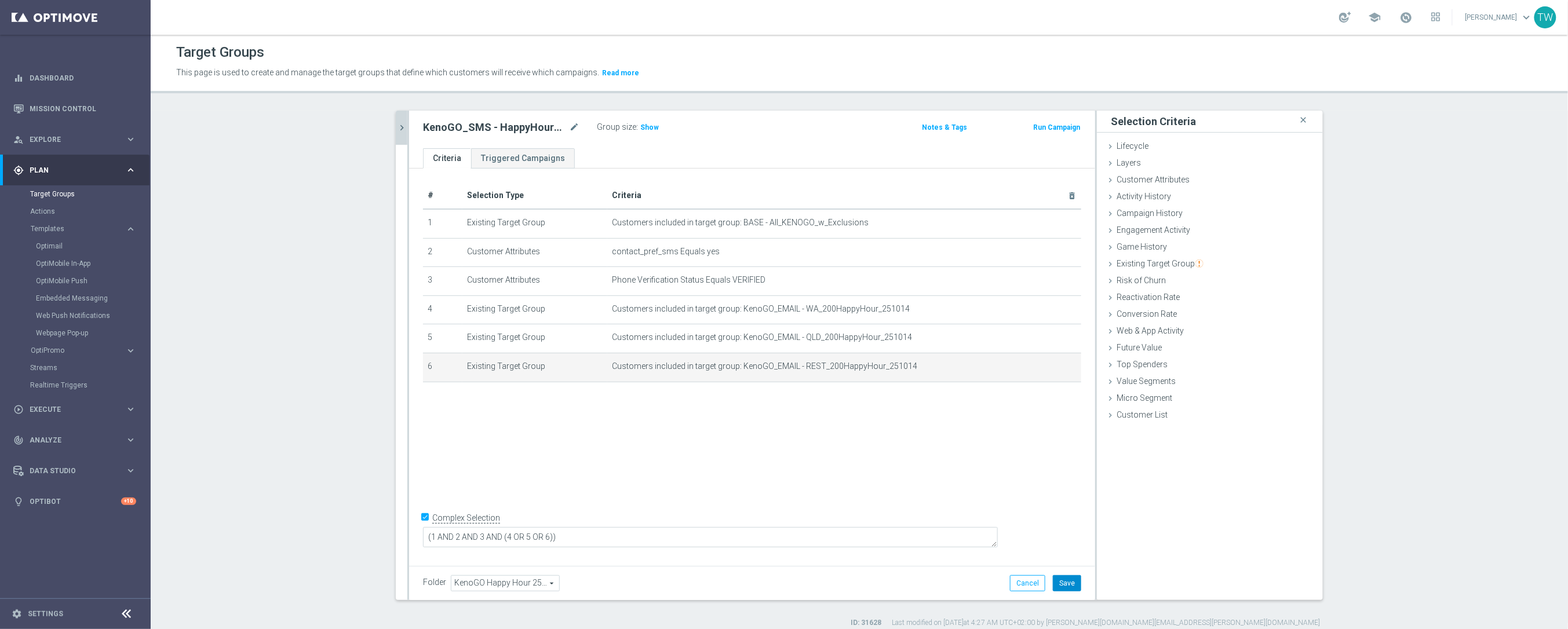
click at [1069, 576] on button "Save" at bounding box center [1067, 583] width 29 height 16
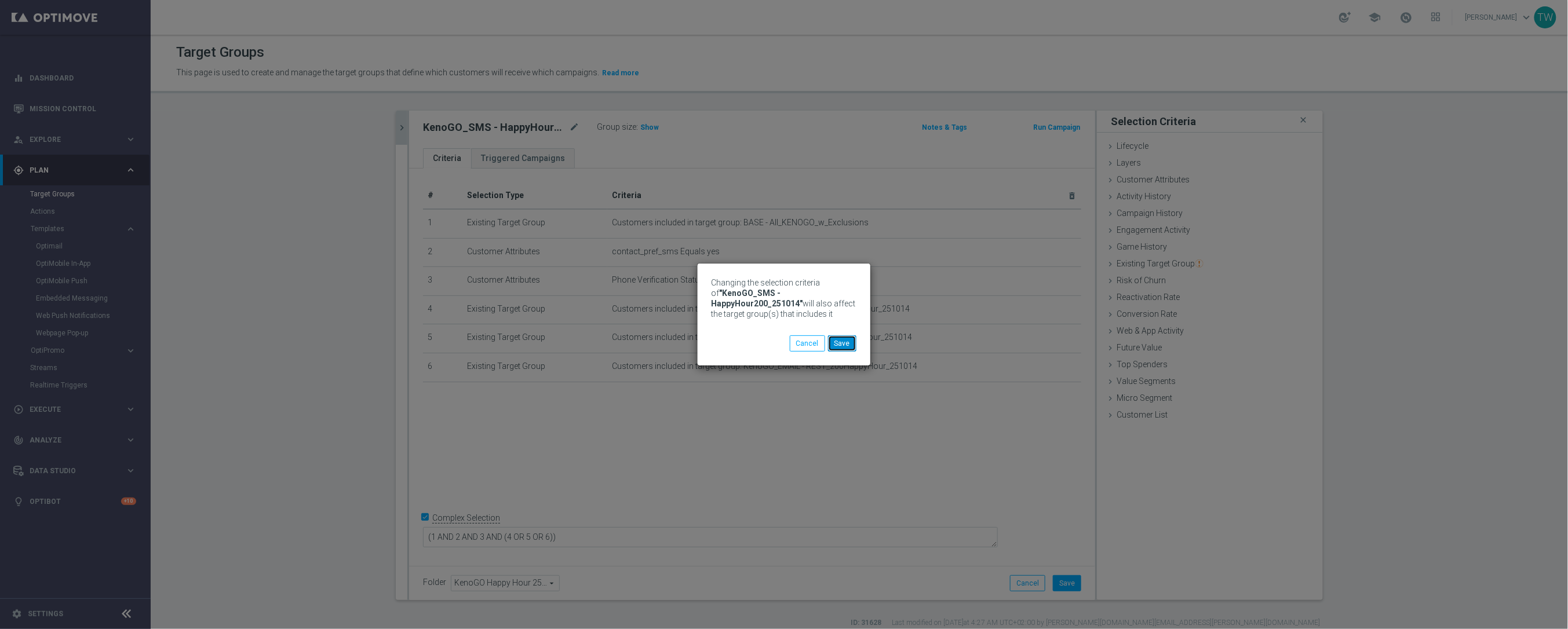
click at [843, 346] on button "Save" at bounding box center [842, 343] width 29 height 16
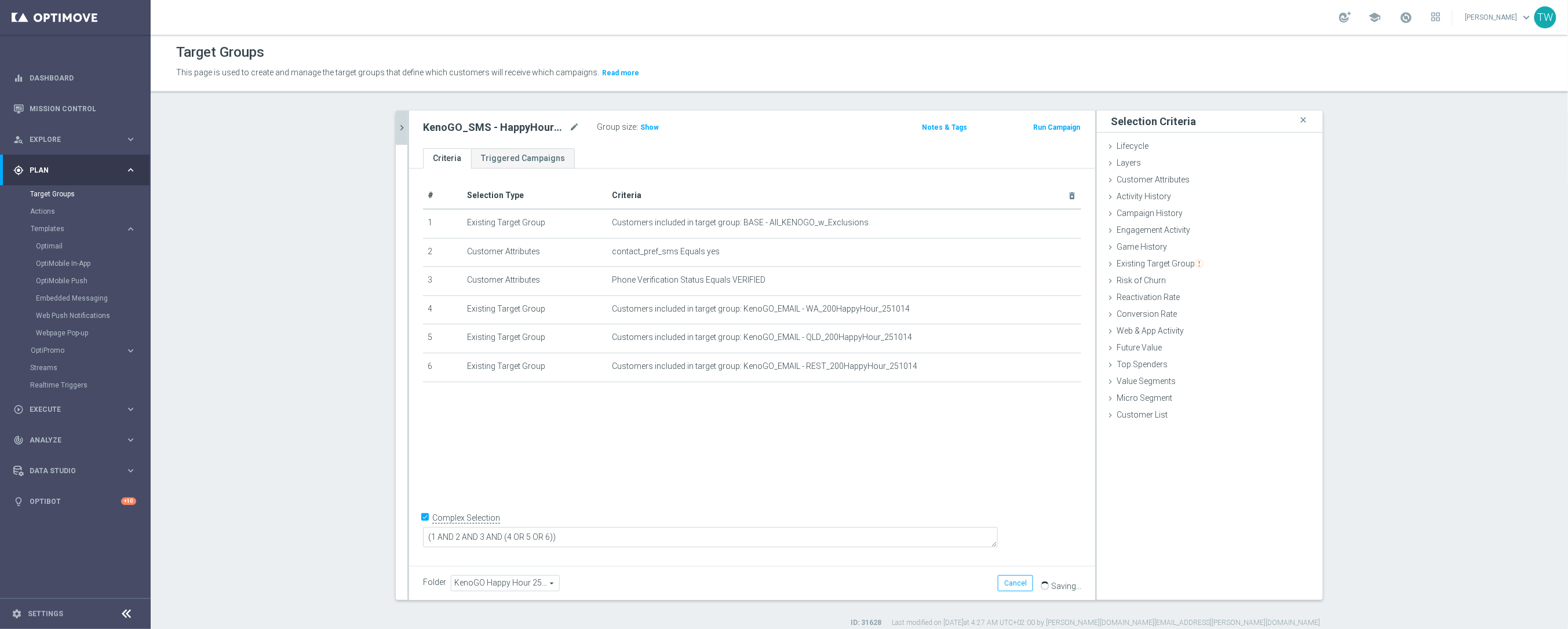
click at [406, 126] on icon "chevron_right" at bounding box center [402, 128] width 11 height 11
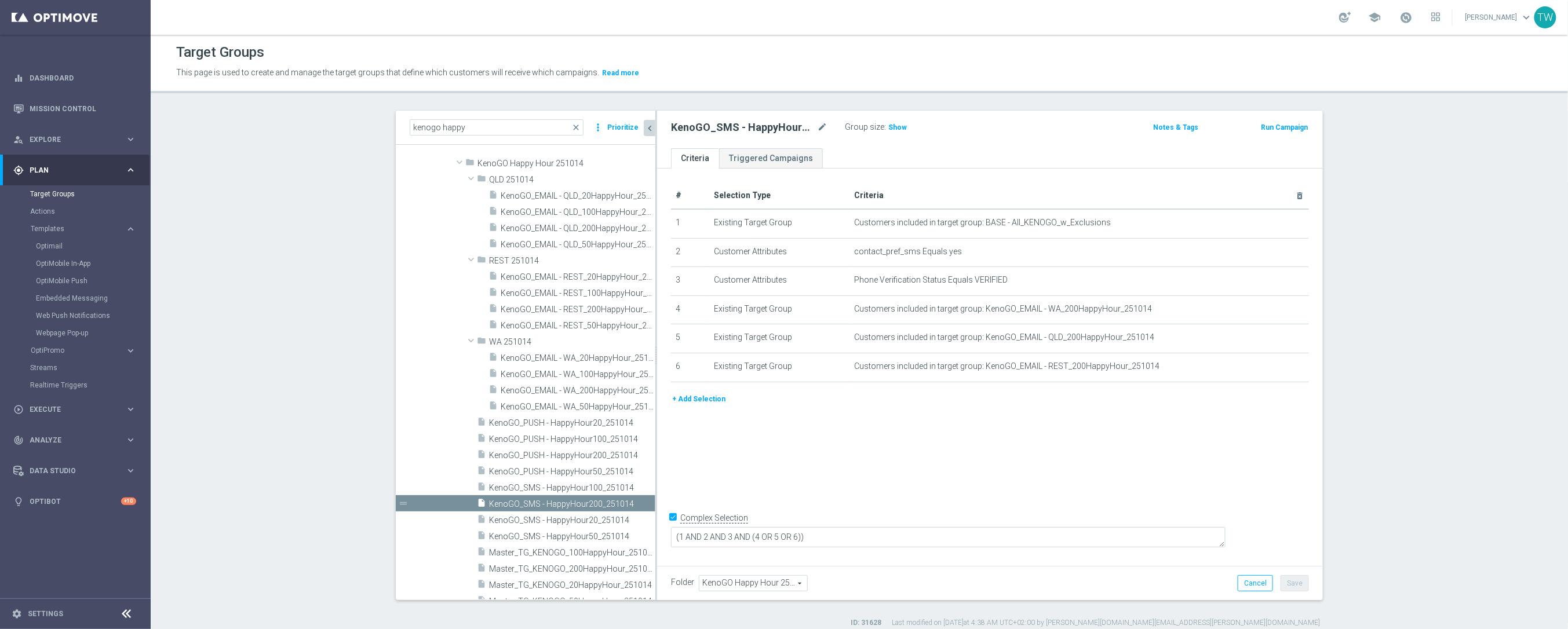
drag, startPoint x: 622, startPoint y: 491, endPoint x: 656, endPoint y: 488, distance: 34.1
click at [656, 488] on div at bounding box center [656, 355] width 1 height 490
click at [598, 487] on span "KenoGO_SMS - HappyHour100_251014" at bounding box center [559, 487] width 140 height 10
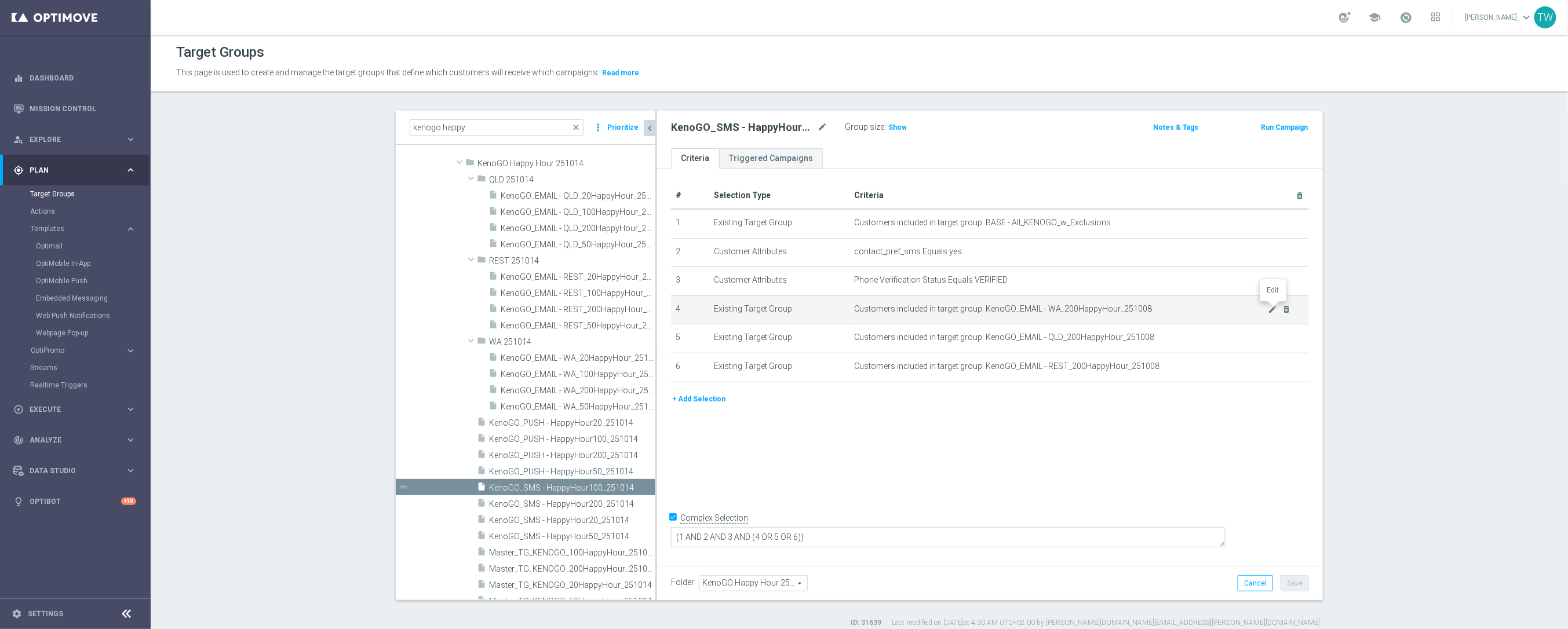
click at [1273, 308] on icon "mode_edit" at bounding box center [1273, 309] width 10 height 10
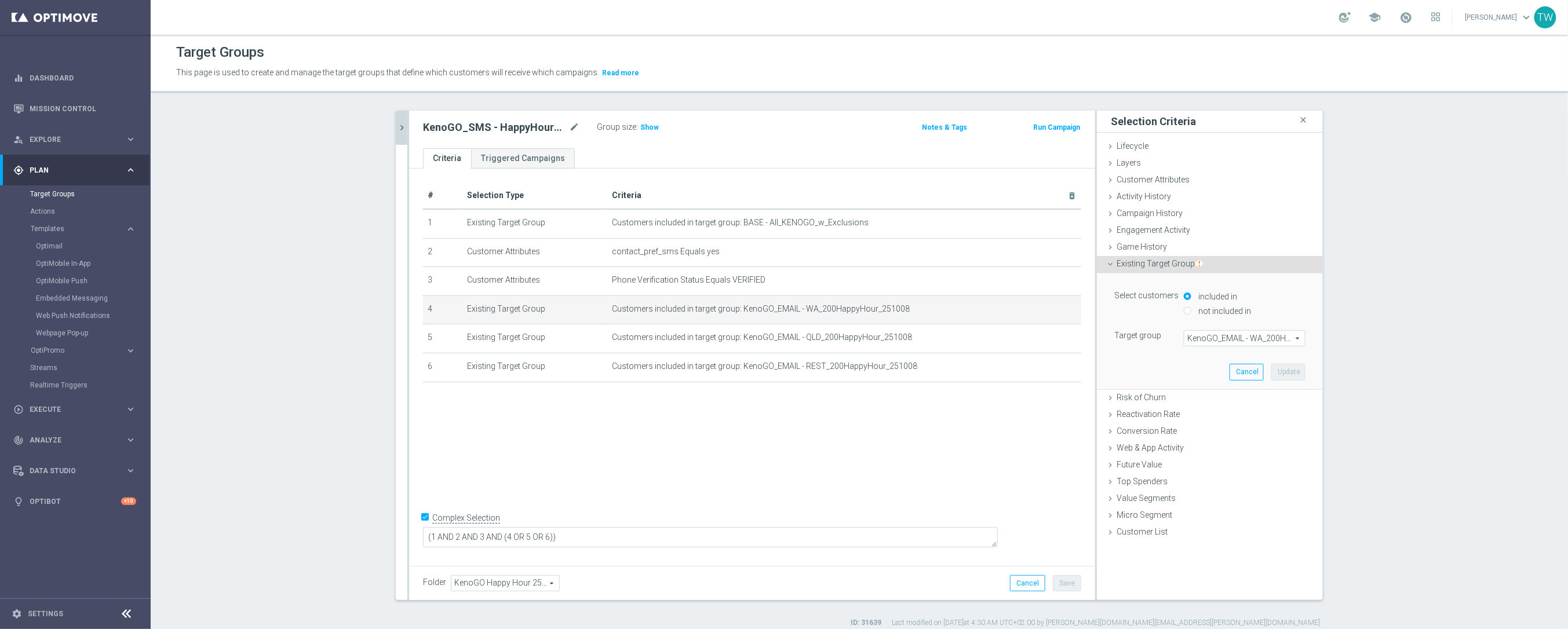
click at [1269, 335] on span "KenoGO_EMAIL - WA_200HappyHour_251008" at bounding box center [1244, 338] width 120 height 15
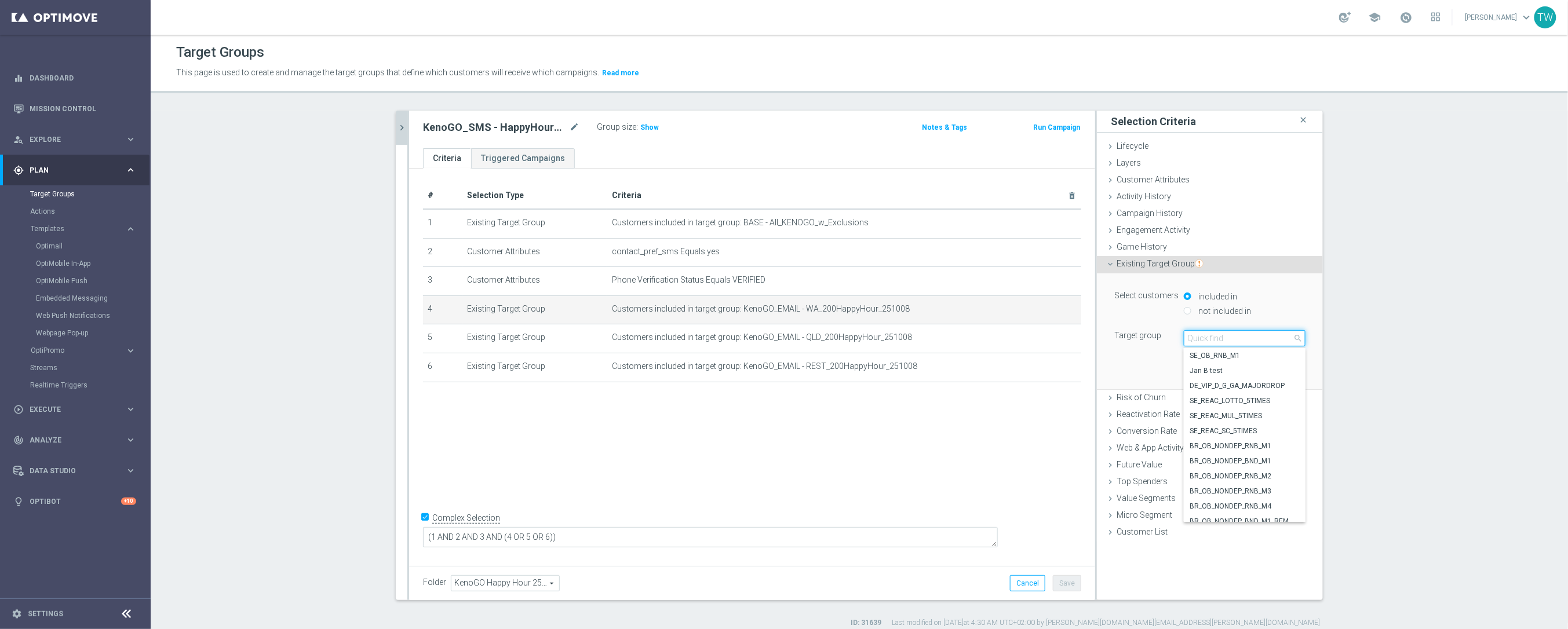
click at [1268, 336] on input "search" at bounding box center [1244, 338] width 122 height 16
type input "251014"
click at [1277, 444] on span "KenoGO_EMAIL - WA_100HappyHour_251014" at bounding box center [1244, 440] width 110 height 10
type input "KenoGO_EMAIL - WA_100HappyHour_251014"
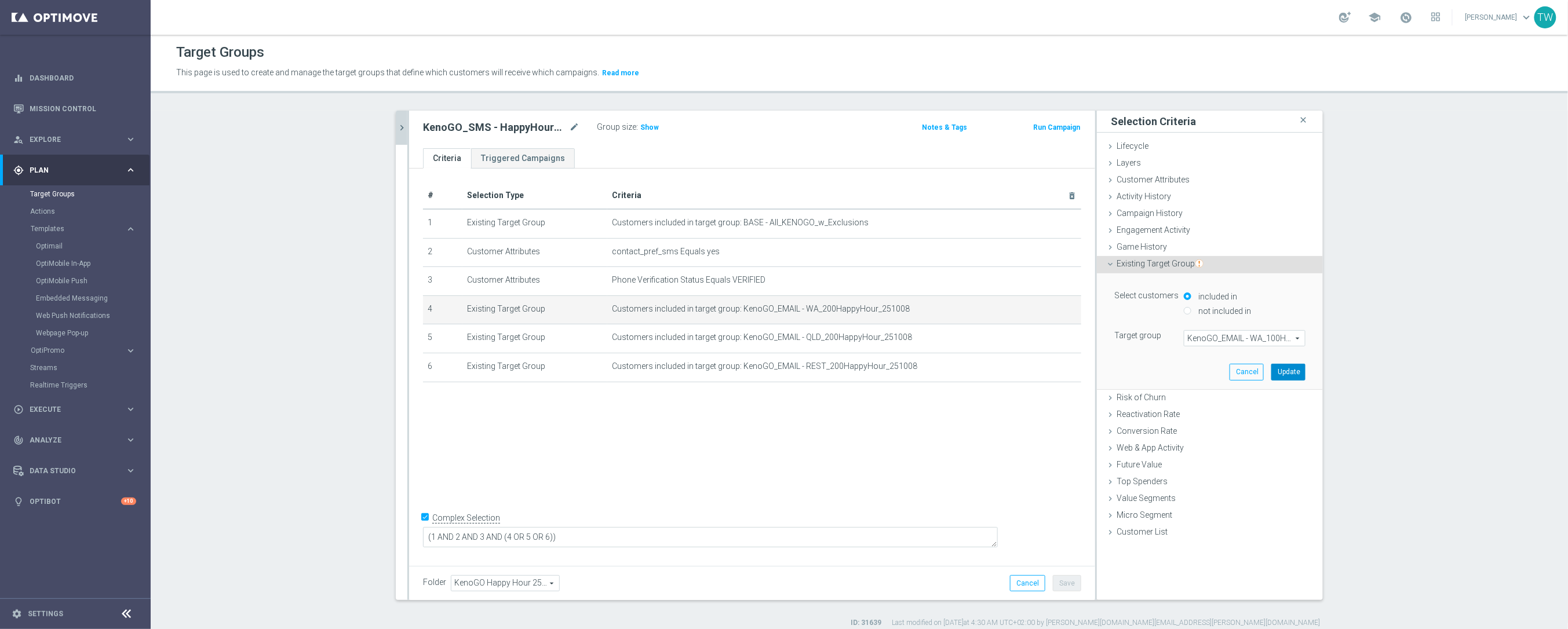
click at [1283, 372] on button "Update" at bounding box center [1288, 372] width 35 height 16
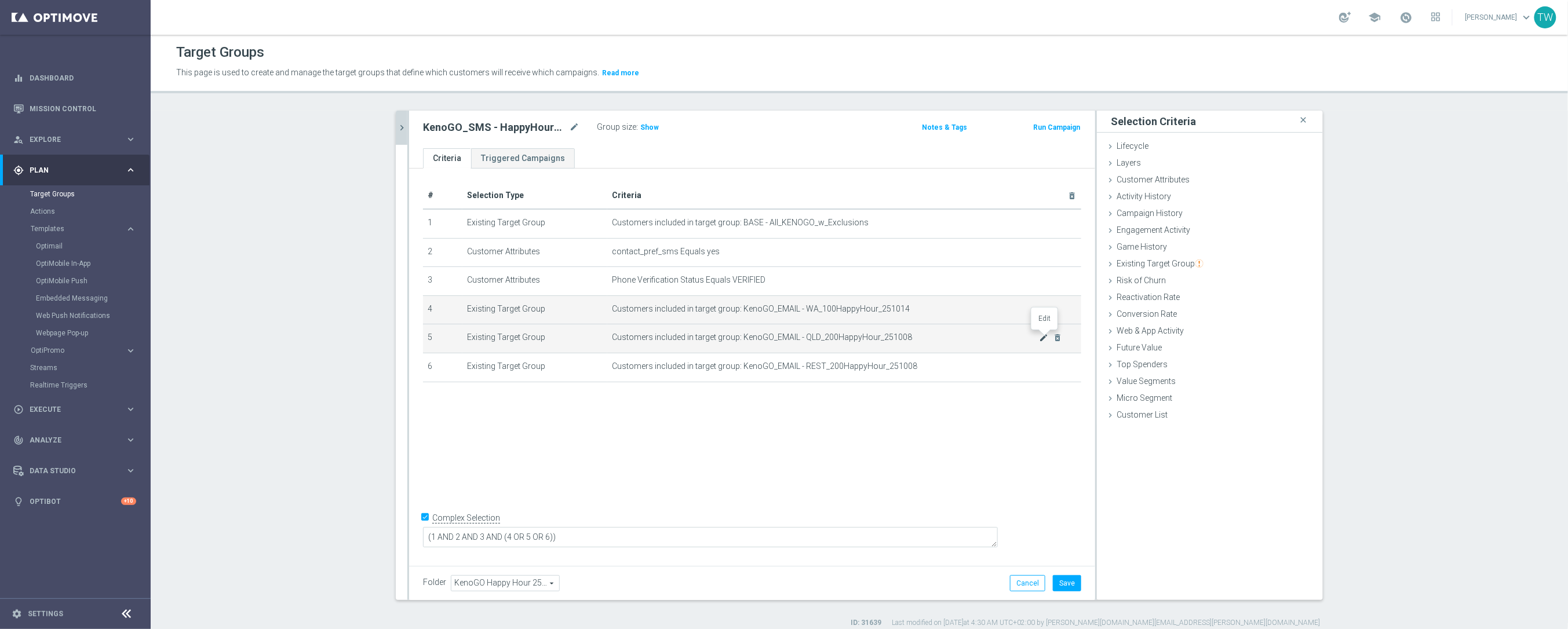
click at [1042, 335] on icon "mode_edit" at bounding box center [1044, 338] width 10 height 10
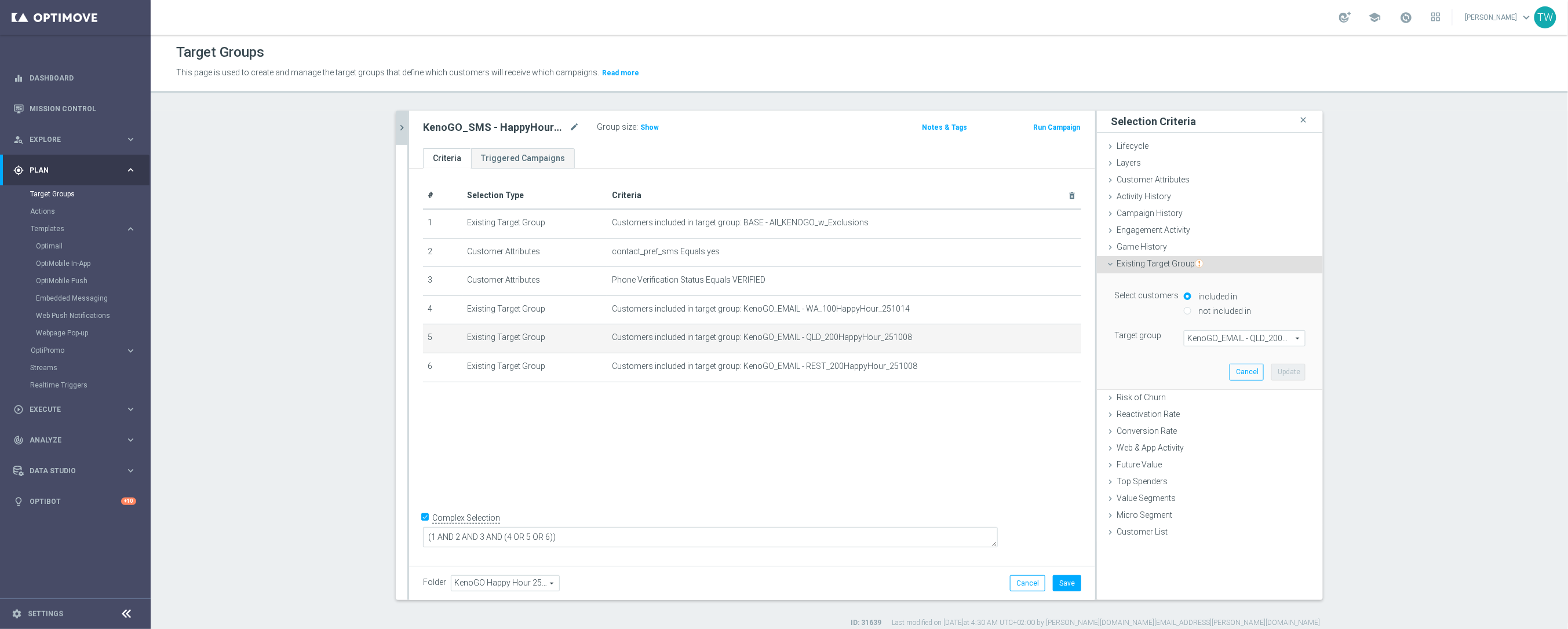
click at [1235, 340] on span "KenoGO_EMAIL - QLD_200HappyHour_251008" at bounding box center [1244, 338] width 120 height 15
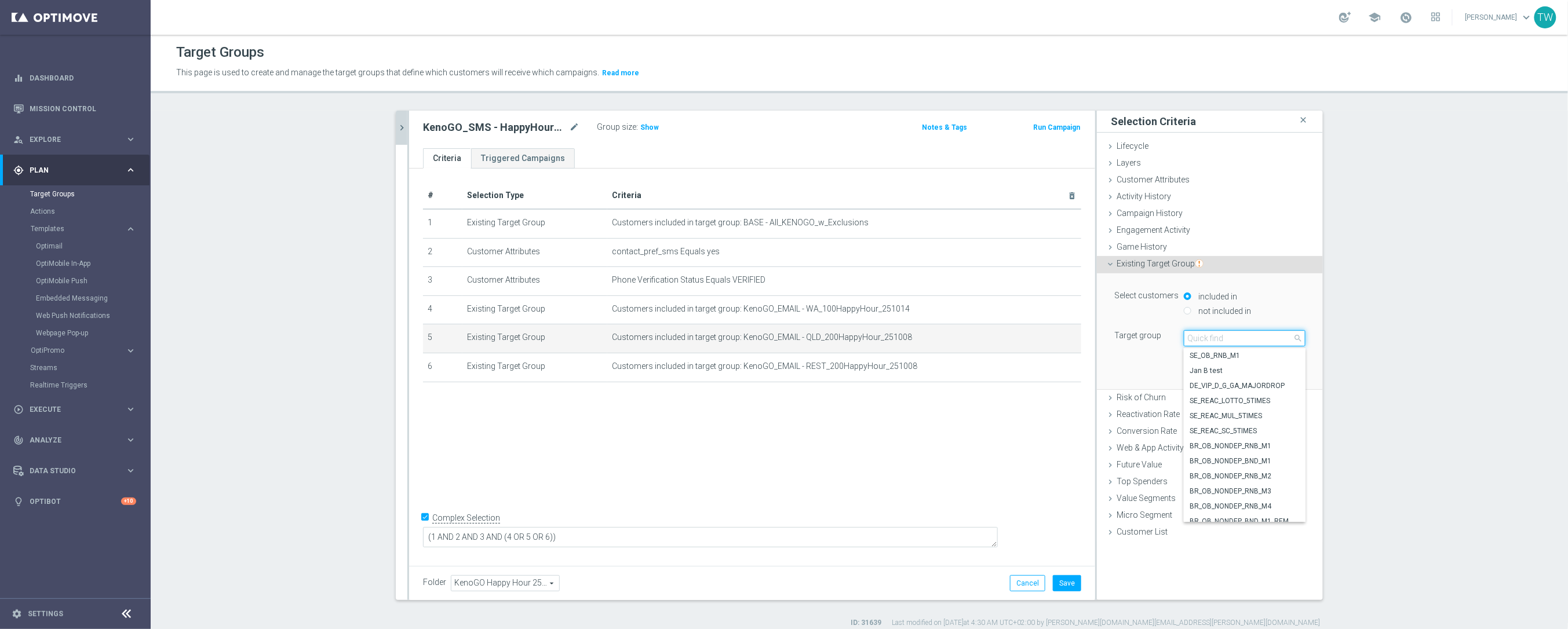
click at [1235, 340] on input "search" at bounding box center [1244, 338] width 122 height 16
type input "251014"
drag, startPoint x: 1263, startPoint y: 485, endPoint x: 1288, endPoint y: 445, distance: 47.2
click at [1264, 485] on span "KenoGO_EMAIL - QLD_100HappyHour_251014" at bounding box center [1244, 484] width 110 height 10
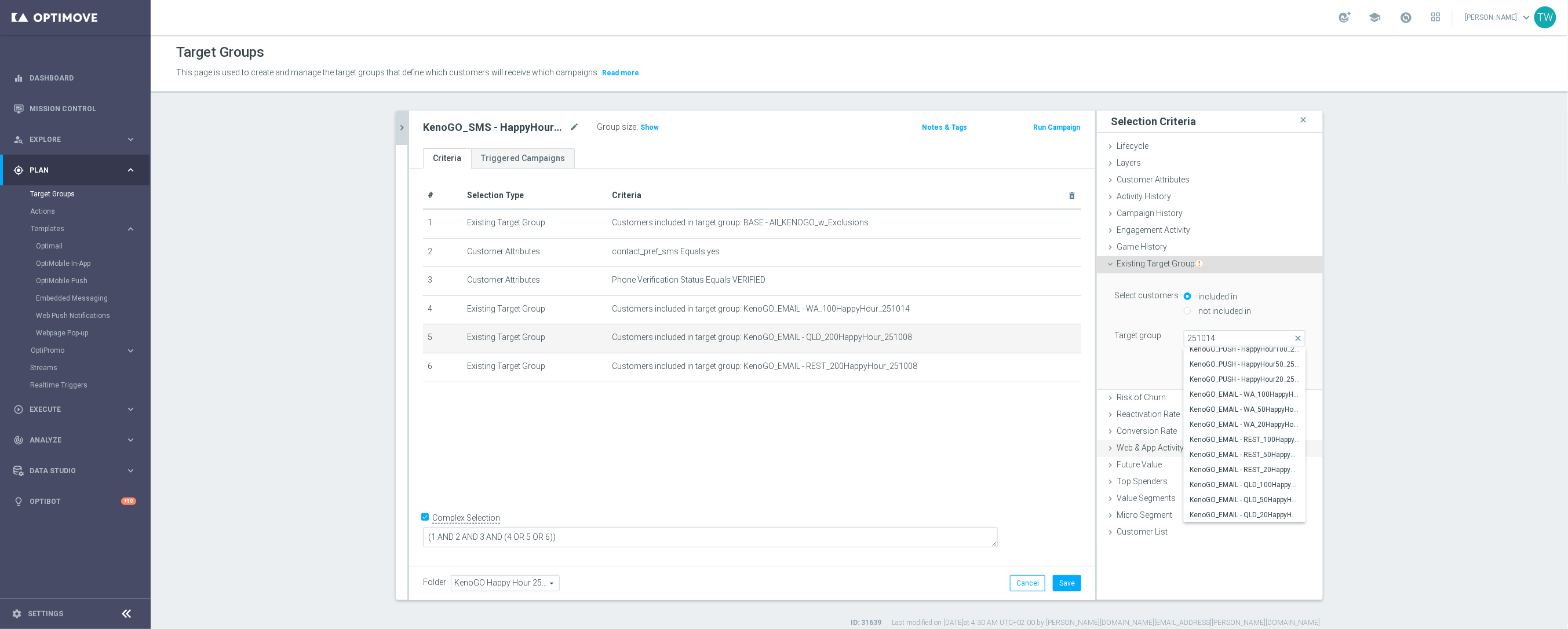
type input "KenoGO_EMAIL - QLD_100HappyHour_251014"
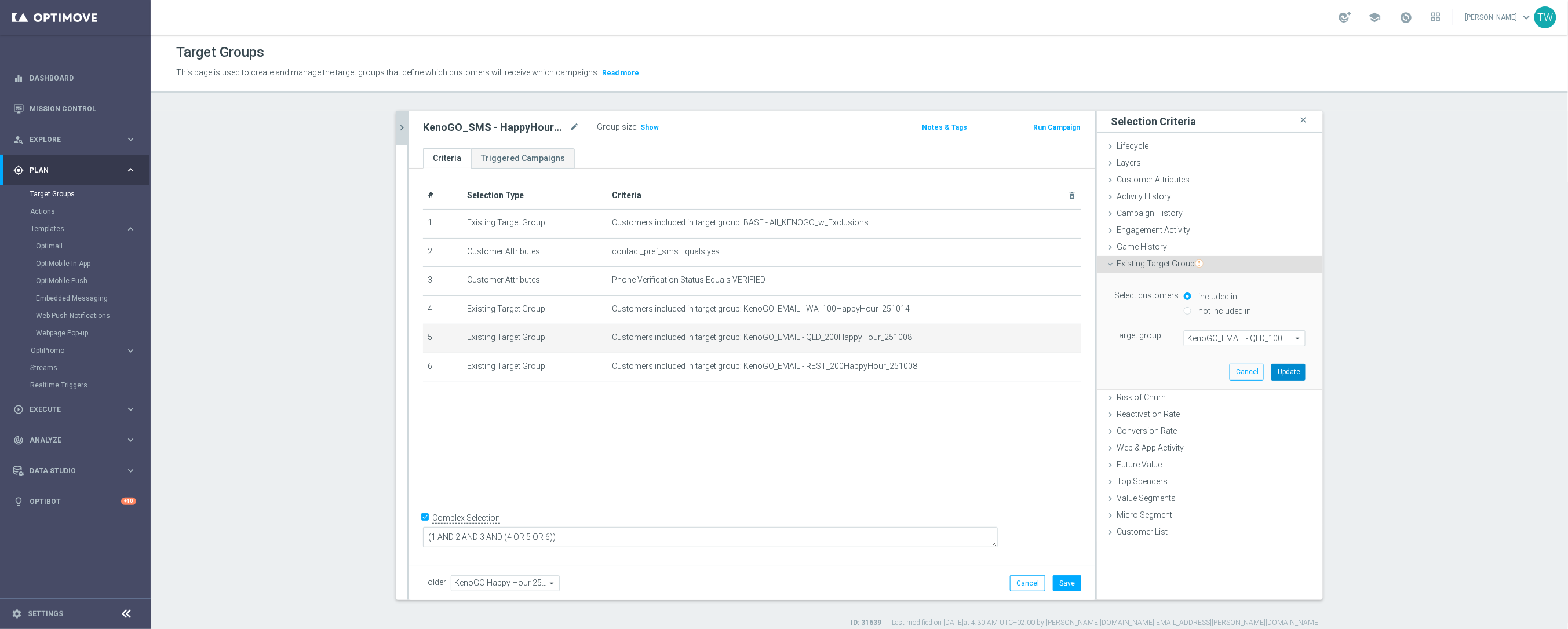
click at [1293, 367] on button "Update" at bounding box center [1288, 372] width 35 height 16
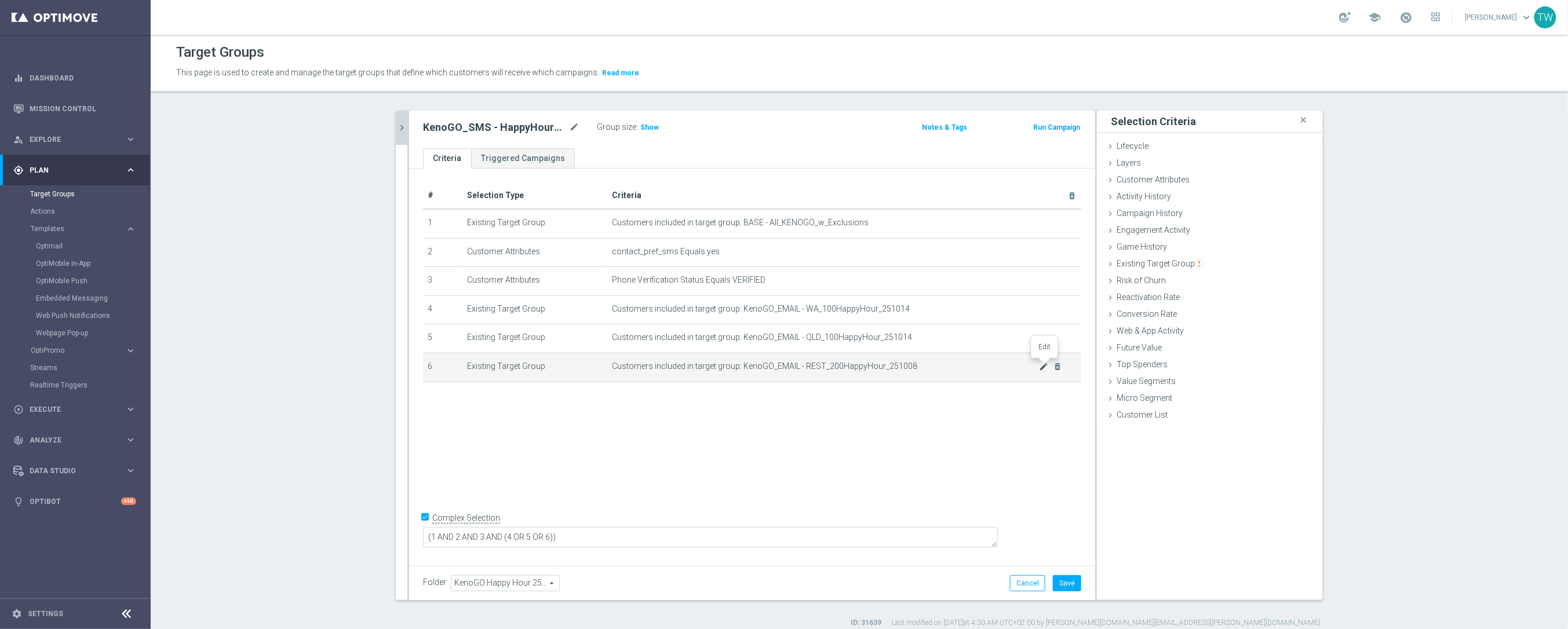
click at [1043, 364] on icon "mode_edit" at bounding box center [1044, 366] width 10 height 10
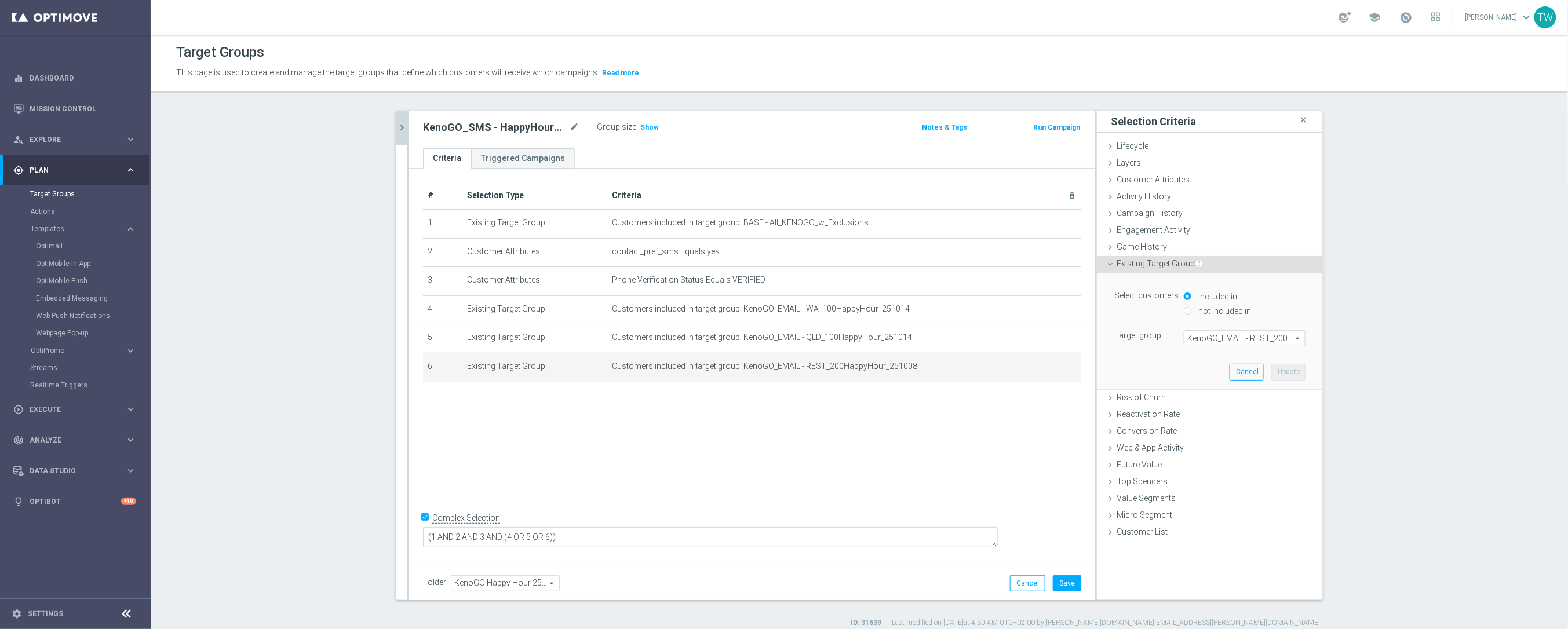
click at [1242, 338] on span "KenoGO_EMAIL - REST_200HappyHour_251008" at bounding box center [1244, 338] width 120 height 15
click at [0, 0] on input "search" at bounding box center [0, 0] width 0 height 0
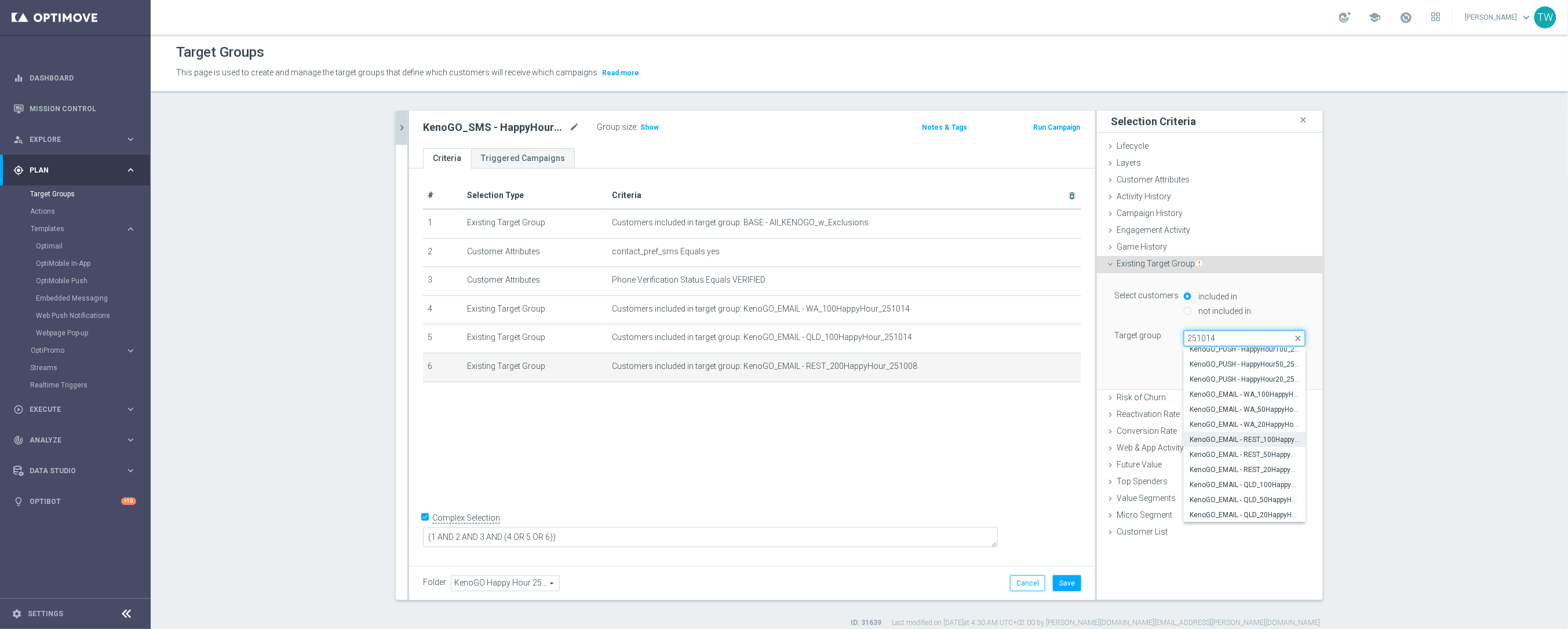
type input "251014"
click at [1276, 438] on span "KenoGO_EMAIL - REST_100HappyHour_251014" at bounding box center [1244, 440] width 110 height 10
type input "KenoGO_EMAIL - REST_100HappyHour_251014"
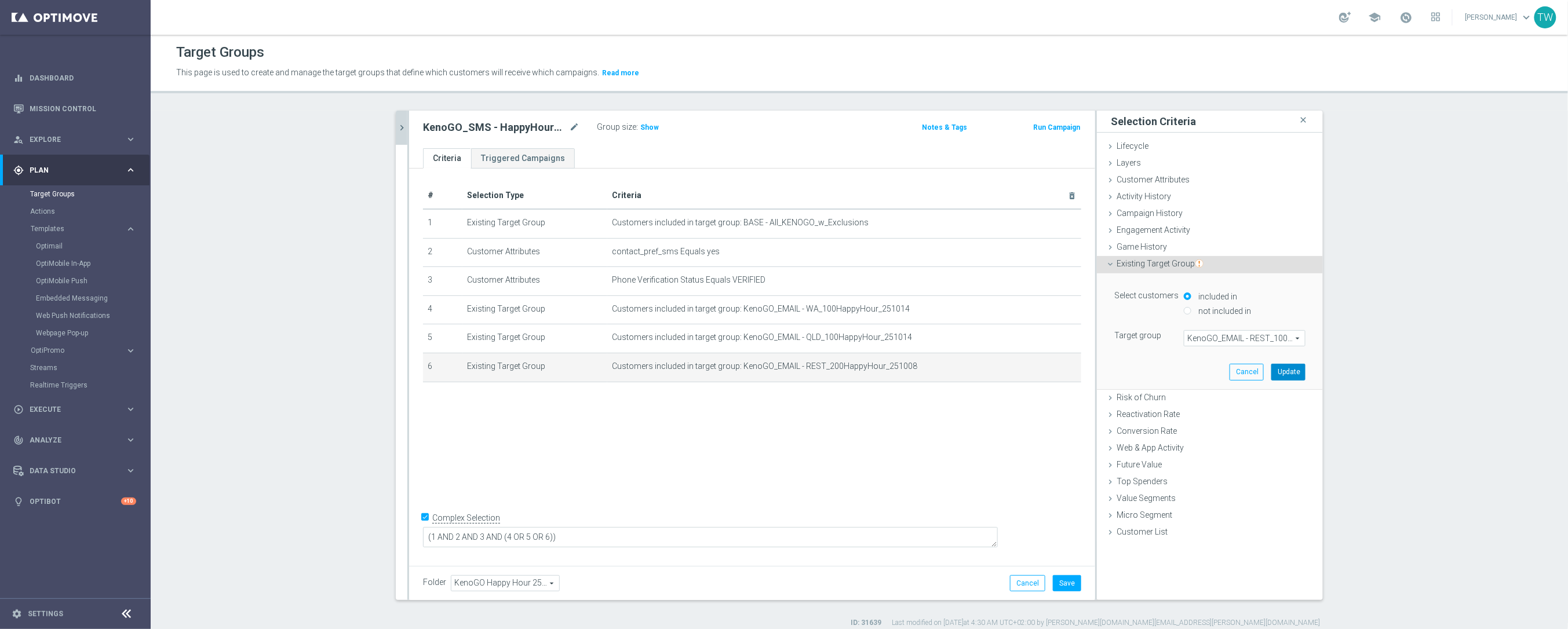
click at [1286, 376] on button "Update" at bounding box center [1288, 372] width 35 height 16
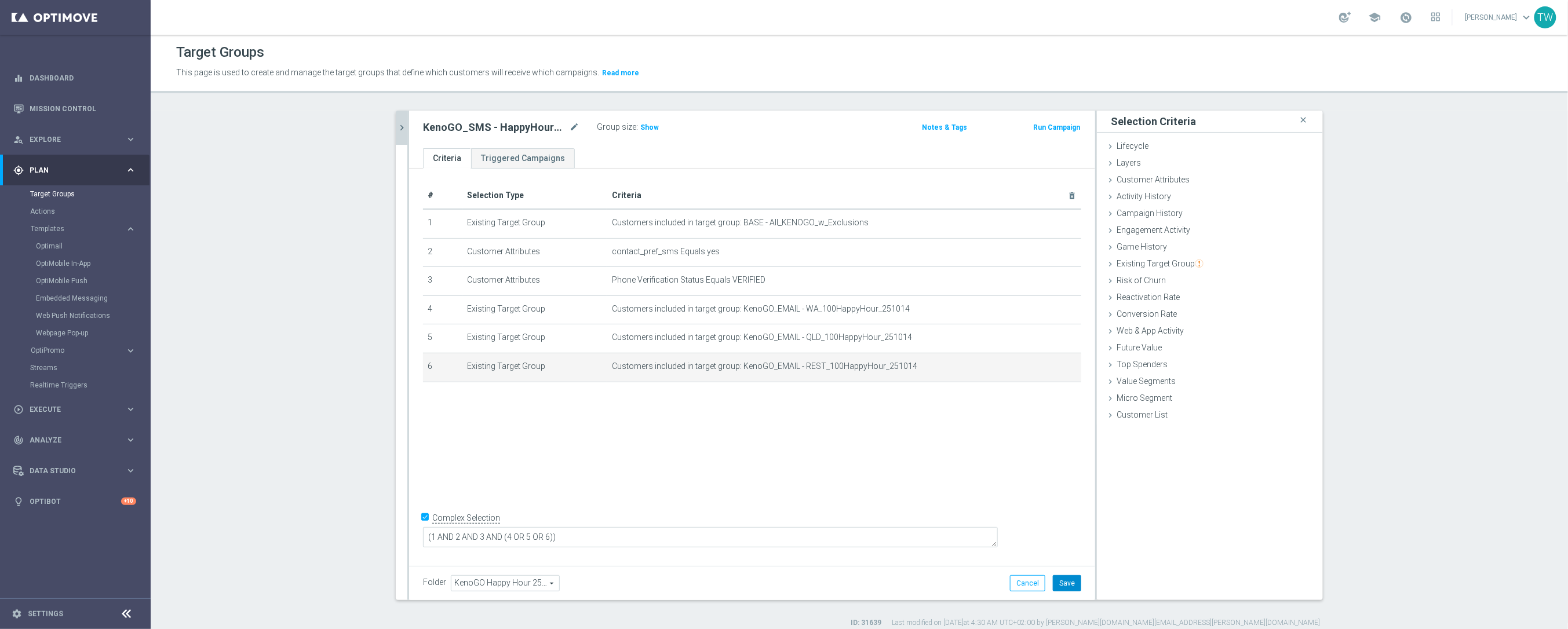
click at [1072, 583] on button "Save" at bounding box center [1067, 583] width 29 height 16
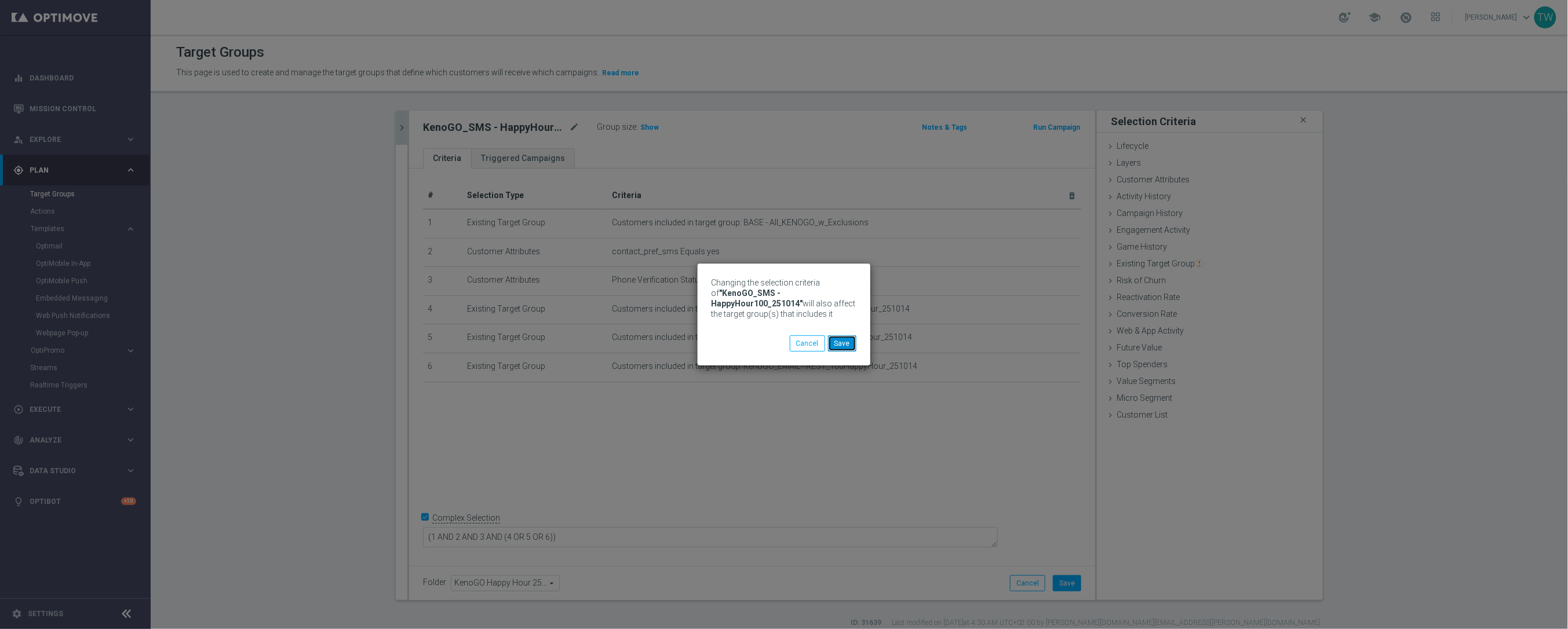
click at [839, 339] on button "Save" at bounding box center [842, 343] width 29 height 16
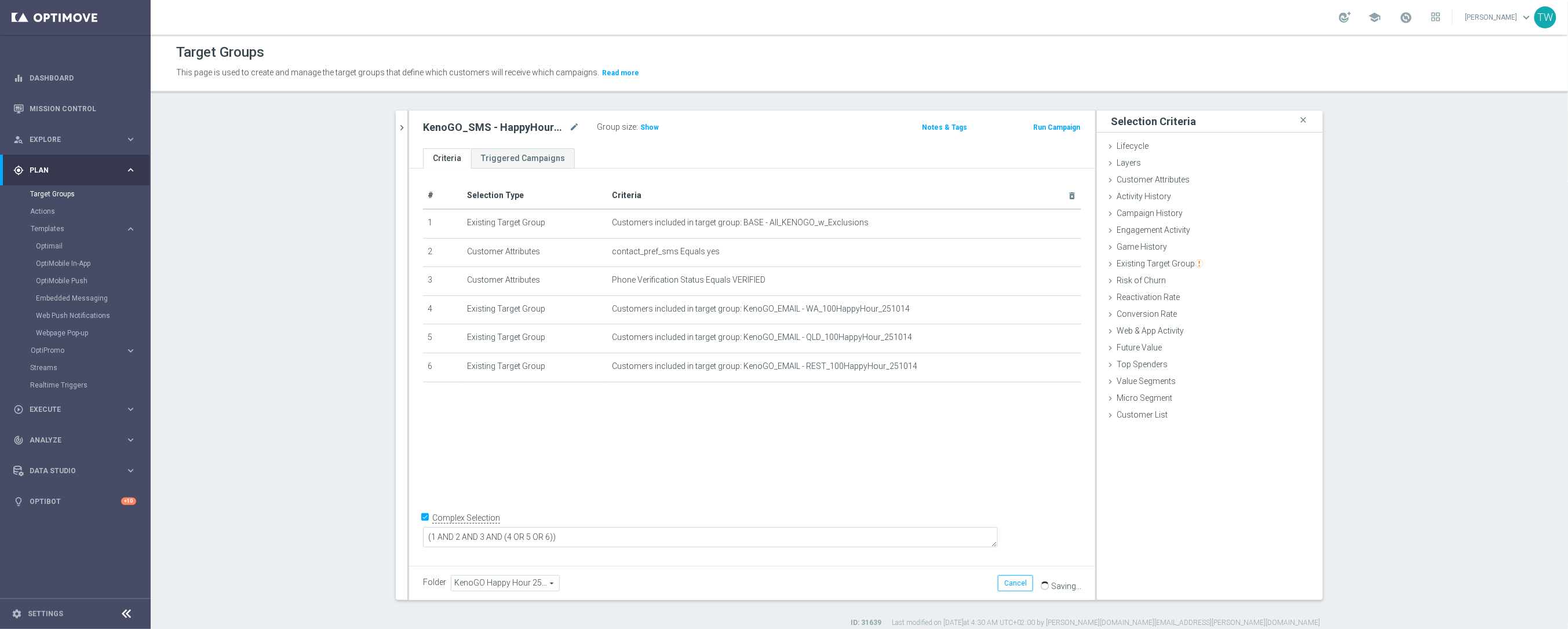
click at [404, 127] on icon "chevron_right" at bounding box center [402, 128] width 11 height 11
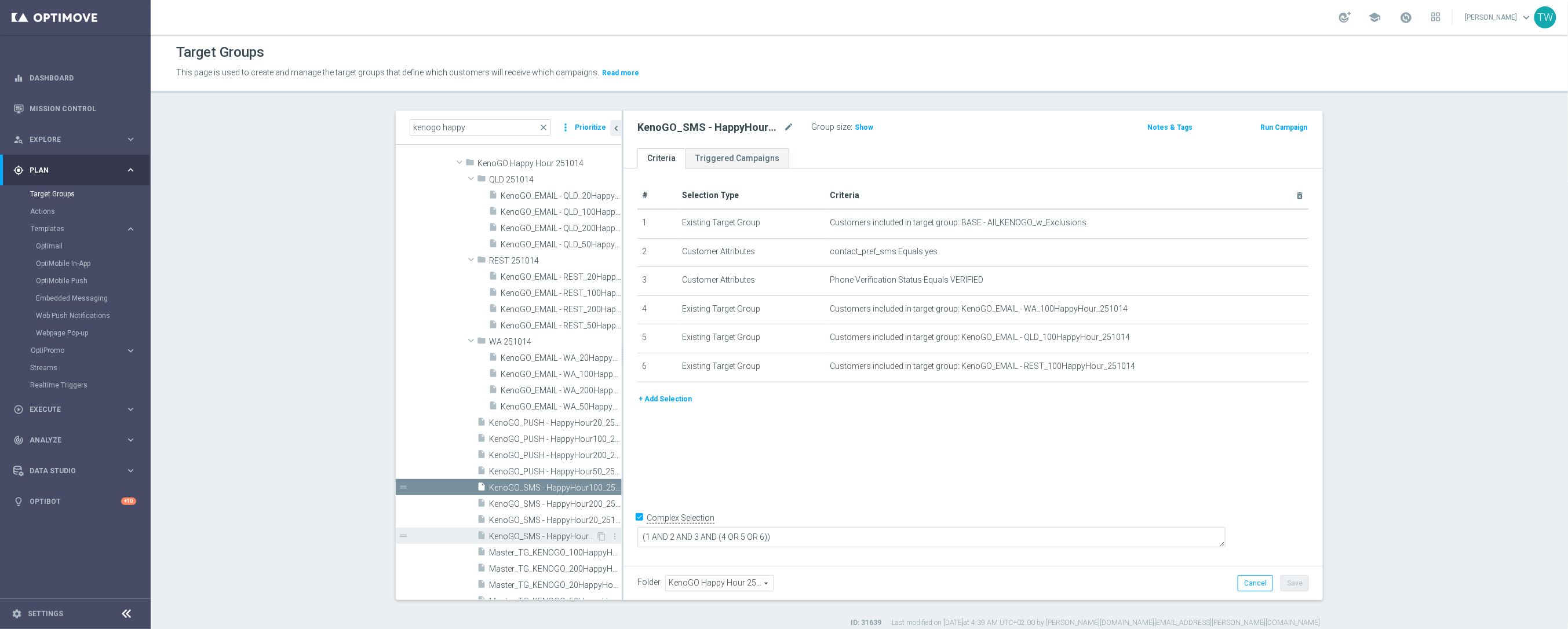
click at [586, 537] on span "KenoGO_SMS - HappyHour50_251014" at bounding box center [542, 536] width 106 height 10
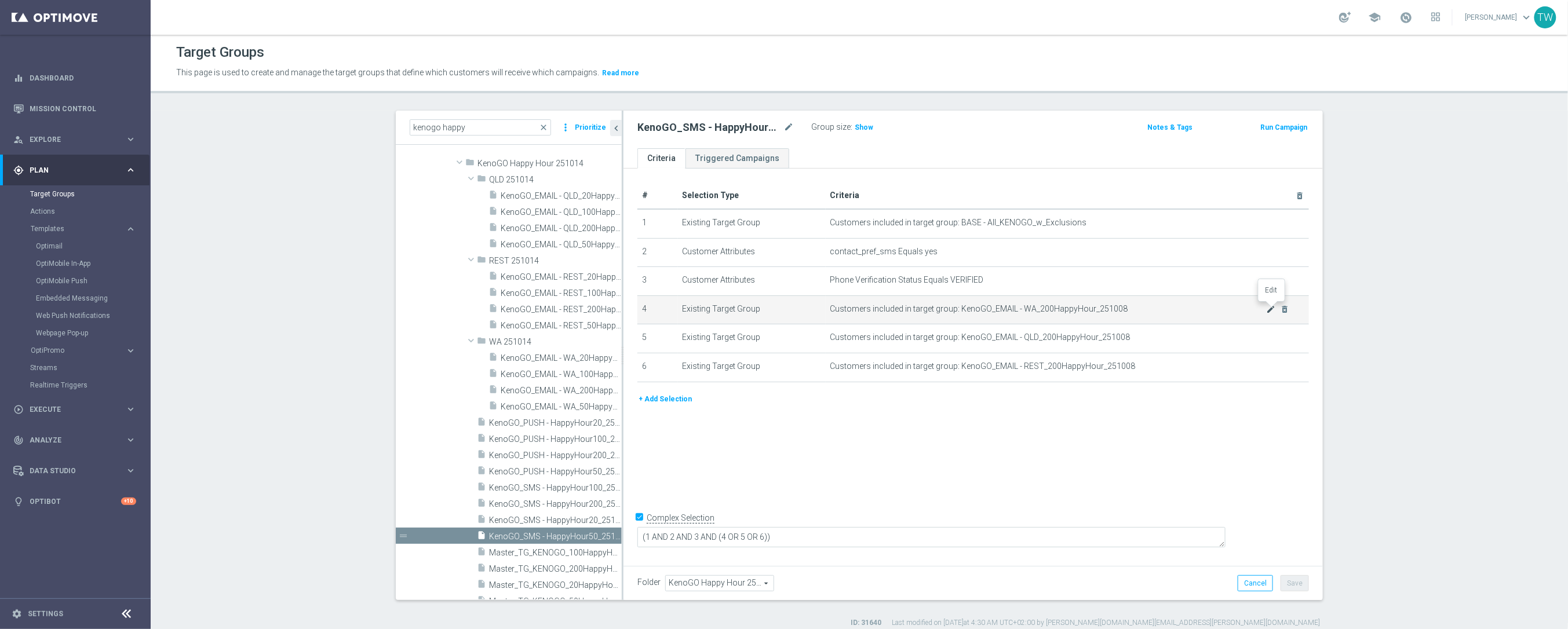
click at [1271, 306] on icon "mode_edit" at bounding box center [1271, 309] width 10 height 10
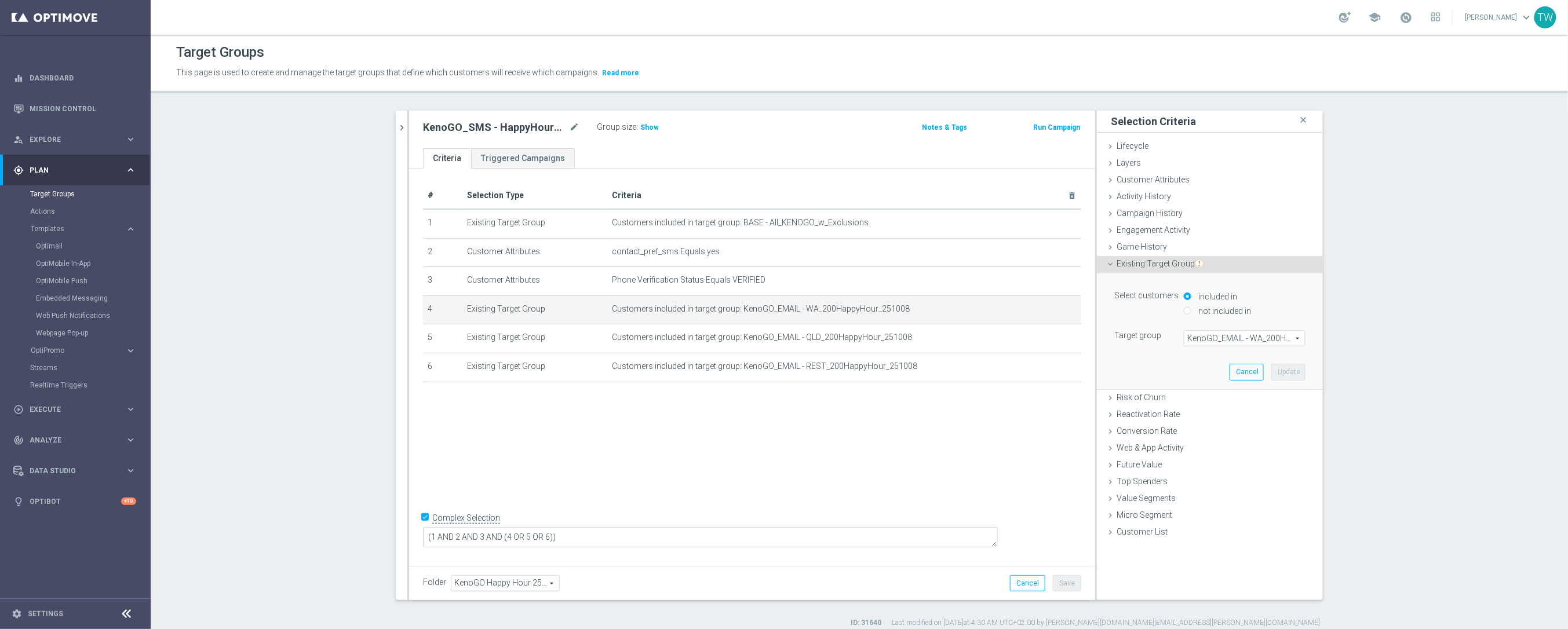
click at [1260, 334] on span "KenoGO_EMAIL - WA_200HappyHour_251008" at bounding box center [1244, 338] width 120 height 15
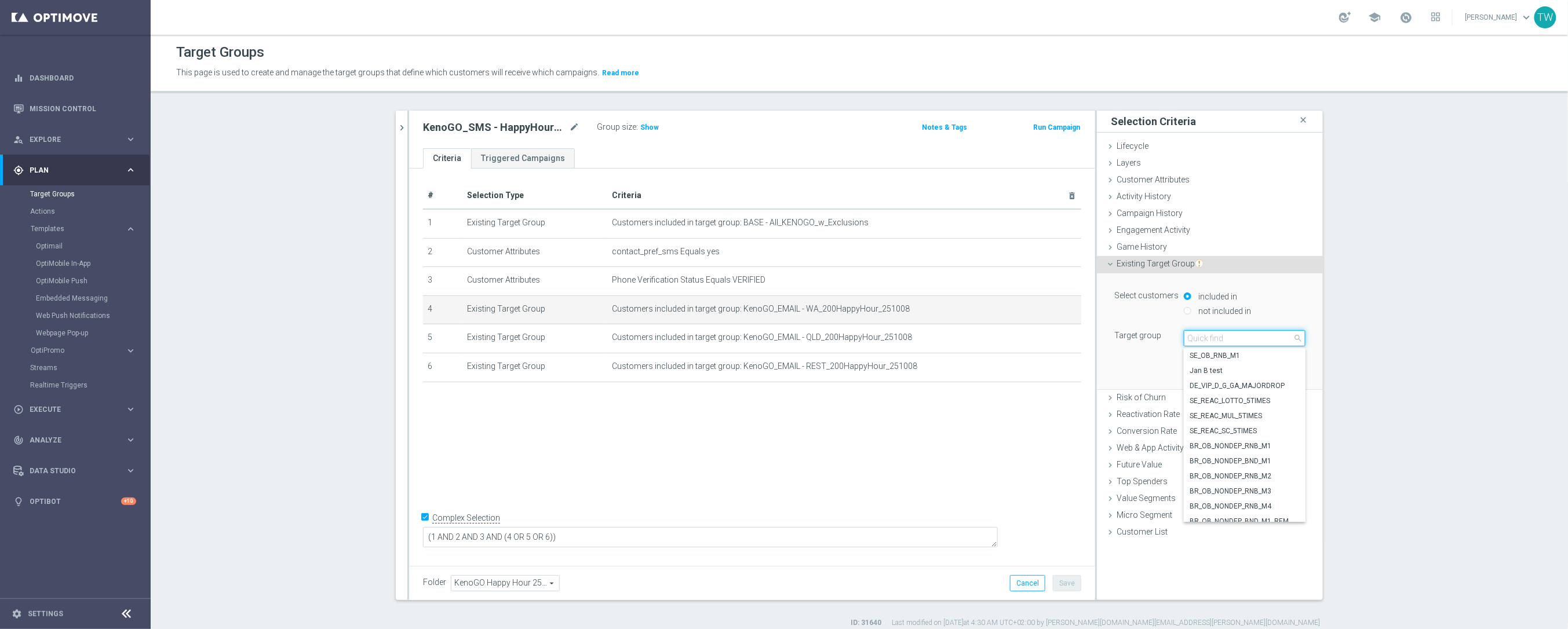
click at [1260, 334] on input "search" at bounding box center [1244, 338] width 122 height 16
type input "251014"
click at [1282, 408] on span "KenoGO_EMAIL - WA_50HappyHour_251014" at bounding box center [1244, 410] width 110 height 10
type input "KenoGO_EMAIL - WA_50HappyHour_251014"
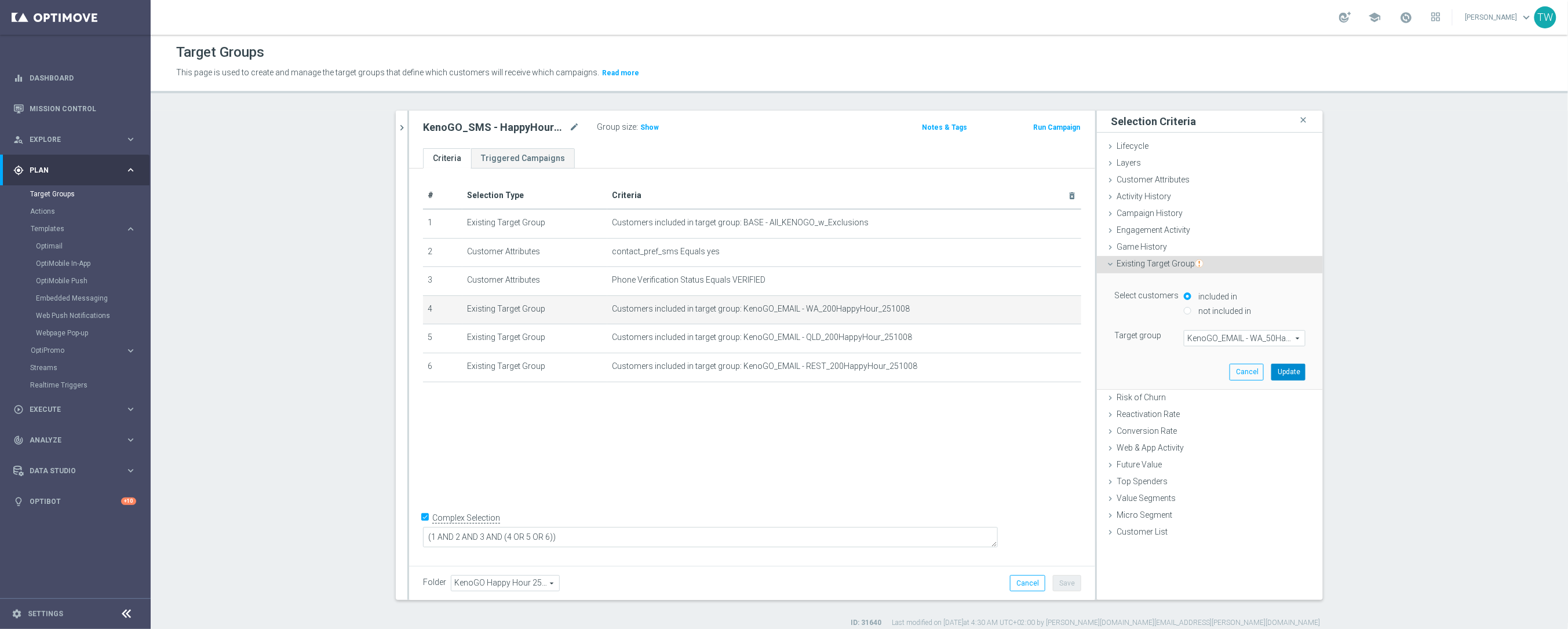
click at [1295, 378] on button "Update" at bounding box center [1288, 372] width 35 height 16
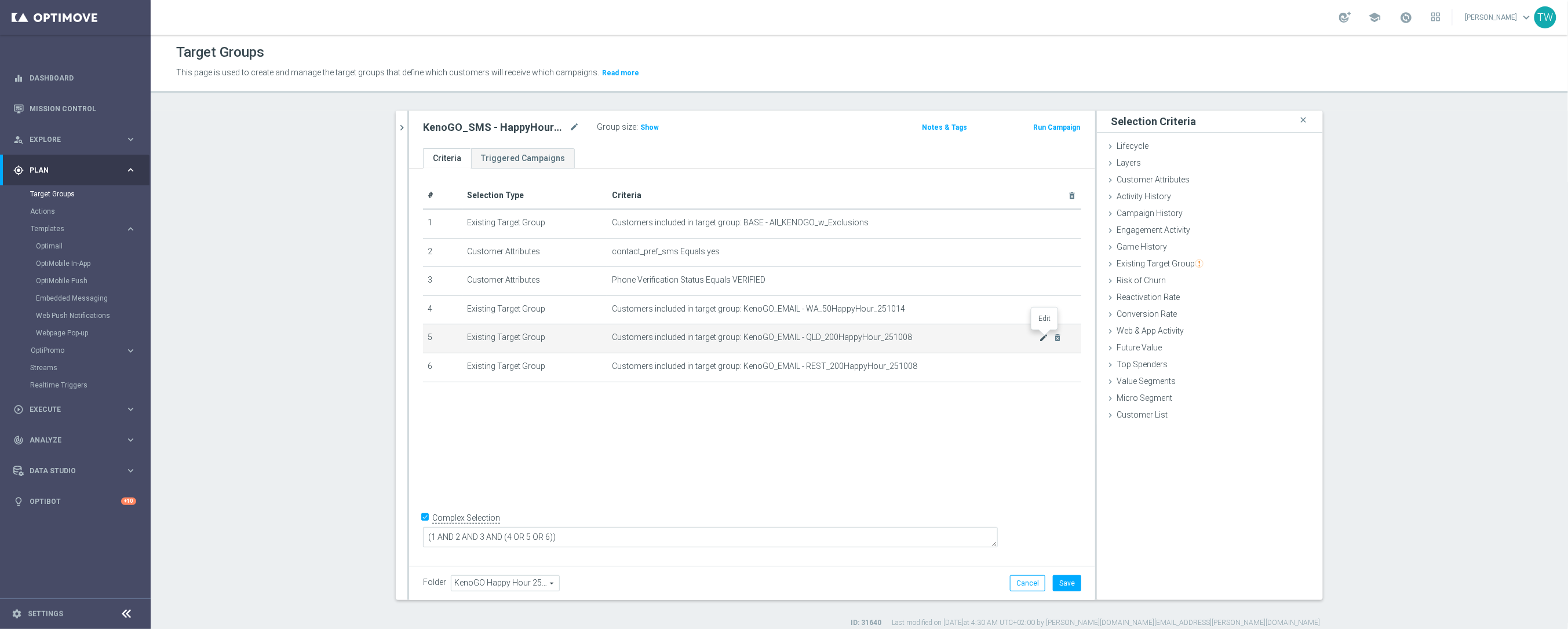
click at [1040, 337] on icon "mode_edit" at bounding box center [1044, 338] width 10 height 10
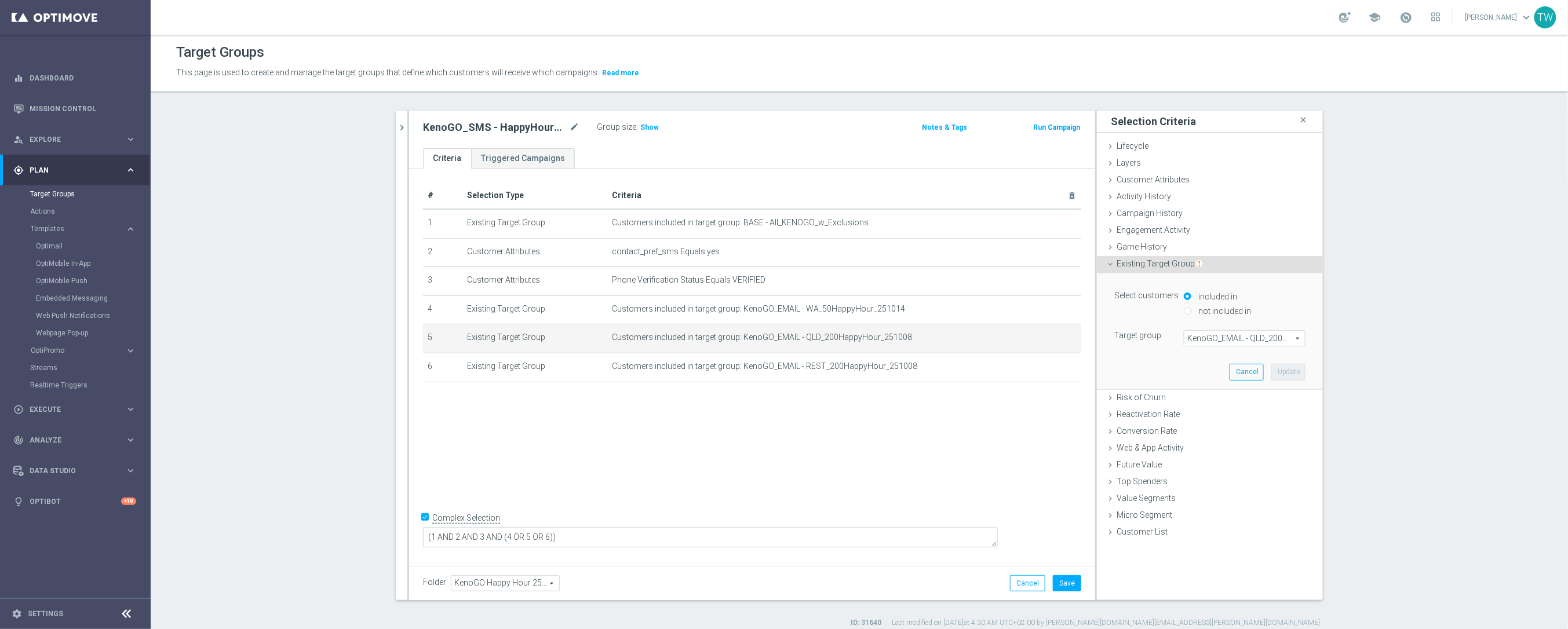
click at [1268, 339] on span "KenoGO_EMAIL - QLD_200HappyHour_251008" at bounding box center [1244, 338] width 120 height 15
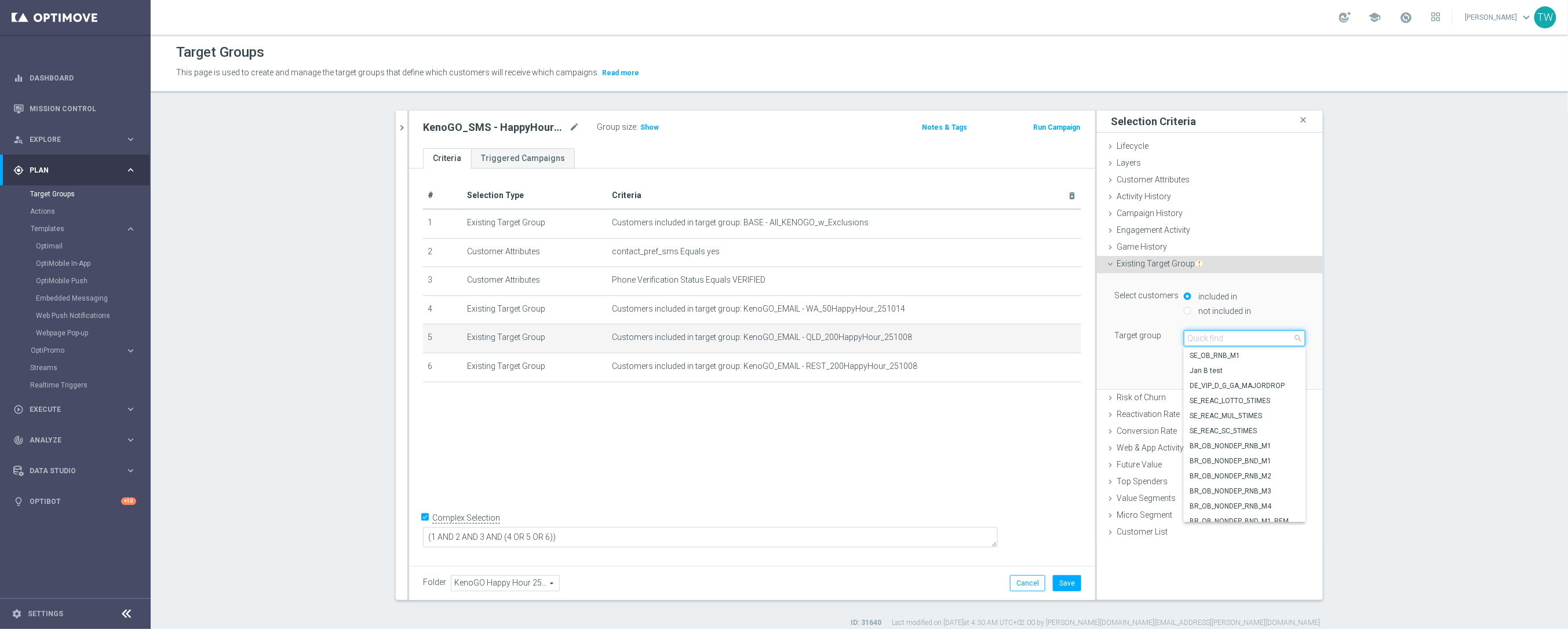
click at [1268, 339] on input "search" at bounding box center [1244, 338] width 122 height 16
type input "251014"
drag, startPoint x: 1272, startPoint y: 495, endPoint x: 1284, endPoint y: 422, distance: 74.0
click at [1274, 493] on label "KenoGO_EMAIL - QLD_50HappyHour_251014" at bounding box center [1244, 500] width 122 height 15
type input "KenoGO_EMAIL - QLD_50HappyHour_251014"
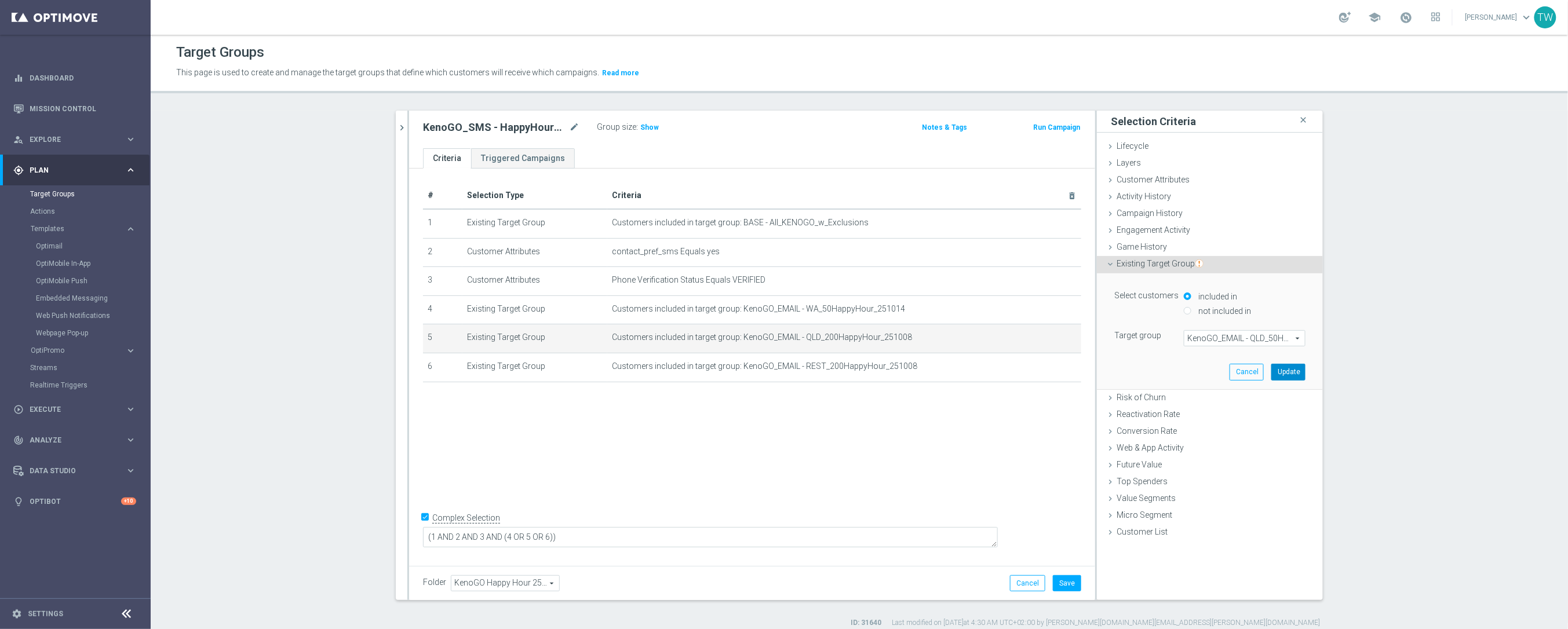
click at [1289, 374] on button "Update" at bounding box center [1288, 372] width 35 height 16
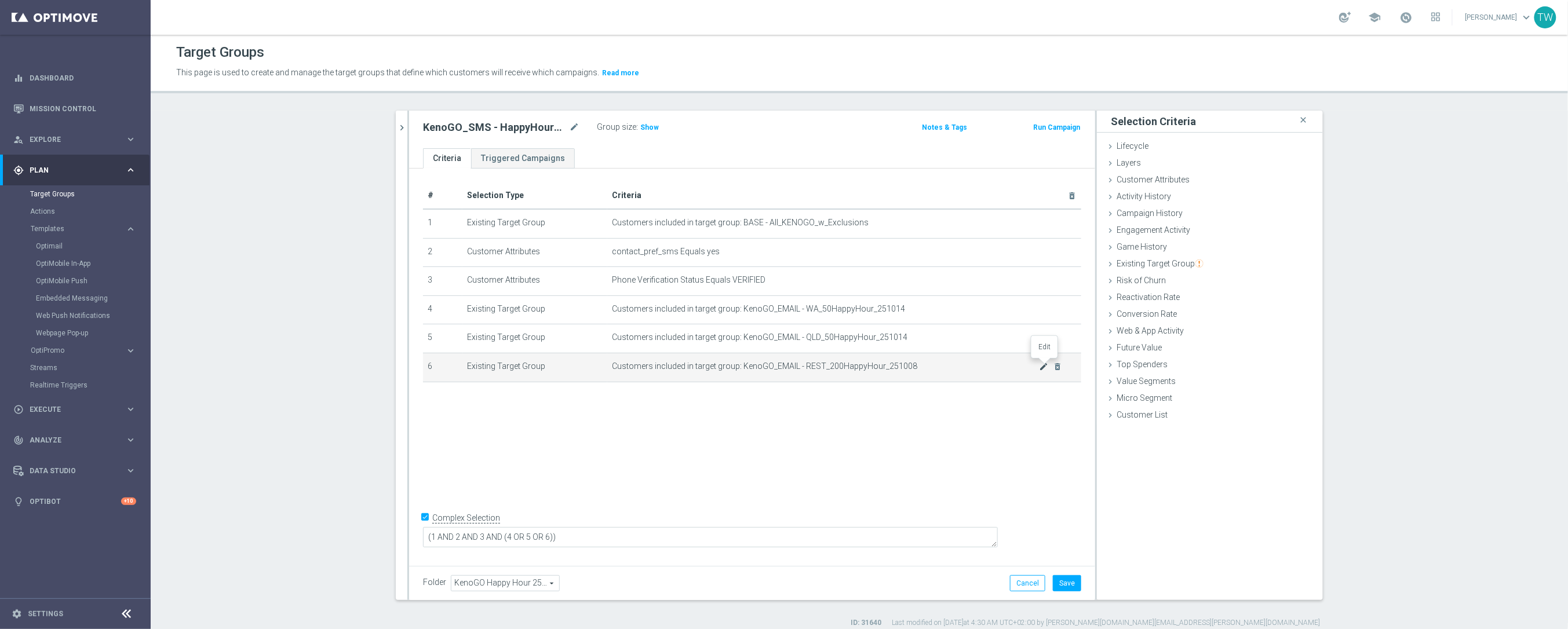
click at [1040, 364] on icon "mode_edit" at bounding box center [1044, 366] width 10 height 10
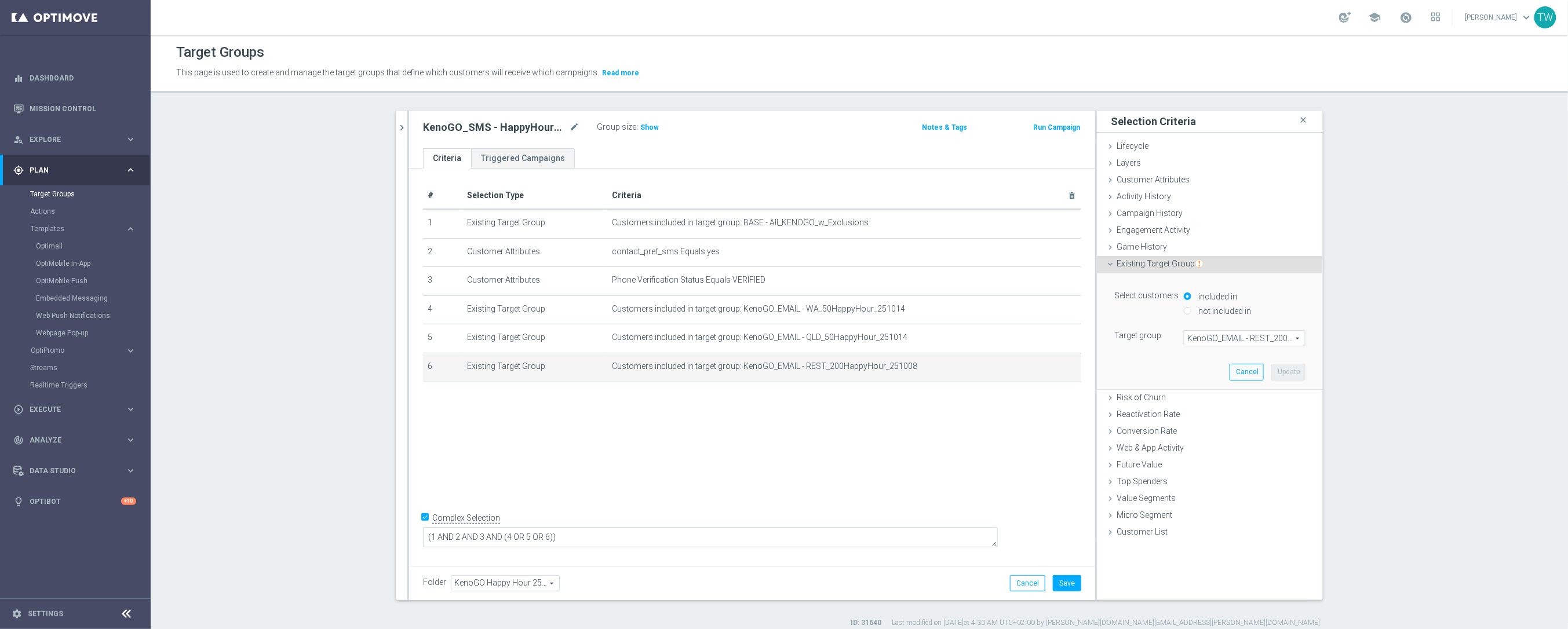
click at [1275, 341] on span "KenoGO_EMAIL - REST_200HappyHour_251008" at bounding box center [1244, 338] width 120 height 15
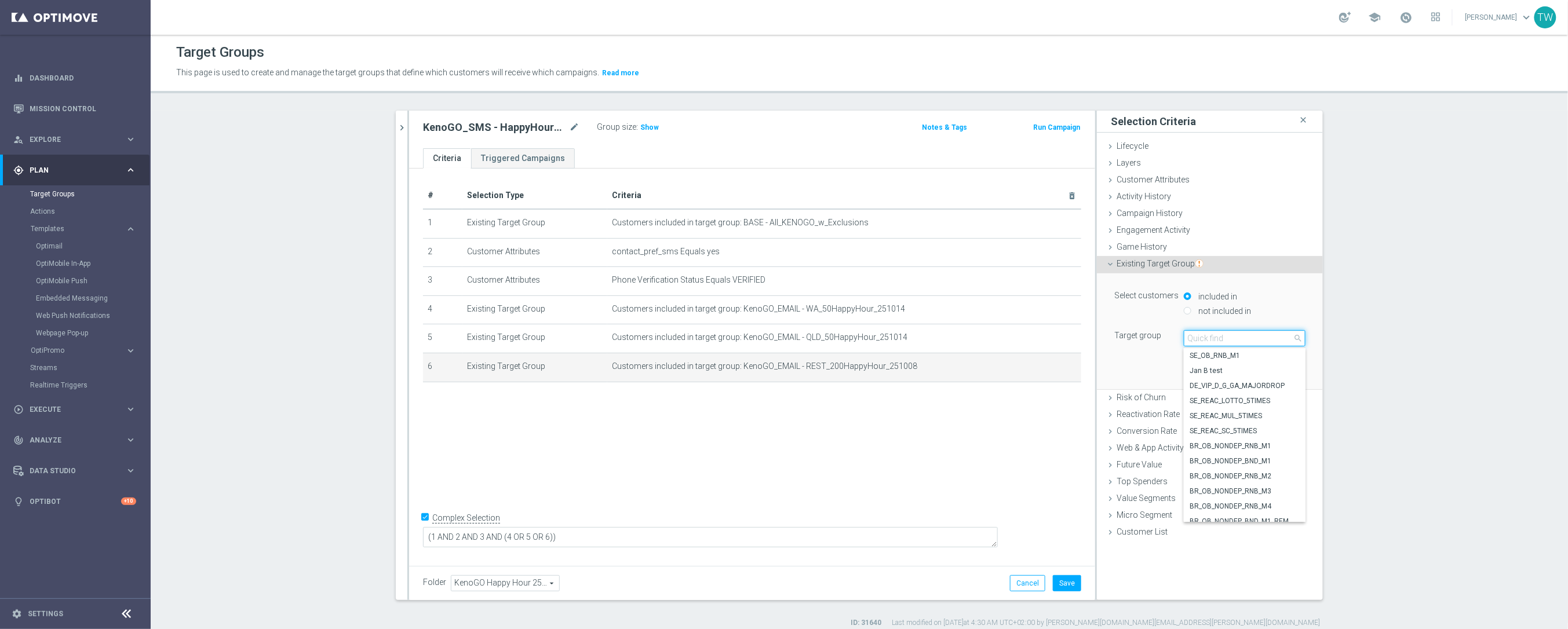
click at [1275, 341] on input "search" at bounding box center [1244, 338] width 122 height 16
type input "251014"
click at [1274, 457] on span "KenoGO_EMAIL - REST_50HappyHour_251014" at bounding box center [1244, 454] width 110 height 10
type input "KenoGO_EMAIL - REST_50HappyHour_251014"
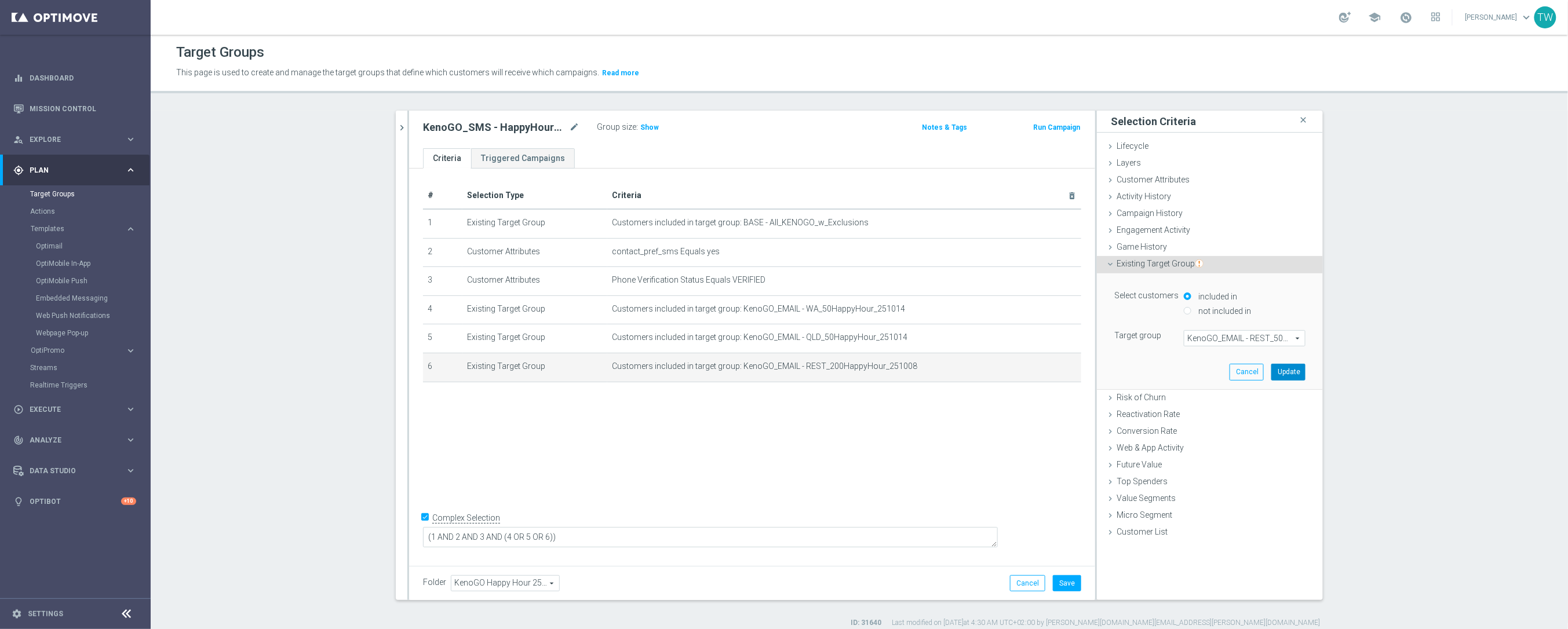
click at [1301, 379] on button "Update" at bounding box center [1288, 372] width 35 height 16
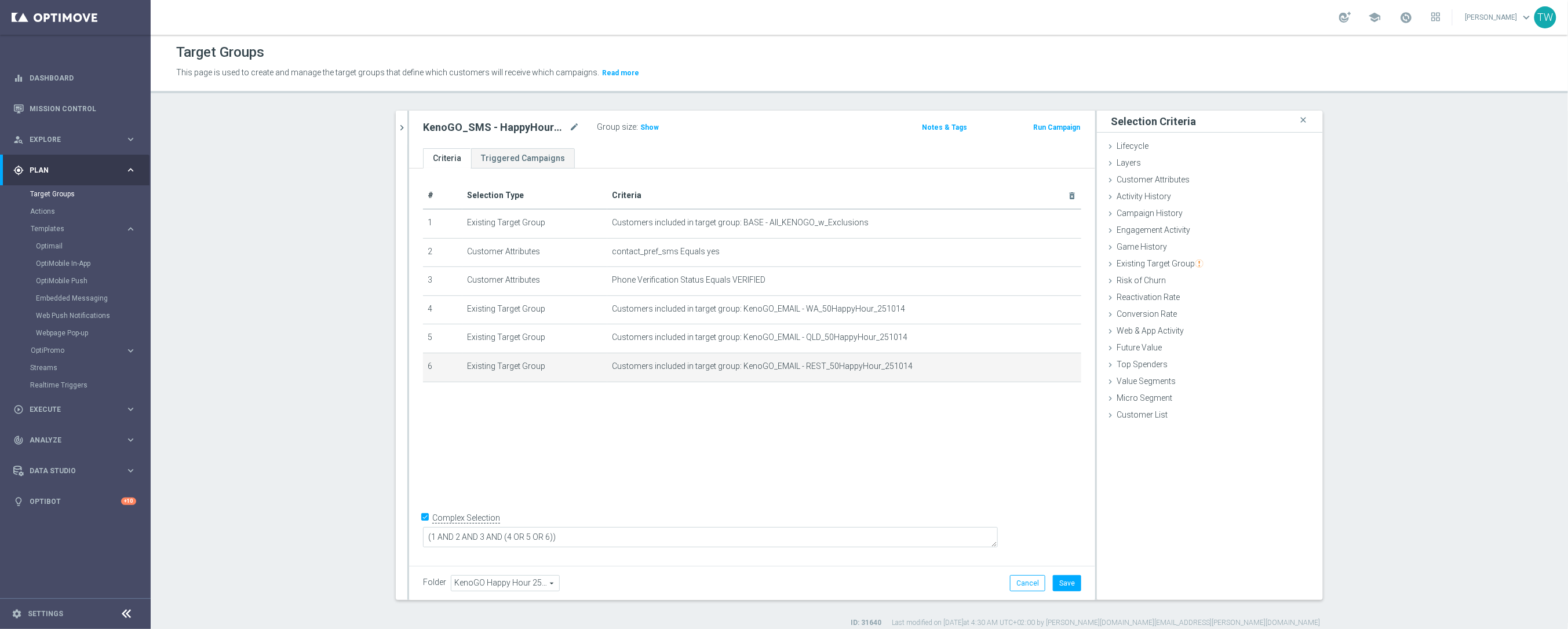
click at [1051, 584] on div "Cancel Save Saving..." at bounding box center [1045, 583] width 71 height 16
click at [1067, 581] on button "Save" at bounding box center [1067, 583] width 29 height 16
click at [403, 125] on icon "chevron_right" at bounding box center [402, 128] width 11 height 11
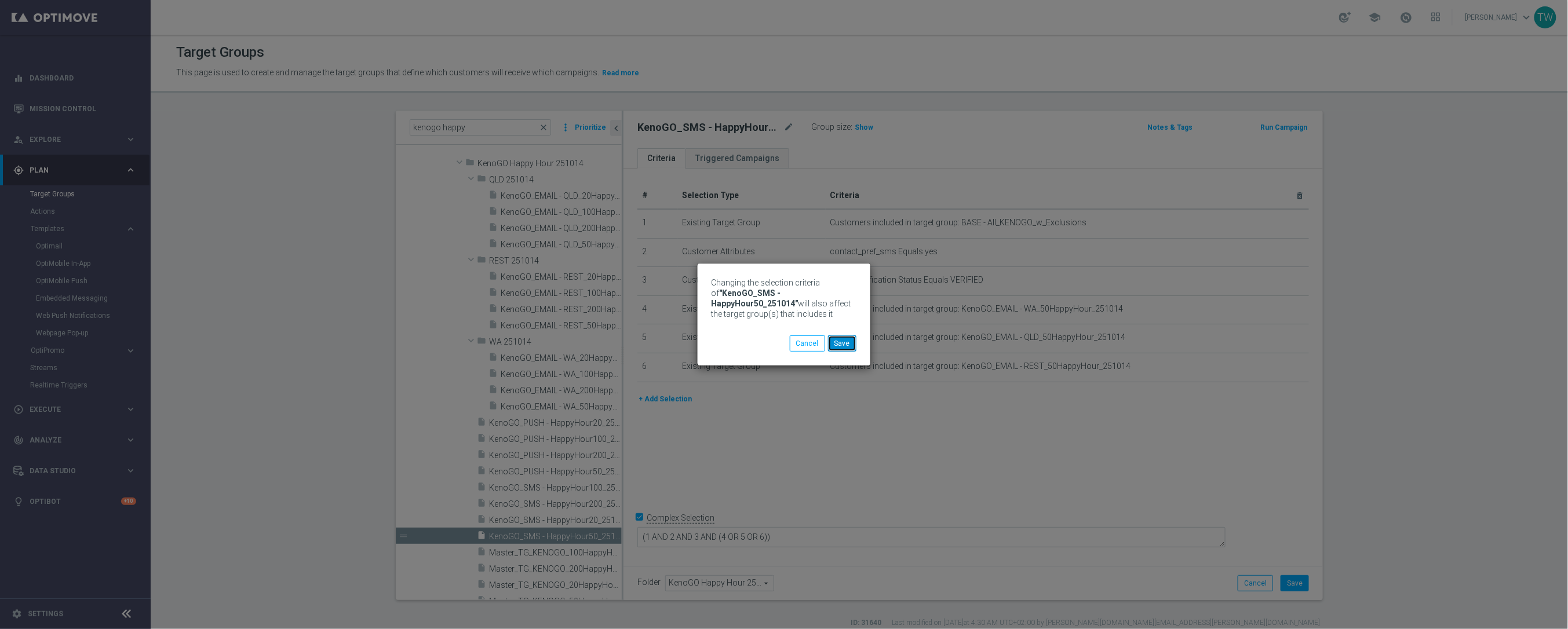
click at [846, 343] on button "Save" at bounding box center [842, 343] width 29 height 16
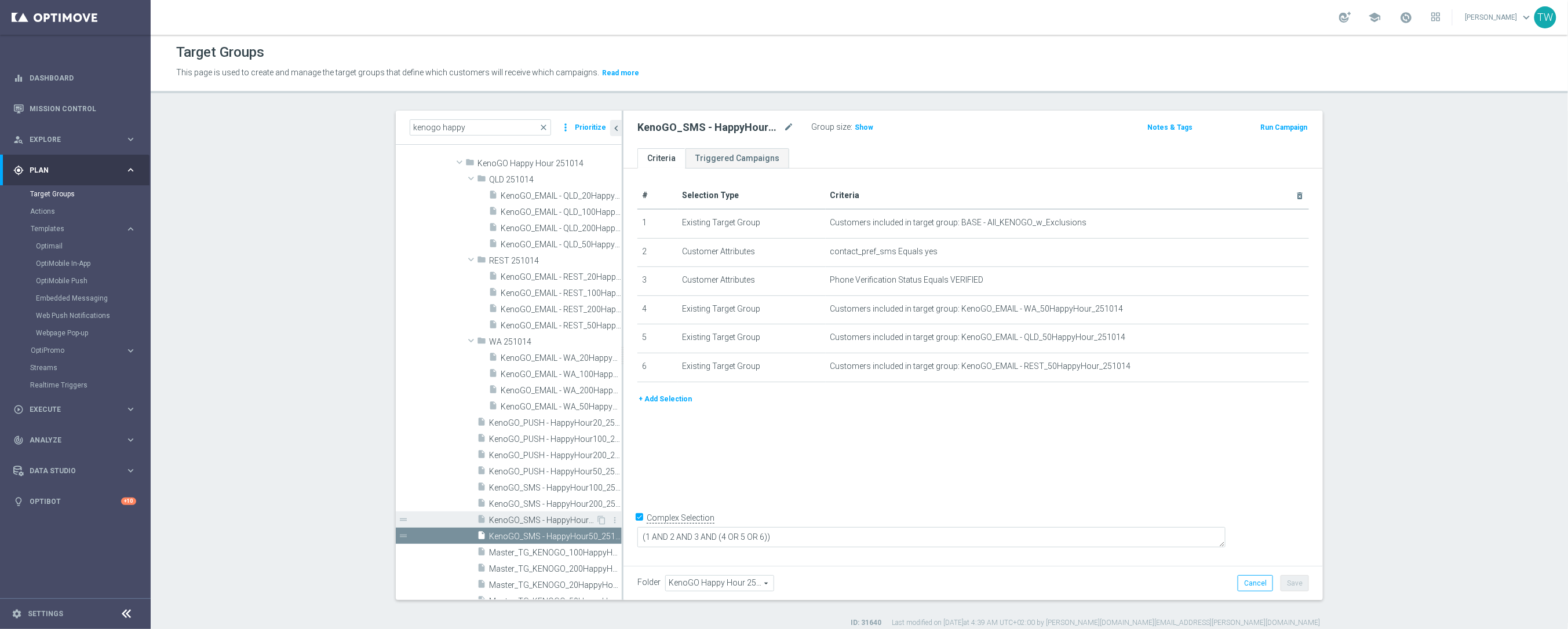
click at [565, 519] on span "KenoGO_SMS - HappyHour20_251014" at bounding box center [542, 520] width 106 height 10
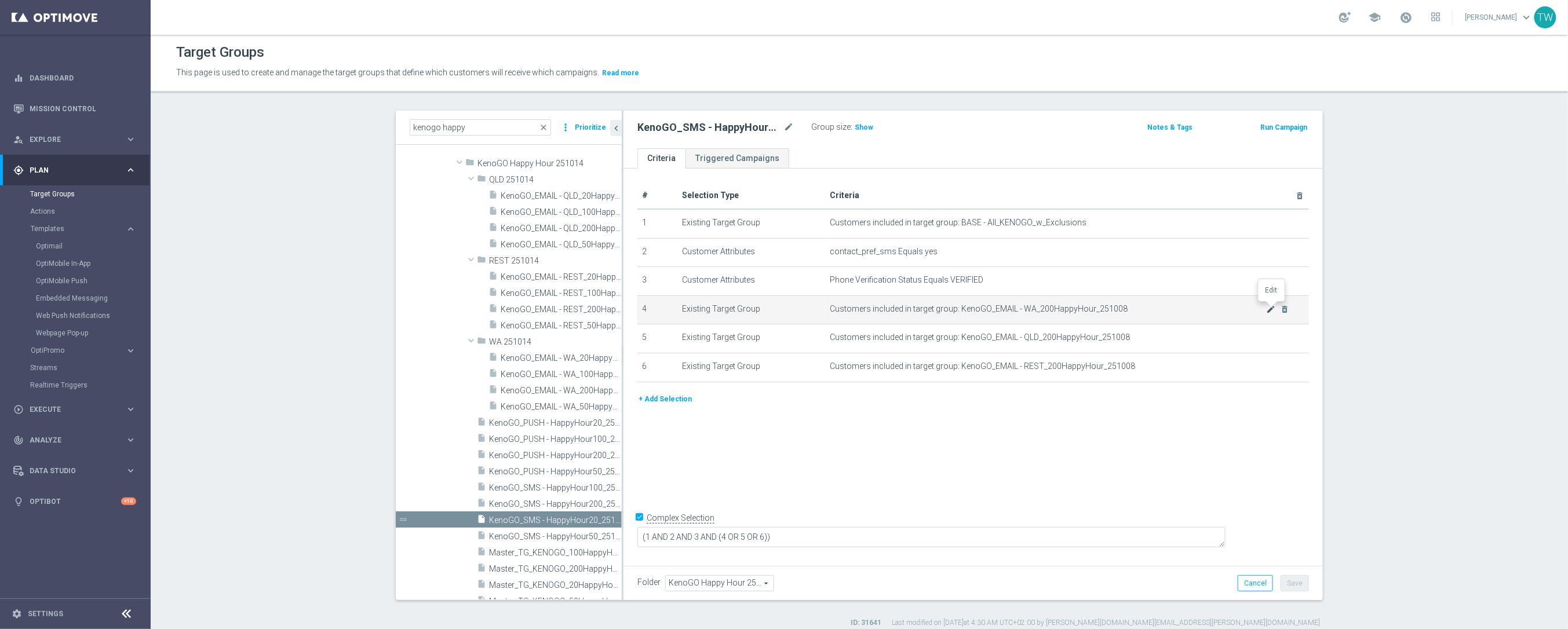
click at [1271, 305] on icon "mode_edit" at bounding box center [1271, 309] width 10 height 10
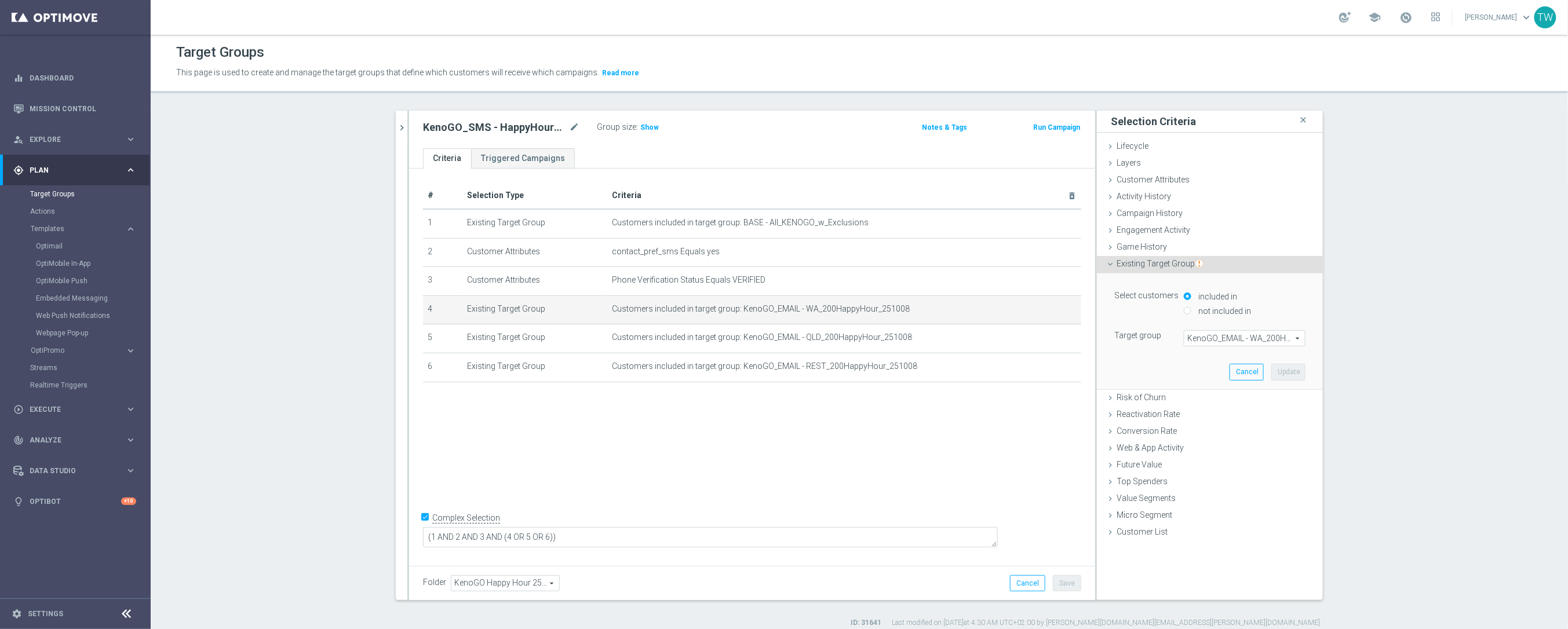
click at [1218, 336] on span "KenoGO_EMAIL - WA_200HappyHour_251008" at bounding box center [1244, 338] width 120 height 15
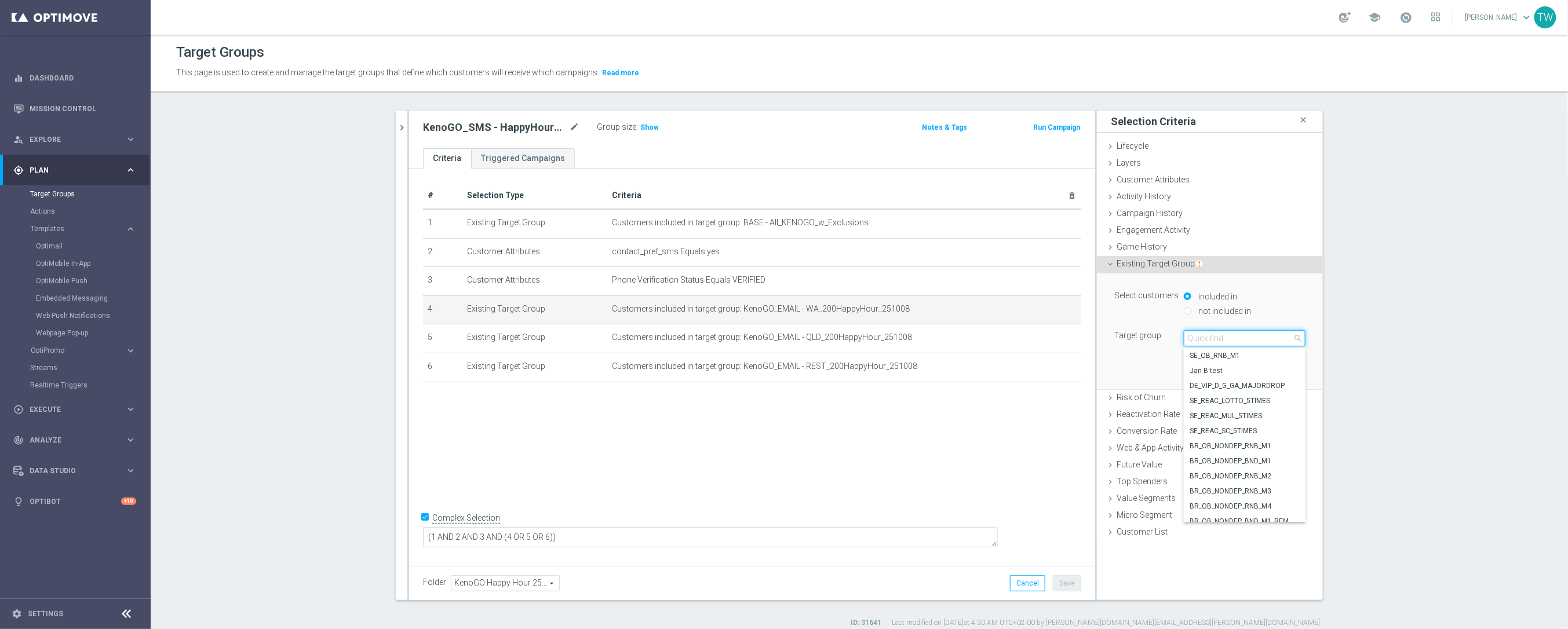
click at [1218, 336] on input "search" at bounding box center [1244, 338] width 122 height 16
type input "251014"
click at [1260, 424] on span "KenoGO_EMAIL - WA_20HappyHour_251014" at bounding box center [1244, 424] width 110 height 10
type input "KenoGO_EMAIL - WA_20HappyHour_251014"
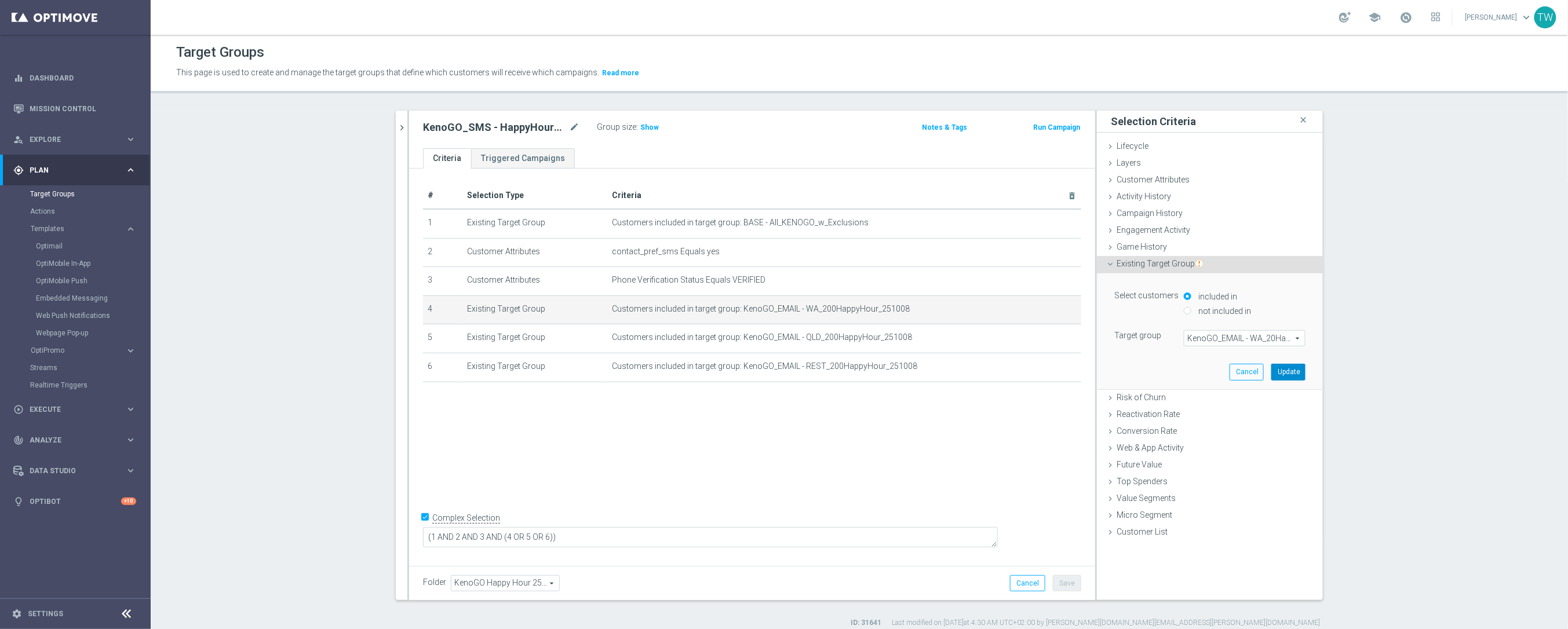
click at [1288, 375] on button "Update" at bounding box center [1288, 372] width 35 height 16
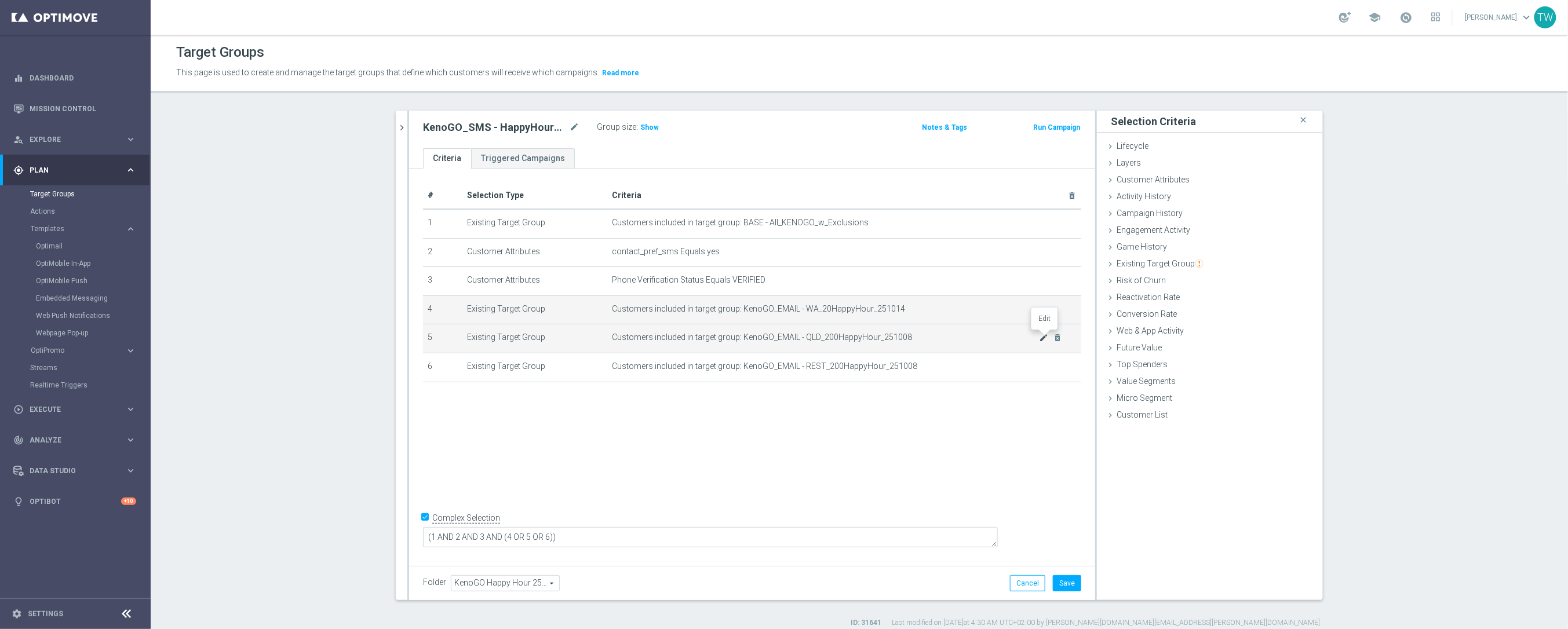
click at [1043, 333] on icon "mode_edit" at bounding box center [1044, 338] width 10 height 10
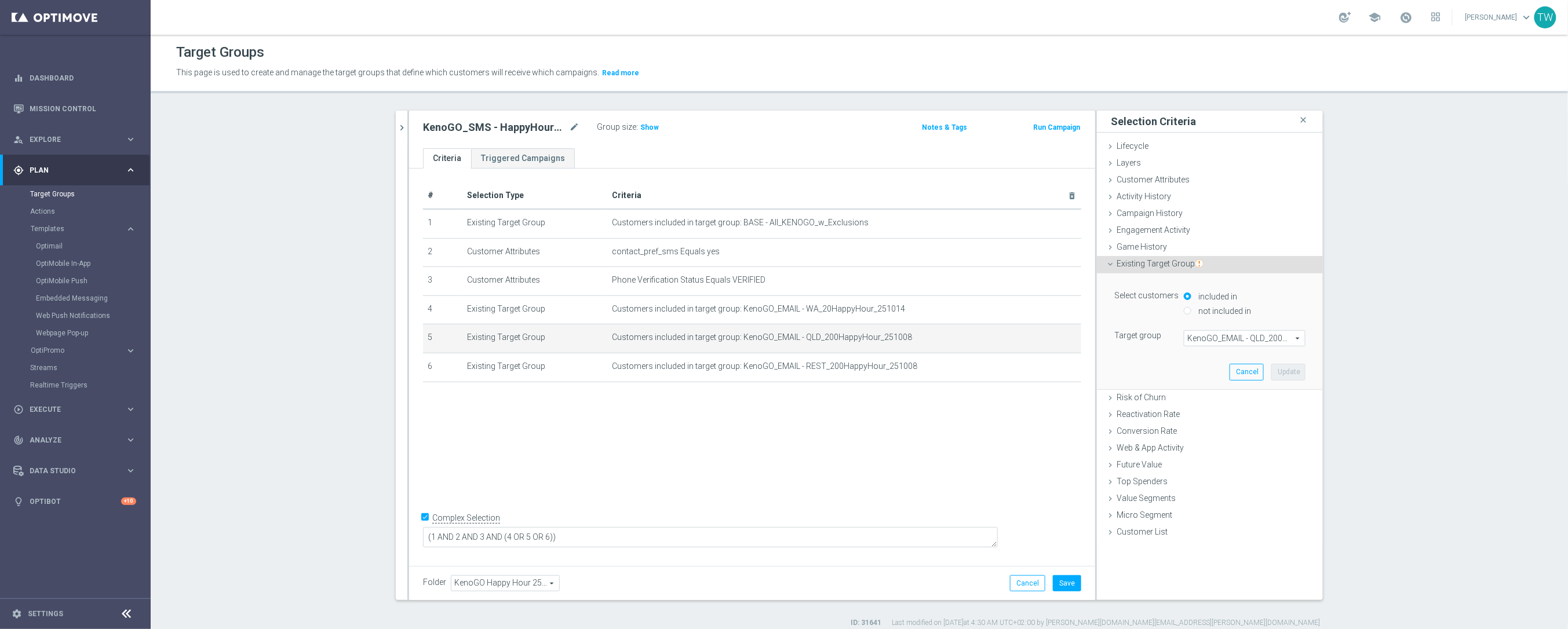
click at [1282, 339] on span "KenoGO_EMAIL - QLD_200HappyHour_251008" at bounding box center [1244, 338] width 120 height 15
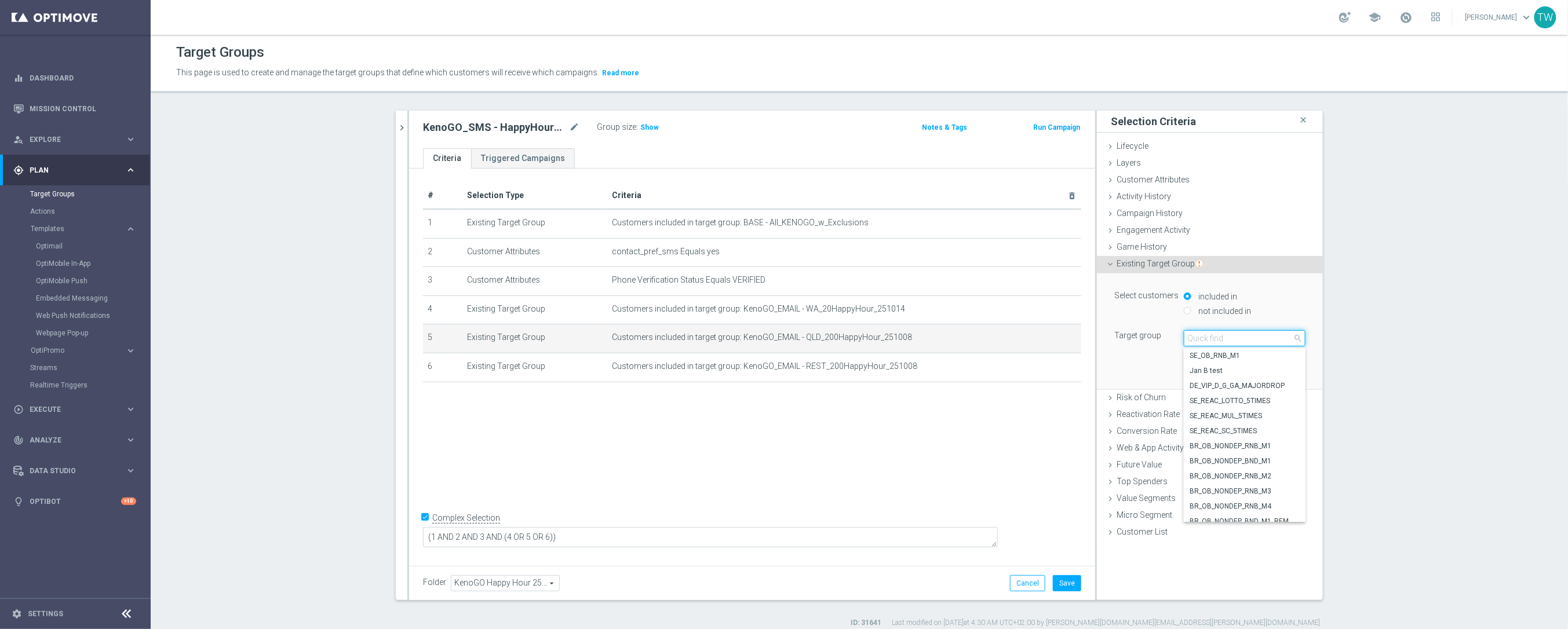
click at [1282, 339] on input "search" at bounding box center [1244, 338] width 122 height 16
type input "251014"
click at [1274, 514] on span "KenoGO_EMAIL - QLD_20HappyHour_251014" at bounding box center [1244, 515] width 110 height 10
type input "KenoGO_EMAIL - QLD_20HappyHour_251014"
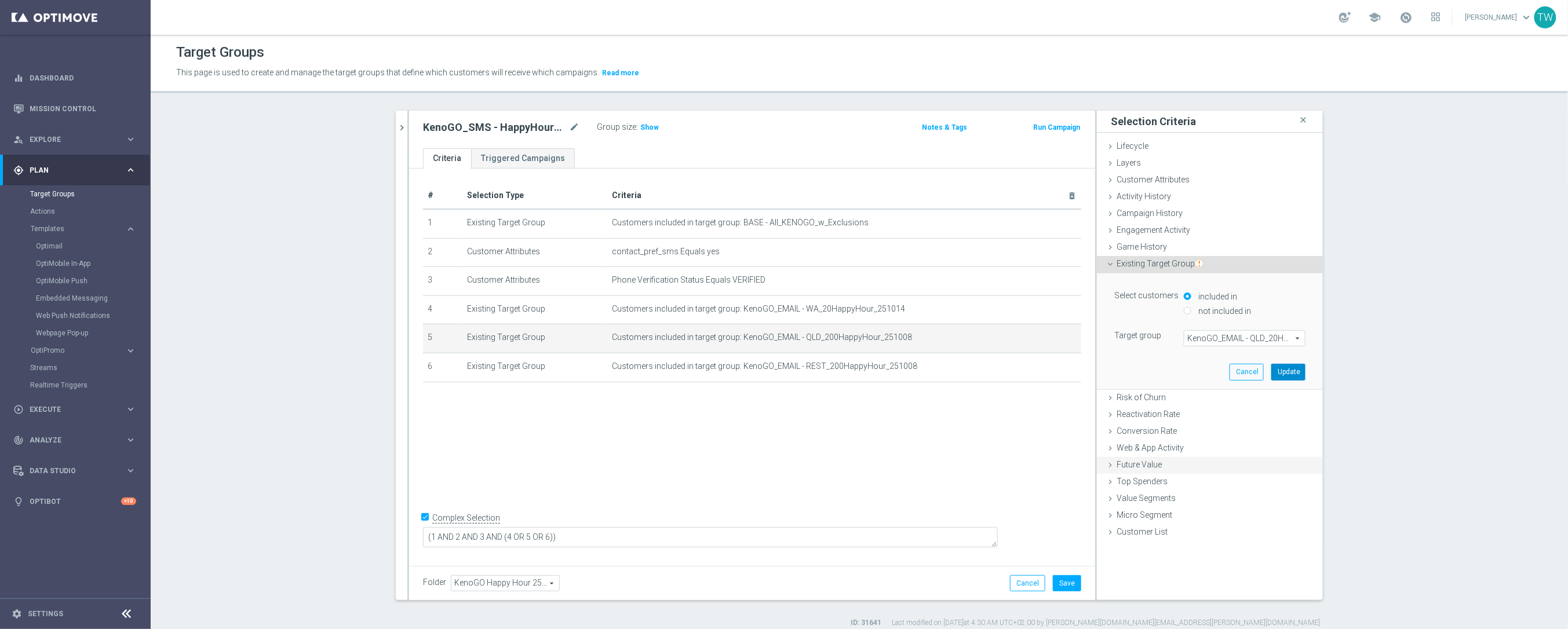
drag, startPoint x: 1295, startPoint y: 374, endPoint x: 1192, endPoint y: 423, distance: 114.1
click at [1295, 374] on button "Update" at bounding box center [1288, 372] width 35 height 16
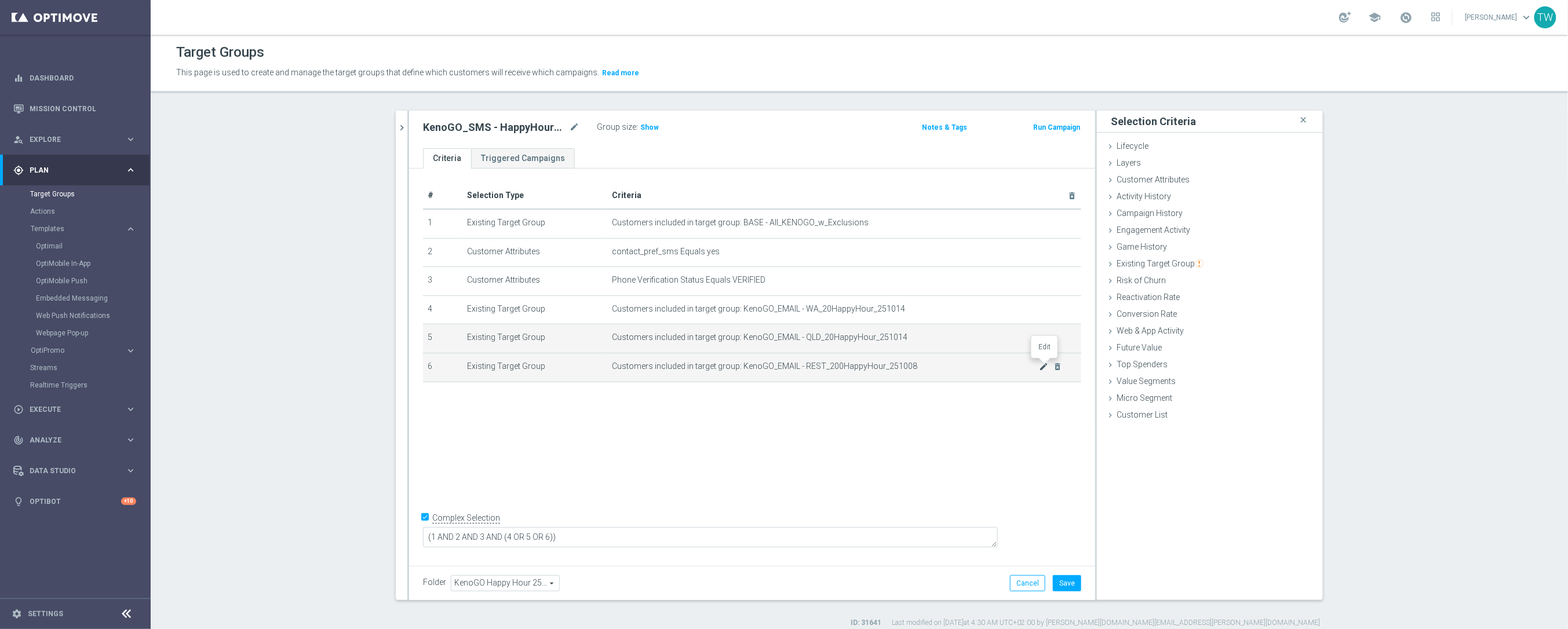
click at [1040, 364] on icon "mode_edit" at bounding box center [1044, 366] width 10 height 10
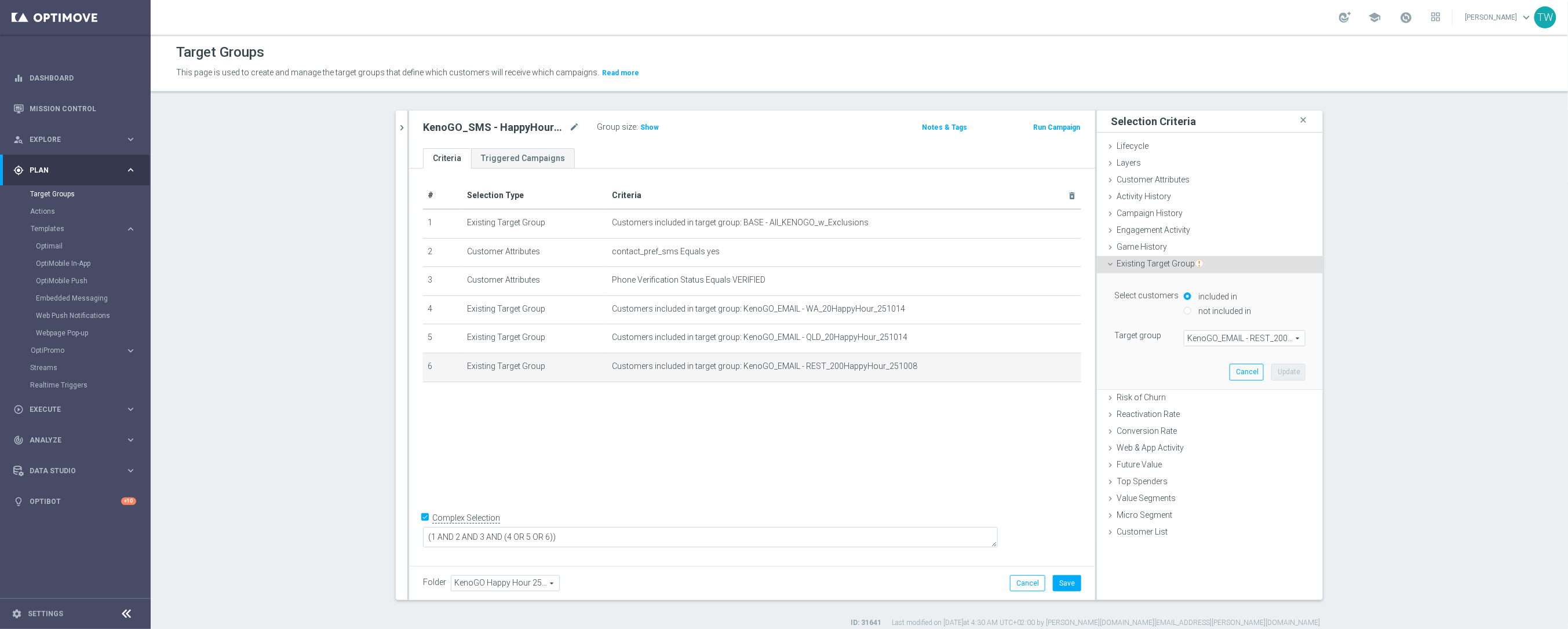
click at [1268, 338] on span "KenoGO_EMAIL - REST_200HappyHour_251008" at bounding box center [1244, 338] width 120 height 15
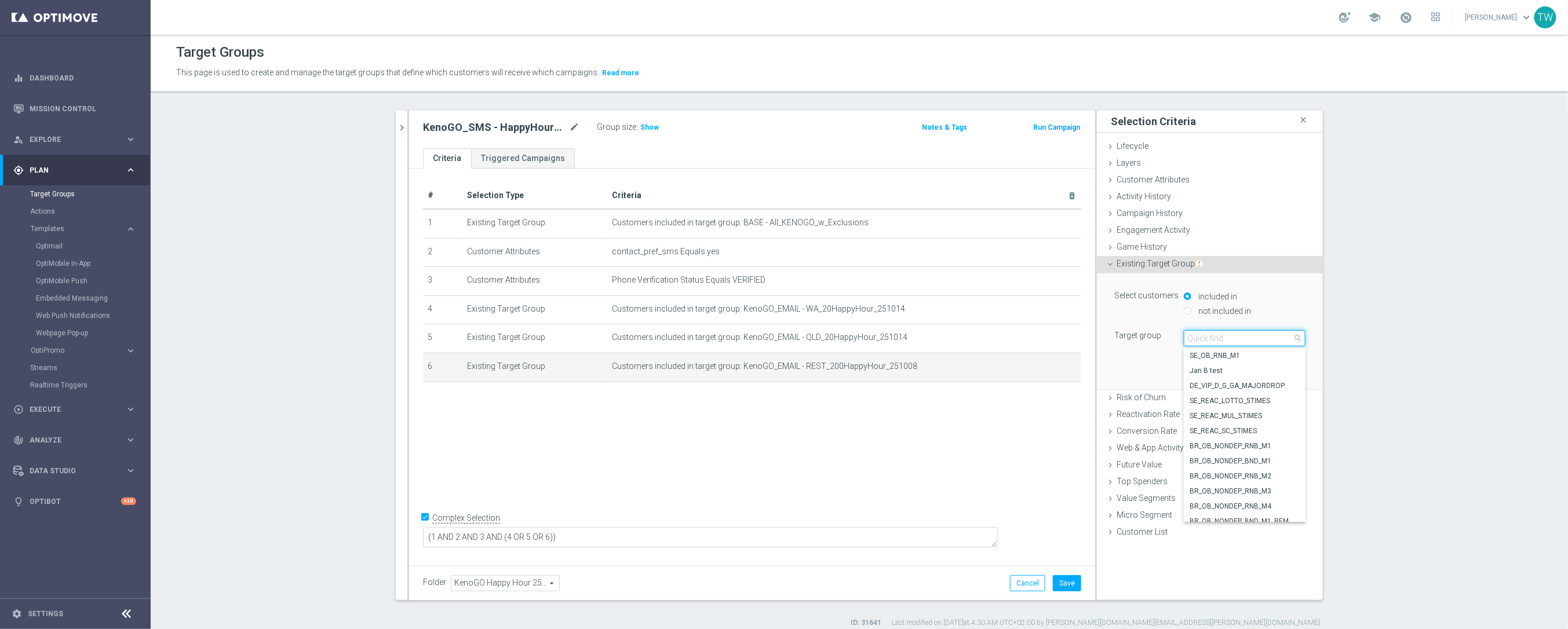
click at [1268, 338] on input "search" at bounding box center [1244, 338] width 122 height 16
type input "251014"
drag, startPoint x: 1271, startPoint y: 471, endPoint x: 1285, endPoint y: 409, distance: 63.6
click at [1271, 471] on span "KenoGO_EMAIL - REST_20HappyHour_251014" at bounding box center [1244, 470] width 110 height 10
type input "KenoGO_EMAIL - REST_20HappyHour_251014"
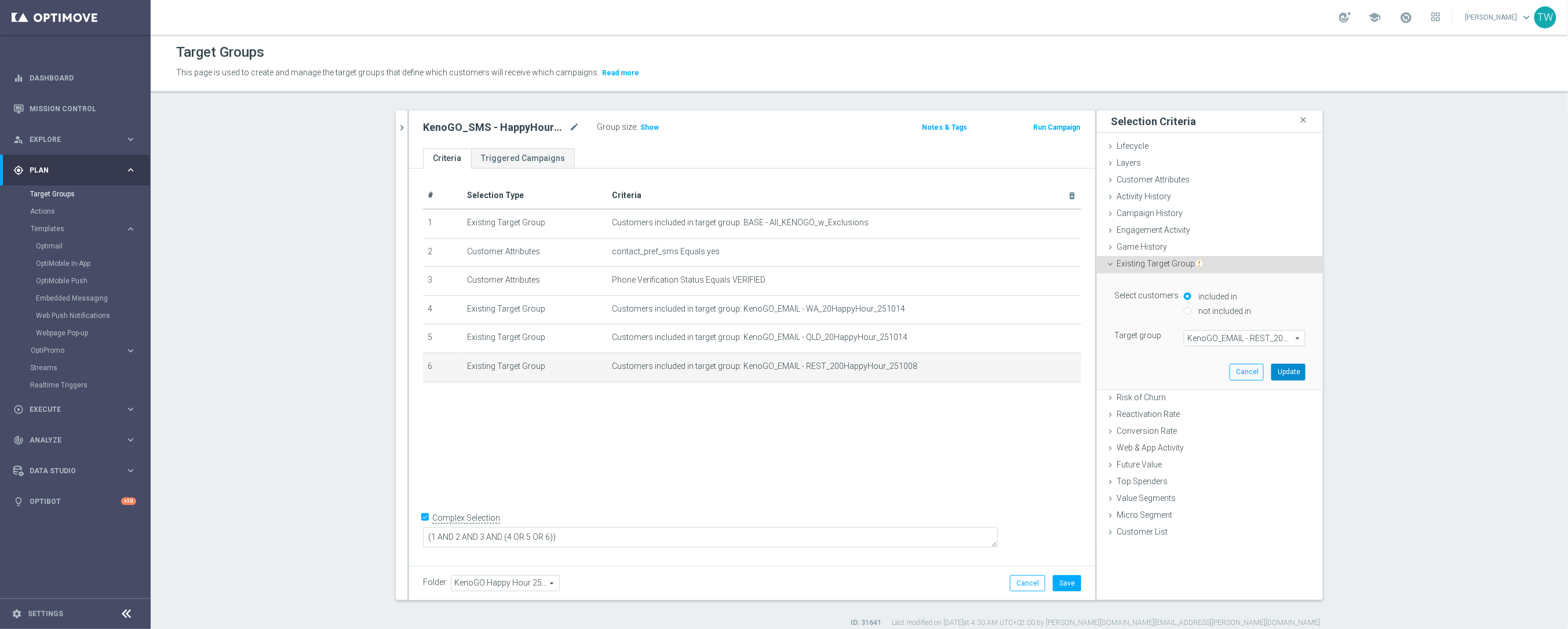
click at [1286, 373] on button "Update" at bounding box center [1288, 372] width 35 height 16
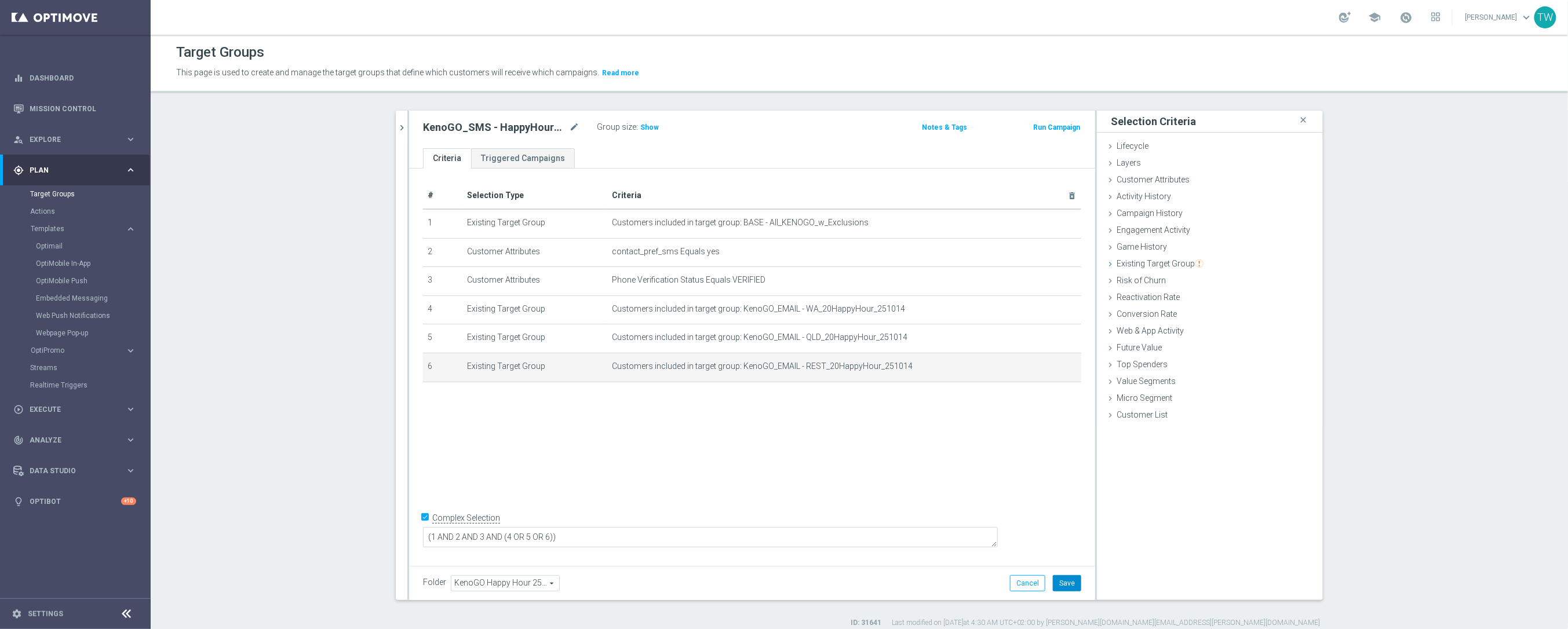
click at [1067, 589] on button "Save" at bounding box center [1067, 583] width 29 height 16
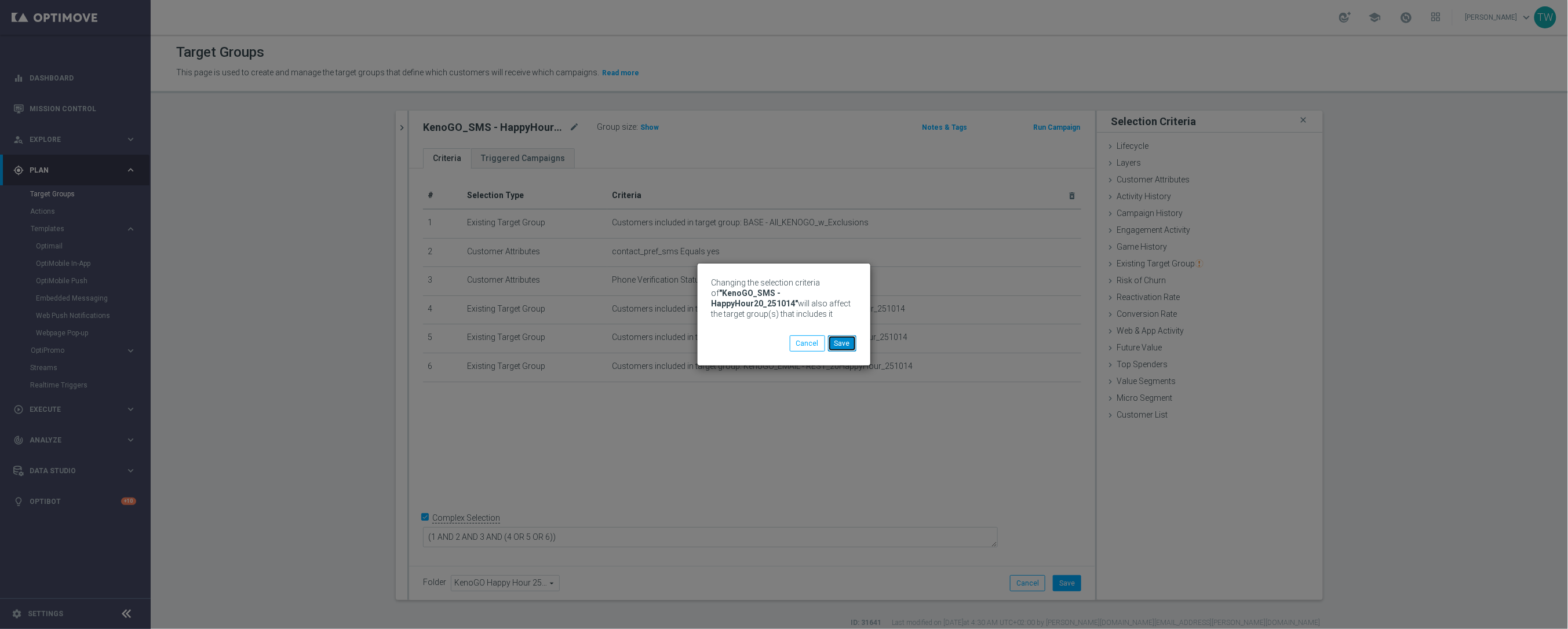
click at [845, 345] on button "Save" at bounding box center [842, 343] width 29 height 16
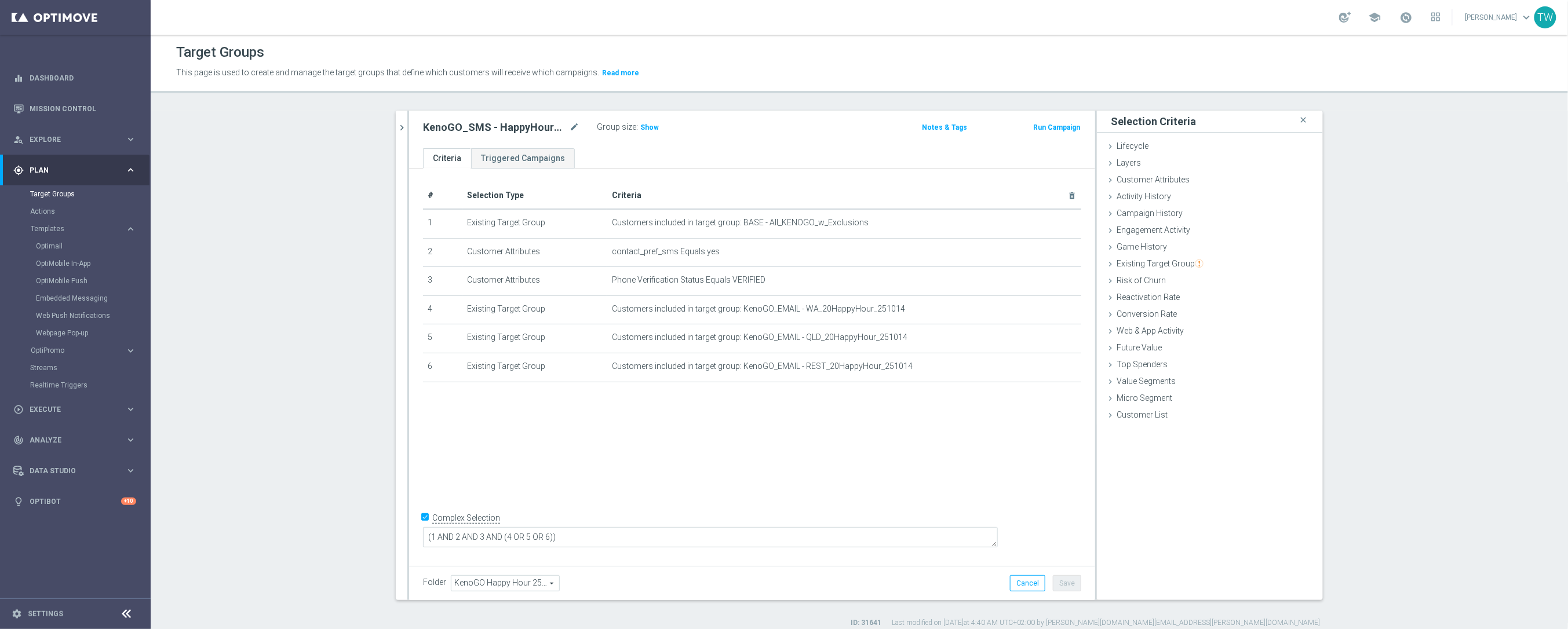
click at [396, 125] on icon "chevron_right" at bounding box center [402, 128] width 11 height 11
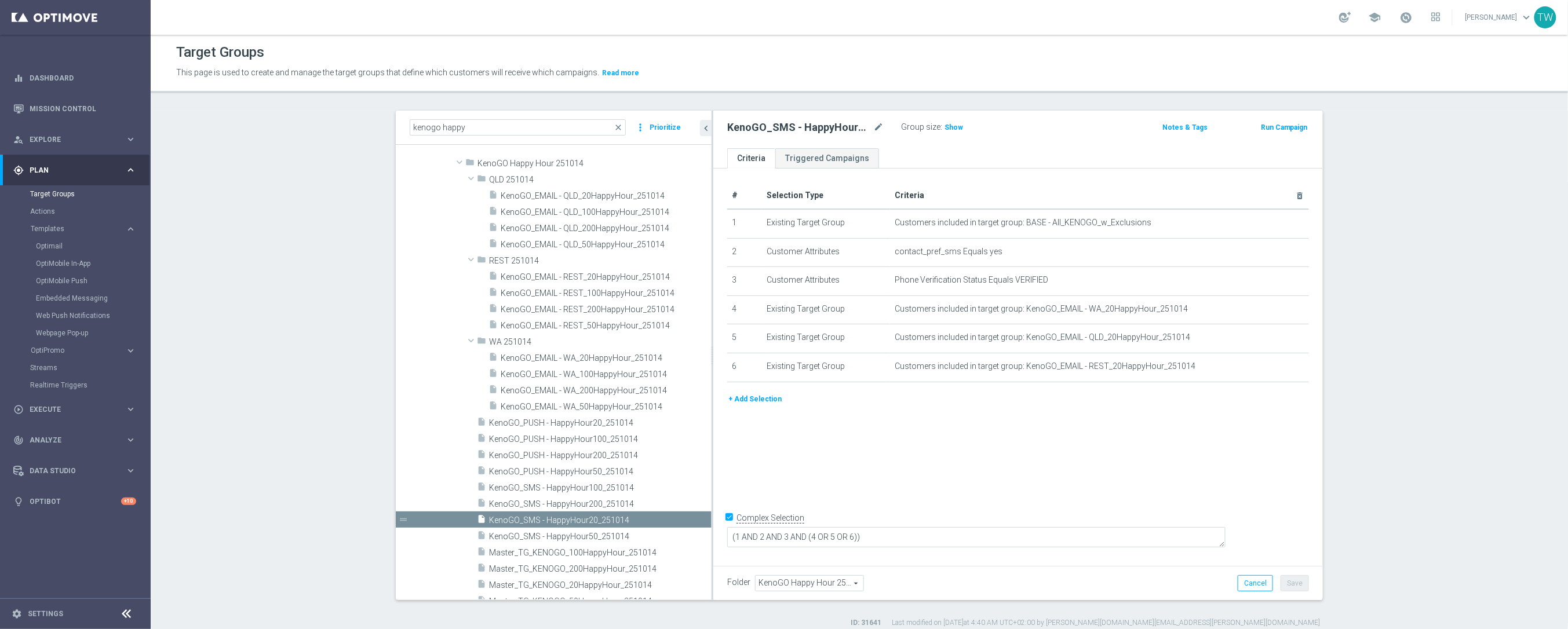
drag, startPoint x: 623, startPoint y: 428, endPoint x: 740, endPoint y: 445, distance: 118.2
click at [751, 426] on as-split "kenogo happy close more_vert Prioritize Customer Target Groups library_add crea…" at bounding box center [859, 355] width 927 height 490
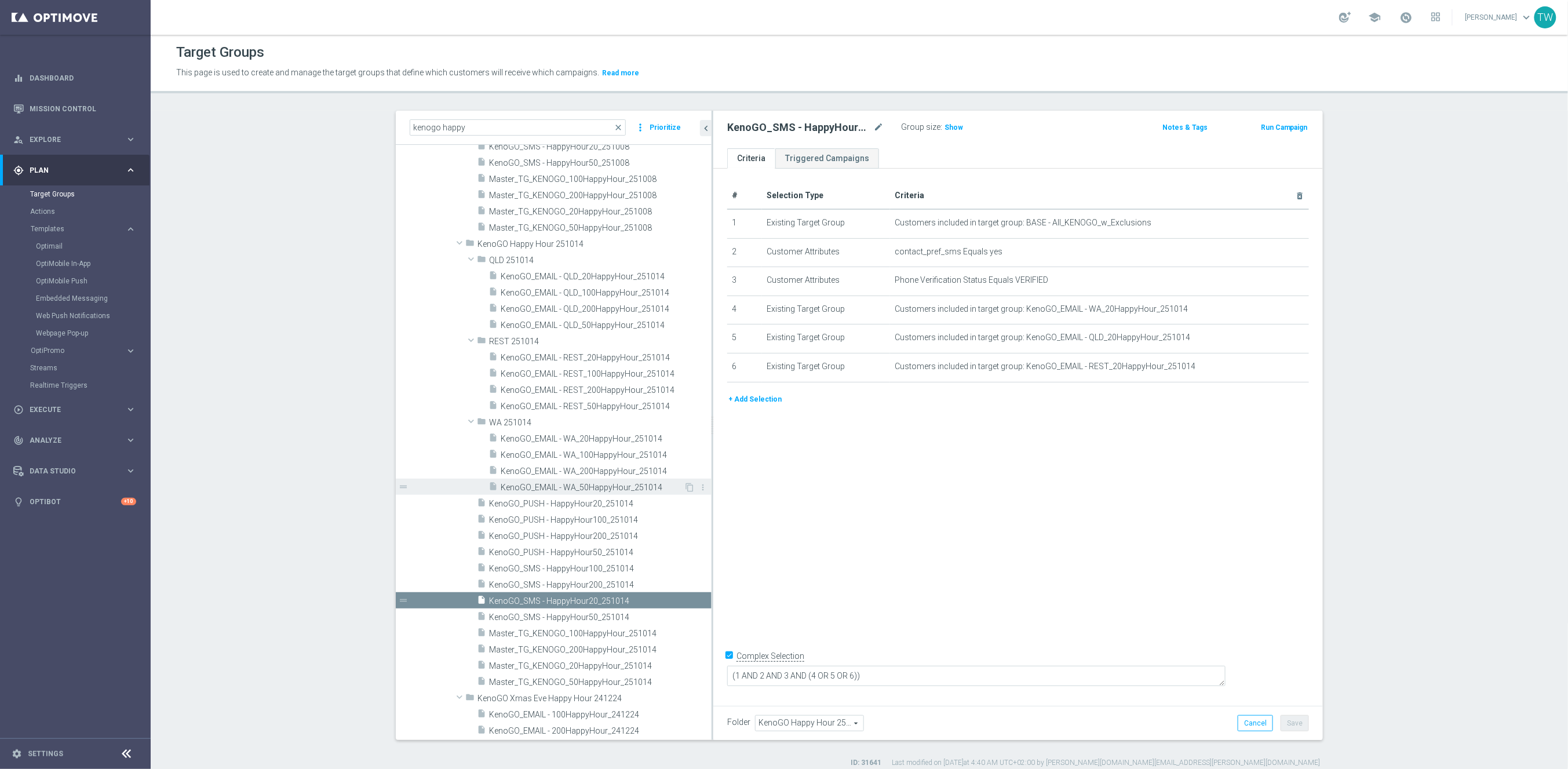
scroll to position [15578, 0]
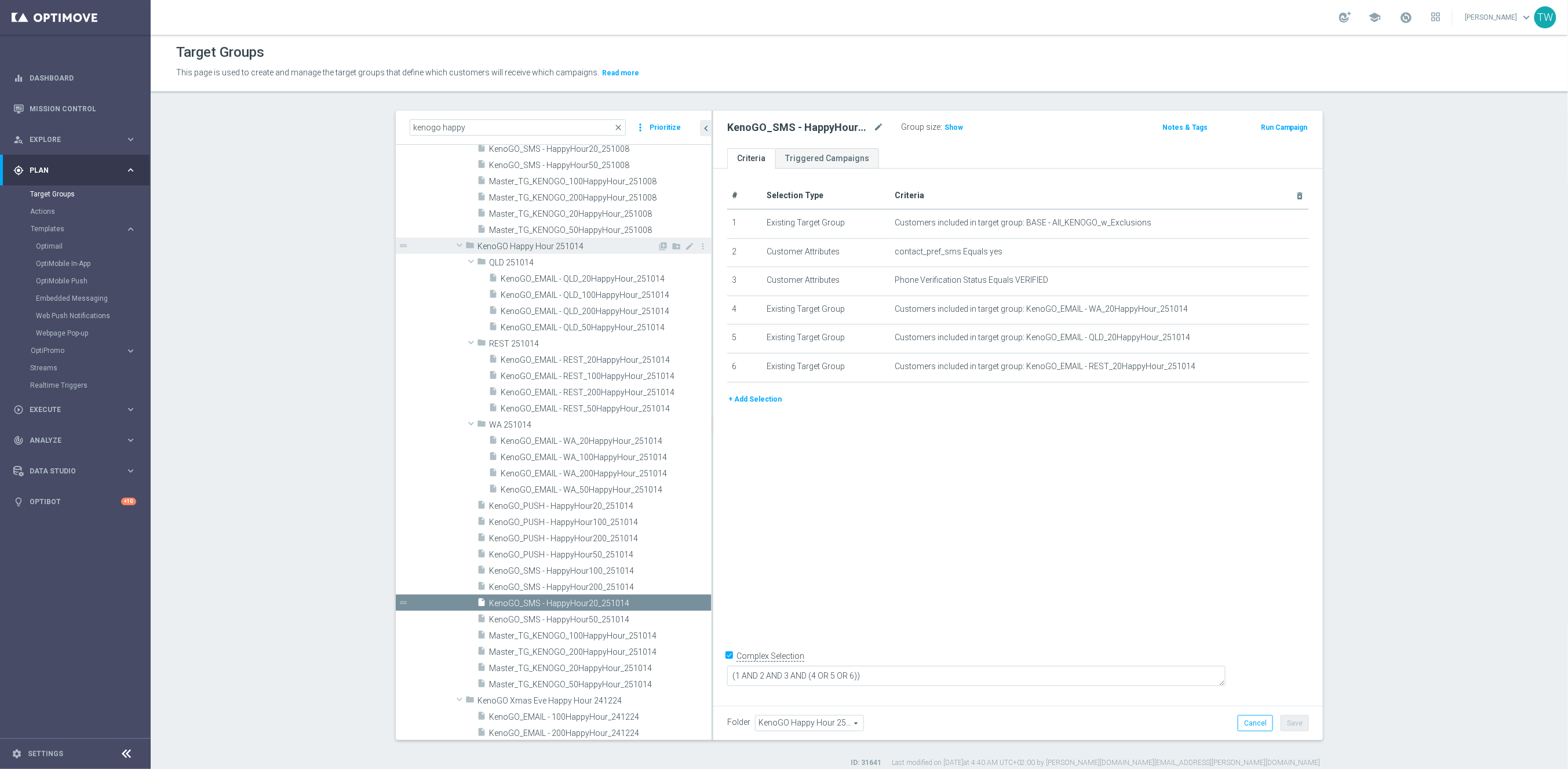
click at [570, 246] on span "KenoGO Happy Hour 251014" at bounding box center [567, 246] width 180 height 10
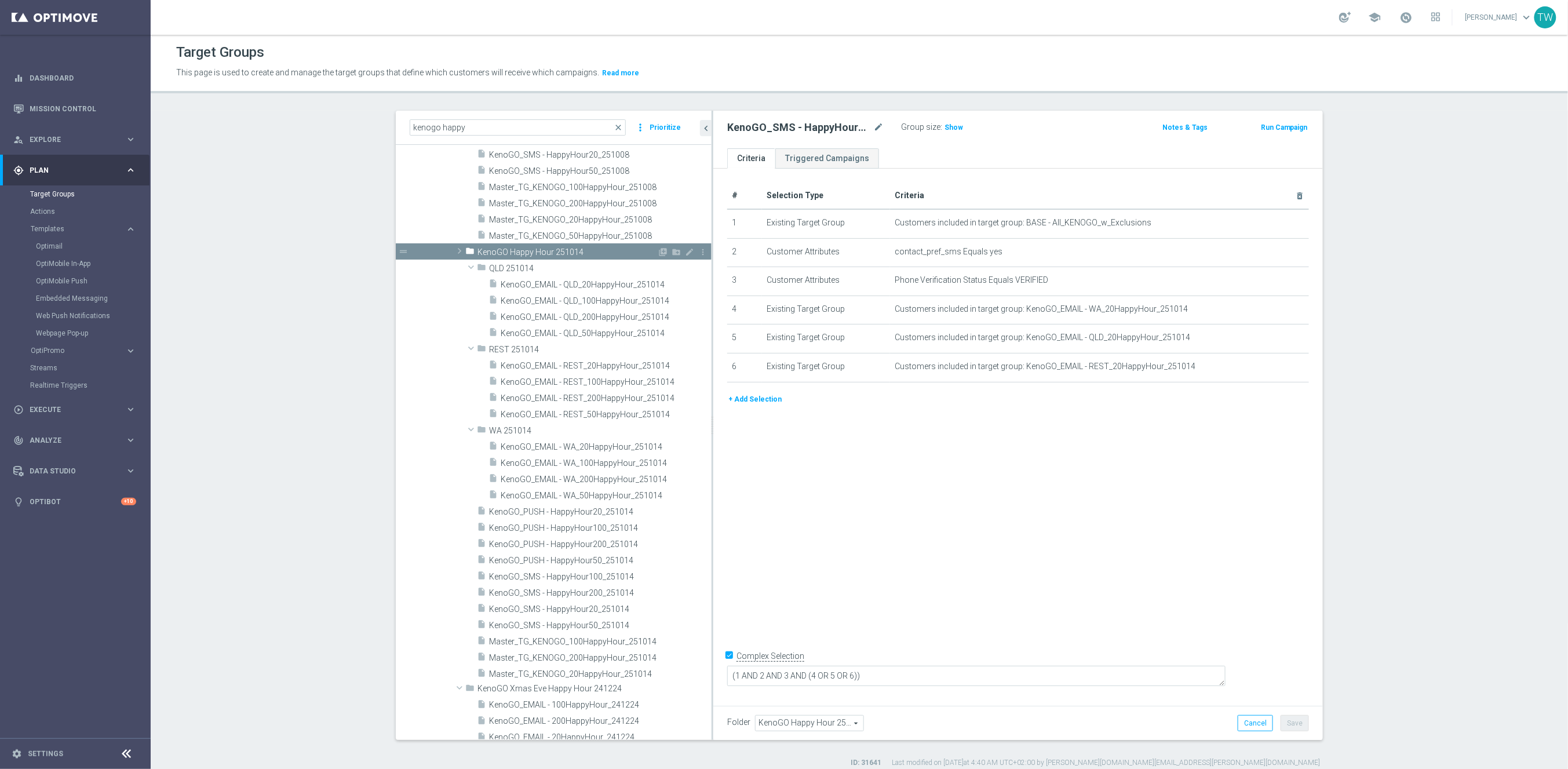
scroll to position [15376, 0]
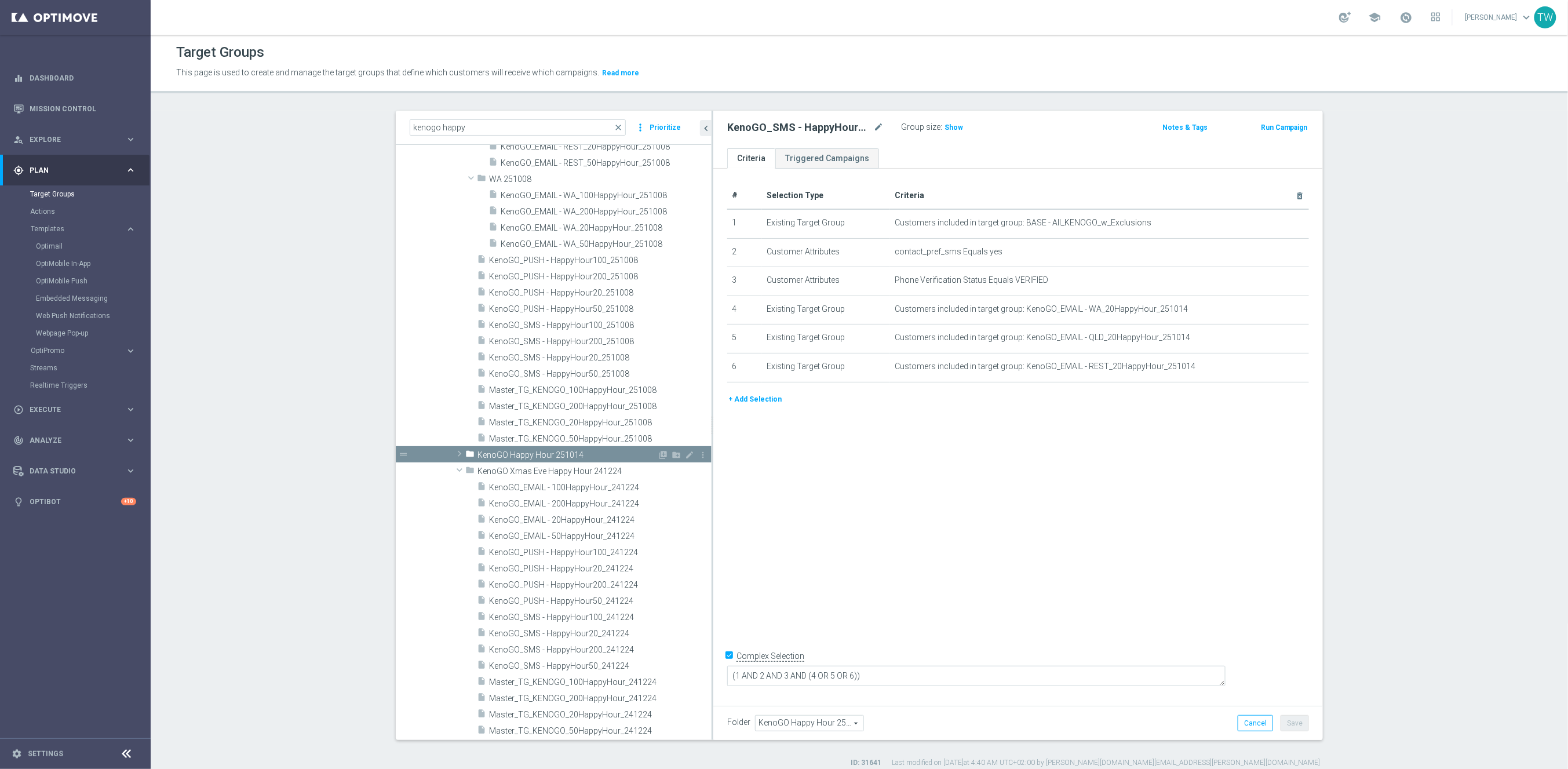
click at [576, 447] on div "folder KenoGO Happy Hour 251014" at bounding box center [561, 455] width 192 height 16
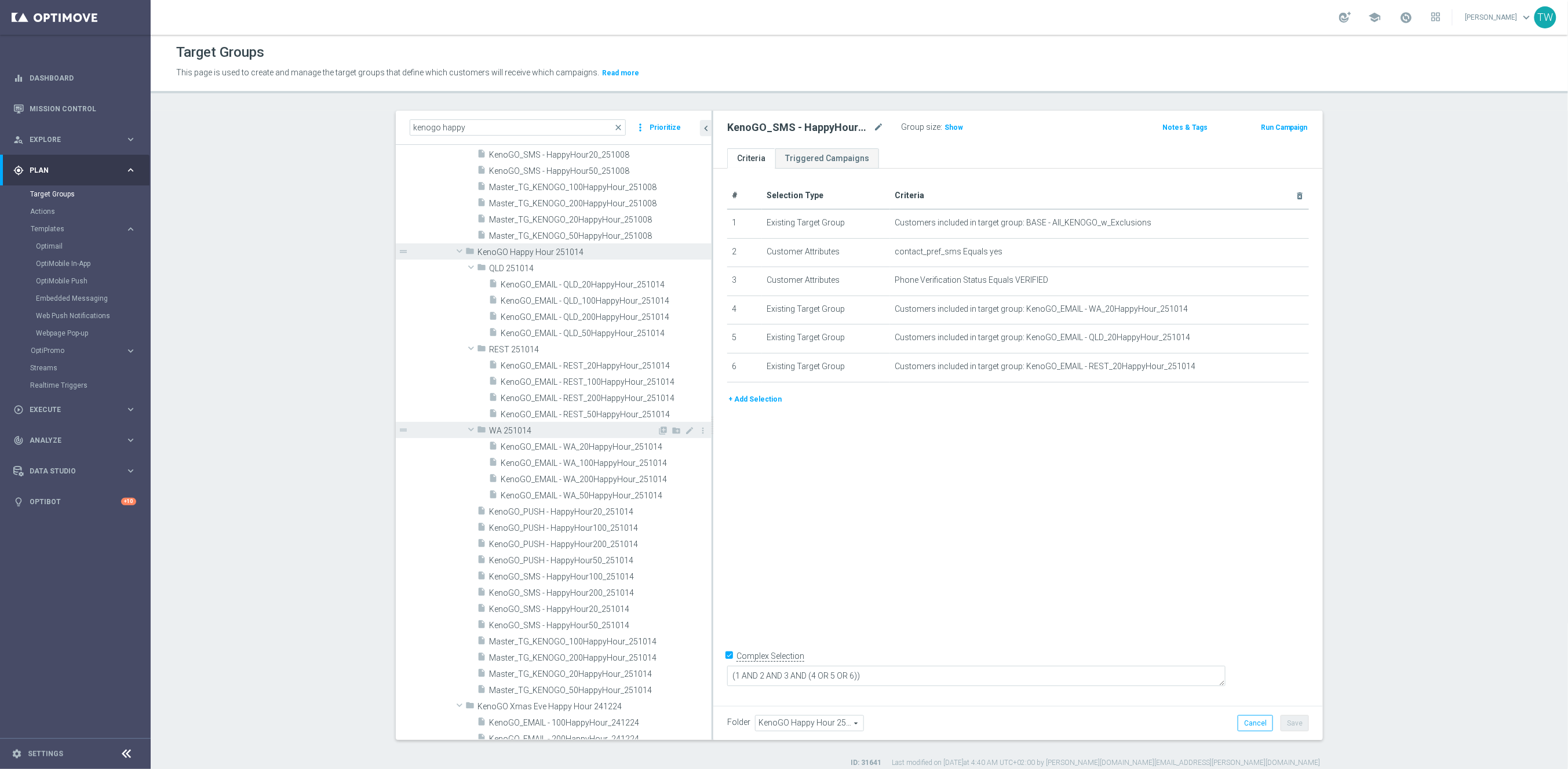
scroll to position [15574, 0]
click at [621, 629] on span "Master_TG_KENOGO_200HappyHour_251014" at bounding box center [586, 657] width 195 height 10
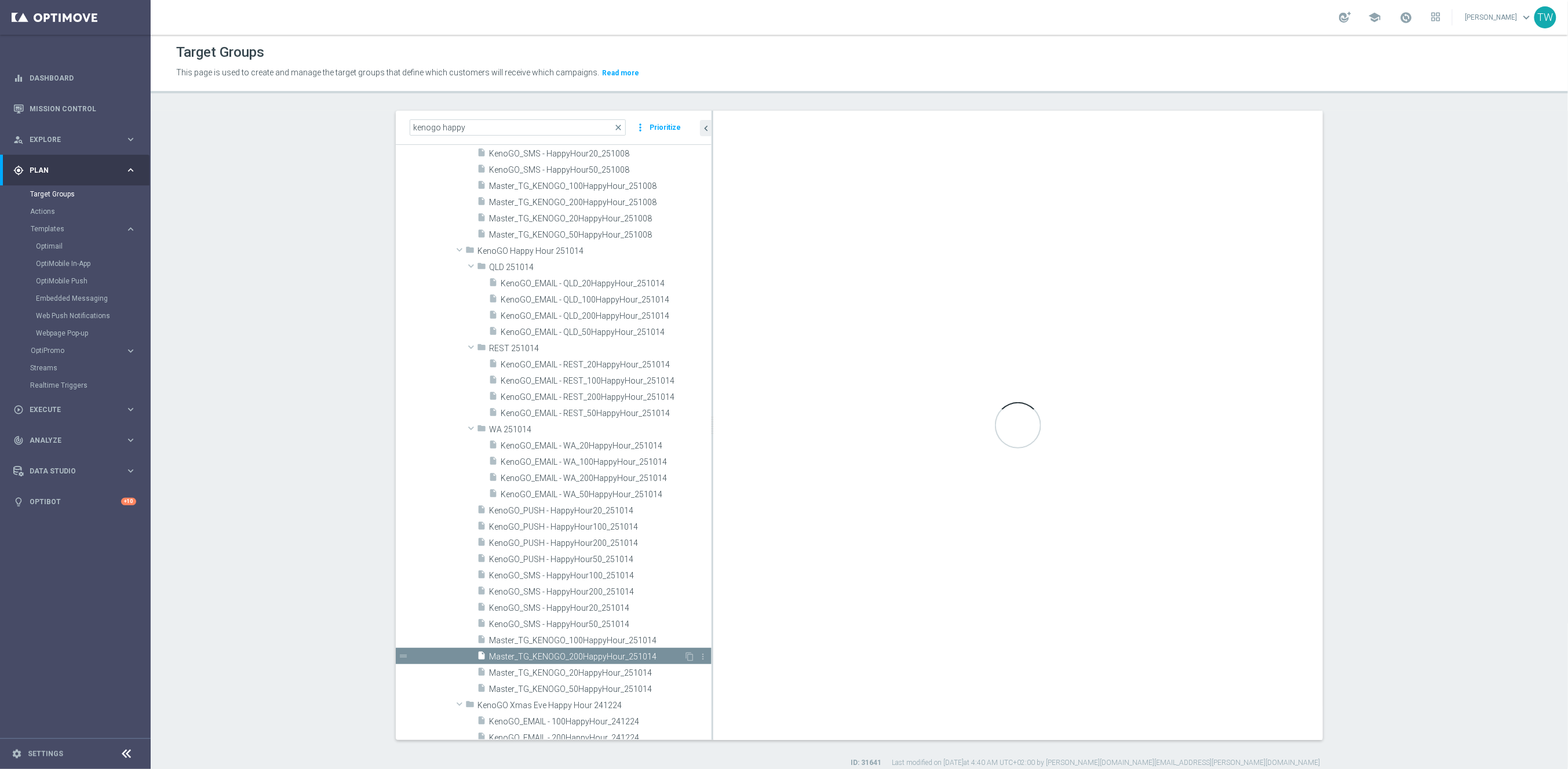
type textarea "(1 AND 2 AND 4) OR 3"
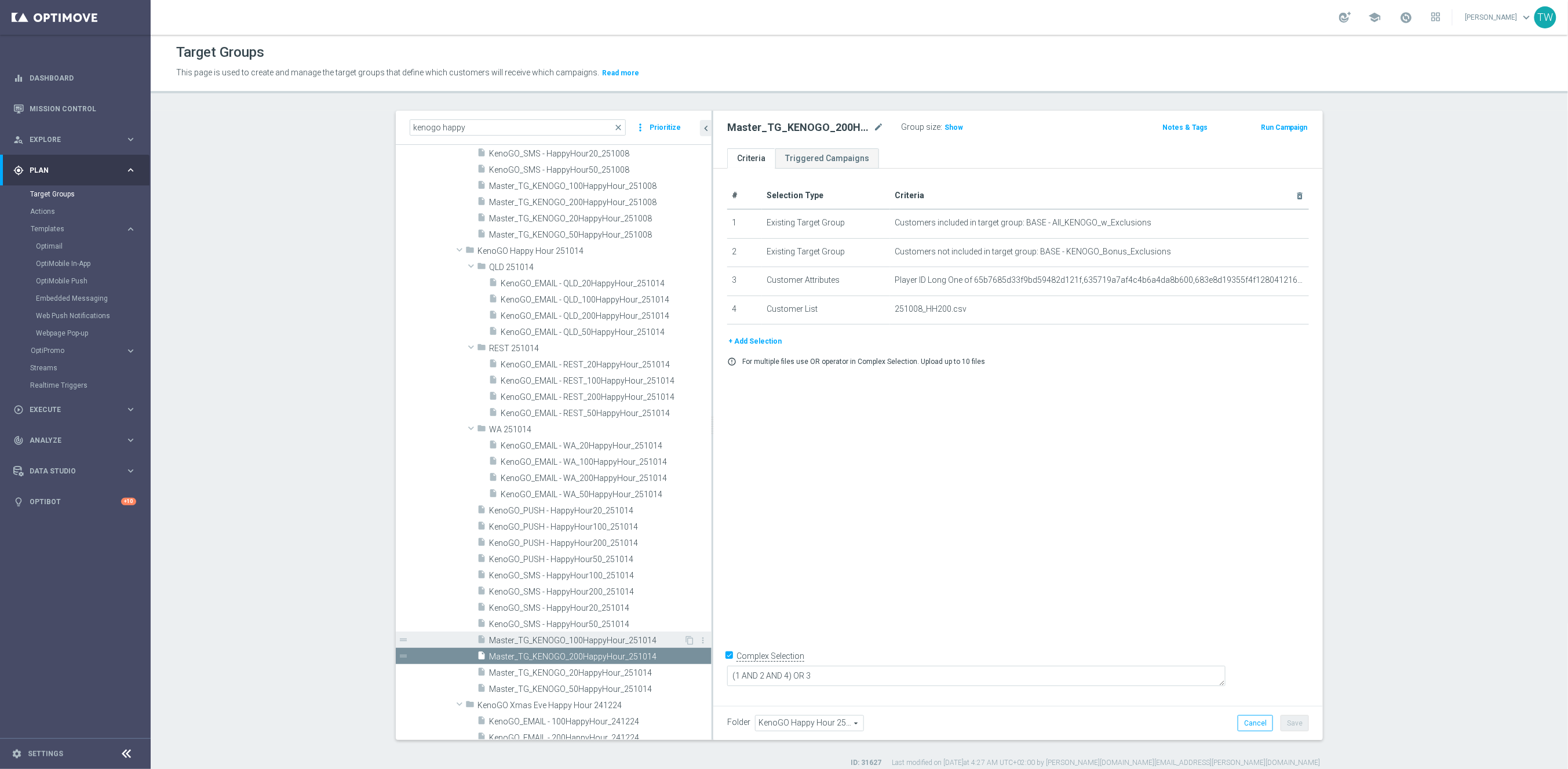
click at [625, 629] on div "insert_drive_file Master_TG_KENOGO_100HappyHour_251014" at bounding box center [581, 640] width 207 height 16
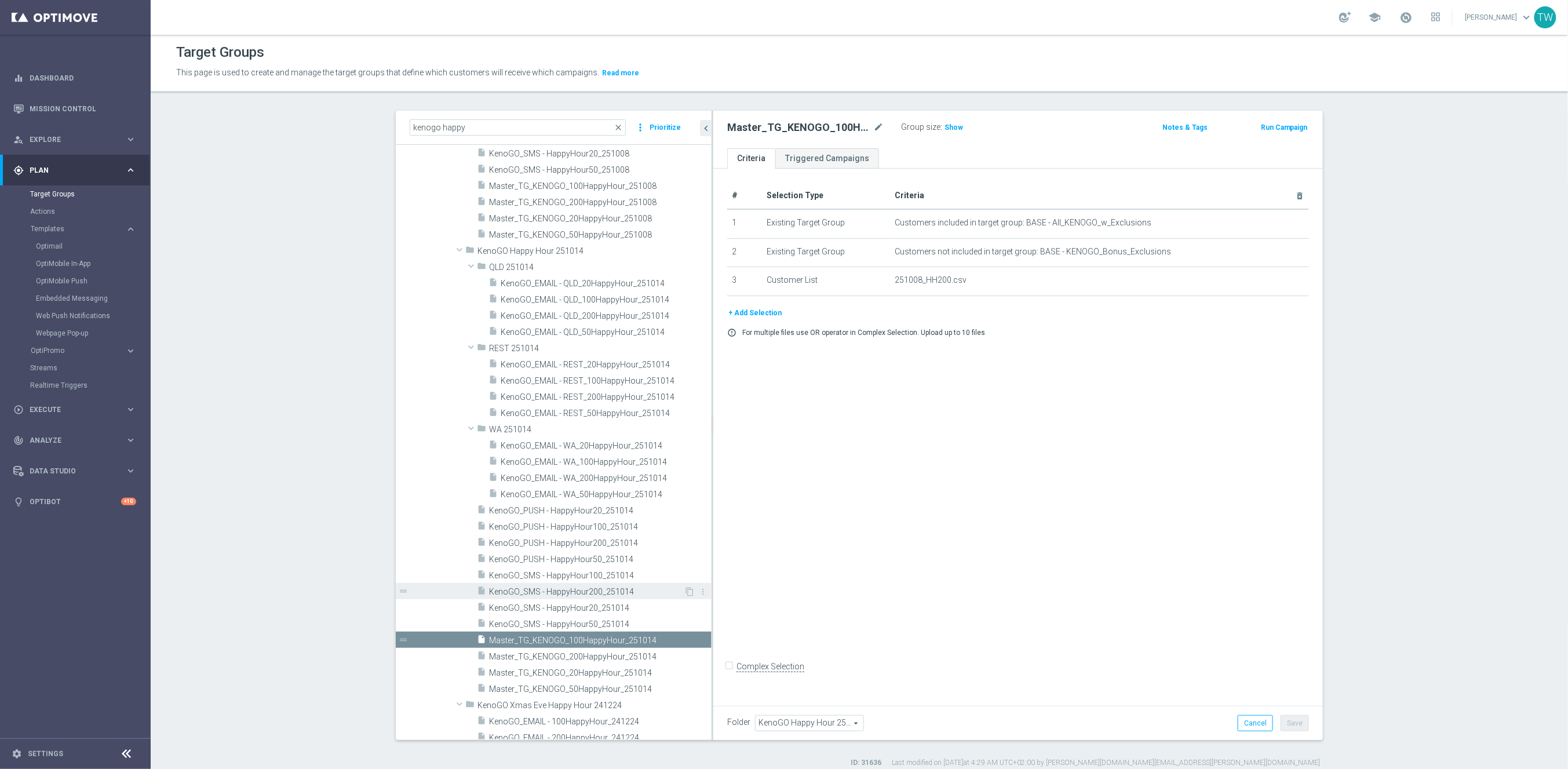
click at [628, 591] on span "KenoGO_SMS - HappyHour200_251014" at bounding box center [586, 591] width 195 height 10
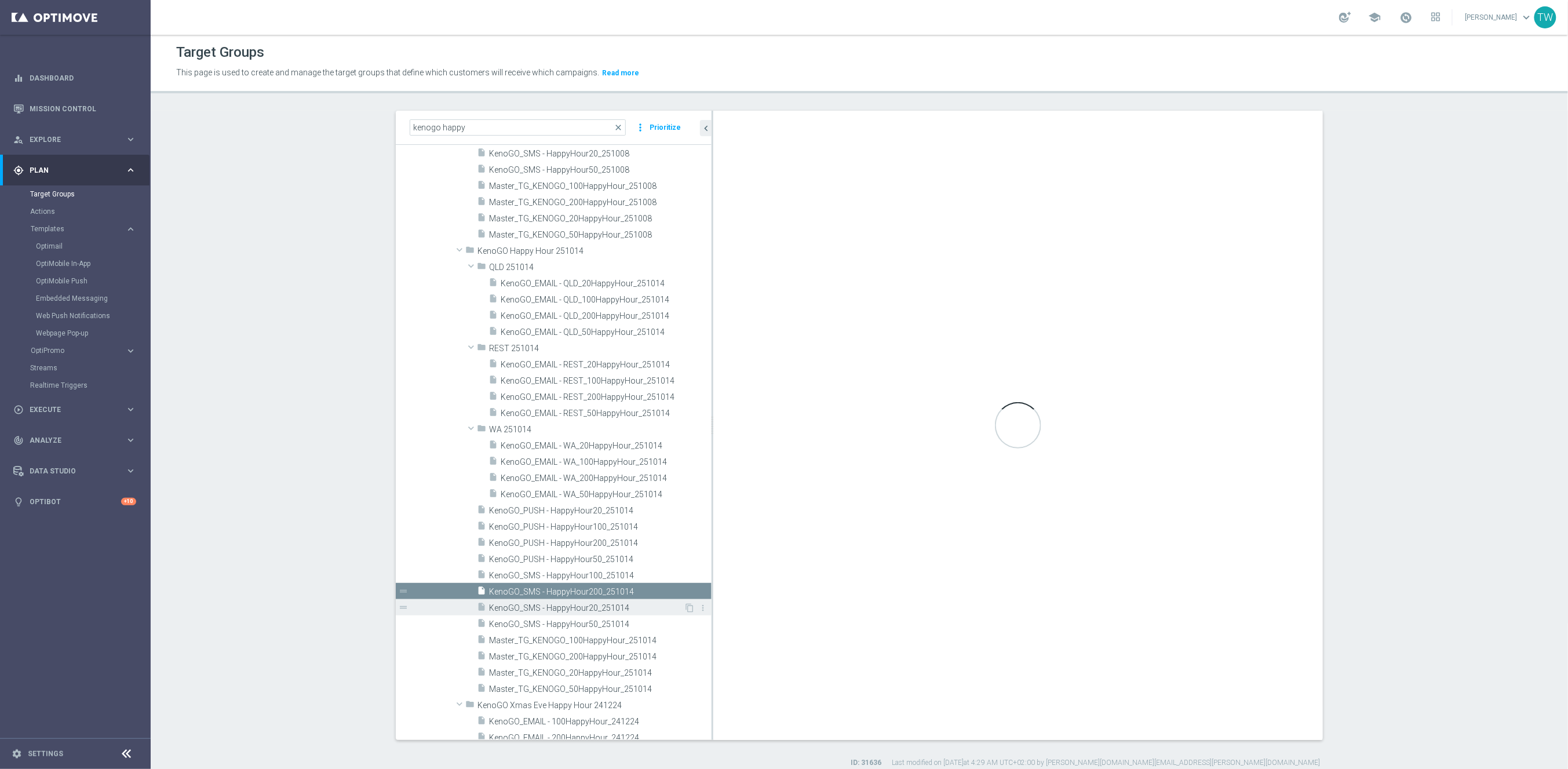
checkbox input "true"
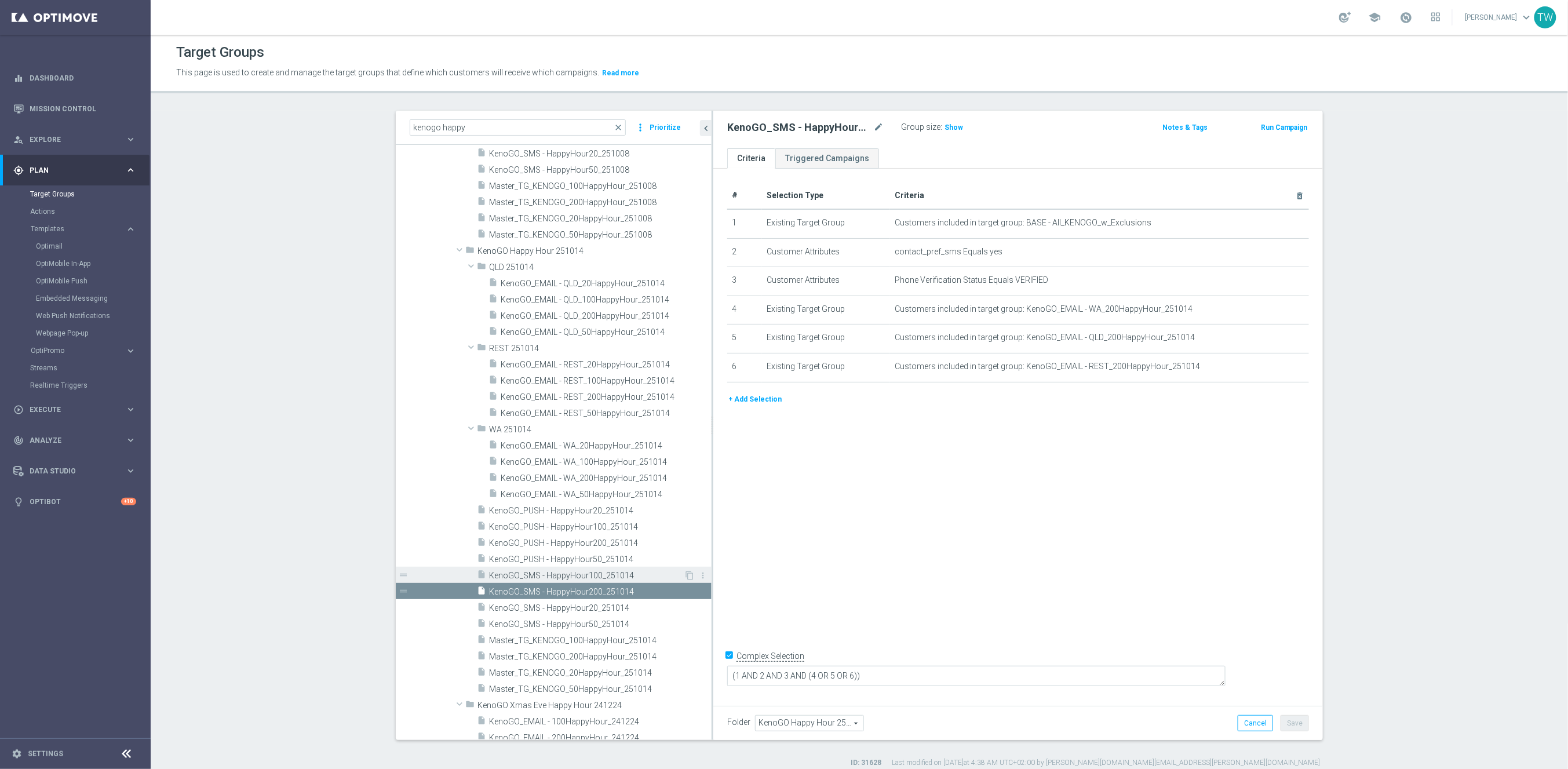
click at [628, 579] on span "KenoGO_SMS - HappyHour100_251014" at bounding box center [586, 575] width 195 height 10
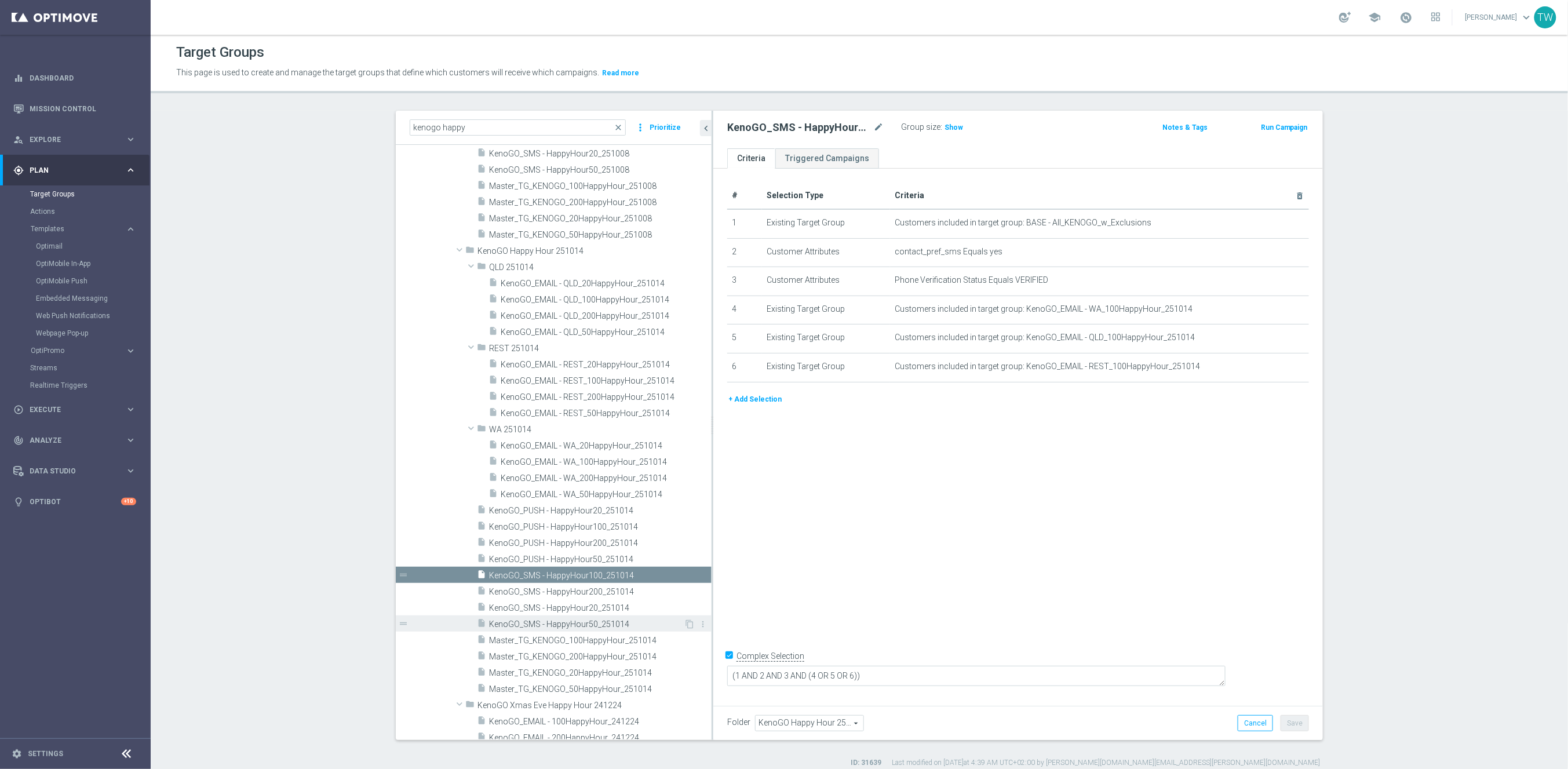
click at [625, 620] on span "KenoGO_SMS - HappyHour50_251014" at bounding box center [586, 624] width 195 height 10
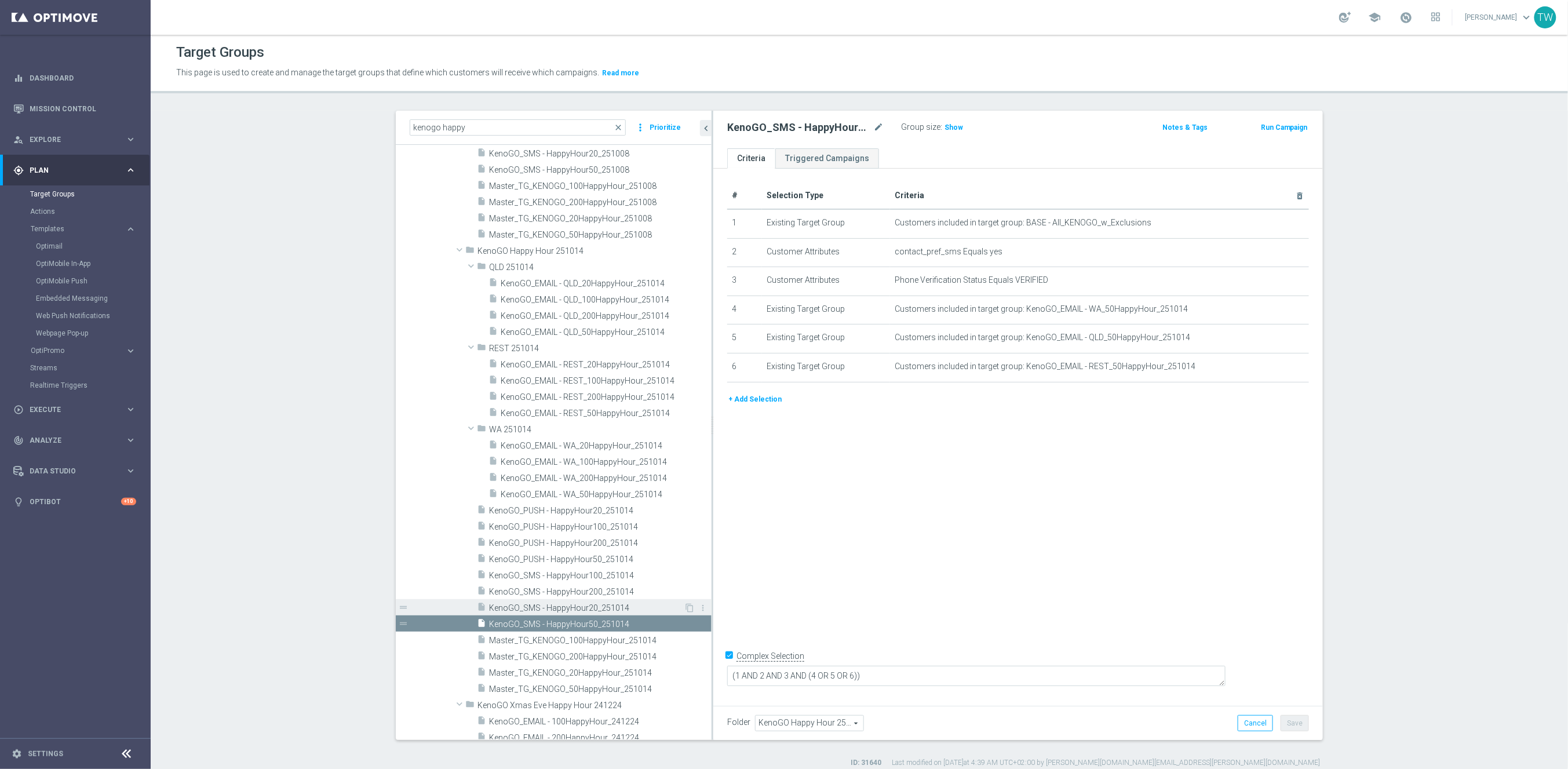
click at [643, 604] on span "KenoGO_SMS - HappyHour20_251014" at bounding box center [586, 608] width 195 height 10
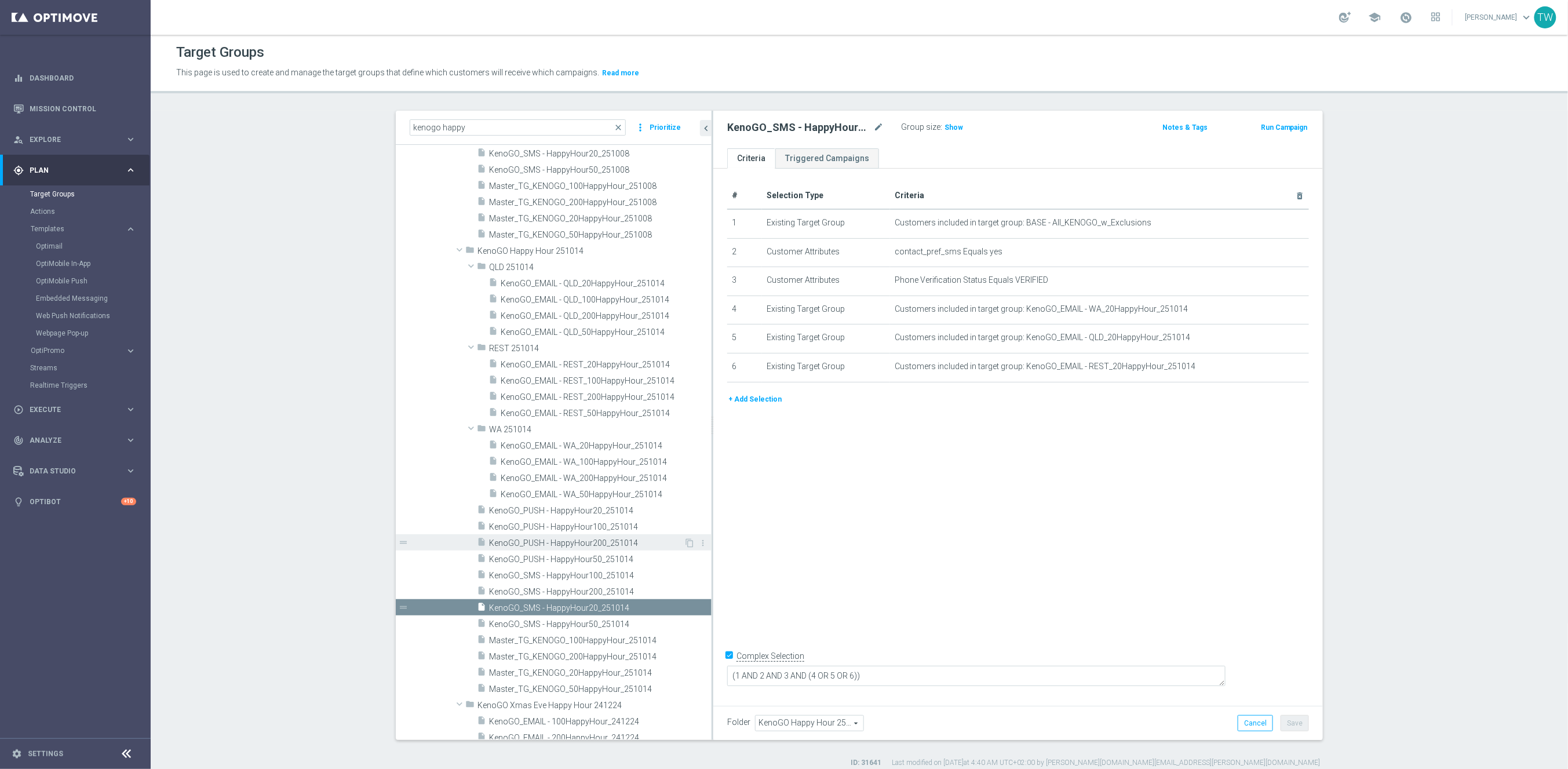
click at [626, 542] on span "KenoGO_PUSH - HappyHour200_251014" at bounding box center [586, 543] width 195 height 10
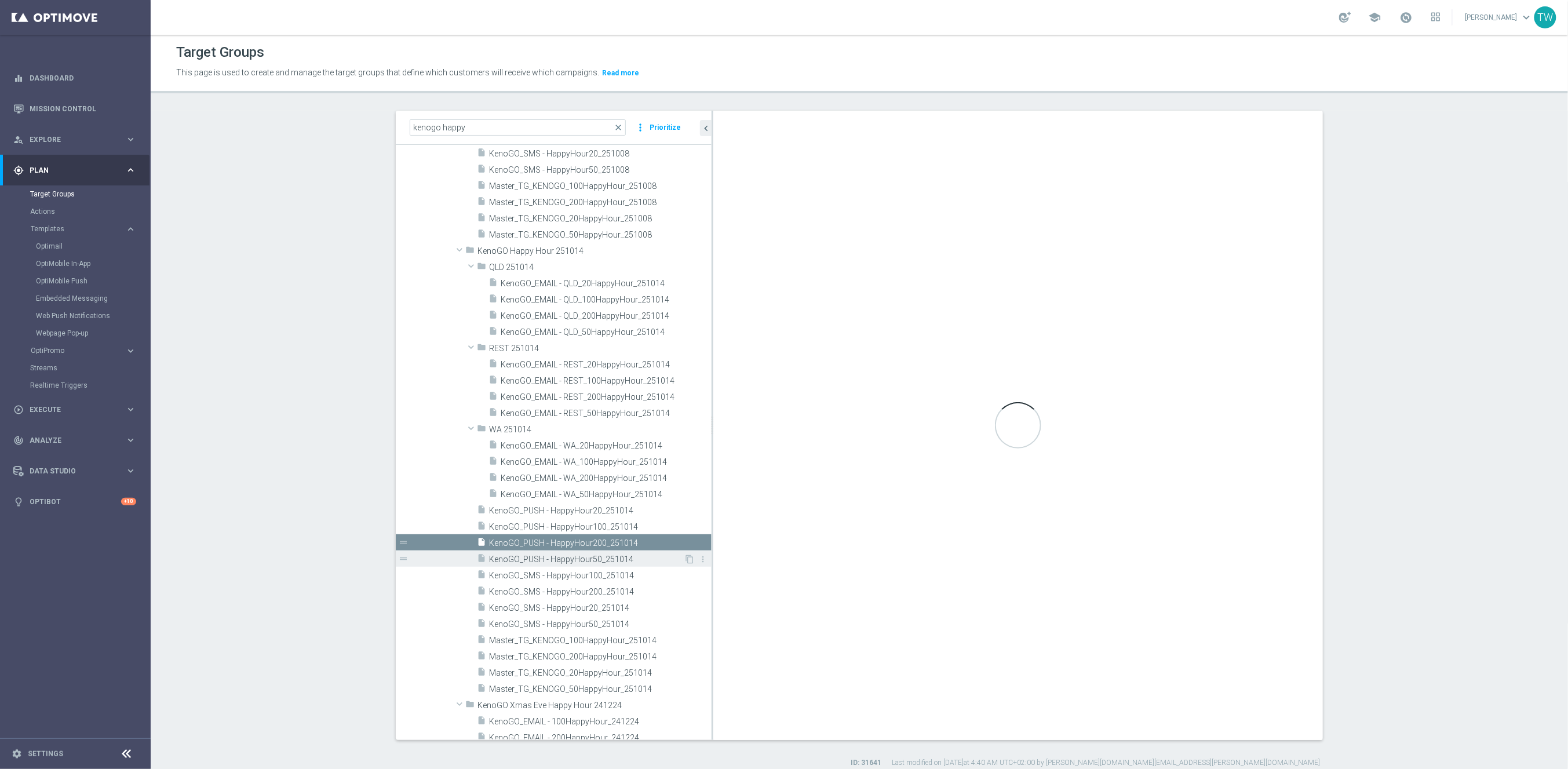
type textarea "(1 AND 2 AND 3 AND 4 AND 5 AND 6) OR 7"
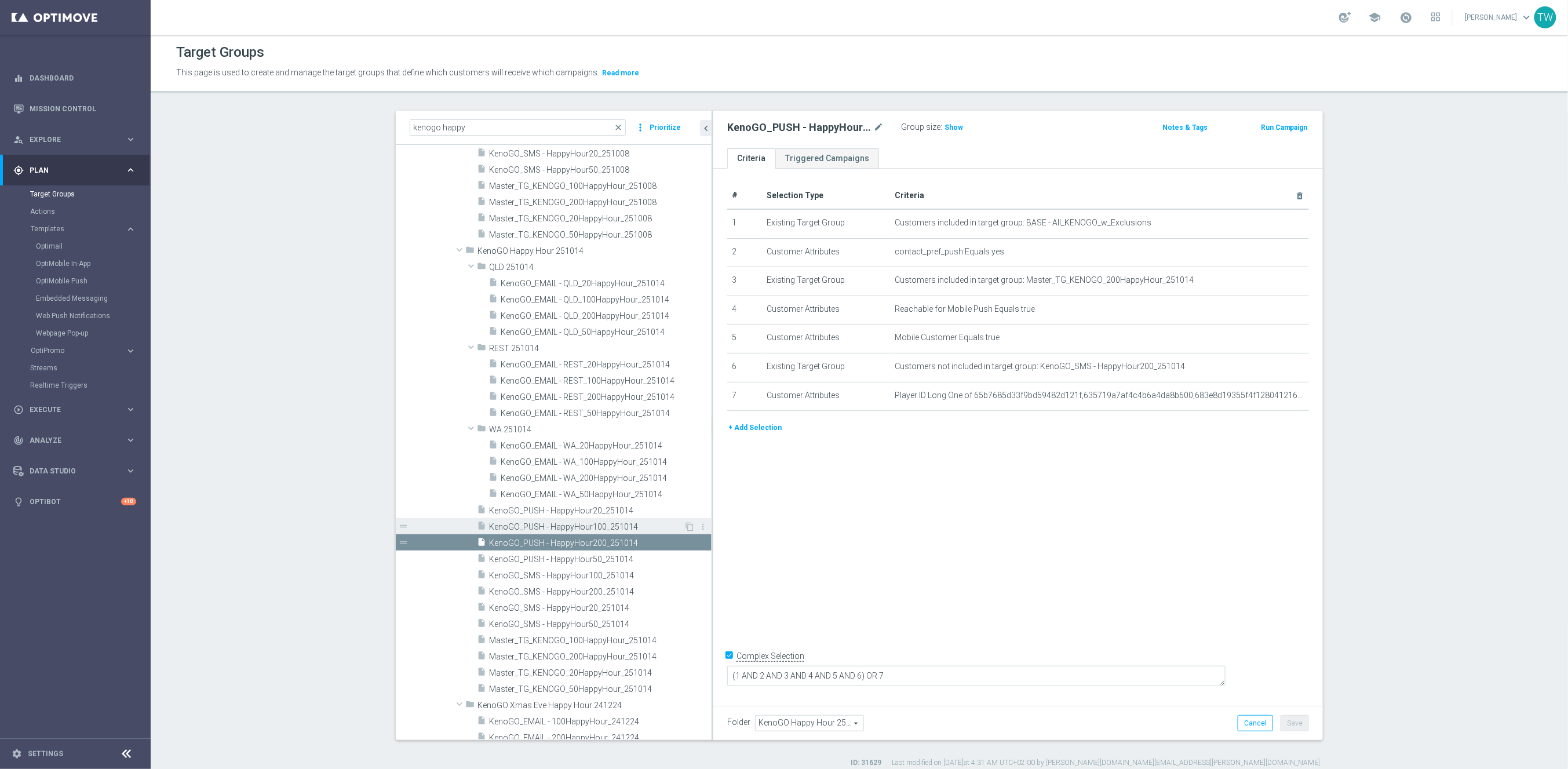
click at [632, 525] on span "KenoGO_PUSH - HappyHour100_251014" at bounding box center [586, 527] width 195 height 10
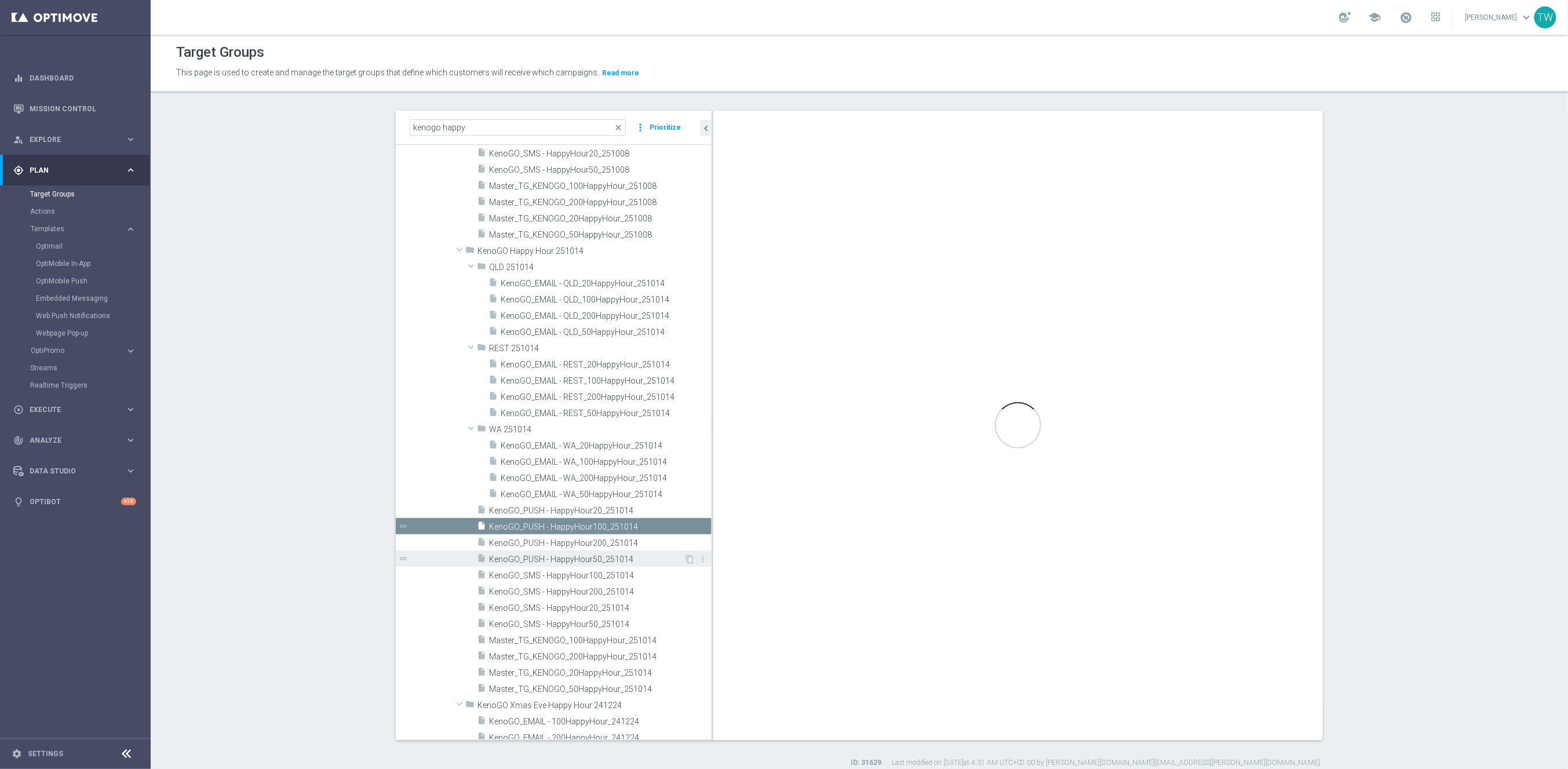
checkbox input "false"
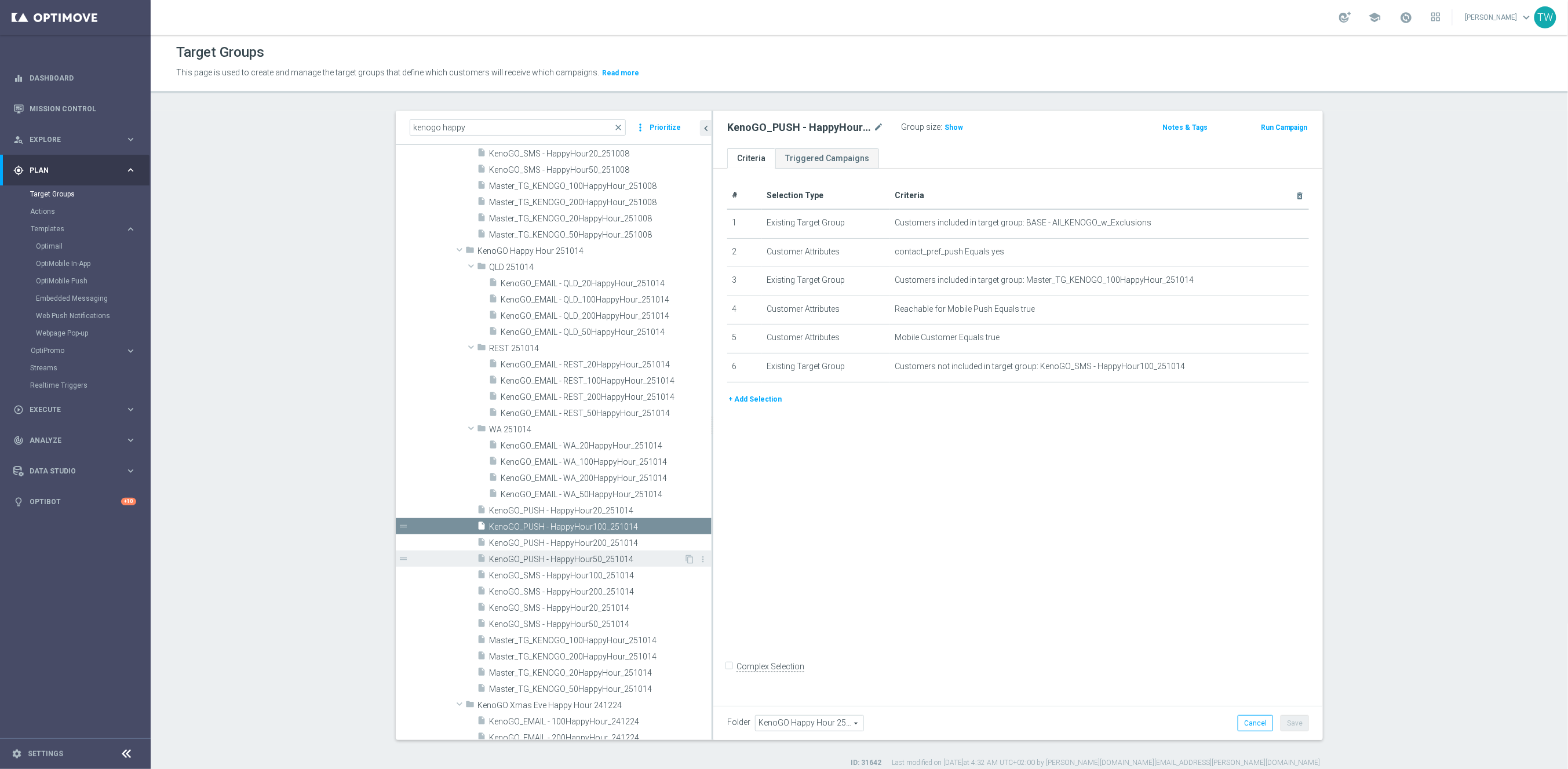
click at [646, 556] on span "KenoGO_PUSH - HappyHour50_251014" at bounding box center [586, 559] width 195 height 10
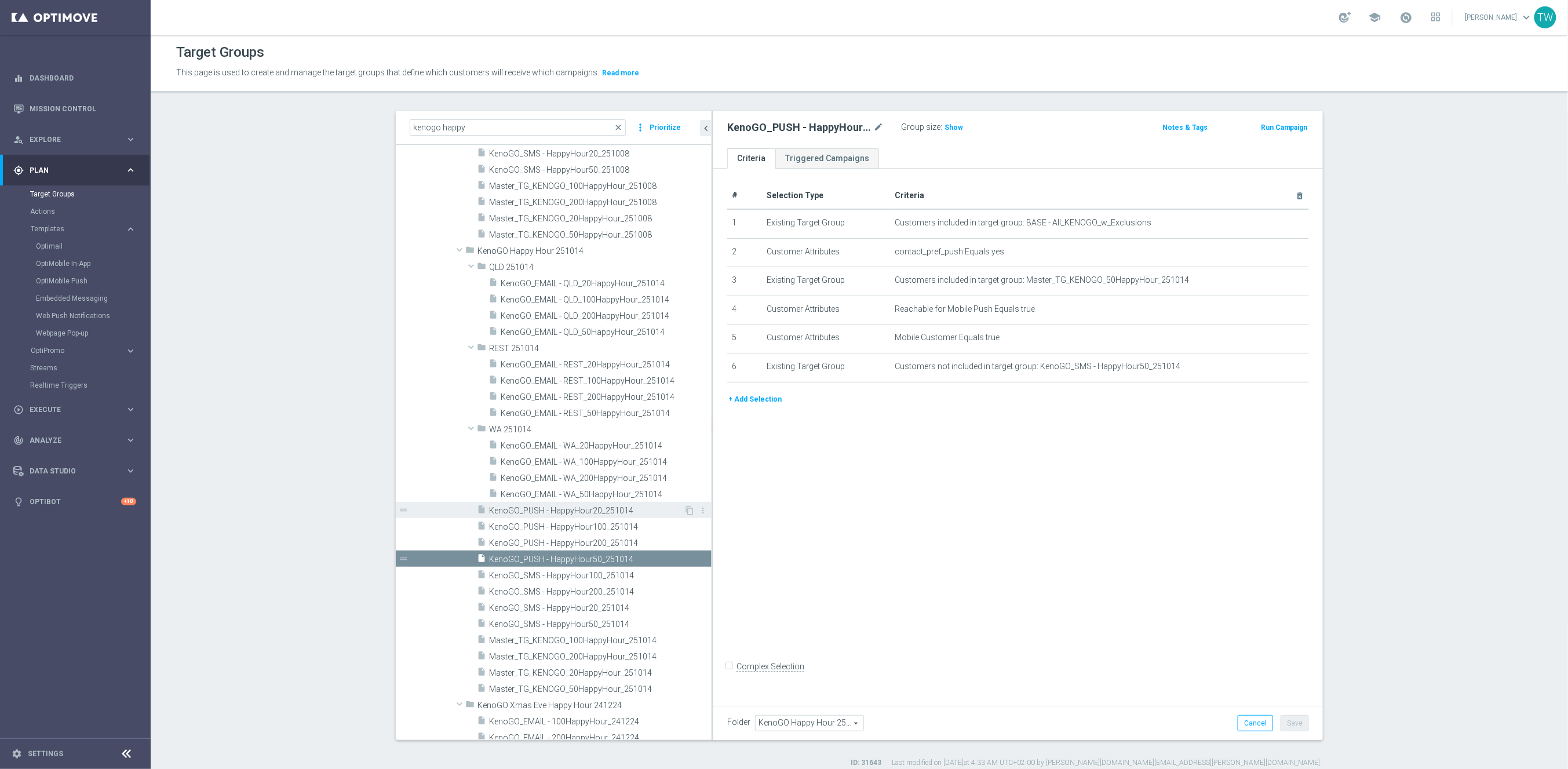
click at [642, 513] on span "KenoGO_PUSH - HappyHour20_251014" at bounding box center [586, 510] width 195 height 10
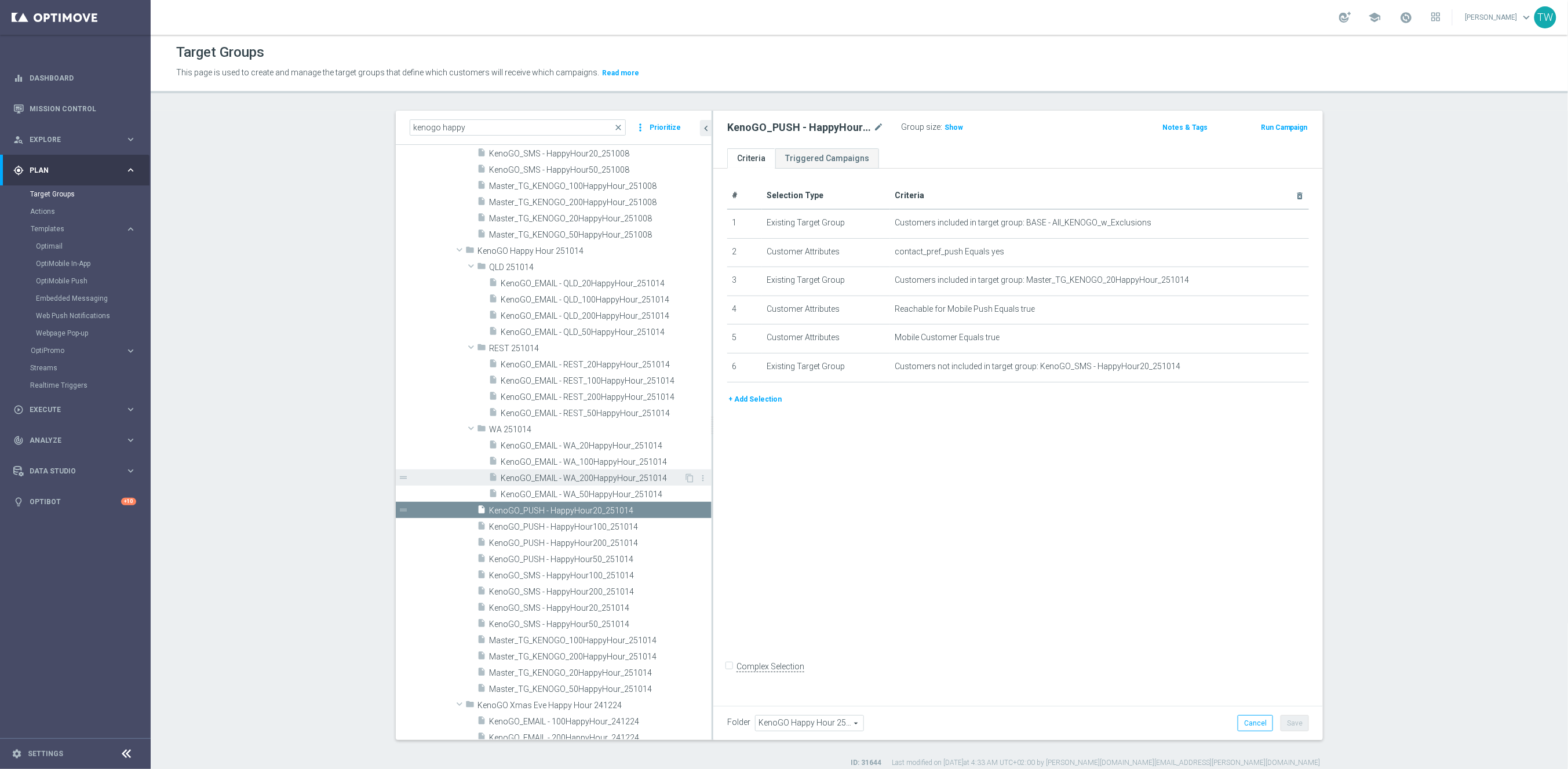
click at [647, 477] on span "KenoGO_EMAIL - WA_200HappyHour_251014" at bounding box center [592, 478] width 183 height 10
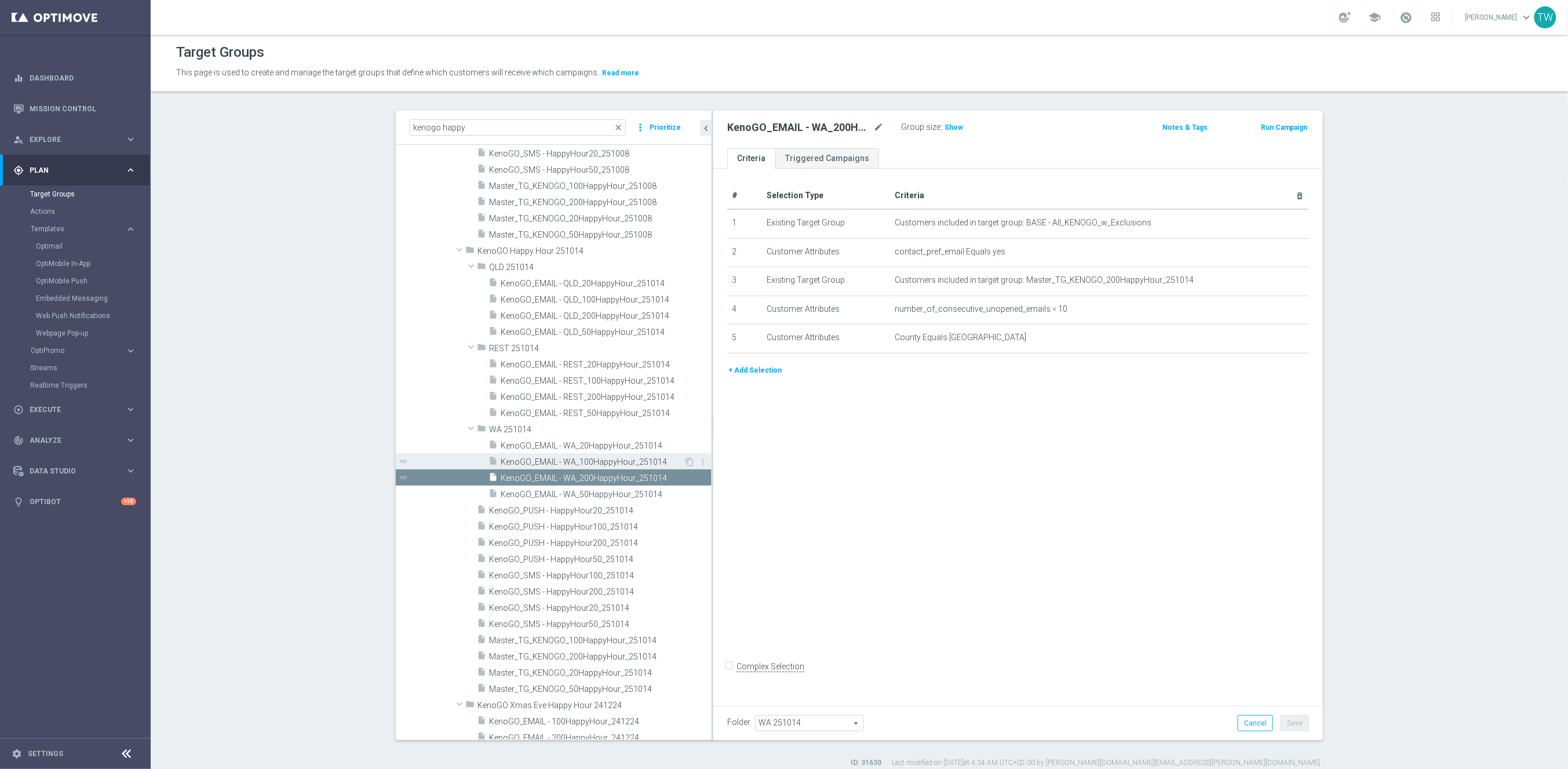
click at [639, 460] on span "KenoGO_EMAIL - WA_100HappyHour_251014" at bounding box center [592, 462] width 183 height 10
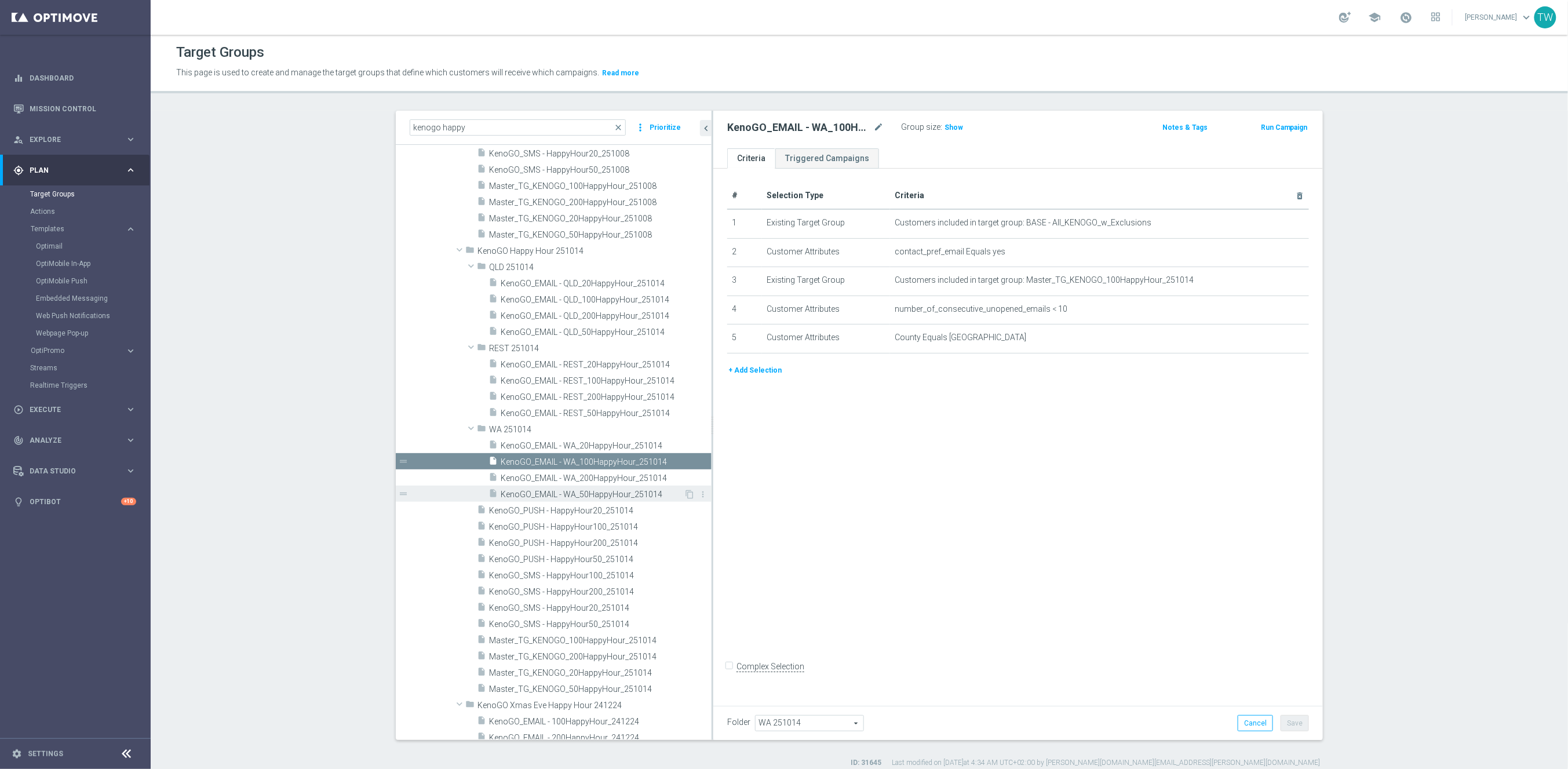
click at [635, 494] on span "KenoGO_EMAIL - WA_50HappyHour_251014" at bounding box center [592, 494] width 183 height 10
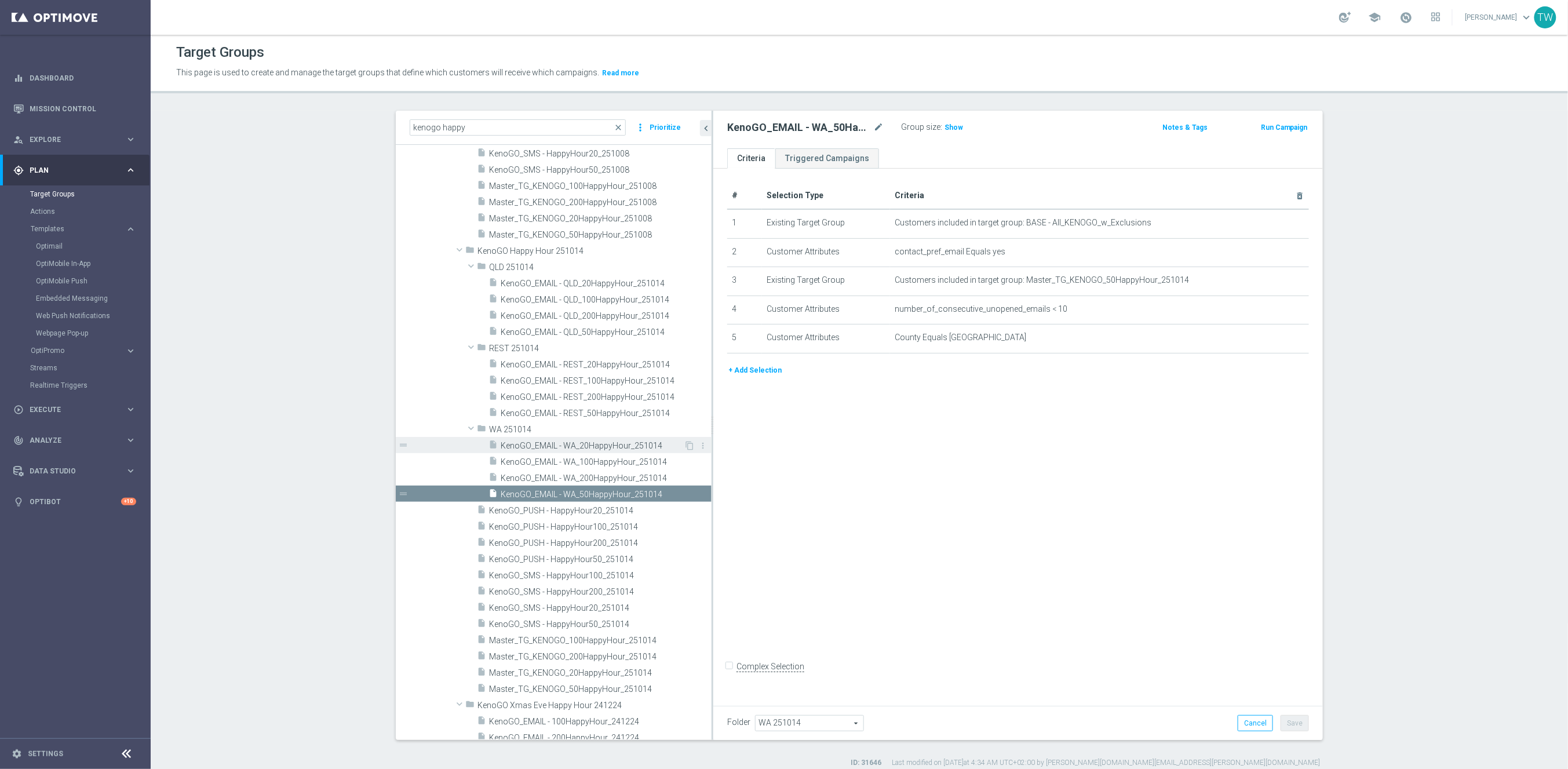
click at [634, 447] on span "KenoGO_EMAIL - WA_20HappyHour_251014" at bounding box center [592, 446] width 183 height 10
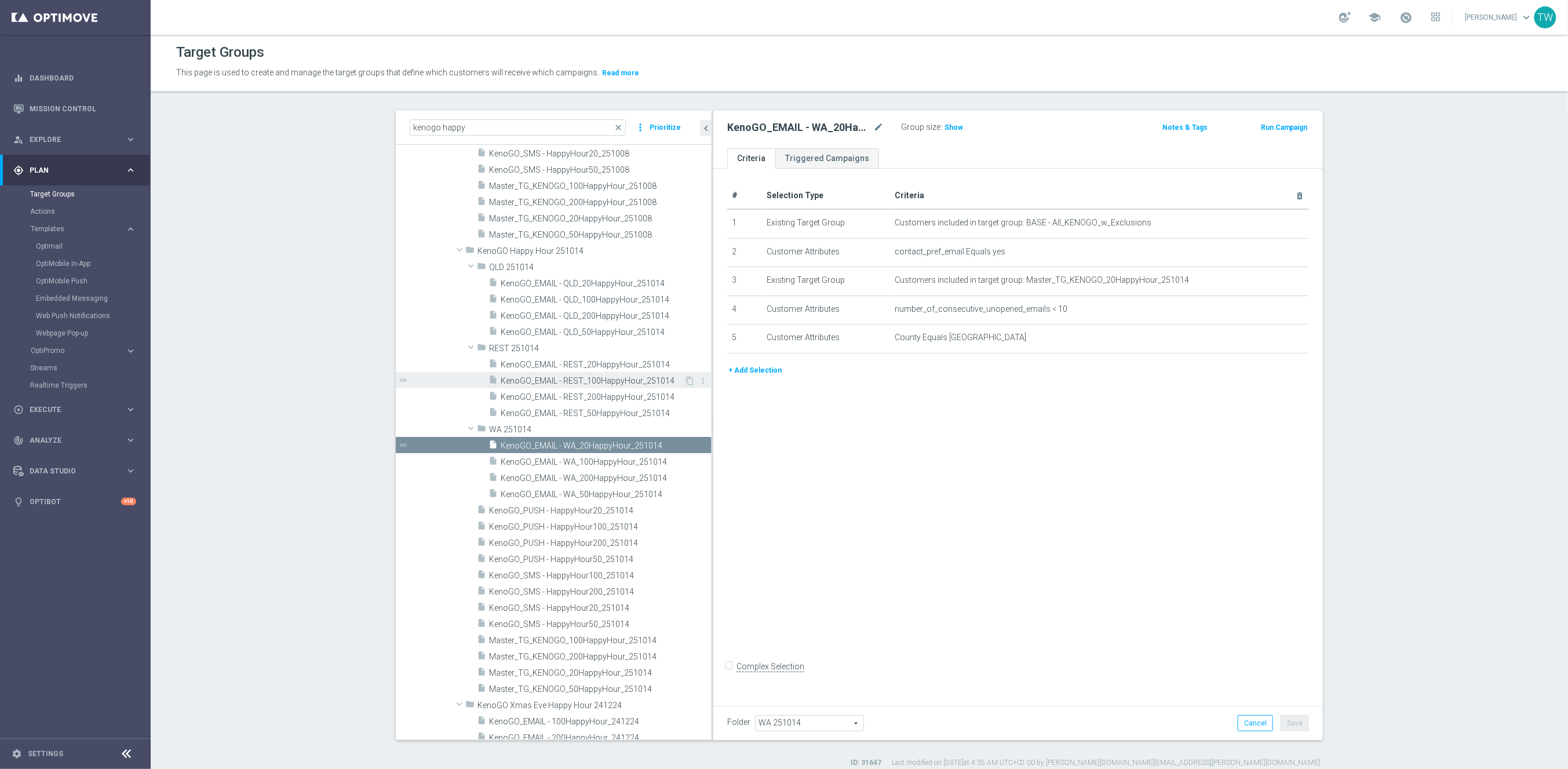
click at [645, 380] on span "KenoGO_EMAIL - REST_100HappyHour_251014" at bounding box center [592, 380] width 183 height 10
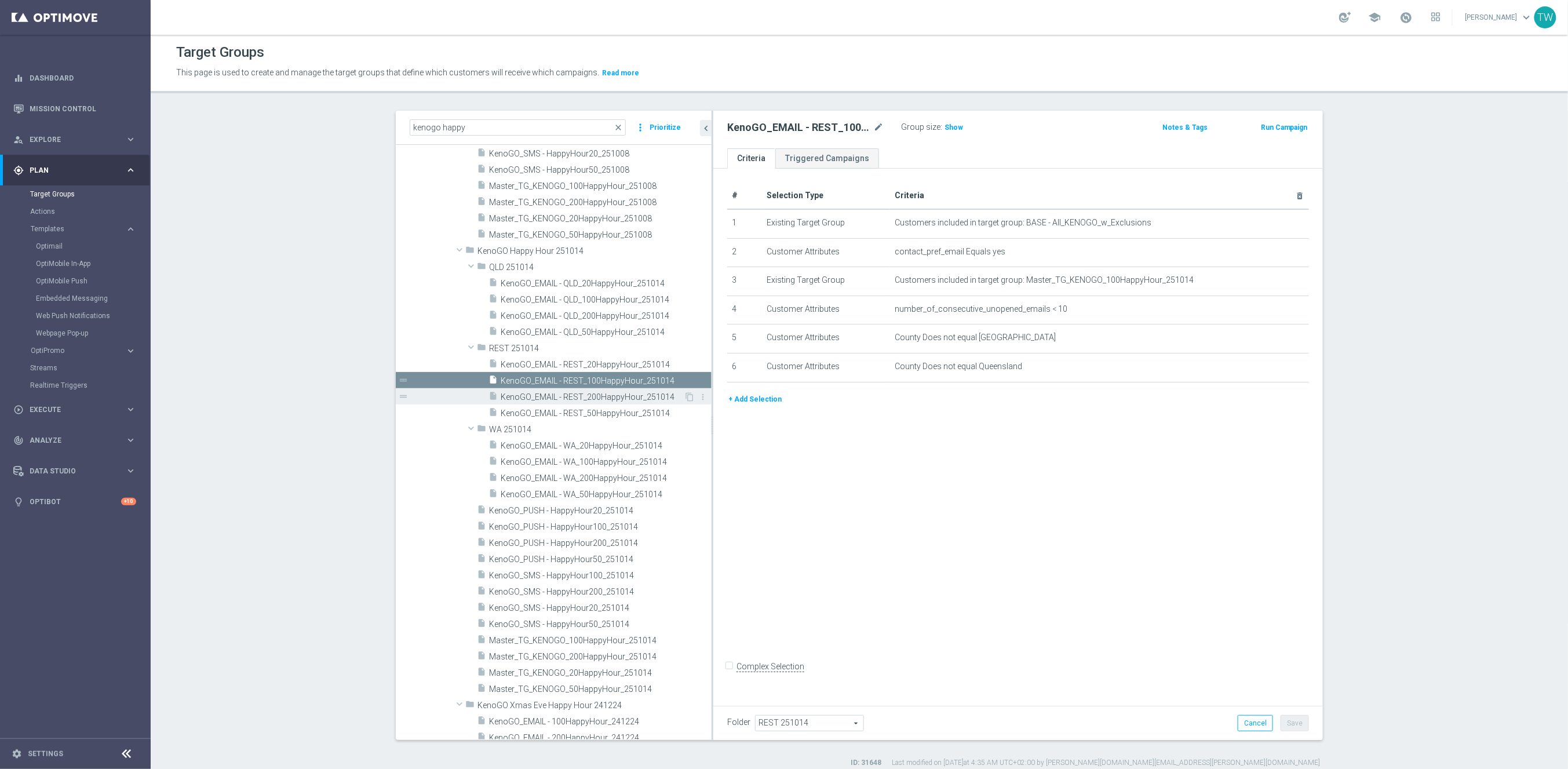
click at [637, 392] on span "KenoGO_EMAIL - REST_200HappyHour_251014" at bounding box center [592, 397] width 183 height 10
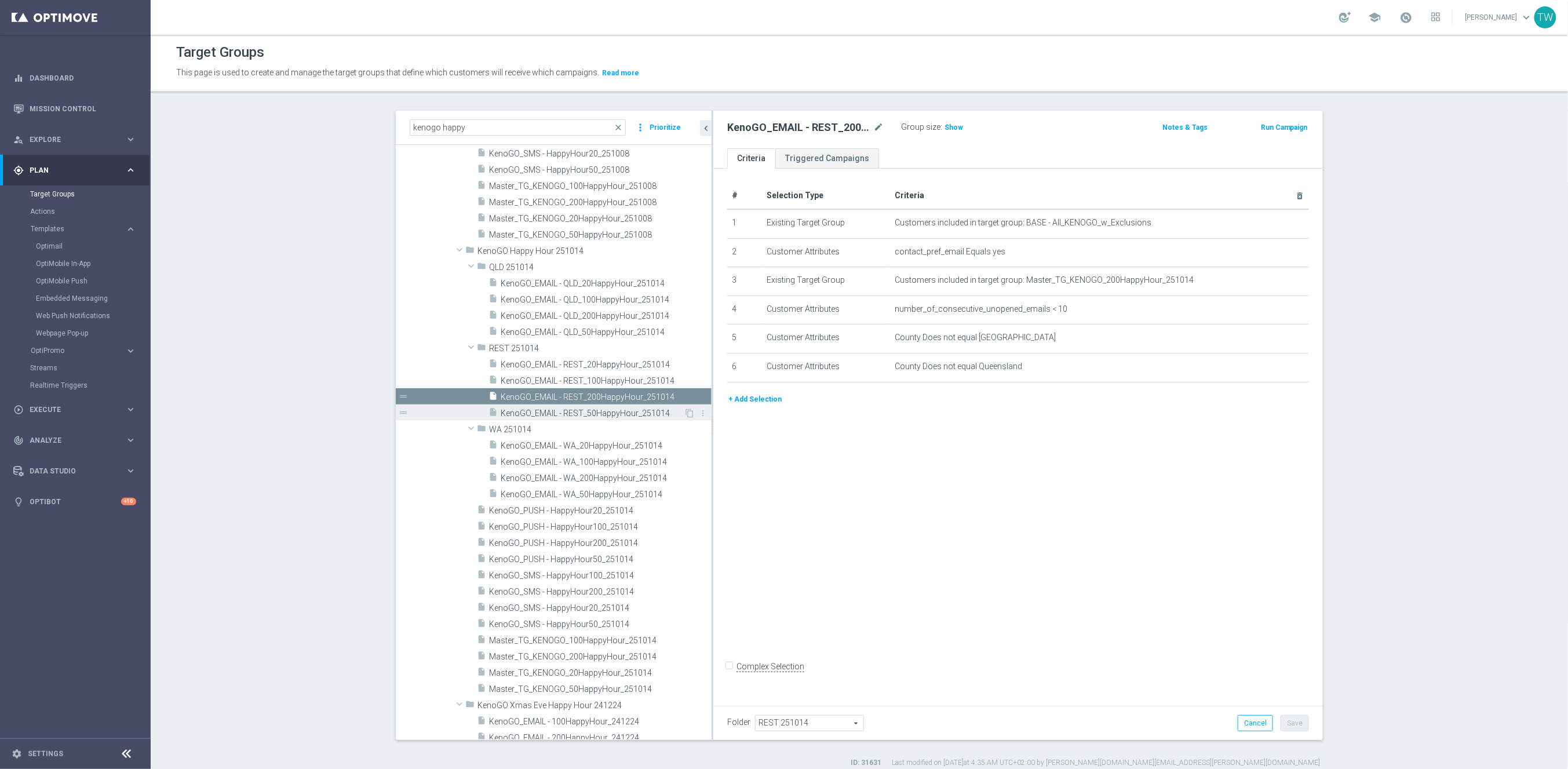
click at [639, 408] on span "KenoGO_EMAIL - REST_50HappyHour_251014" at bounding box center [592, 413] width 183 height 10
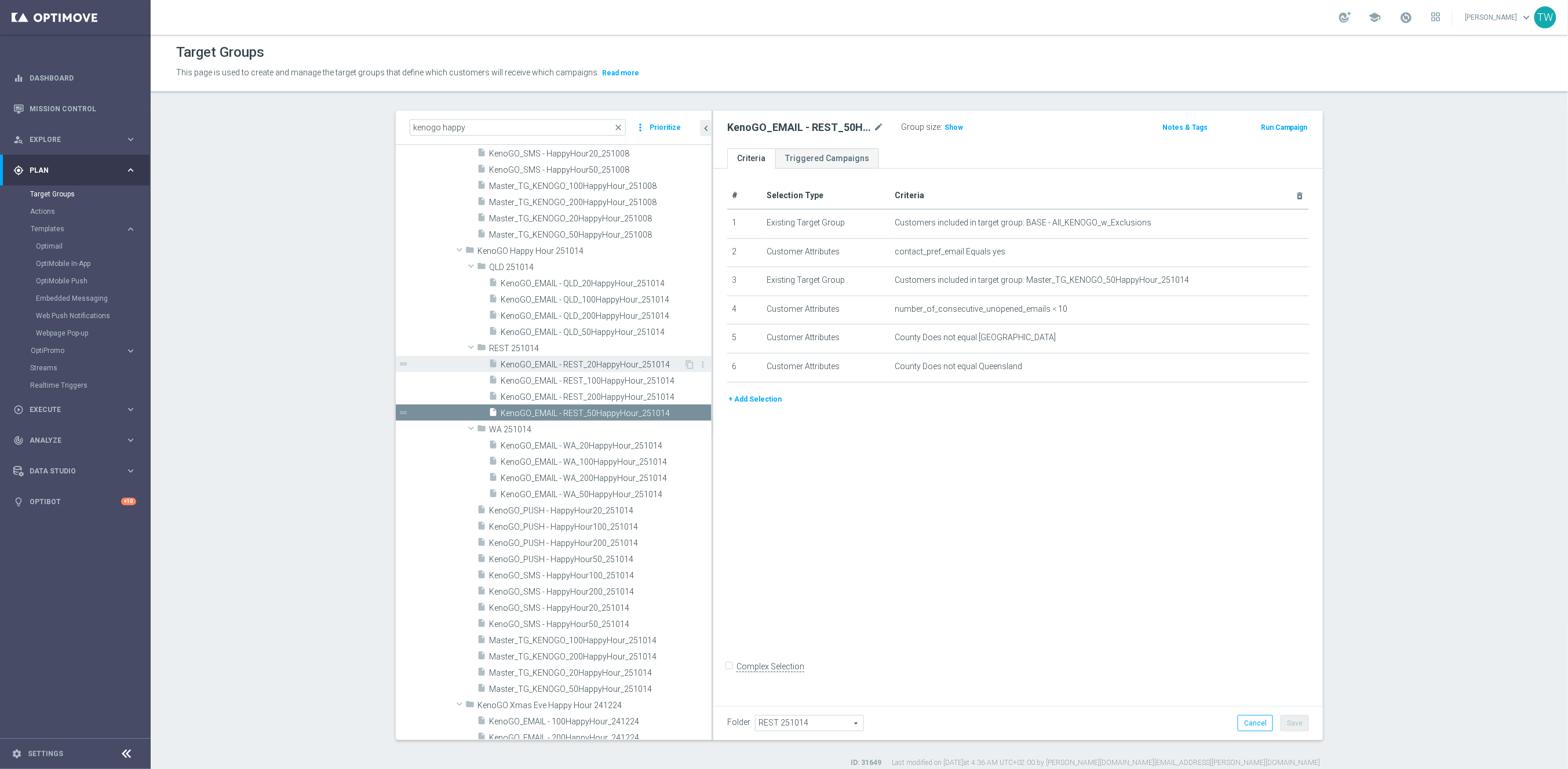
click at [647, 364] on span "KenoGO_EMAIL - REST_20HappyHour_251014" at bounding box center [592, 364] width 183 height 10
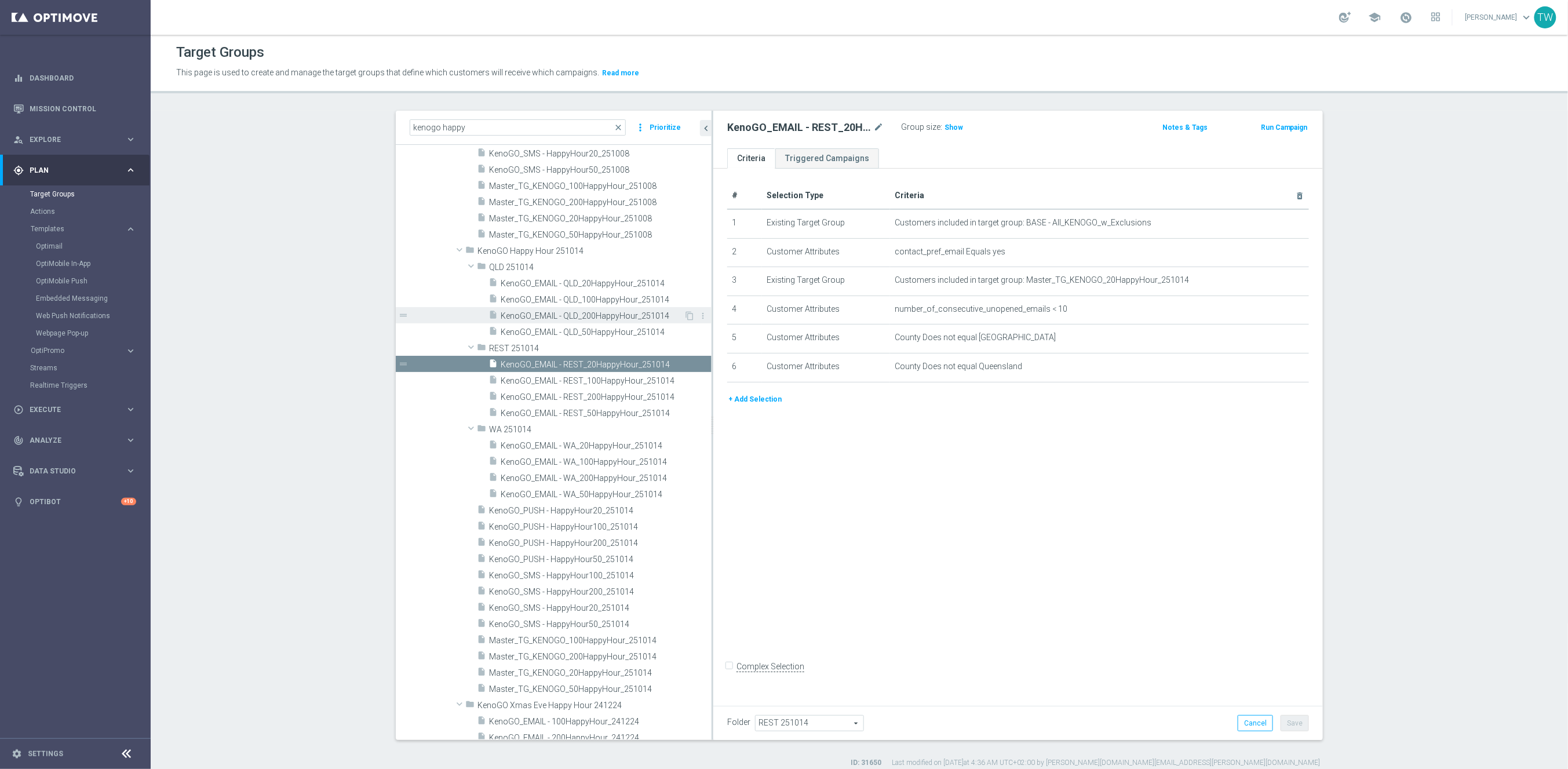
click at [624, 314] on span "KenoGO_EMAIL - QLD_200HappyHour_251014" at bounding box center [592, 316] width 183 height 10
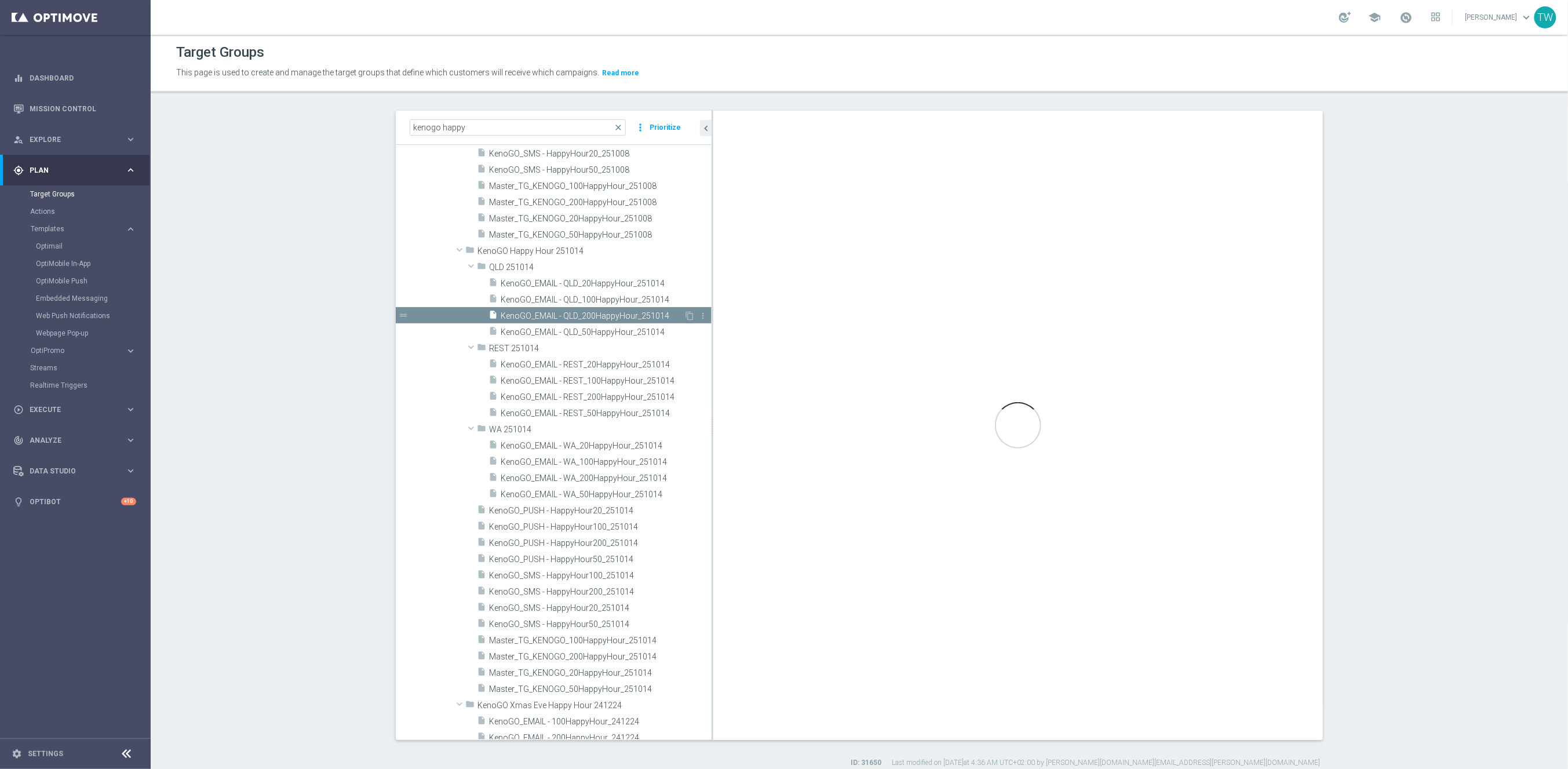
type input "QLD 251014"
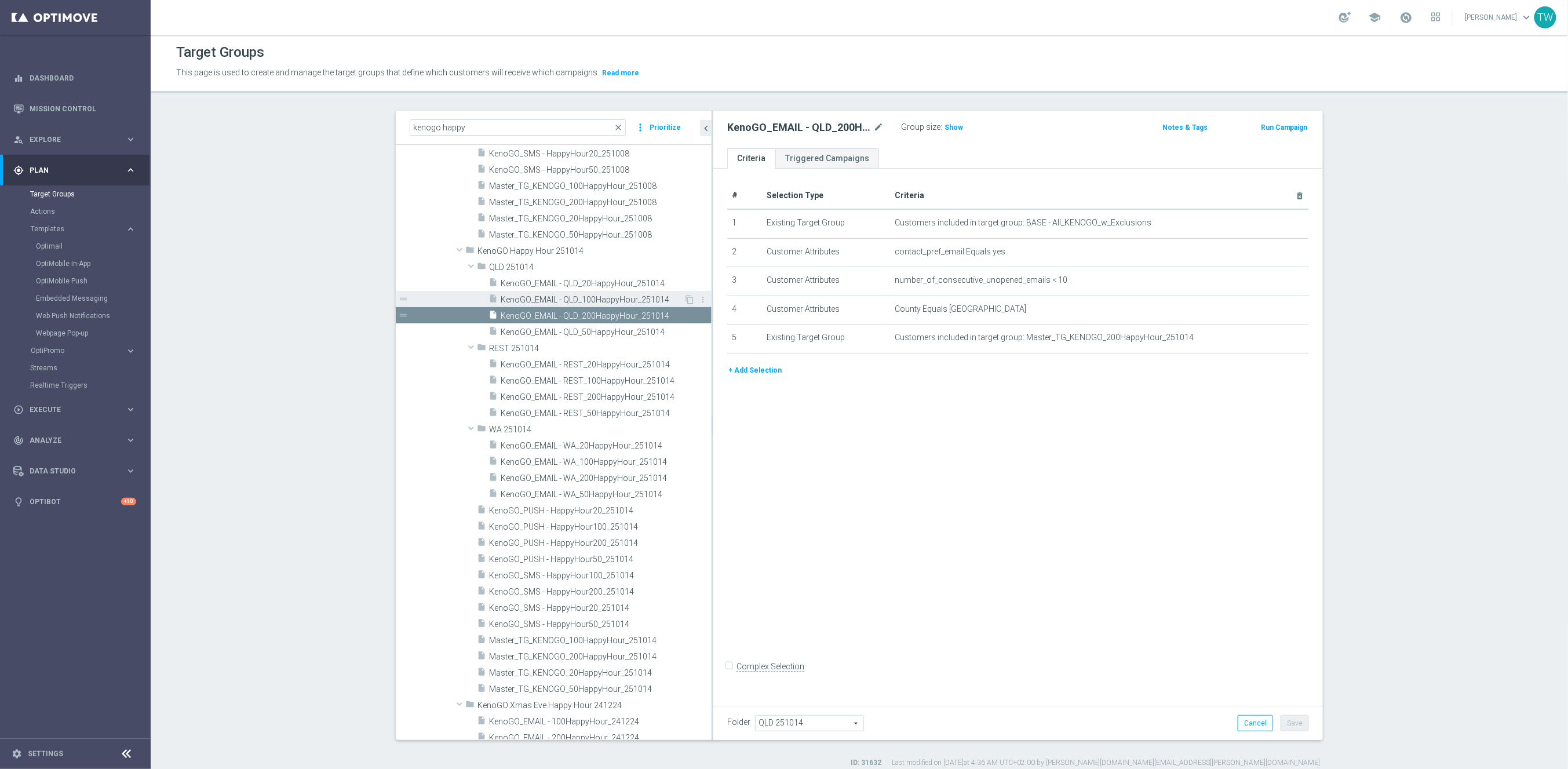
click at [623, 302] on span "KenoGO_EMAIL - QLD_100HappyHour_251014" at bounding box center [592, 300] width 183 height 10
click at [621, 334] on span "KenoGO_EMAIL - QLD_50HappyHour_251014" at bounding box center [592, 332] width 183 height 10
click at [634, 280] on span "KenoGO_EMAIL - QLD_20HappyHour_251014" at bounding box center [592, 284] width 183 height 10
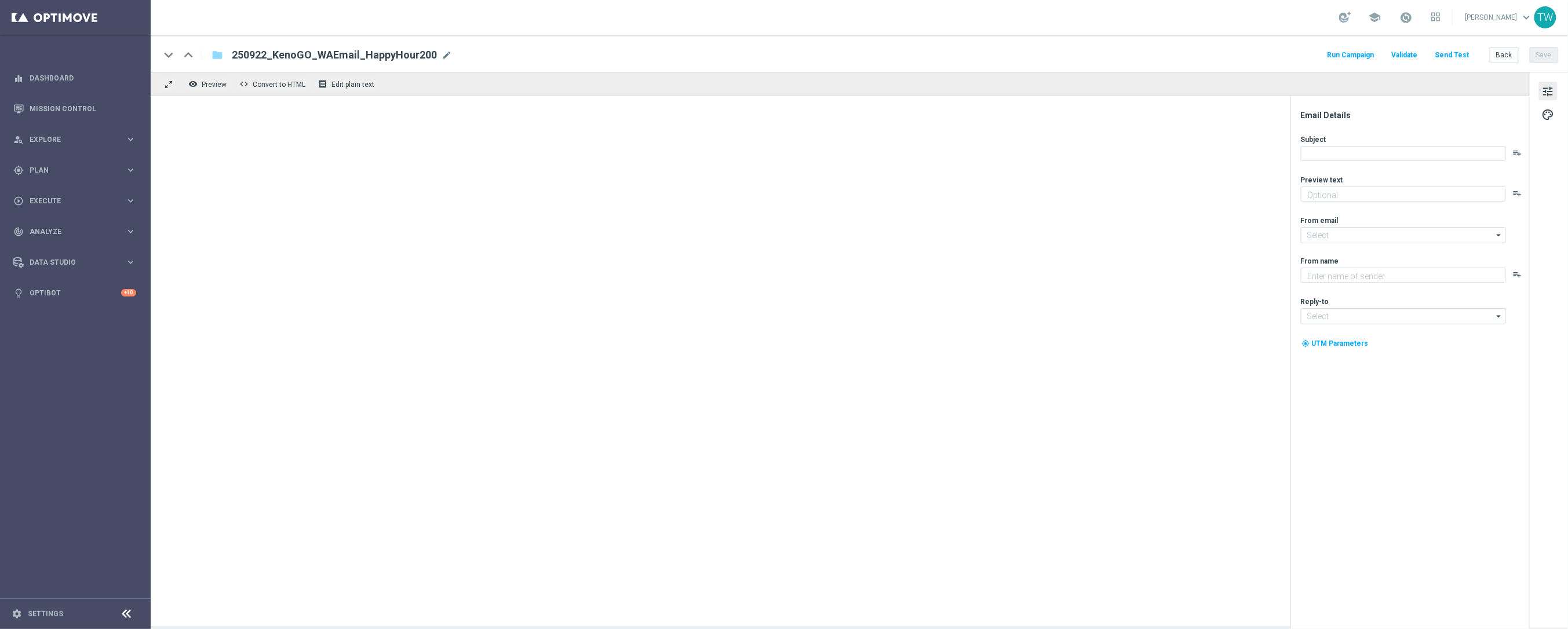
type textarea "Get 50% back in BONUS CASH!"
type input "[EMAIL_ADDRESS][DOMAIN_NAME]"
type textarea "KenoGO"
type input "[EMAIL_ADDRESS][DOMAIN_NAME]"
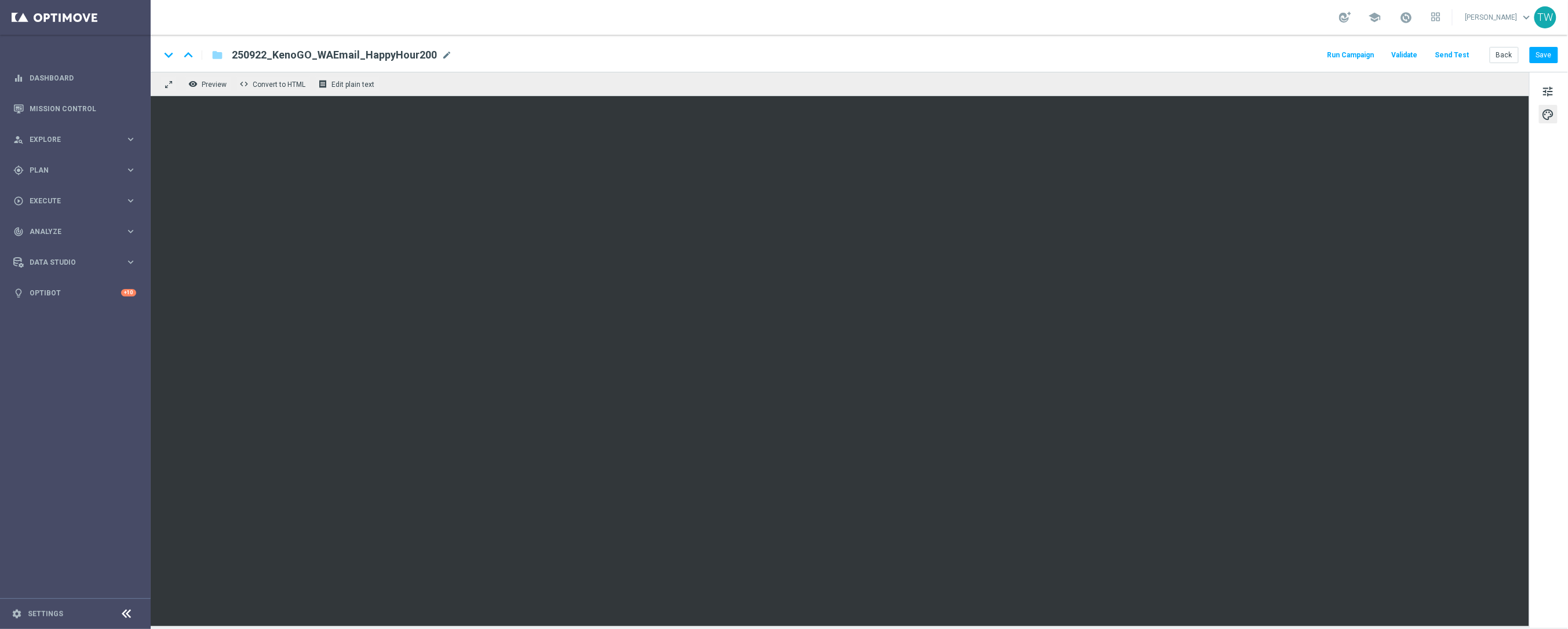
drag, startPoint x: 1548, startPoint y: 95, endPoint x: 1496, endPoint y: 119, distance: 57.3
click at [1548, 94] on span "tune" at bounding box center [1547, 91] width 12 height 15
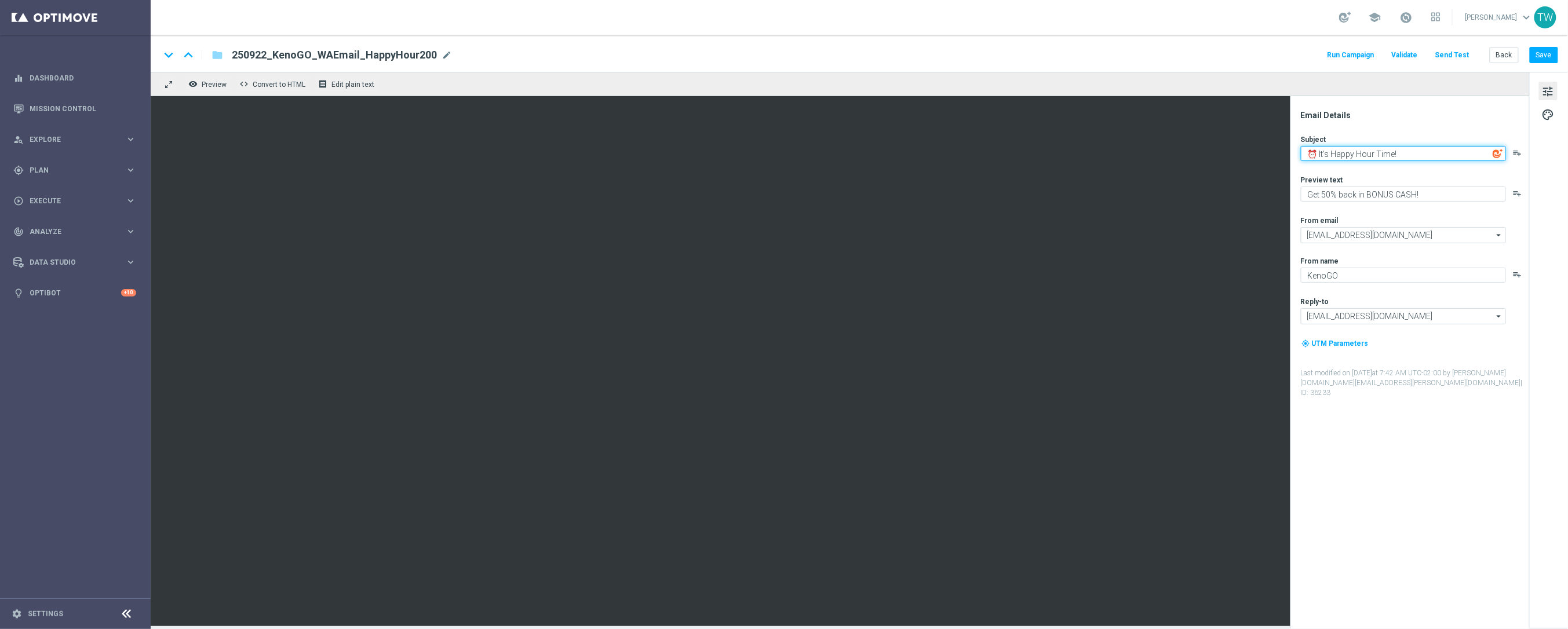
click at [1447, 158] on textarea "⏰ It's Happy Hour Time!" at bounding box center [1403, 153] width 205 height 15
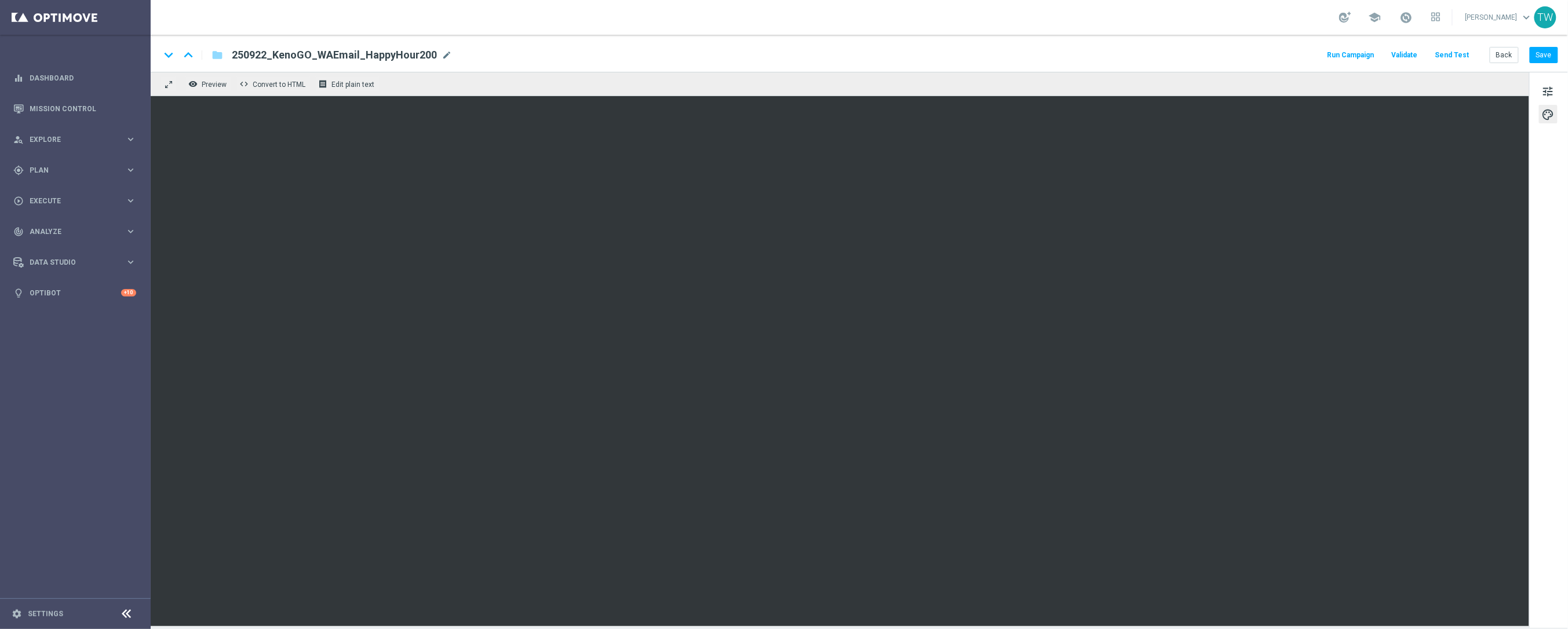
drag, startPoint x: 1545, startPoint y: 91, endPoint x: 1466, endPoint y: 152, distance: 99.8
click at [1544, 91] on span "tune" at bounding box center [1547, 91] width 12 height 15
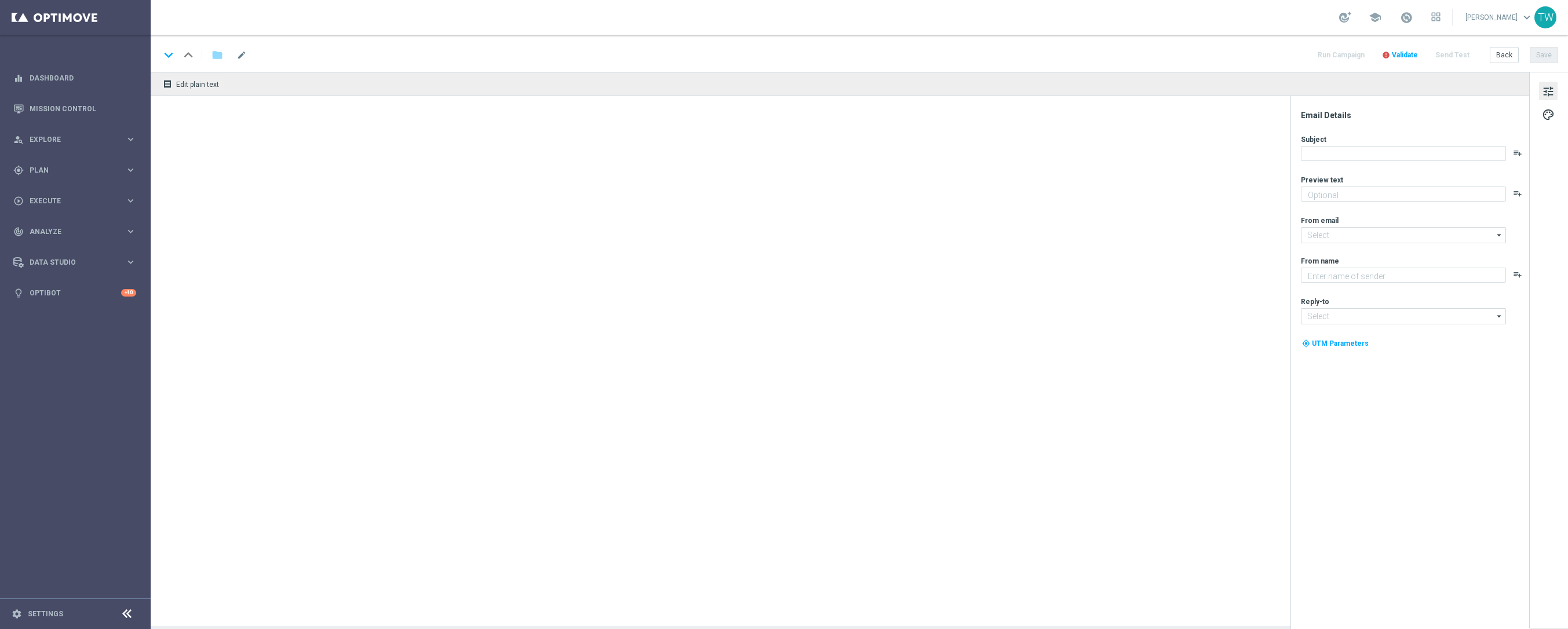
type textarea "Get 50% back in BONUS CASH!"
type input "[EMAIL_ADDRESS][DOMAIN_NAME]"
type textarea "KenoGO"
type input "[EMAIL_ADDRESS][DOMAIN_NAME]"
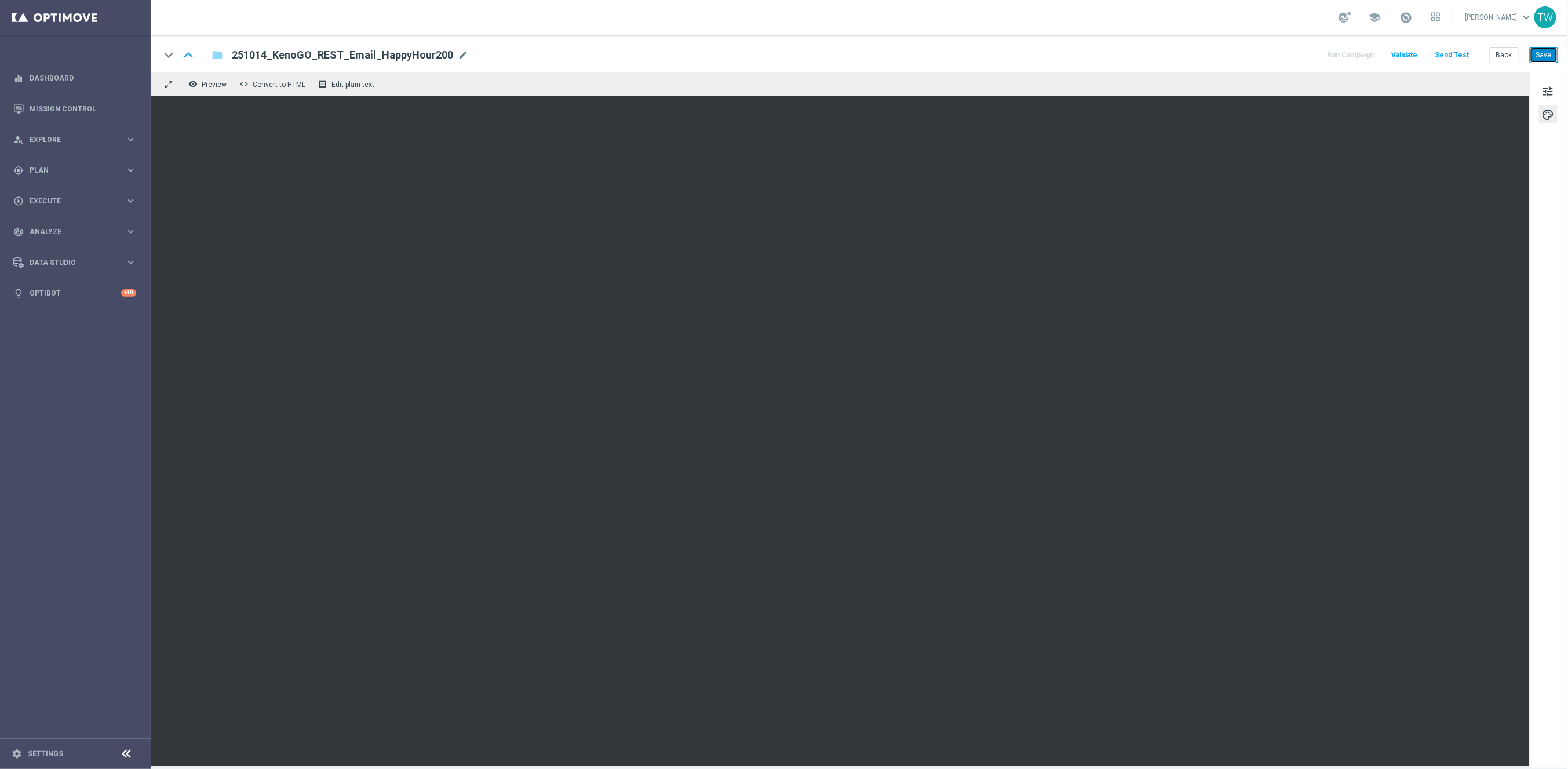
click at [1540, 51] on button "Save" at bounding box center [1543, 55] width 29 height 16
click at [1553, 58] on button "Save" at bounding box center [1543, 55] width 29 height 16
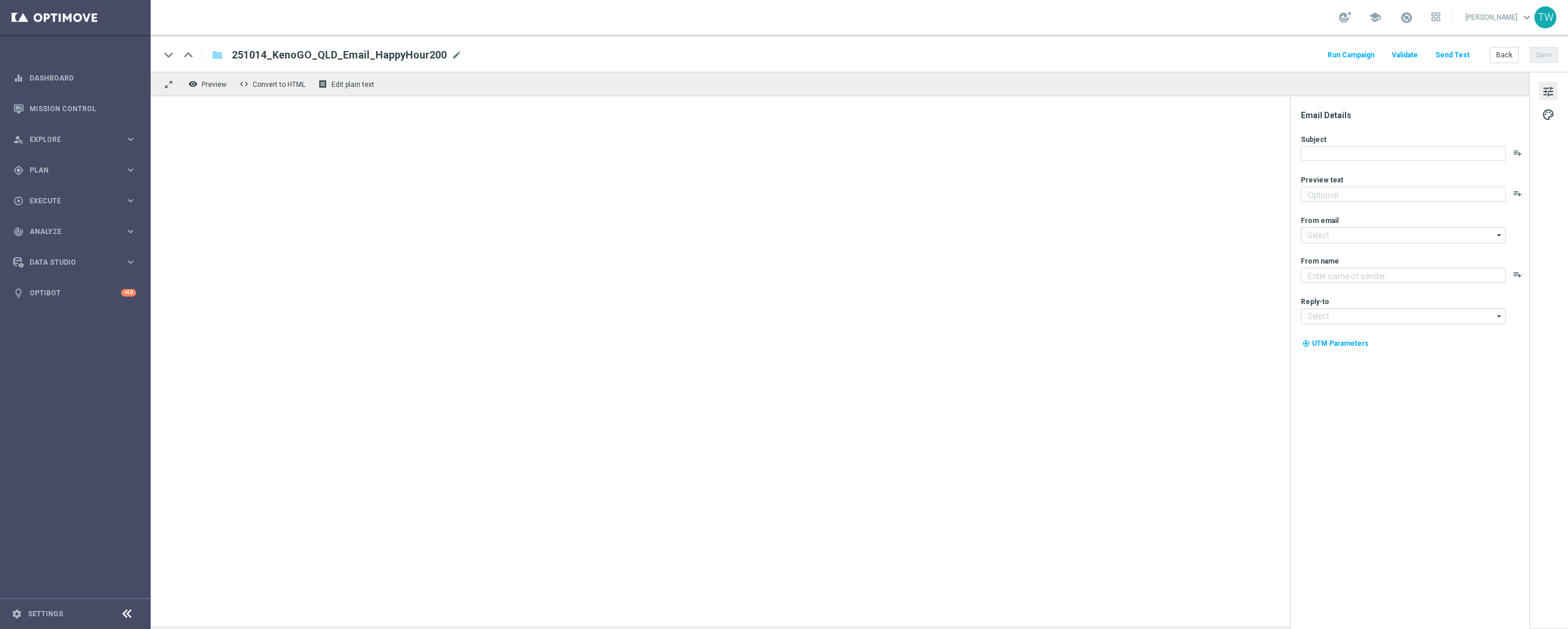
type textarea "Get 50% back in BONUS CASH!"
type input "[EMAIL_ADDRESS][DOMAIN_NAME]"
type textarea "KenoGO"
type input "[EMAIL_ADDRESS][DOMAIN_NAME]"
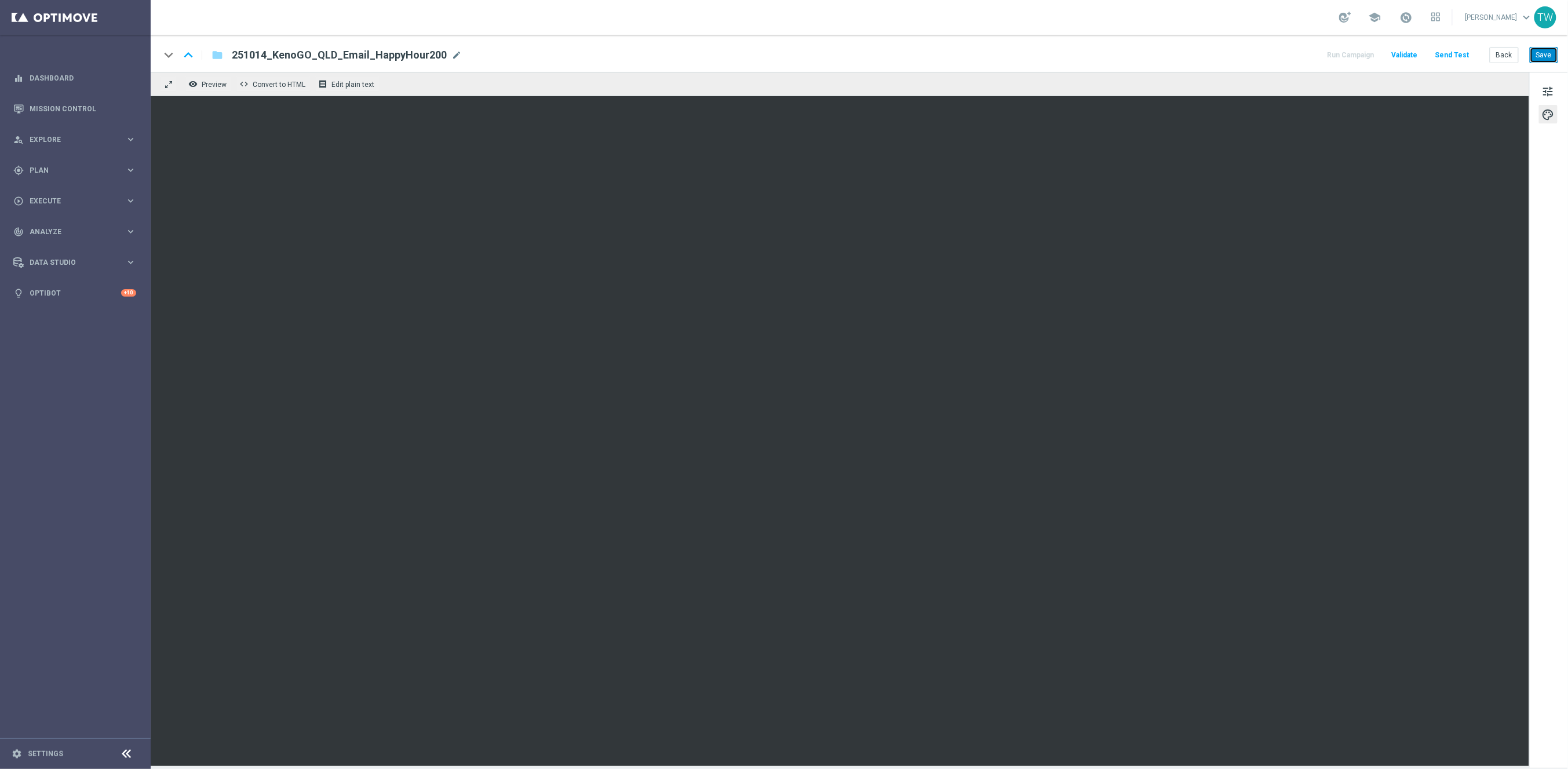
click at [1542, 51] on button "Save" at bounding box center [1543, 55] width 29 height 16
click at [1536, 59] on button "Save" at bounding box center [1543, 55] width 29 height 16
drag, startPoint x: 1537, startPoint y: 51, endPoint x: 1205, endPoint y: 29, distance: 332.7
click at [1537, 51] on button "Save" at bounding box center [1543, 55] width 29 height 16
click at [1549, 54] on button "Save" at bounding box center [1542, 55] width 29 height 16
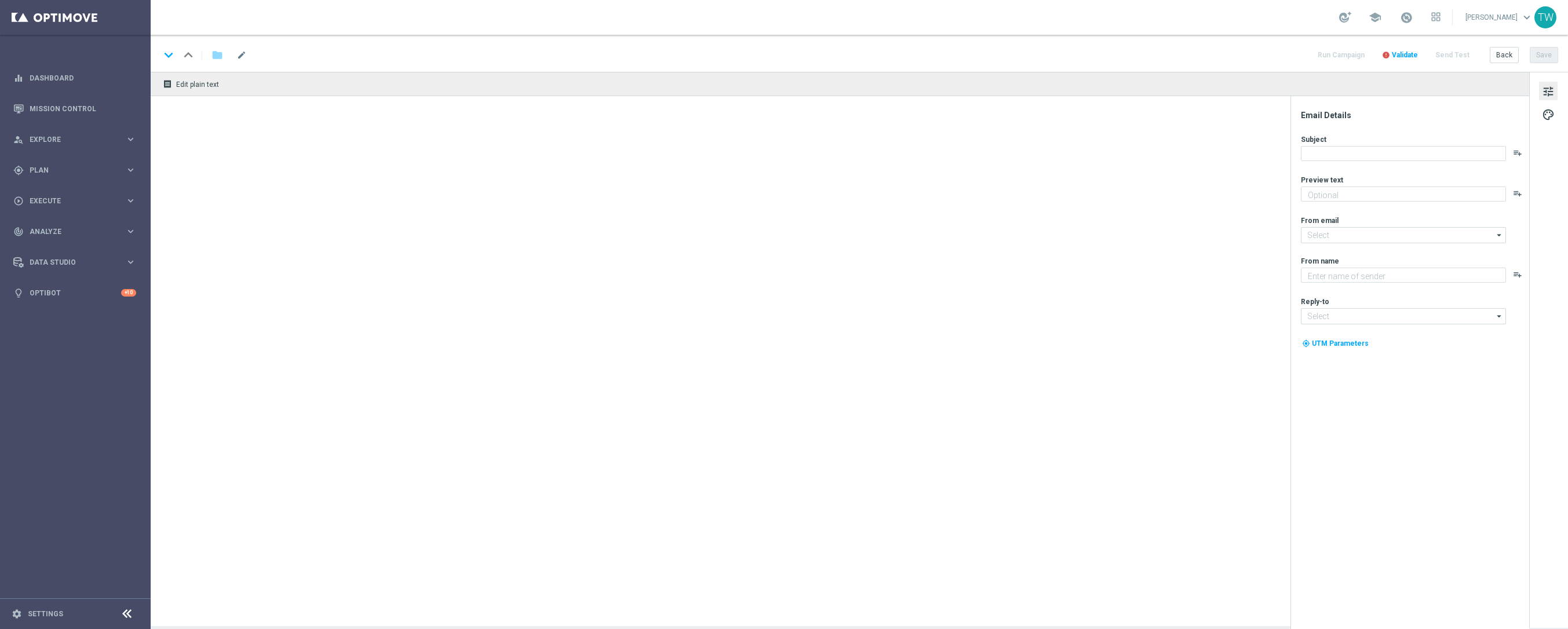
type textarea "Get 50% back in BONUS CASH!"
type textarea "KenoGO"
type input "[EMAIL_ADDRESS][DOMAIN_NAME]"
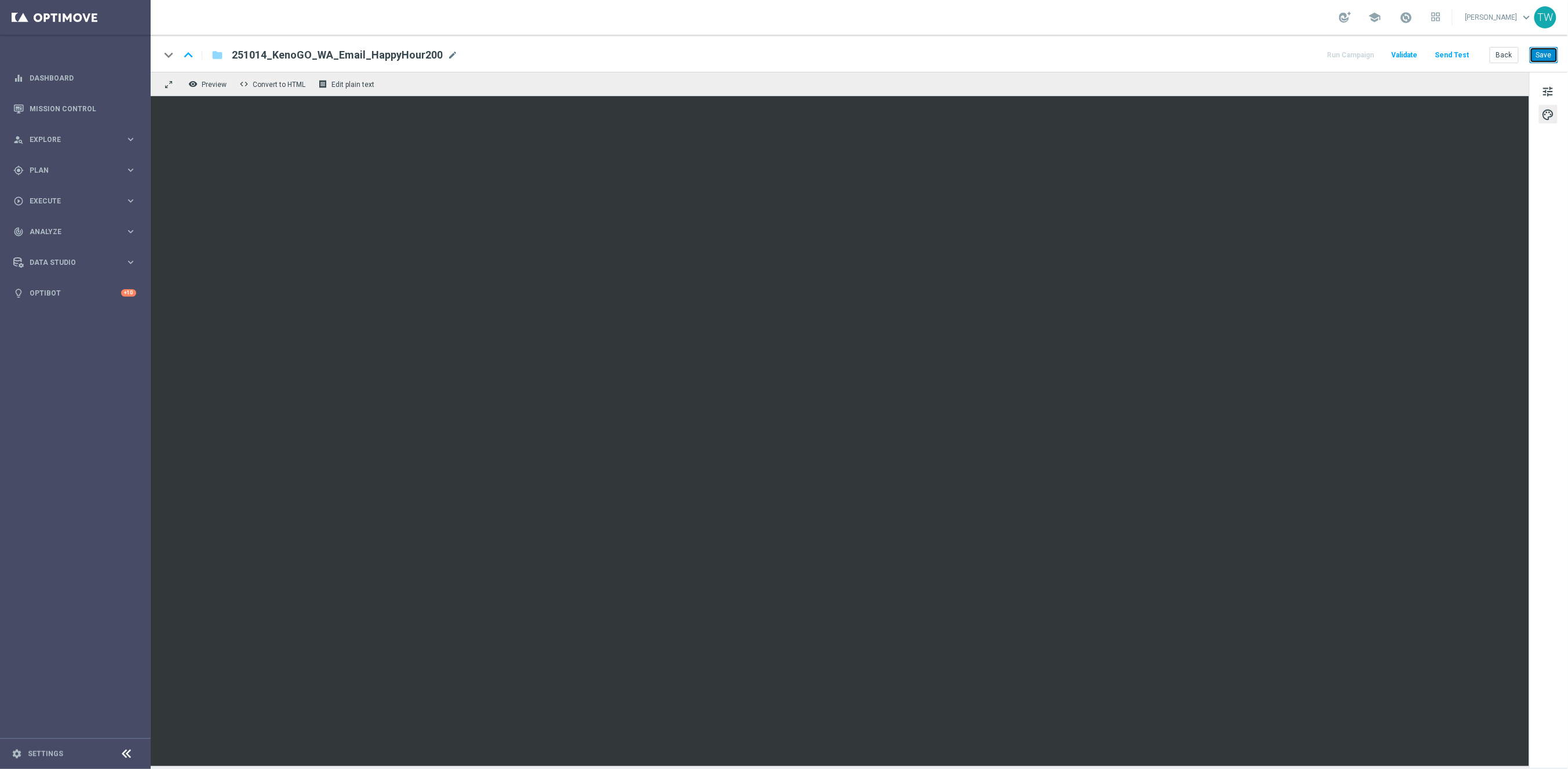
drag, startPoint x: 1542, startPoint y: 59, endPoint x: 1423, endPoint y: 29, distance: 122.7
click at [1542, 59] on button "Save" at bounding box center [1543, 55] width 29 height 16
click at [1543, 59] on button "Save" at bounding box center [1543, 55] width 29 height 16
click at [1533, 58] on button "Save" at bounding box center [1542, 55] width 29 height 16
